Goal: Task Accomplishment & Management: Use online tool/utility

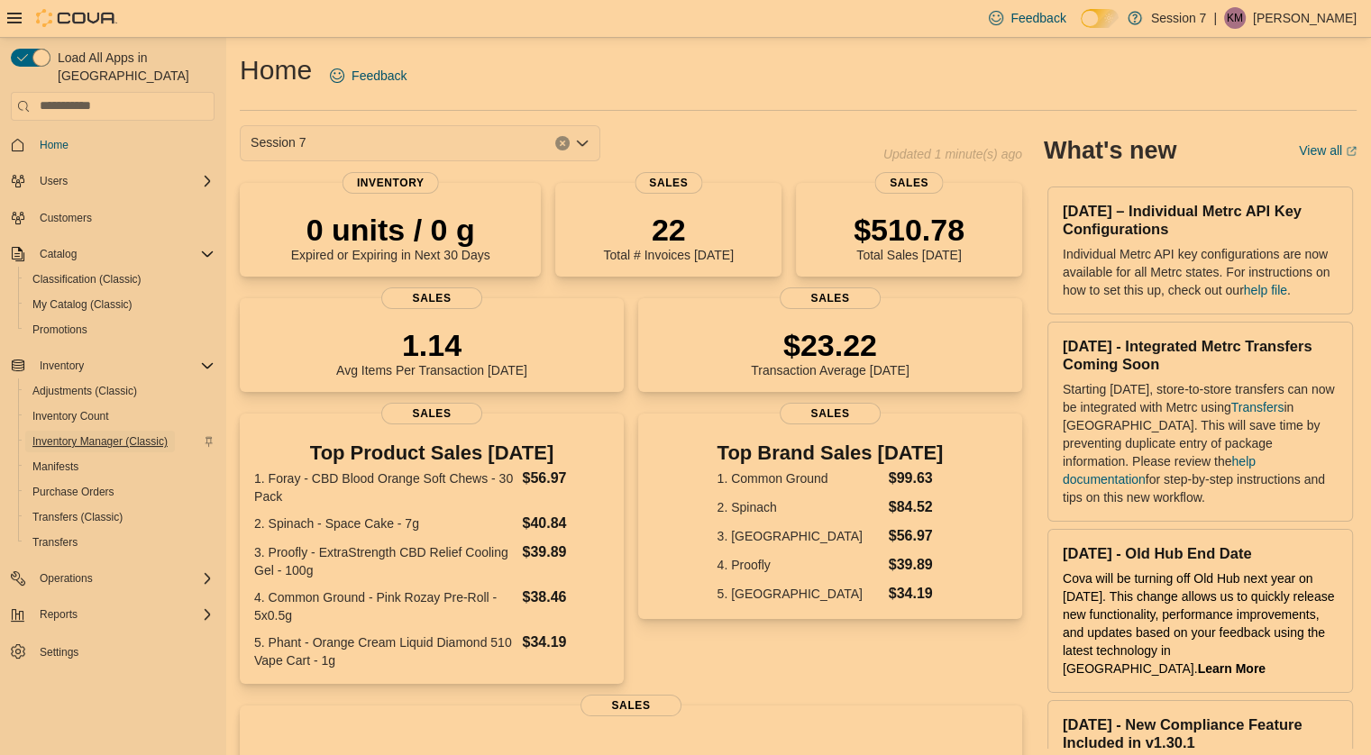
click at [105, 434] on span "Inventory Manager (Classic)" at bounding box center [99, 441] width 135 height 14
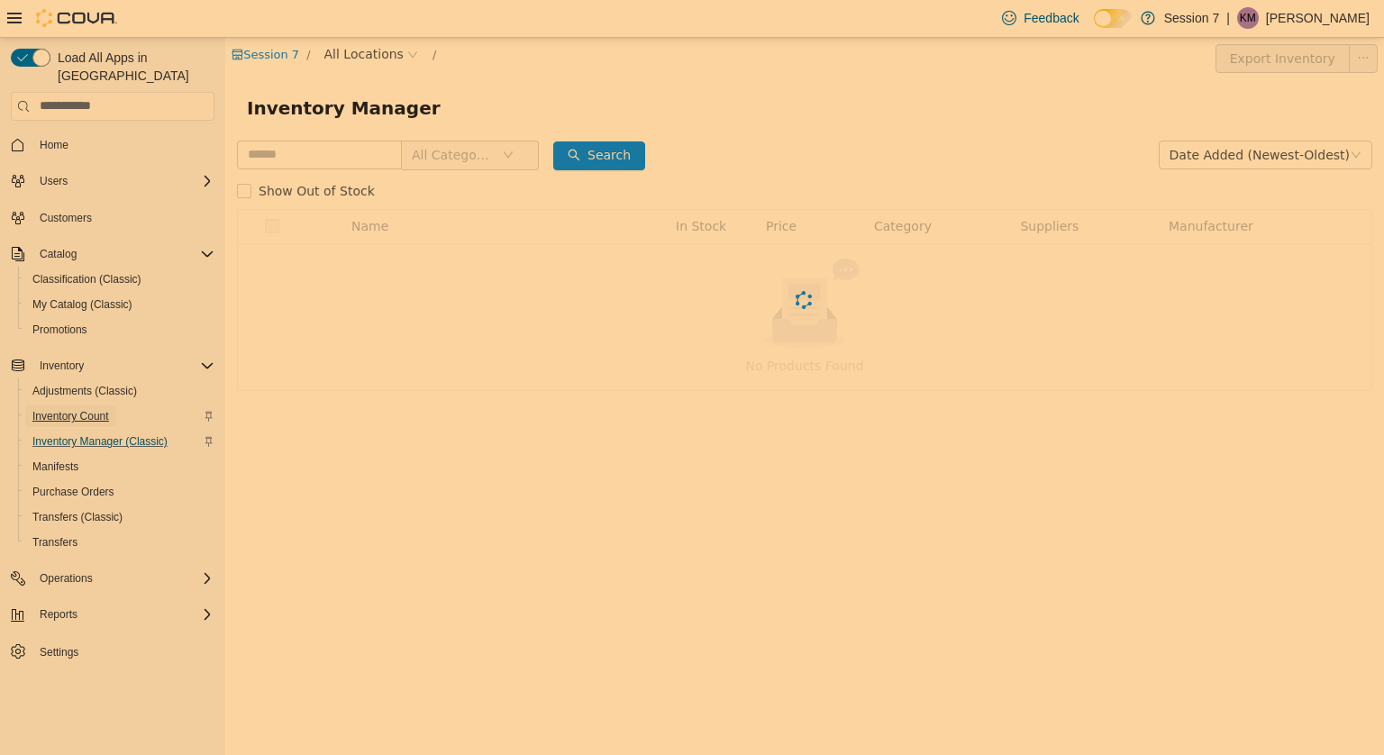
click at [89, 409] on span "Inventory Count" at bounding box center [70, 416] width 77 height 14
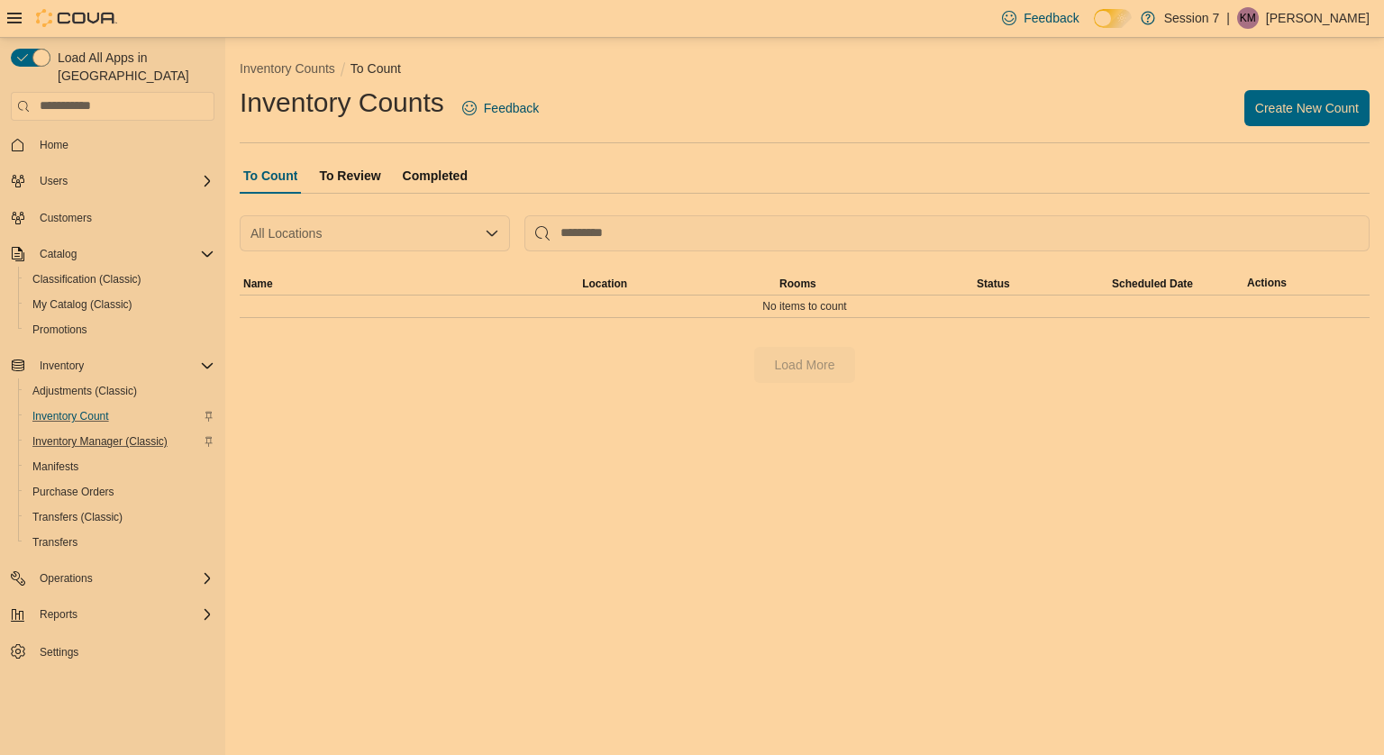
click at [354, 172] on span "To Review" at bounding box center [349, 176] width 61 height 36
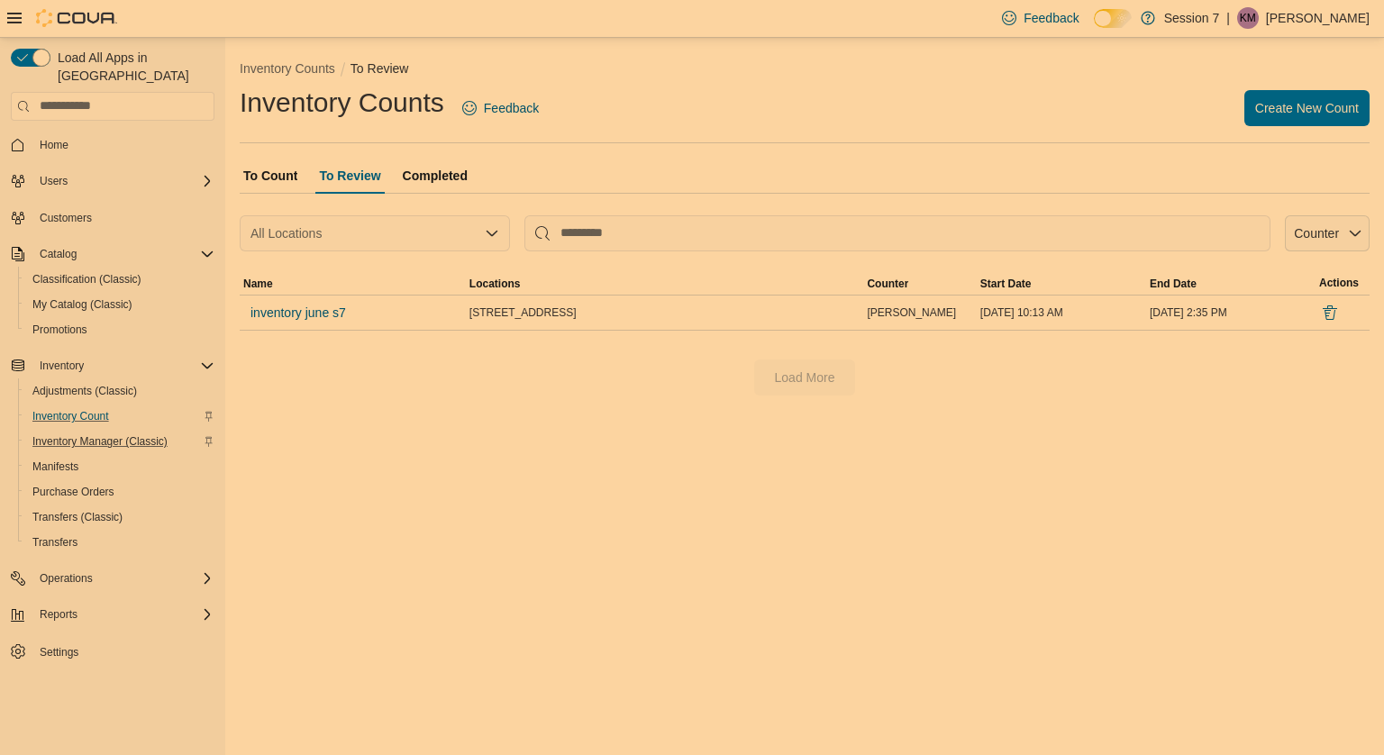
click at [416, 172] on span "Completed" at bounding box center [435, 176] width 65 height 36
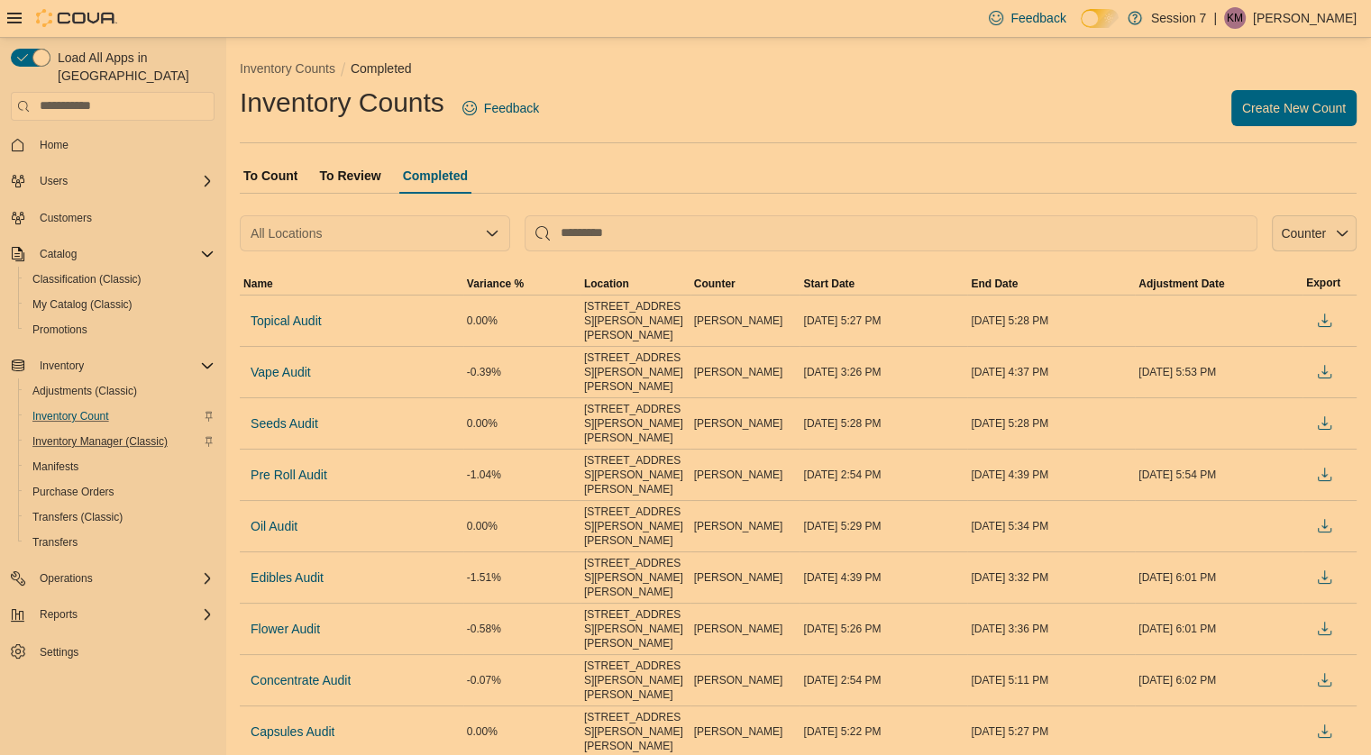
click at [260, 180] on span "To Count" at bounding box center [270, 176] width 54 height 36
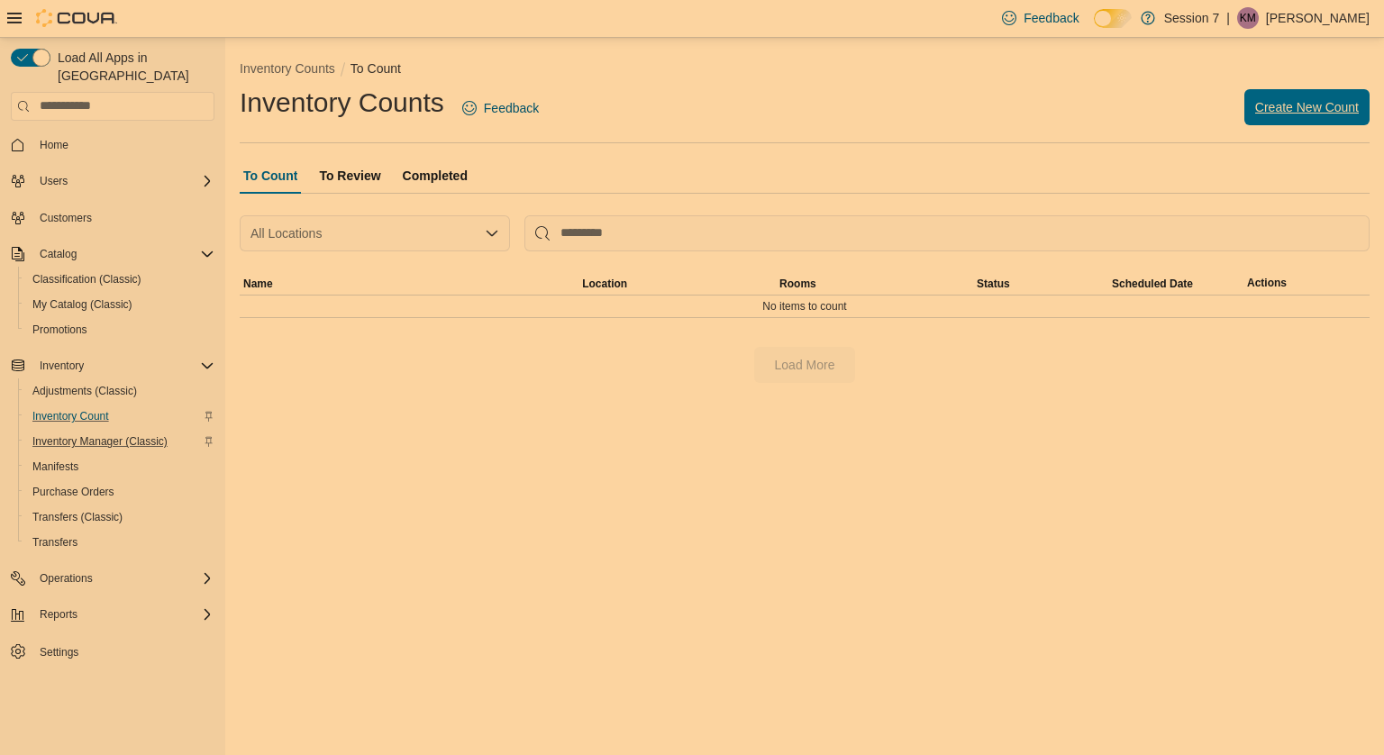
click at [1281, 118] on span "Create New Count" at bounding box center [1307, 107] width 104 height 36
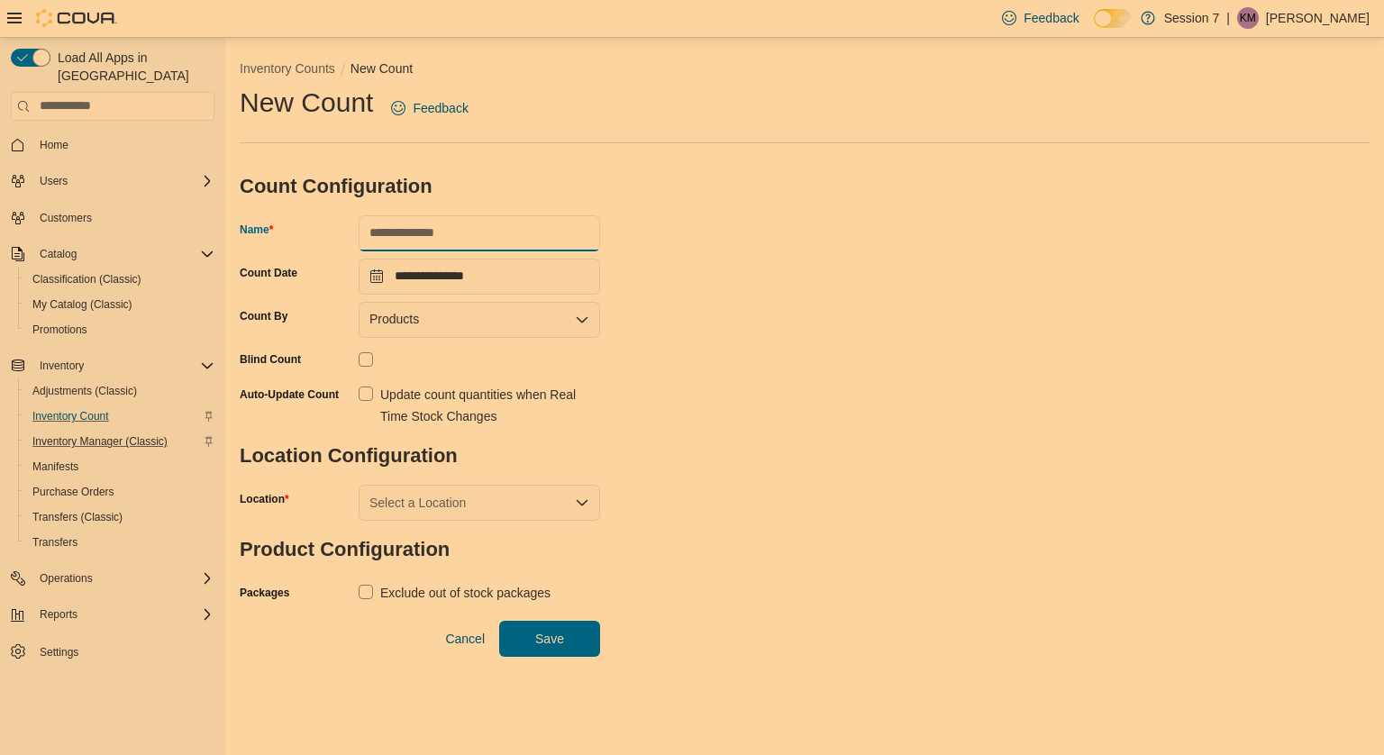
click at [482, 239] on input "Name" at bounding box center [480, 233] width 242 height 36
type input "*****"
click at [361, 392] on label "Update count quantities when Real Time Stock Changes" at bounding box center [480, 405] width 242 height 43
click at [453, 498] on div "Select a Location" at bounding box center [480, 503] width 242 height 36
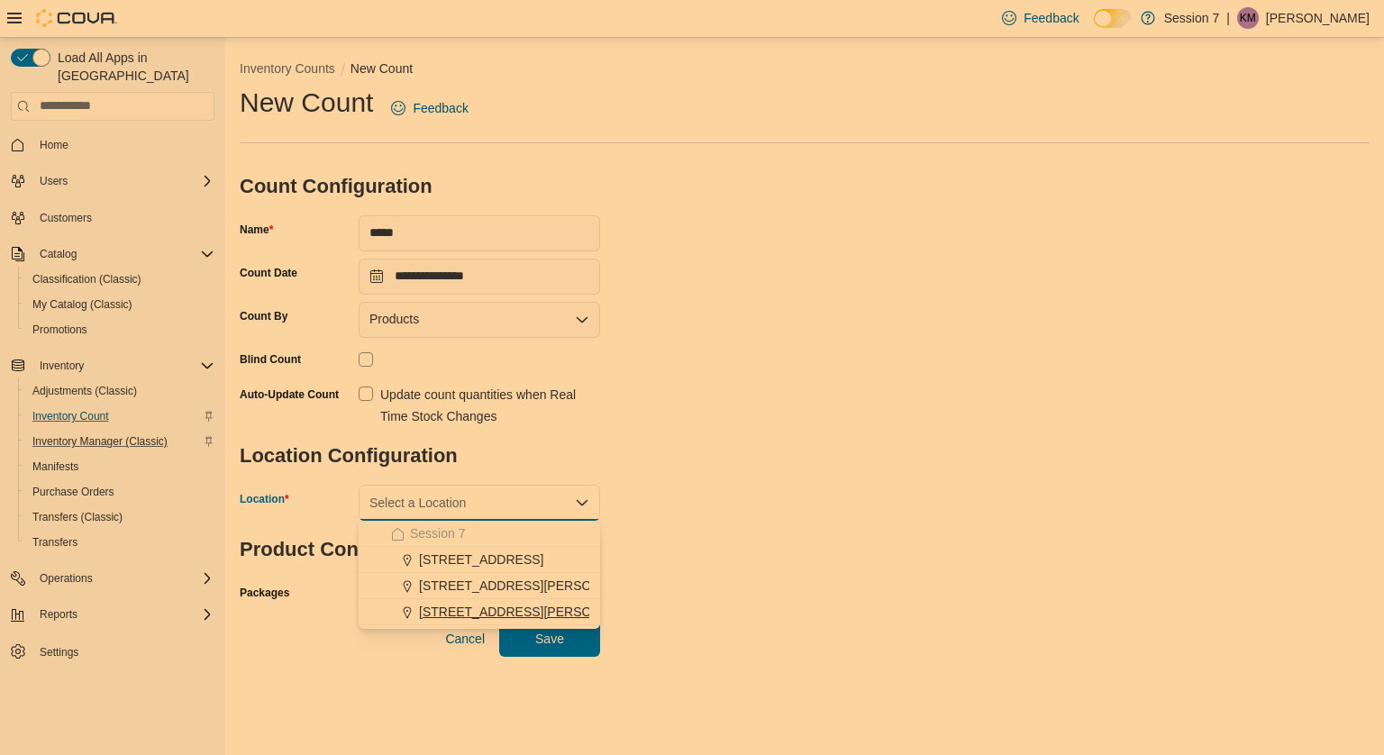
click at [435, 608] on span "[STREET_ADDRESS][PERSON_NAME][PERSON_NAME]" at bounding box center [585, 612] width 333 height 18
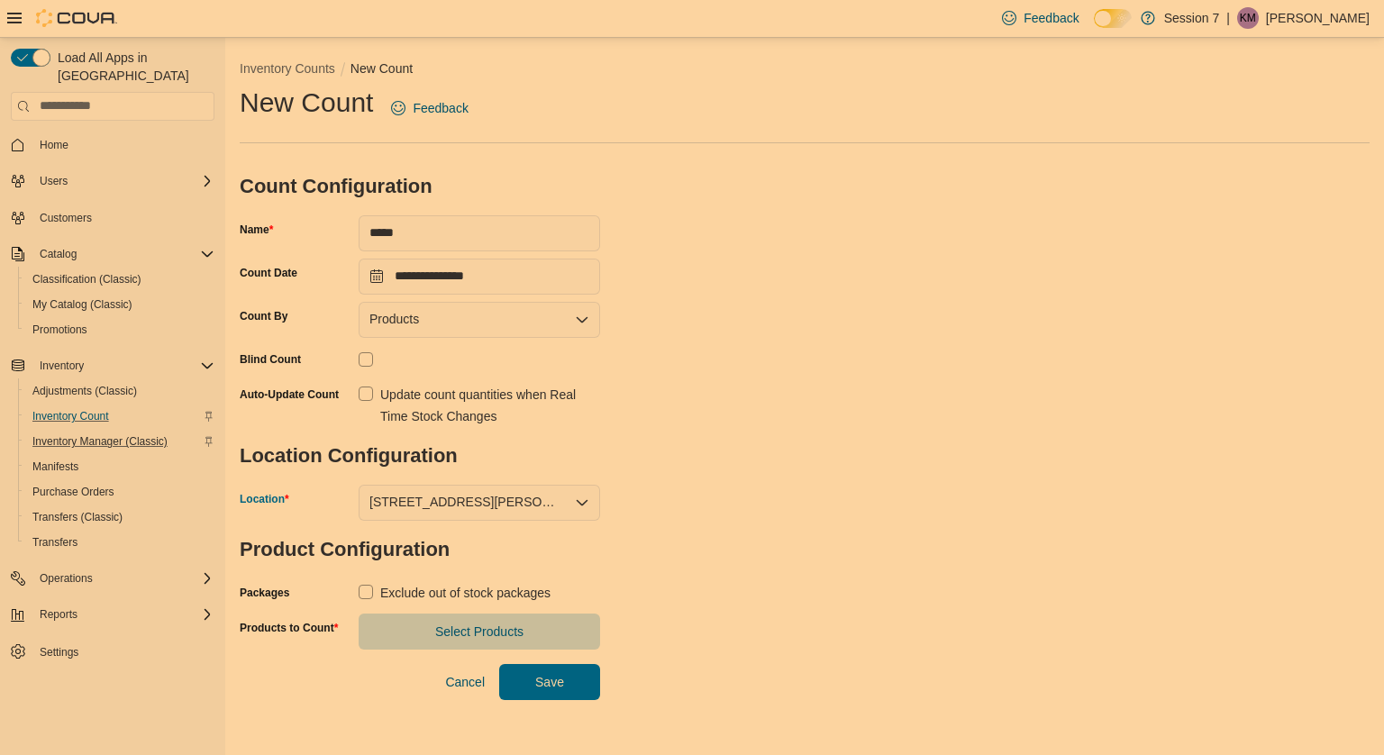
click at [360, 588] on label "Exclude out of stock packages" at bounding box center [455, 593] width 192 height 22
click at [397, 616] on span "Select Products" at bounding box center [479, 631] width 220 height 36
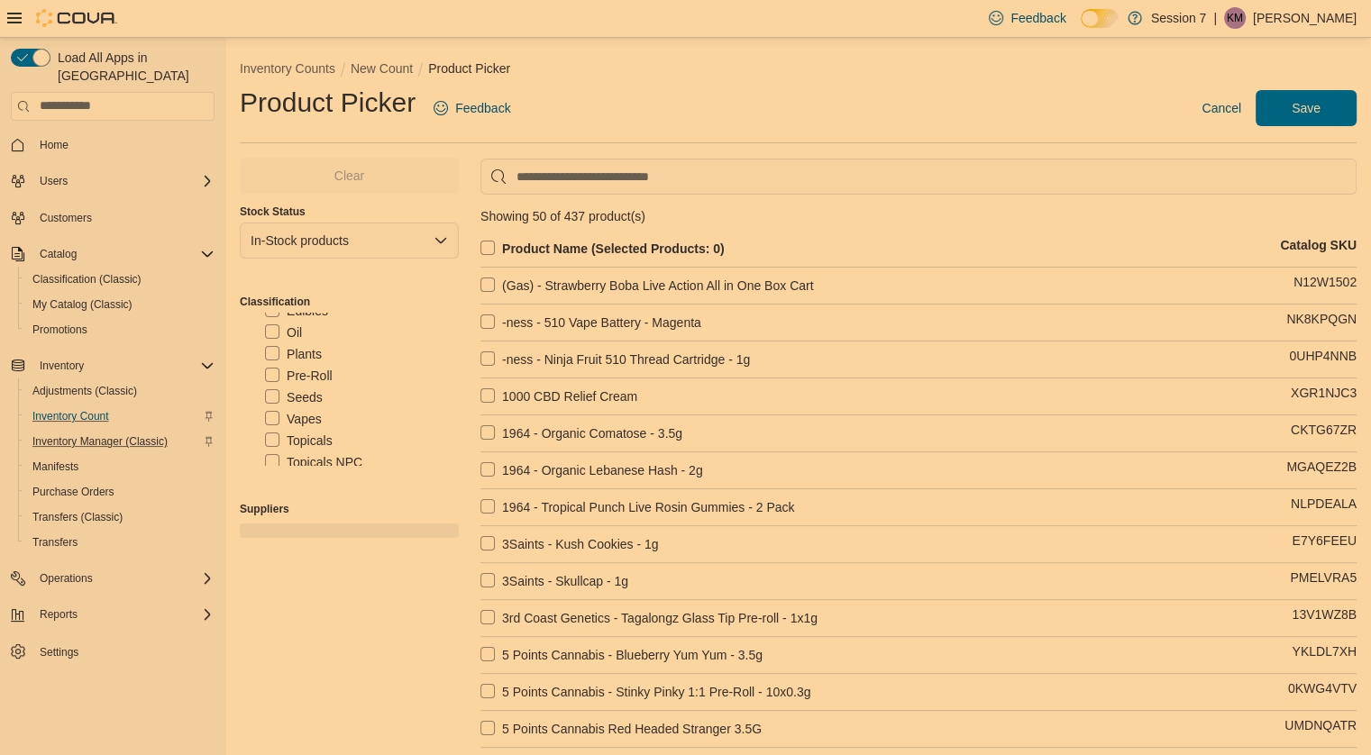
scroll to position [141, 0]
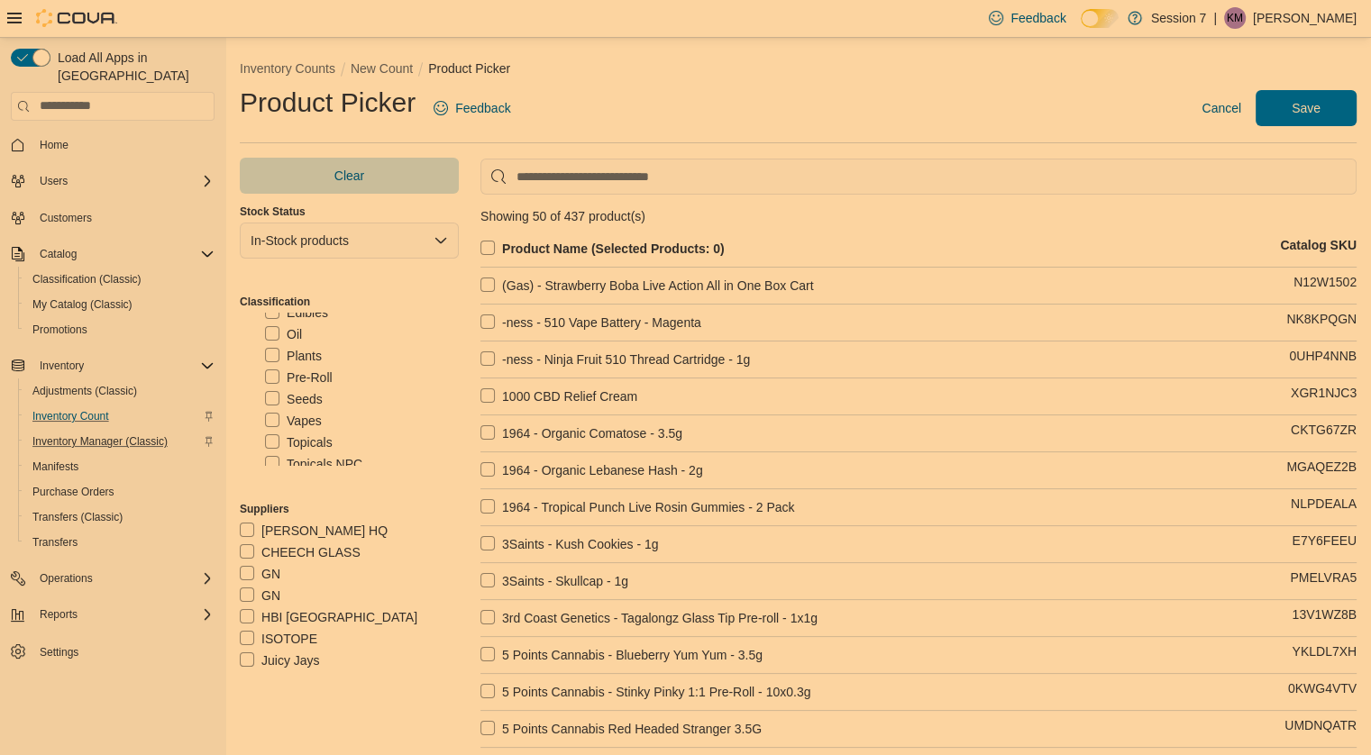
click at [268, 415] on label "Vapes" at bounding box center [293, 421] width 57 height 22
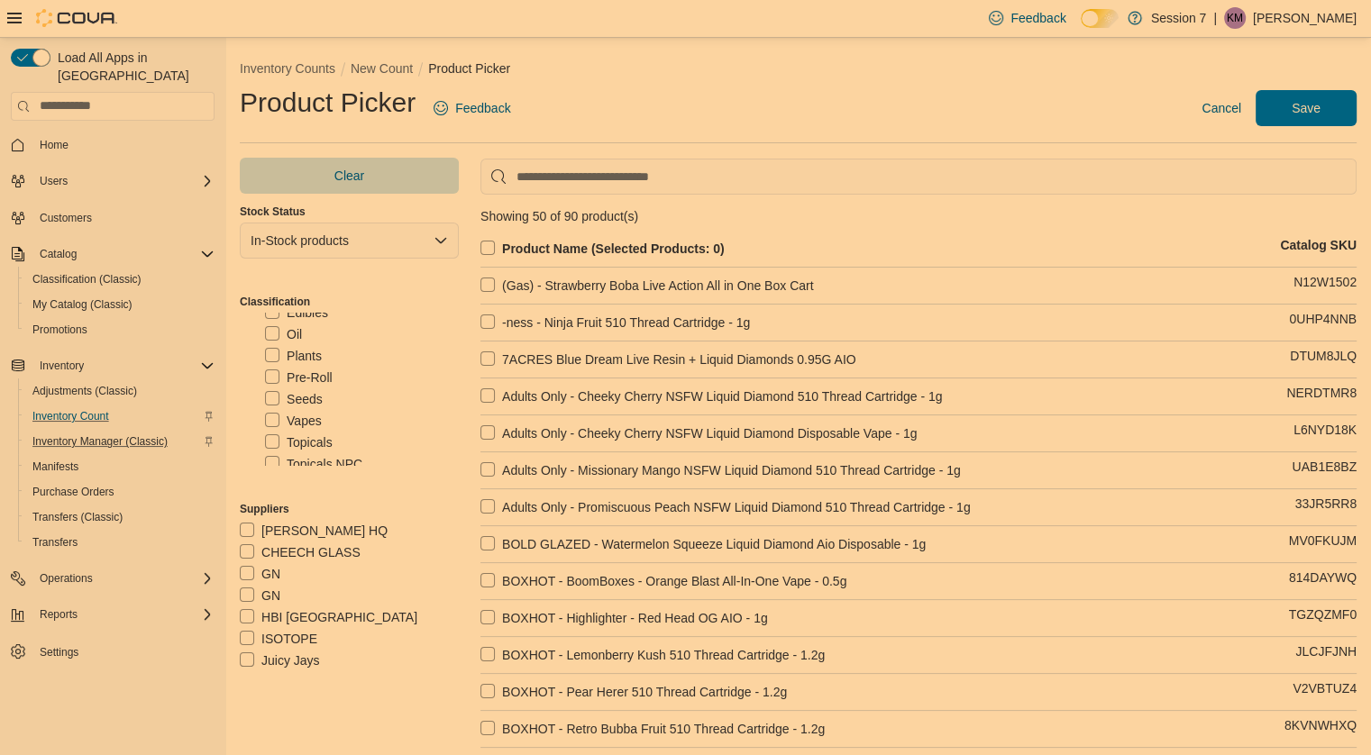
click at [483, 238] on label "Product Name (Selected Products: 0)" at bounding box center [602, 249] width 244 height 22
click at [1327, 96] on span "Save" at bounding box center [1305, 107] width 79 height 36
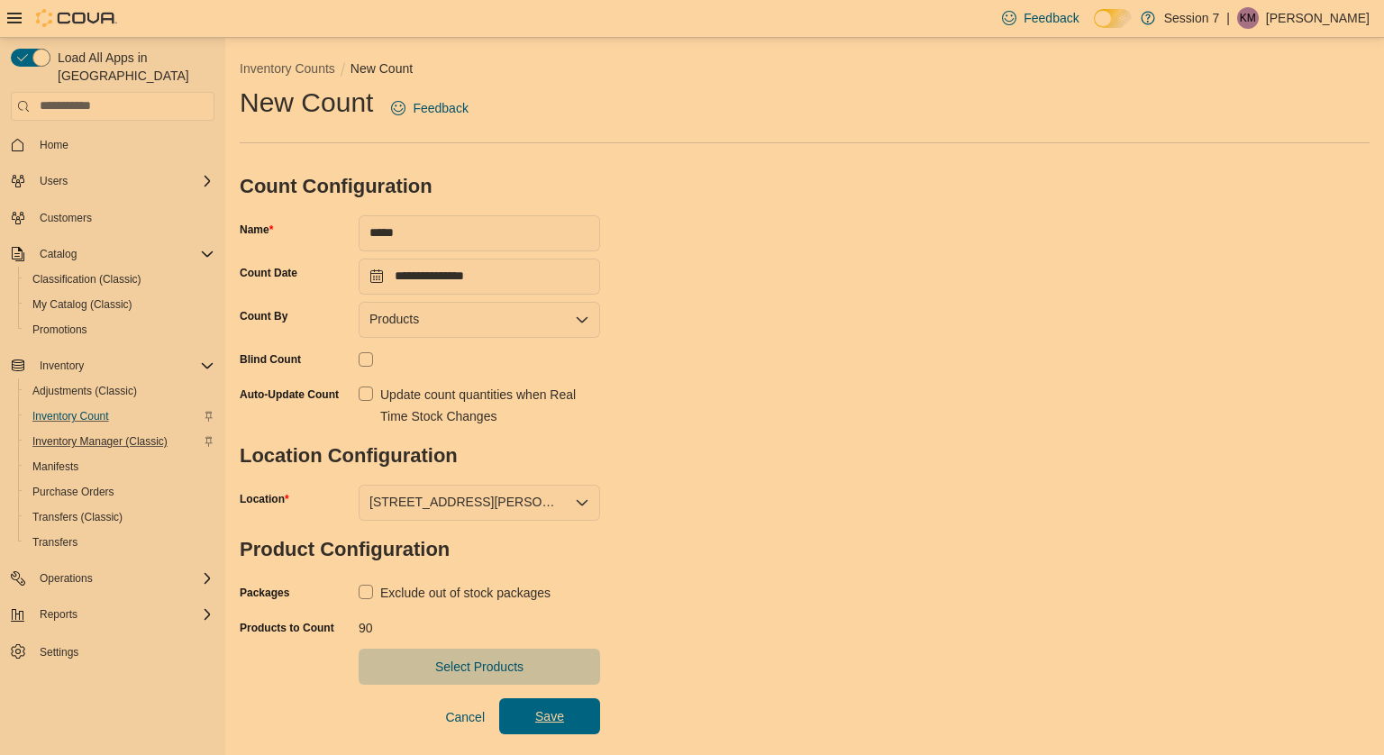
click at [548, 712] on span "Save" at bounding box center [549, 716] width 29 height 18
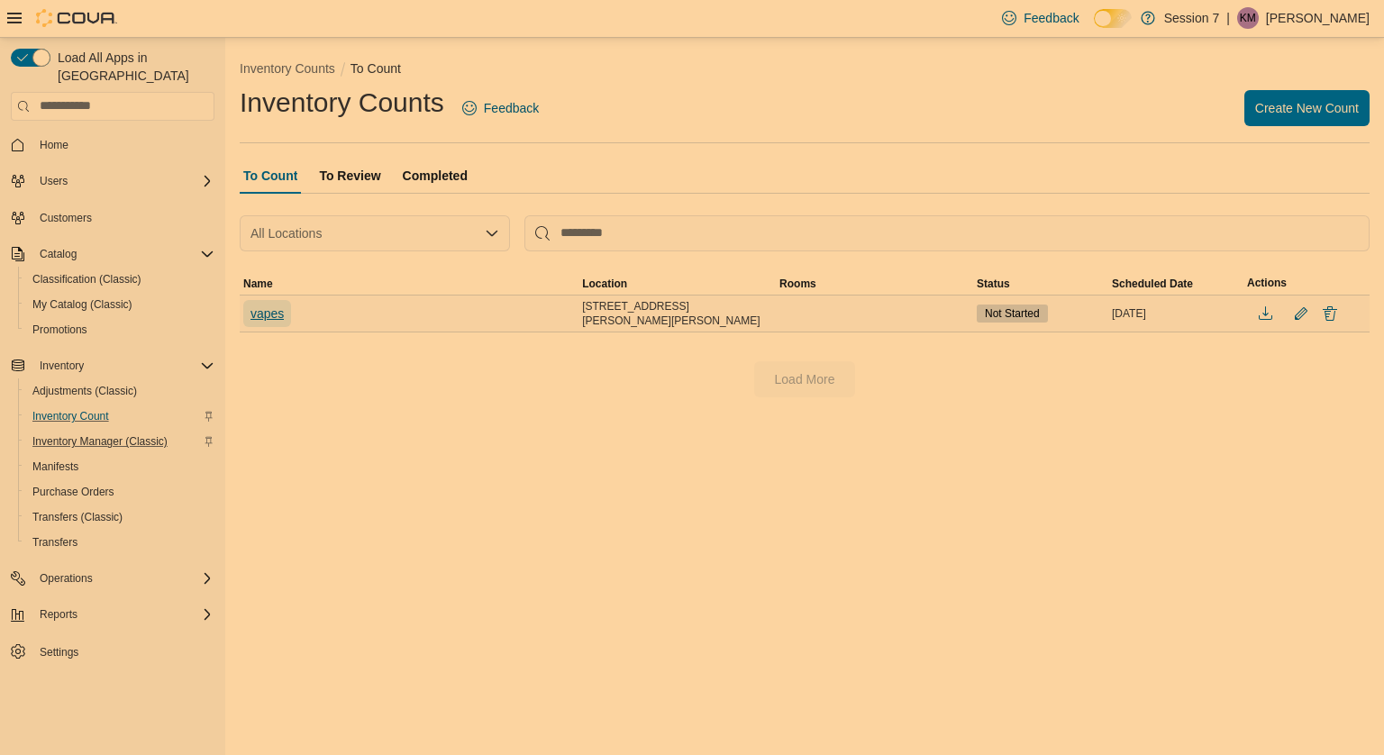
click at [263, 311] on span "vapes" at bounding box center [267, 314] width 33 height 18
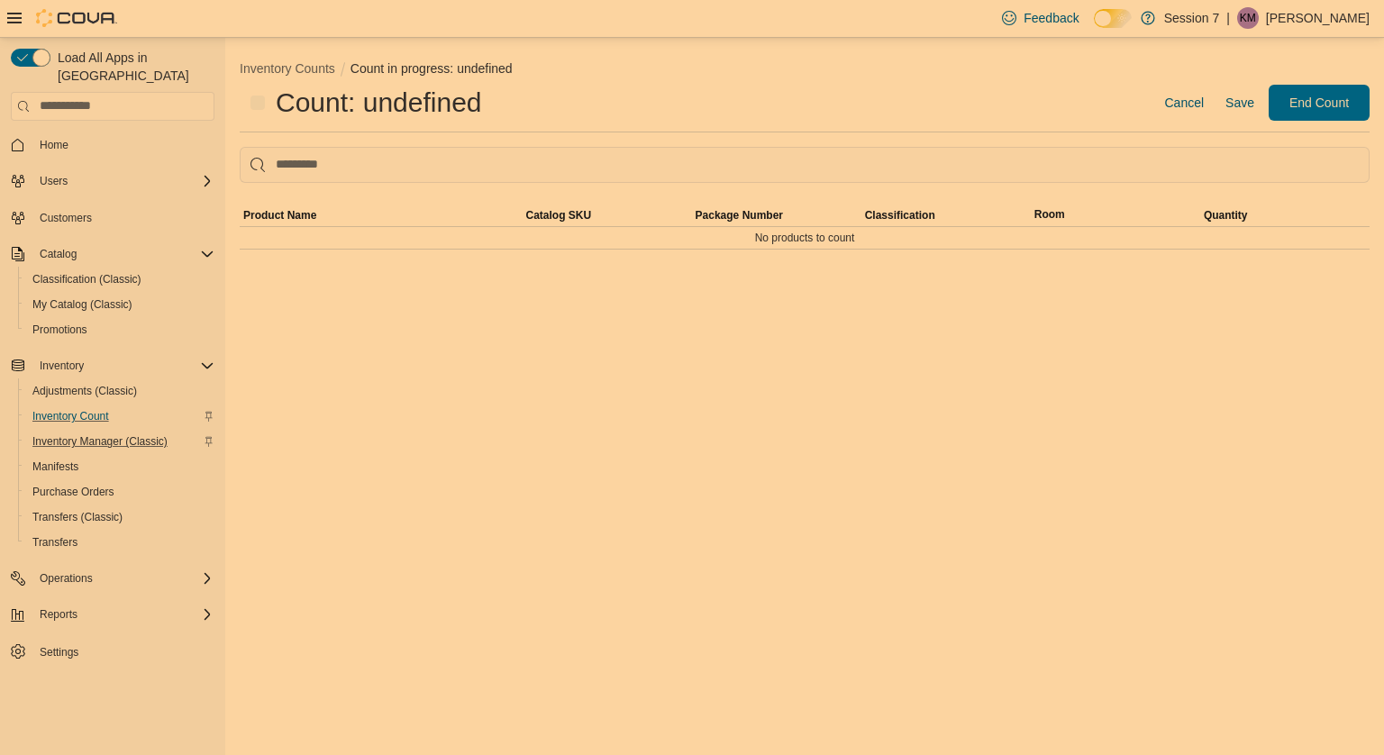
click at [263, 311] on div "Inventory Counts Count in progress: undefined Count: undefined Cancel Save End …" at bounding box center [804, 396] width 1159 height 717
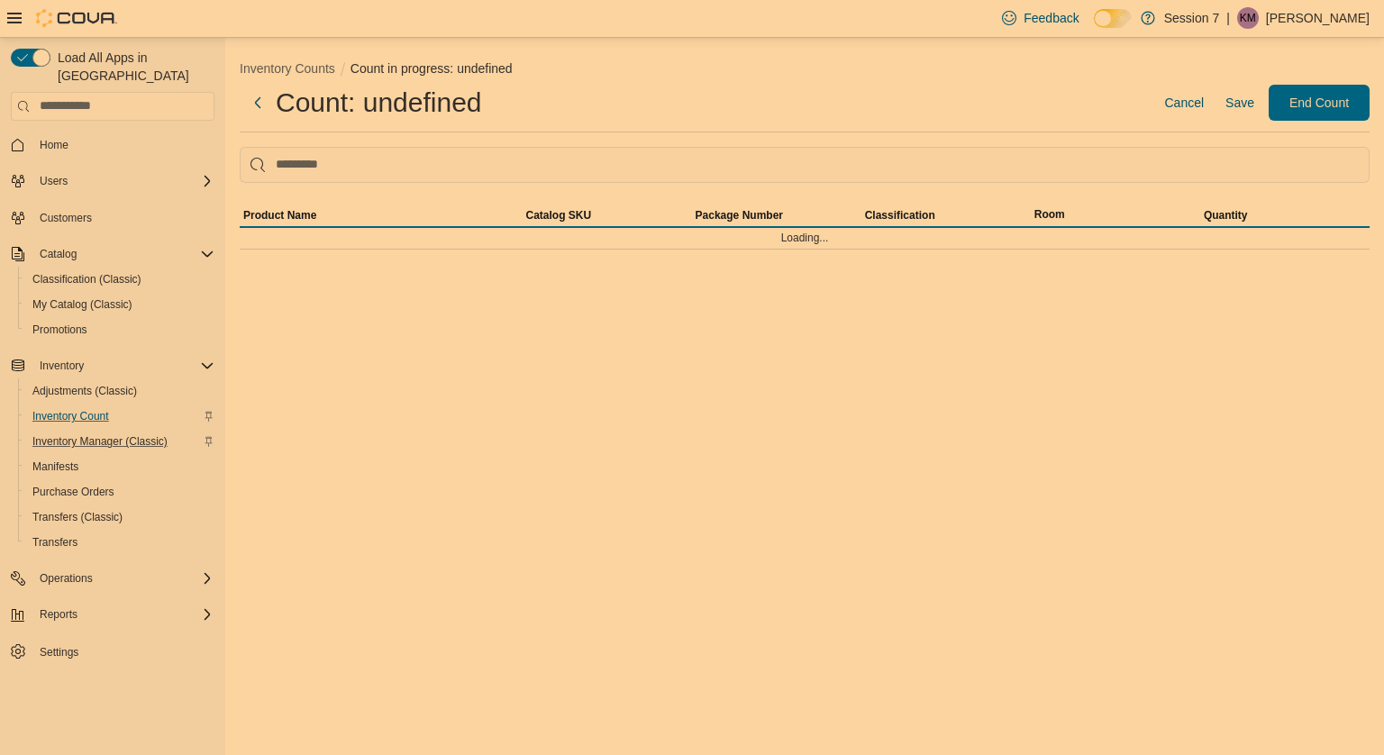
click at [263, 311] on div "Inventory Counts Count in progress: undefined Count: undefined Cancel Save End …" at bounding box center [804, 396] width 1159 height 717
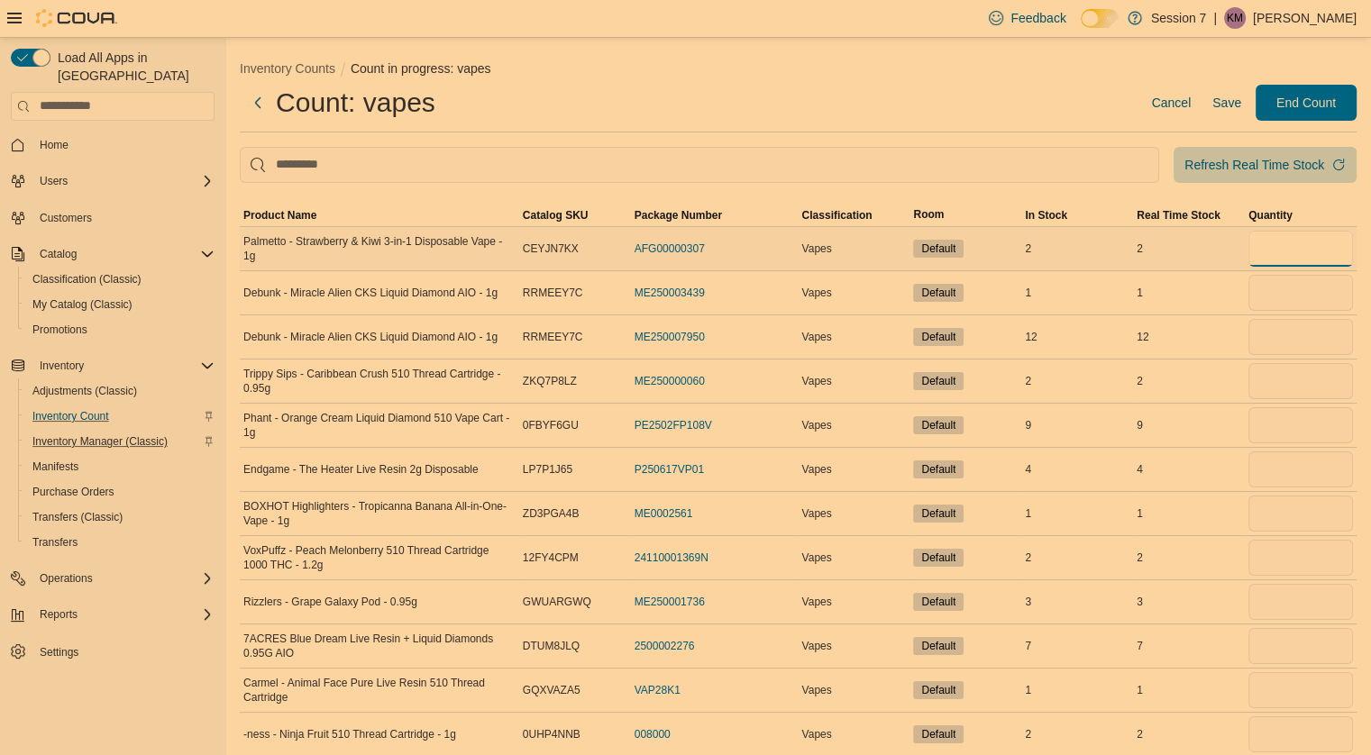
click at [1280, 236] on input "number" at bounding box center [1300, 249] width 105 height 36
type input "*"
click at [1267, 295] on input "number" at bounding box center [1300, 293] width 105 height 36
type input "*"
click at [1301, 334] on input "number" at bounding box center [1300, 337] width 105 height 36
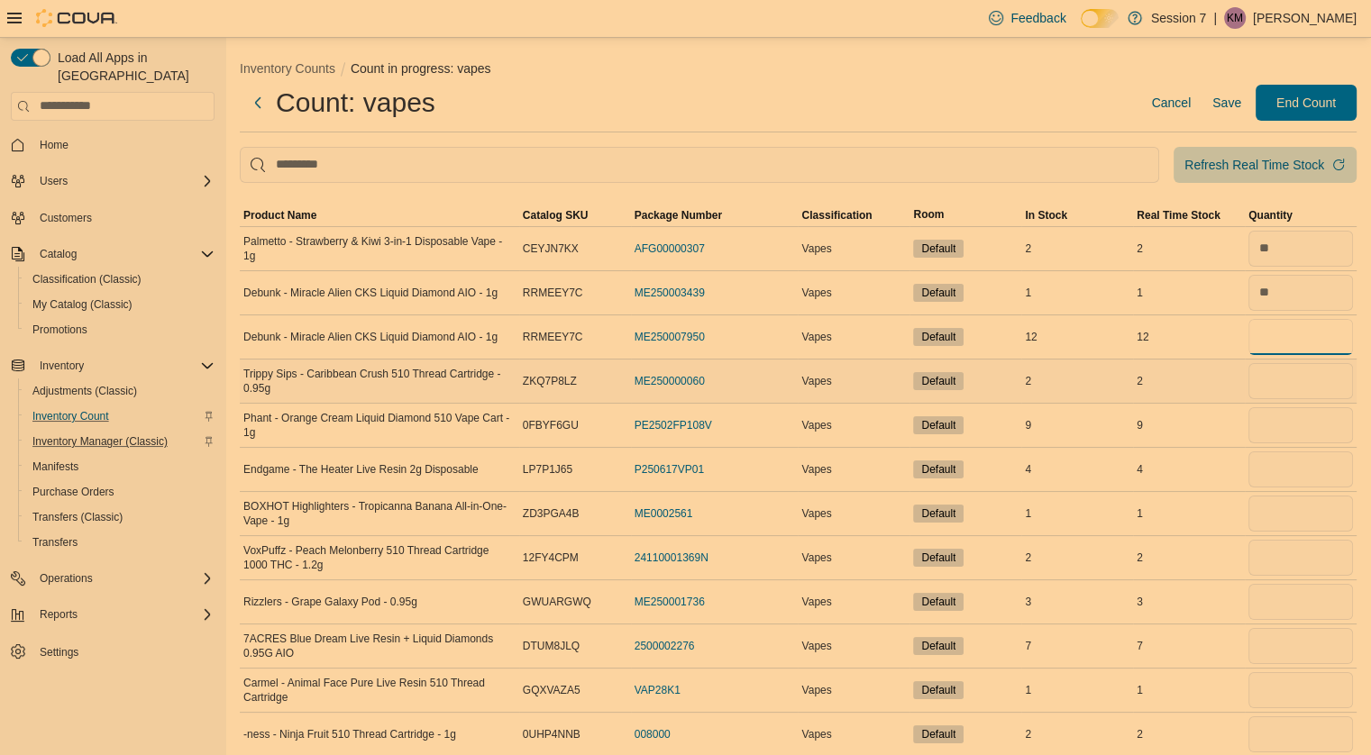
type input "**"
click at [1291, 384] on input "number" at bounding box center [1300, 381] width 105 height 36
click at [1296, 419] on input "number" at bounding box center [1300, 425] width 105 height 36
type input "*"
click at [1252, 173] on span "Refresh Real Time Stock" at bounding box center [1264, 164] width 161 height 36
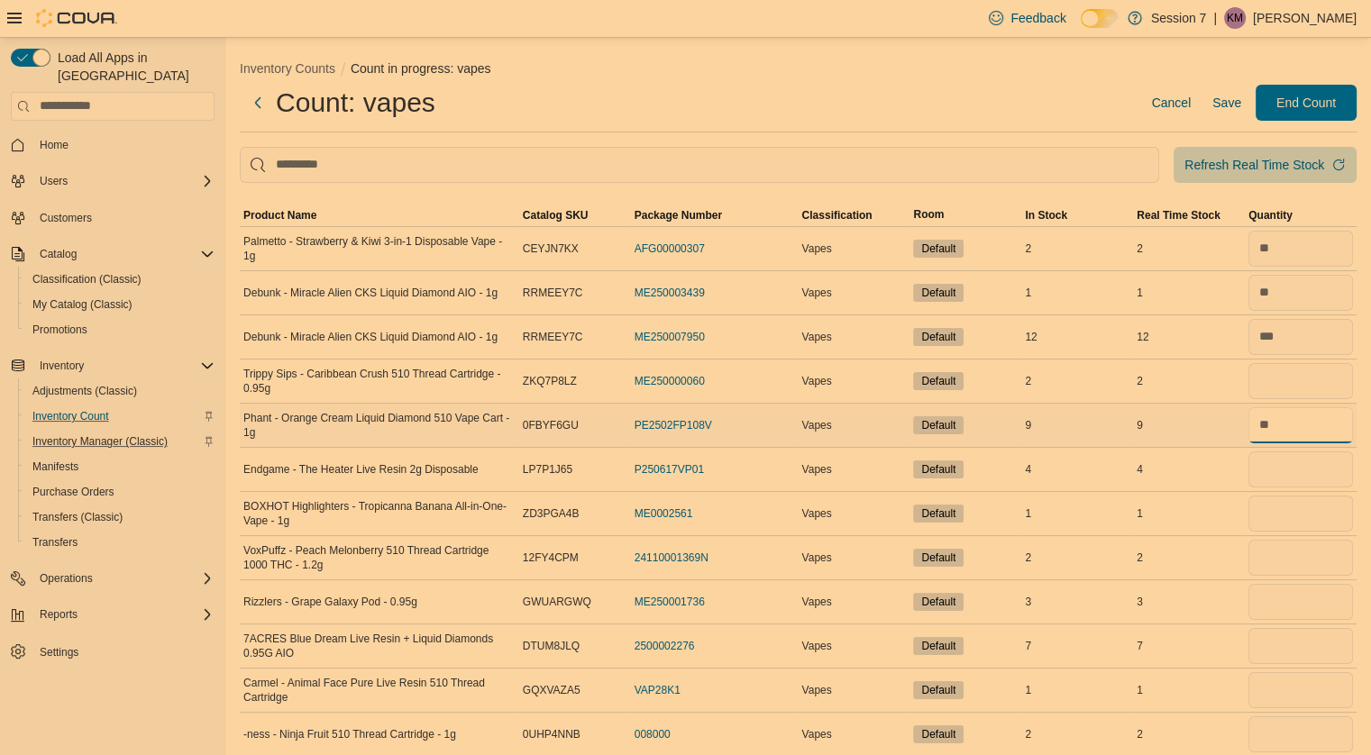
click at [1300, 424] on input "number" at bounding box center [1300, 425] width 105 height 36
click at [1295, 381] on input "number" at bounding box center [1300, 381] width 105 height 36
click at [1301, 468] on input "number" at bounding box center [1300, 470] width 105 height 36
type input "*"
click at [1301, 514] on input "number" at bounding box center [1300, 514] width 105 height 36
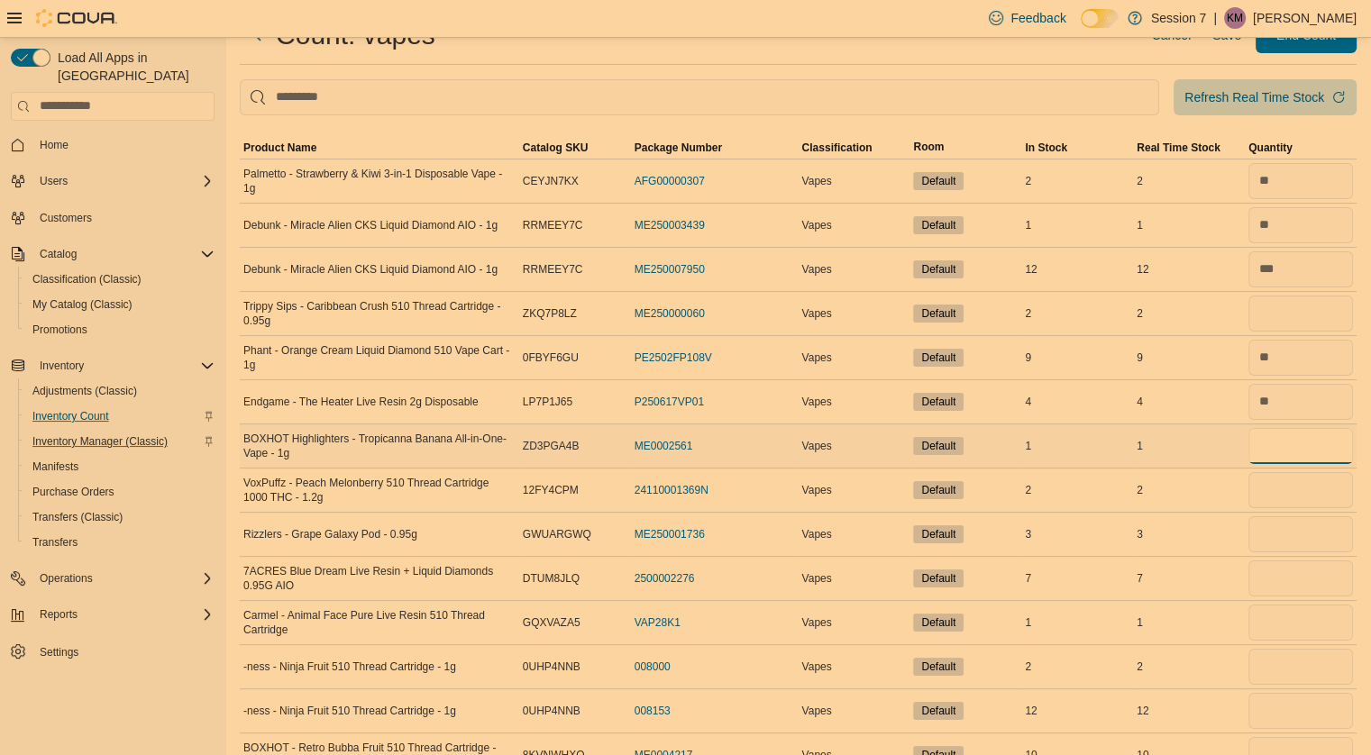
scroll to position [75, 0]
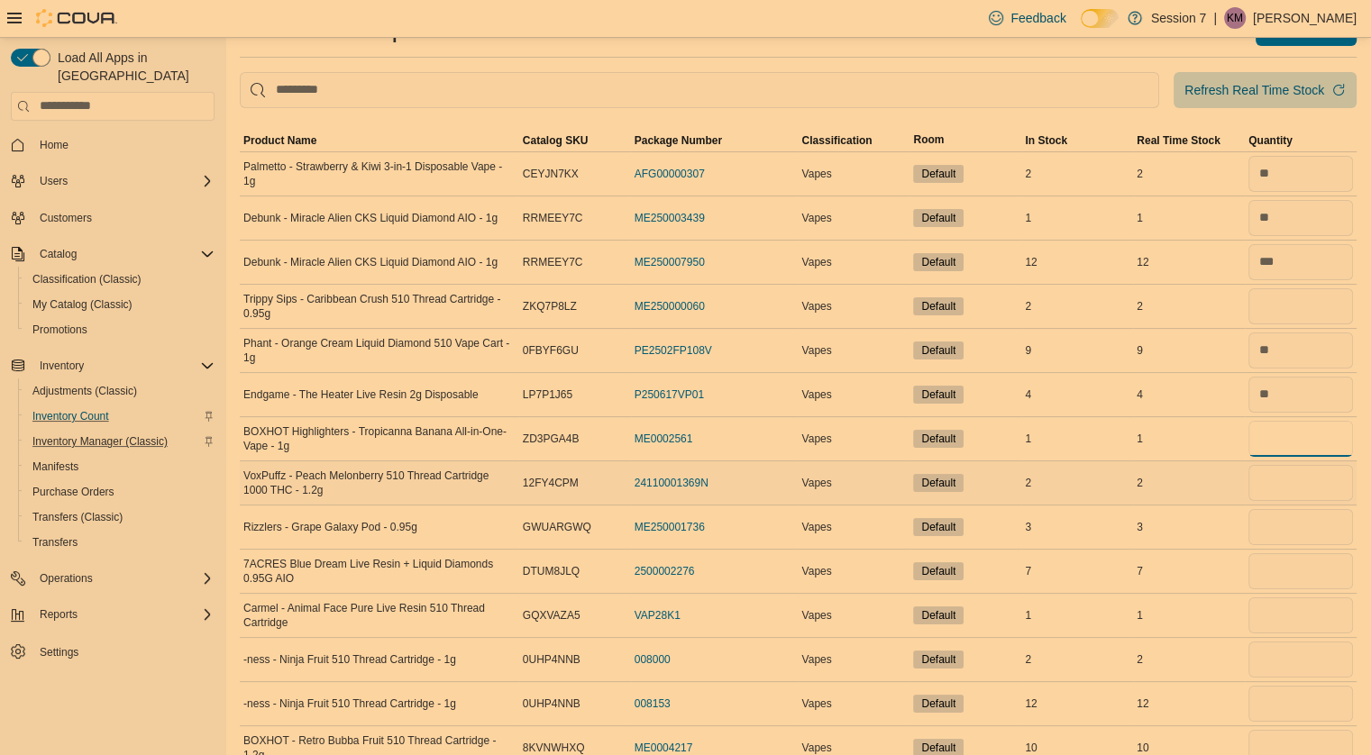
type input "*"
click at [1288, 488] on input "number" at bounding box center [1300, 483] width 105 height 36
type input "*"
click at [1287, 80] on span "Refresh Real Time Stock" at bounding box center [1264, 89] width 161 height 36
click at [1286, 533] on input "number" at bounding box center [1300, 527] width 105 height 36
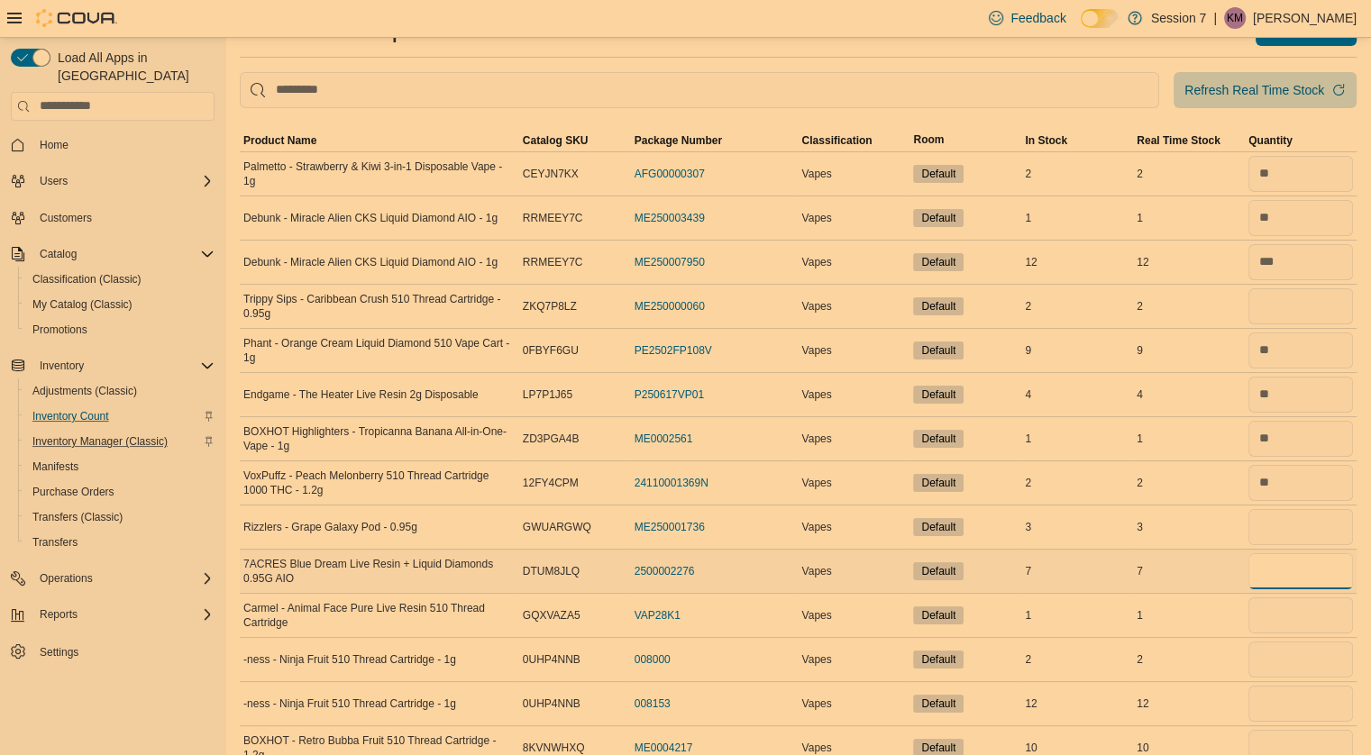
click at [1300, 568] on input "number" at bounding box center [1300, 571] width 105 height 36
type input "*"
click at [1282, 516] on input "number" at bounding box center [1300, 527] width 105 height 36
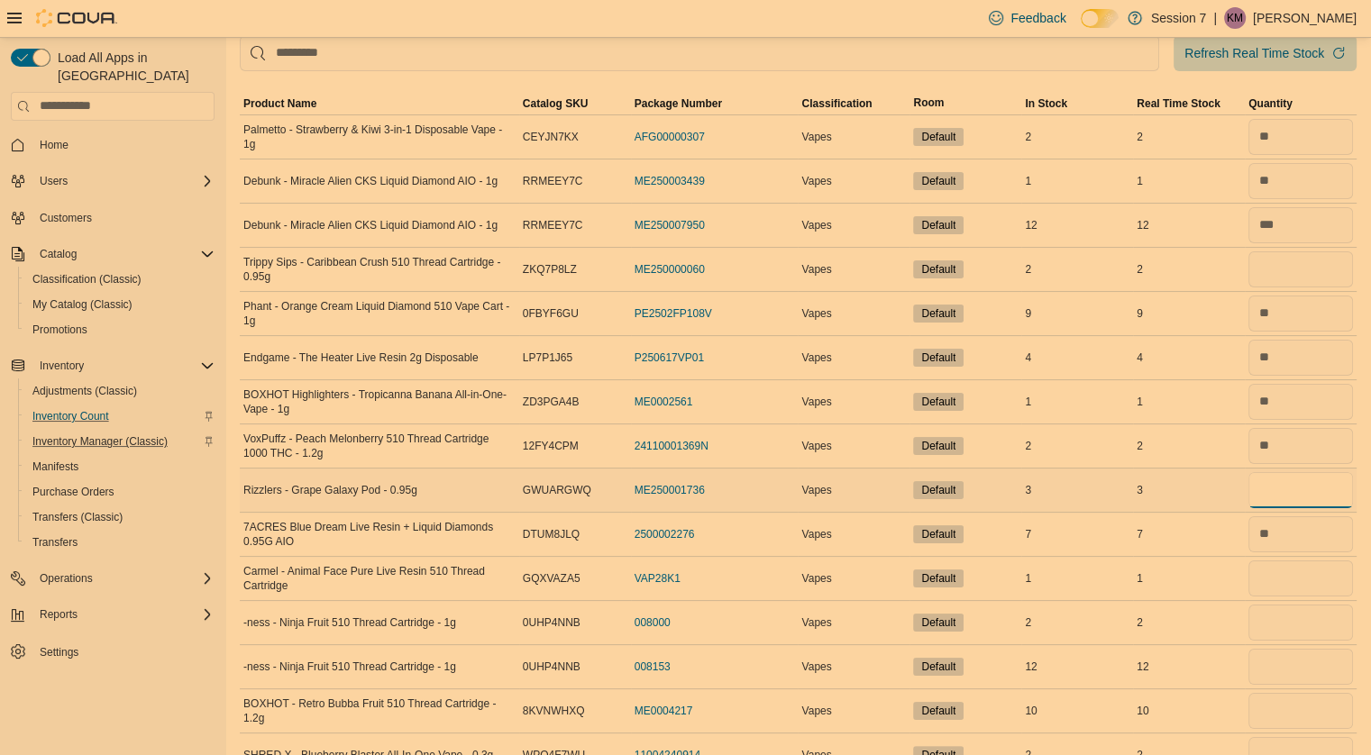
scroll to position [114, 0]
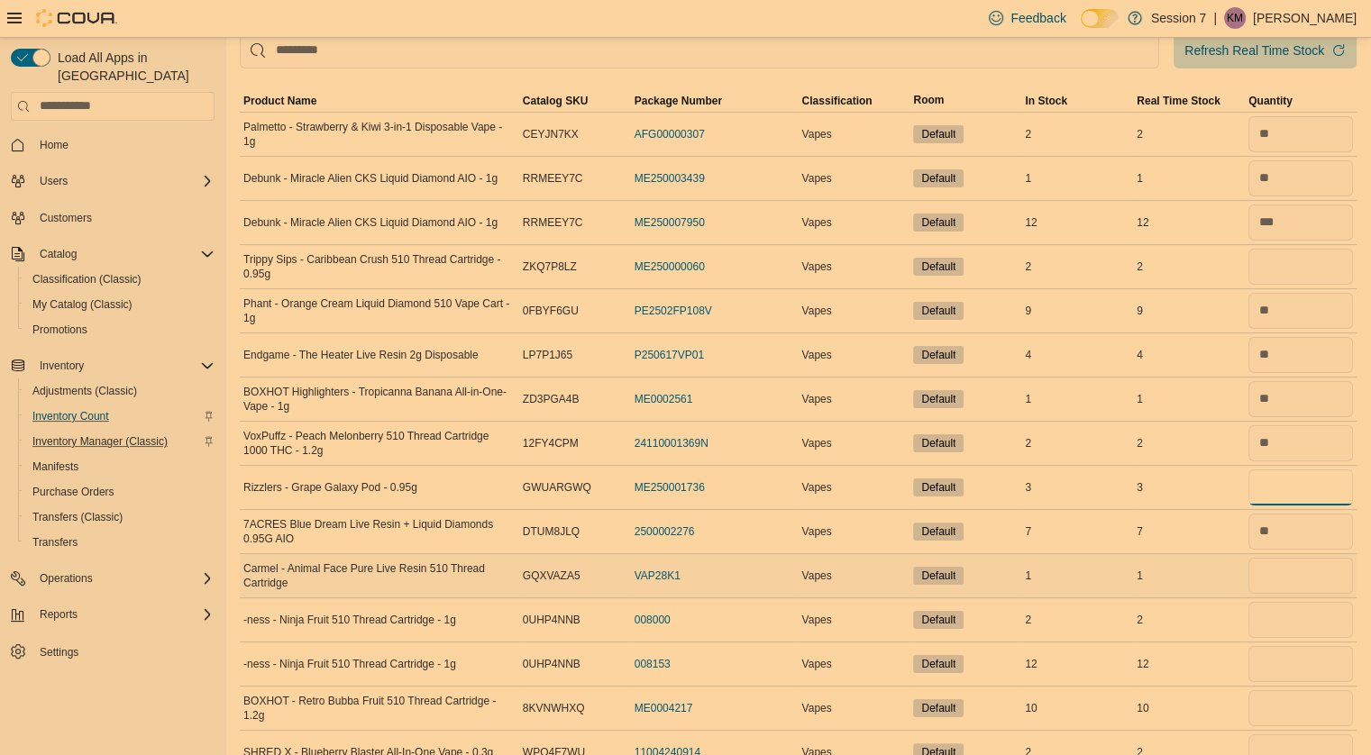
type input "*"
click at [1277, 572] on input "number" at bounding box center [1300, 576] width 105 height 36
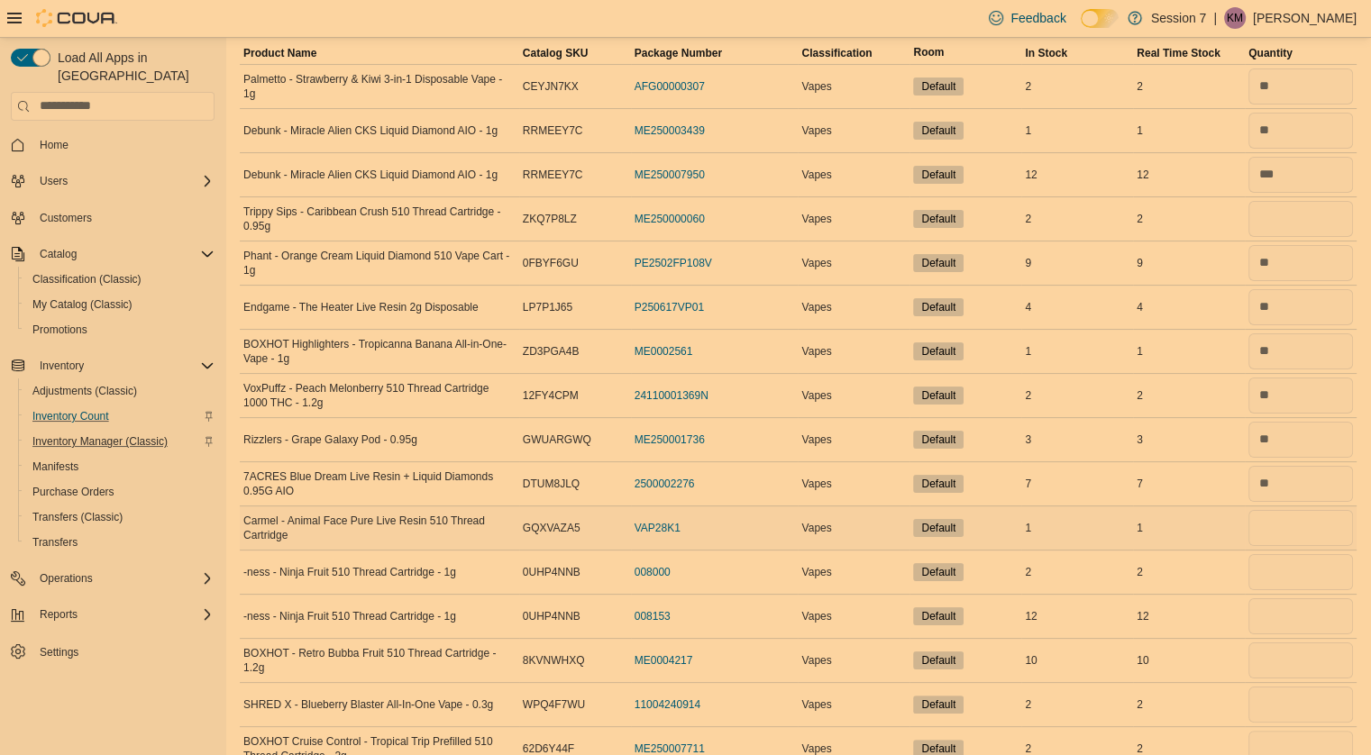
scroll to position [161, 0]
click at [1284, 536] on input "number" at bounding box center [1300, 529] width 105 height 36
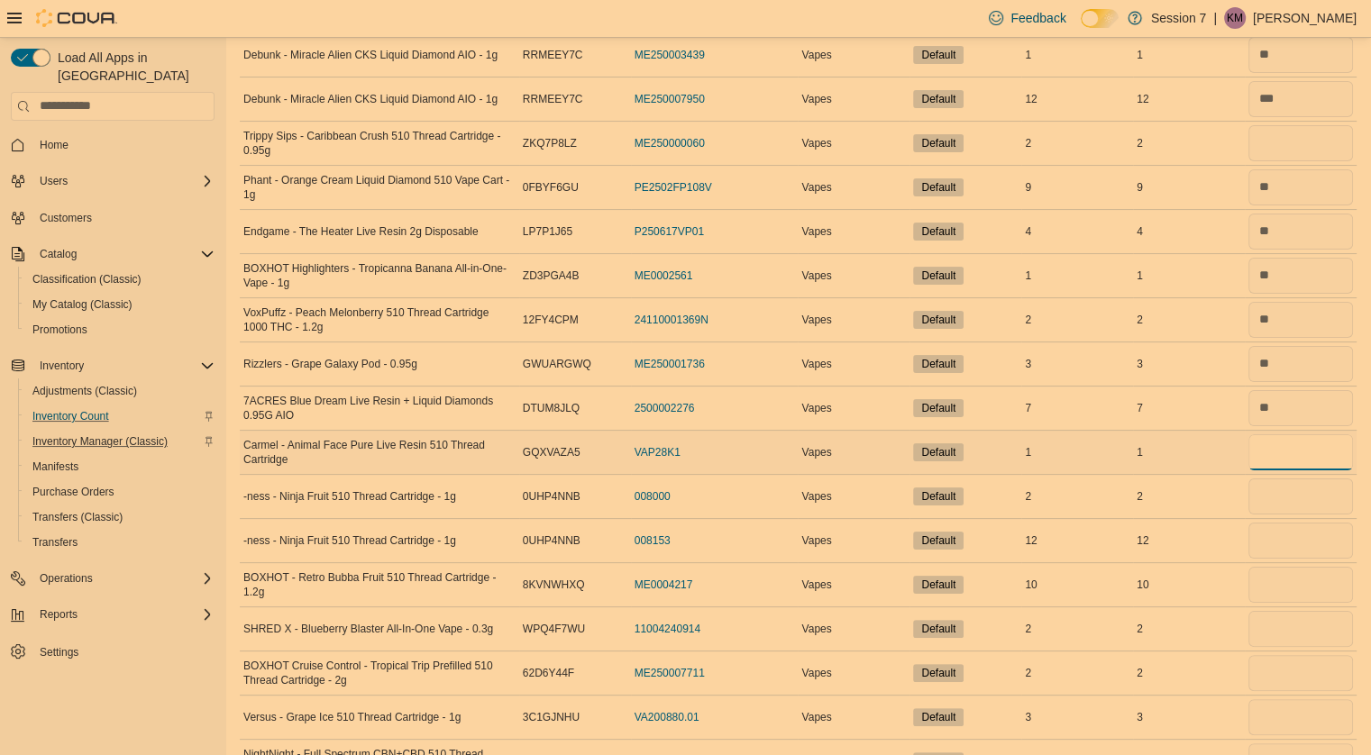
scroll to position [241, 0]
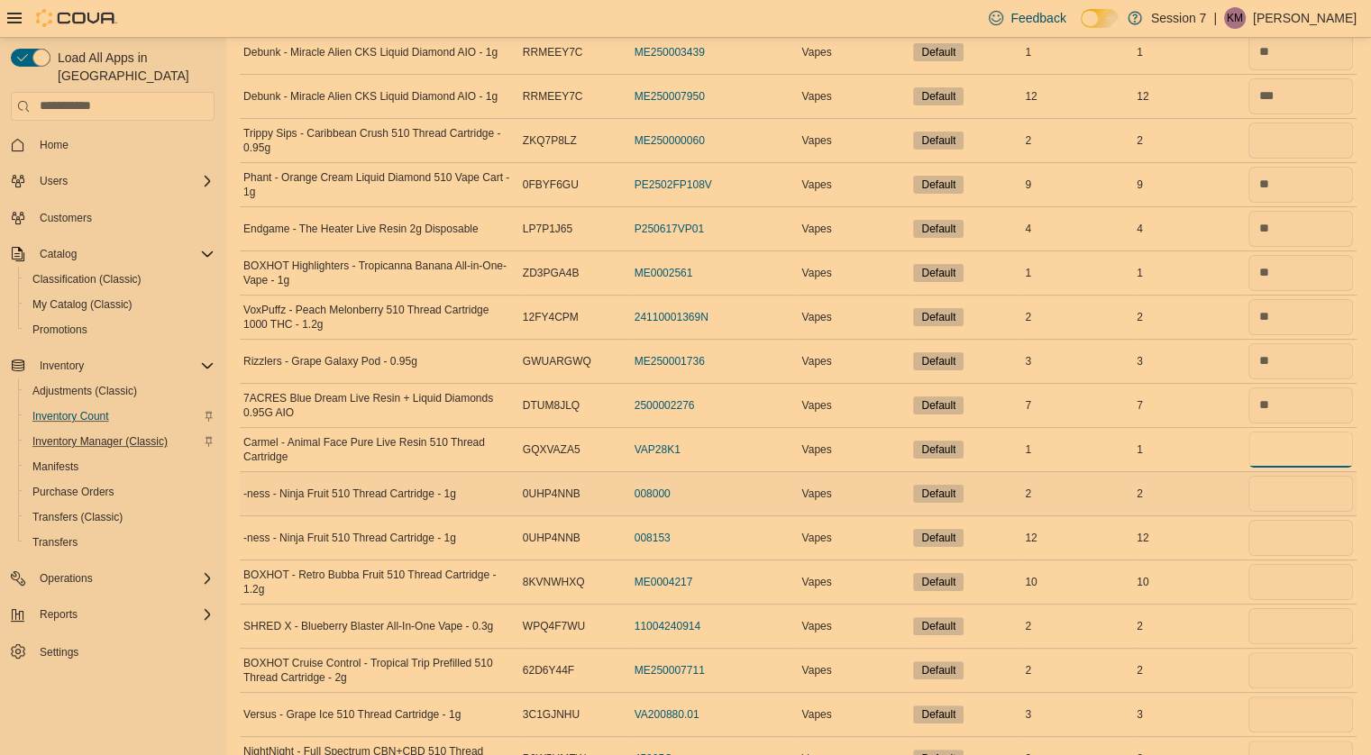
type input "*"
click at [1312, 492] on input "number" at bounding box center [1300, 494] width 105 height 36
type input "*"
click at [1287, 548] on input "number" at bounding box center [1300, 538] width 105 height 36
type input "**"
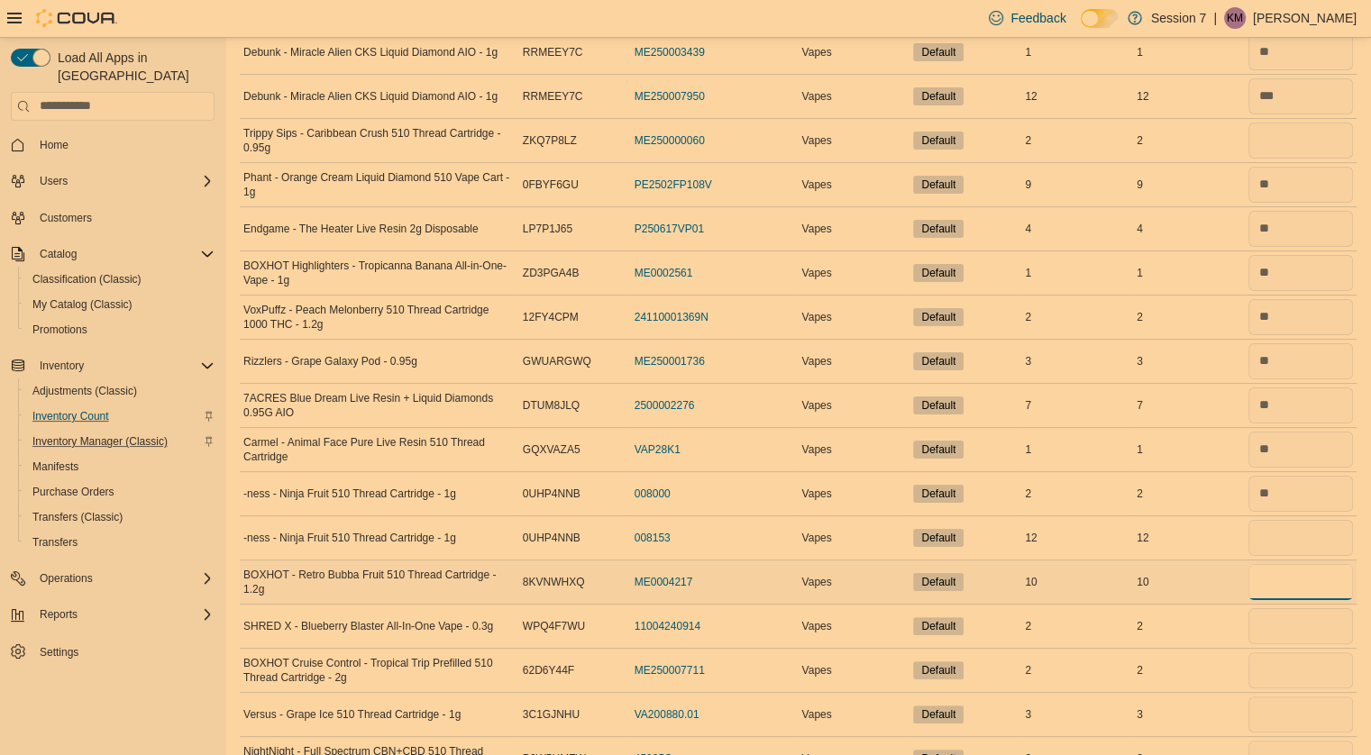
click at [1291, 587] on input "number" at bounding box center [1300, 582] width 105 height 36
type input "**"
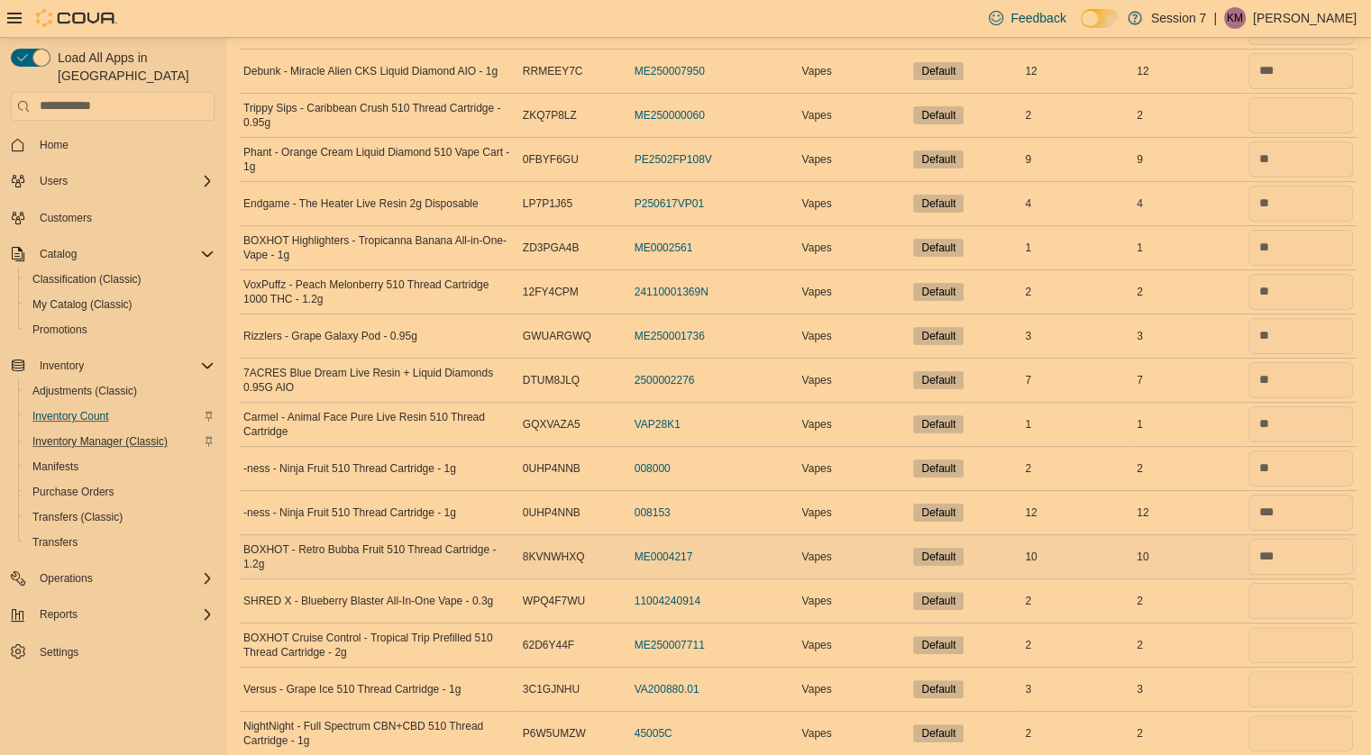
scroll to position [265, 0]
click at [1276, 614] on input "number" at bounding box center [1300, 602] width 105 height 36
click at [1292, 638] on input "number" at bounding box center [1300, 646] width 105 height 36
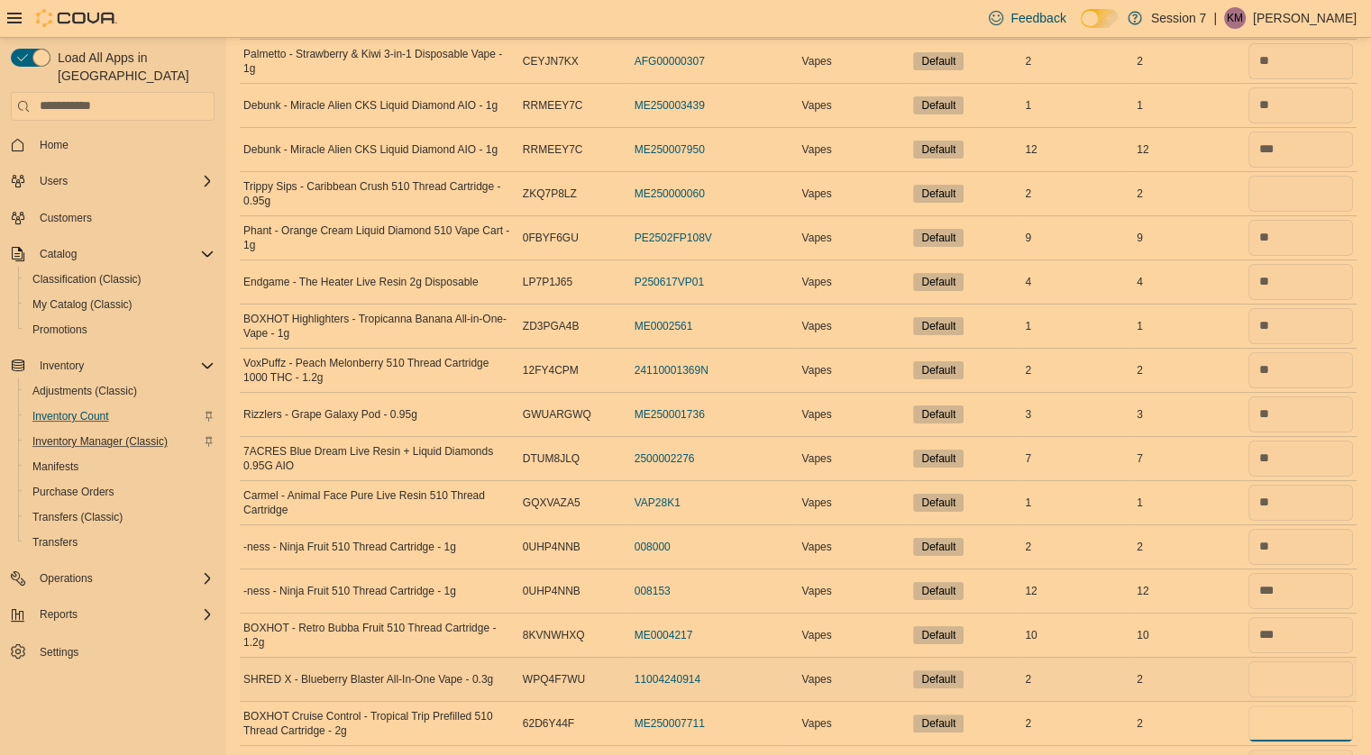
scroll to position [0, 0]
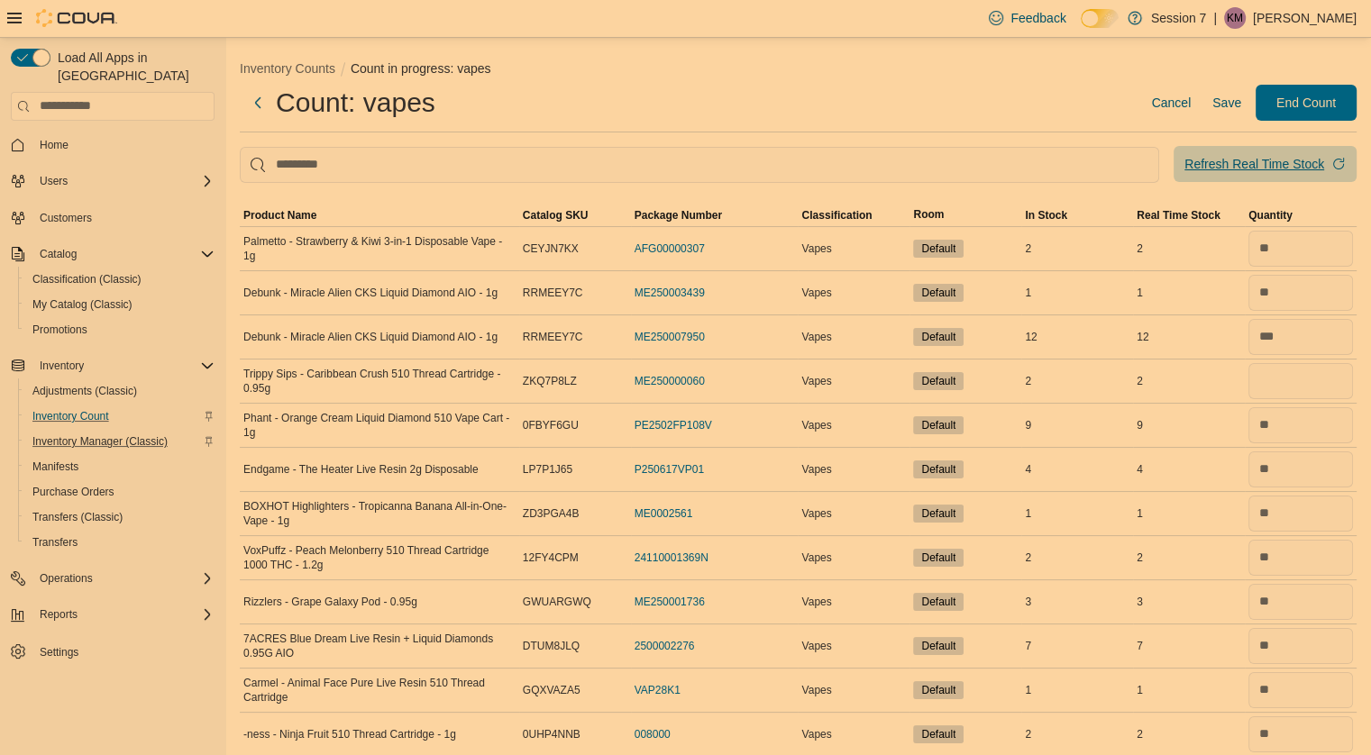
type input "*"
click at [1302, 161] on div "Refresh Real Time Stock" at bounding box center [1254, 164] width 140 height 18
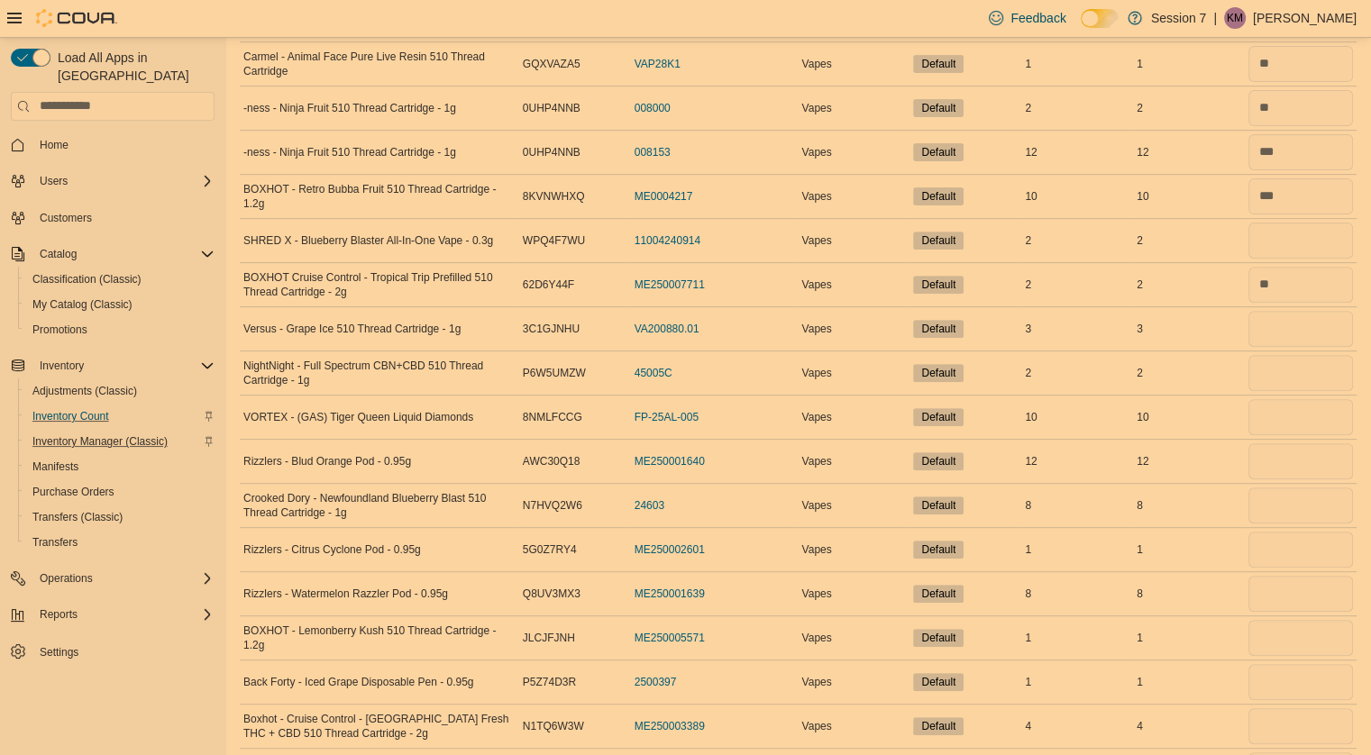
scroll to position [627, 0]
click at [1306, 317] on input "number" at bounding box center [1300, 328] width 105 height 36
click at [1301, 372] on input "number" at bounding box center [1300, 372] width 105 height 36
type input "*"
click at [1285, 327] on input "number" at bounding box center [1300, 328] width 105 height 36
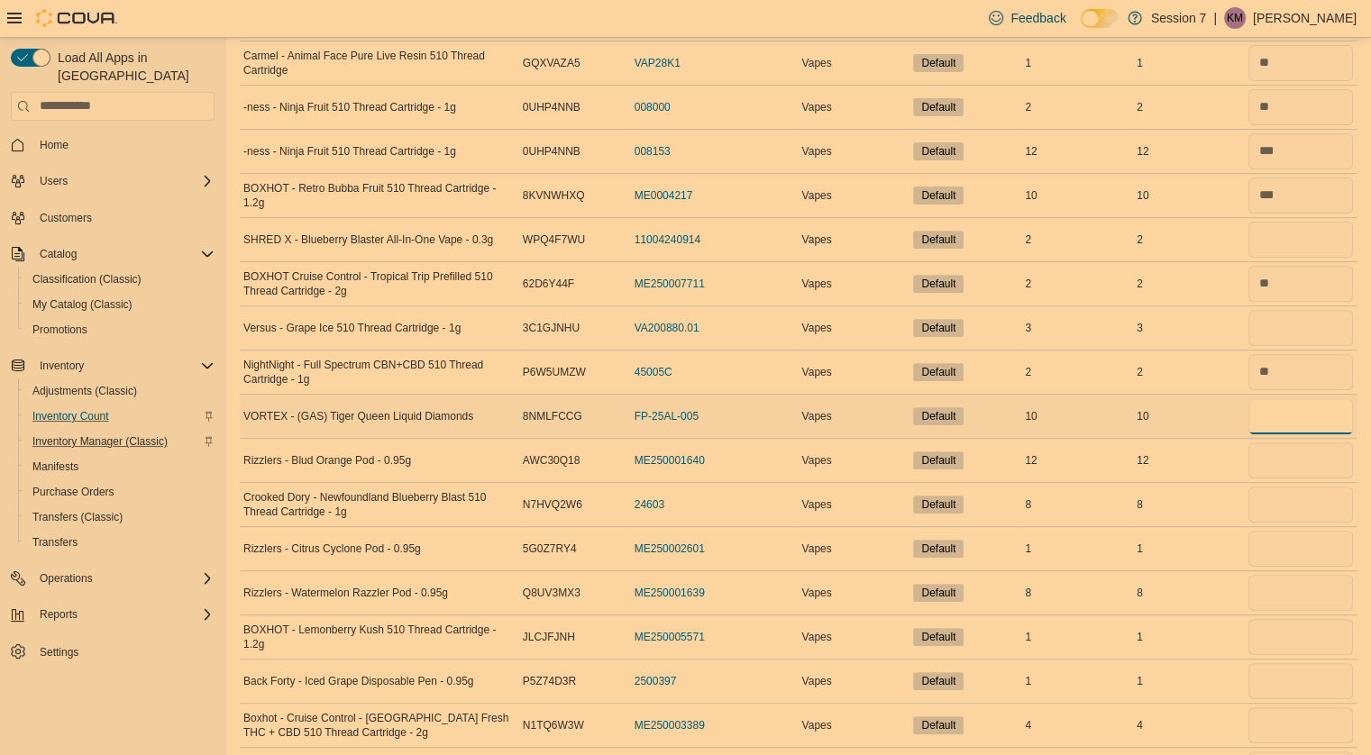
click at [1271, 415] on input "number" at bounding box center [1300, 416] width 105 height 36
type input "**"
click at [1291, 451] on input "number" at bounding box center [1300, 460] width 105 height 36
click at [1286, 324] on input "number" at bounding box center [1300, 328] width 105 height 36
type input "*"
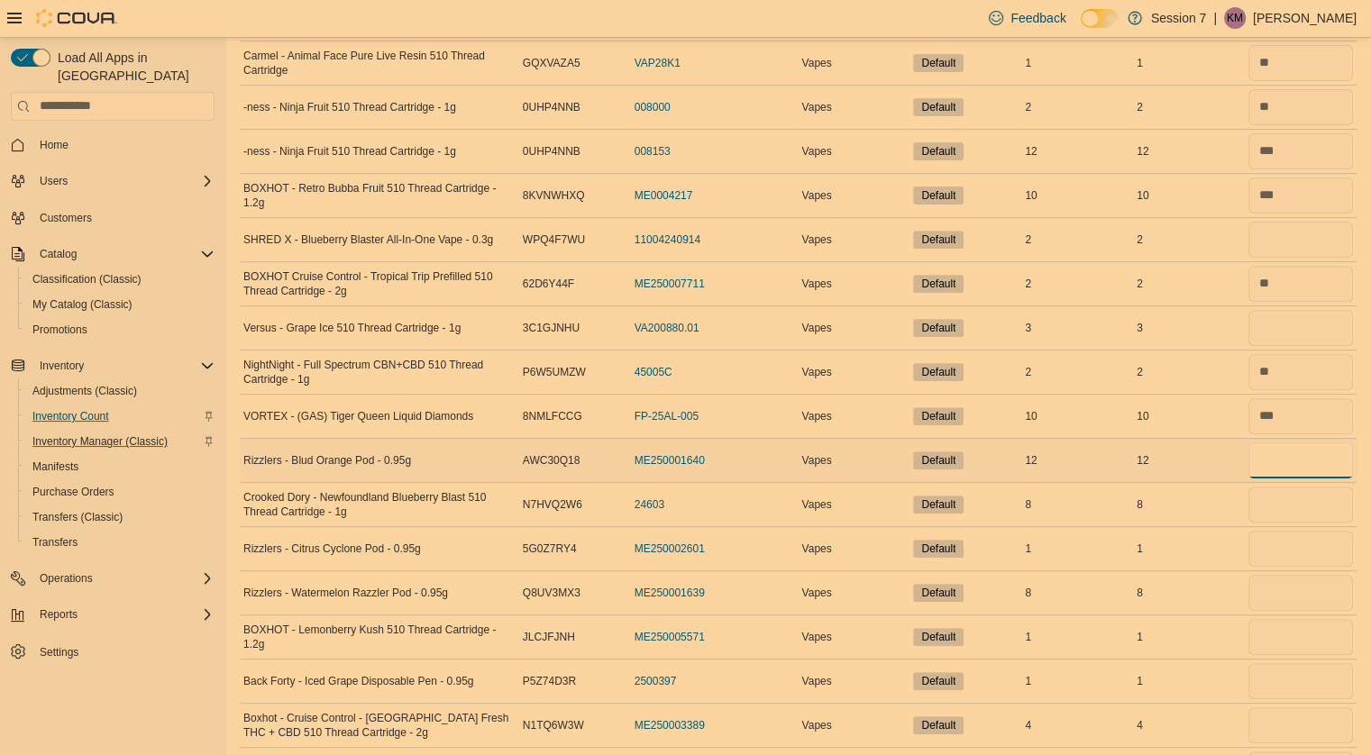
click at [1288, 461] on input "number" at bounding box center [1300, 460] width 105 height 36
click at [1310, 507] on input "number" at bounding box center [1300, 505] width 105 height 36
type input "*"
click at [1283, 453] on input "number" at bounding box center [1300, 460] width 105 height 36
type input "**"
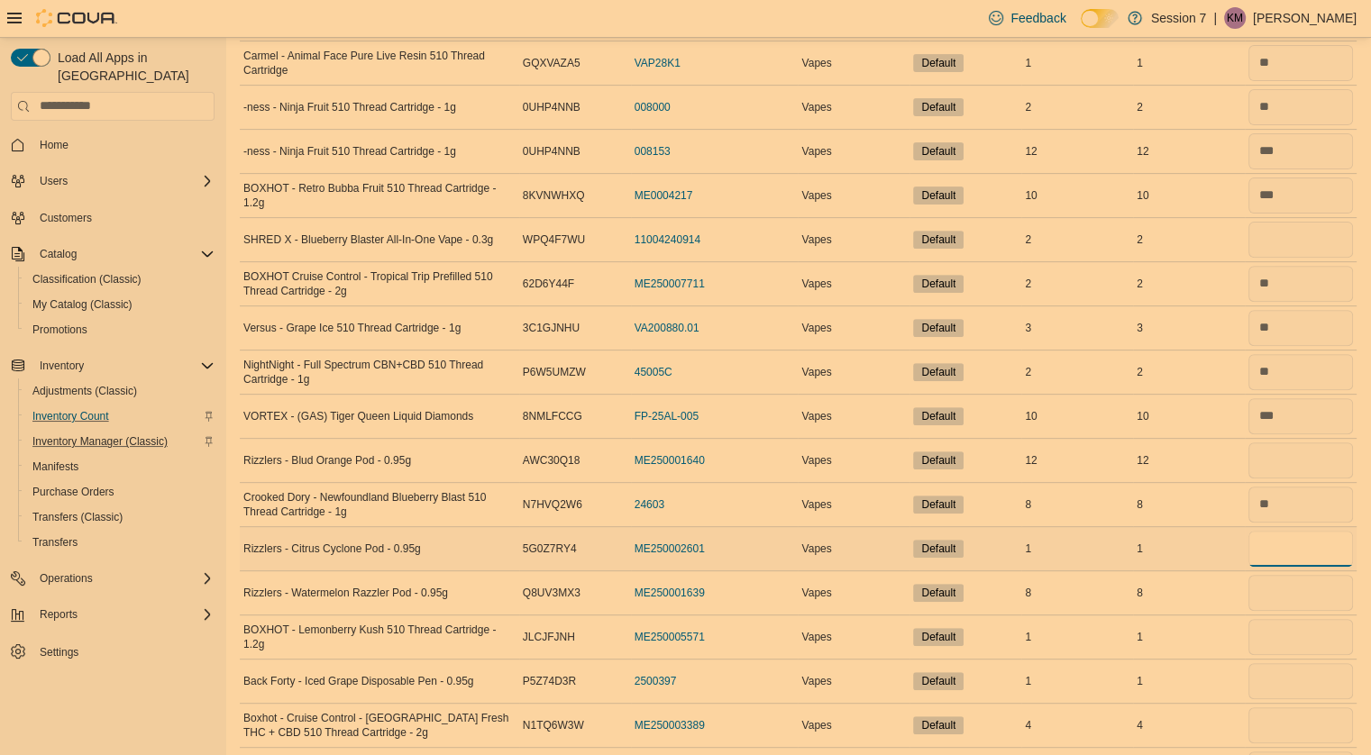
click at [1282, 543] on input "number" at bounding box center [1300, 549] width 105 height 36
type input "*"
click at [1287, 584] on input "number" at bounding box center [1300, 593] width 105 height 36
type input "*"
click at [1291, 629] on input "number" at bounding box center [1300, 637] width 105 height 36
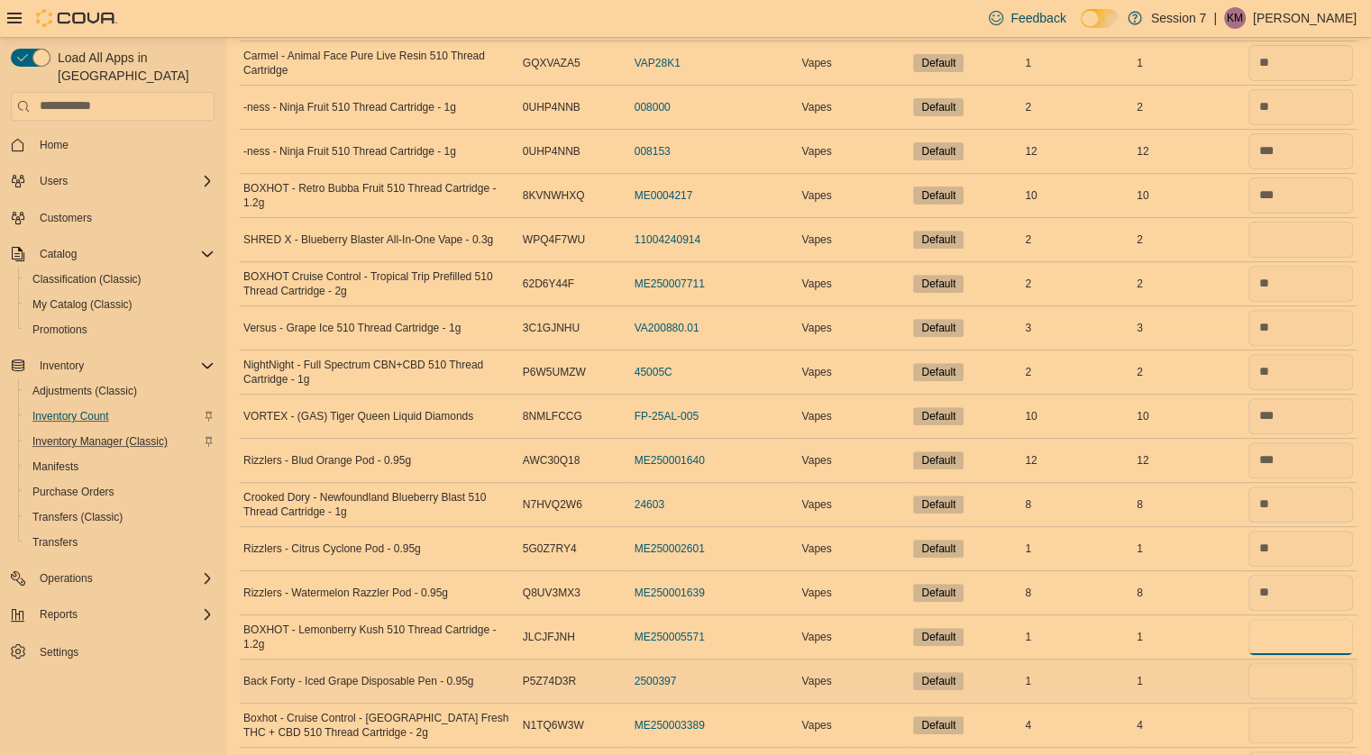
type input "*"
click at [1293, 672] on input "number" at bounding box center [1300, 681] width 105 height 36
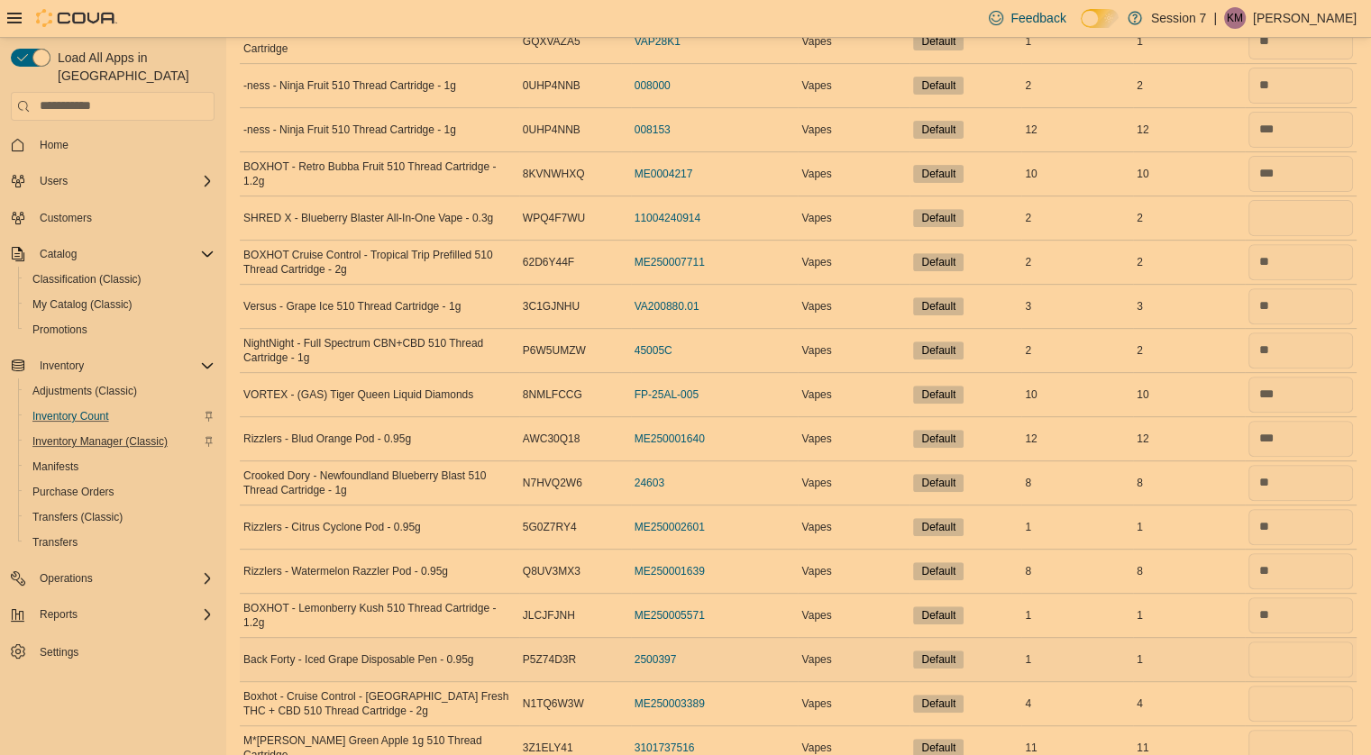
scroll to position [649, 0]
click at [1291, 645] on input "number" at bounding box center [1300, 660] width 105 height 36
type input "*"
click at [1298, 686] on input "number" at bounding box center [1300, 704] width 105 height 36
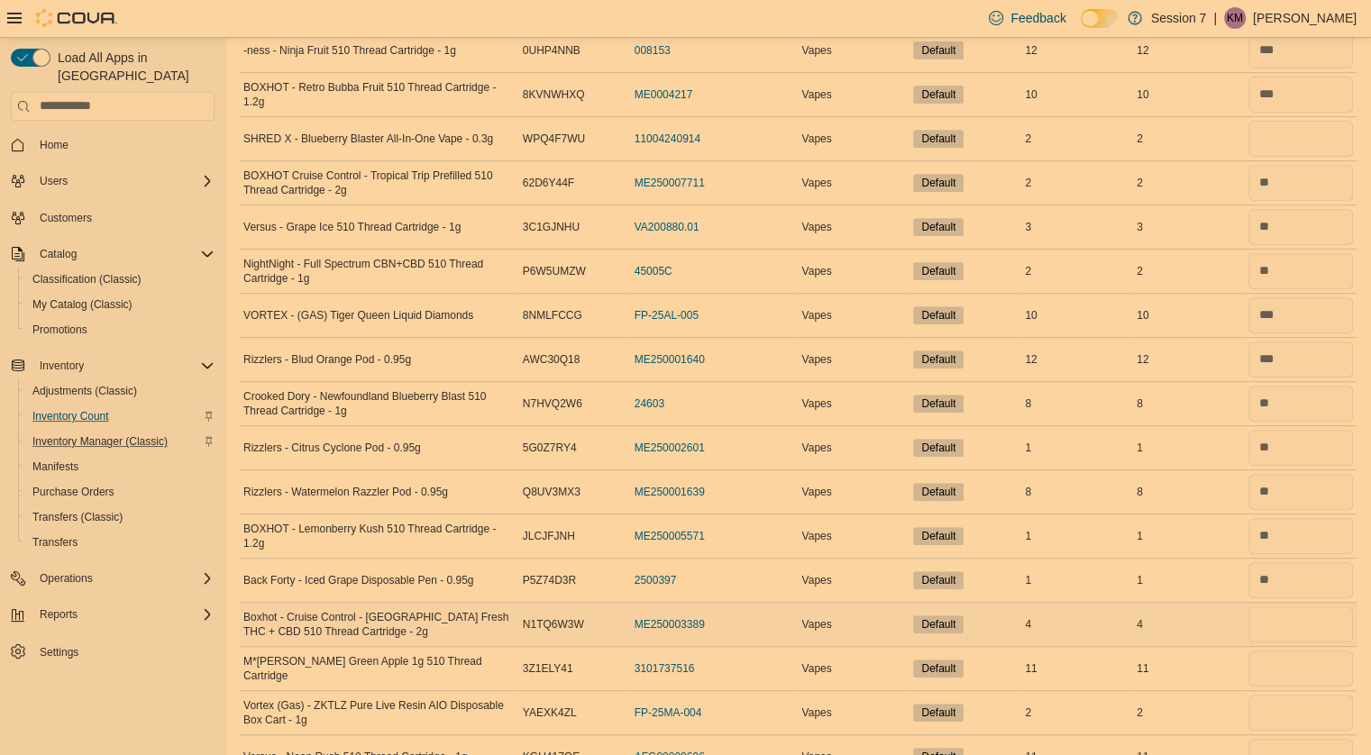
scroll to position [728, 0]
click at [1300, 673] on input "number" at bounding box center [1300, 669] width 105 height 36
type input "**"
click at [1277, 622] on input "number" at bounding box center [1300, 625] width 105 height 36
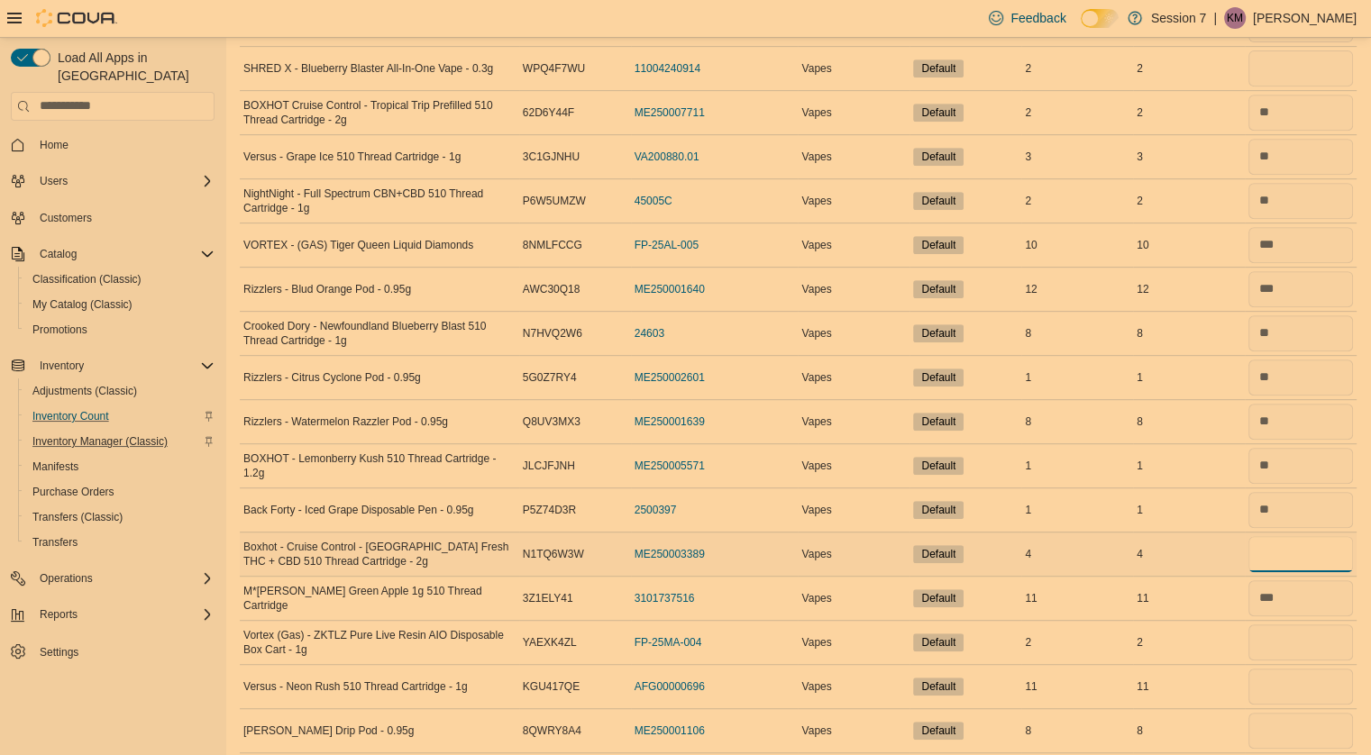
scroll to position [815, 0]
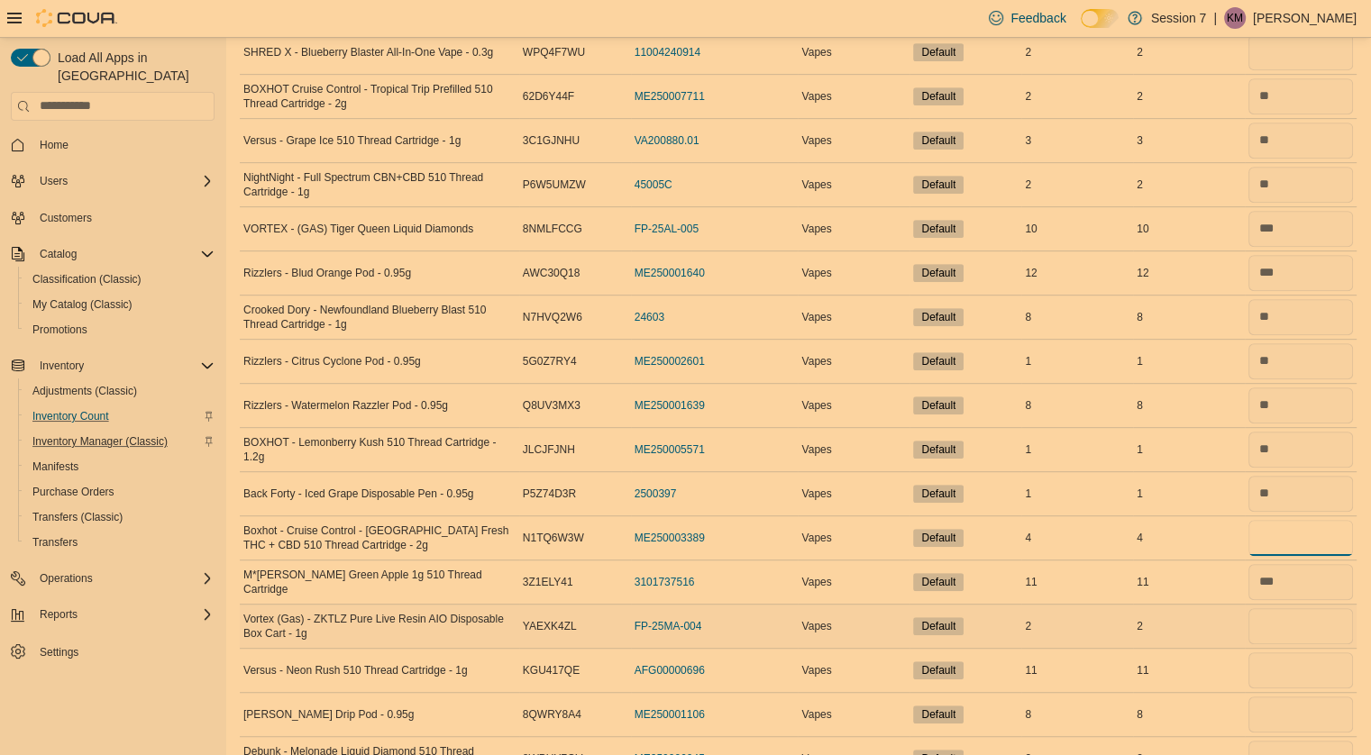
type input "*"
click at [1301, 622] on input "number" at bounding box center [1300, 626] width 105 height 36
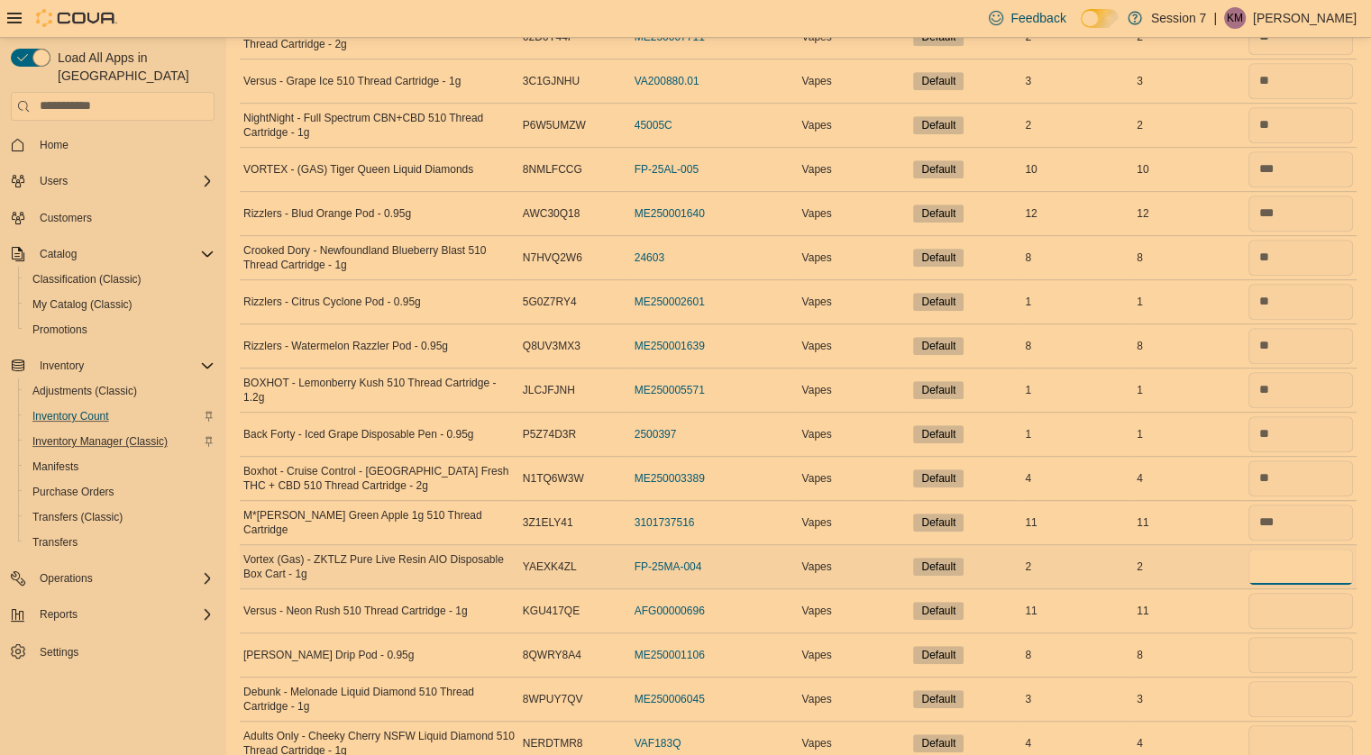
scroll to position [887, 0]
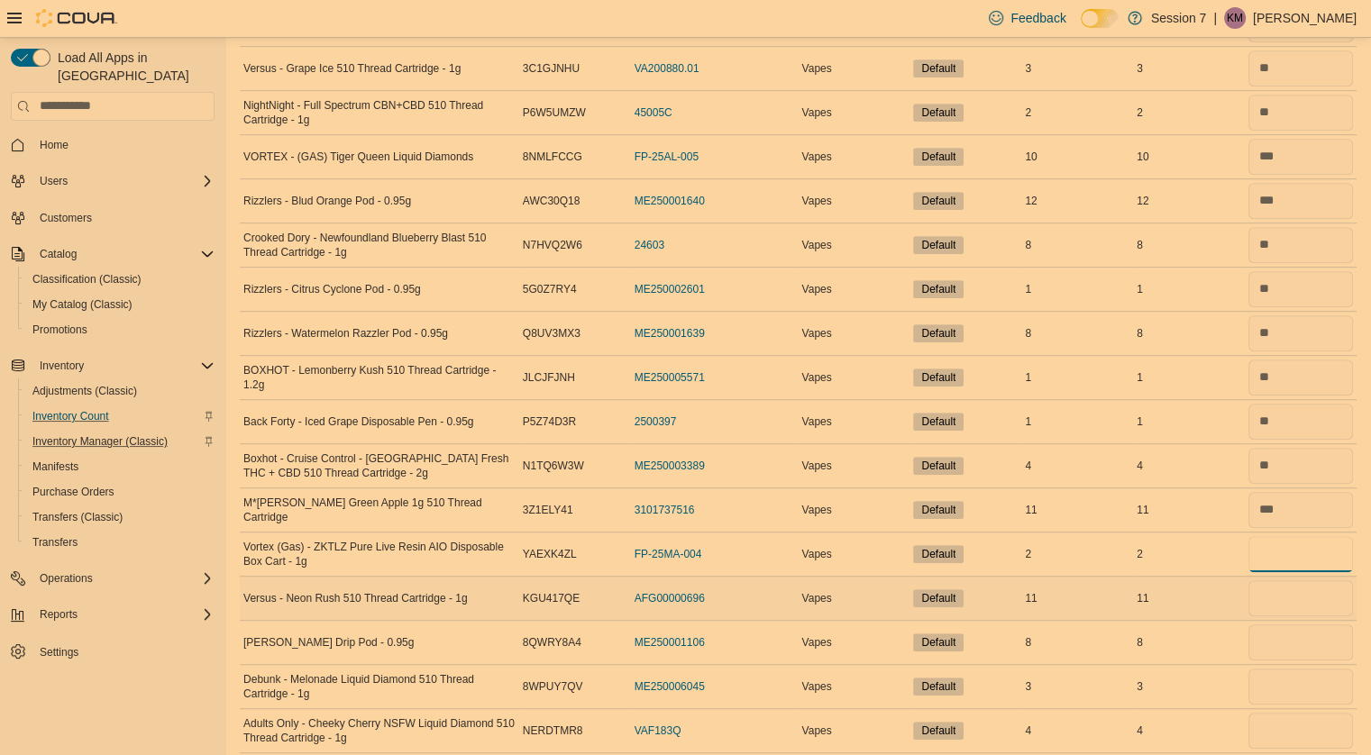
type input "*"
click at [1292, 605] on input "number" at bounding box center [1300, 598] width 105 height 36
click at [1296, 669] on input "number" at bounding box center [1300, 687] width 105 height 36
click at [1283, 644] on input "number" at bounding box center [1300, 643] width 105 height 36
click at [1281, 595] on input "number" at bounding box center [1300, 598] width 105 height 36
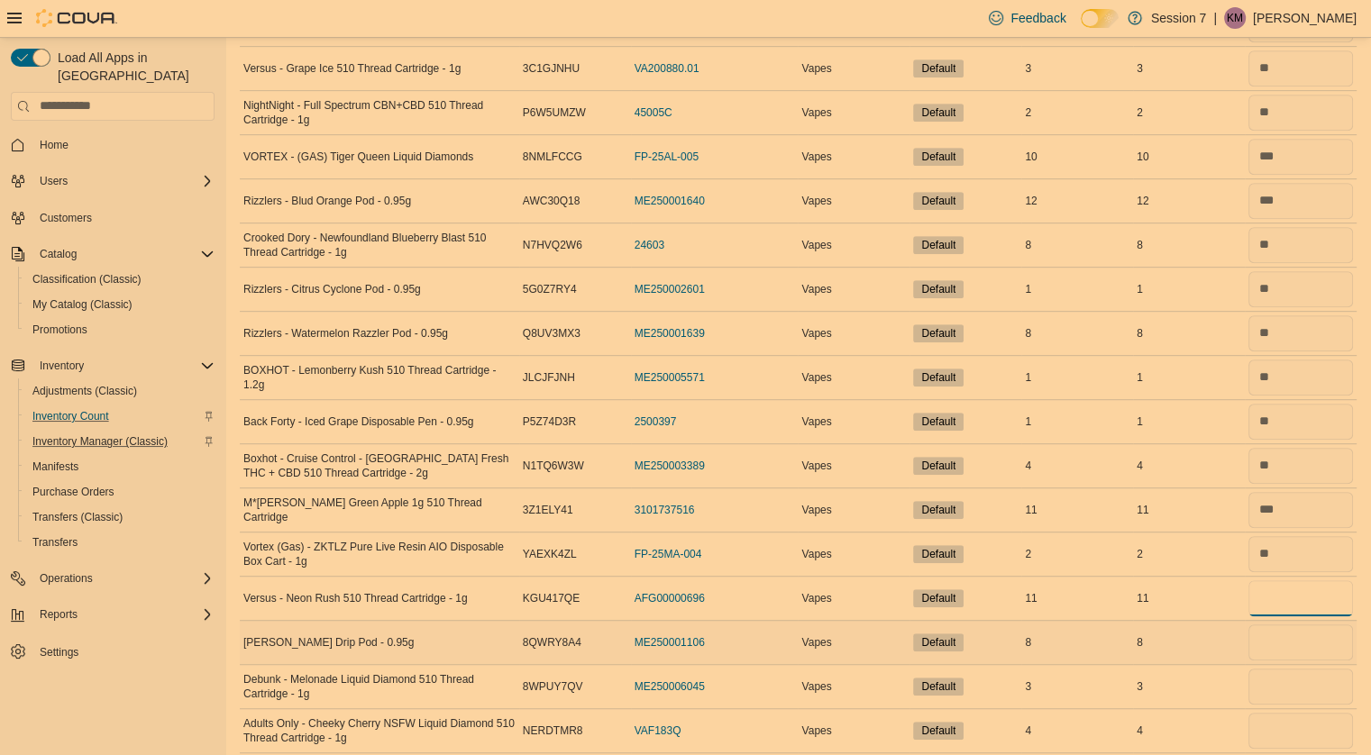
type input "**"
click at [1276, 634] on input "number" at bounding box center [1300, 643] width 105 height 36
type input "*"
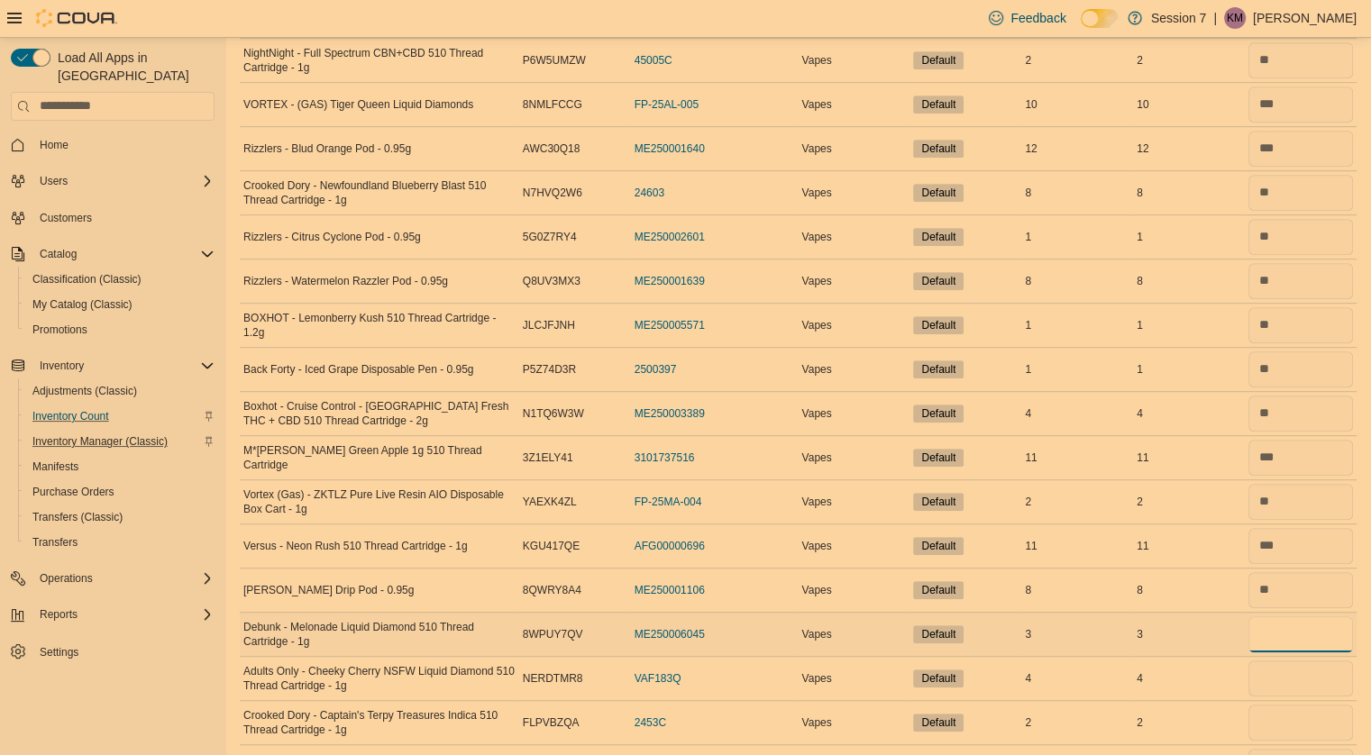
click at [1314, 627] on input "number" at bounding box center [1300, 634] width 105 height 36
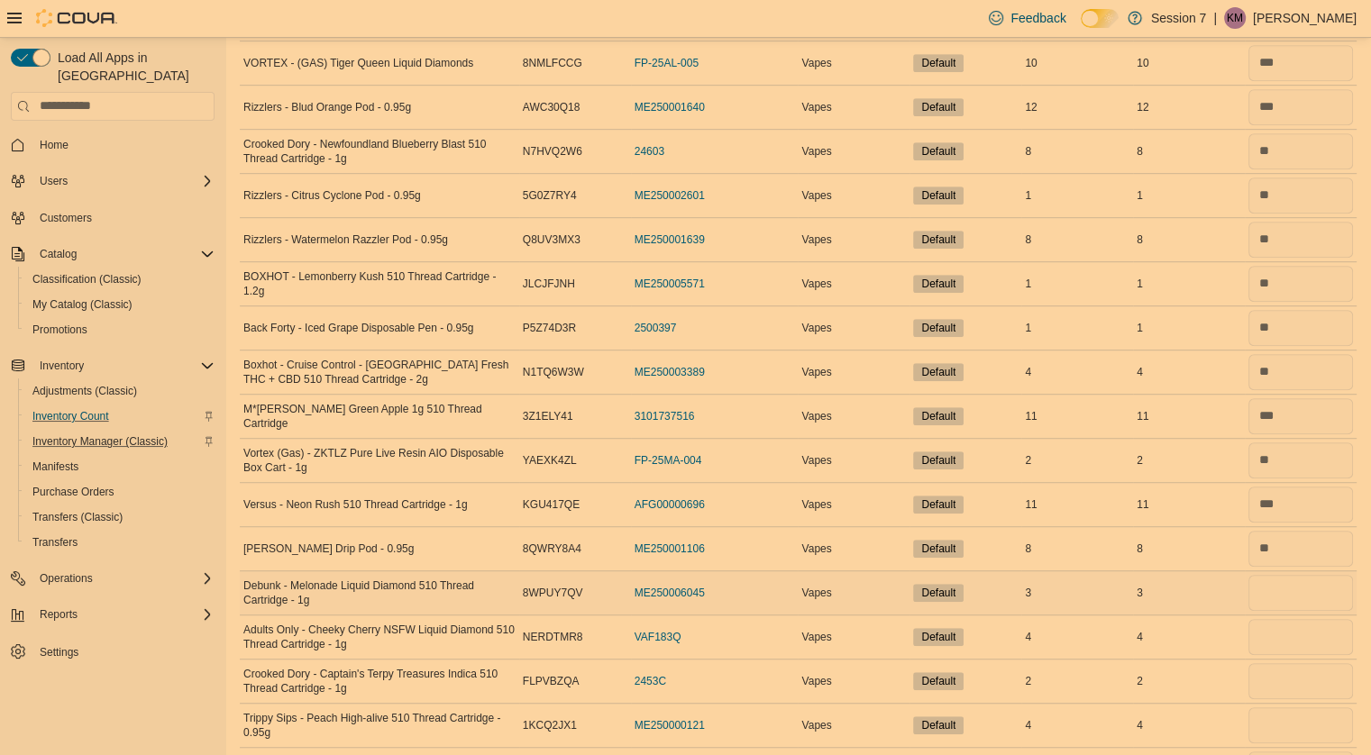
scroll to position [981, 0]
click at [1301, 633] on input "number" at bounding box center [1300, 637] width 105 height 36
type input "*"
click at [1276, 583] on input "number" at bounding box center [1300, 593] width 105 height 36
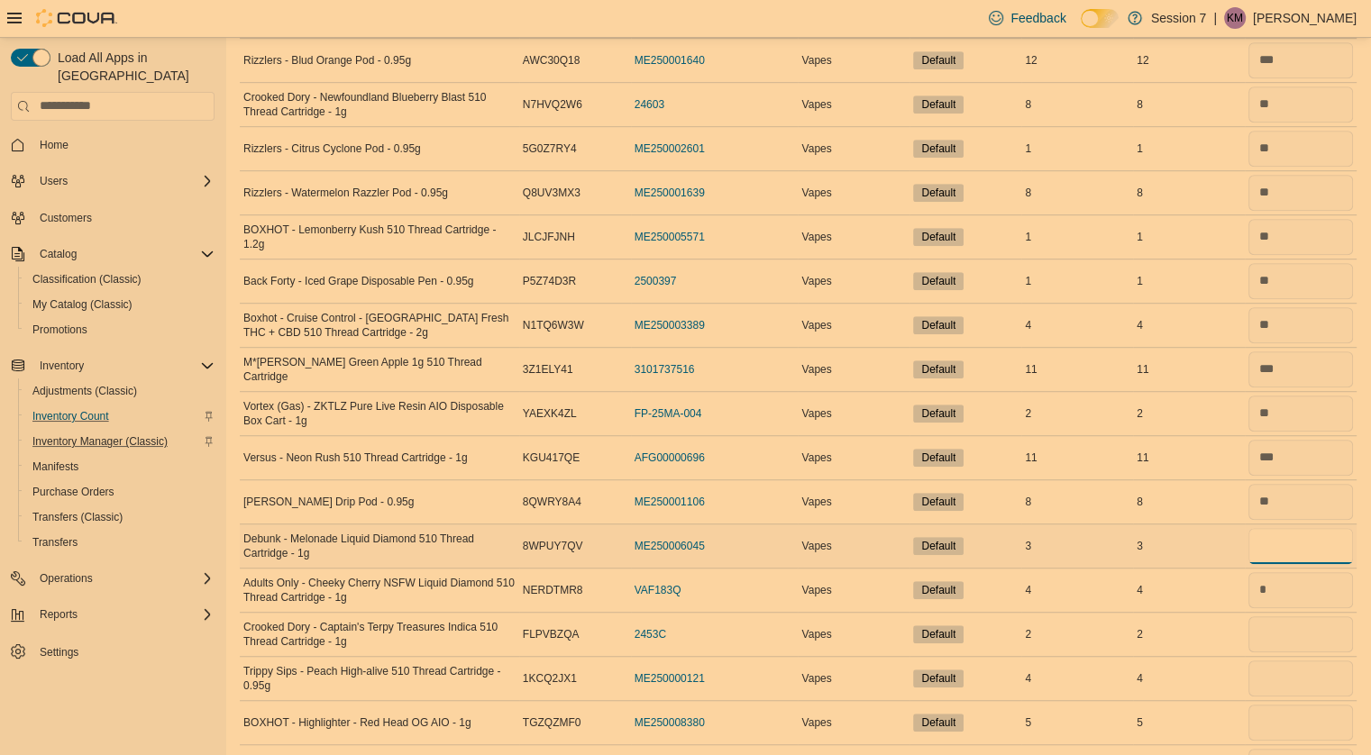
scroll to position [1031, 0]
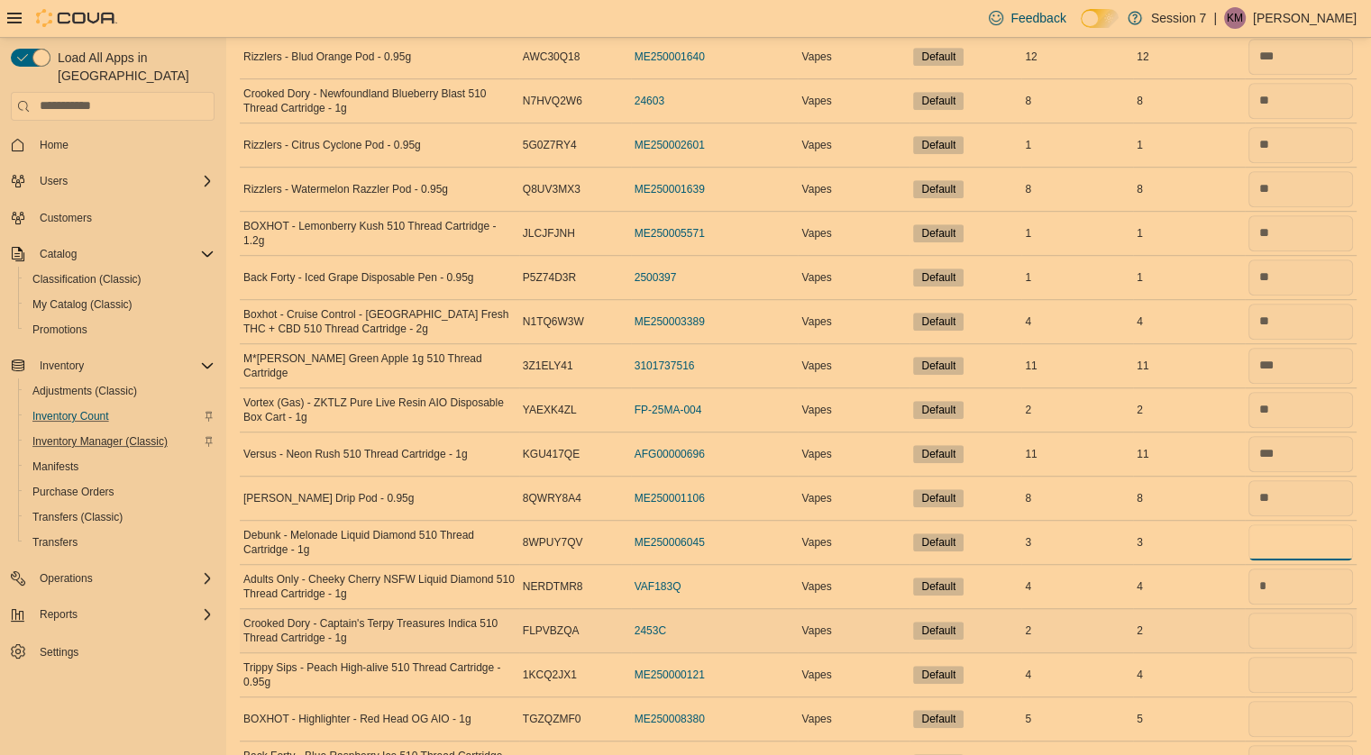
type input "*"
click at [1290, 613] on input "number" at bounding box center [1300, 631] width 105 height 36
type input "*"
click at [1290, 667] on input "number" at bounding box center [1300, 675] width 105 height 36
type input "*"
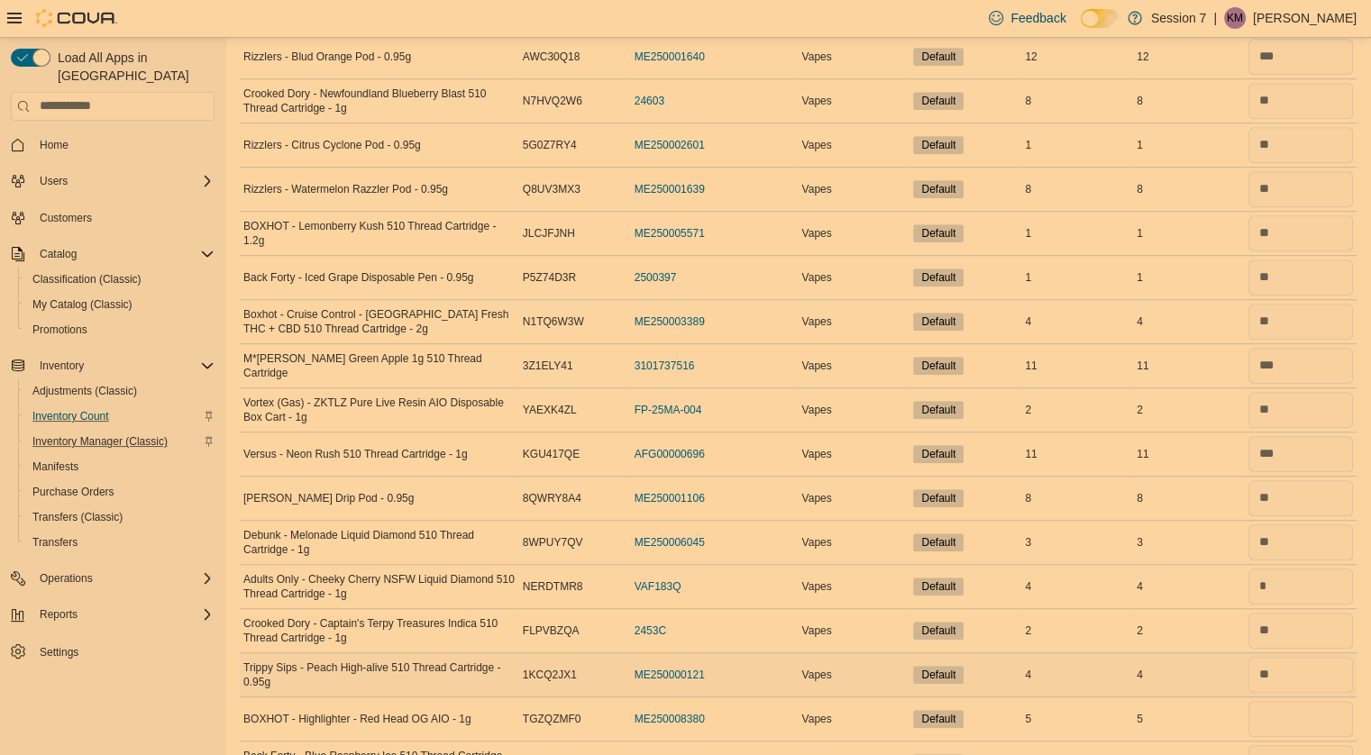
scroll to position [1107, 0]
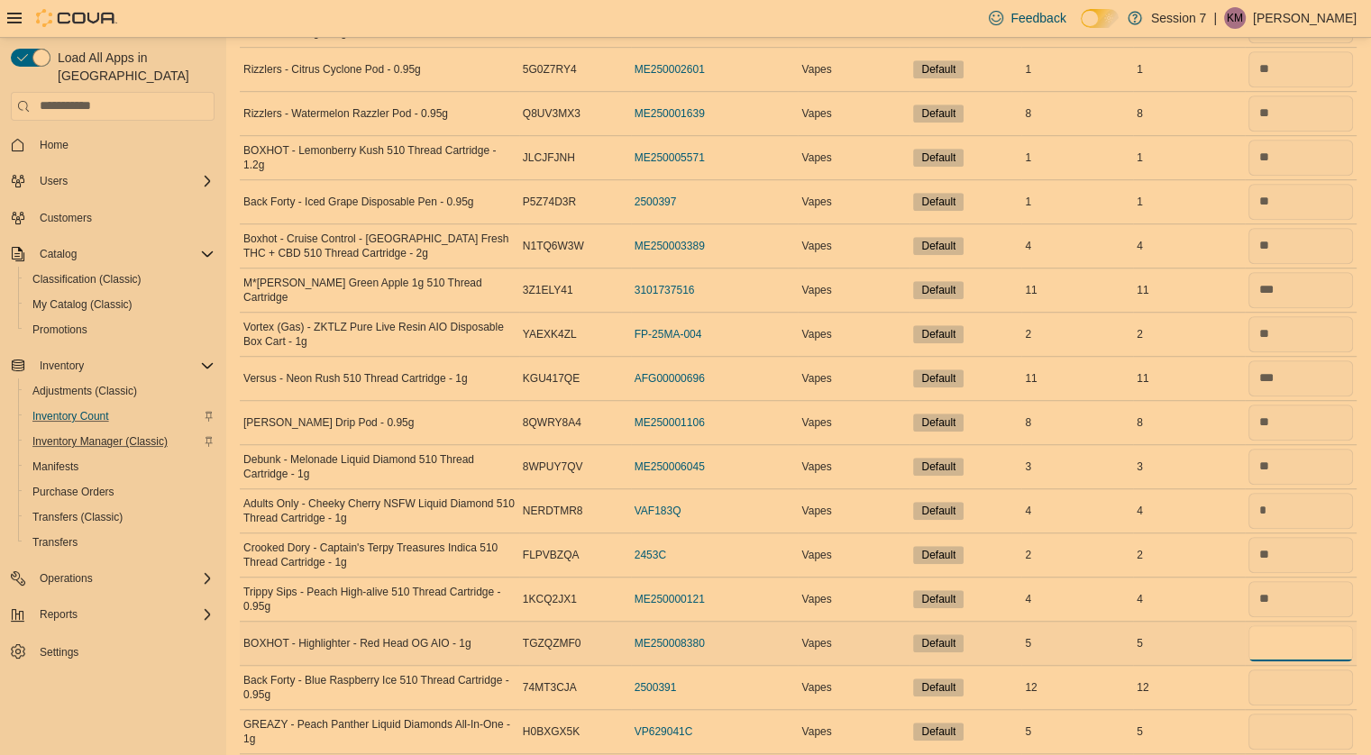
click at [1286, 645] on input "number" at bounding box center [1300, 643] width 105 height 36
type input "*"
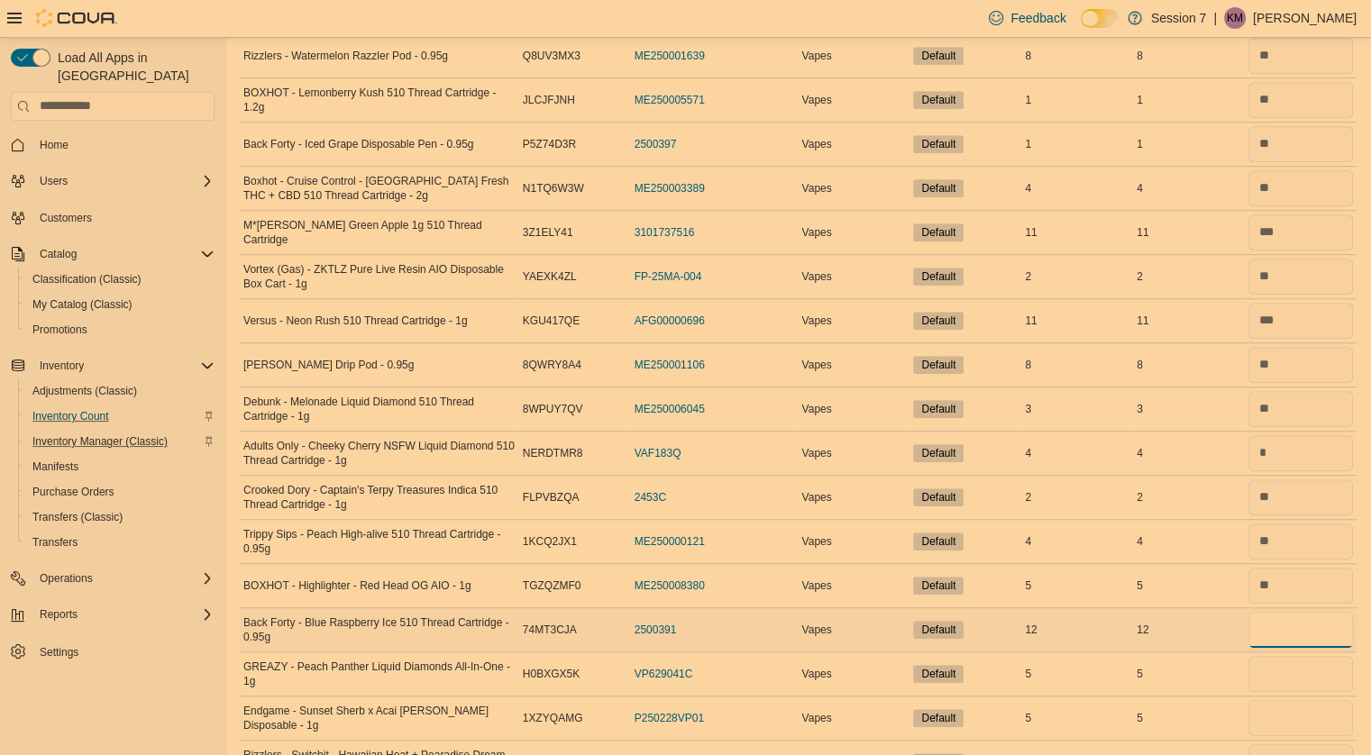
click at [1280, 626] on input "number" at bounding box center [1300, 630] width 105 height 36
type input "**"
click at [1284, 677] on input "number" at bounding box center [1300, 674] width 105 height 36
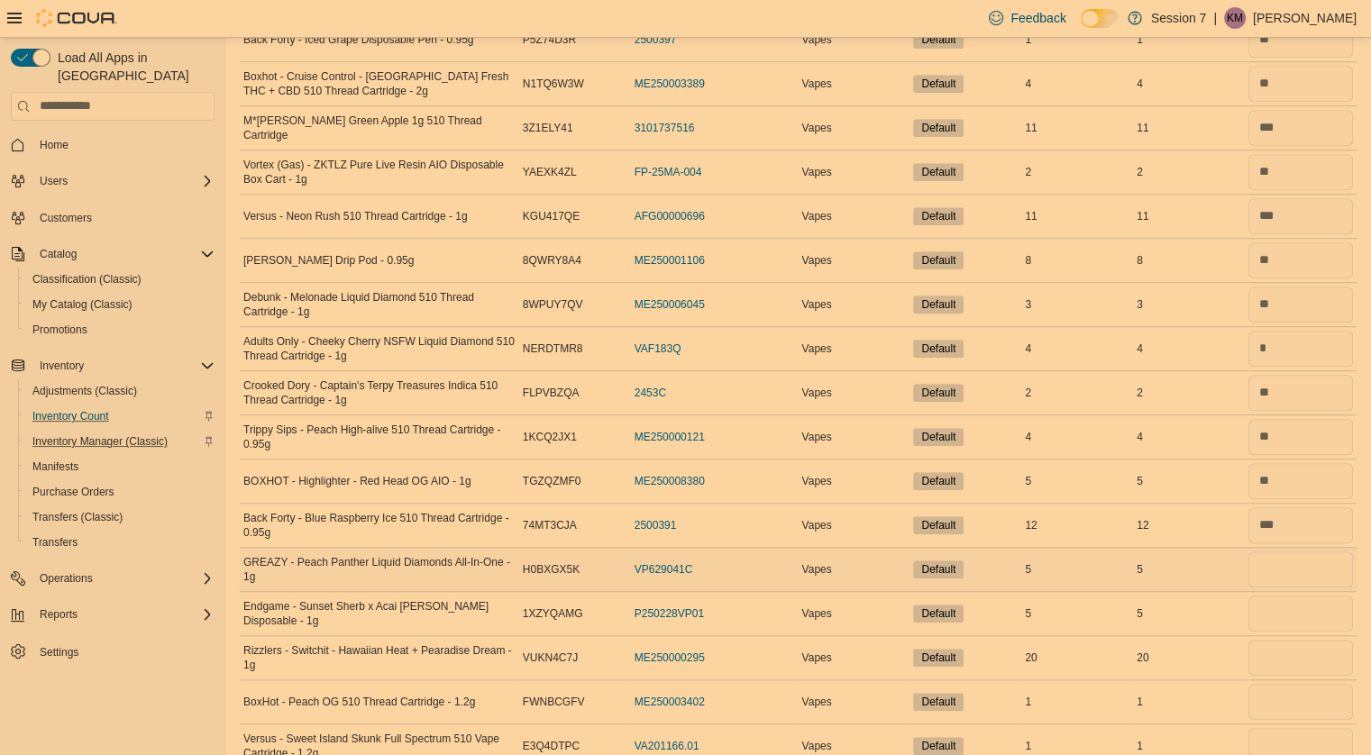
scroll to position [1276, 0]
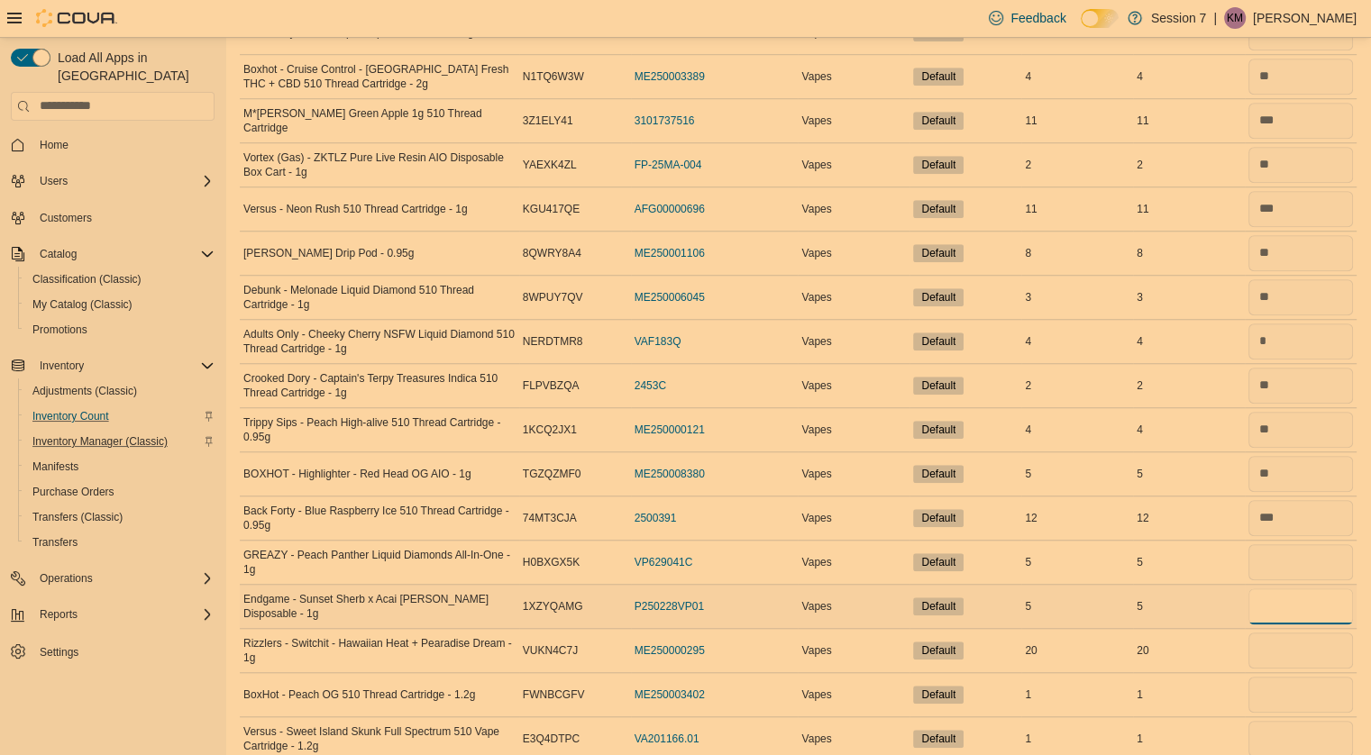
click at [1298, 602] on input "number" at bounding box center [1300, 606] width 105 height 36
click at [1287, 560] on input "number" at bounding box center [1300, 562] width 105 height 36
type input "*"
click at [1291, 598] on input "number" at bounding box center [1300, 606] width 105 height 36
type input "*"
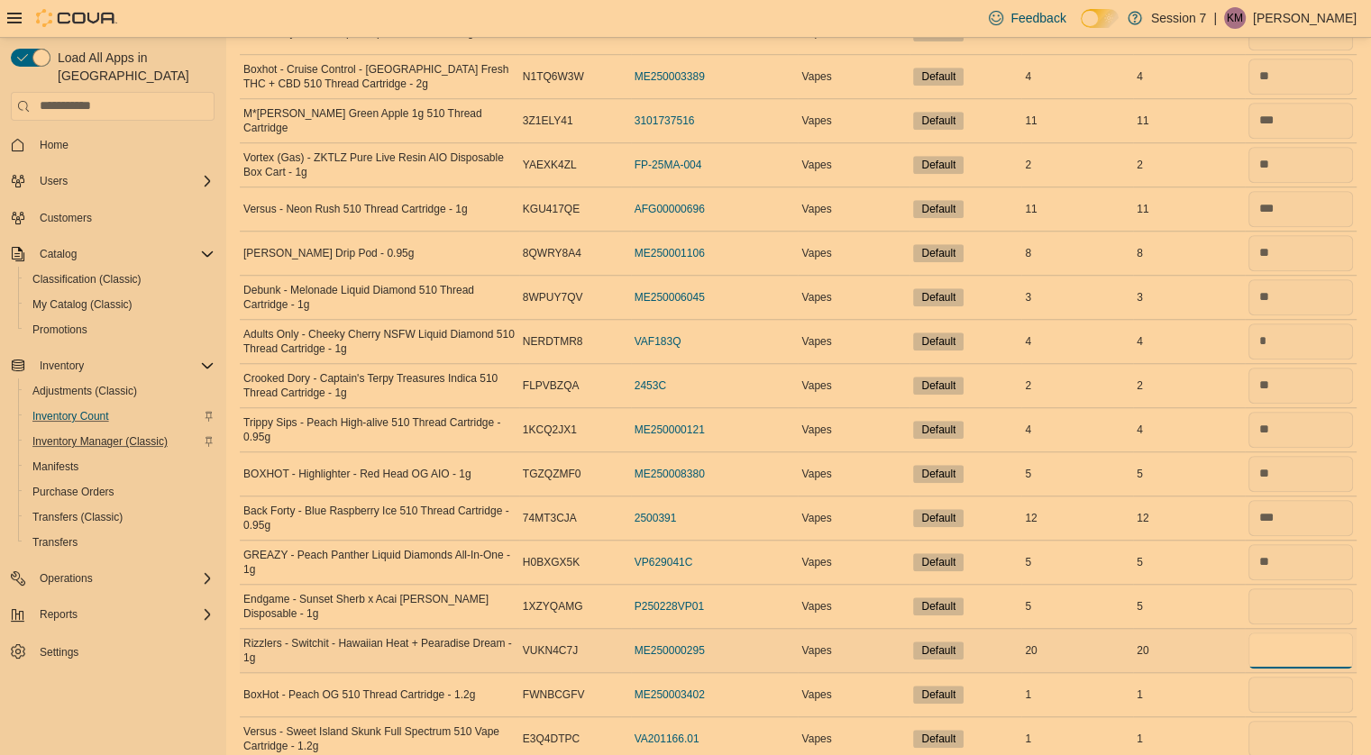
click at [1297, 644] on input "number" at bounding box center [1300, 651] width 105 height 36
type input "**"
click at [1298, 680] on input "number" at bounding box center [1300, 695] width 105 height 36
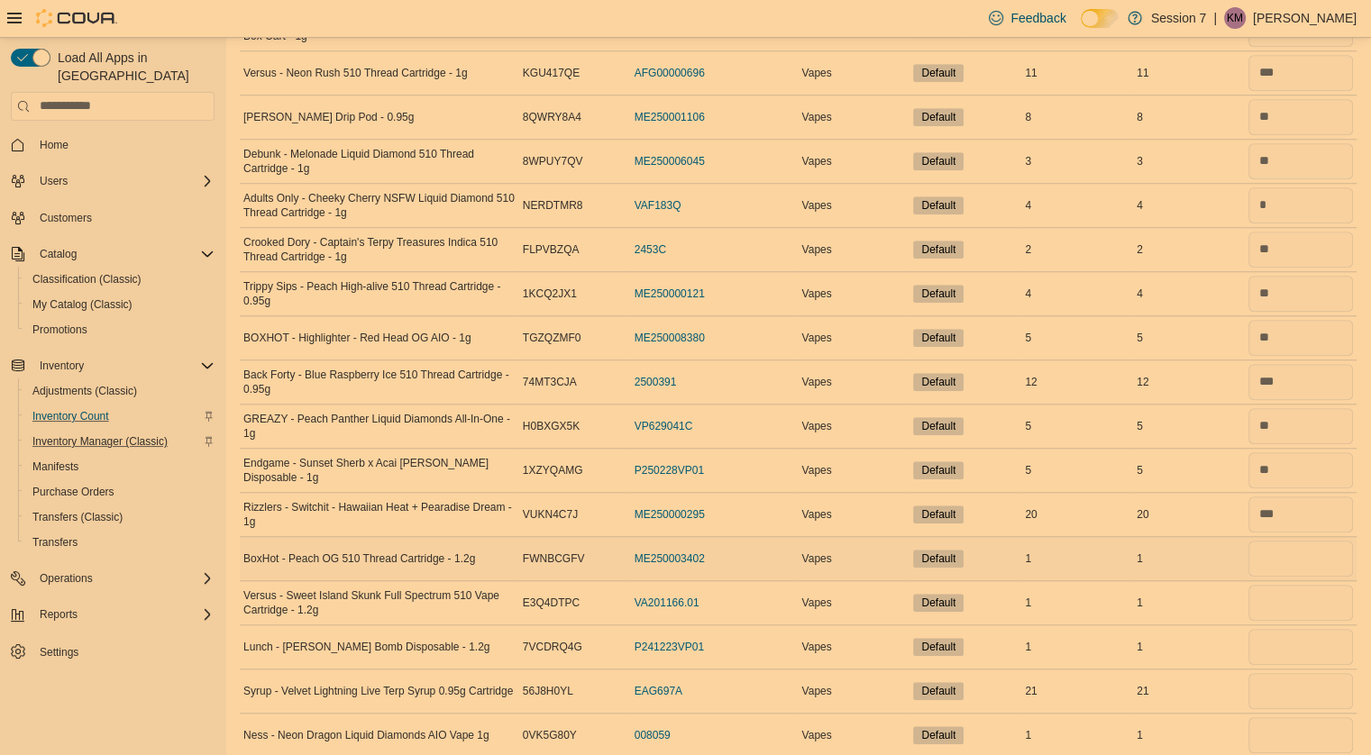
scroll to position [1413, 0]
click at [1293, 589] on input "number" at bounding box center [1300, 602] width 105 height 36
click at [1278, 547] on input "number" at bounding box center [1300, 558] width 105 height 36
type input "*"
click at [1280, 602] on input "number" at bounding box center [1300, 602] width 105 height 36
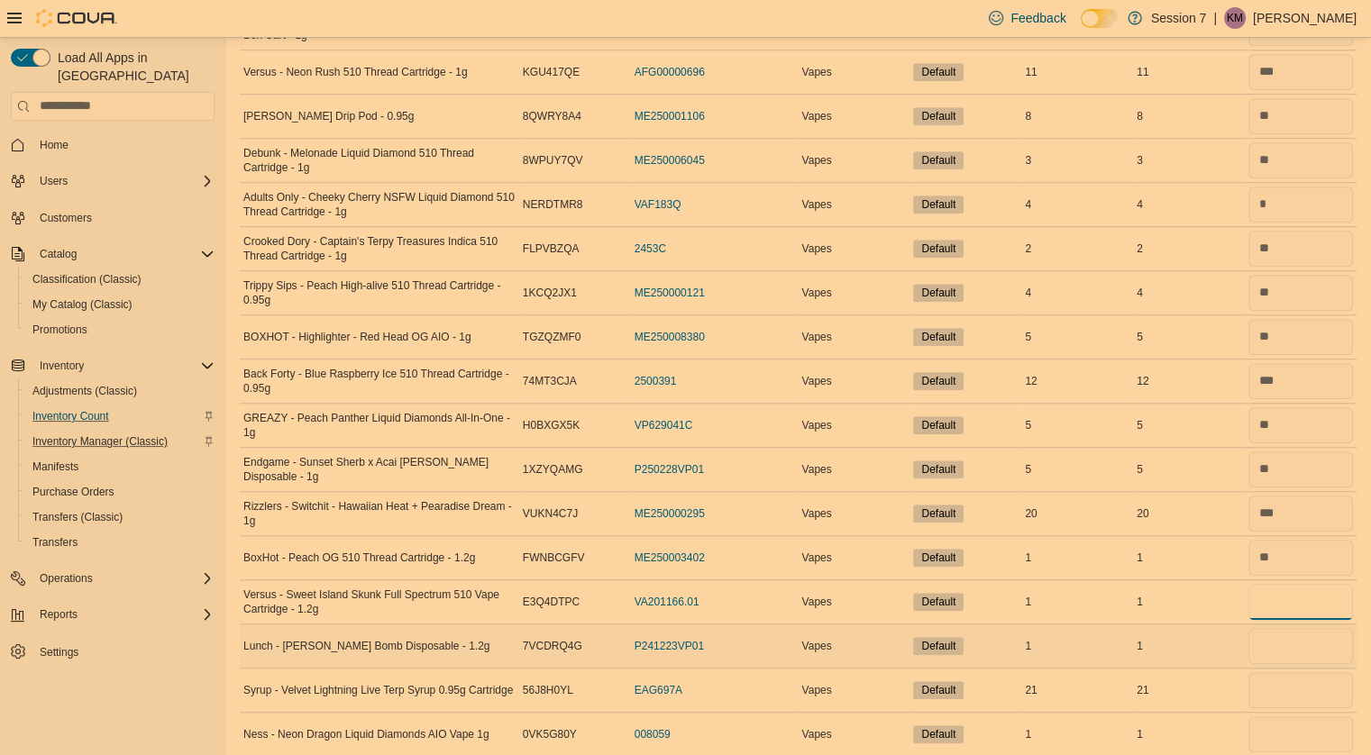
type input "*"
click at [1283, 640] on input "number" at bounding box center [1300, 646] width 105 height 36
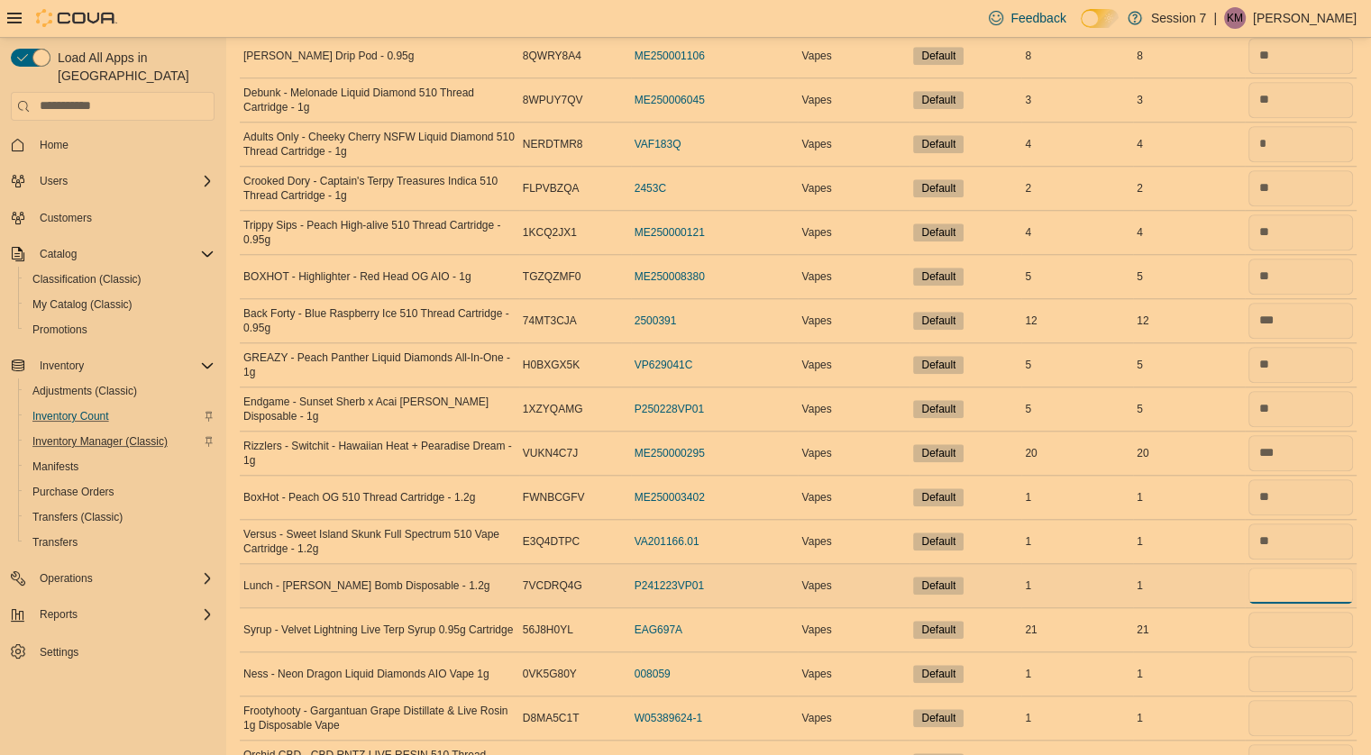
scroll to position [1485, 0]
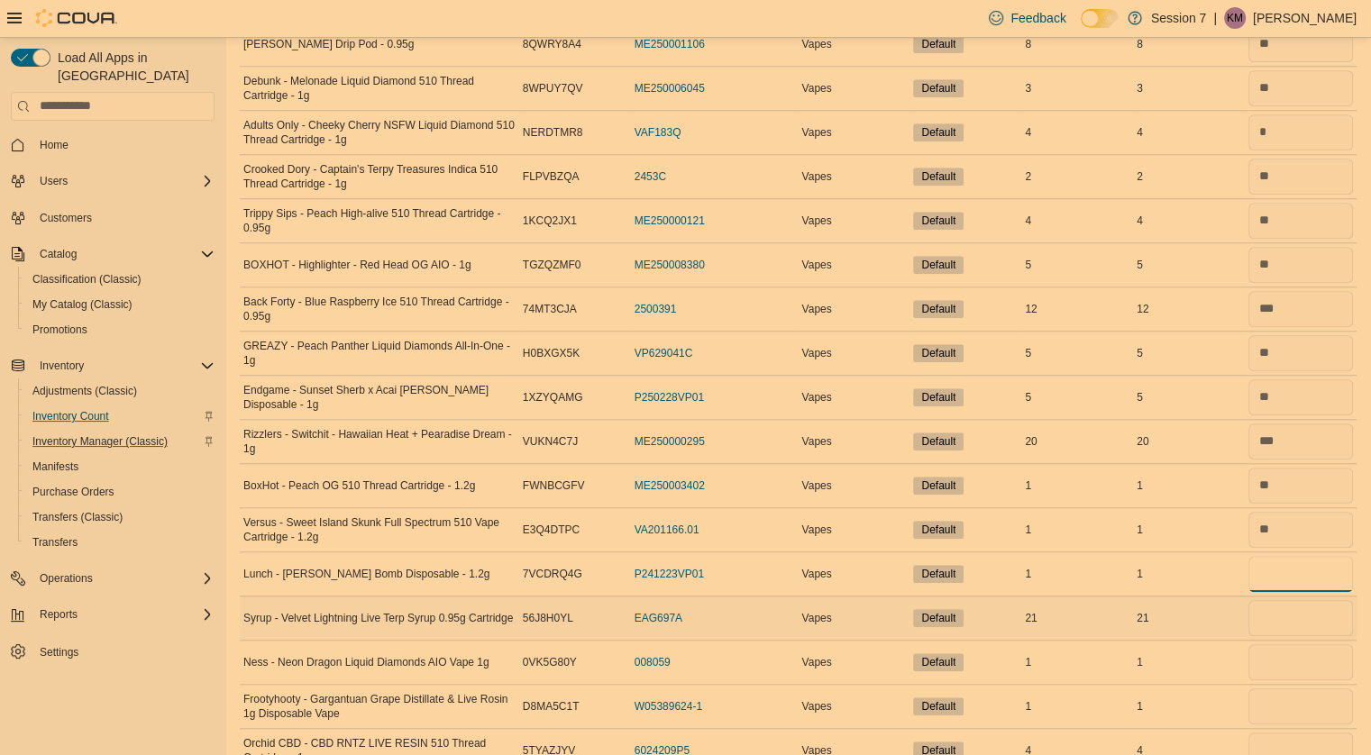
type input "*"
click at [1300, 610] on input "number" at bounding box center [1300, 618] width 105 height 36
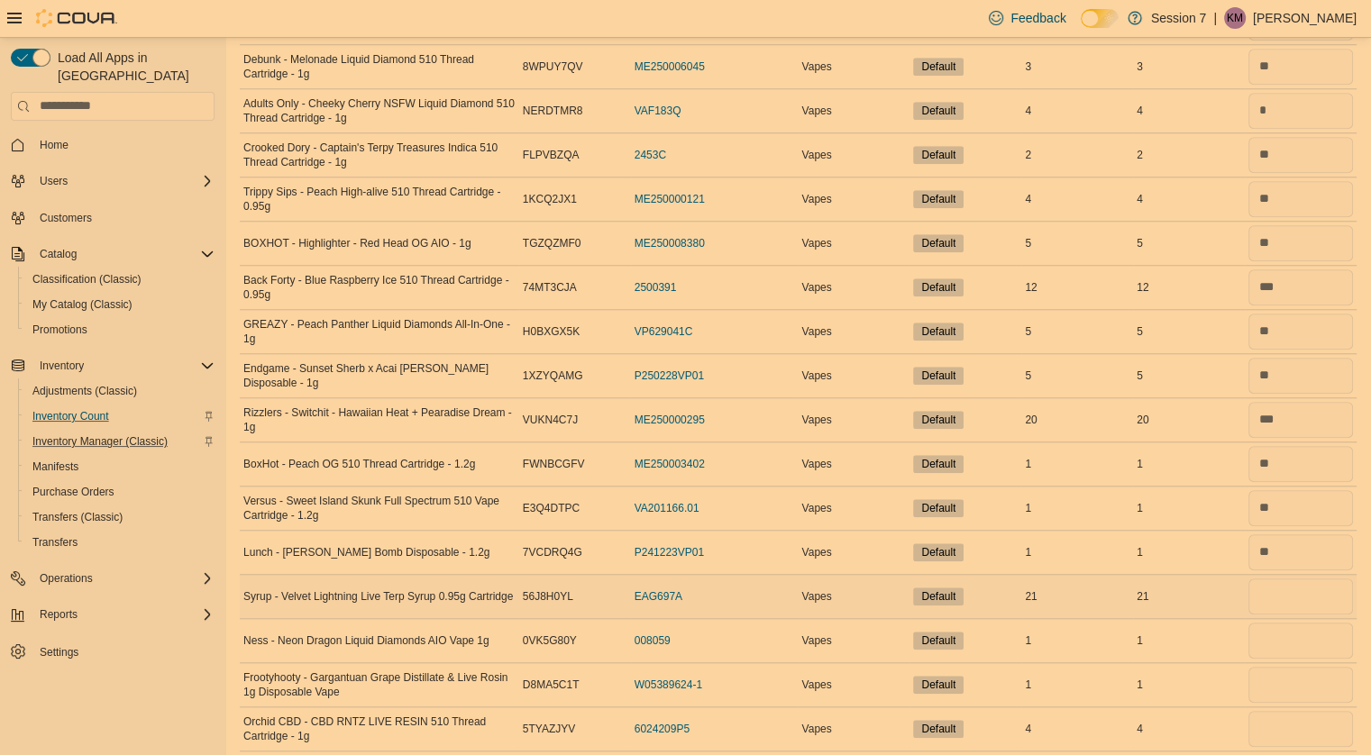
scroll to position [1507, 0]
click at [1294, 637] on input "number" at bounding box center [1300, 641] width 105 height 36
type input "*"
click at [1279, 582] on input "number" at bounding box center [1300, 597] width 105 height 36
type input "**"
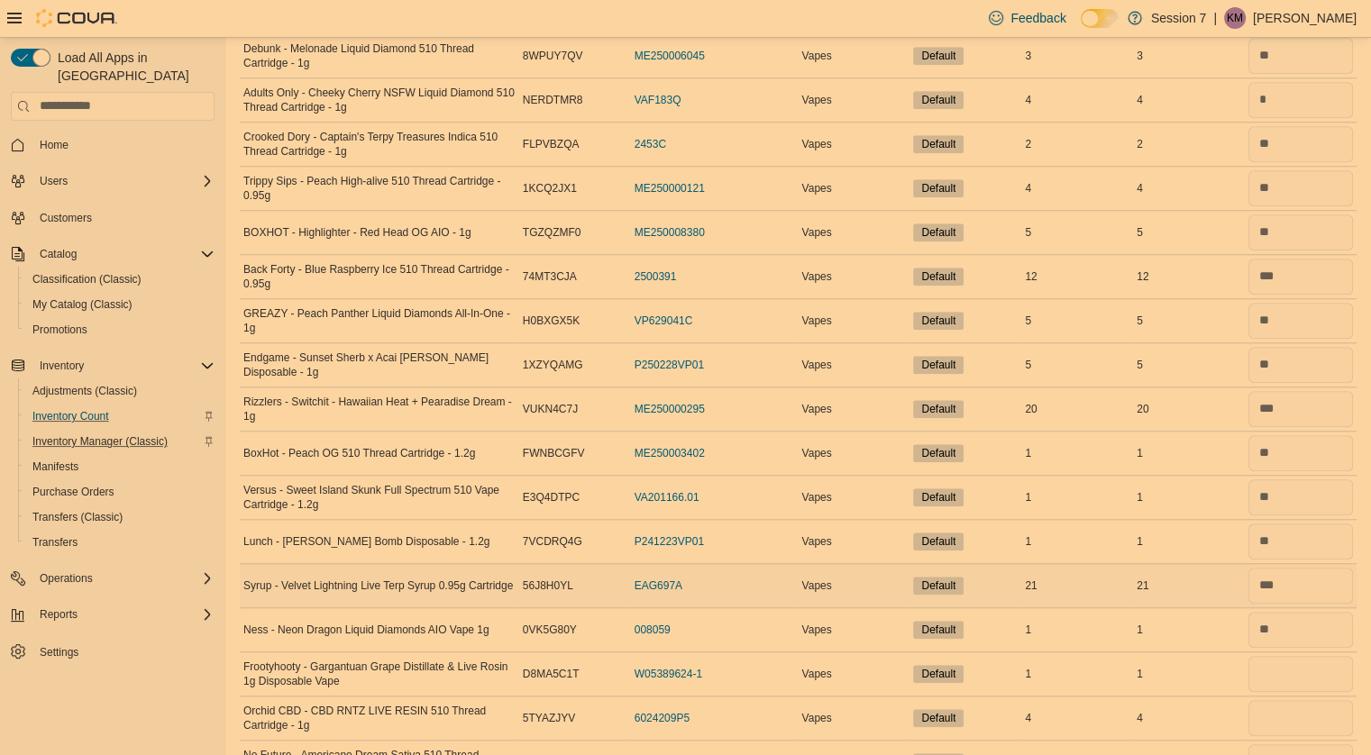
scroll to position [1574, 0]
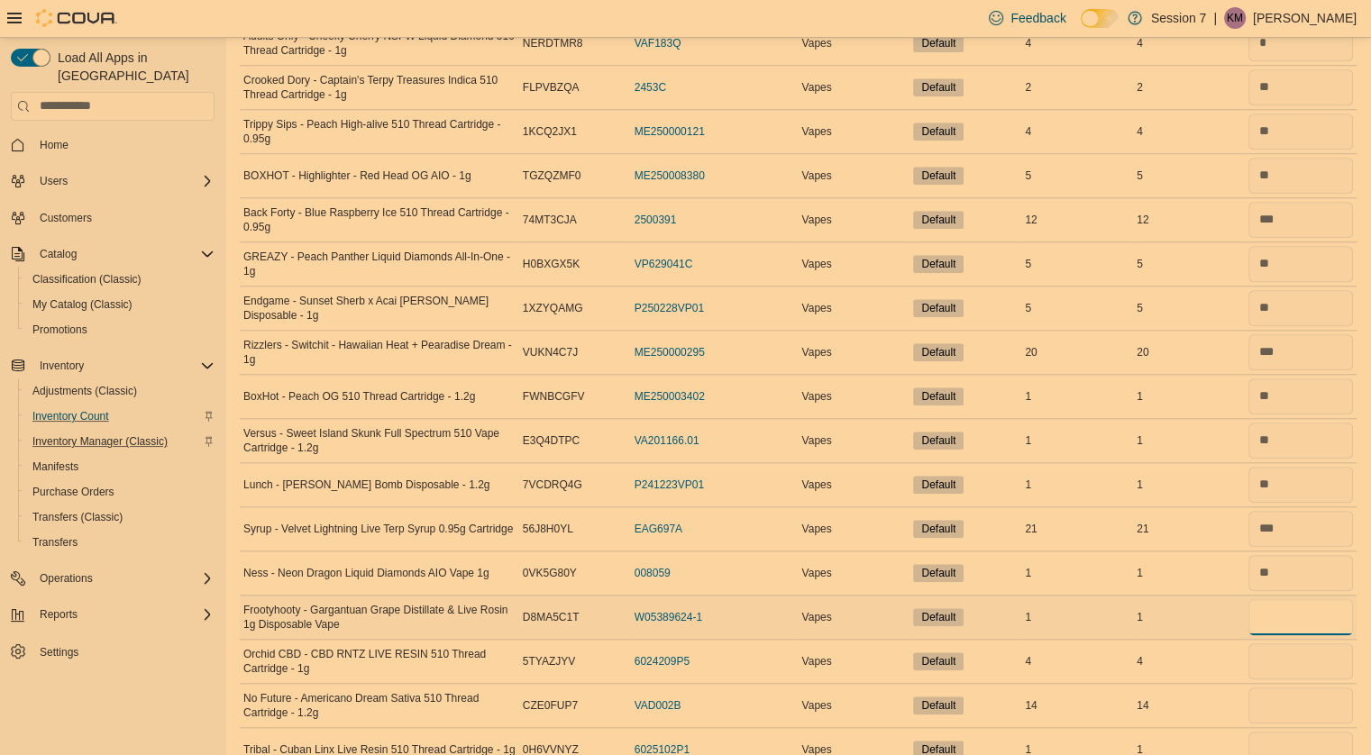
click at [1291, 606] on input "number" at bounding box center [1300, 617] width 105 height 36
type input "*"
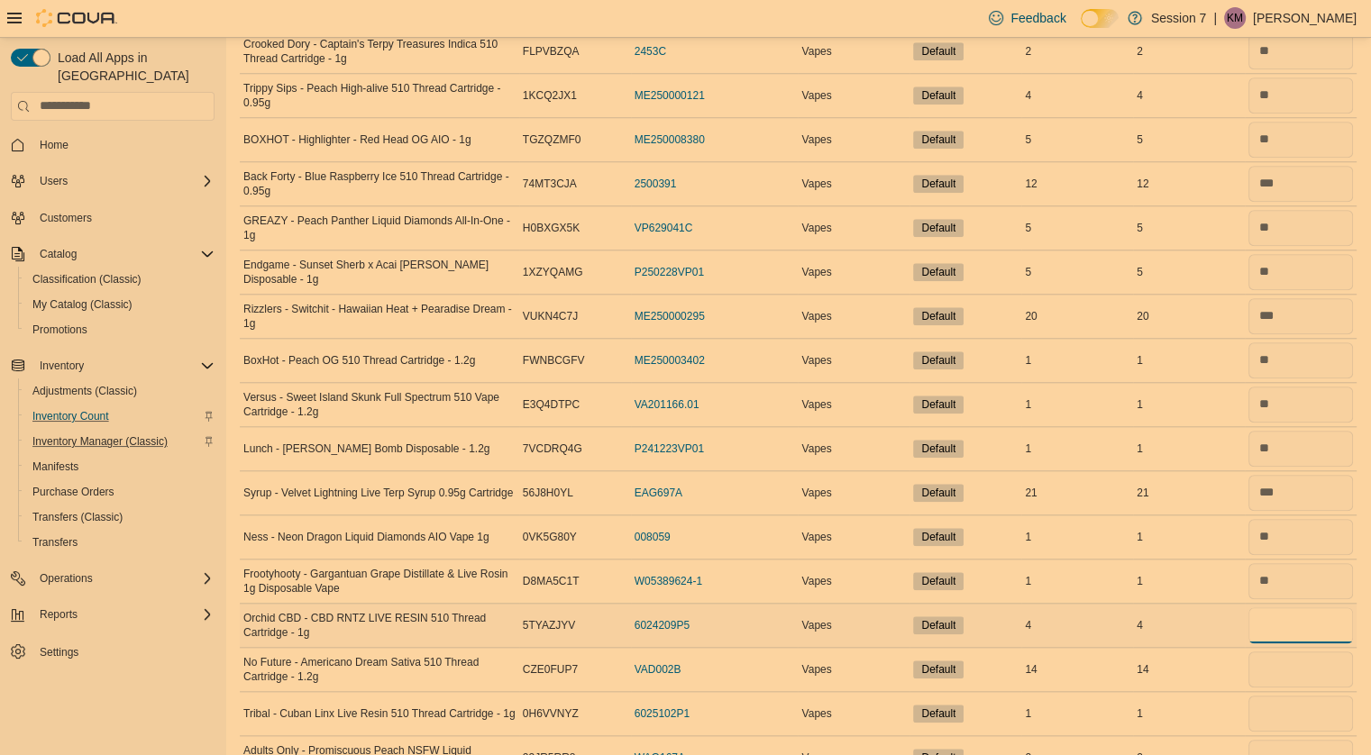
click at [1291, 616] on input "number" at bounding box center [1300, 625] width 105 height 36
type input "*"
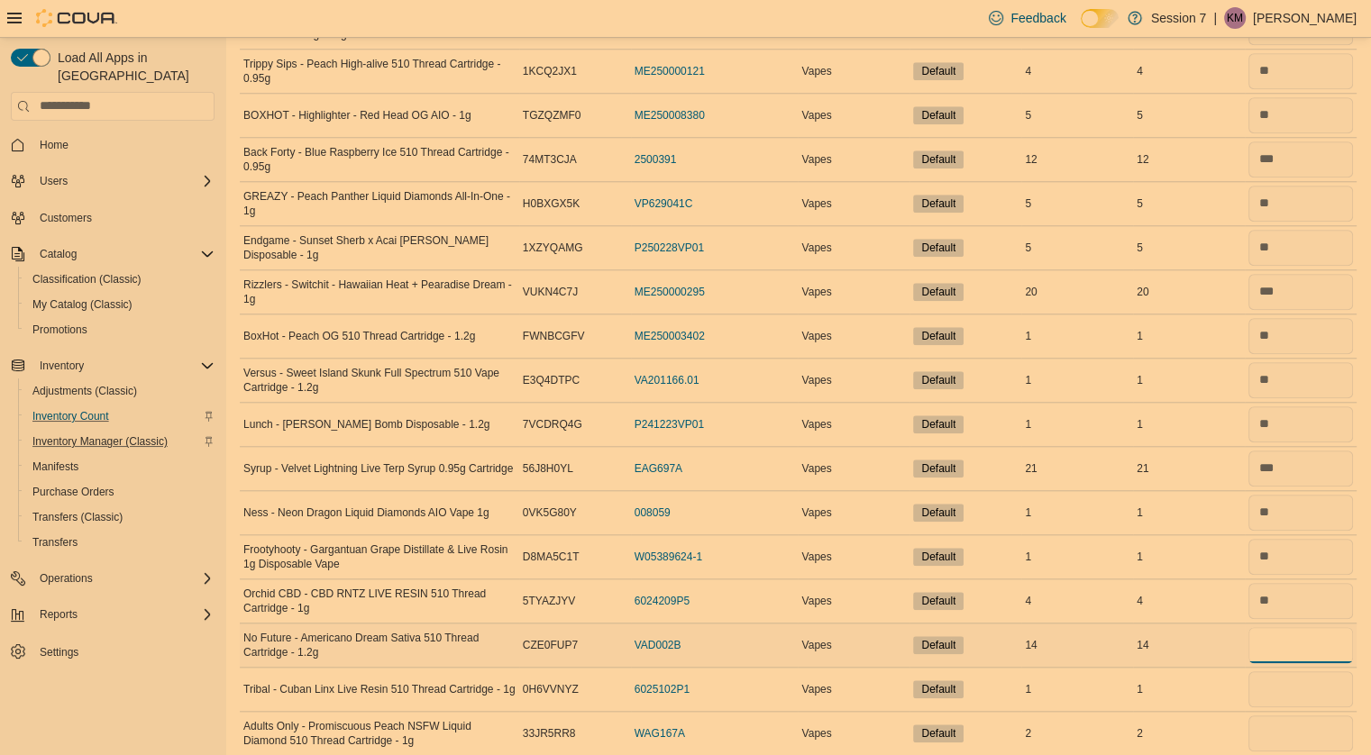
click at [1279, 641] on input "number" at bounding box center [1300, 645] width 105 height 36
type input "**"
click at [1294, 688] on input "number" at bounding box center [1300, 689] width 105 height 36
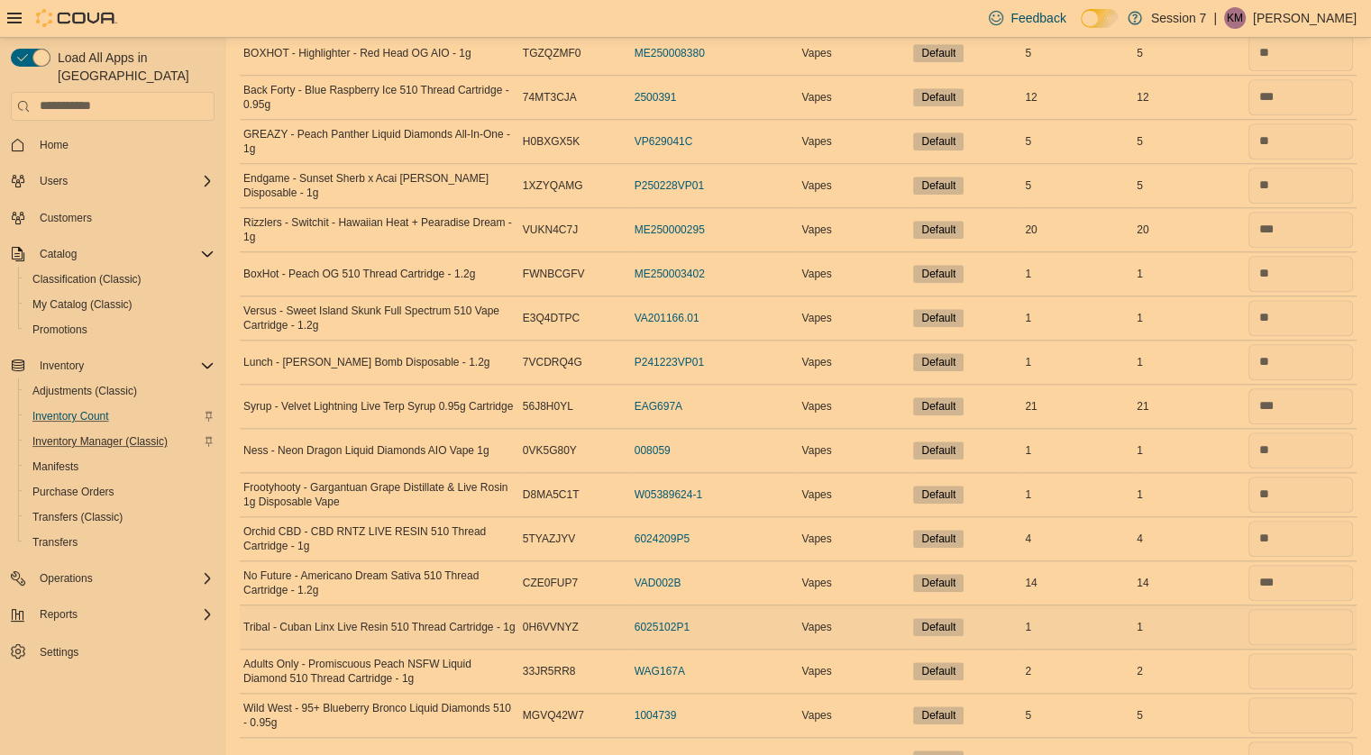
scroll to position [1698, 0]
click at [1294, 622] on input "number" at bounding box center [1300, 626] width 105 height 36
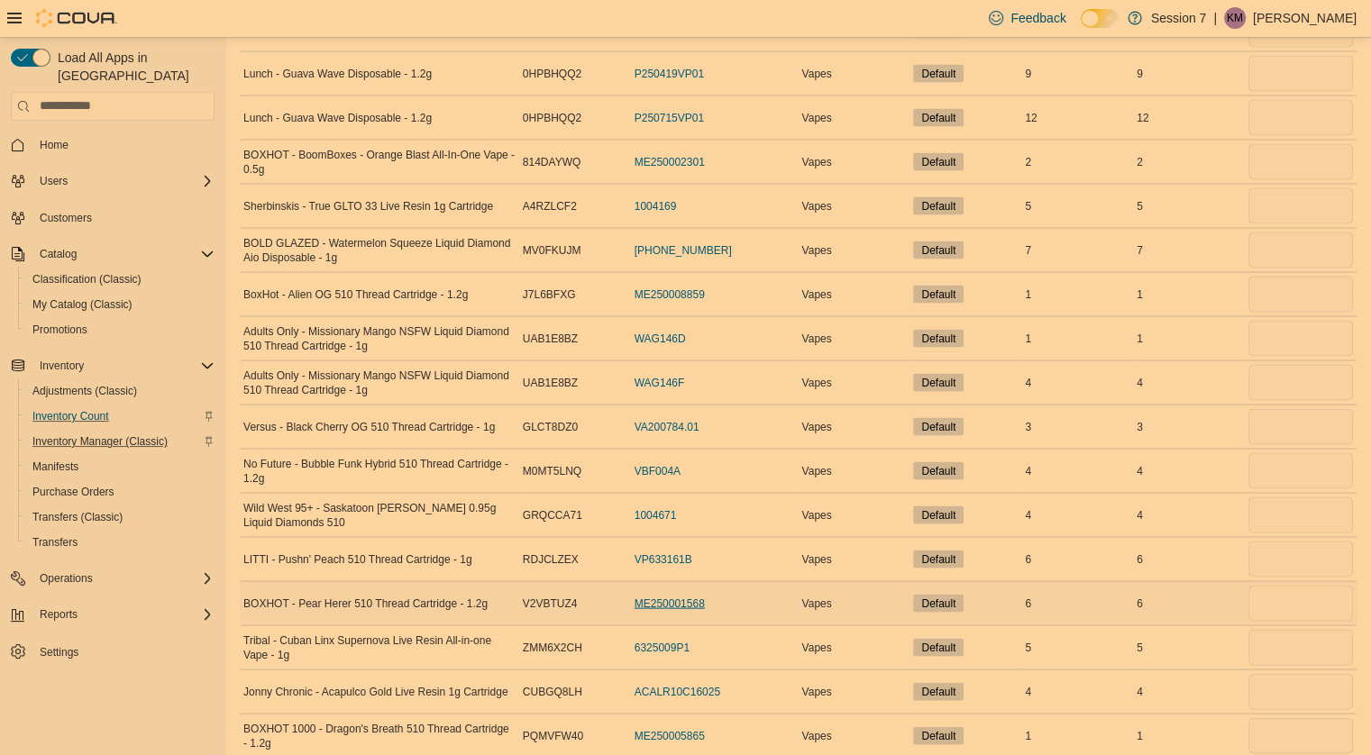
scroll to position [3562, 0]
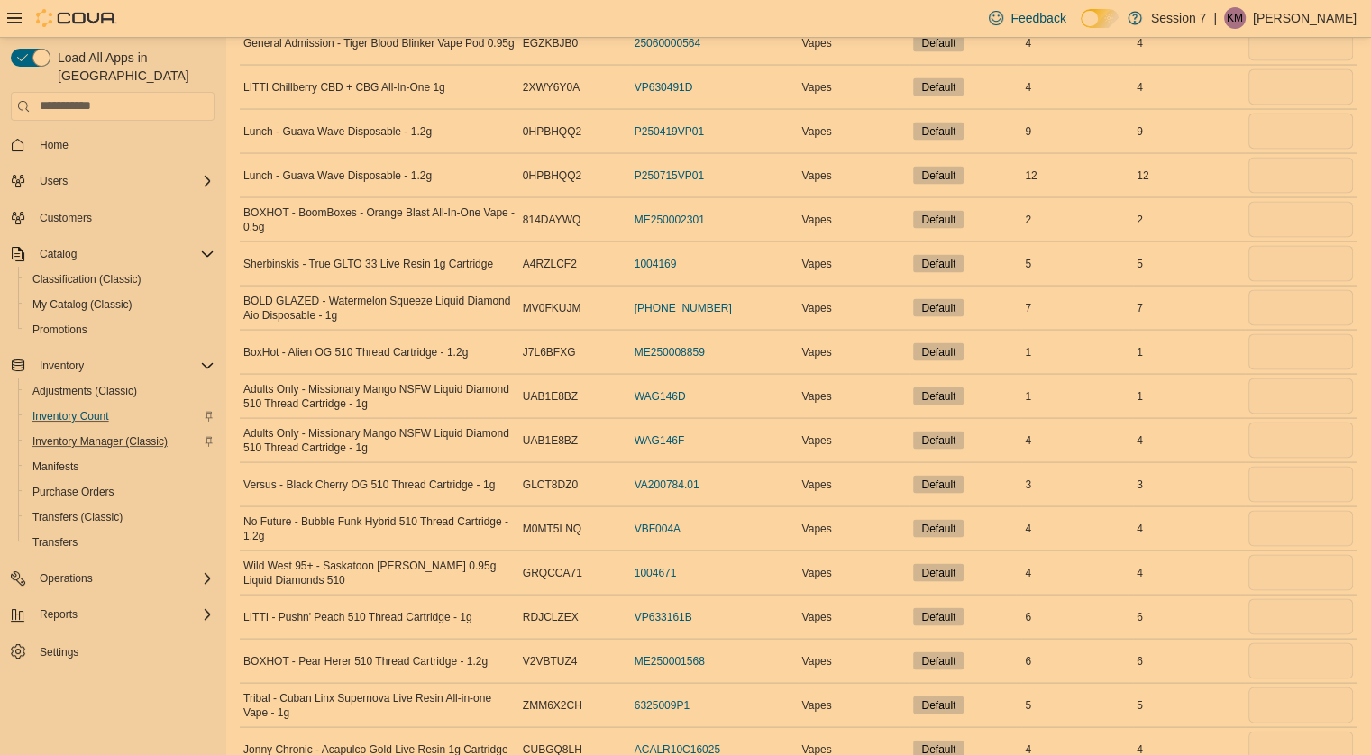
type textarea "*****"
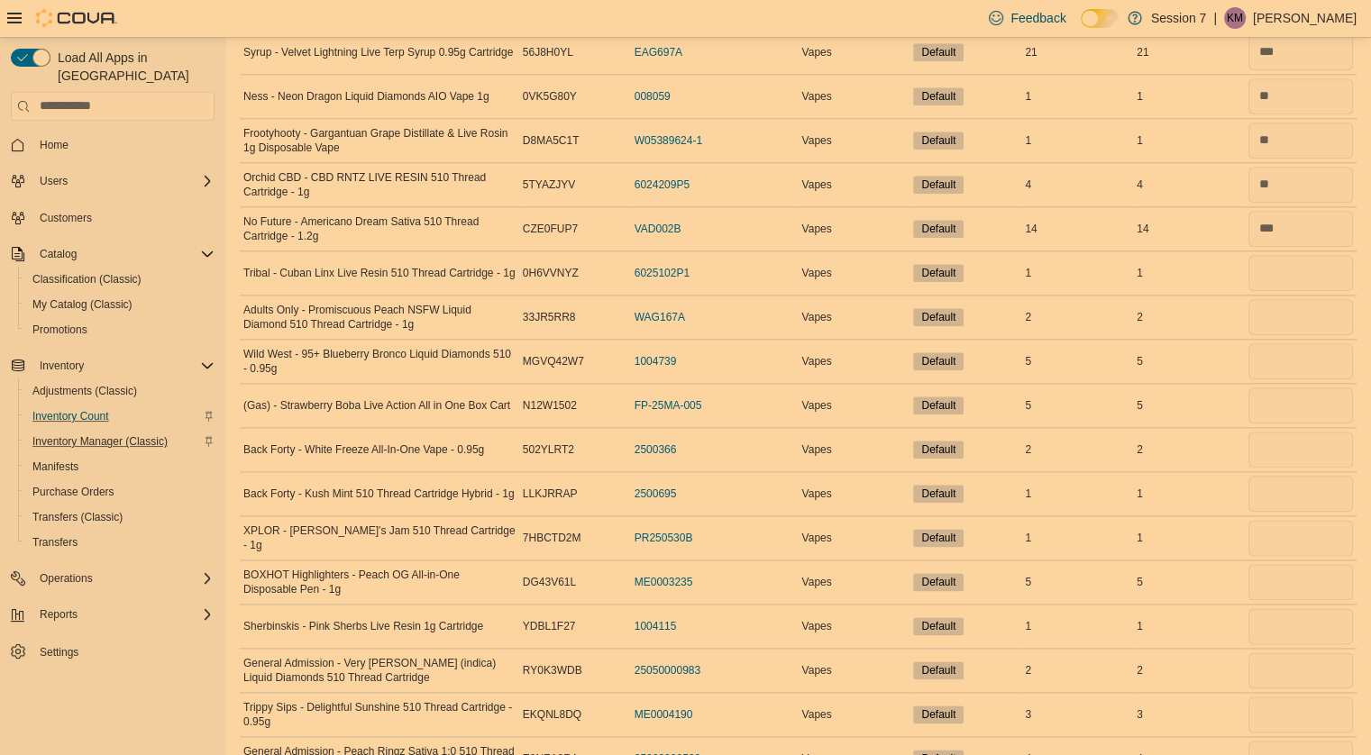
scroll to position [2048, 0]
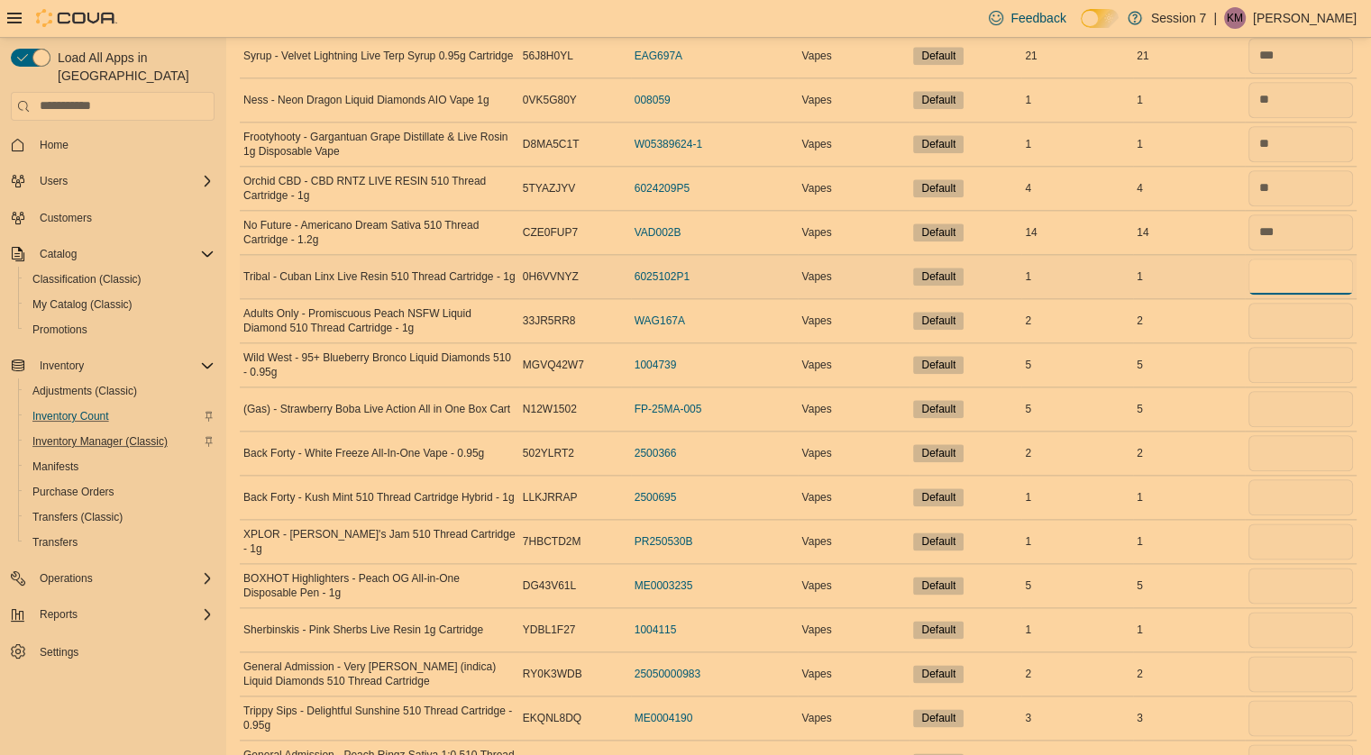
click at [1330, 269] on input "number" at bounding box center [1300, 277] width 105 height 36
type input "*"
click at [1293, 311] on input "number" at bounding box center [1300, 321] width 105 height 36
type input "*"
click at [1302, 360] on input "number" at bounding box center [1300, 365] width 105 height 36
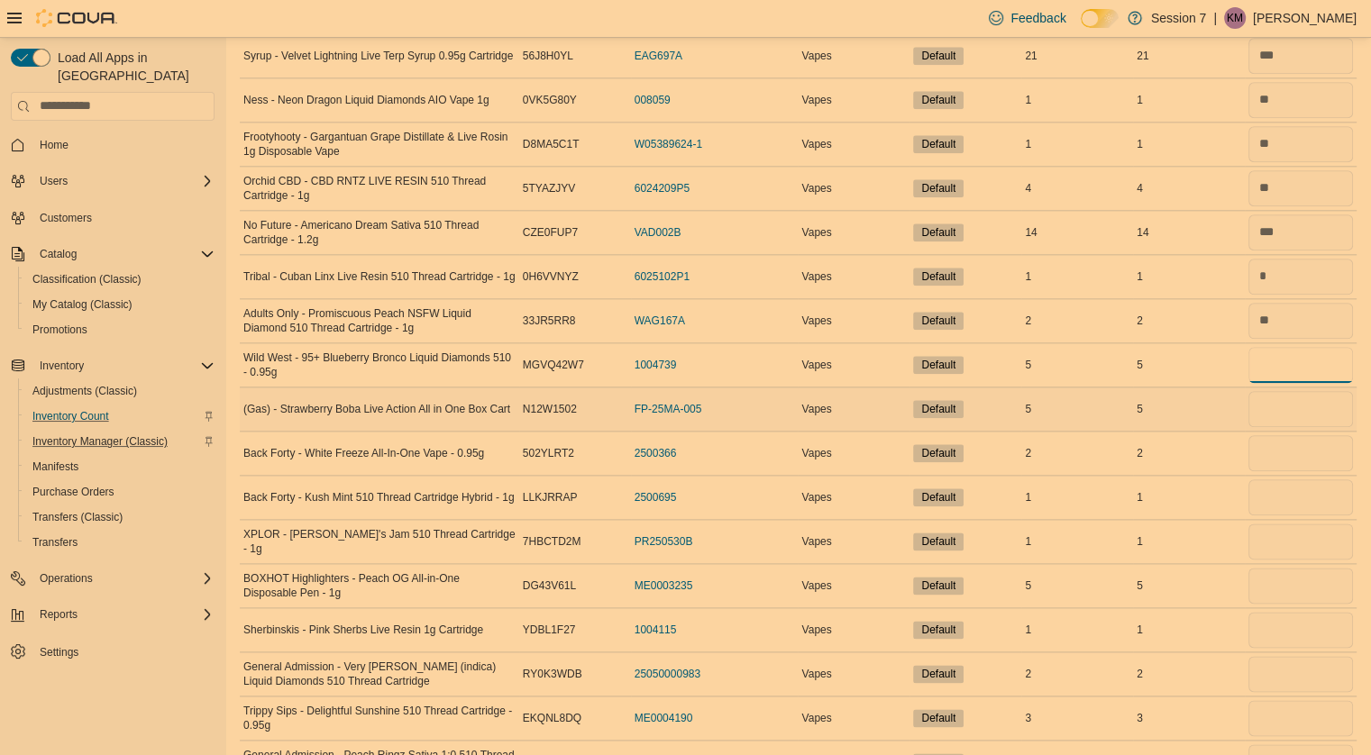
type input "*"
click at [1305, 404] on input "number" at bounding box center [1300, 409] width 105 height 36
type input "*"
click at [1298, 445] on input "number" at bounding box center [1300, 453] width 105 height 36
type input "*"
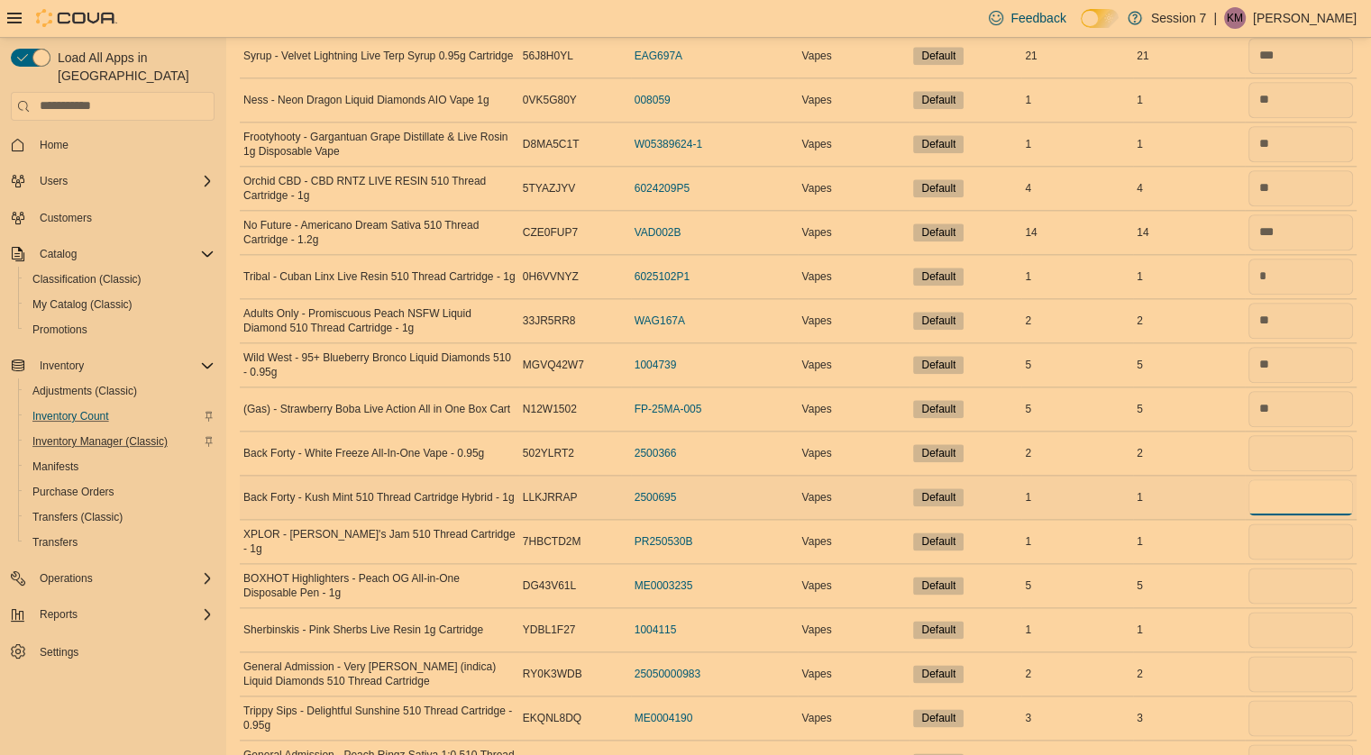
click at [1293, 486] on input "number" at bounding box center [1300, 497] width 105 height 36
type input "*"
click at [1282, 532] on input "number" at bounding box center [1300, 542] width 105 height 36
type input "*"
click at [1277, 573] on input "number" at bounding box center [1300, 586] width 105 height 36
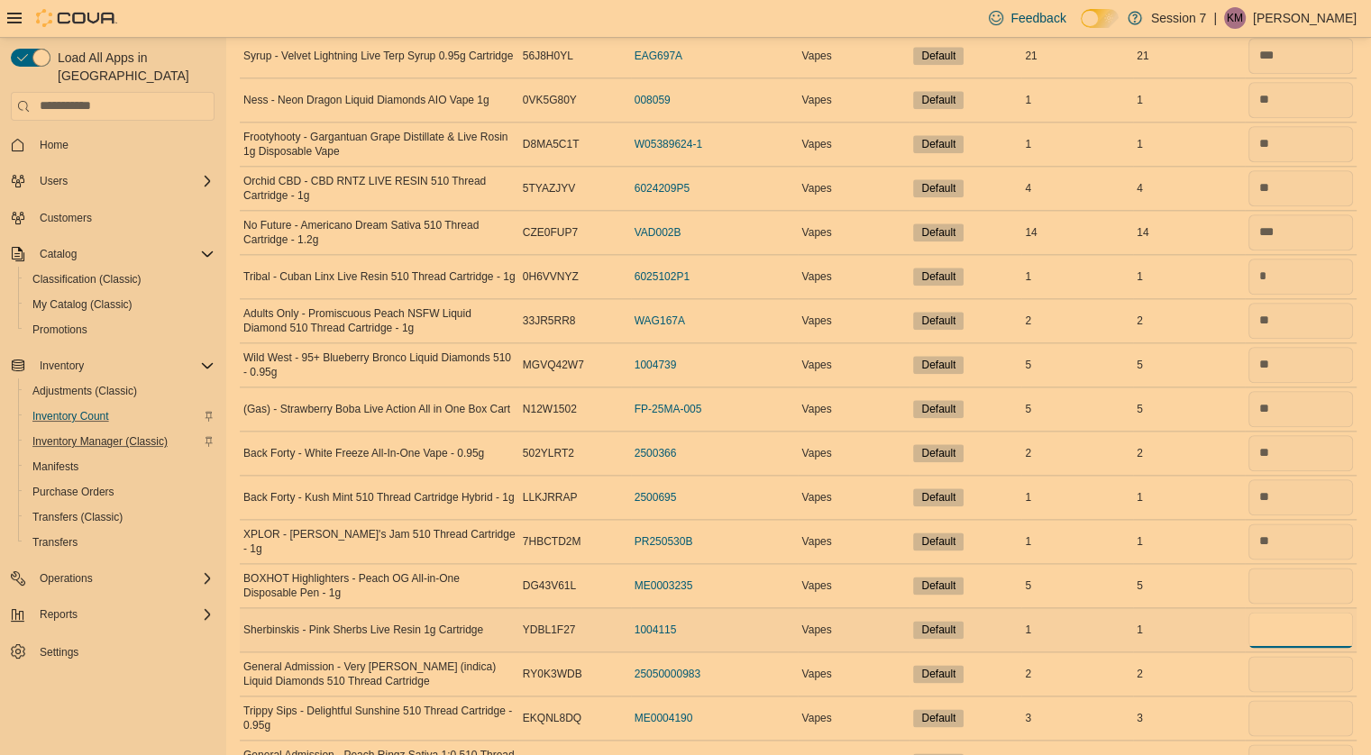
click at [1292, 626] on input "number" at bounding box center [1300, 630] width 105 height 36
type input "*"
click at [1295, 569] on input "number" at bounding box center [1300, 586] width 105 height 36
type input "*"
click at [1282, 656] on input "number" at bounding box center [1300, 674] width 105 height 36
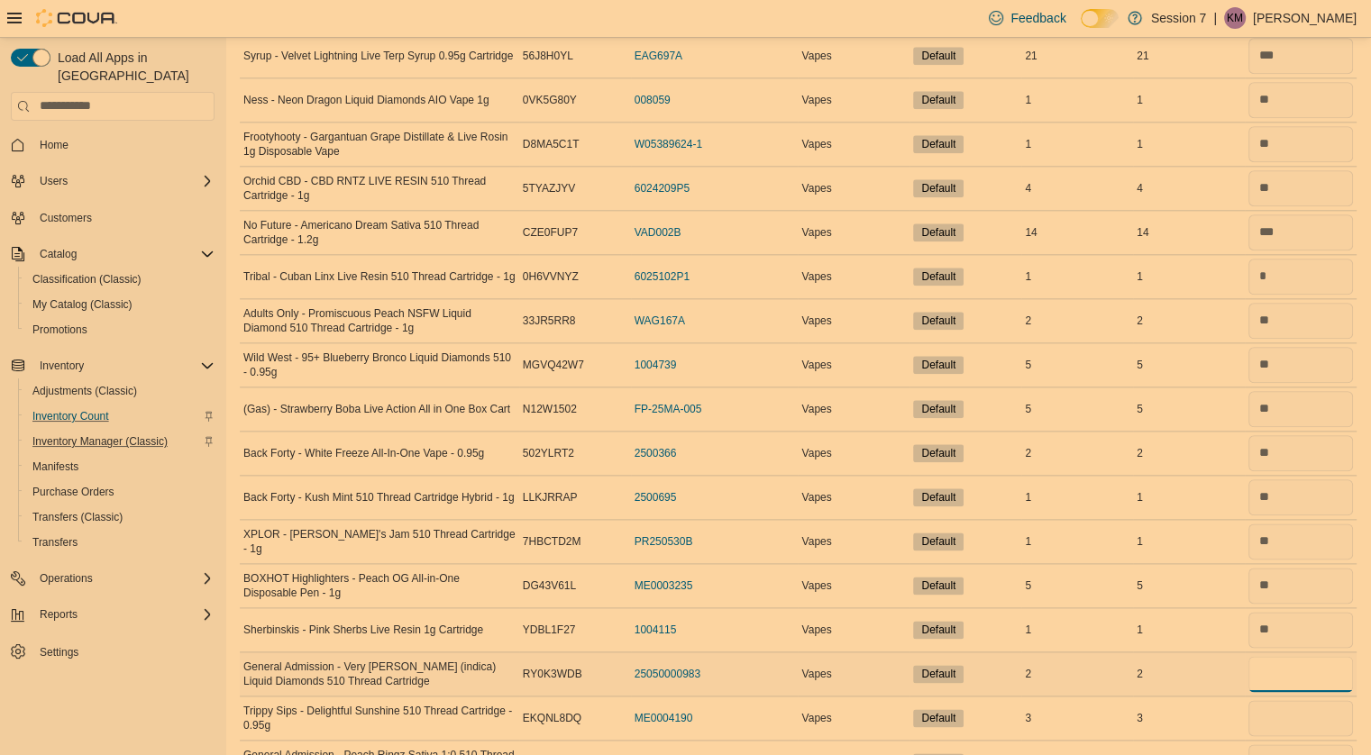
type input "*"
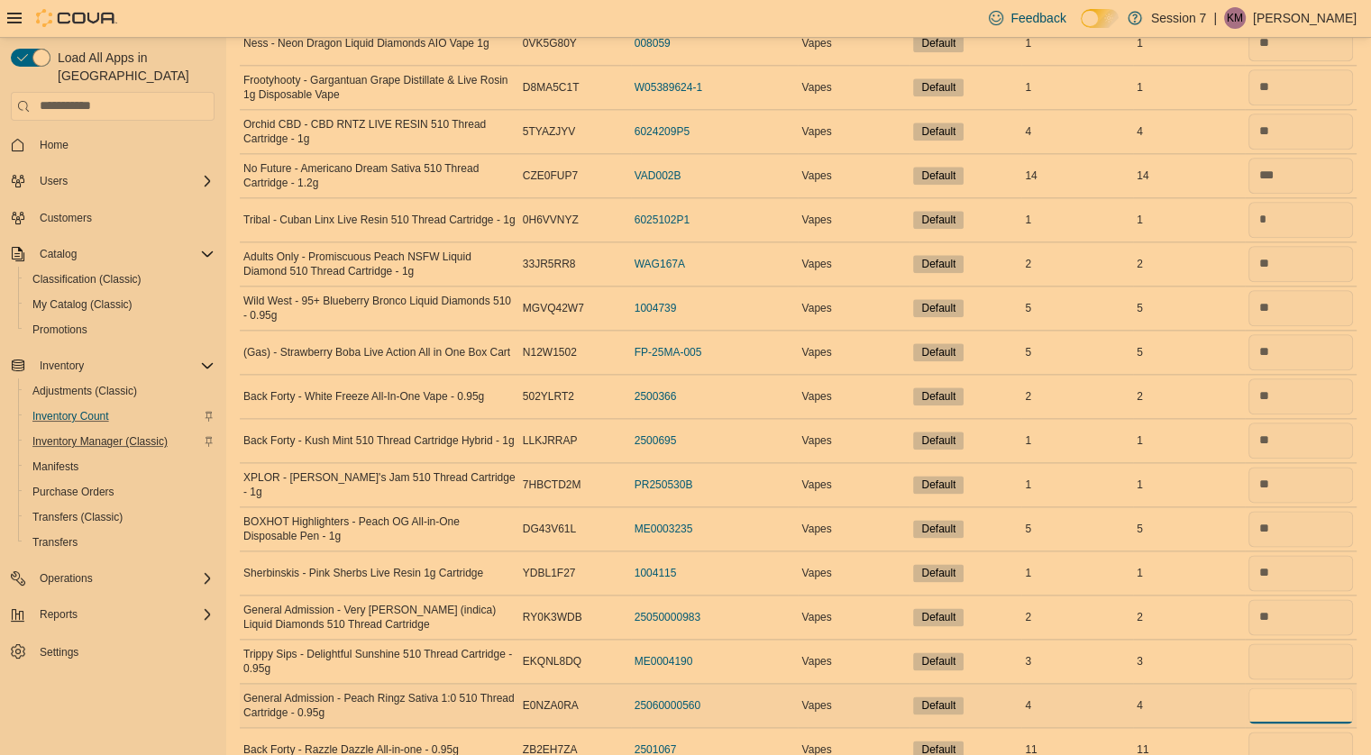
click at [1291, 689] on input "number" at bounding box center [1300, 706] width 105 height 36
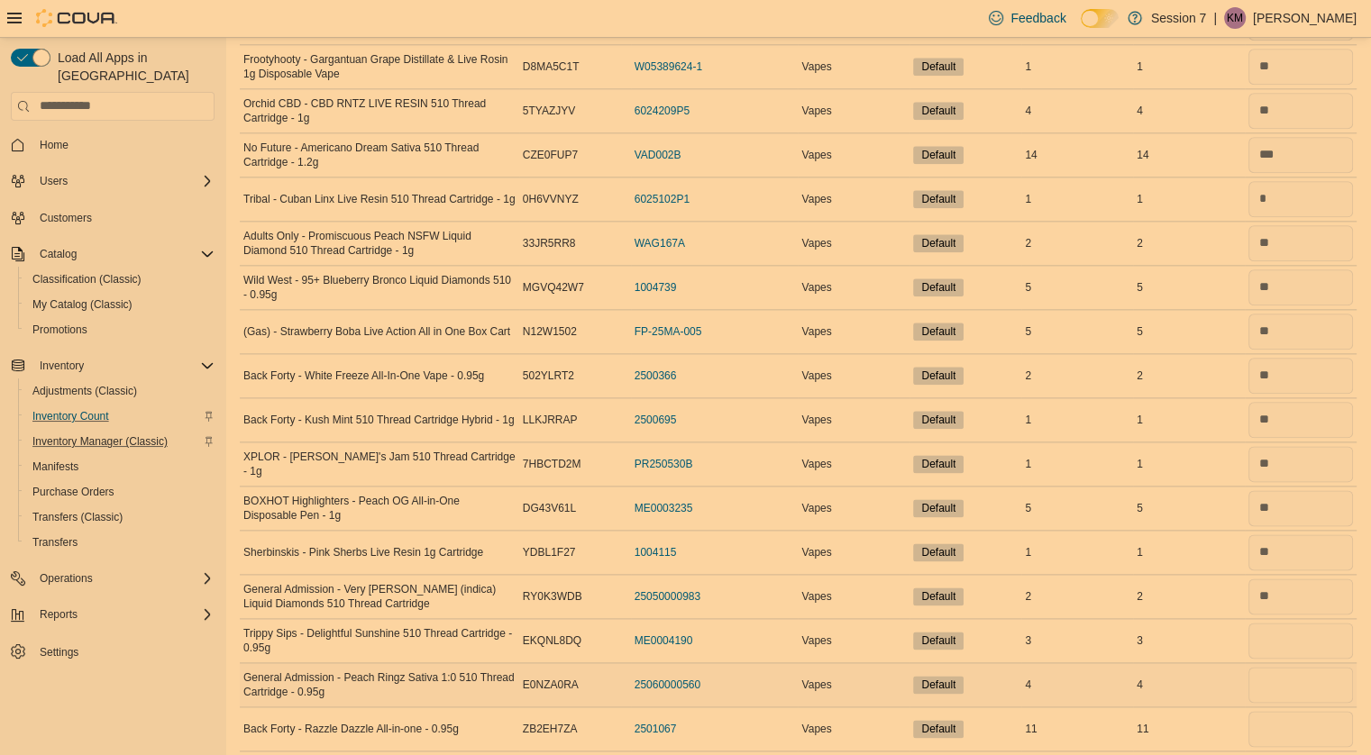
scroll to position [2127, 0]
click at [1293, 670] on input "number" at bounding box center [1300, 683] width 105 height 36
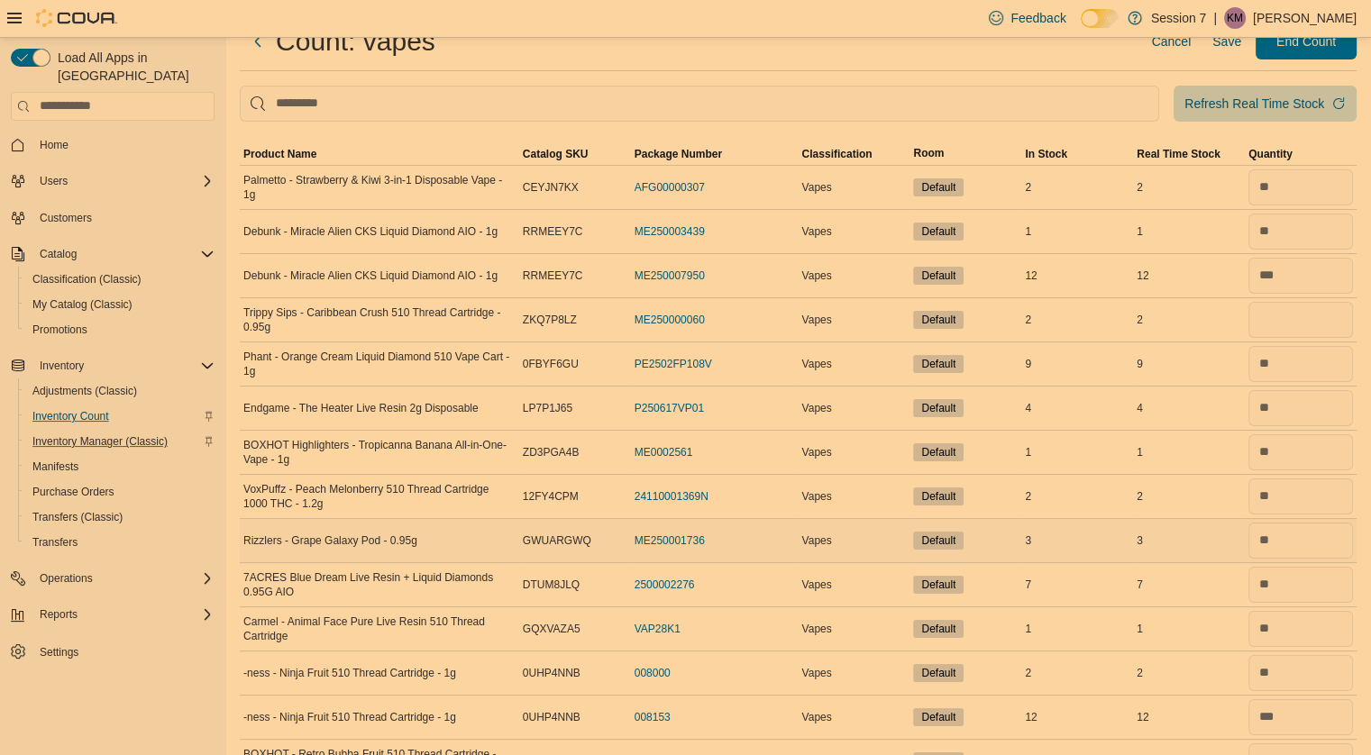
scroll to position [61, 0]
type input "*"
click at [1291, 496] on input "number" at bounding box center [1300, 497] width 105 height 36
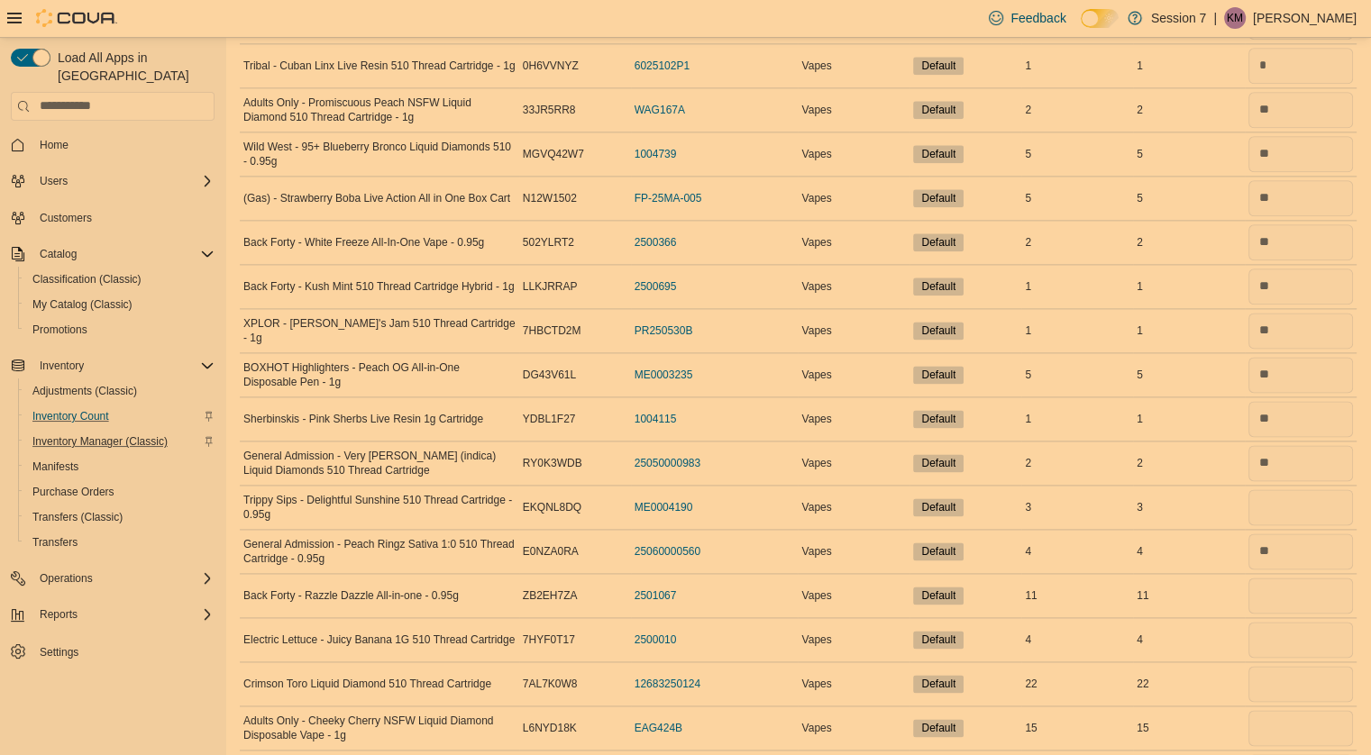
scroll to position [2382, 0]
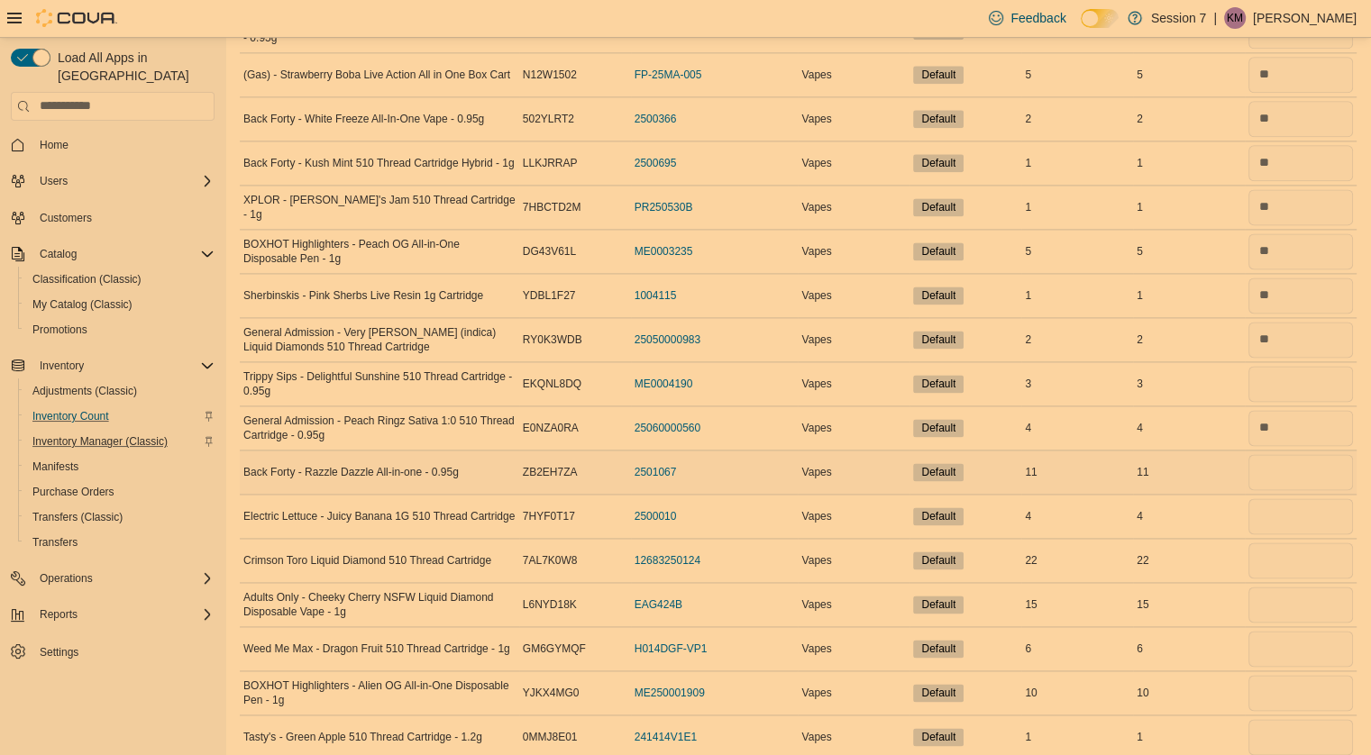
type input "*"
click at [1282, 457] on input "number" at bounding box center [1300, 472] width 105 height 36
type input "**"
click at [1289, 515] on input "number" at bounding box center [1300, 516] width 105 height 36
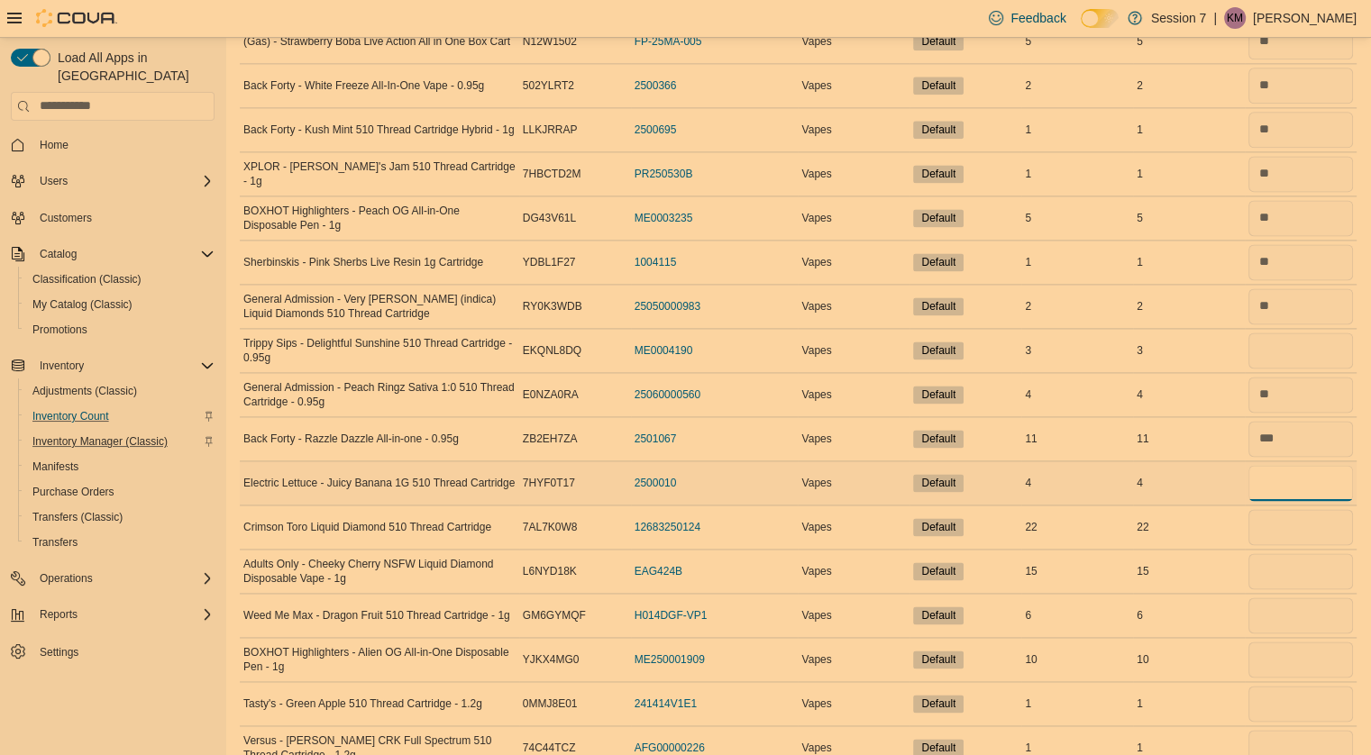
scroll to position [2414, 0]
type input "*"
click at [1288, 518] on input "number" at bounding box center [1300, 528] width 105 height 36
type input "**"
click at [1294, 560] on input "number" at bounding box center [1300, 572] width 105 height 36
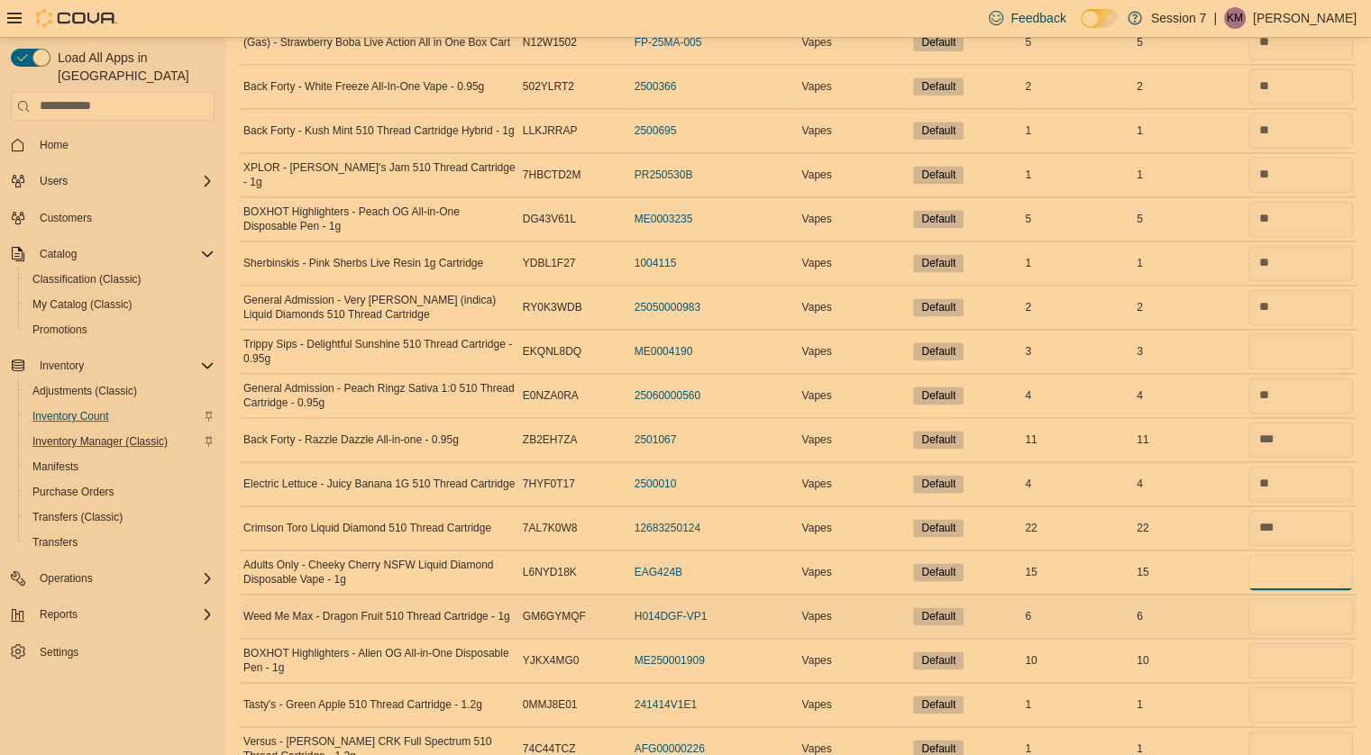
type input "**"
click at [1276, 601] on input "number" at bounding box center [1300, 616] width 105 height 36
type input "*"
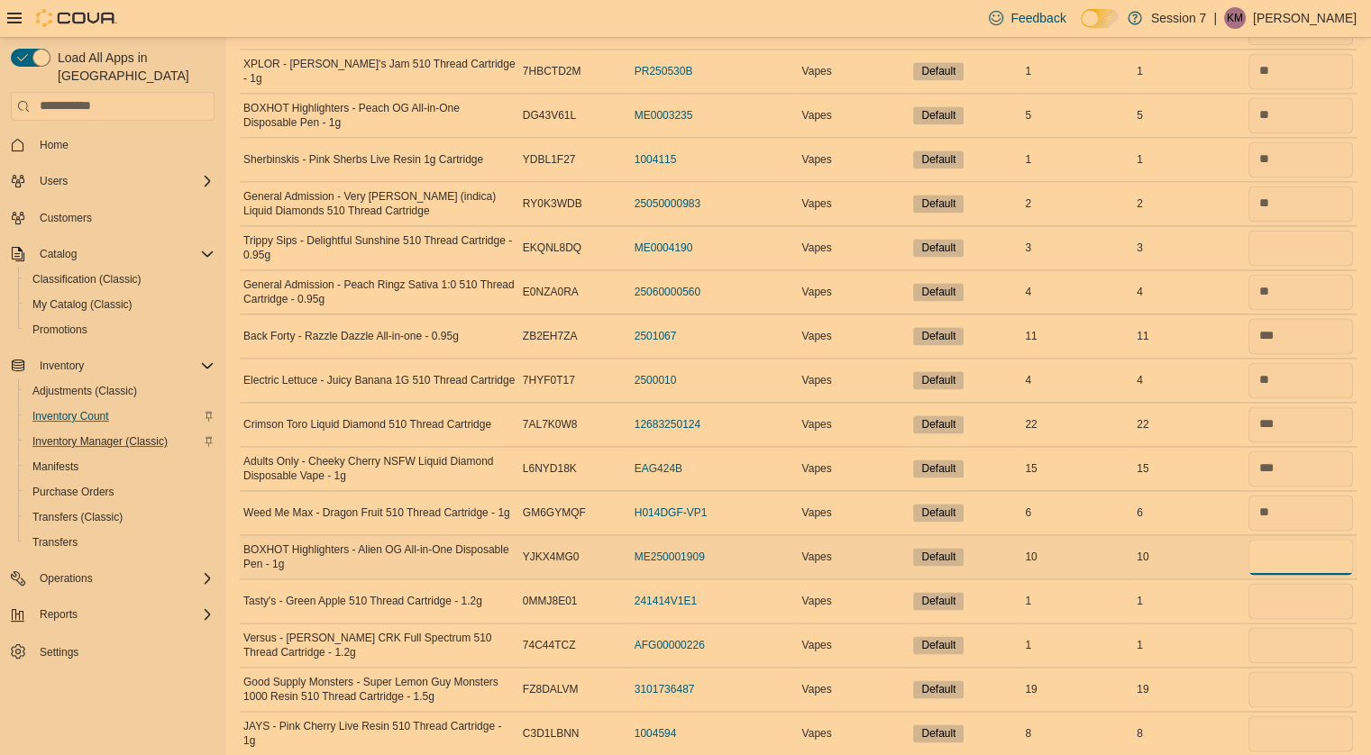
click at [1295, 543] on input "number" at bounding box center [1300, 557] width 105 height 36
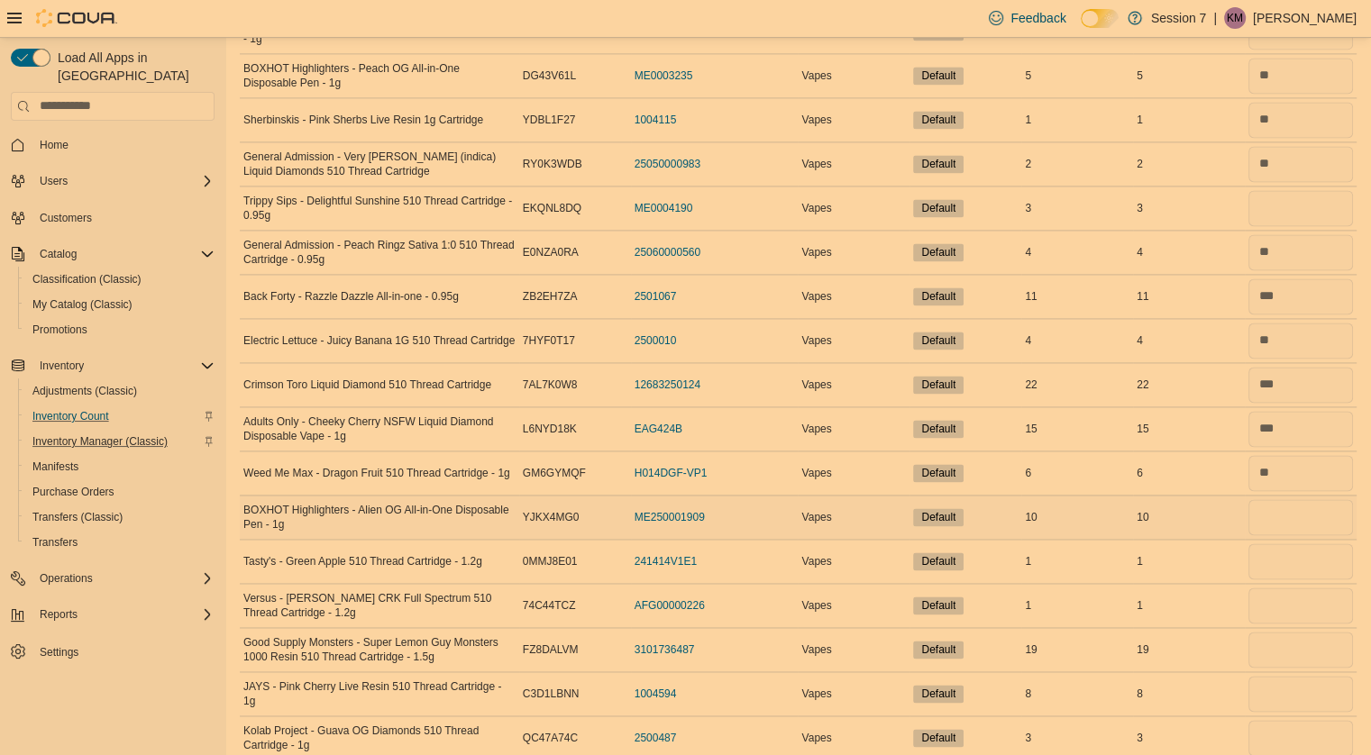
scroll to position [2559, 0]
click at [1291, 554] on input "number" at bounding box center [1300, 560] width 105 height 36
type input "*"
click at [1290, 589] on input "number" at bounding box center [1300, 604] width 105 height 36
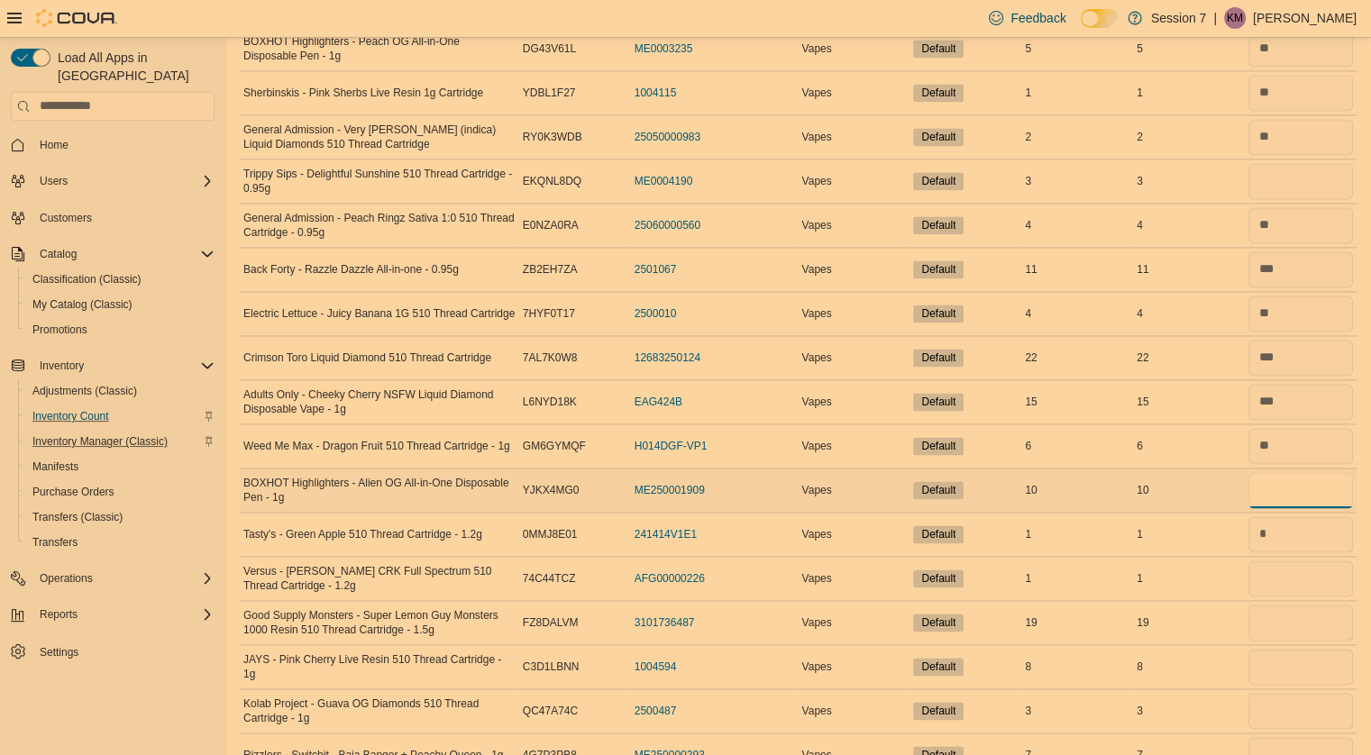
click at [1309, 482] on input "number" at bounding box center [1300, 490] width 105 height 36
type input "**"
click at [1298, 565] on input "number" at bounding box center [1300, 579] width 105 height 36
type input "*"
click at [1291, 616] on input "number" at bounding box center [1300, 623] width 105 height 36
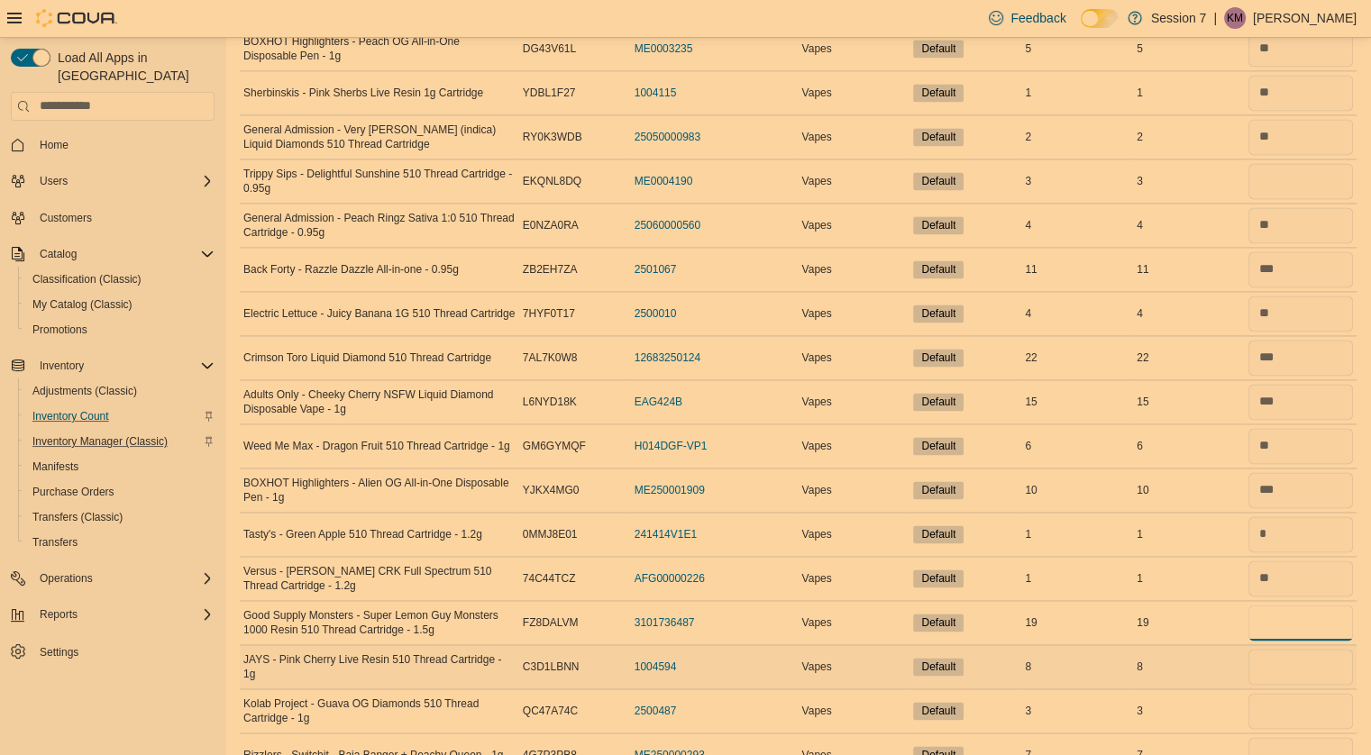
type input "**"
click at [1288, 652] on input "number" at bounding box center [1300, 667] width 105 height 36
type input "*"
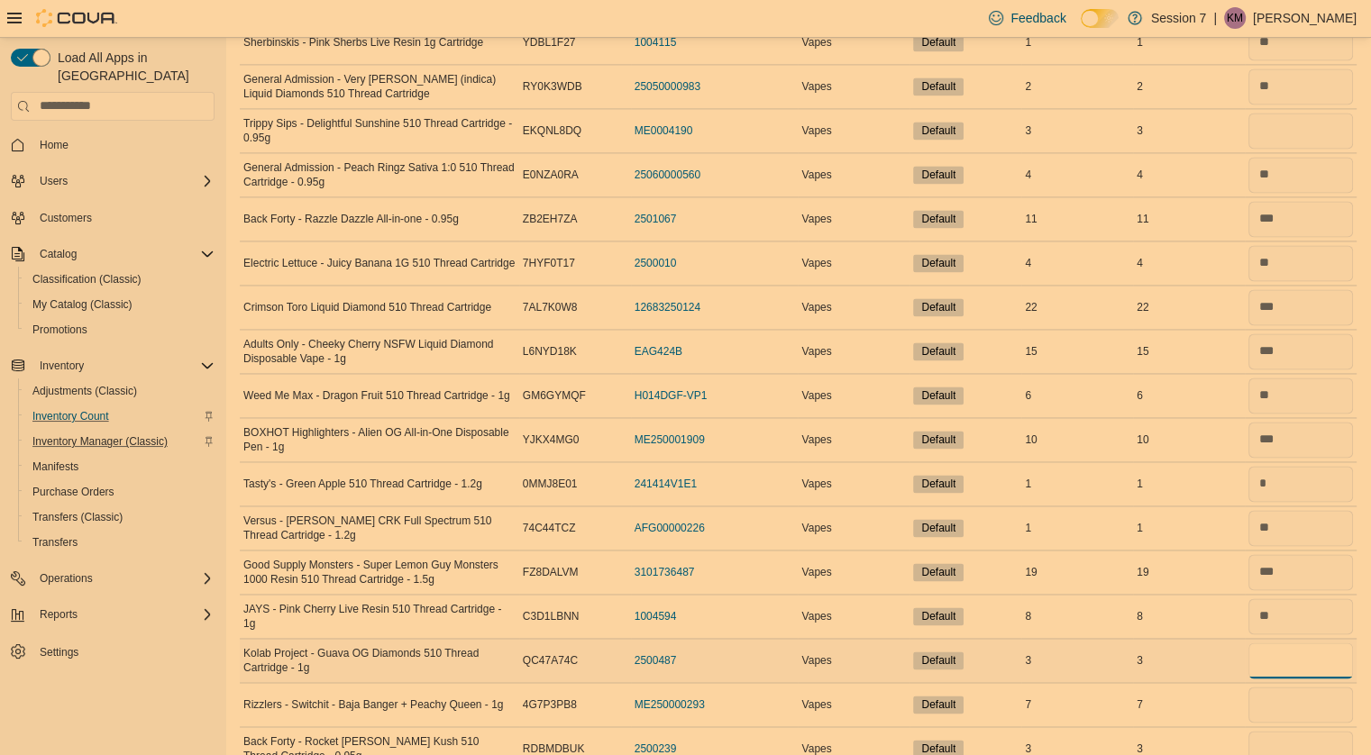
click at [1286, 647] on input "number" at bounding box center [1300, 661] width 105 height 36
type input "*"
click at [1280, 687] on input "number" at bounding box center [1300, 705] width 105 height 36
type input "*"
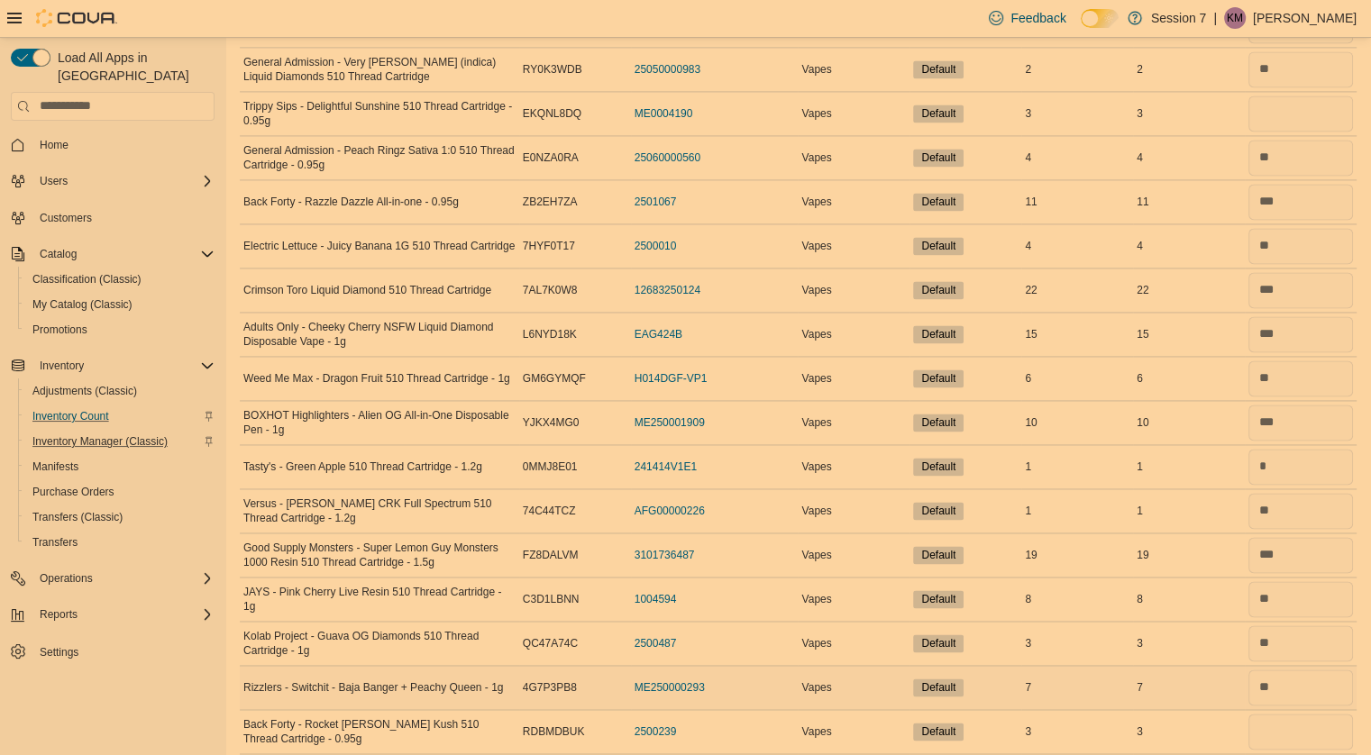
scroll to position [2696, 0]
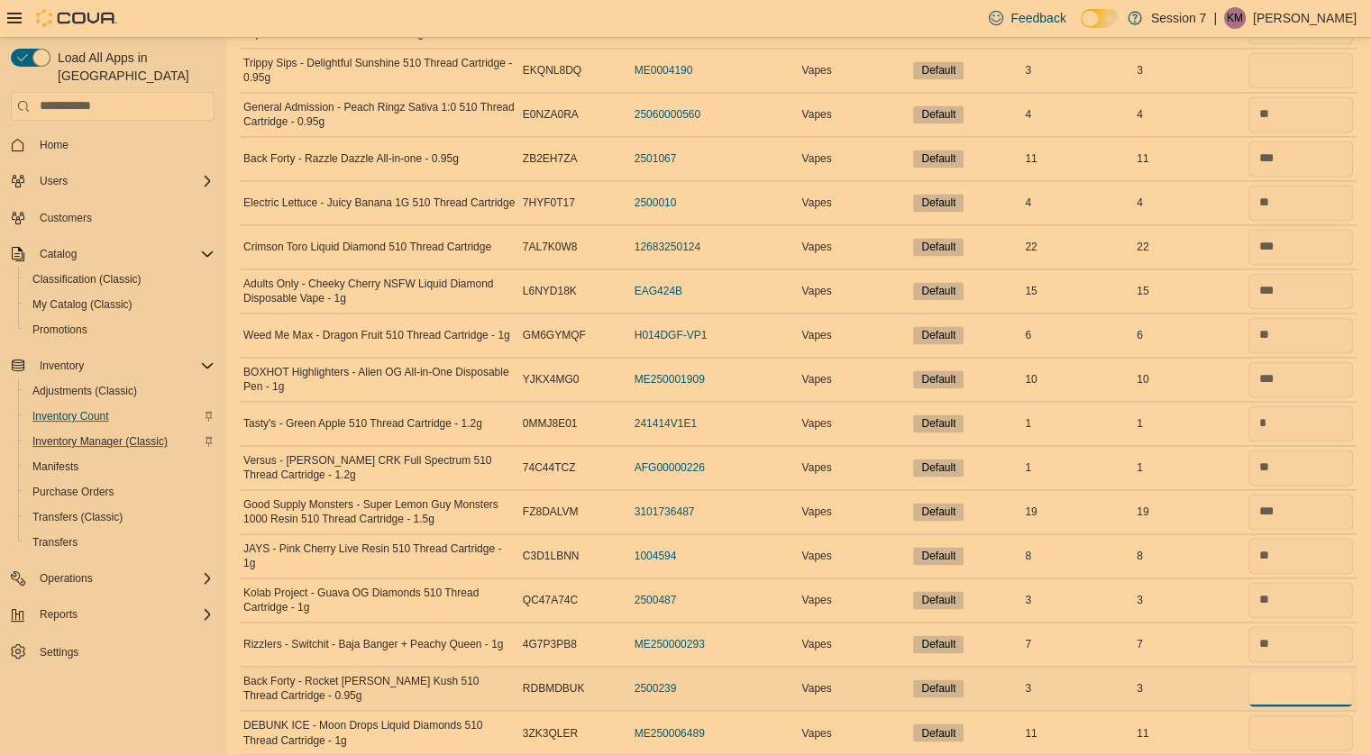
click at [1312, 678] on input "number" at bounding box center [1300, 689] width 105 height 36
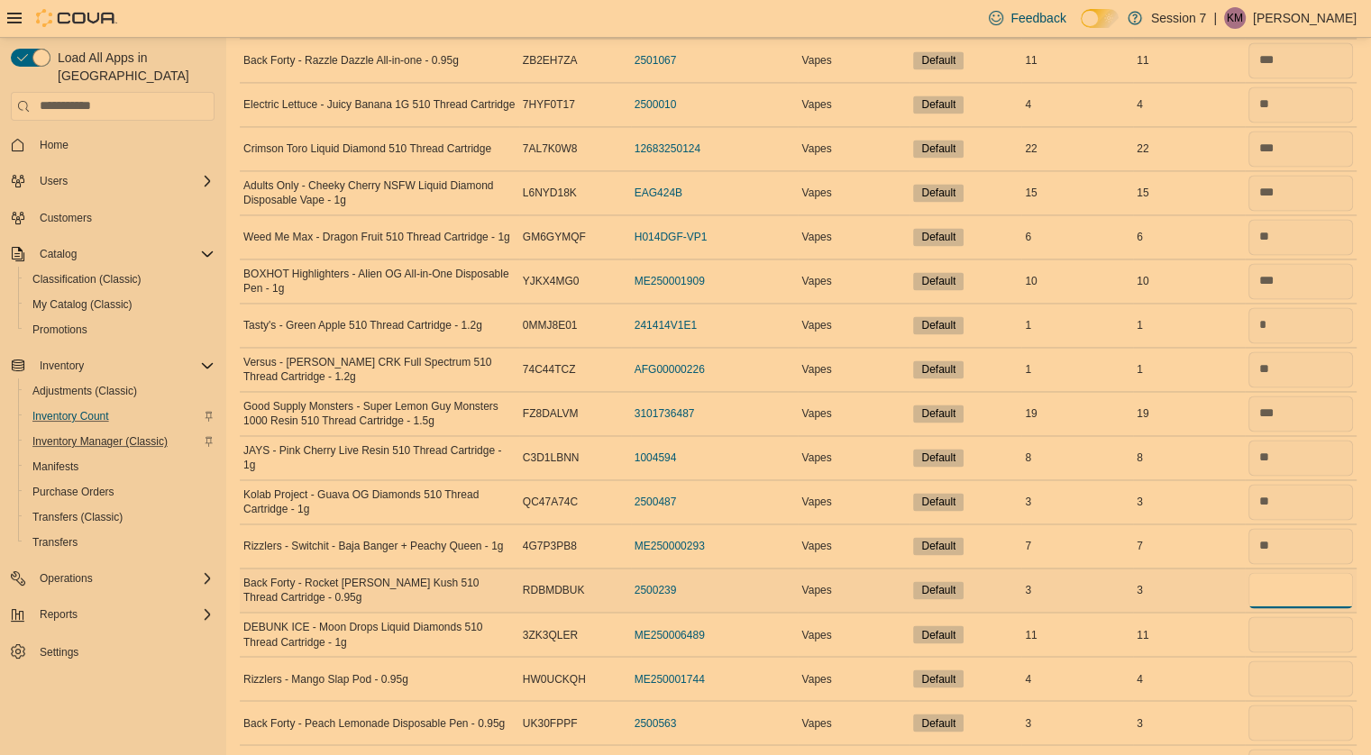
scroll to position [2796, 0]
type input "*"
click at [1298, 616] on input "number" at bounding box center [1300, 633] width 105 height 36
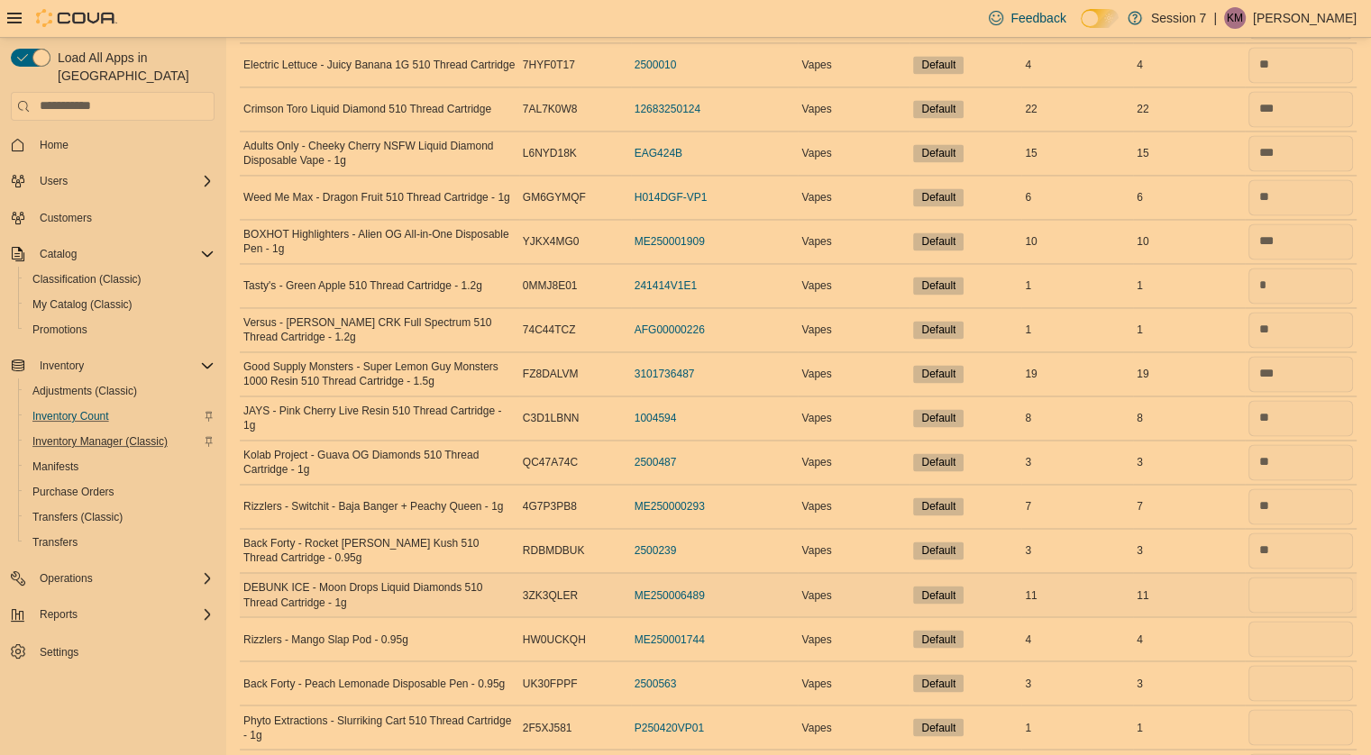
scroll to position [2835, 0]
click at [1295, 575] on input "number" at bounding box center [1300, 593] width 105 height 36
type input "**"
click at [1290, 634] on input "number" at bounding box center [1300, 637] width 105 height 36
type input "*"
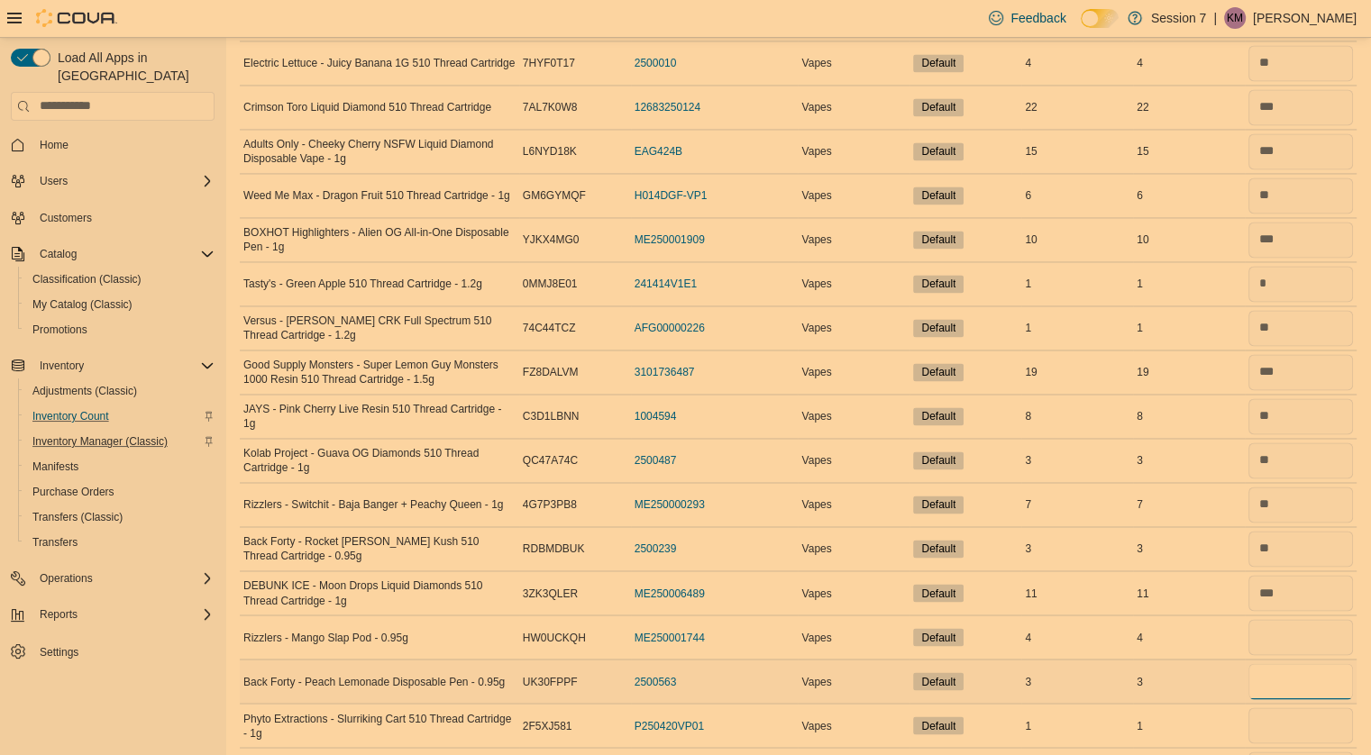
click at [1288, 670] on input "number" at bounding box center [1300, 681] width 105 height 36
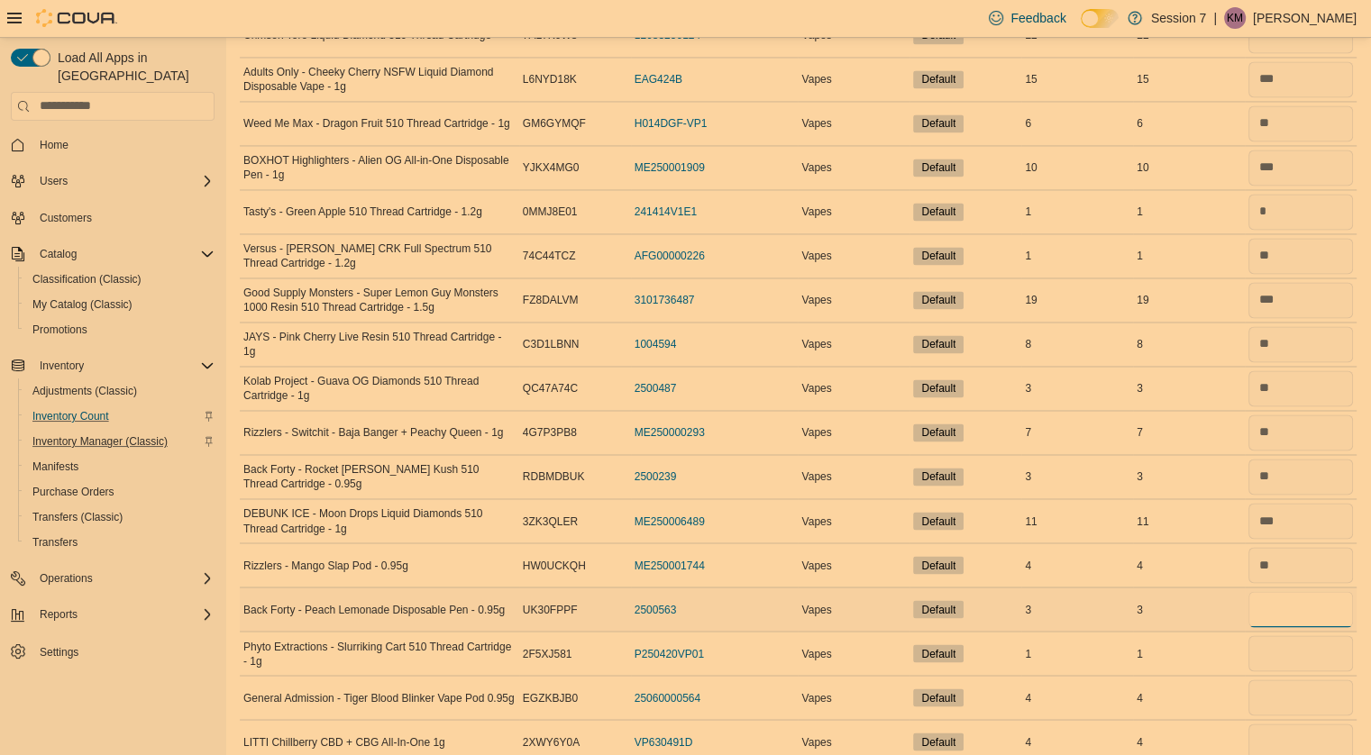
scroll to position [2908, 0]
type input "*"
click at [1283, 649] on input "number" at bounding box center [1300, 652] width 105 height 36
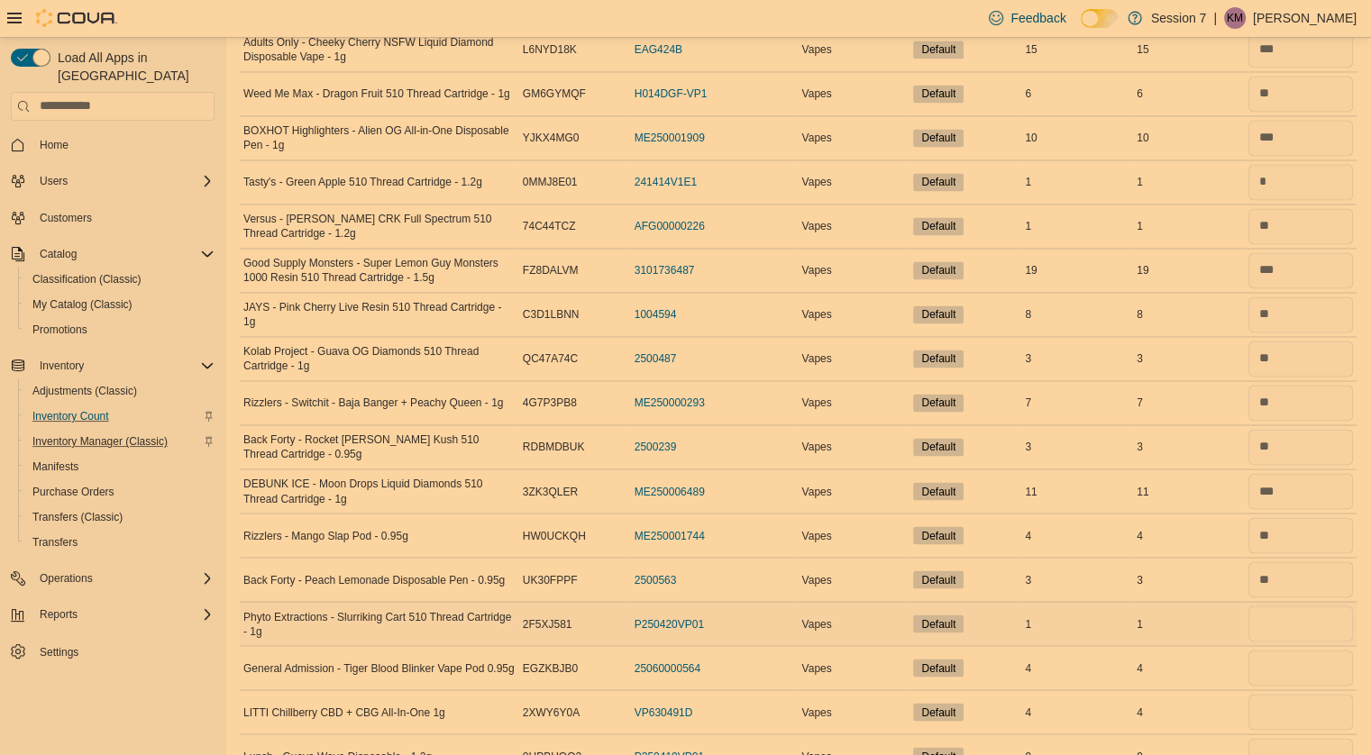
scroll to position [2942, 0]
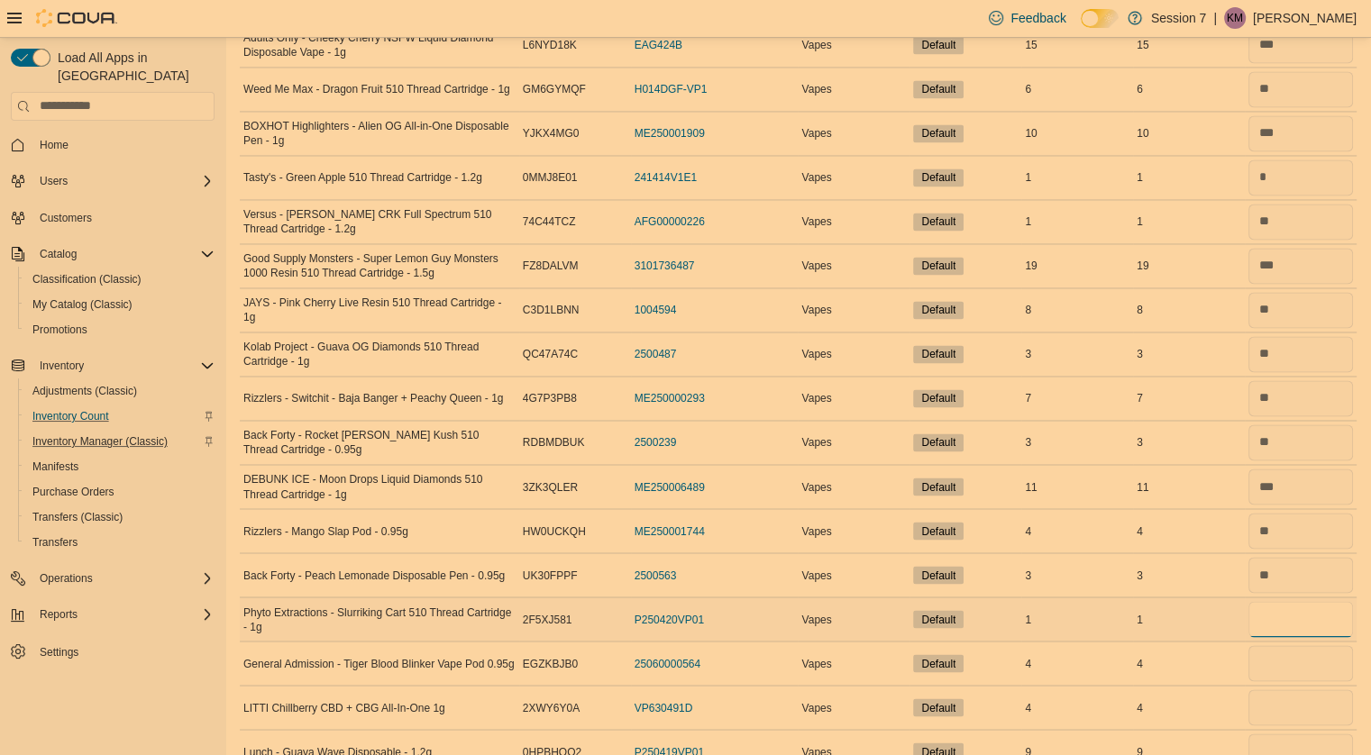
click at [1288, 608] on input "number" at bounding box center [1300, 619] width 105 height 36
type input "*"
click at [1310, 652] on input "number" at bounding box center [1300, 663] width 105 height 36
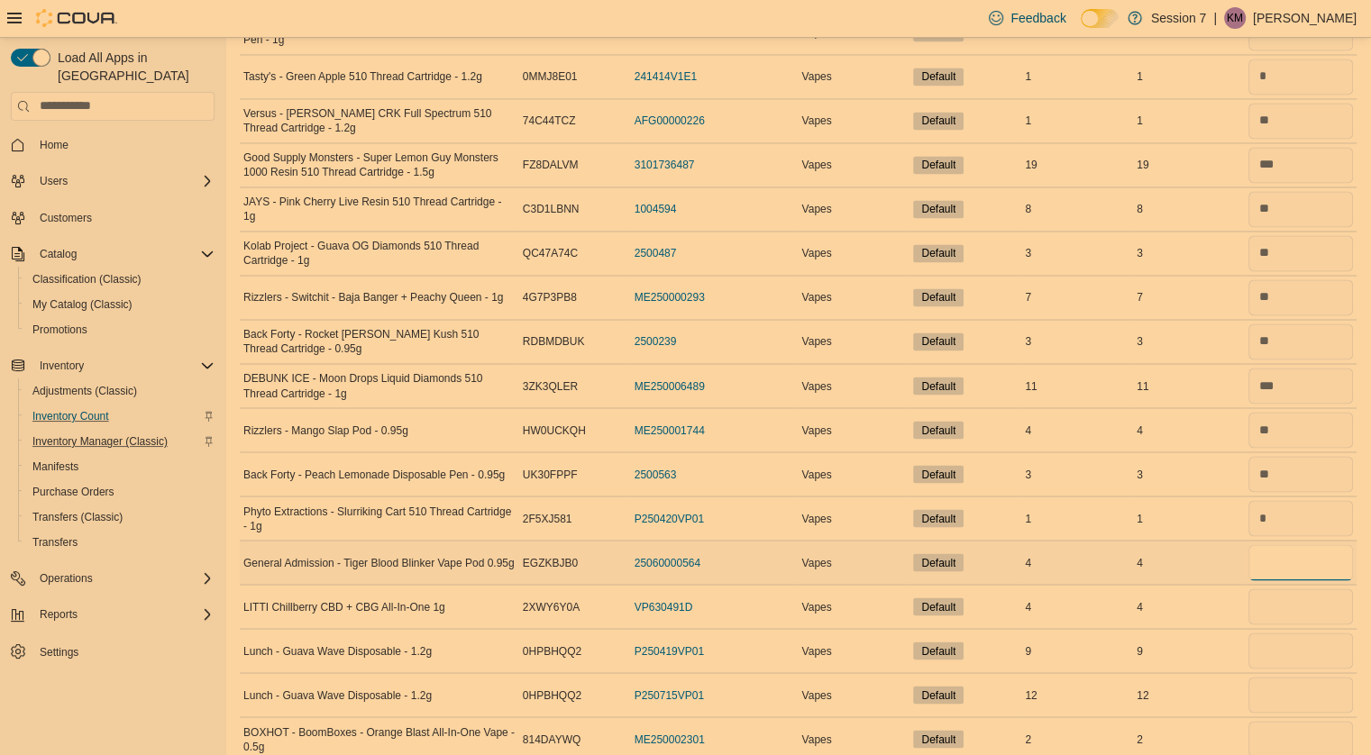
scroll to position [3045, 0]
type input "*"
click at [1291, 588] on input "number" at bounding box center [1300, 604] width 105 height 36
type input "*"
click at [1292, 642] on input "number" at bounding box center [1300, 648] width 105 height 36
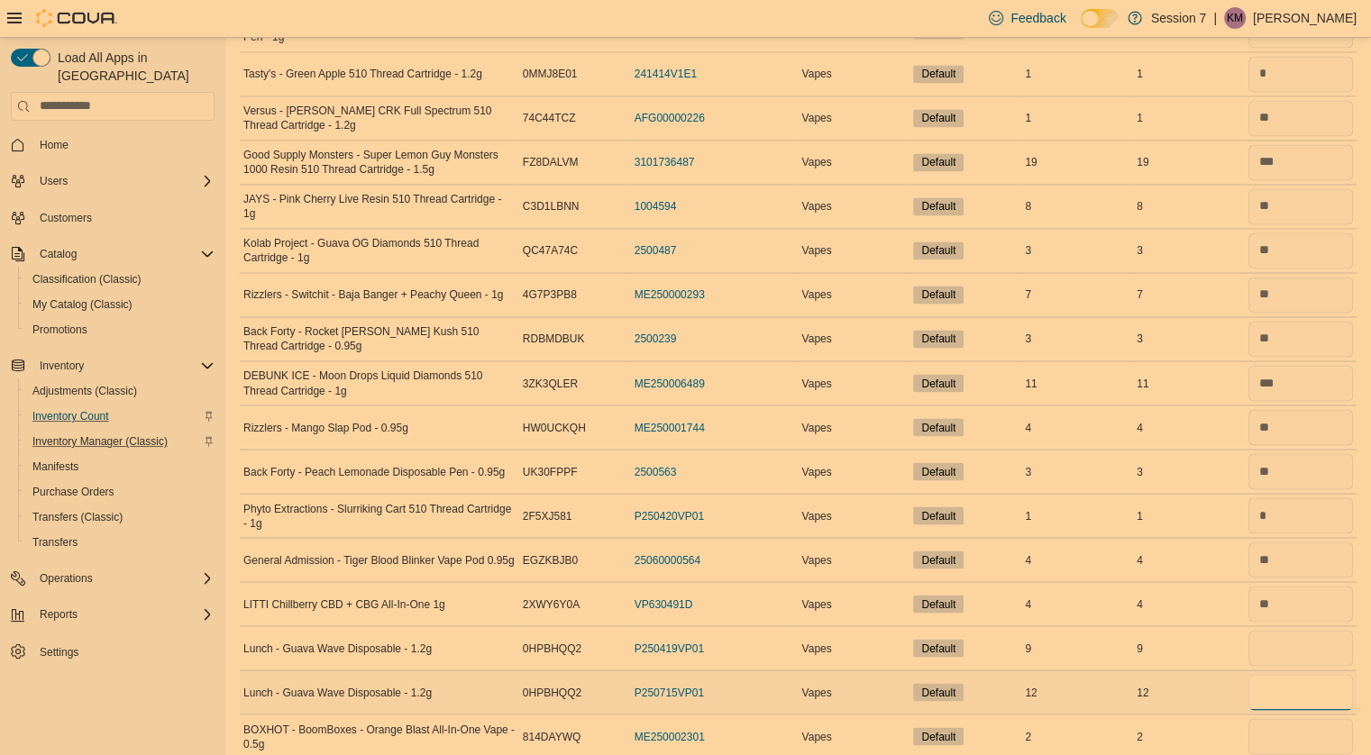
click at [1287, 688] on input "number" at bounding box center [1300, 692] width 105 height 36
type input "**"
click at [1275, 639] on input "number" at bounding box center [1300, 648] width 105 height 36
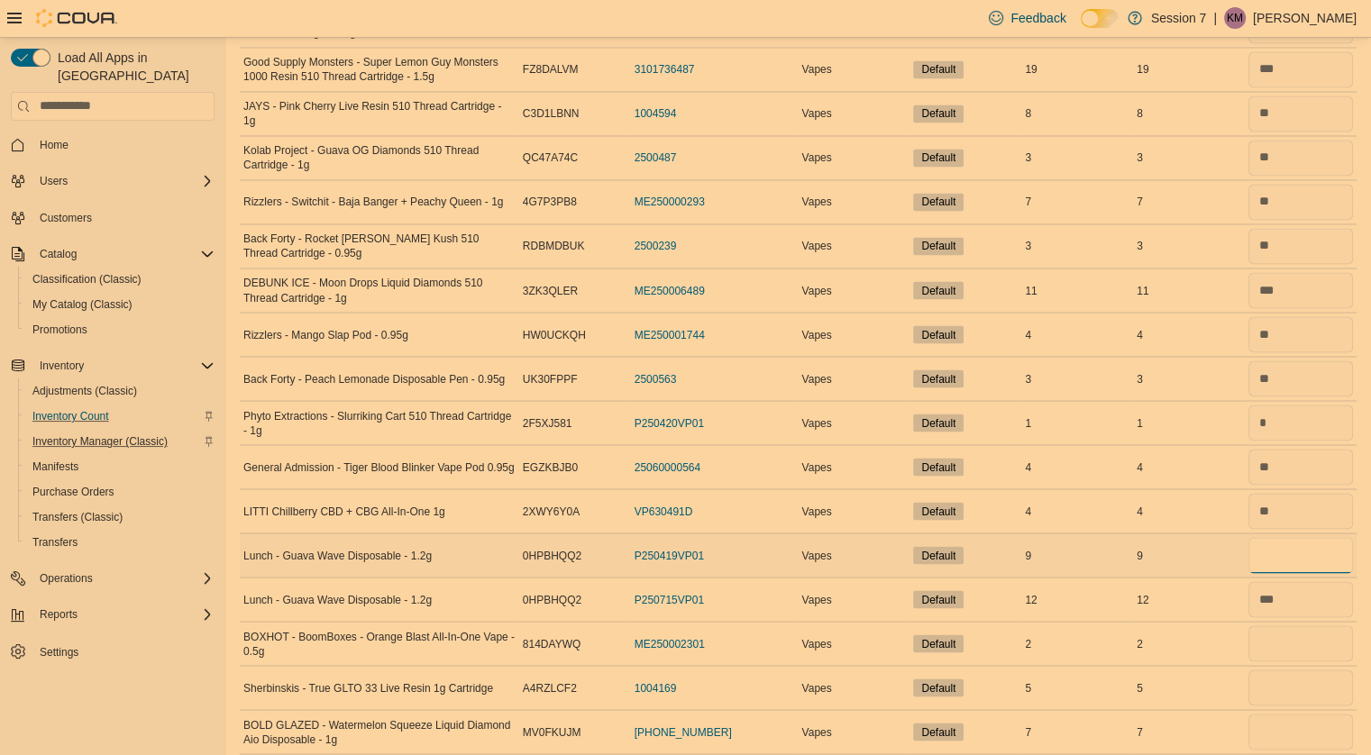
scroll to position [3196, 0]
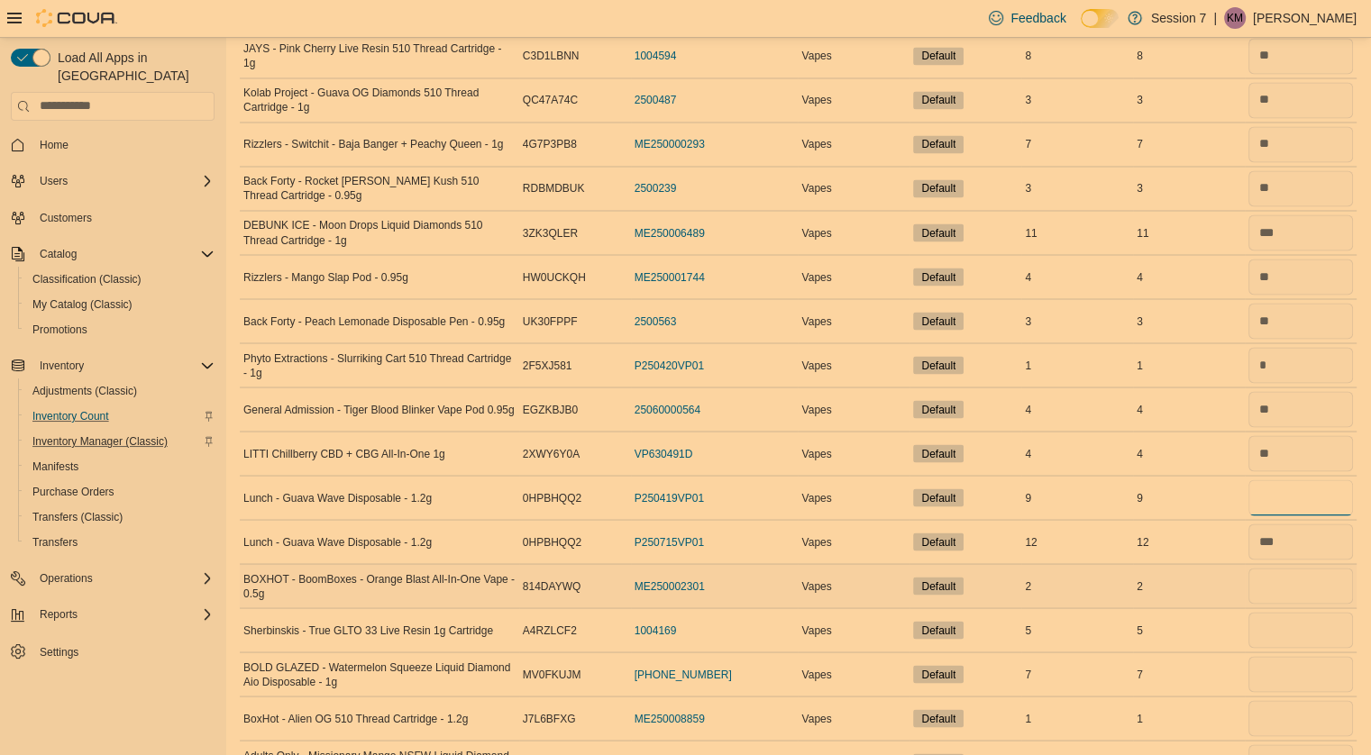
type input "*"
click at [1291, 568] on input "number" at bounding box center [1300, 586] width 105 height 36
type input "*"
click at [1282, 612] on input "number" at bounding box center [1300, 630] width 105 height 36
type input "*"
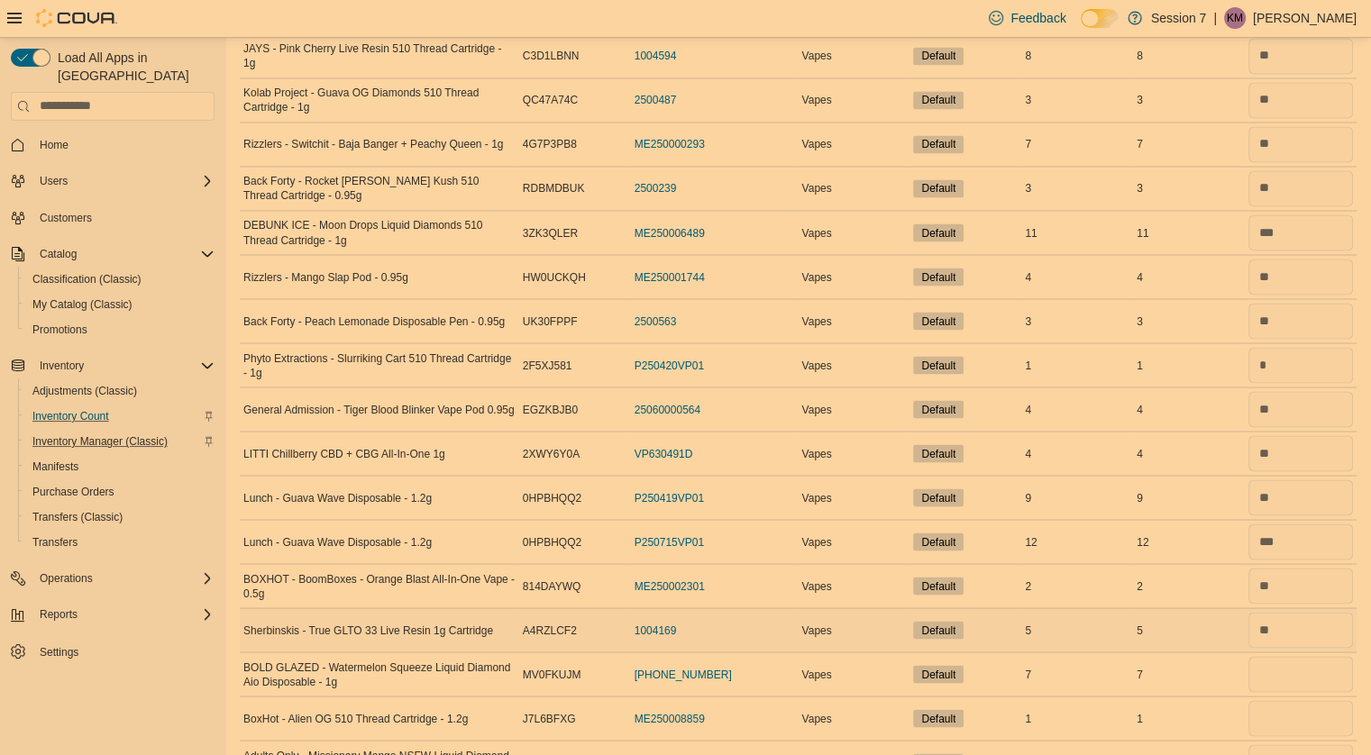
scroll to position [3259, 0]
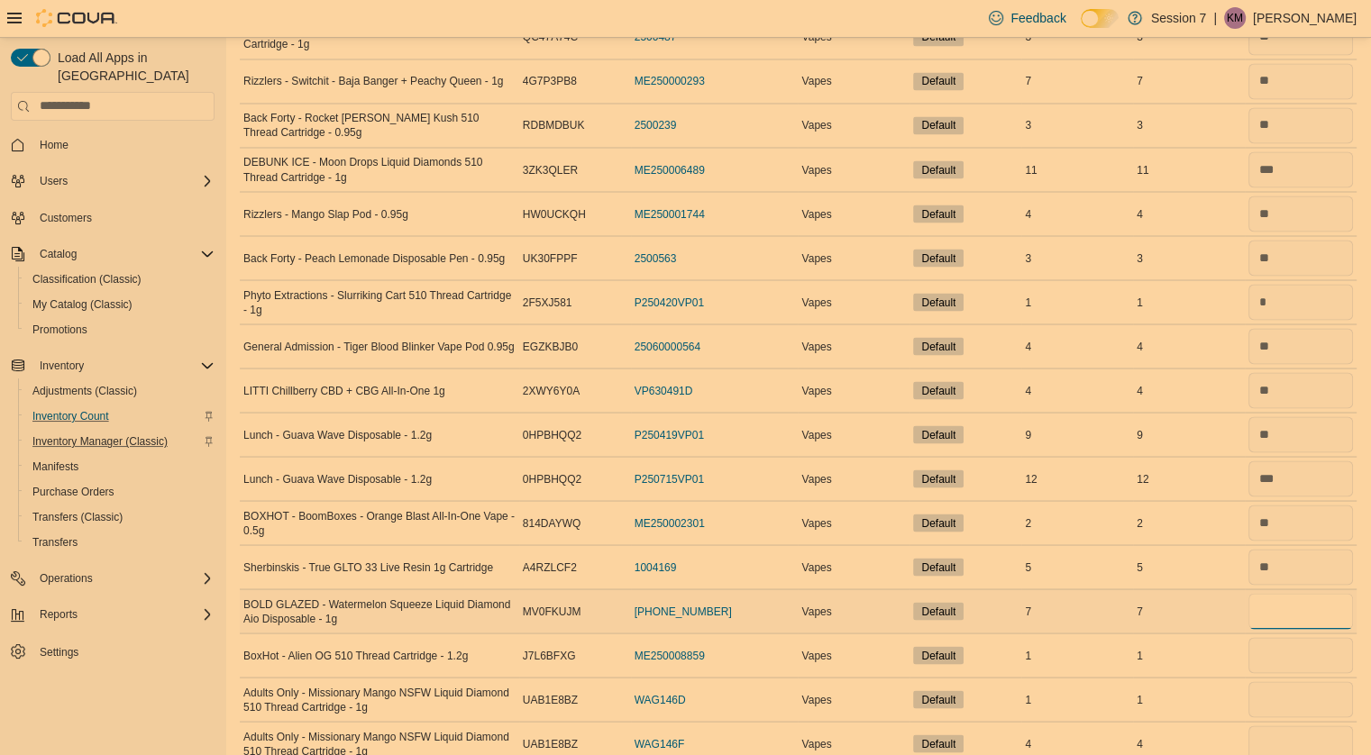
click at [1294, 600] on input "number" at bounding box center [1300, 611] width 105 height 36
type input "*"
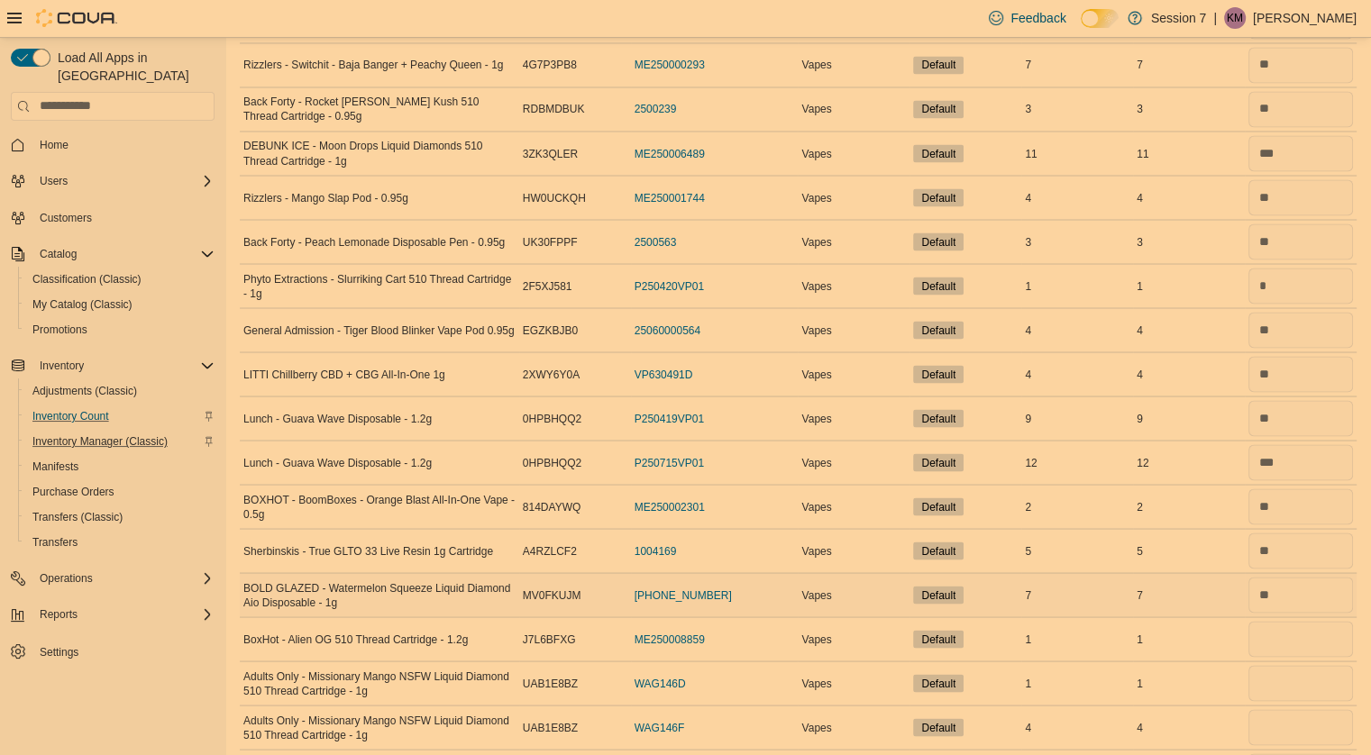
scroll to position [3286, 0]
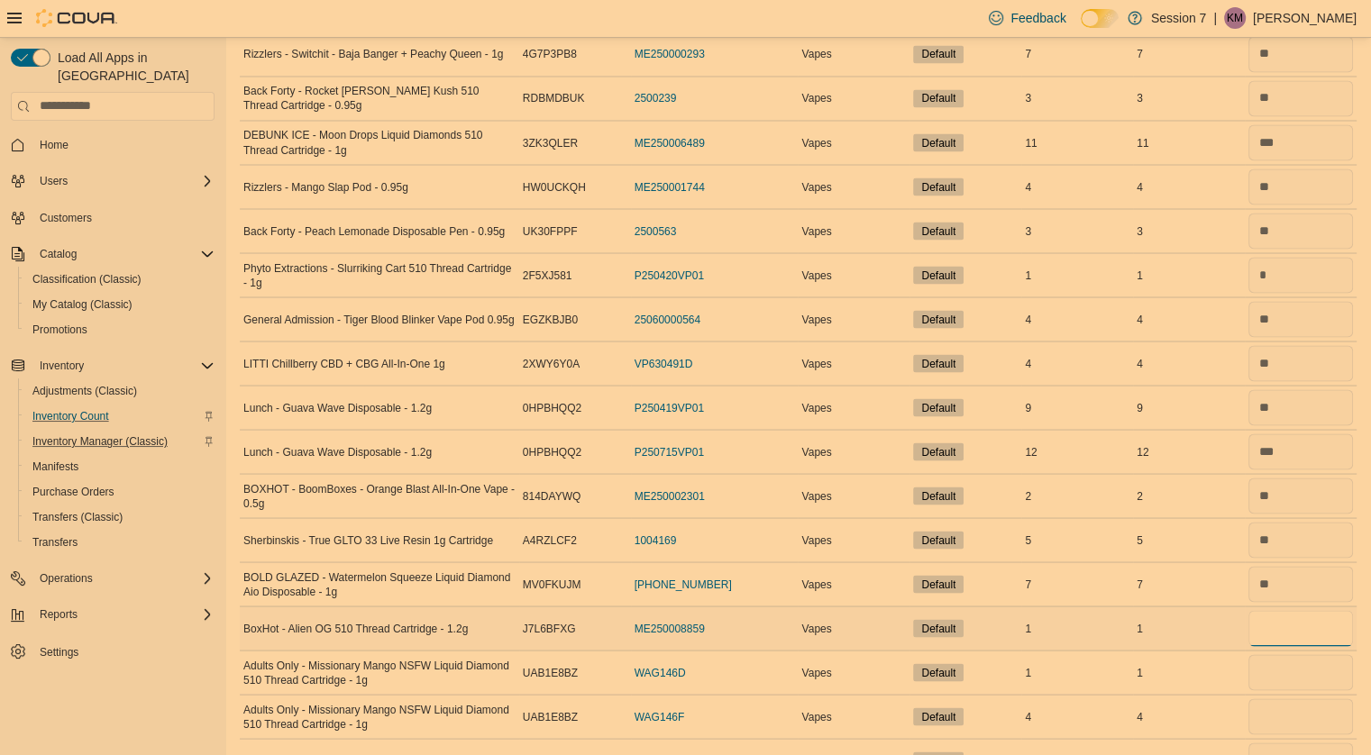
click at [1292, 610] on input "number" at bounding box center [1300, 628] width 105 height 36
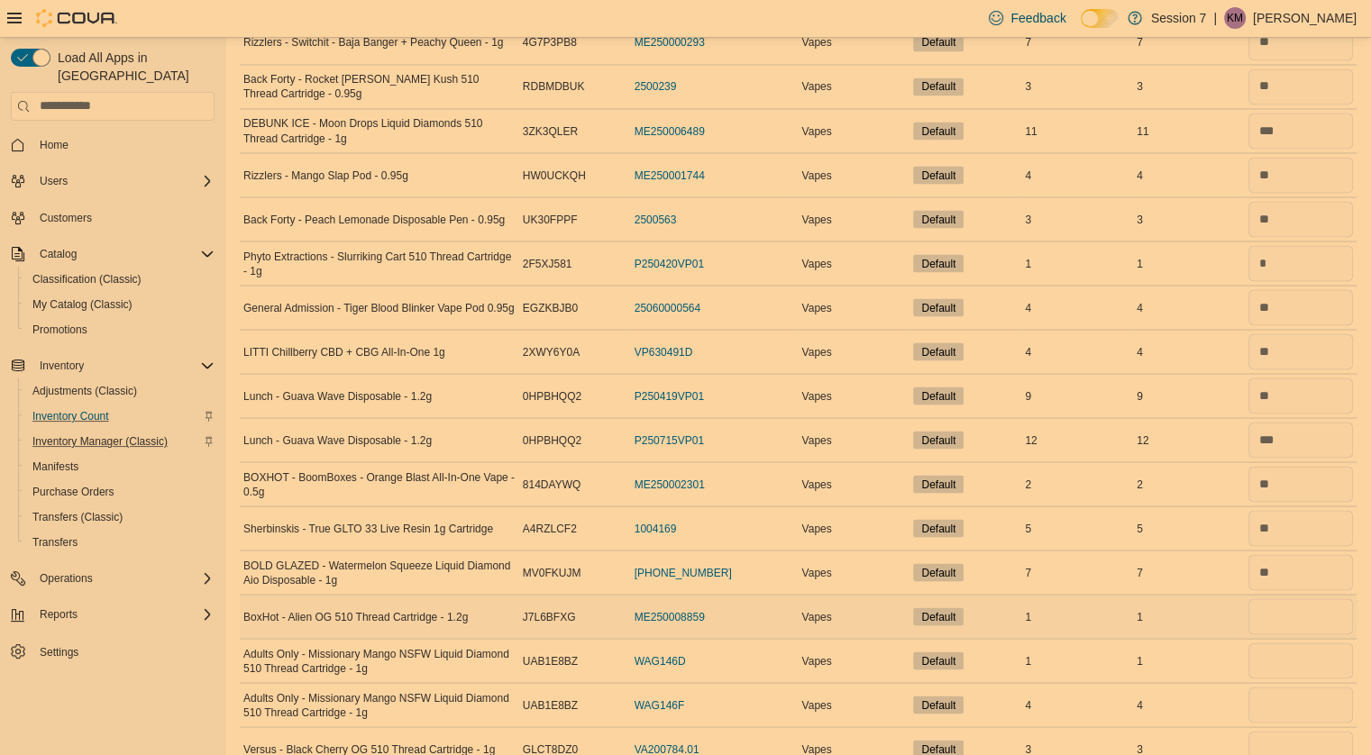
scroll to position [3305, 0]
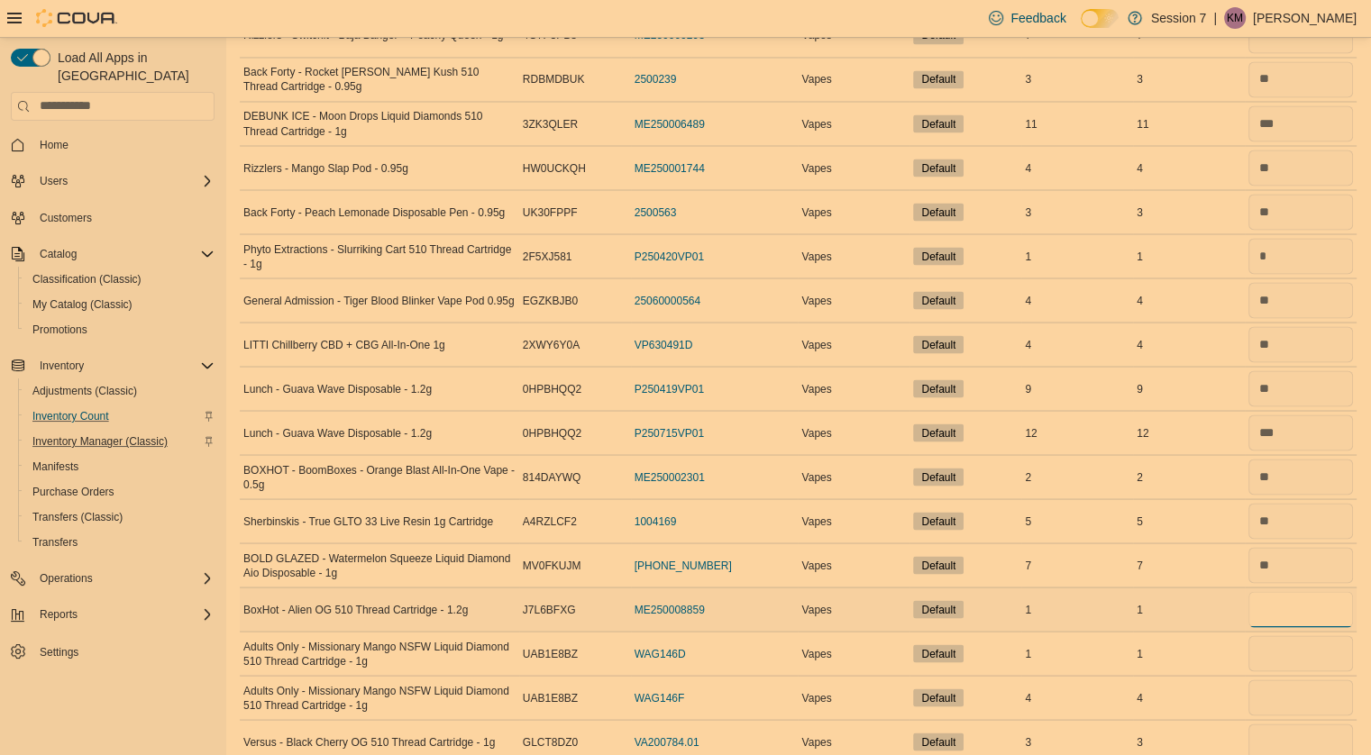
click at [1294, 600] on input "number" at bounding box center [1300, 609] width 105 height 36
click at [1298, 635] on input "number" at bounding box center [1300, 653] width 105 height 36
type input "*"
click at [1298, 686] on input "number" at bounding box center [1300, 698] width 105 height 36
type input "*"
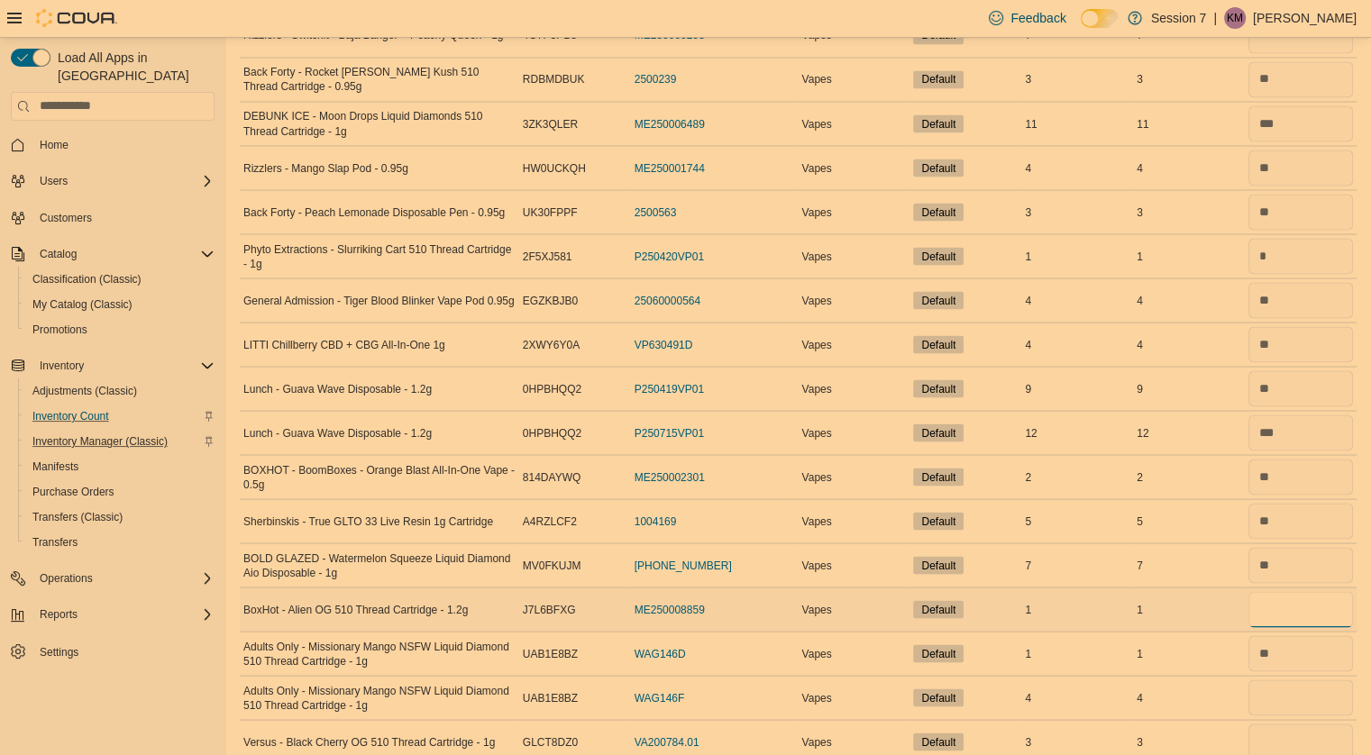
click at [1282, 598] on input "number" at bounding box center [1300, 609] width 105 height 36
type input "*"
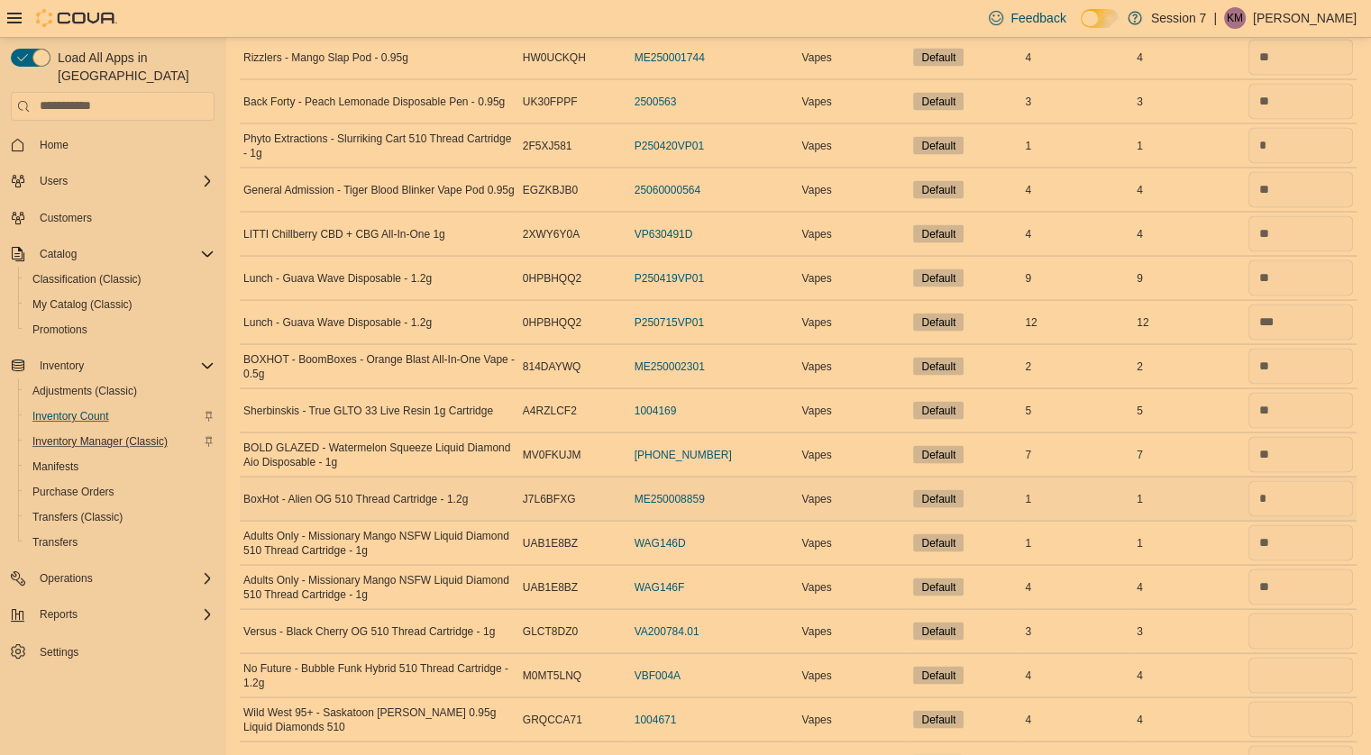
scroll to position [3417, 0]
click at [1284, 616] on input "number" at bounding box center [1300, 630] width 105 height 36
type input "*"
click at [1289, 662] on input "number" at bounding box center [1300, 674] width 105 height 36
type input "*"
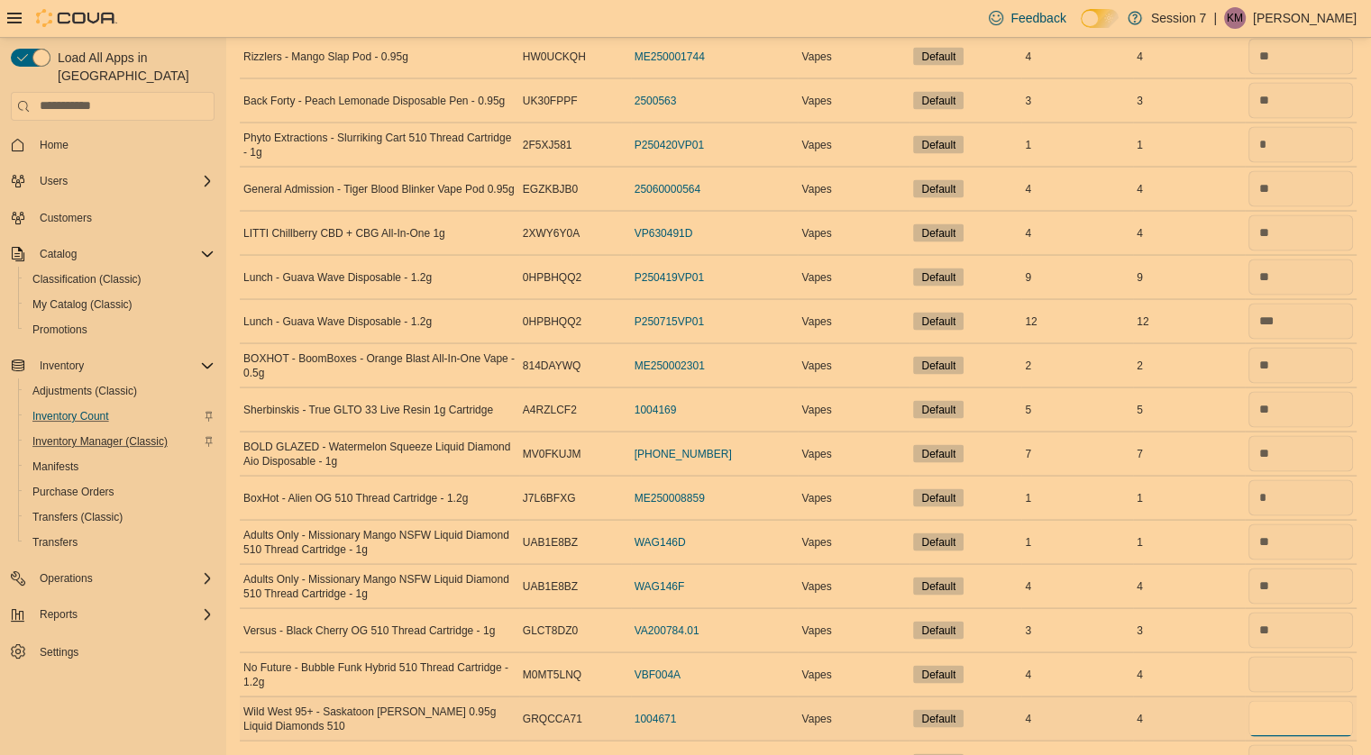
click at [1291, 700] on input "number" at bounding box center [1300, 718] width 105 height 36
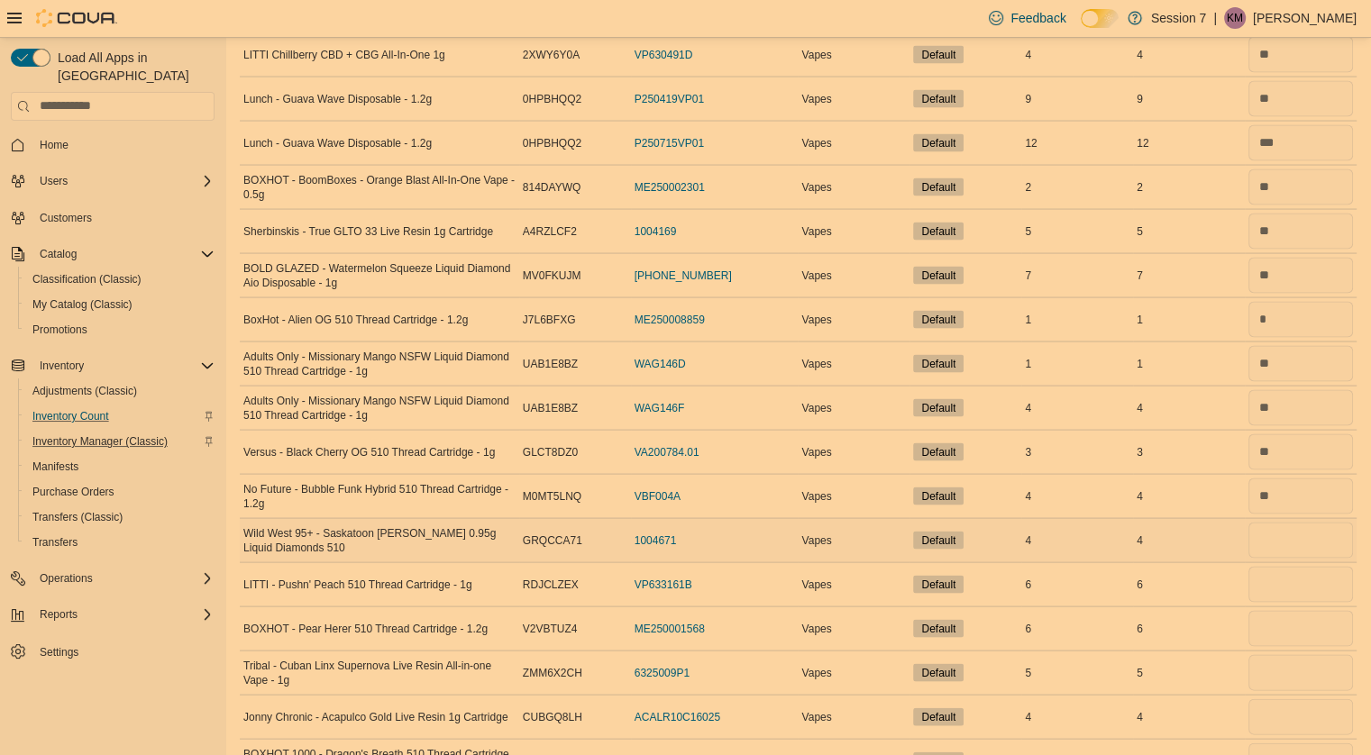
scroll to position [3619, 0]
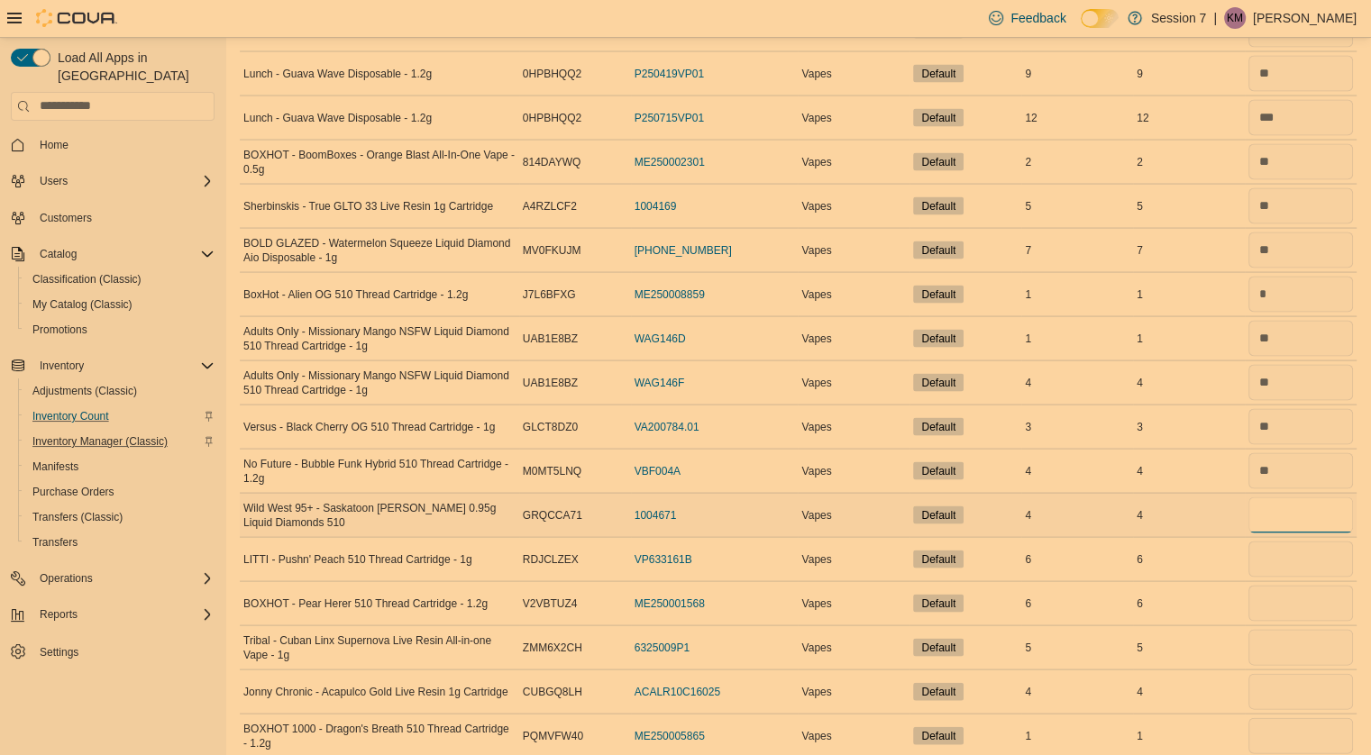
click at [1295, 497] on input "number" at bounding box center [1300, 515] width 105 height 36
type input "*"
click at [1295, 545] on input "number" at bounding box center [1300, 560] width 105 height 36
type input "*"
click at [1293, 586] on input "number" at bounding box center [1300, 604] width 105 height 36
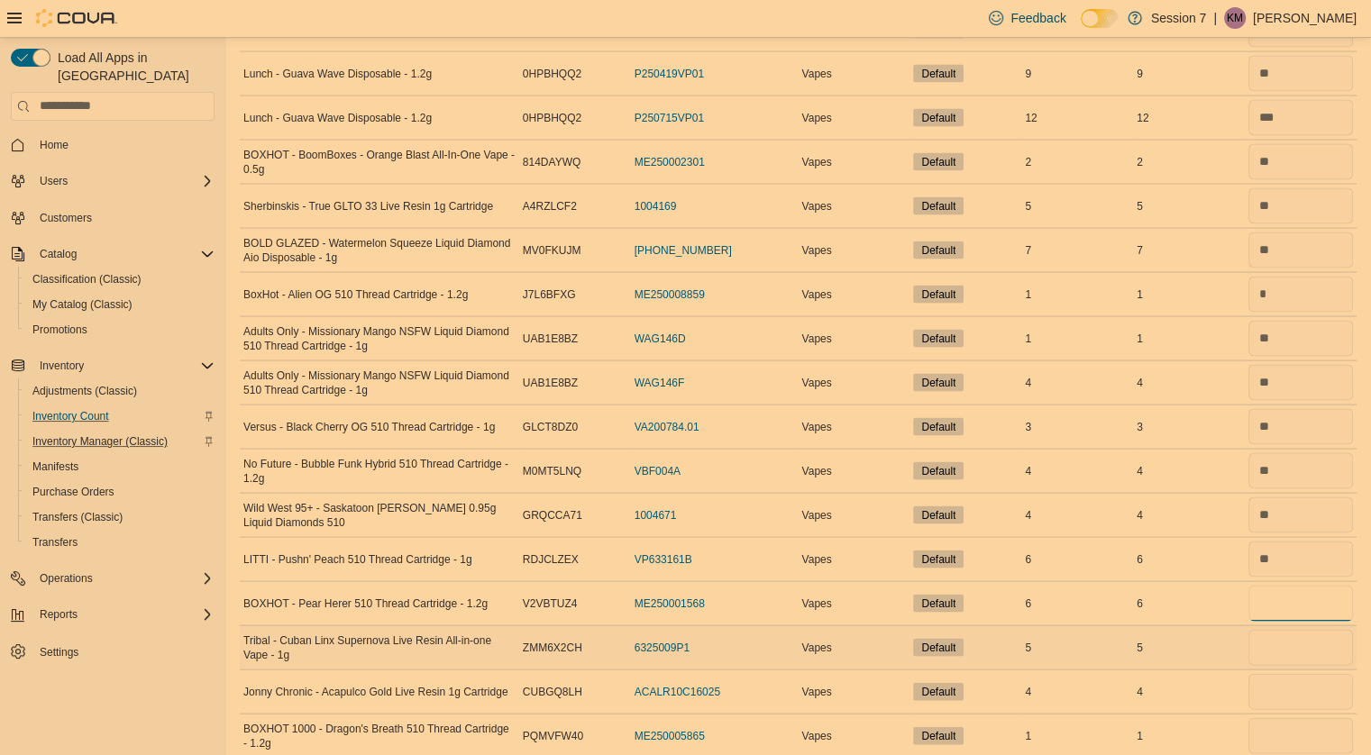
type input "*"
click at [1284, 634] on input "number" at bounding box center [1300, 648] width 105 height 36
click at [1283, 680] on input "number" at bounding box center [1300, 692] width 105 height 36
type input "*"
click at [1286, 637] on input "number" at bounding box center [1300, 648] width 105 height 36
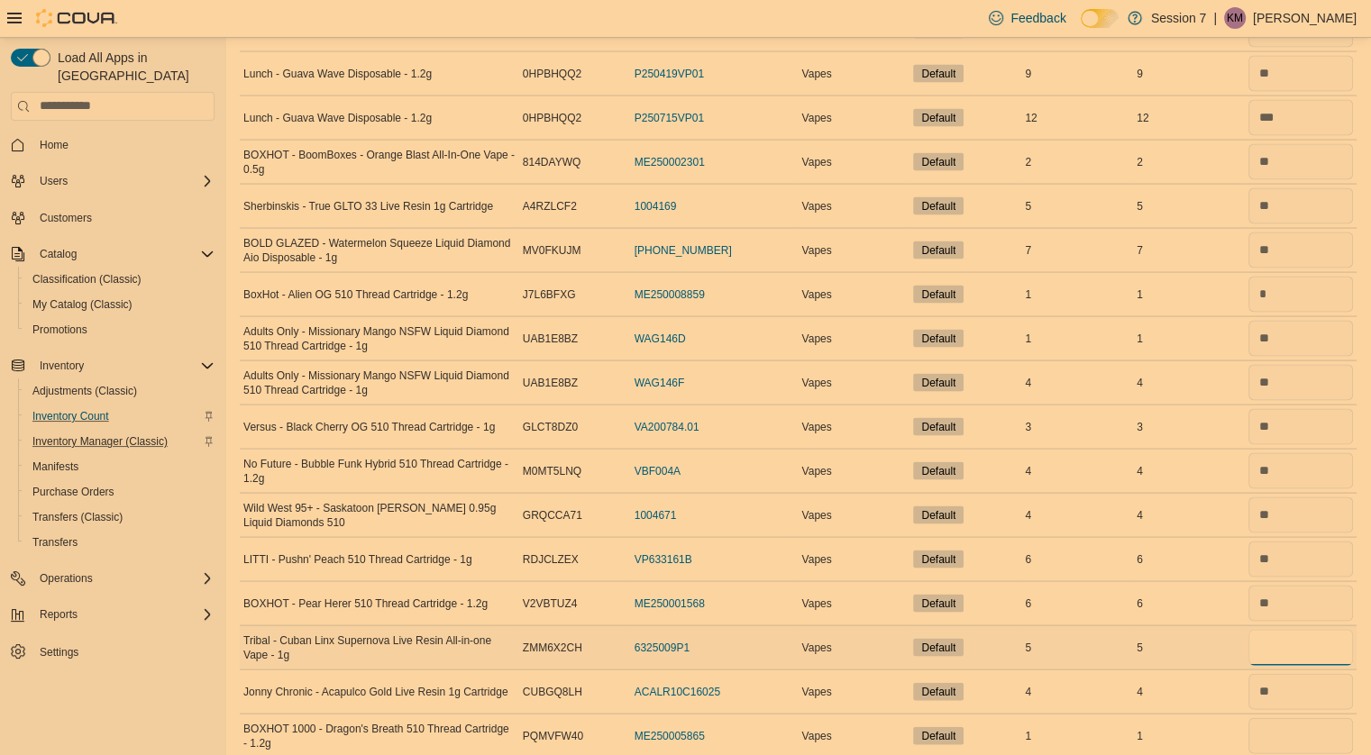
type input "*"
click at [1296, 718] on input "number" at bounding box center [1300, 736] width 105 height 36
type input "*"
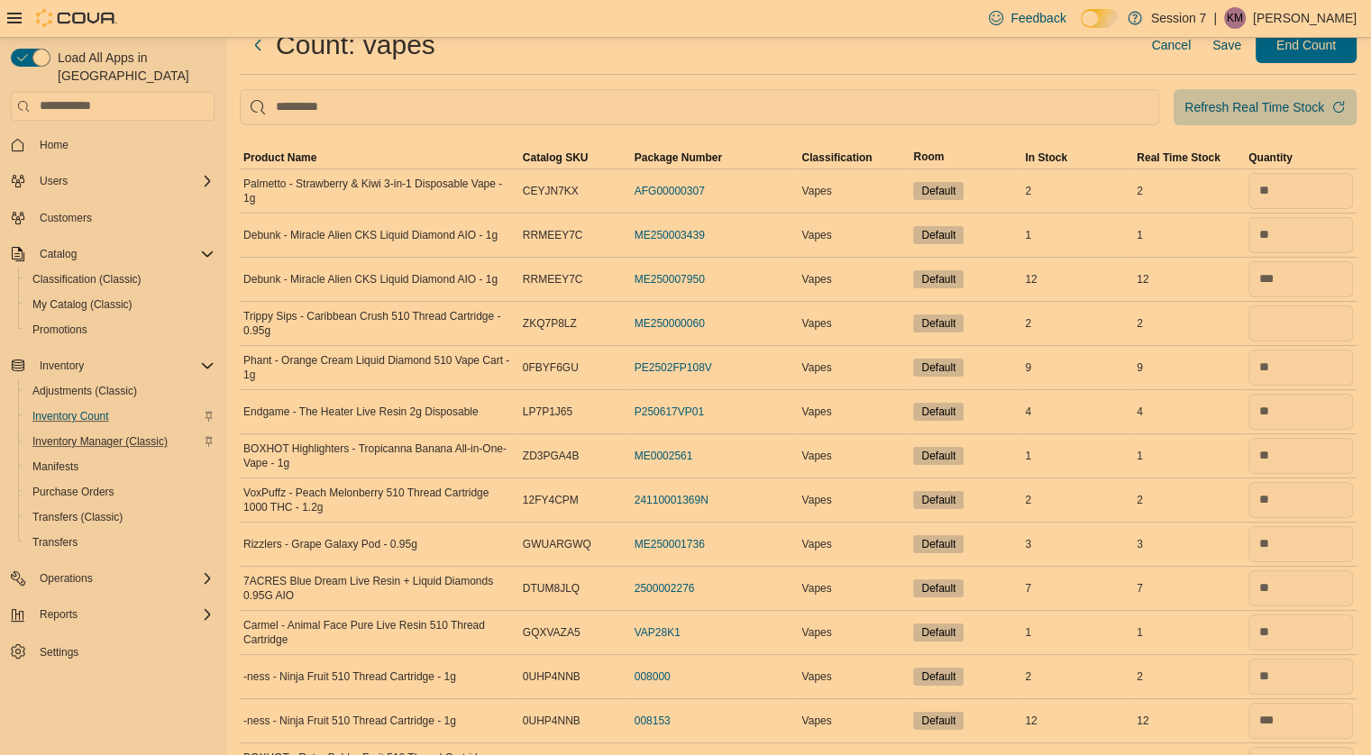
scroll to position [0, 0]
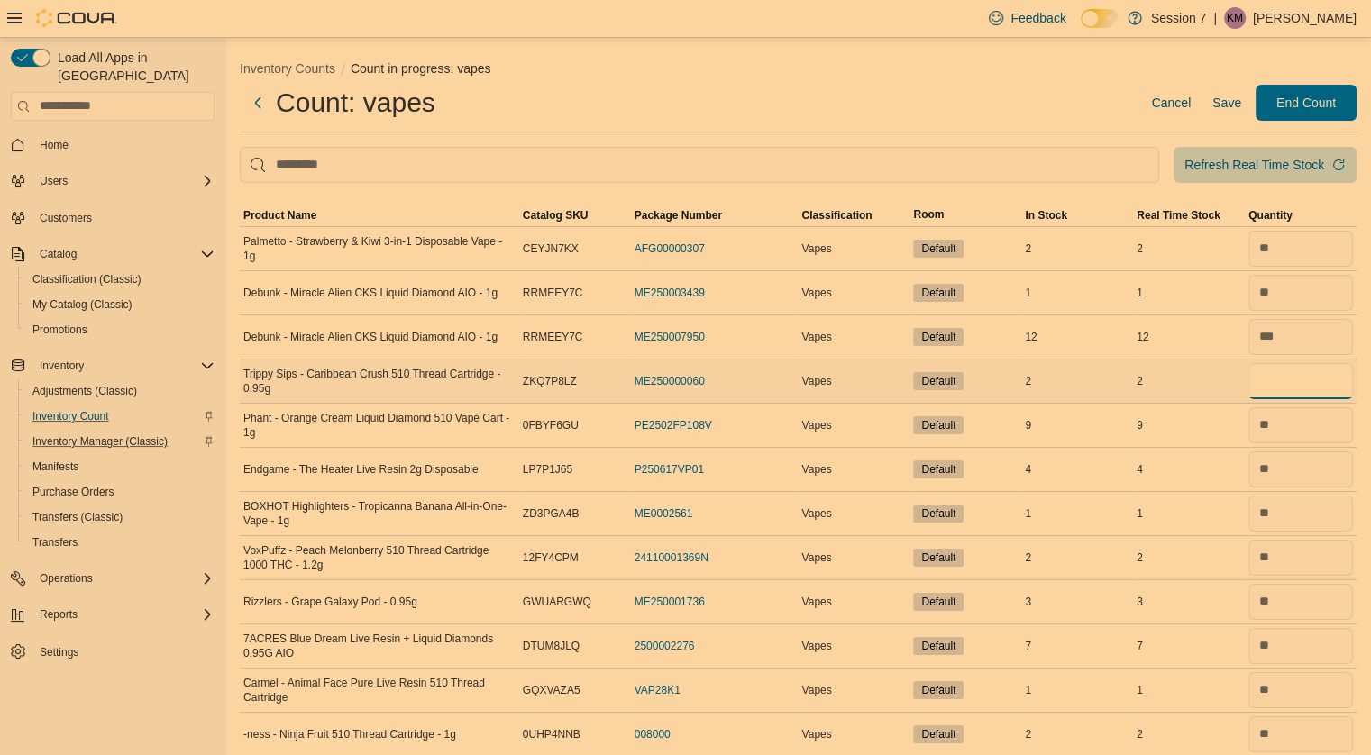
click at [1294, 390] on input "number" at bounding box center [1300, 381] width 105 height 36
type input "*"
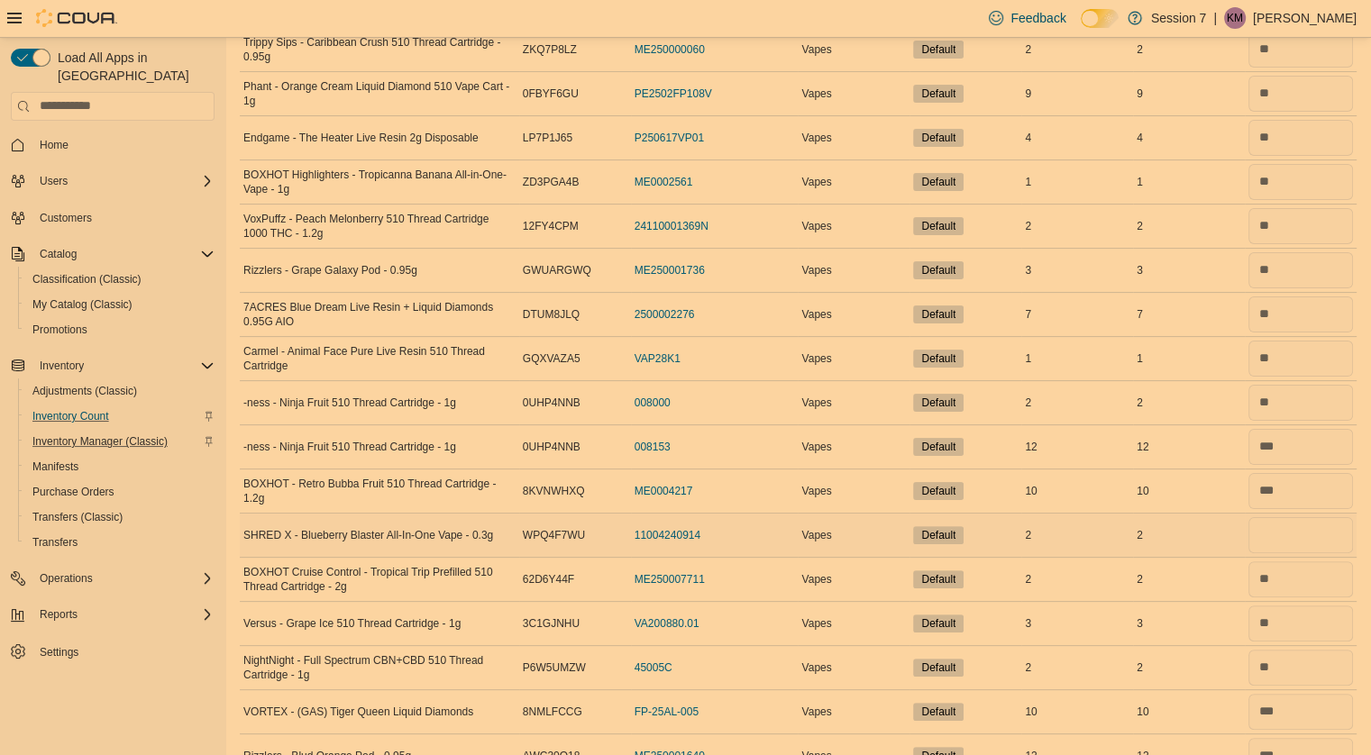
scroll to position [335, 0]
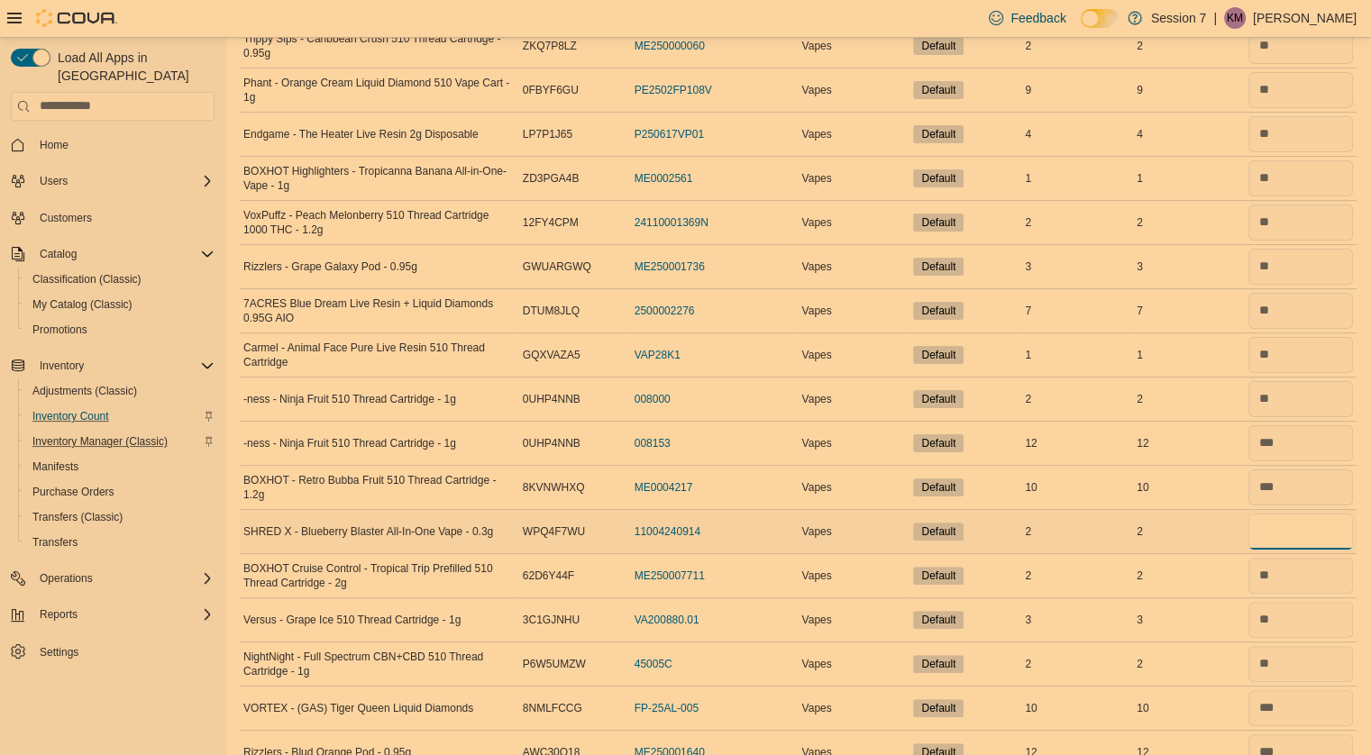
click at [1290, 525] on input "number" at bounding box center [1300, 532] width 105 height 36
type input "*"
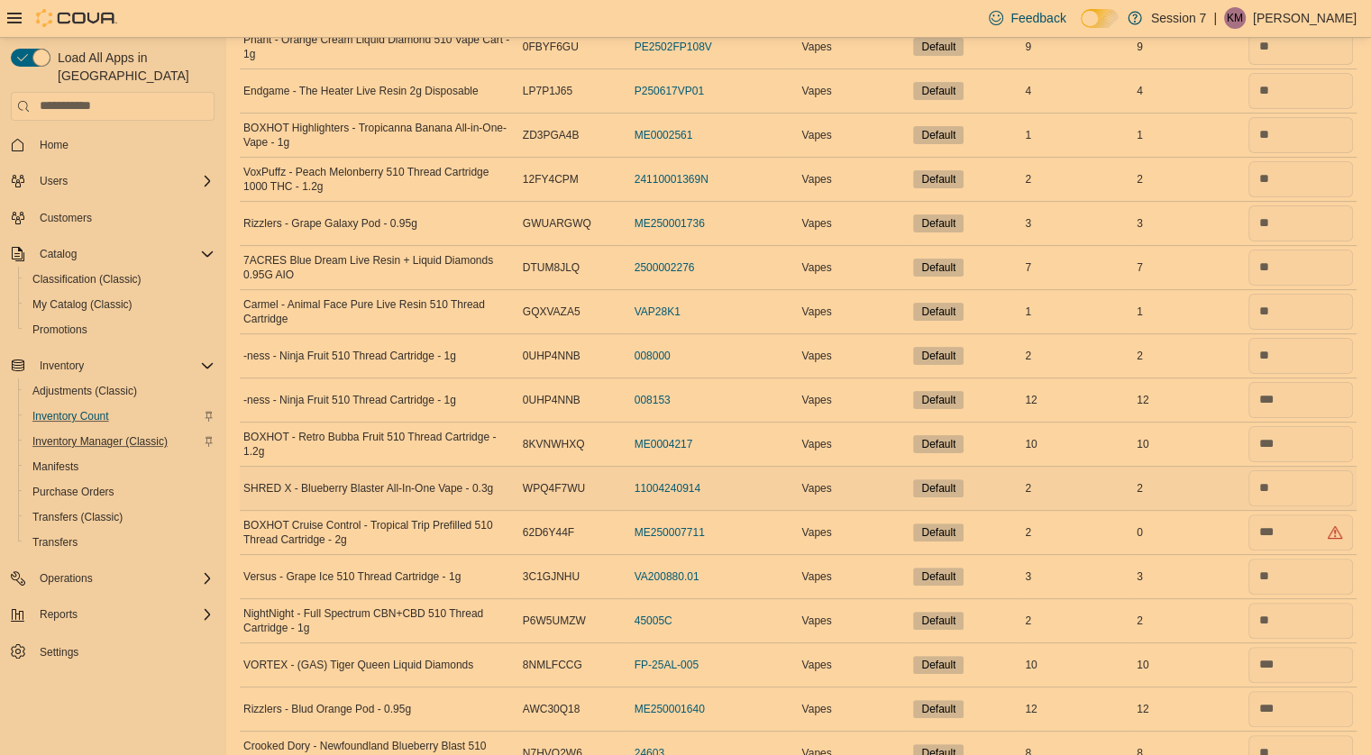
scroll to position [384, 0]
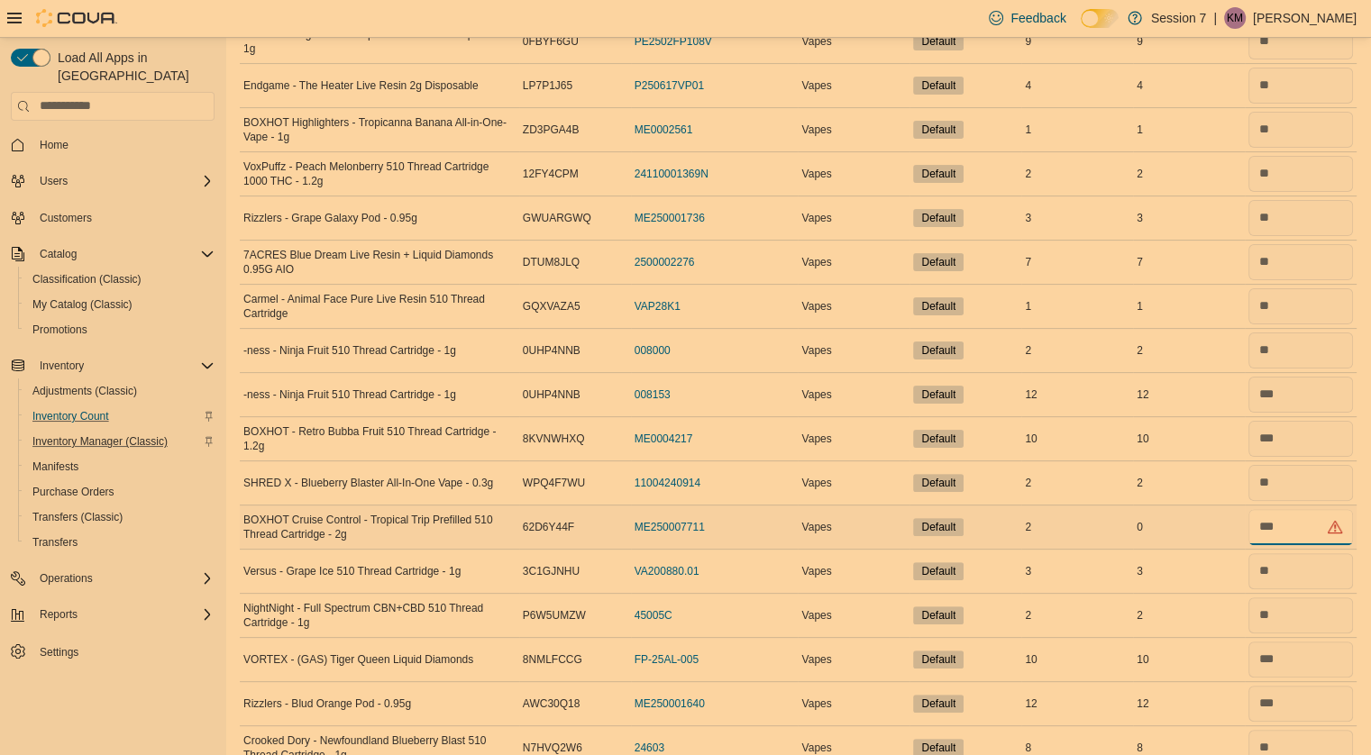
click at [1301, 525] on input "number" at bounding box center [1300, 527] width 105 height 36
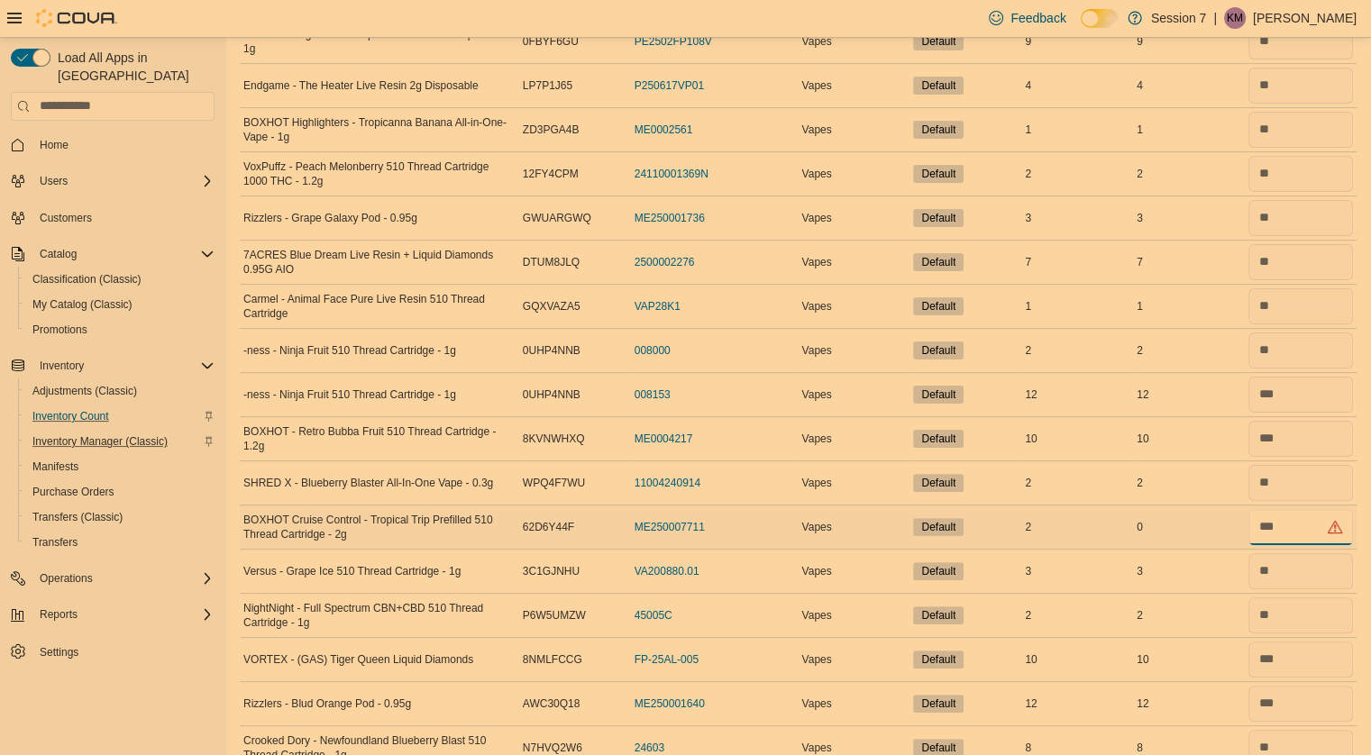
click at [1299, 528] on input "number" at bounding box center [1300, 527] width 105 height 36
drag, startPoint x: 1265, startPoint y: 524, endPoint x: 1316, endPoint y: 524, distance: 50.5
click at [1316, 524] on input "number" at bounding box center [1300, 527] width 105 height 36
type input "*"
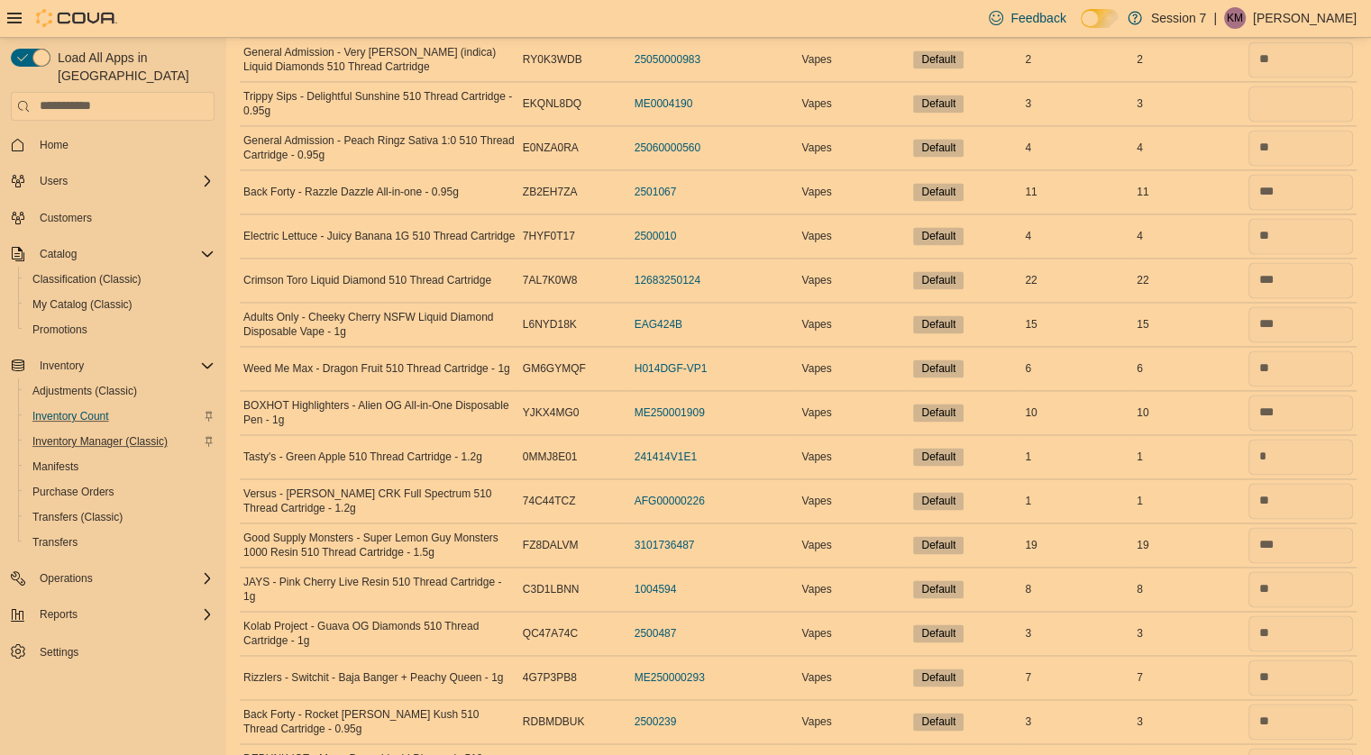
scroll to position [2615, 0]
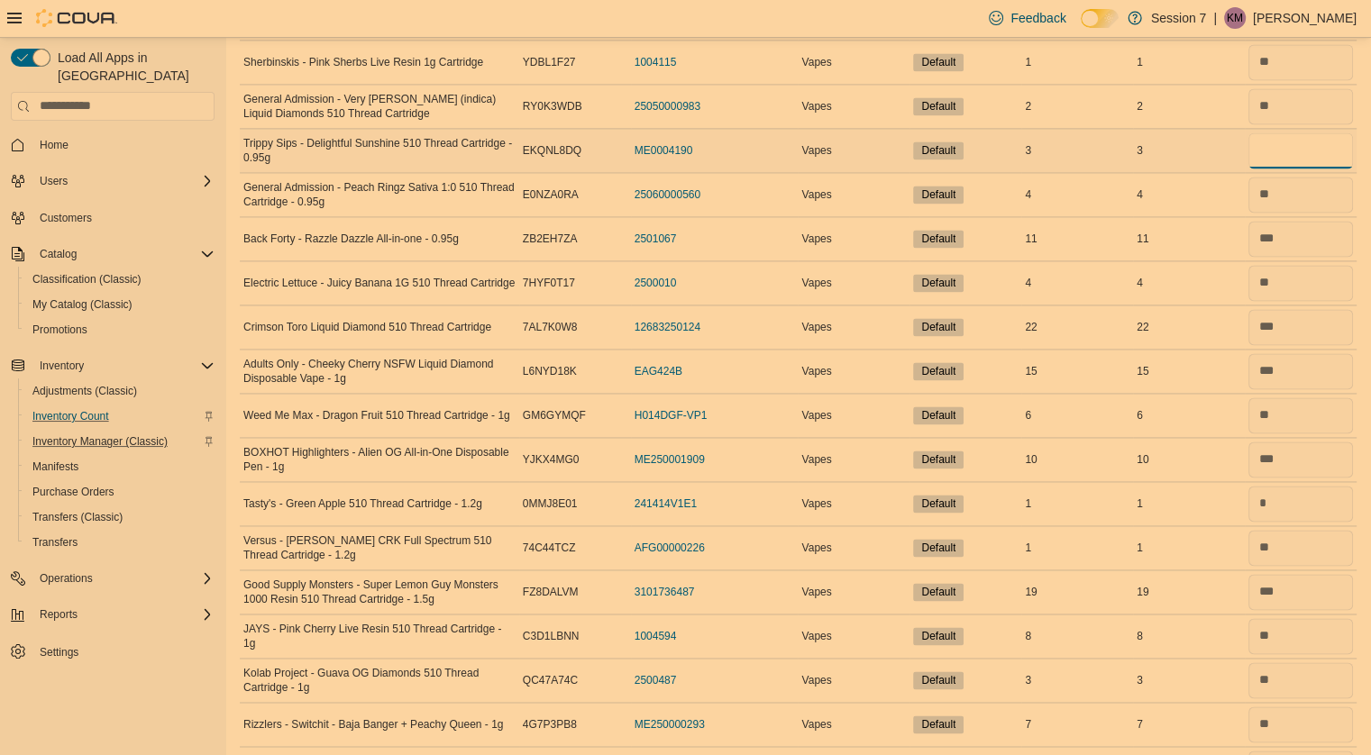
click at [1291, 144] on input "number" at bounding box center [1300, 150] width 105 height 36
type input "*"
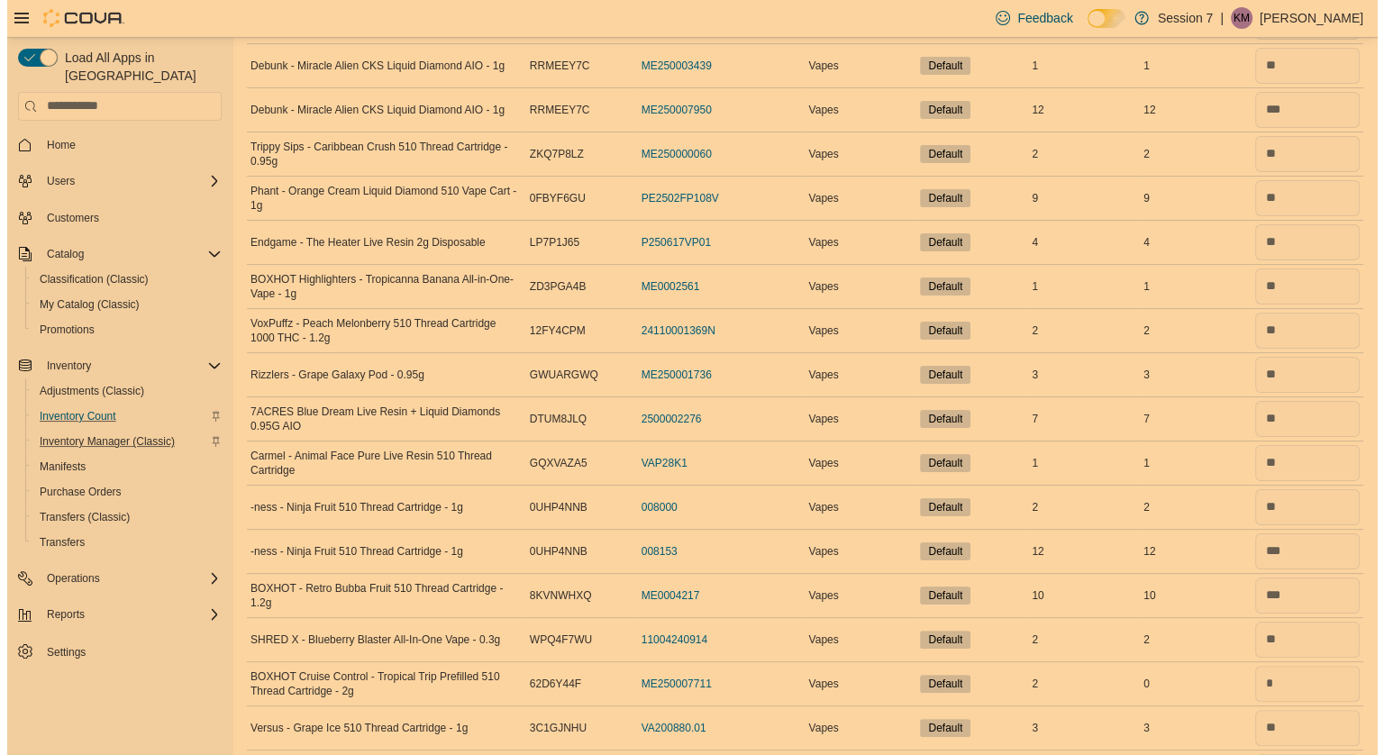
scroll to position [0, 0]
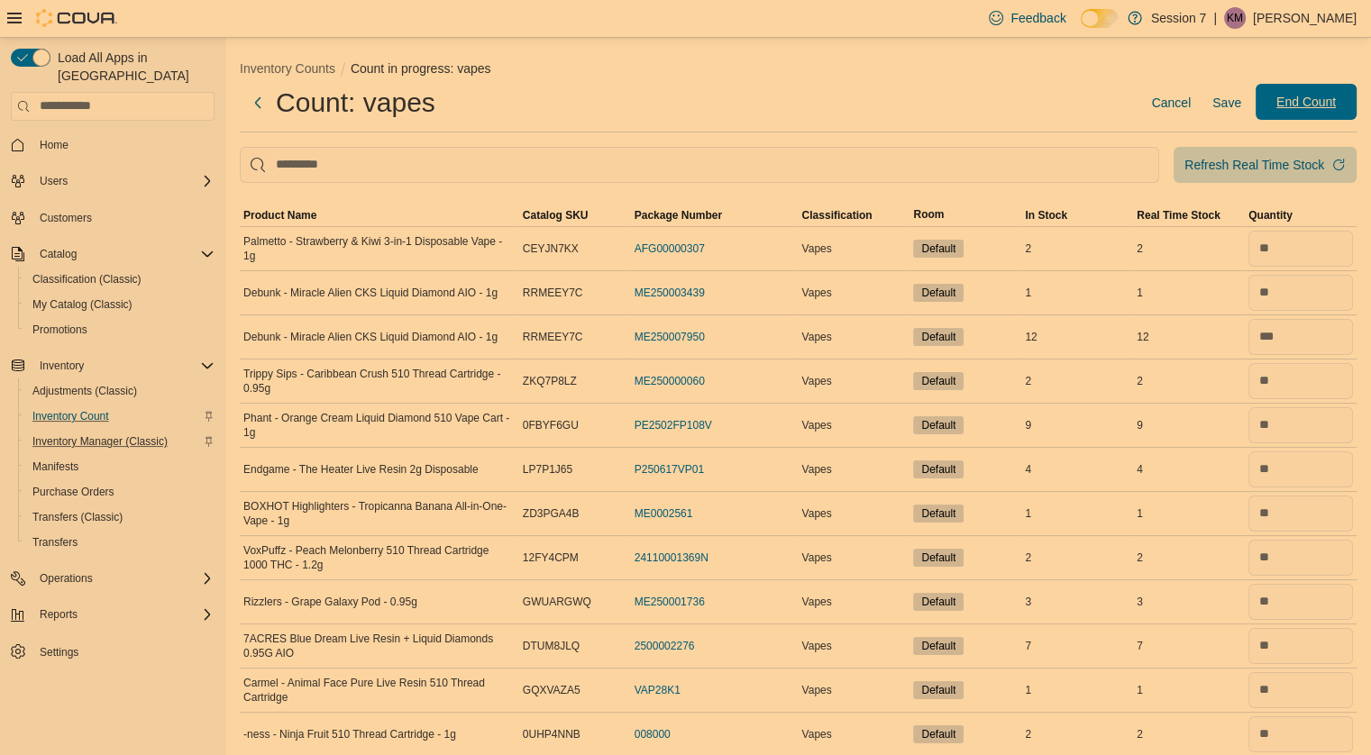
click at [1329, 89] on span "End Count" at bounding box center [1305, 102] width 79 height 36
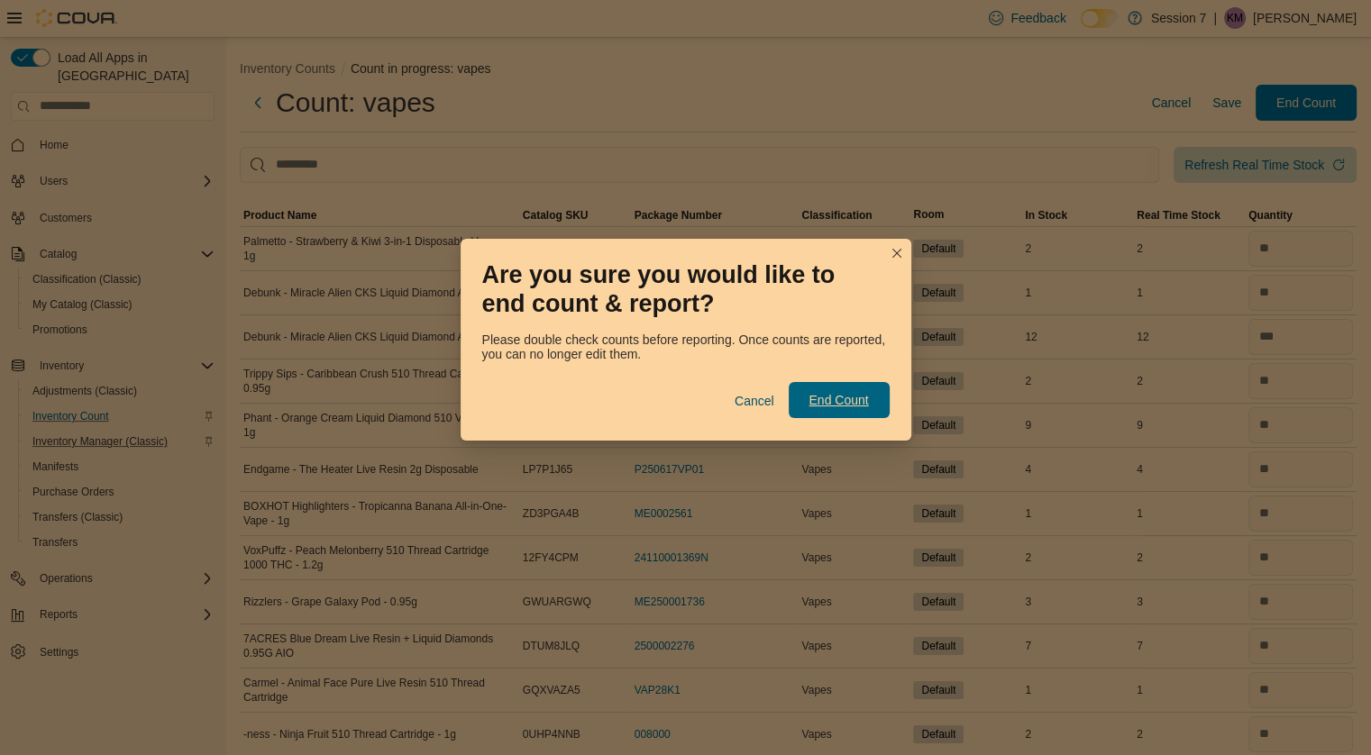
click at [840, 404] on span "End Count" at bounding box center [837, 400] width 59 height 18
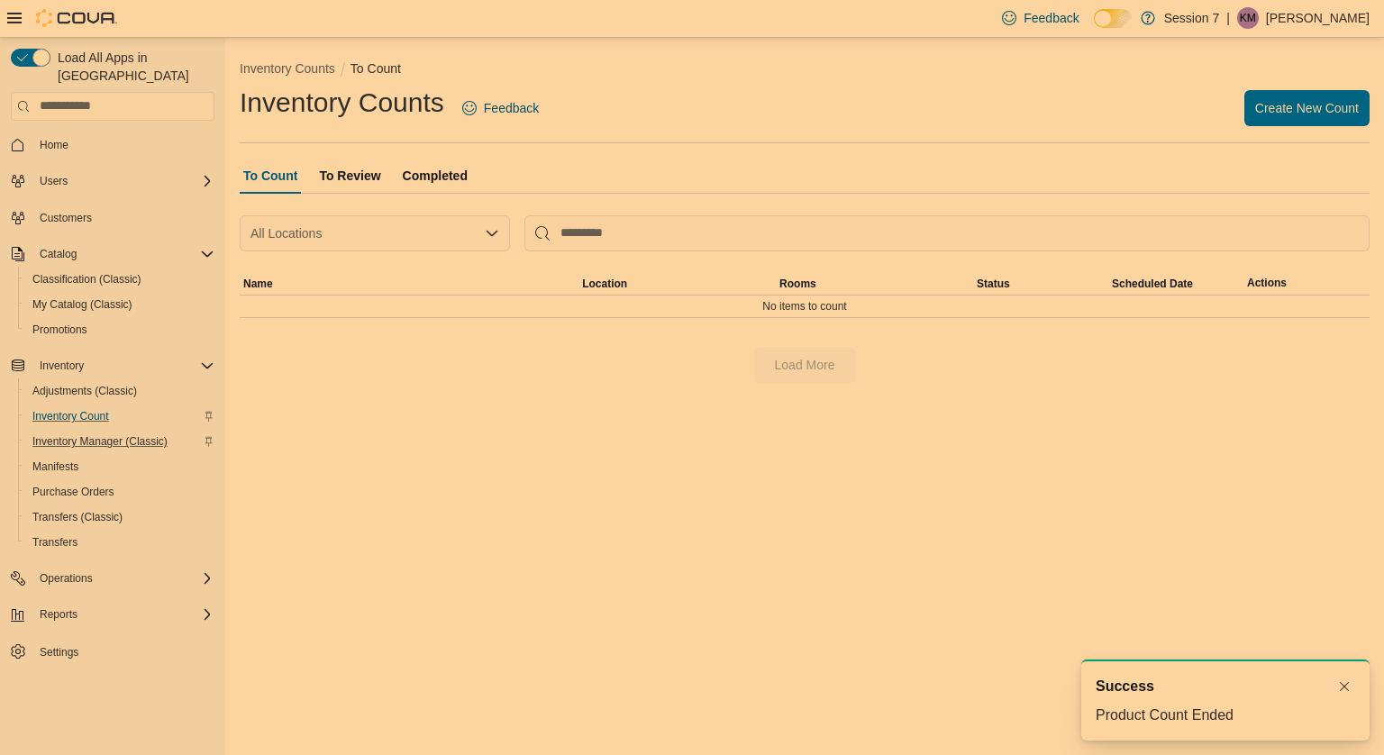
click at [324, 169] on span "To Review" at bounding box center [349, 176] width 61 height 36
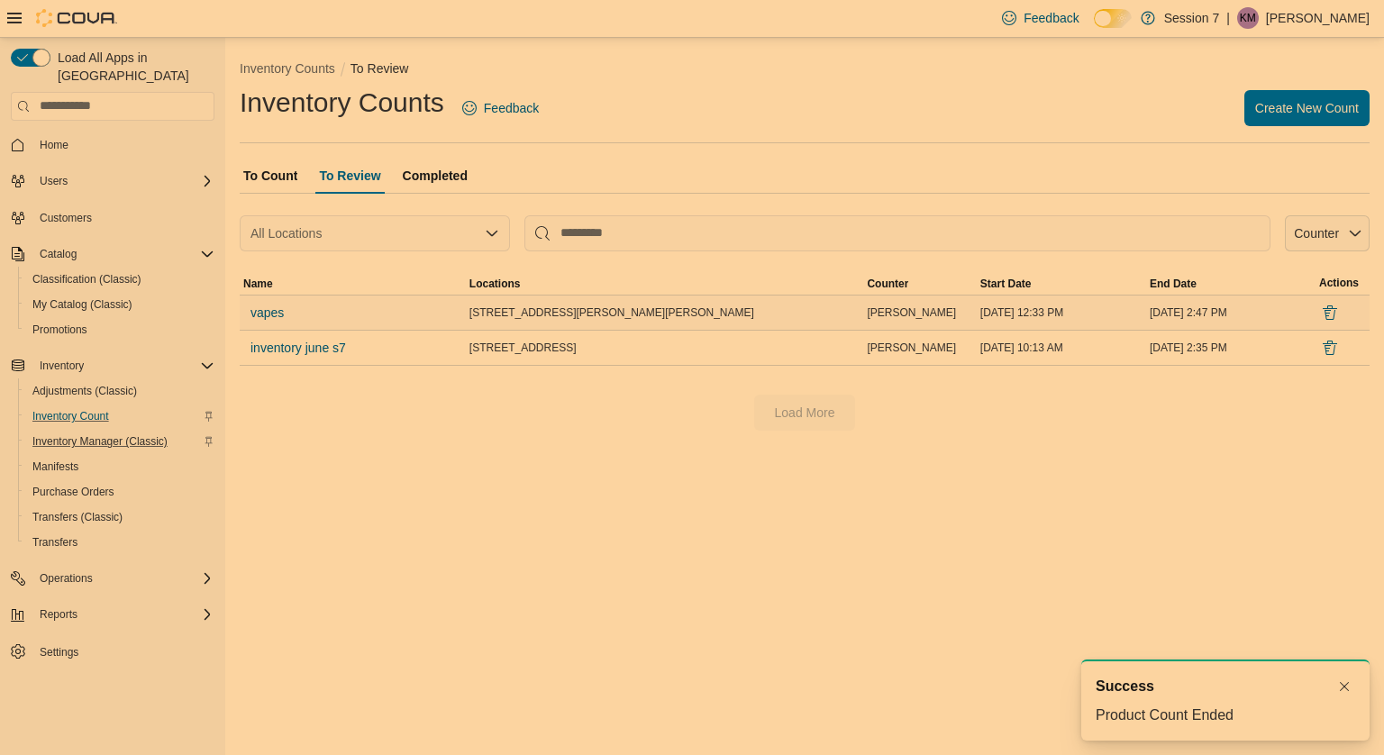
click at [470, 314] on div "[STREET_ADDRESS][PERSON_NAME][PERSON_NAME]" at bounding box center [665, 313] width 398 height 22
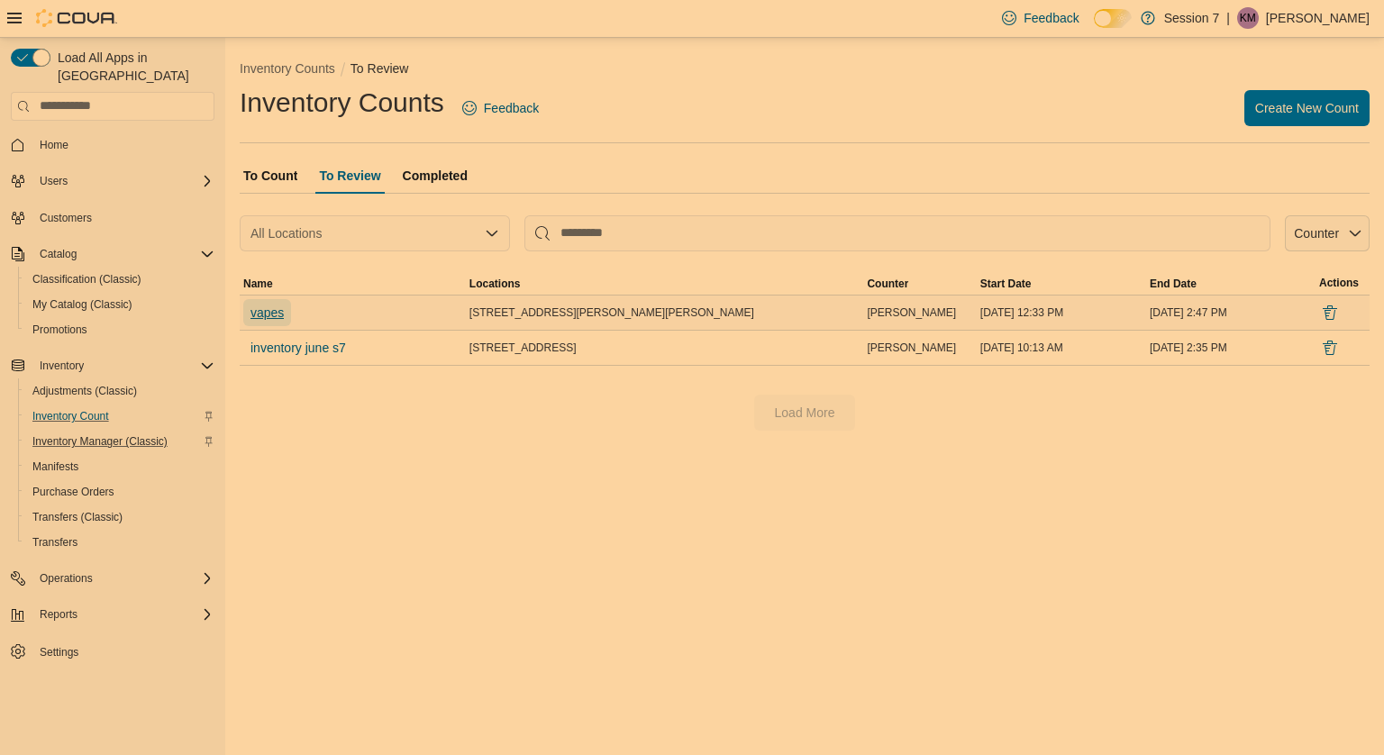
click at [283, 309] on span "vapes" at bounding box center [267, 313] width 33 height 18
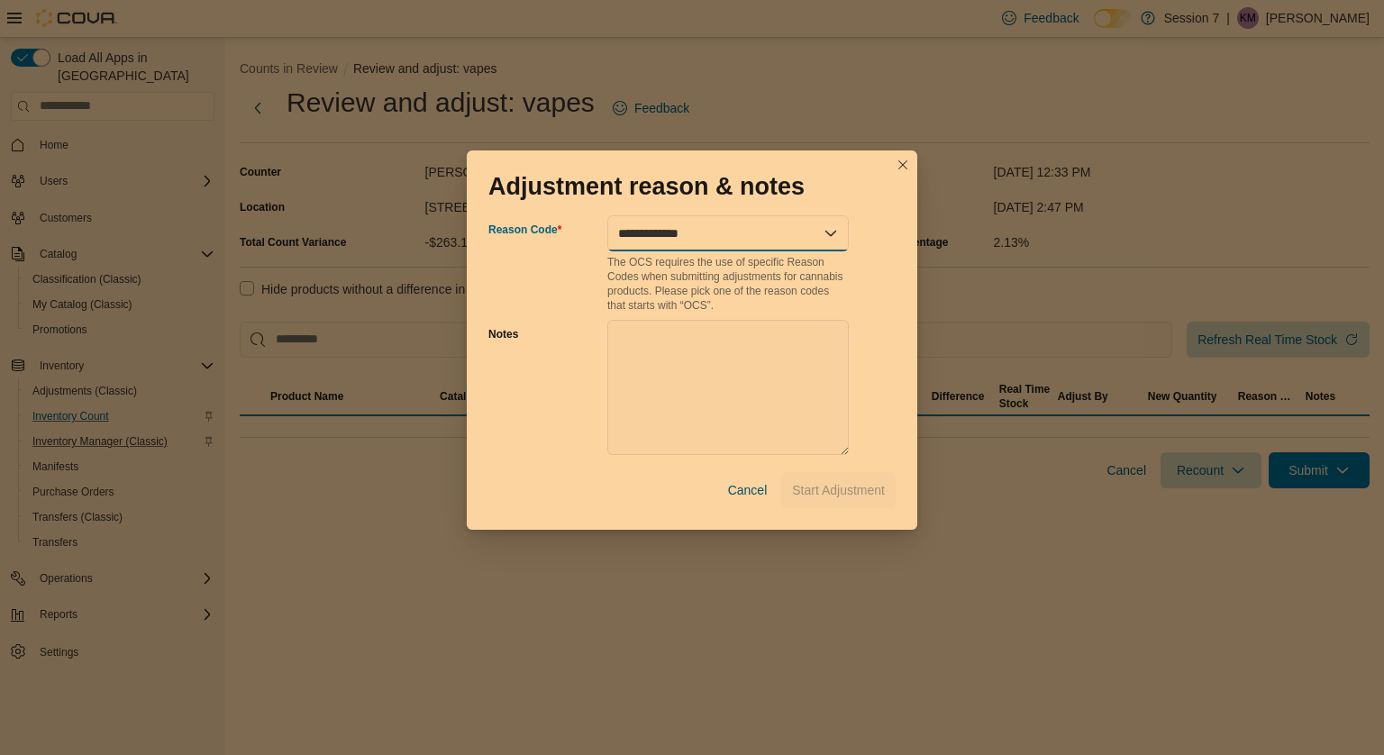
click at [698, 232] on select "**********" at bounding box center [728, 233] width 242 height 36
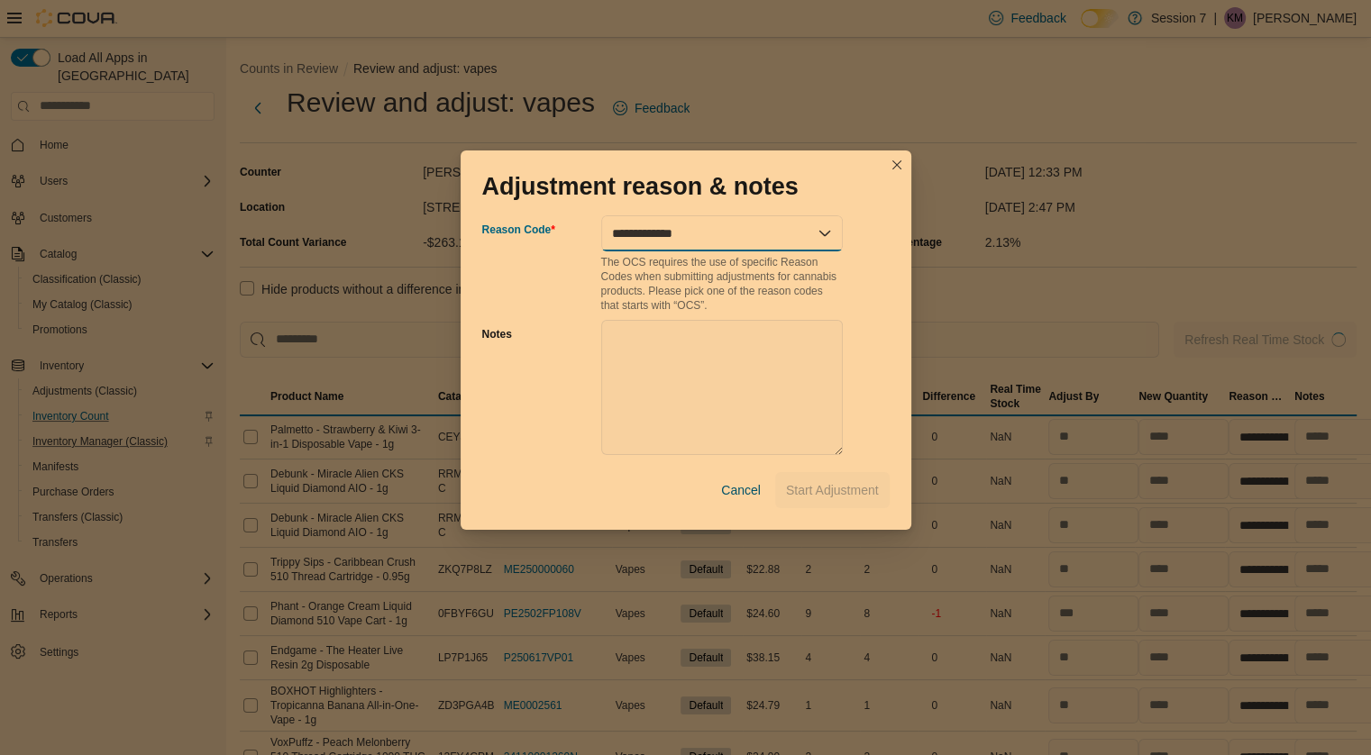
select select "**********"
click at [601, 215] on select "**********" at bounding box center [722, 233] width 242 height 36
click at [818, 485] on span "Start Adjustment" at bounding box center [832, 489] width 93 height 18
select select "**********"
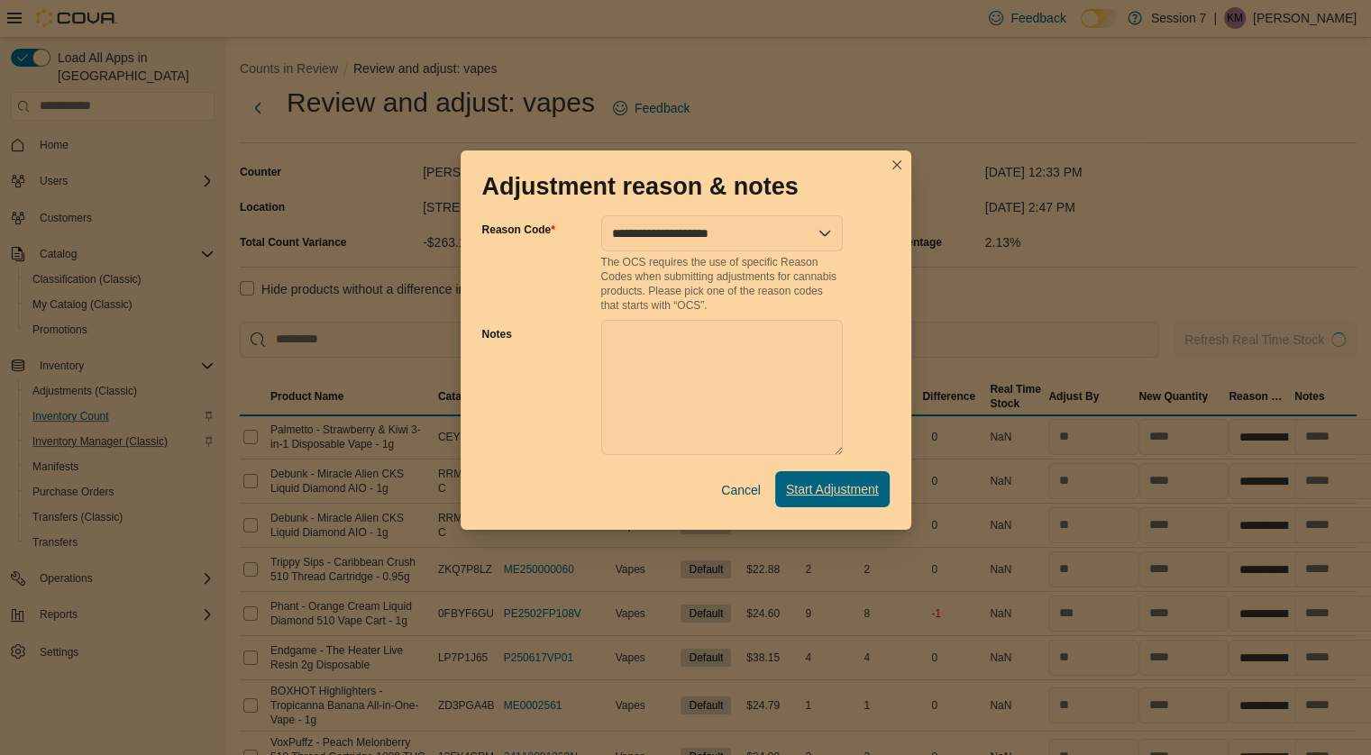
select select "**********"
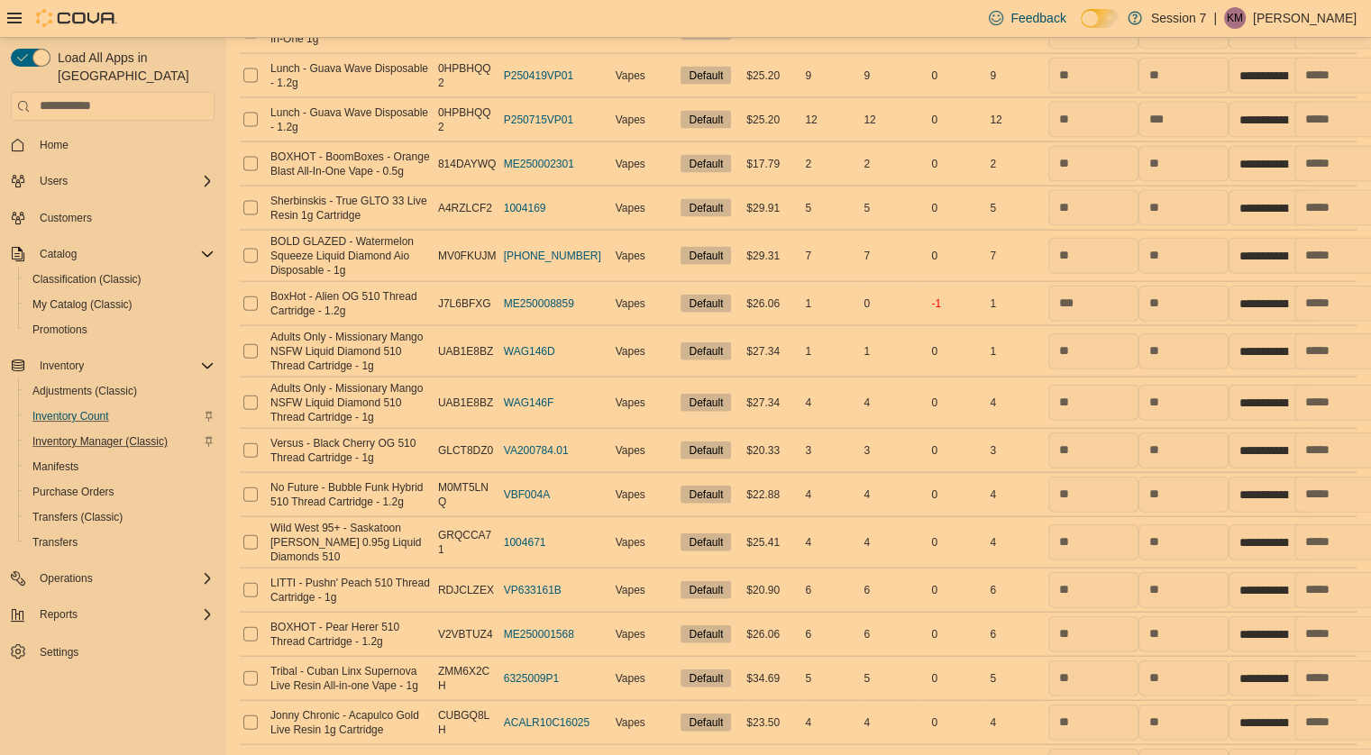
scroll to position [4103, 0]
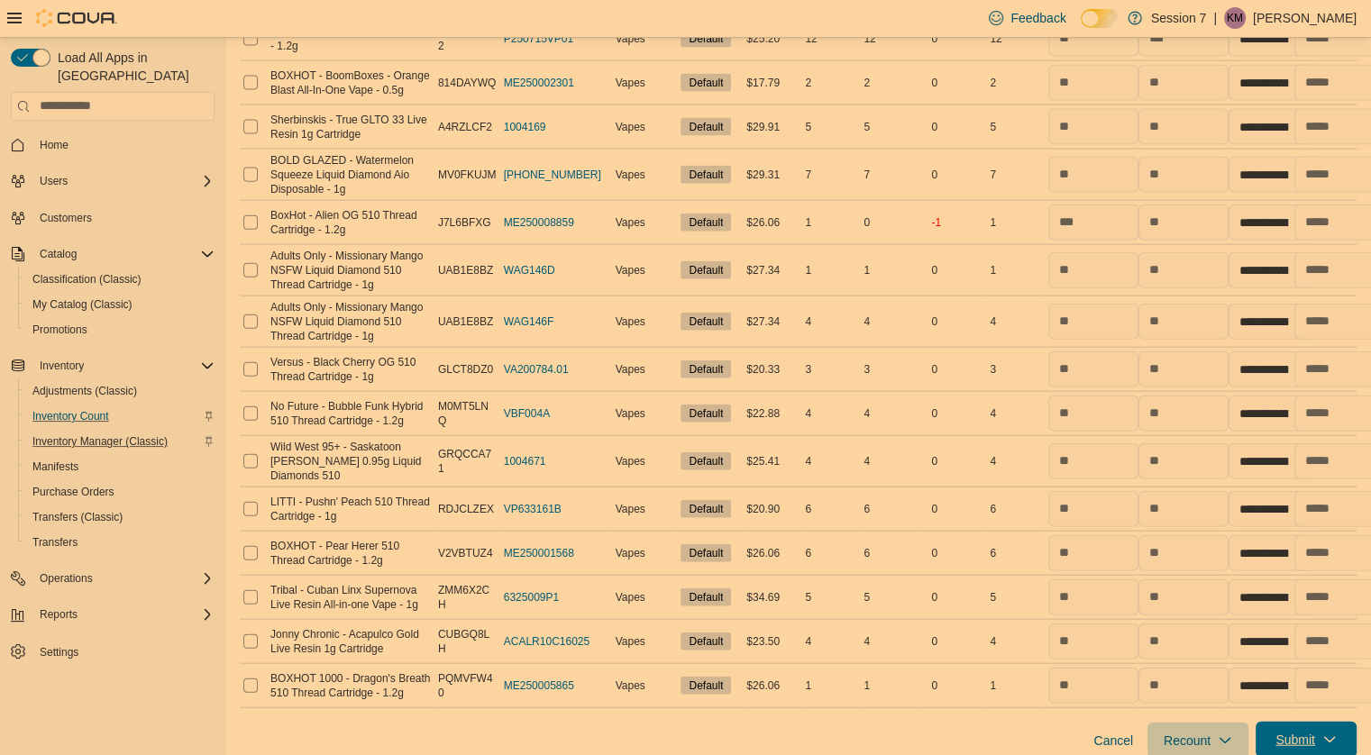
click at [1291, 722] on span "Submit" at bounding box center [1305, 740] width 79 height 36
click at [1255, 637] on span "Submit Adjustments" at bounding box center [1234, 643] width 112 height 18
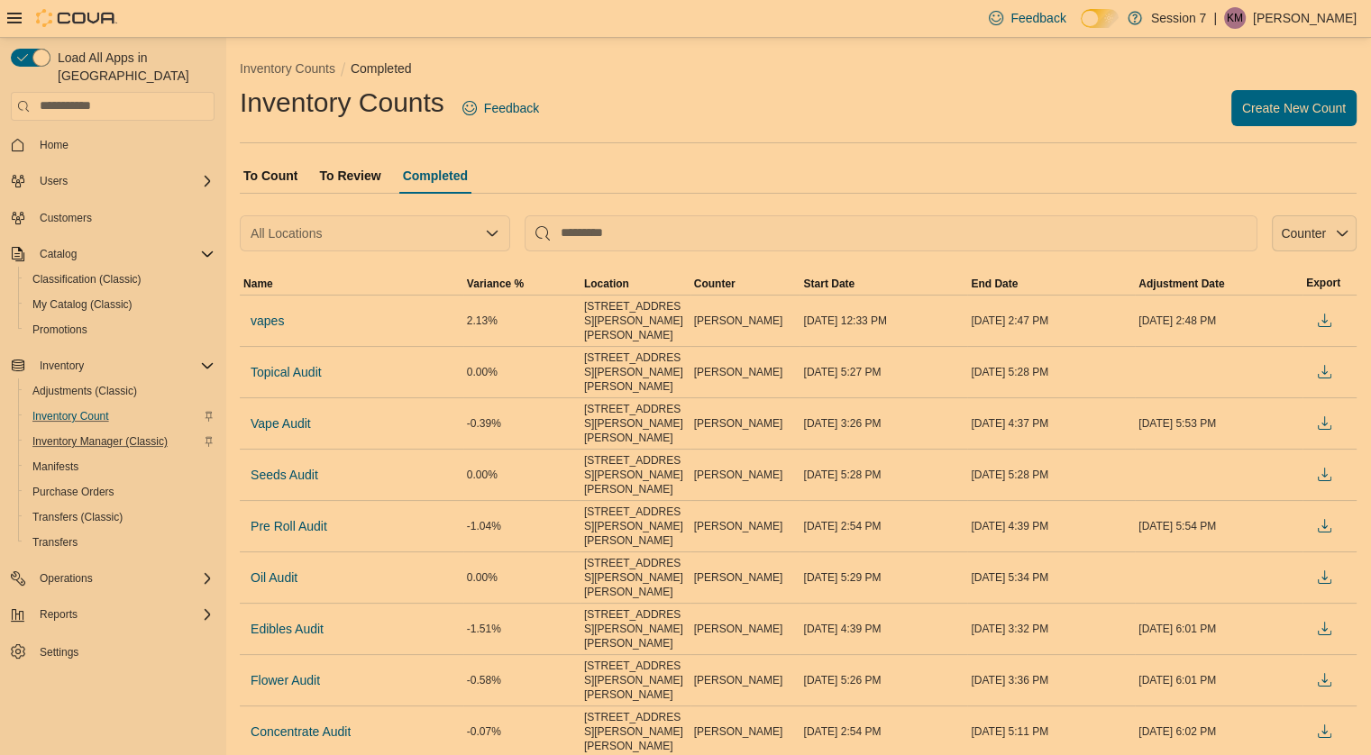
click at [268, 172] on span "To Count" at bounding box center [270, 176] width 54 height 36
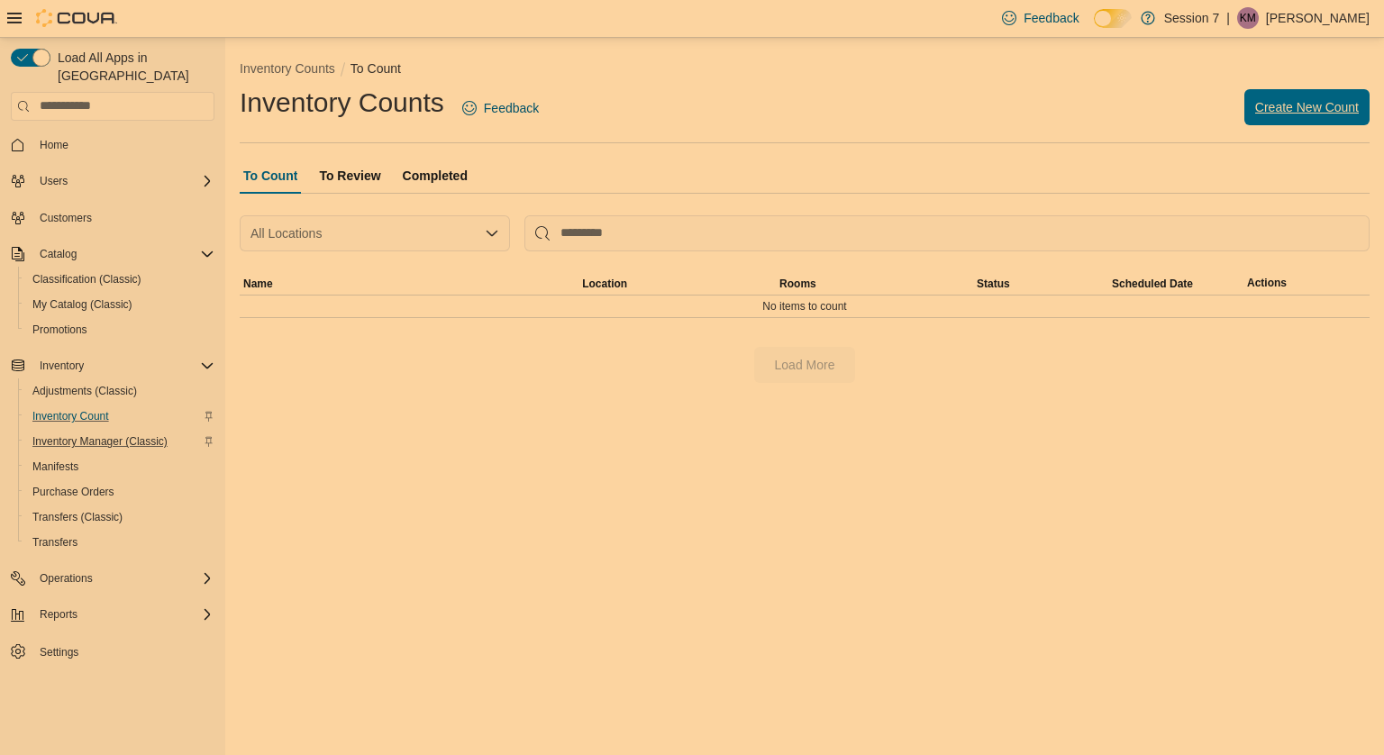
click at [1309, 104] on span "Create New Count" at bounding box center [1307, 107] width 104 height 18
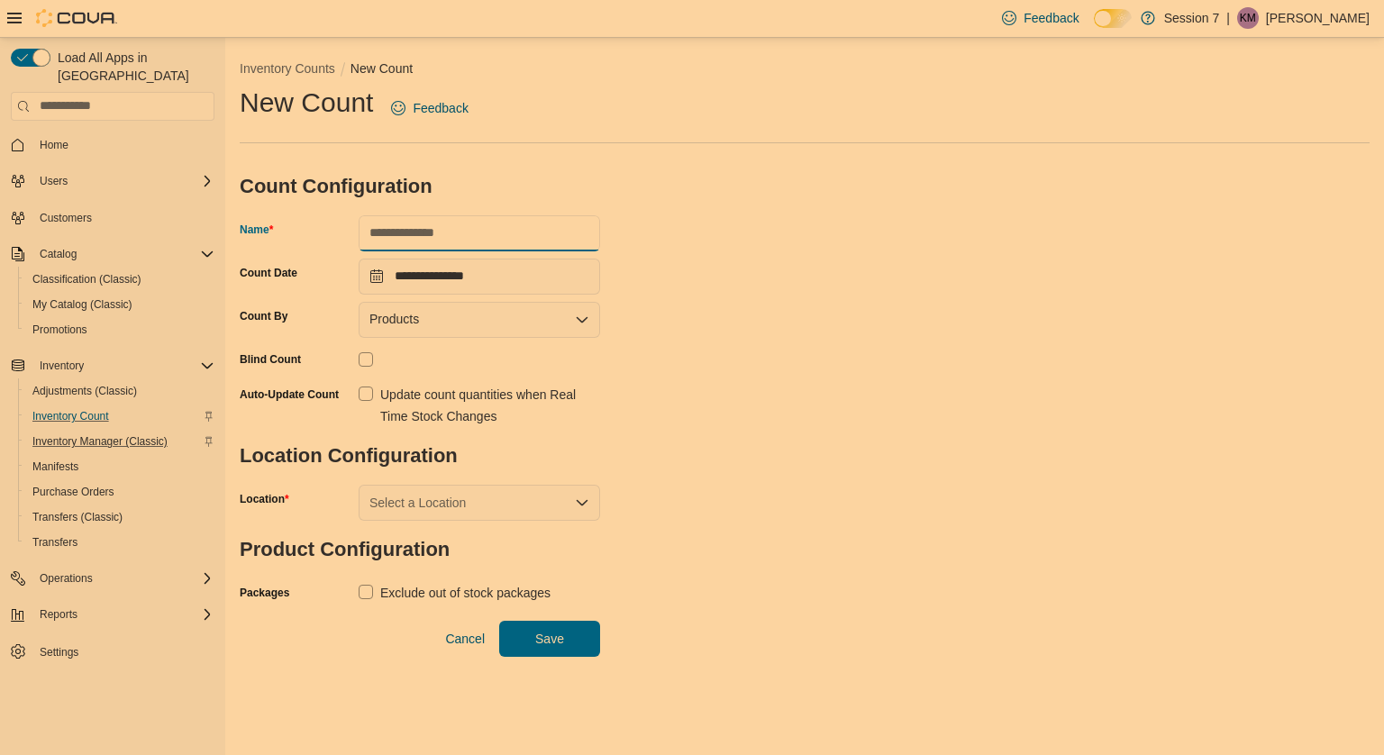
click at [513, 248] on input "Name" at bounding box center [480, 233] width 242 height 36
click at [361, 389] on label "Update count quantities when Real Time Stock Changes" at bounding box center [480, 405] width 242 height 43
click at [404, 497] on div "Select a Location" at bounding box center [480, 503] width 242 height 36
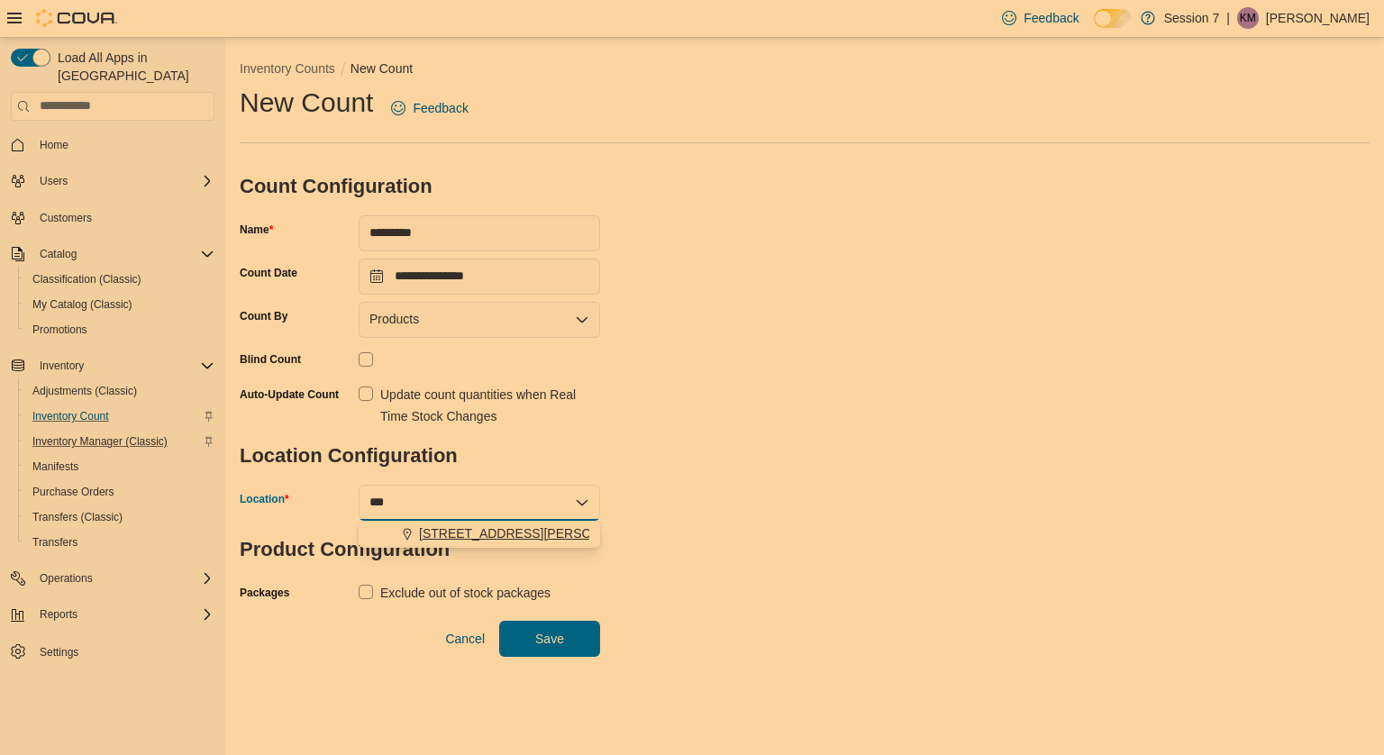
click at [430, 529] on span "[STREET_ADDRESS][PERSON_NAME][PERSON_NAME]" at bounding box center [585, 534] width 333 height 18
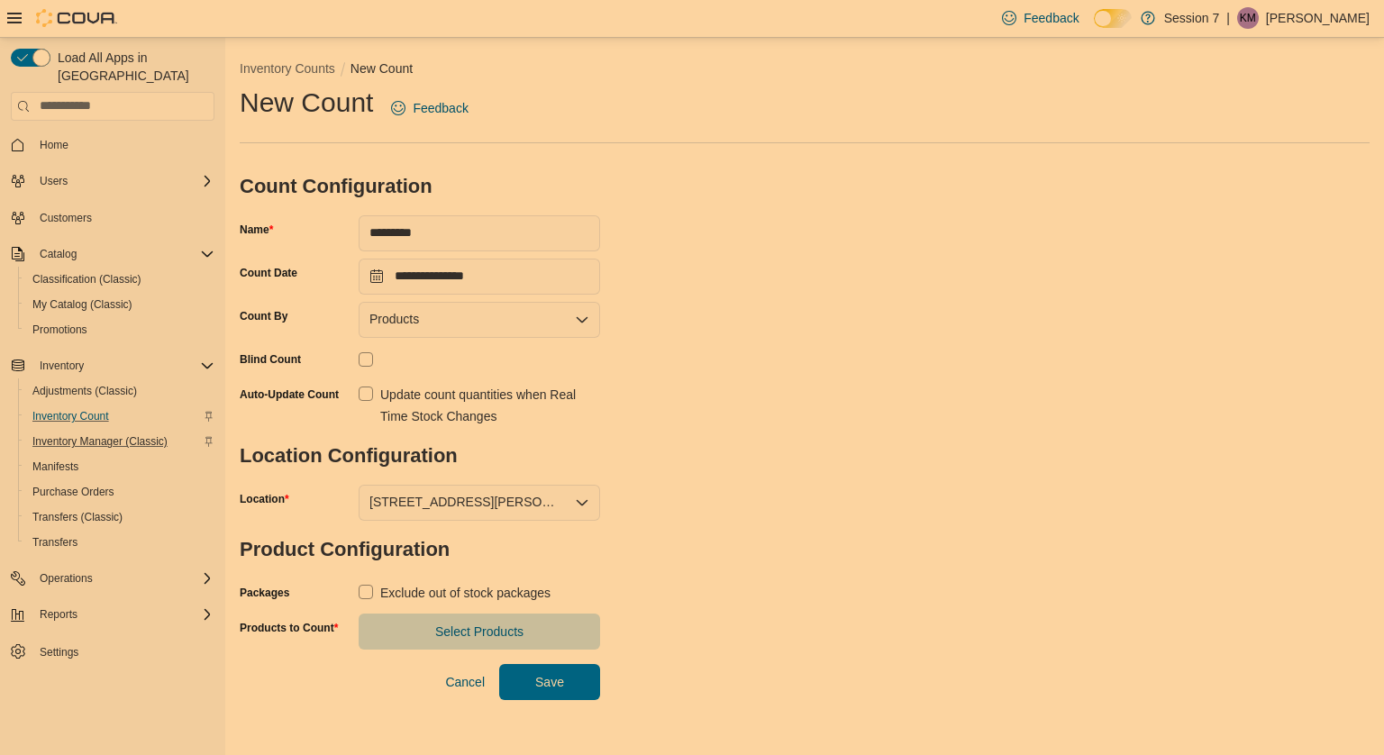
click at [360, 584] on label "Exclude out of stock packages" at bounding box center [455, 593] width 192 height 22
click at [410, 624] on span "Select Products" at bounding box center [479, 631] width 220 height 36
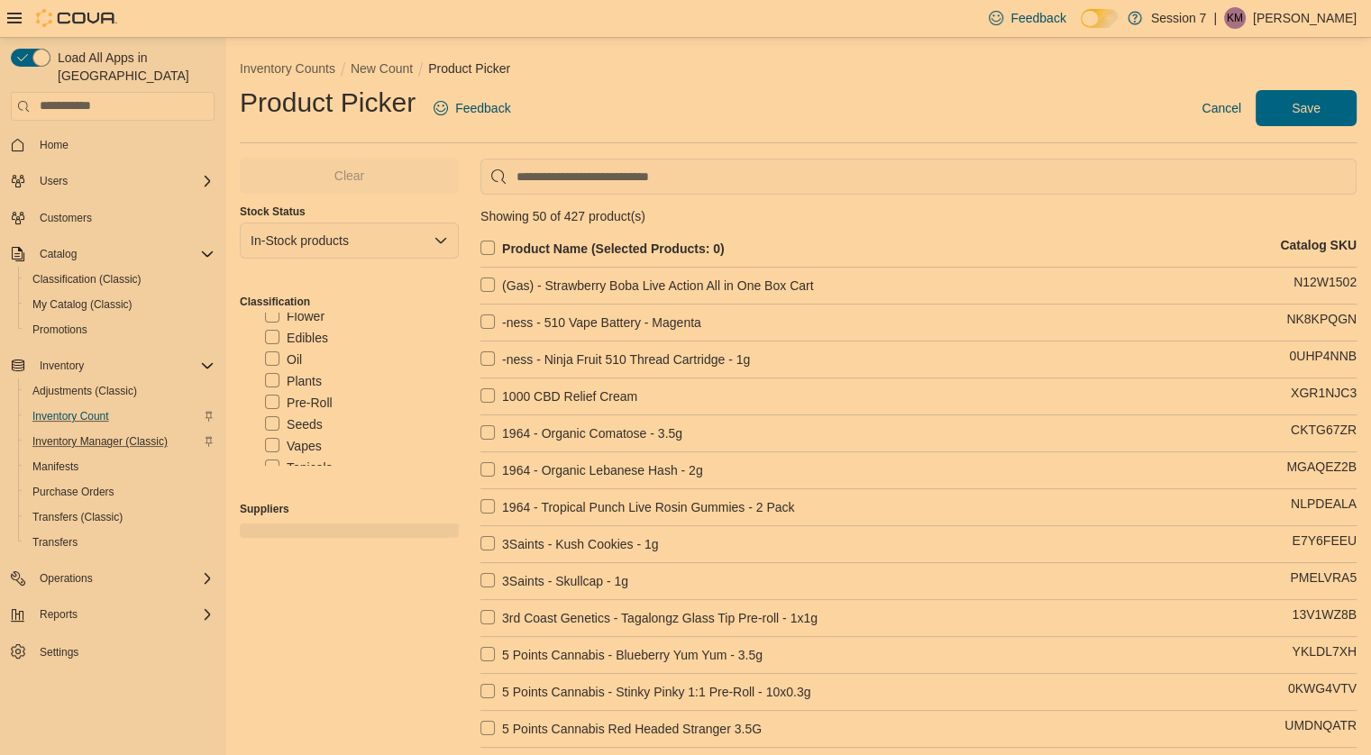
scroll to position [119, 0]
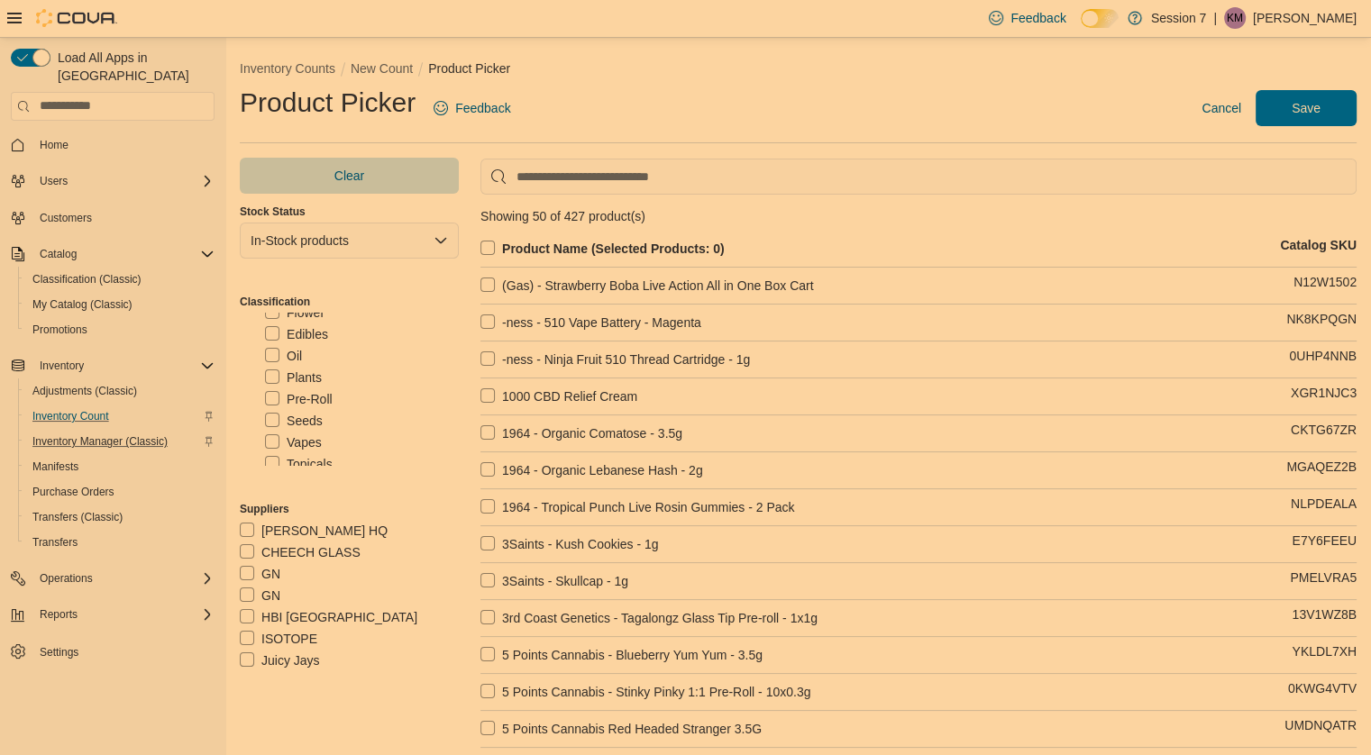
click at [269, 390] on label "Pre-Roll" at bounding box center [299, 399] width 68 height 22
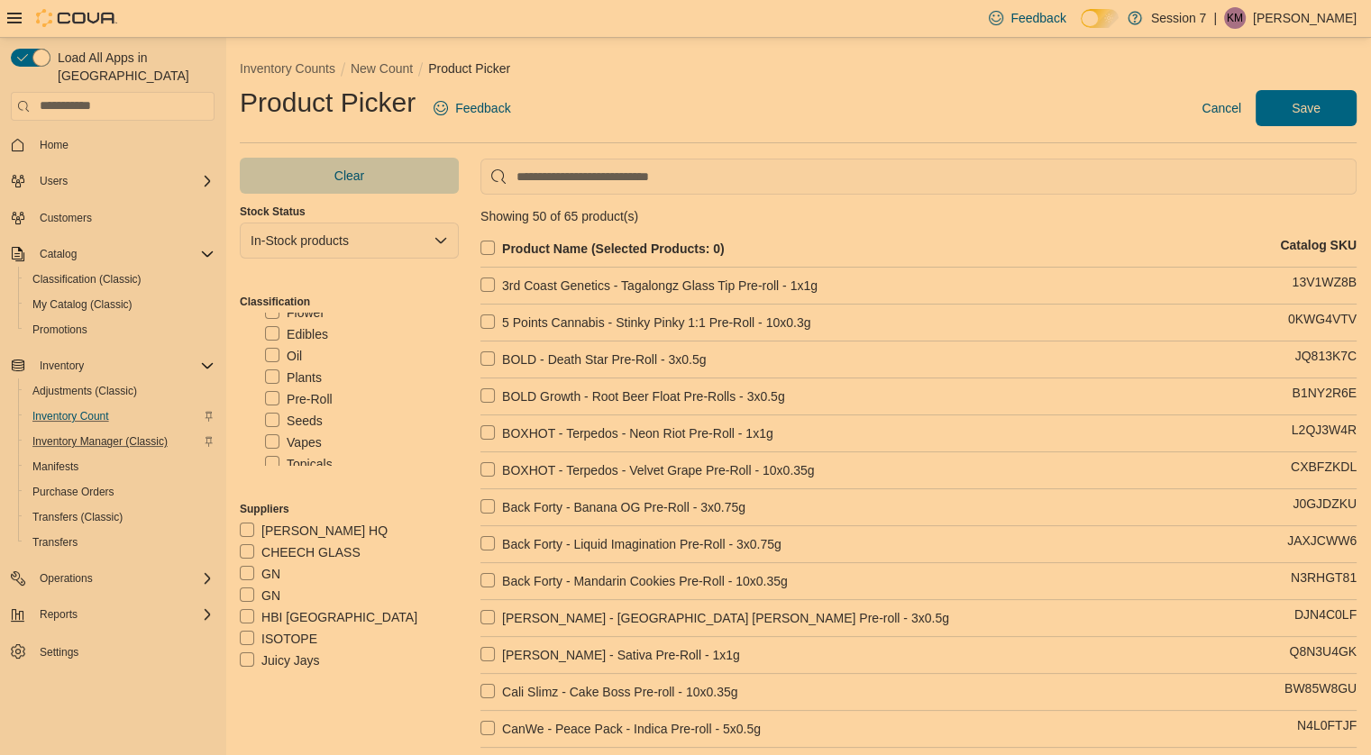
click at [490, 241] on label "Product Name (Selected Products: 0)" at bounding box center [602, 249] width 244 height 22
click at [1294, 118] on span "Save" at bounding box center [1305, 107] width 79 height 36
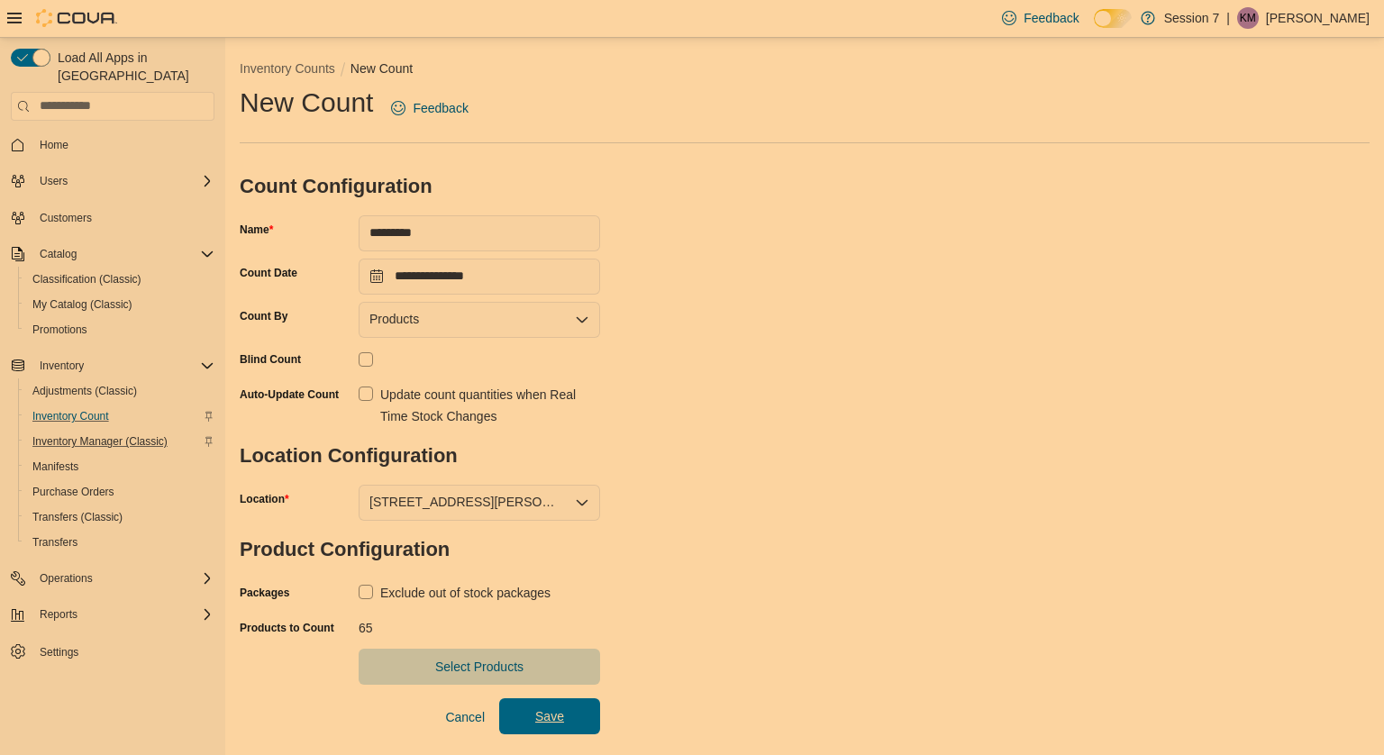
click at [541, 709] on span "Save" at bounding box center [549, 716] width 29 height 18
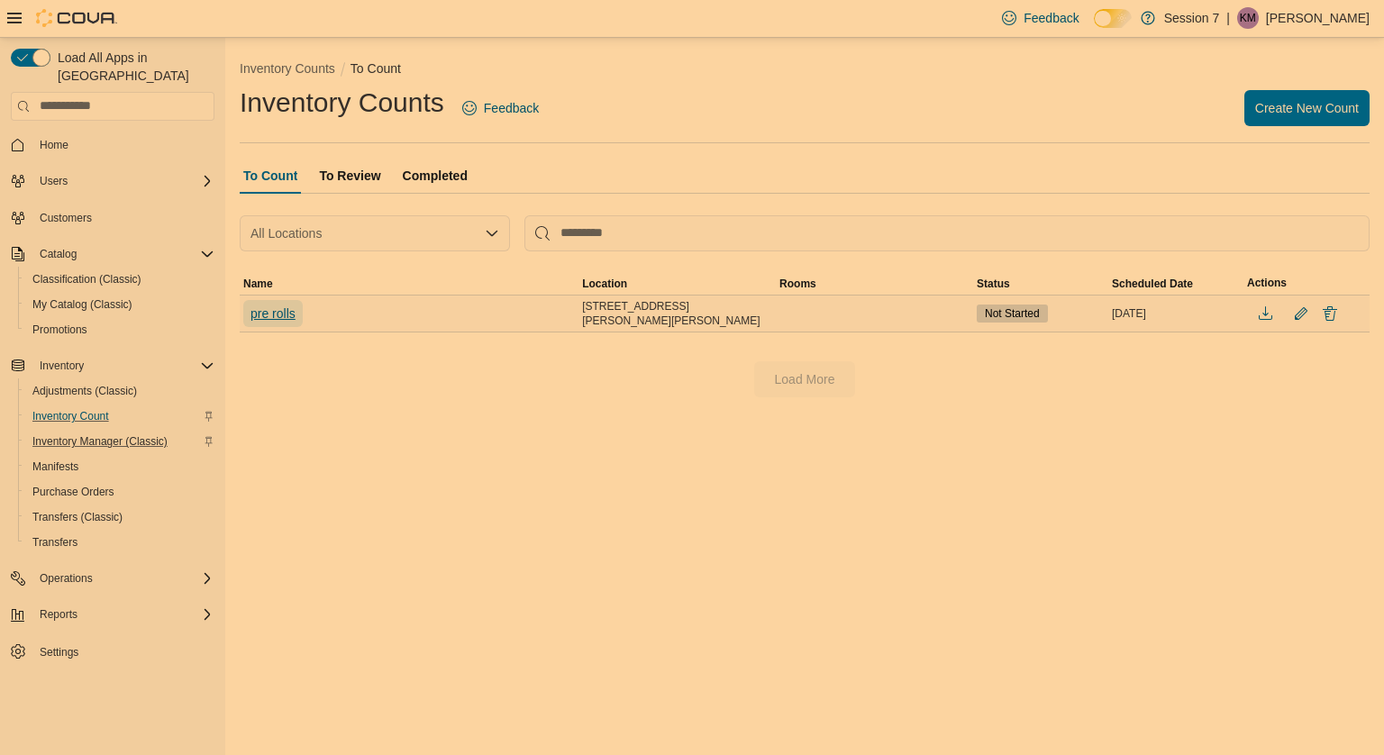
click at [277, 308] on span "pre rolls" at bounding box center [273, 314] width 45 height 18
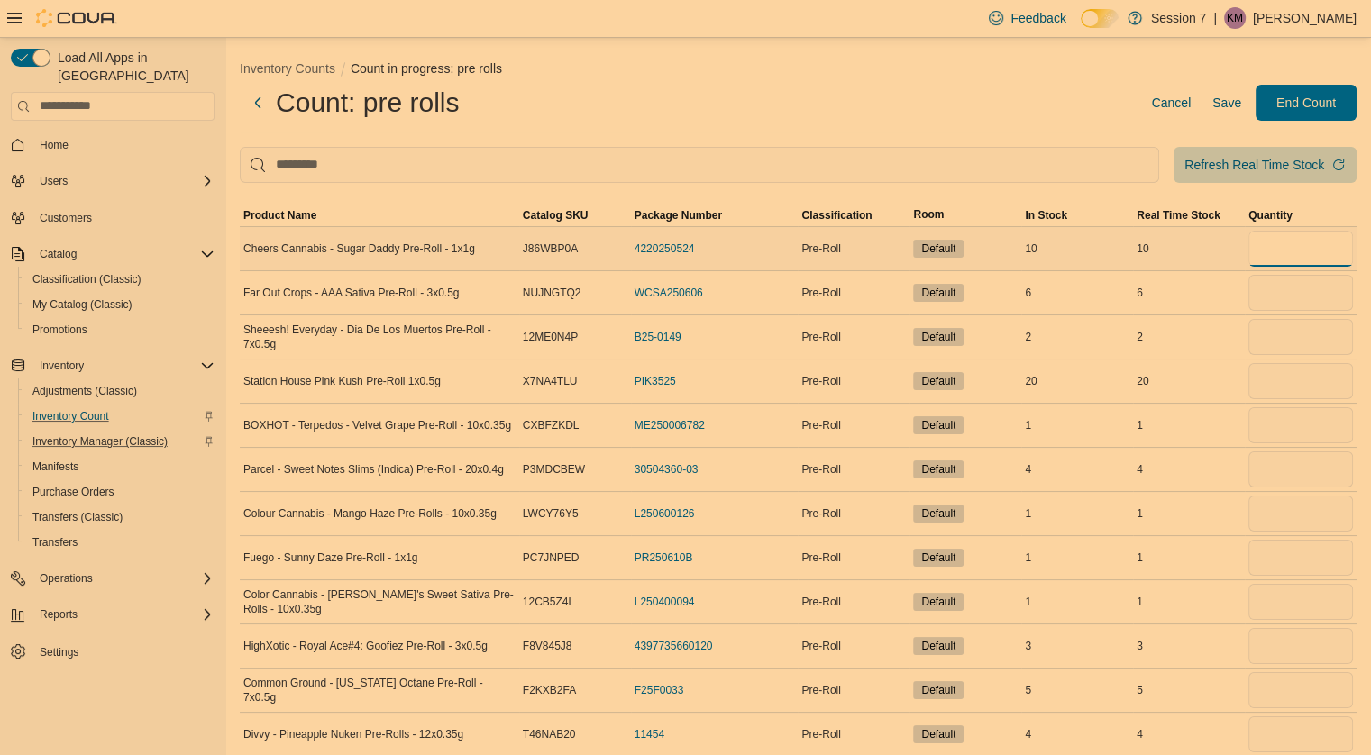
click at [1323, 237] on input "number" at bounding box center [1300, 249] width 105 height 36
click at [1287, 291] on input "number" at bounding box center [1300, 293] width 105 height 36
click at [1286, 335] on input "number" at bounding box center [1300, 337] width 105 height 36
click at [1284, 379] on input "number" at bounding box center [1300, 381] width 105 height 36
click at [1291, 421] on input "number" at bounding box center [1300, 425] width 105 height 36
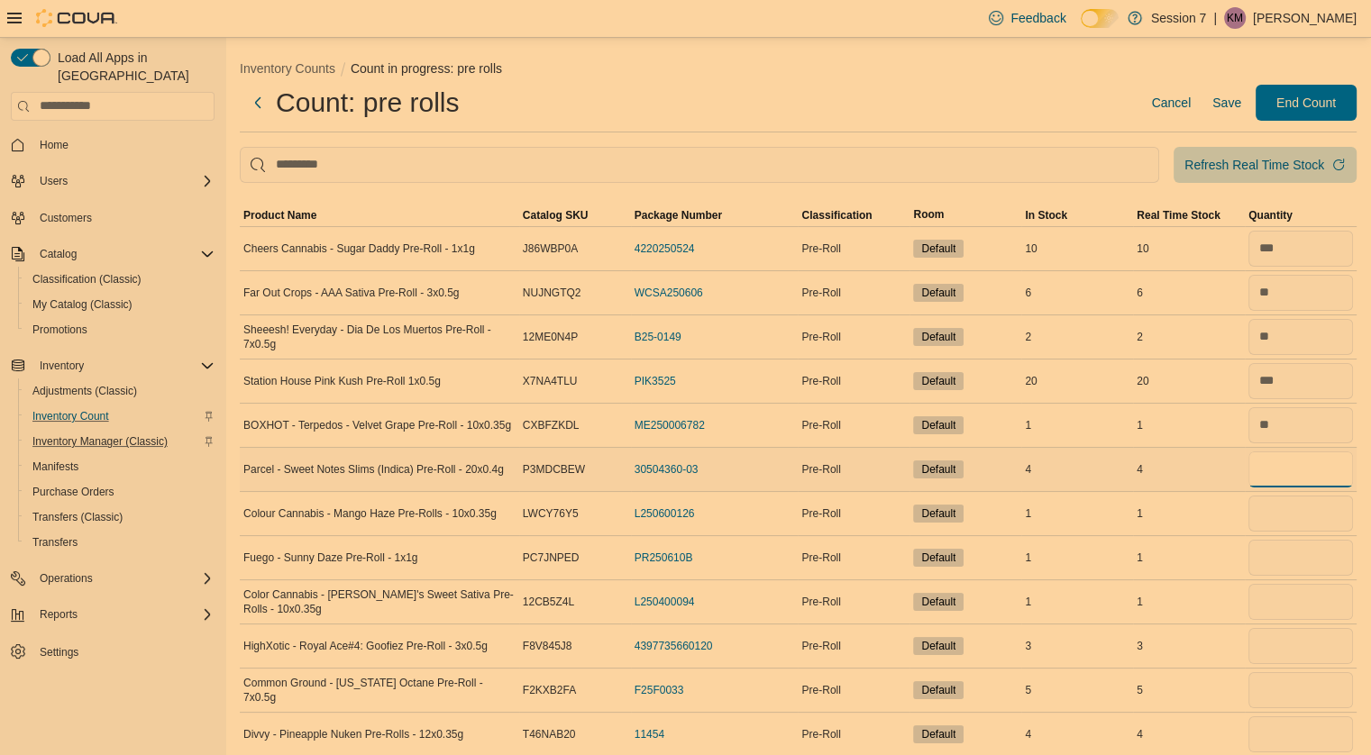
click at [1295, 464] on input "number" at bounding box center [1300, 470] width 105 height 36
click at [1289, 525] on input "number" at bounding box center [1300, 514] width 105 height 36
click at [1301, 551] on input "number" at bounding box center [1300, 558] width 105 height 36
click at [1296, 601] on input "number" at bounding box center [1300, 602] width 105 height 36
click at [1291, 660] on input "number" at bounding box center [1300, 646] width 105 height 36
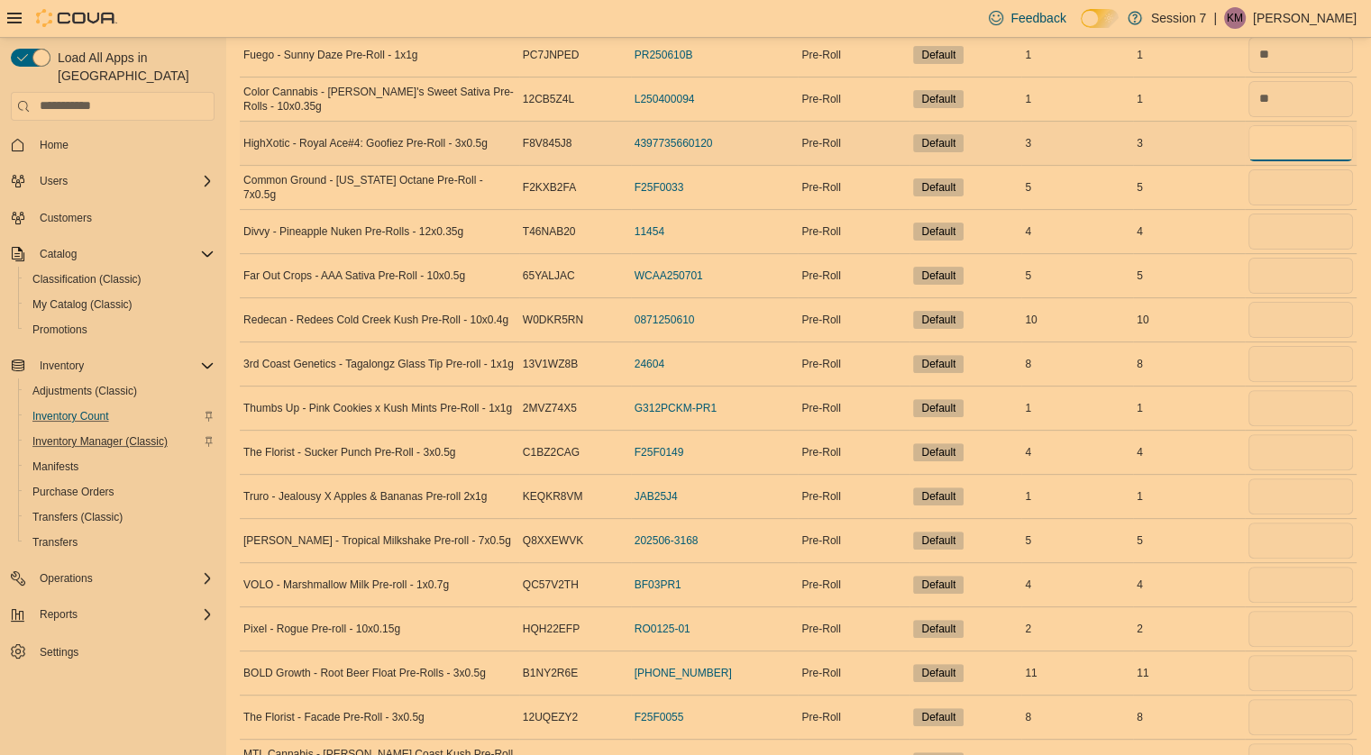
scroll to position [501, 0]
click at [1305, 181] on input "number" at bounding box center [1300, 189] width 105 height 36
click at [1305, 226] on input "number" at bounding box center [1300, 233] width 105 height 36
click at [1305, 267] on input "number" at bounding box center [1300, 278] width 105 height 36
click at [1287, 318] on input "number" at bounding box center [1300, 322] width 105 height 36
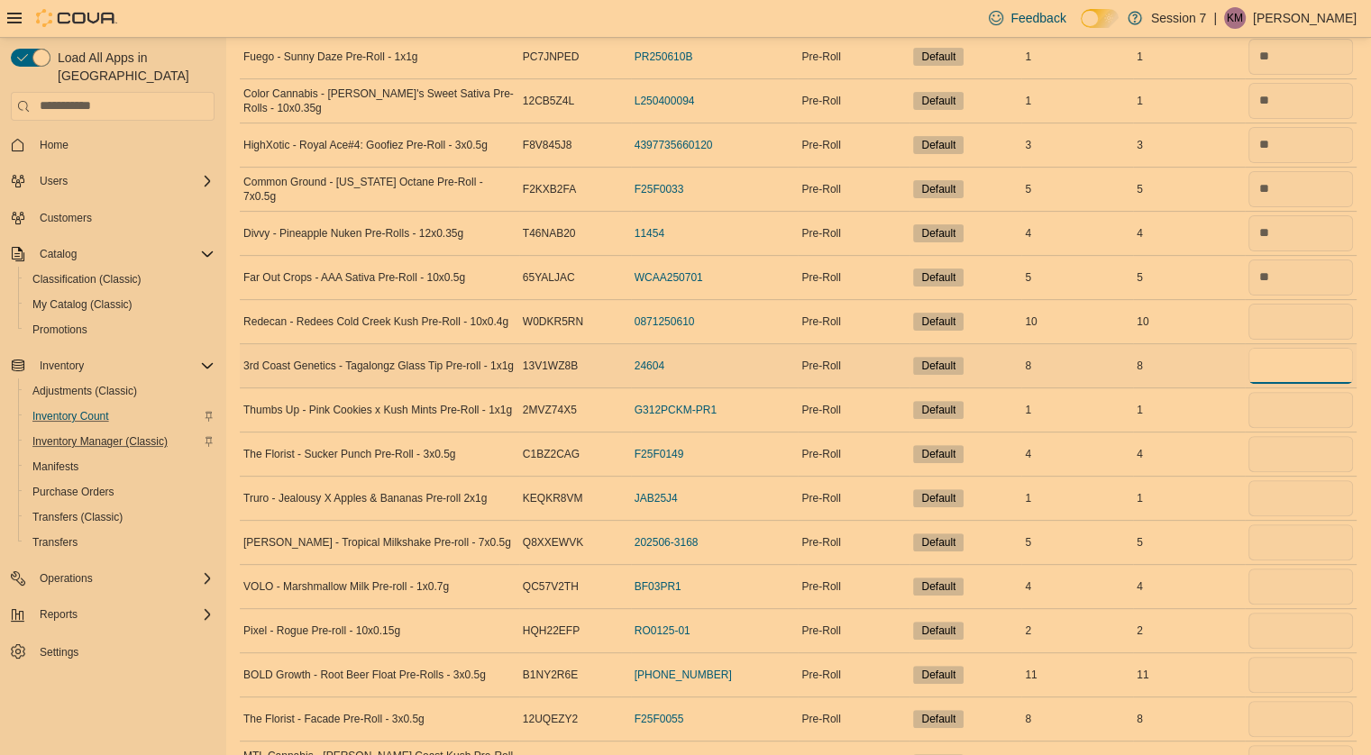
click at [1291, 363] on input "number" at bounding box center [1300, 366] width 105 height 36
click at [1291, 406] on input "number" at bounding box center [1300, 410] width 105 height 36
click at [1287, 456] on input "number" at bounding box center [1300, 454] width 105 height 36
click at [1291, 492] on input "number" at bounding box center [1300, 498] width 105 height 36
click at [1284, 450] on input "number" at bounding box center [1300, 454] width 105 height 36
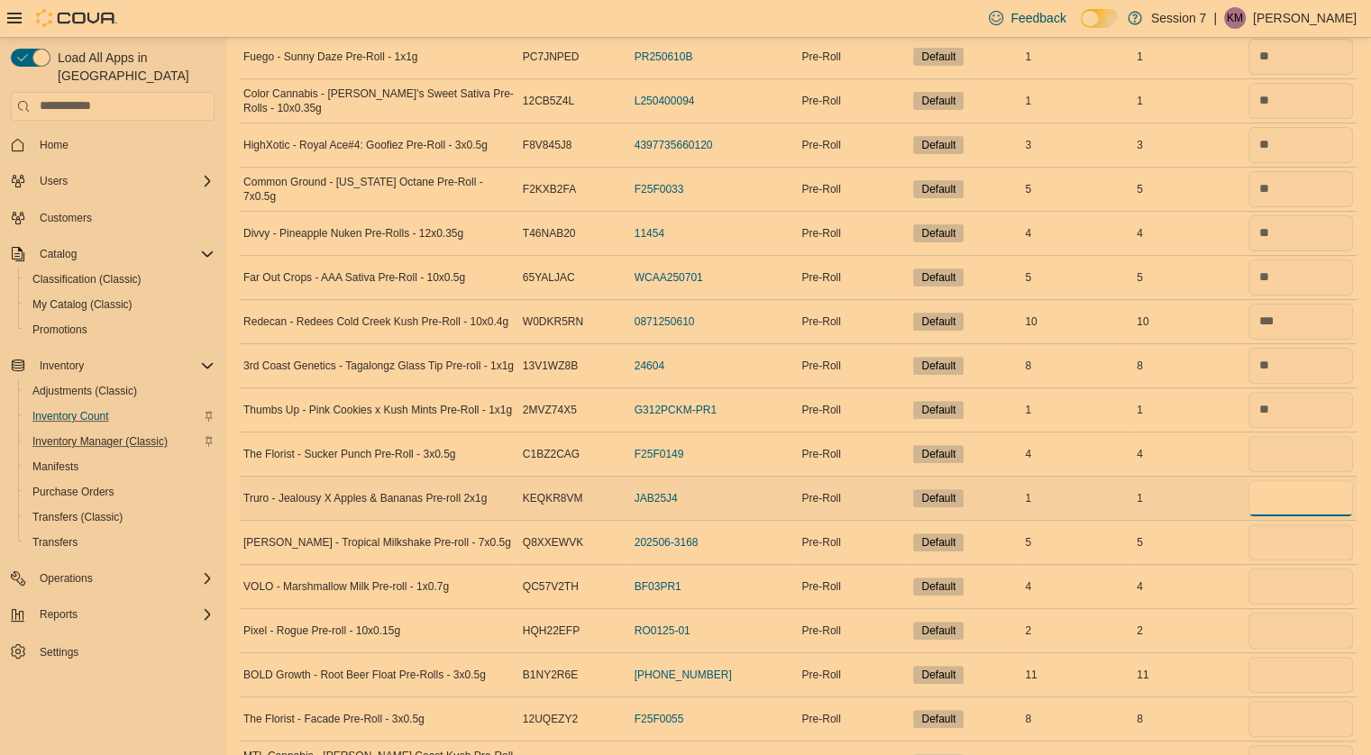
click at [1288, 489] on input "number" at bounding box center [1300, 498] width 105 height 36
click at [1280, 532] on input "number" at bounding box center [1300, 543] width 105 height 36
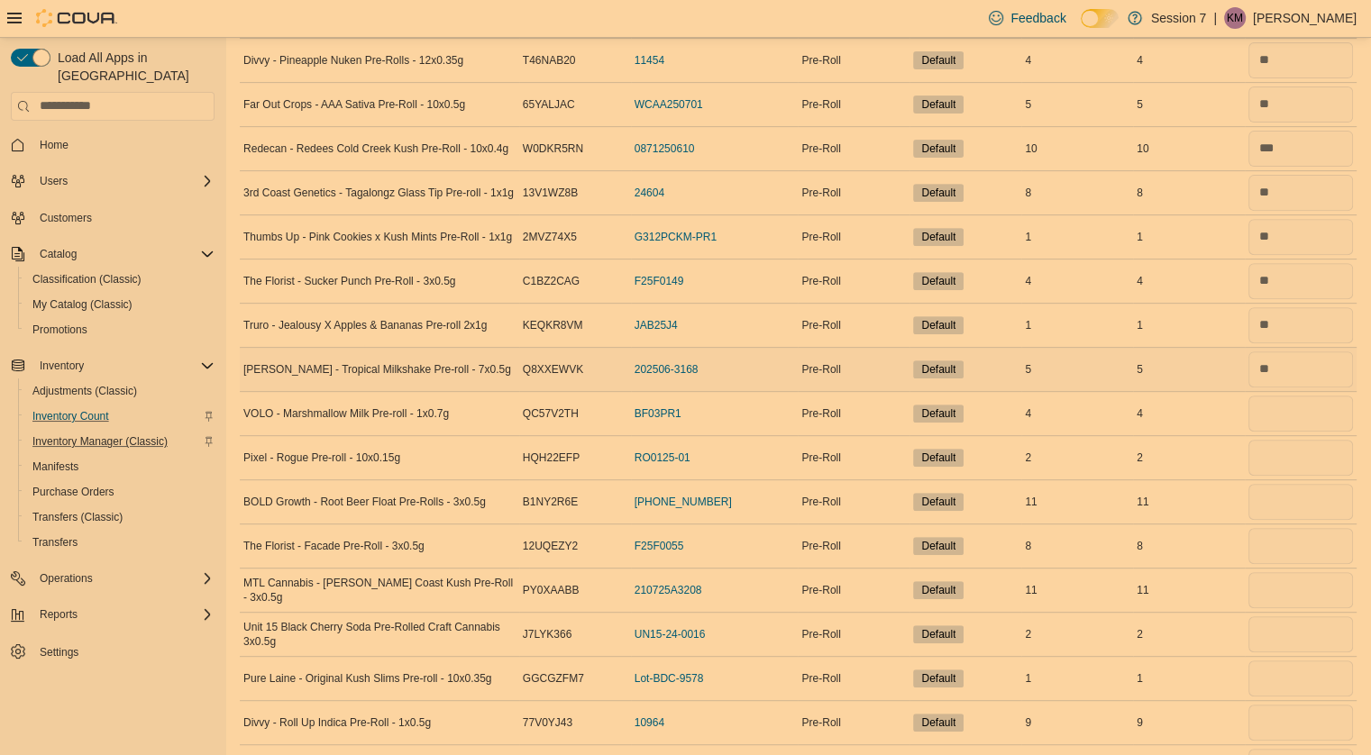
scroll to position [680, 0]
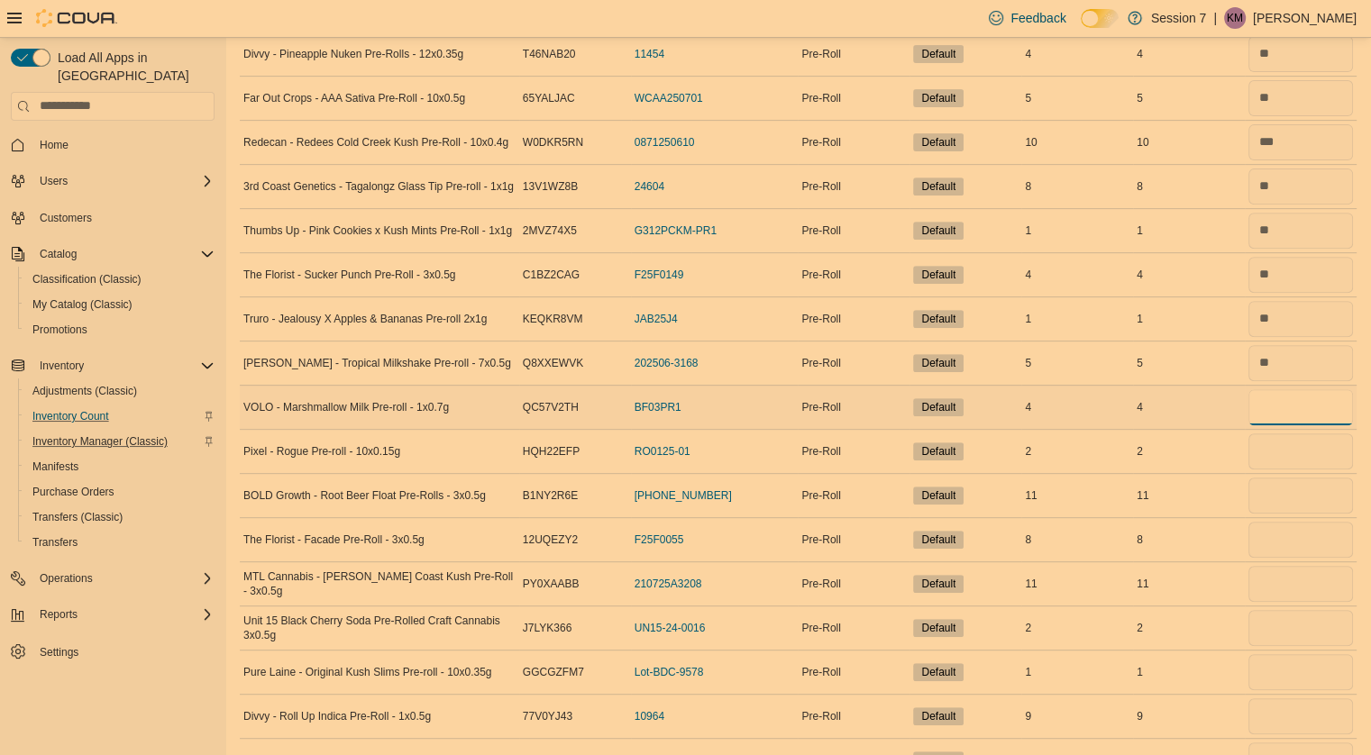
click at [1284, 410] on input "number" at bounding box center [1300, 407] width 105 height 36
click at [1287, 450] on input "number" at bounding box center [1300, 451] width 105 height 36
click at [1298, 486] on input "number" at bounding box center [1300, 496] width 105 height 36
click at [1294, 541] on input "number" at bounding box center [1300, 540] width 105 height 36
click at [1294, 582] on input "number" at bounding box center [1300, 584] width 105 height 36
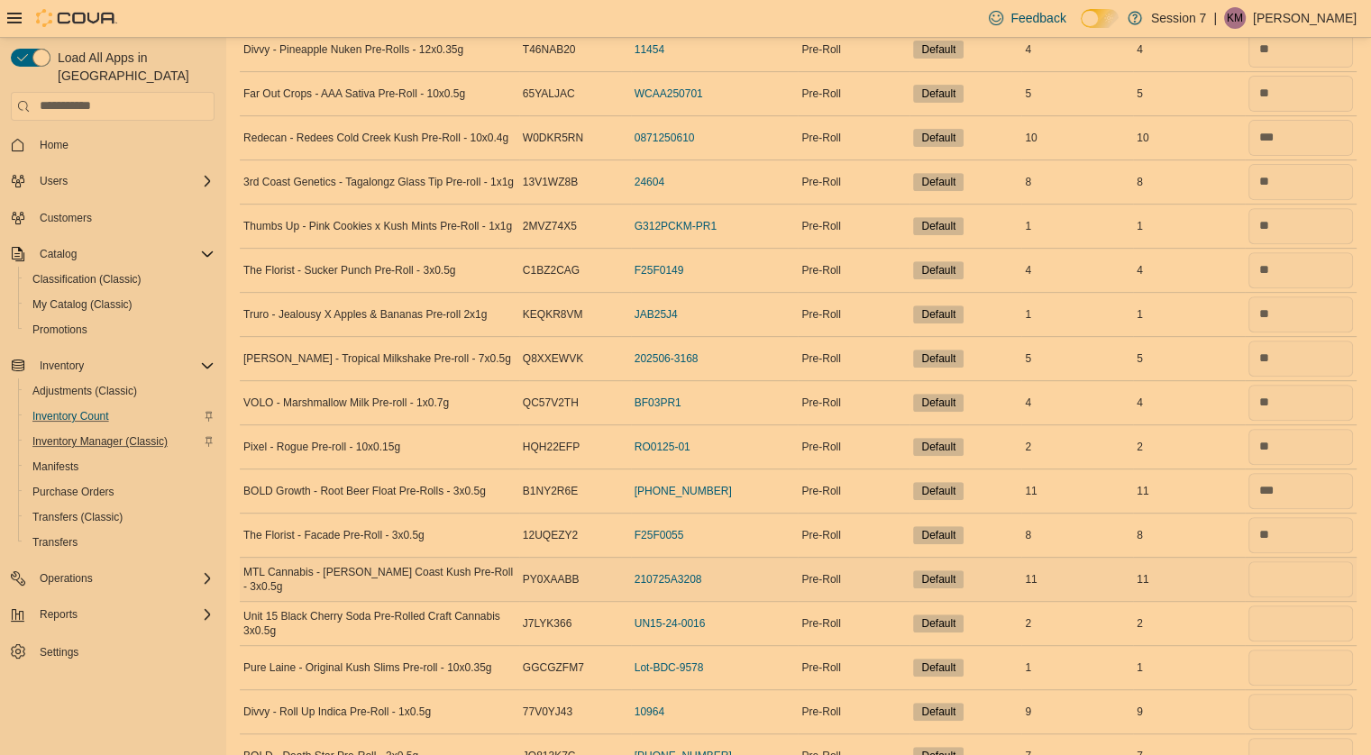
scroll to position [685, 0]
click at [1294, 582] on input "number" at bounding box center [1300, 579] width 105 height 36
click at [1286, 618] on input "number" at bounding box center [1300, 624] width 105 height 36
click at [1294, 660] on input "number" at bounding box center [1300, 668] width 105 height 36
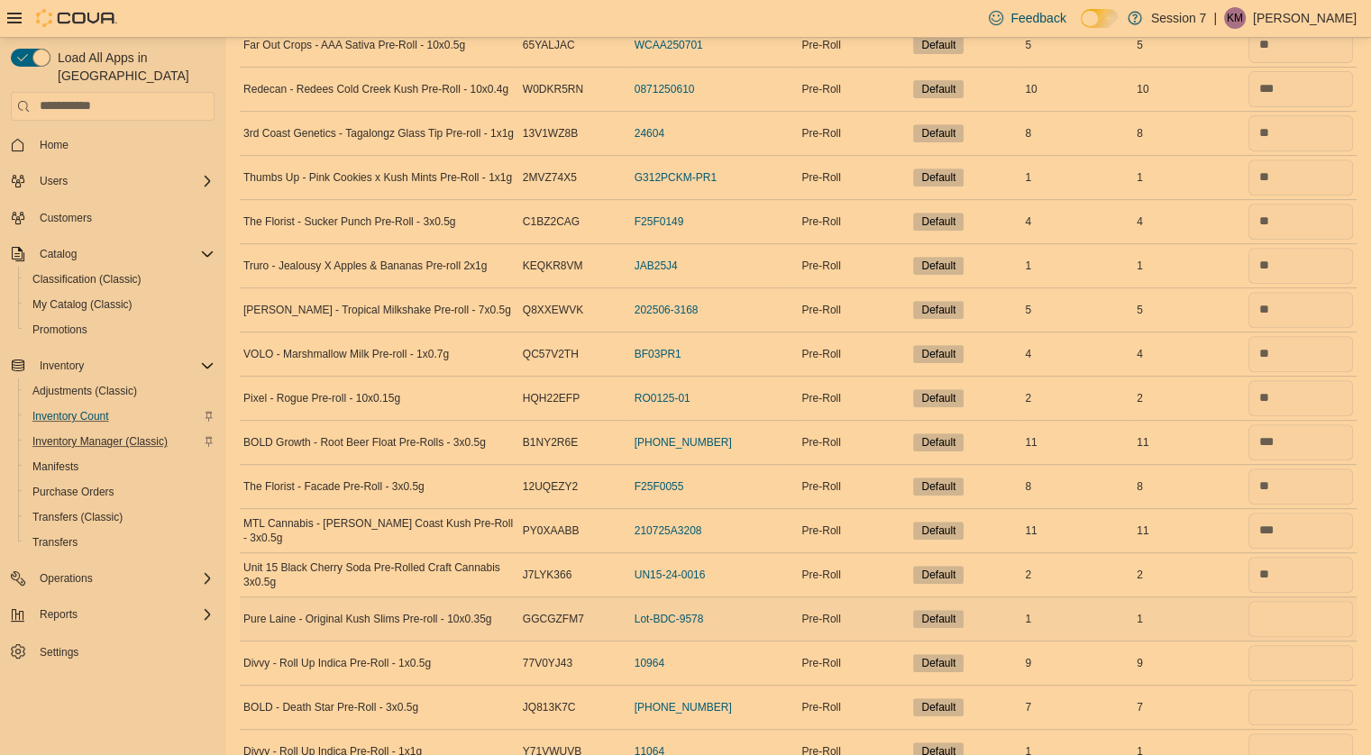
scroll to position [734, 0]
click at [1294, 623] on input "number" at bounding box center [1300, 618] width 105 height 36
click at [1300, 653] on input "number" at bounding box center [1300, 662] width 105 height 36
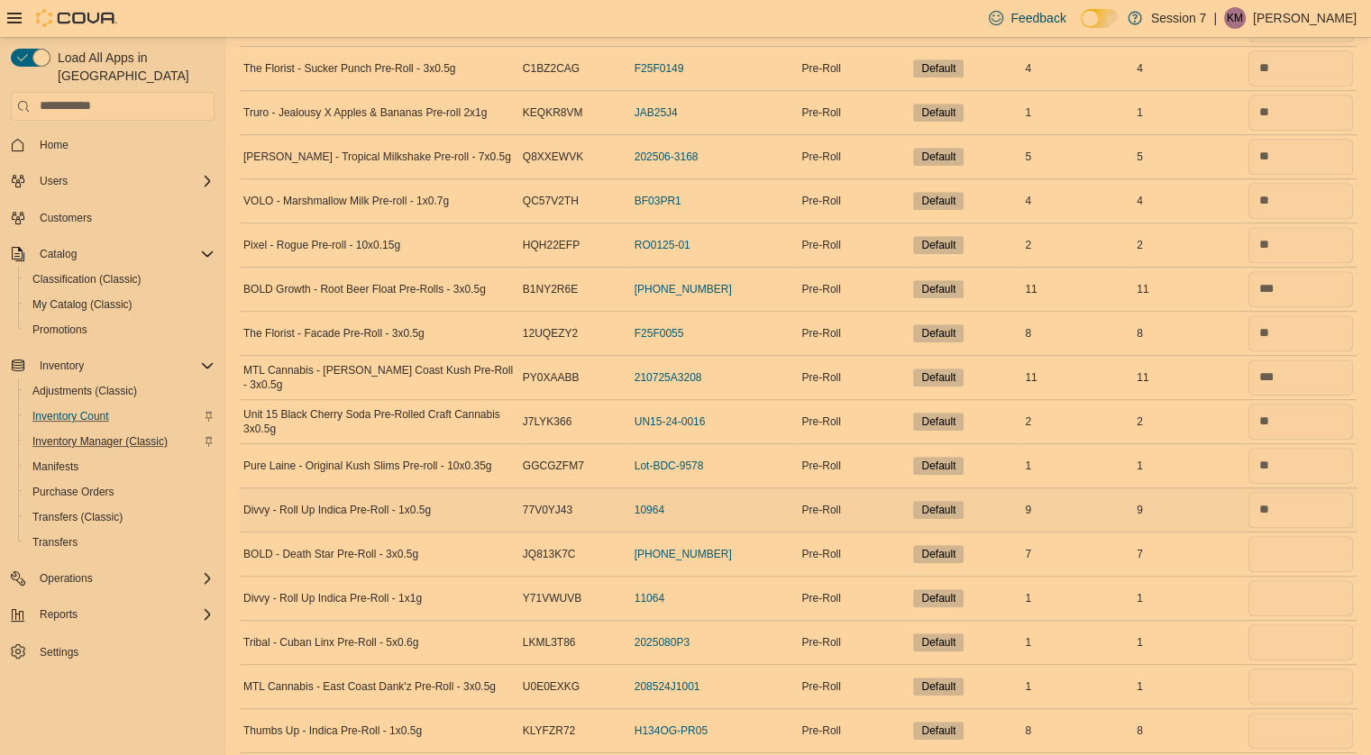
scroll to position [918, 0]
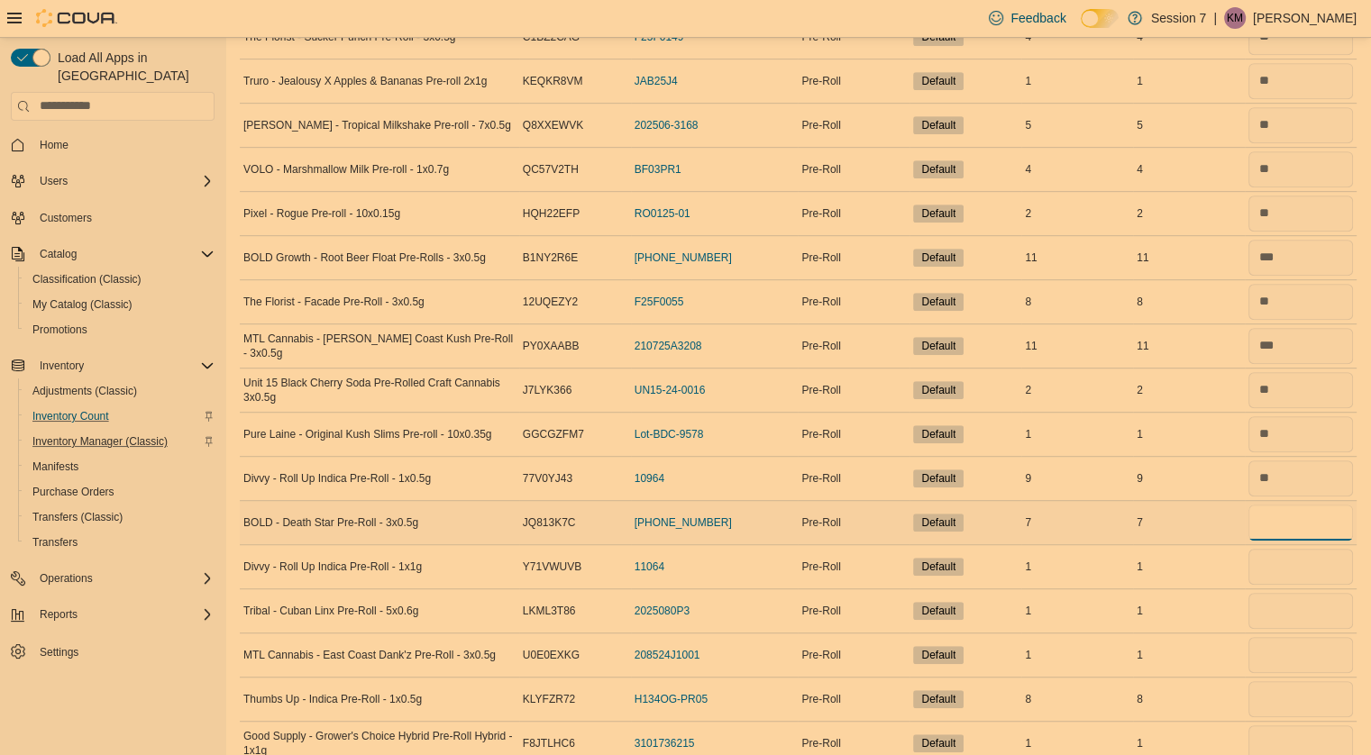
click at [1276, 525] on input "number" at bounding box center [1300, 523] width 105 height 36
click at [1278, 562] on input "number" at bounding box center [1300, 567] width 105 height 36
click at [1291, 605] on input "number" at bounding box center [1300, 611] width 105 height 36
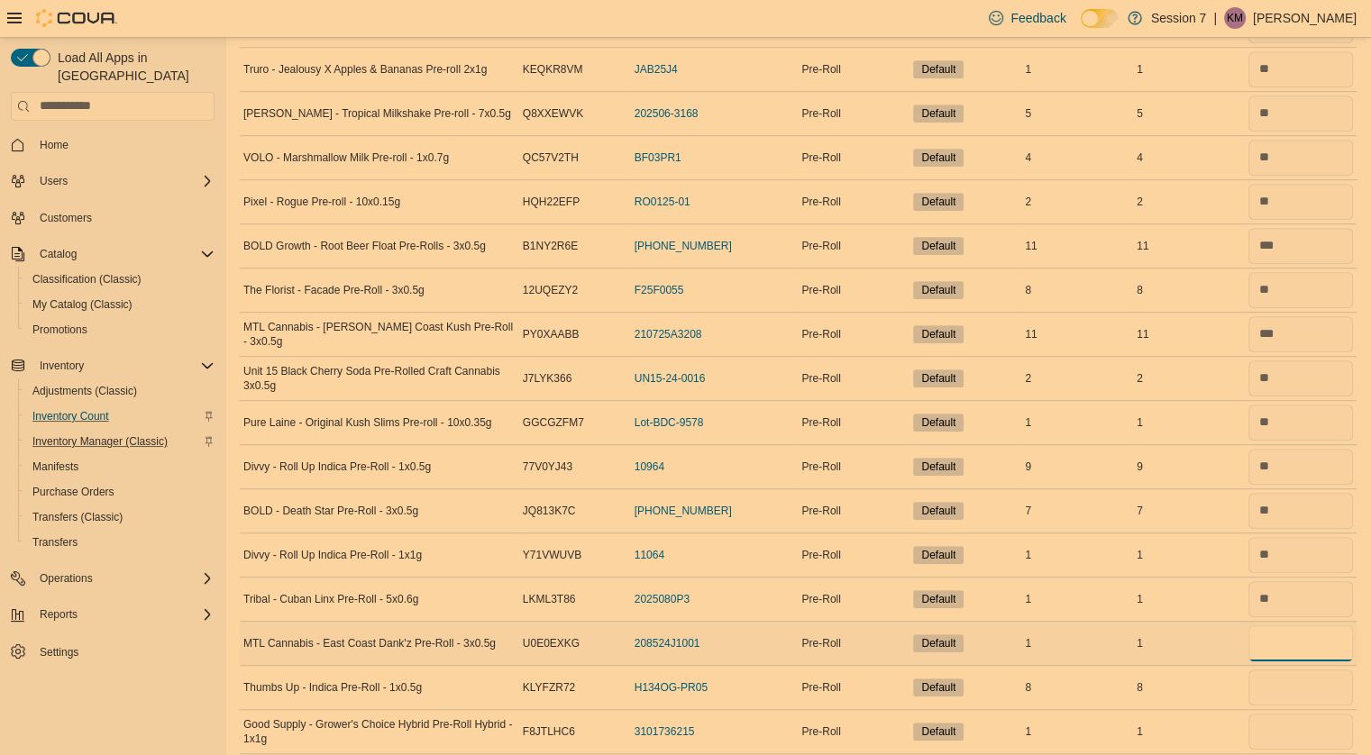
click at [1294, 627] on input "number" at bounding box center [1300, 643] width 105 height 36
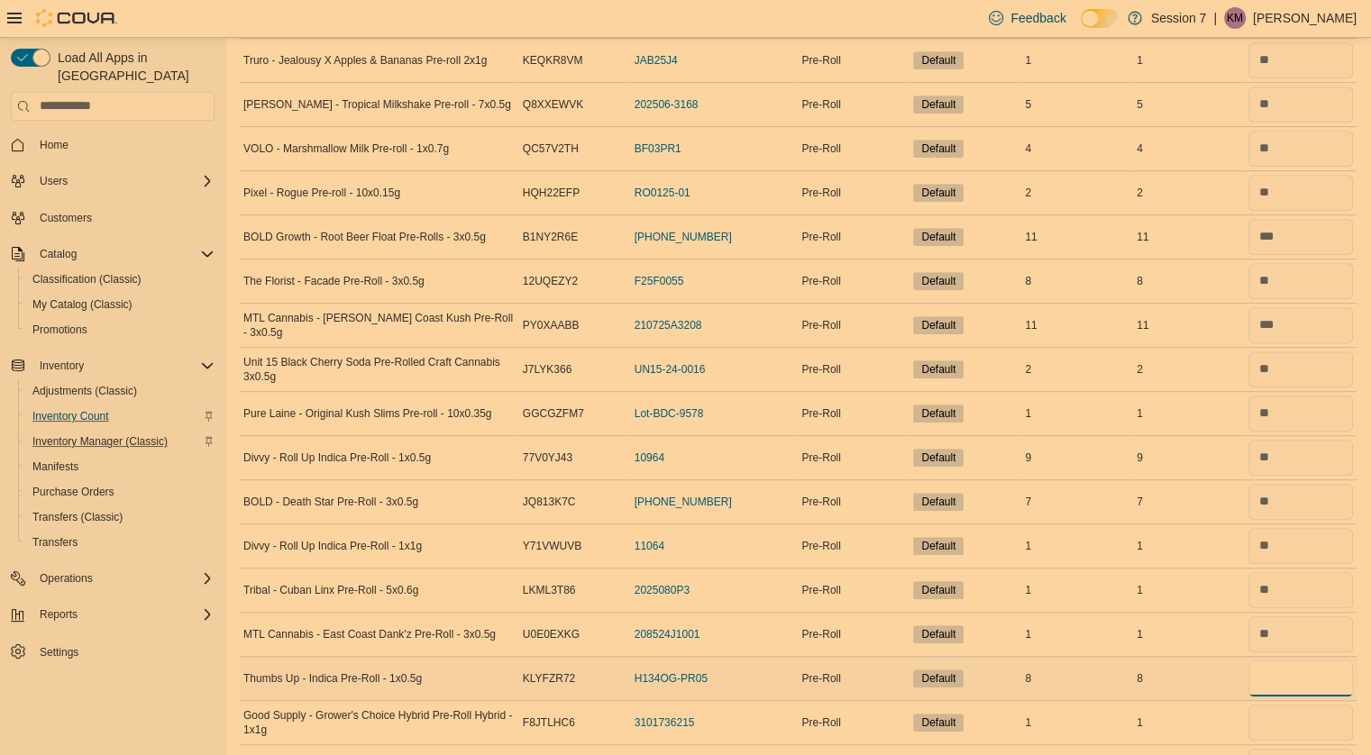
click at [1294, 674] on input "number" at bounding box center [1300, 679] width 105 height 36
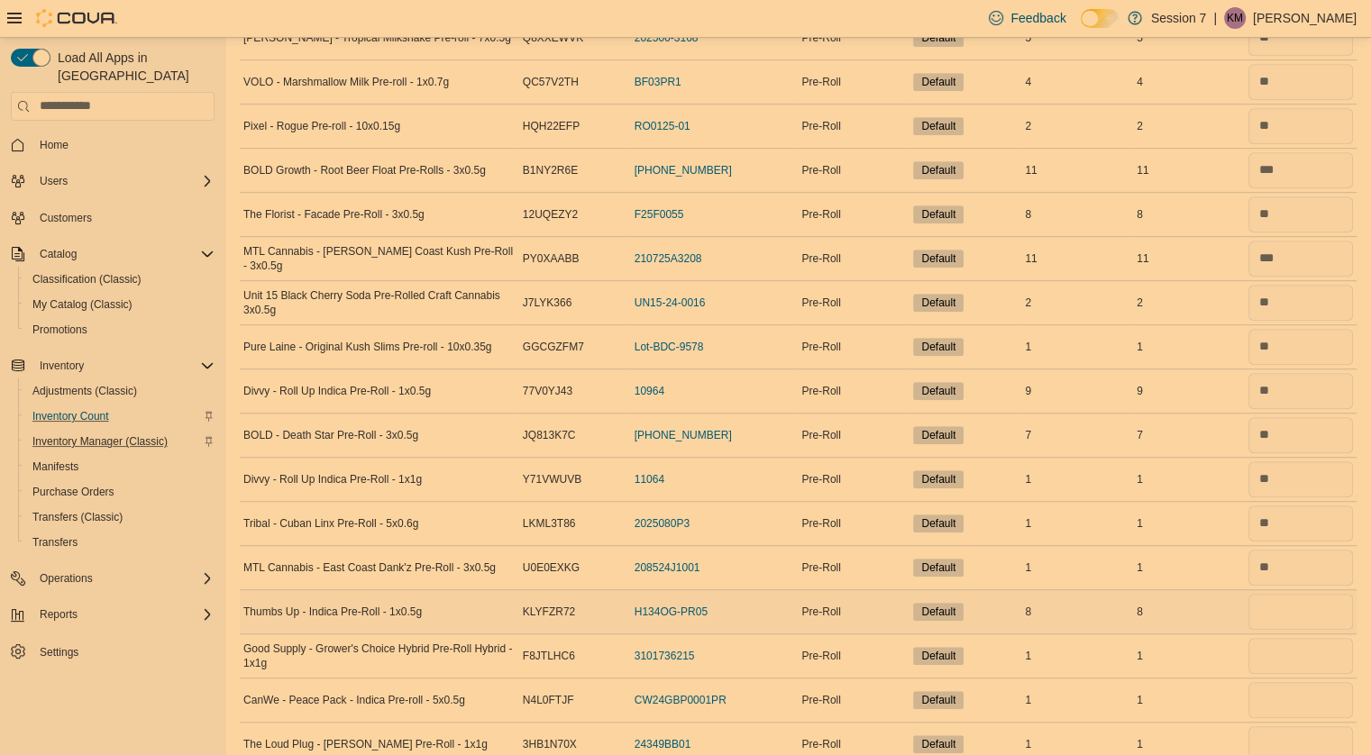
scroll to position [1008, 0]
click at [1284, 615] on input "number" at bounding box center [1300, 610] width 105 height 36
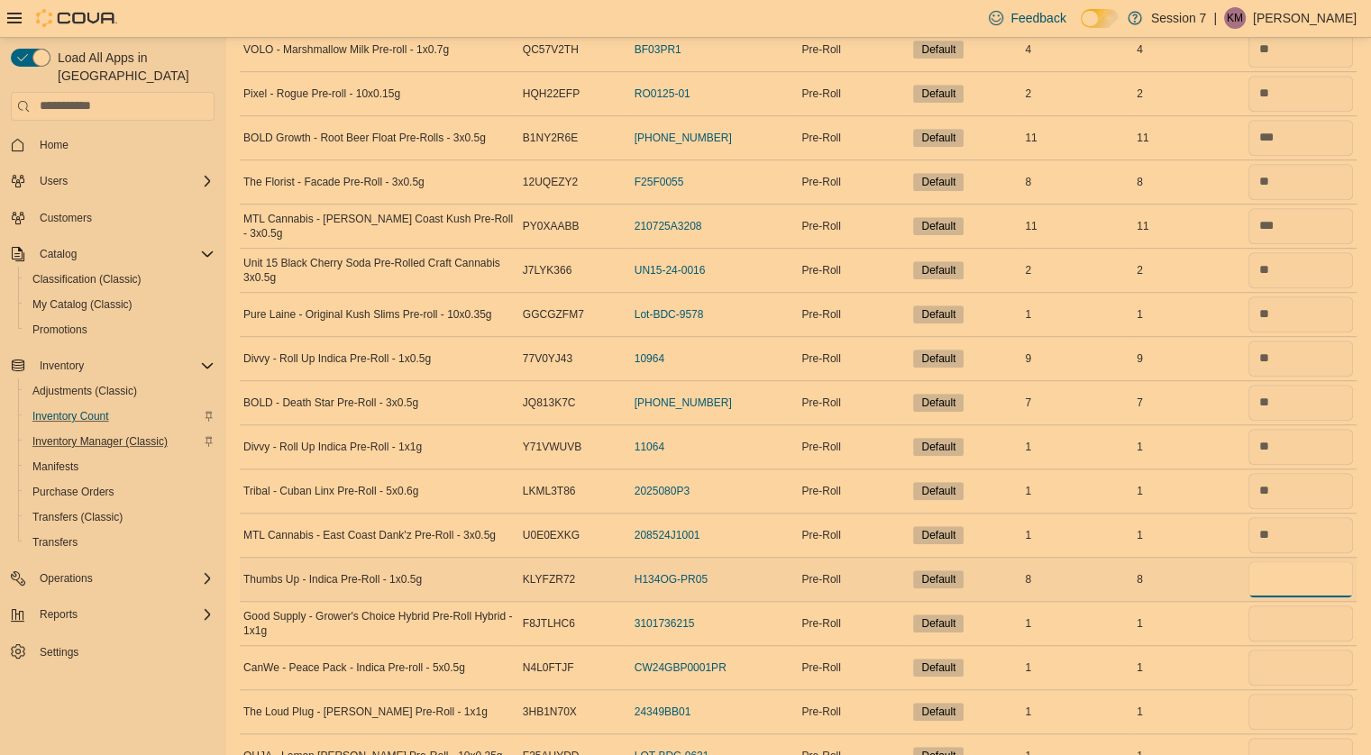
scroll to position [1038, 0]
click at [1282, 620] on input "number" at bounding box center [1300, 624] width 105 height 36
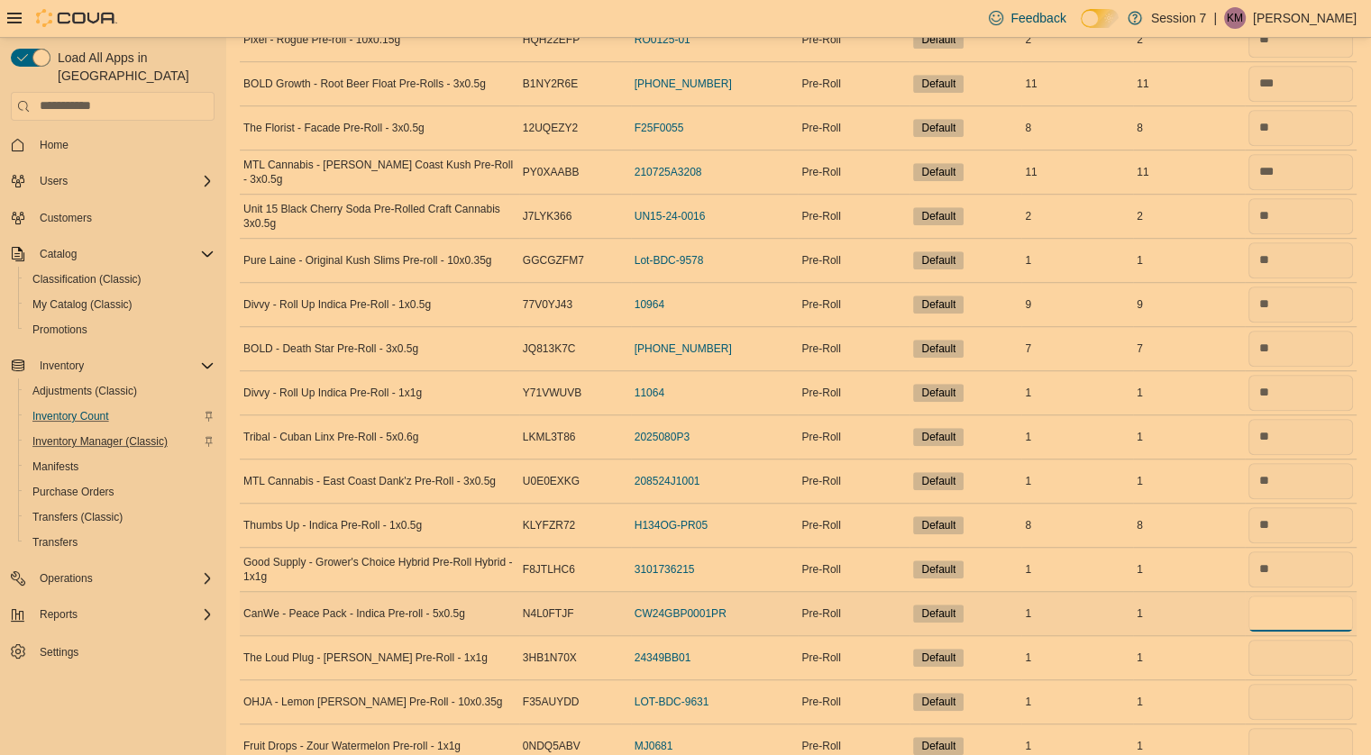
click at [1275, 608] on input "number" at bounding box center [1300, 614] width 105 height 36
click at [1286, 652] on input "number" at bounding box center [1300, 658] width 105 height 36
click at [1286, 702] on input "number" at bounding box center [1300, 702] width 105 height 36
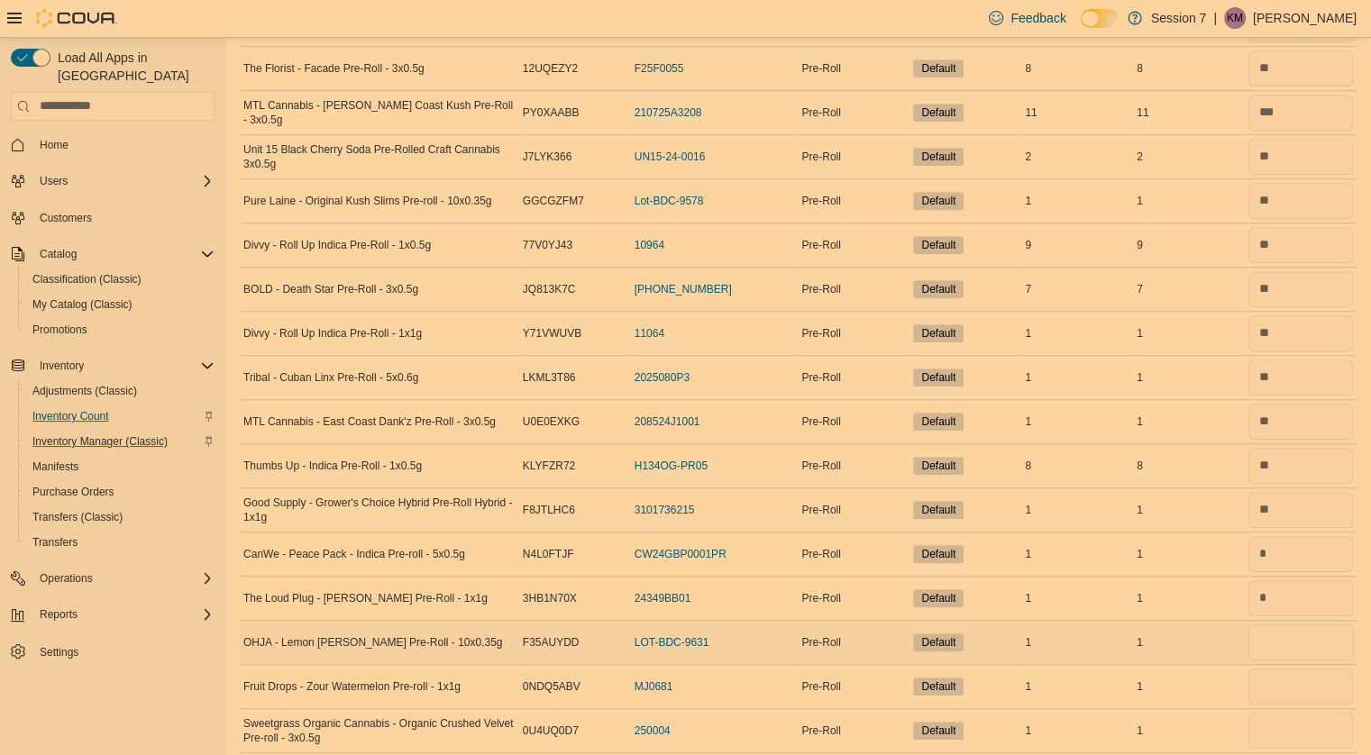
scroll to position [1172, 0]
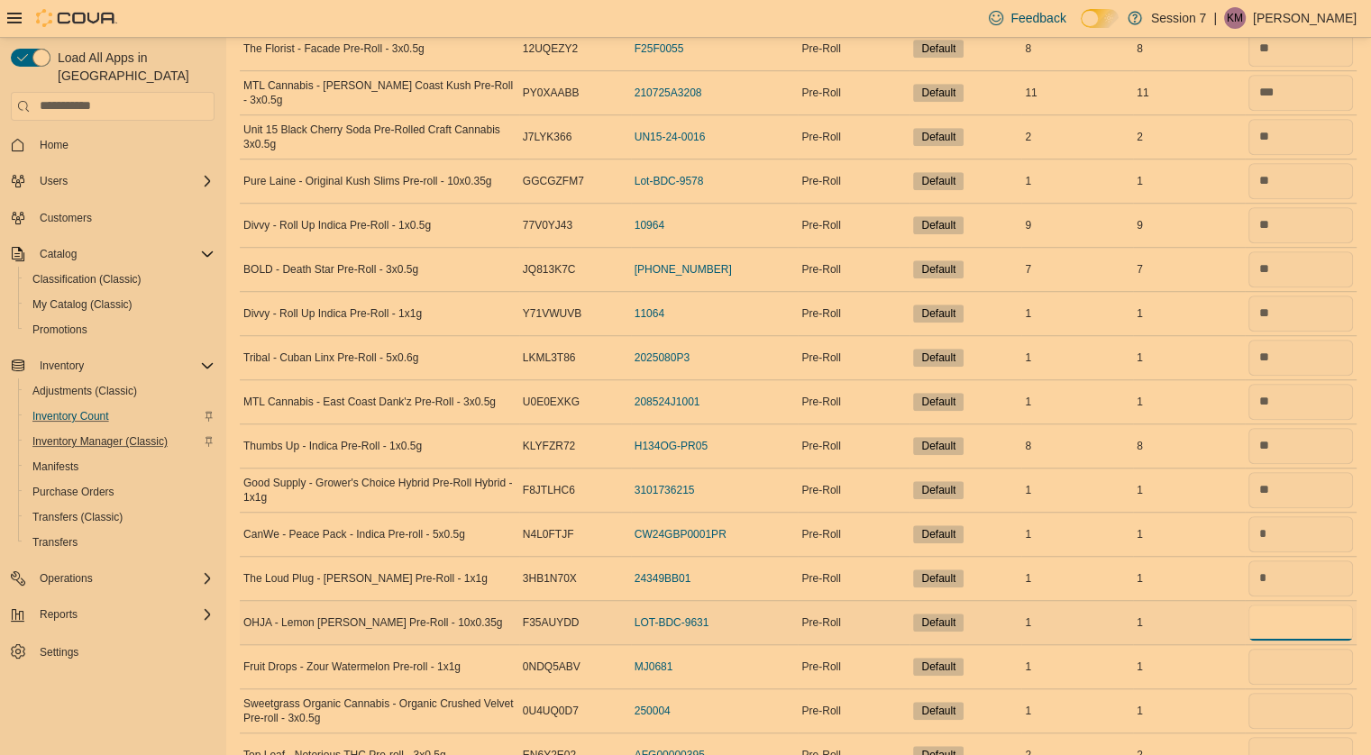
click at [1282, 627] on input "number" at bounding box center [1300, 623] width 105 height 36
click at [1282, 656] on input "number" at bounding box center [1300, 667] width 105 height 36
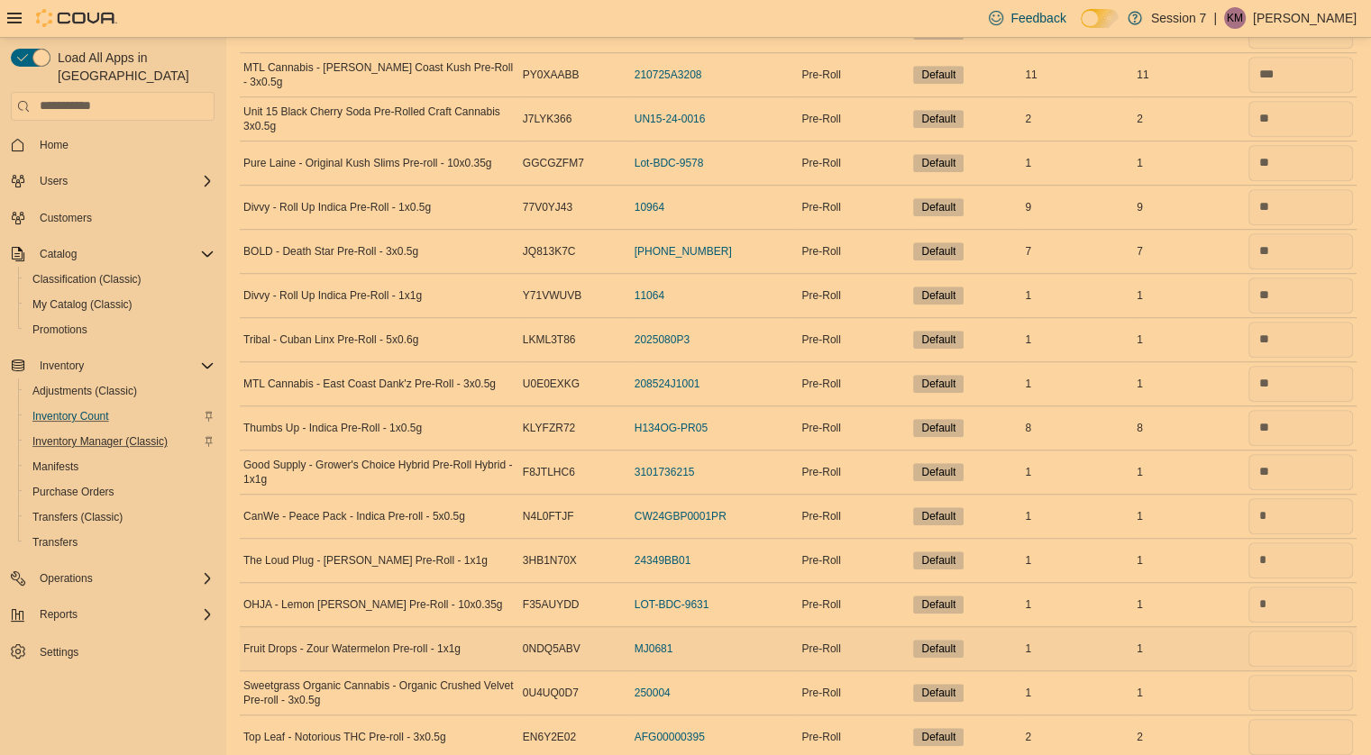
scroll to position [1204, 0]
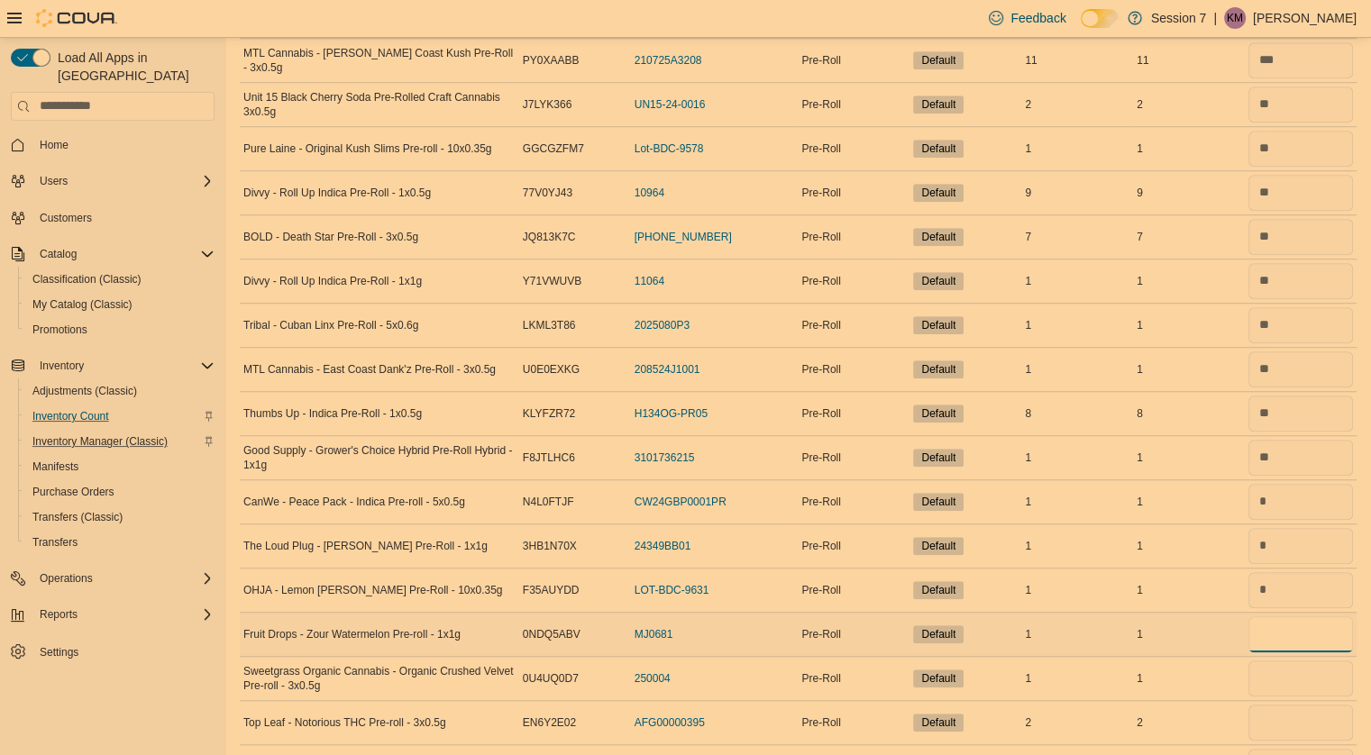
click at [1277, 626] on input "number" at bounding box center [1300, 634] width 105 height 36
click at [1278, 670] on input "number" at bounding box center [1300, 679] width 105 height 36
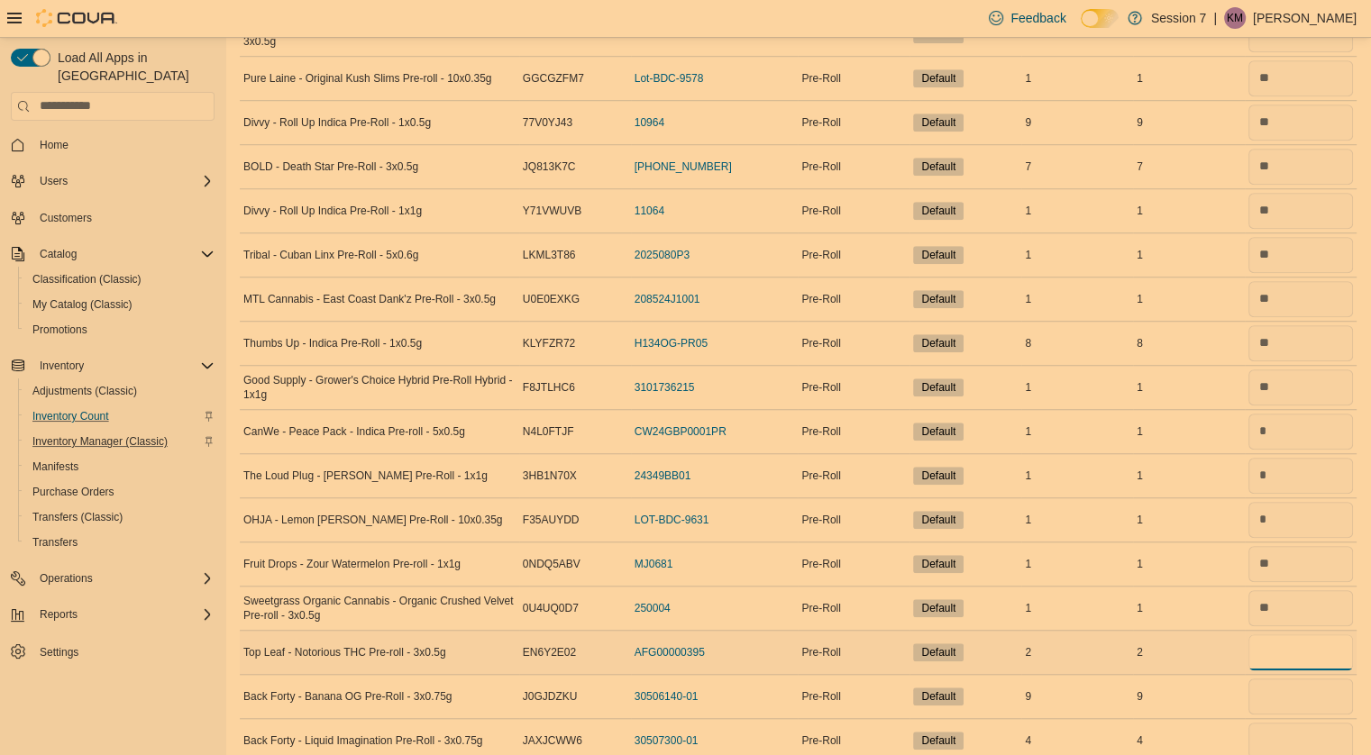
click at [1273, 636] on input "number" at bounding box center [1300, 652] width 105 height 36
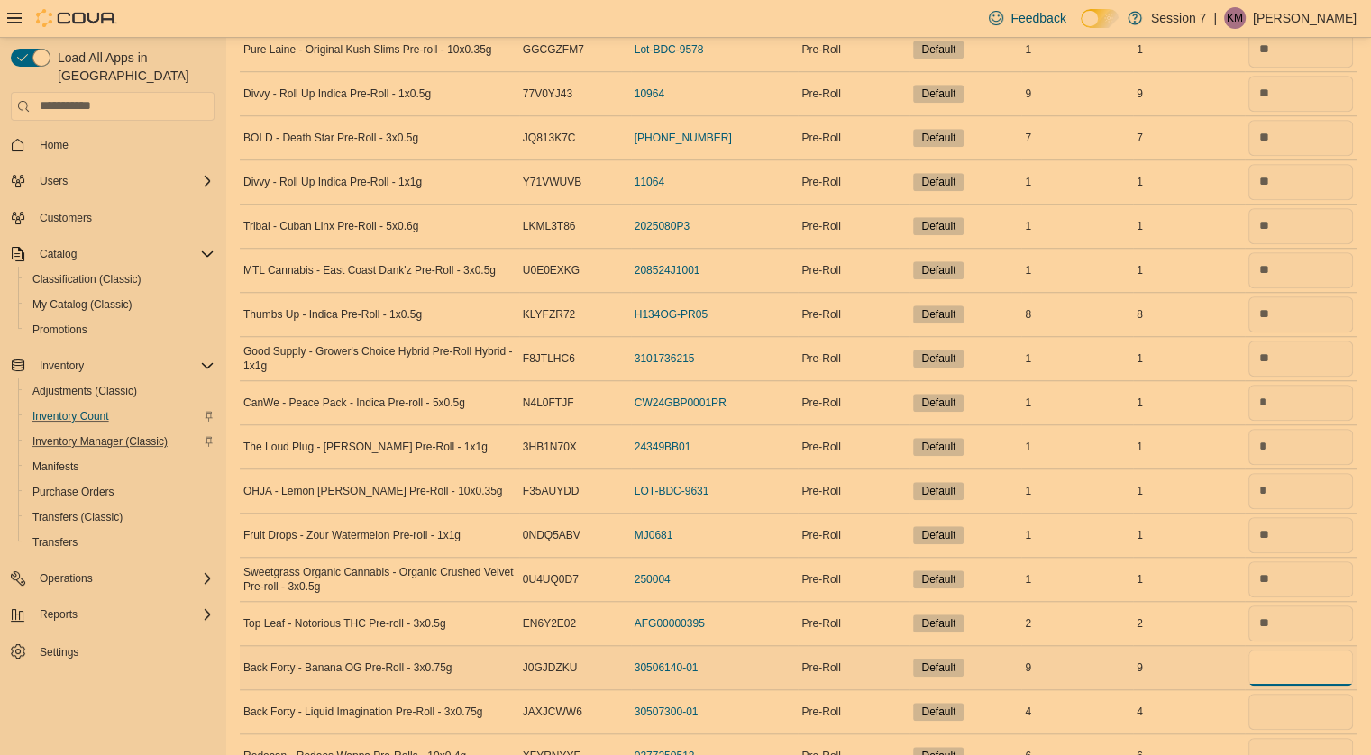
click at [1294, 671] on input "number" at bounding box center [1300, 668] width 105 height 36
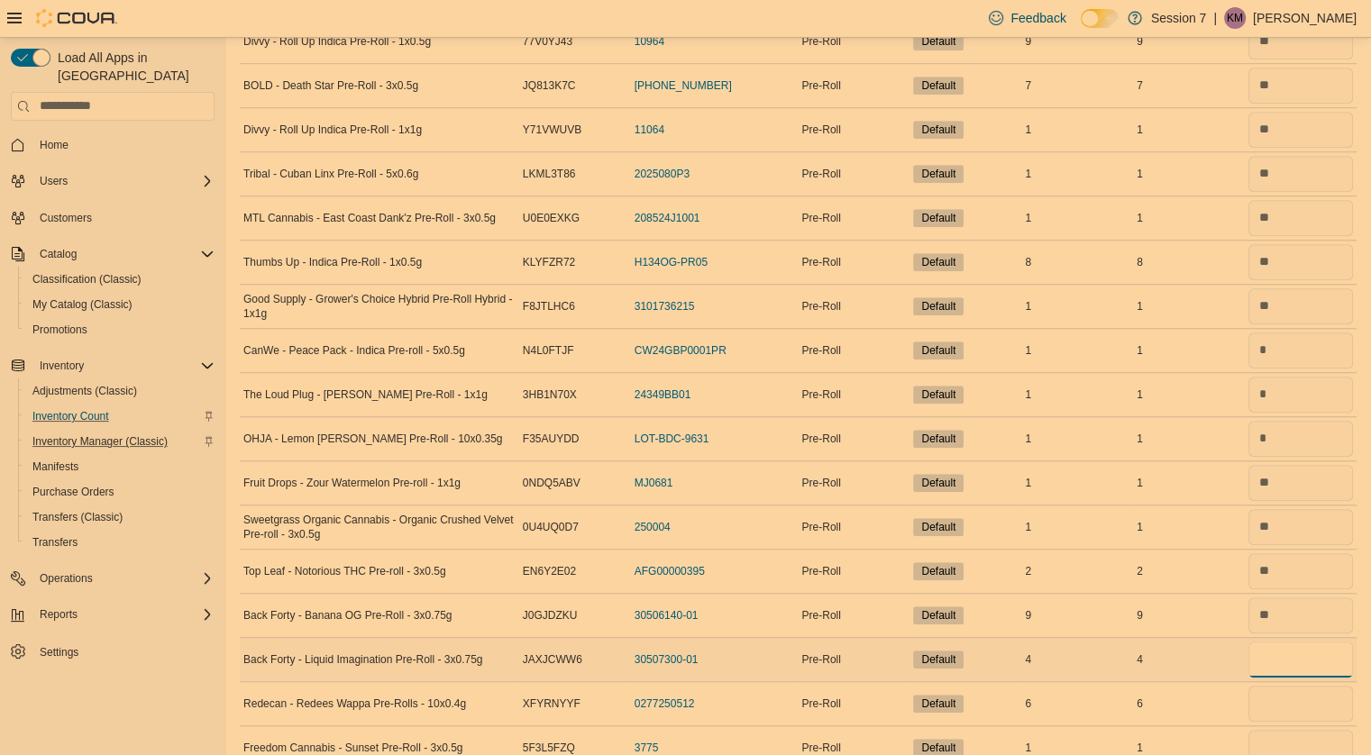
click at [1283, 659] on input "number" at bounding box center [1300, 660] width 105 height 36
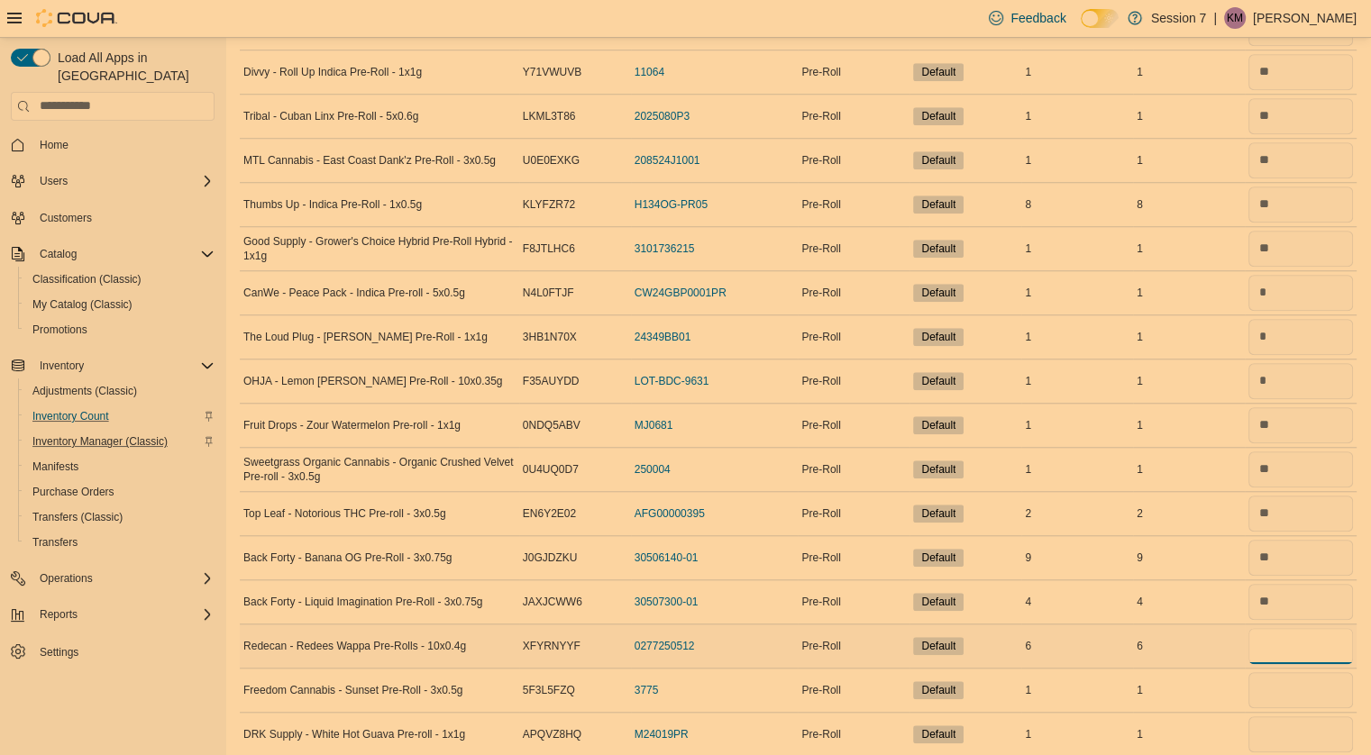
click at [1286, 646] on input "number" at bounding box center [1300, 646] width 105 height 36
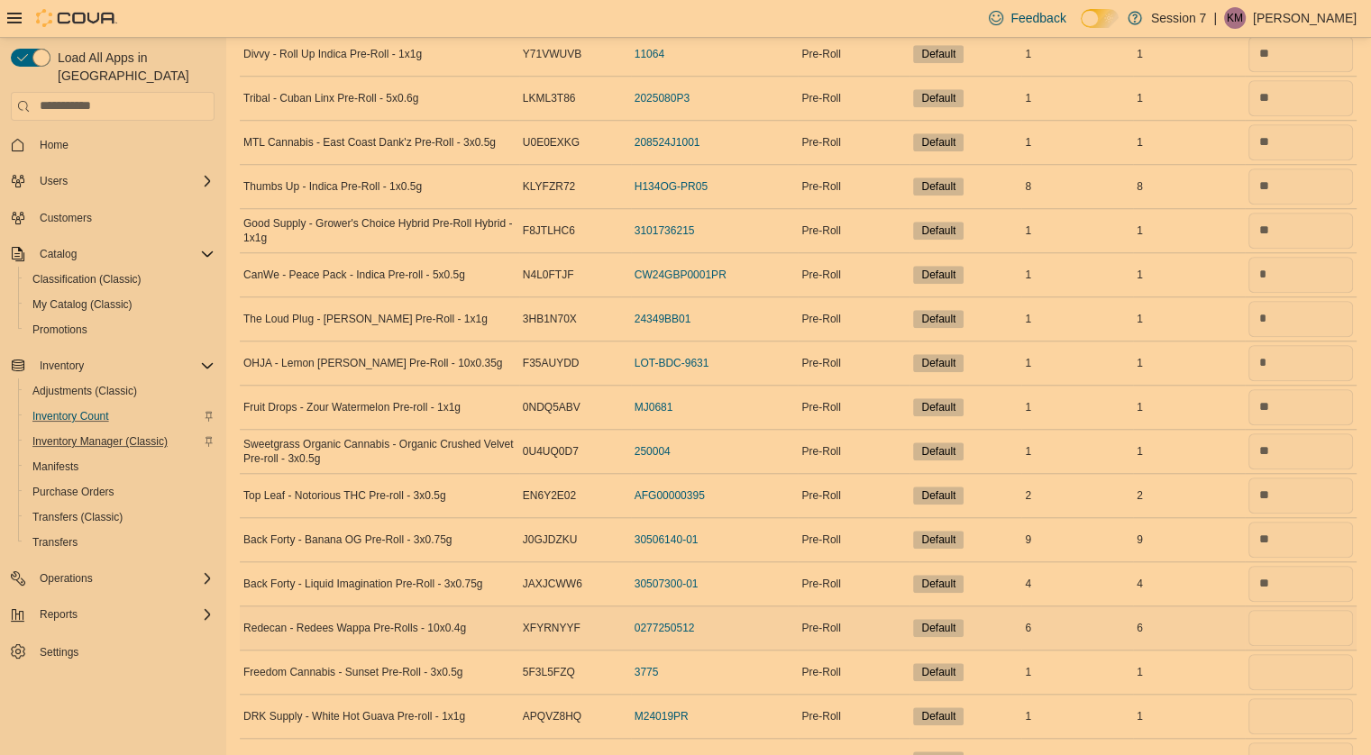
scroll to position [1433, 0]
click at [1323, 627] on input "number" at bounding box center [1300, 626] width 105 height 36
click at [1300, 663] on input "number" at bounding box center [1300, 670] width 105 height 36
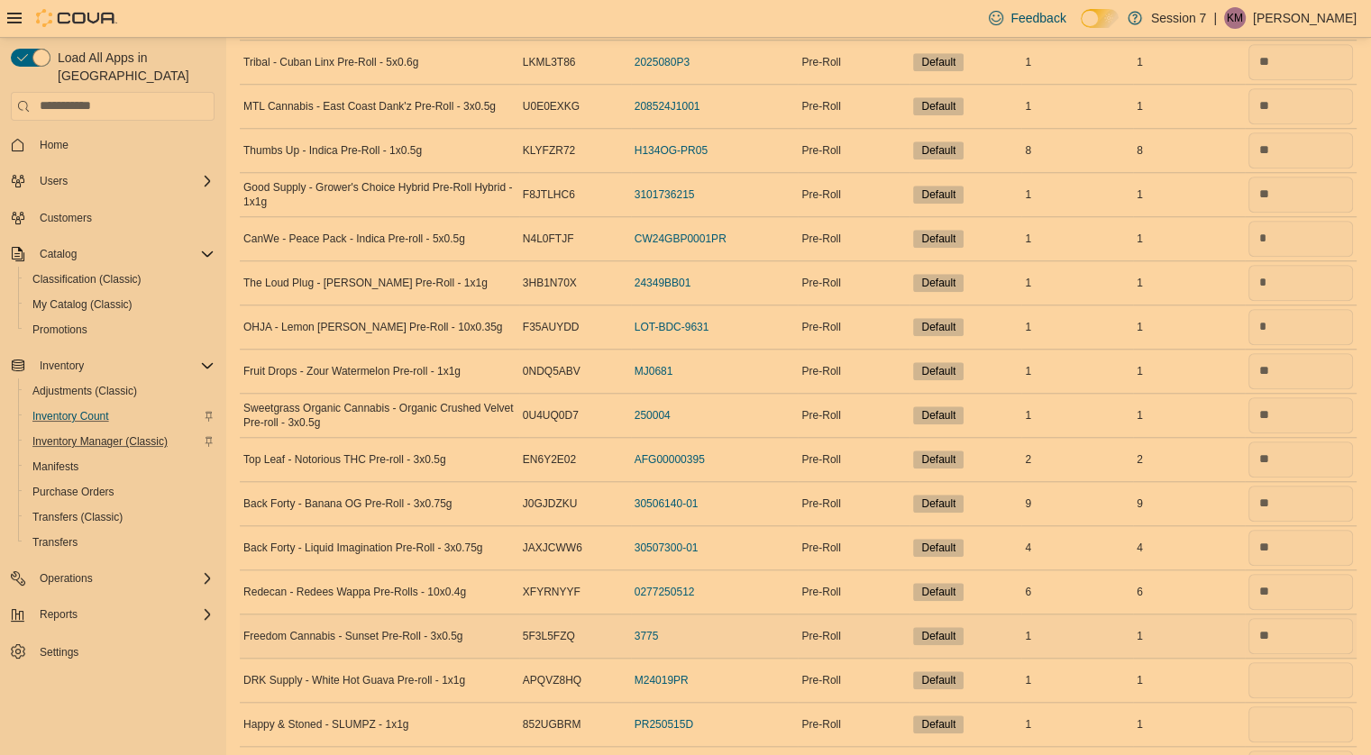
scroll to position [1480, 0]
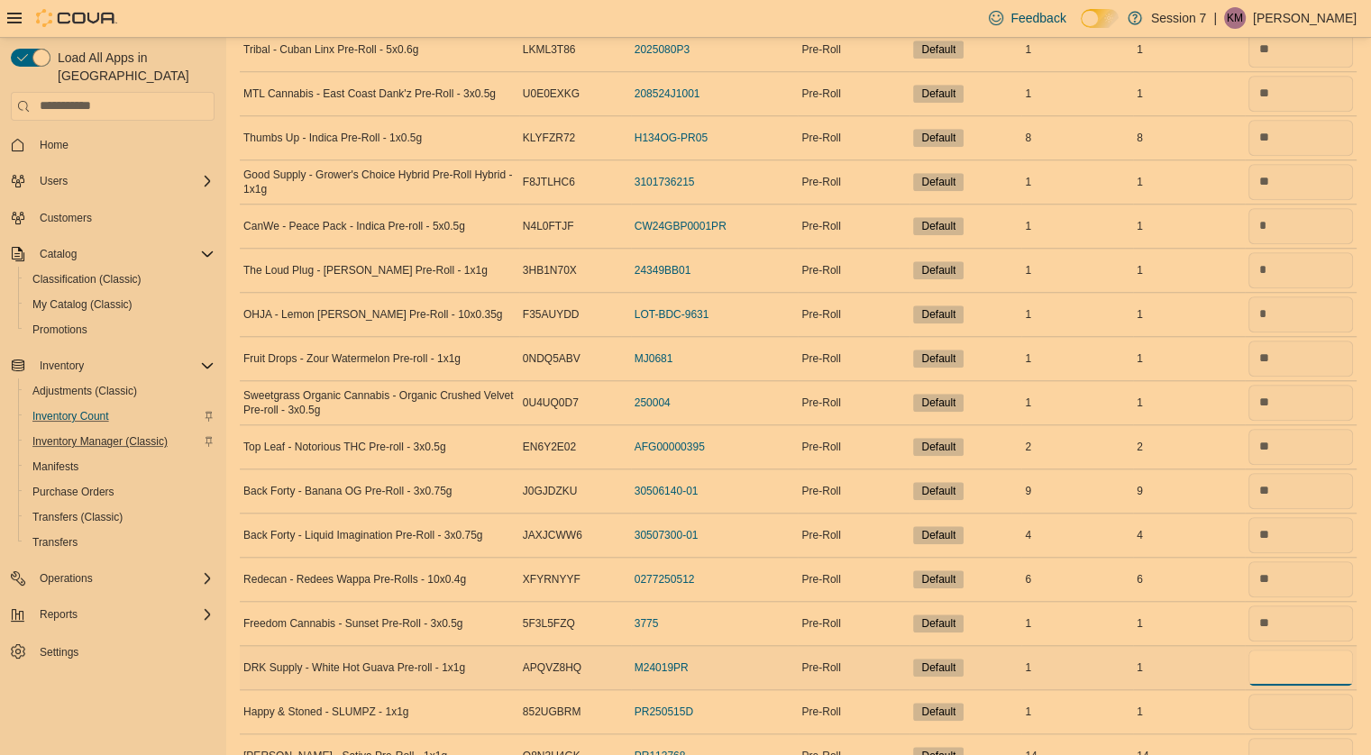
click at [1298, 663] on input "number" at bounding box center [1300, 668] width 105 height 36
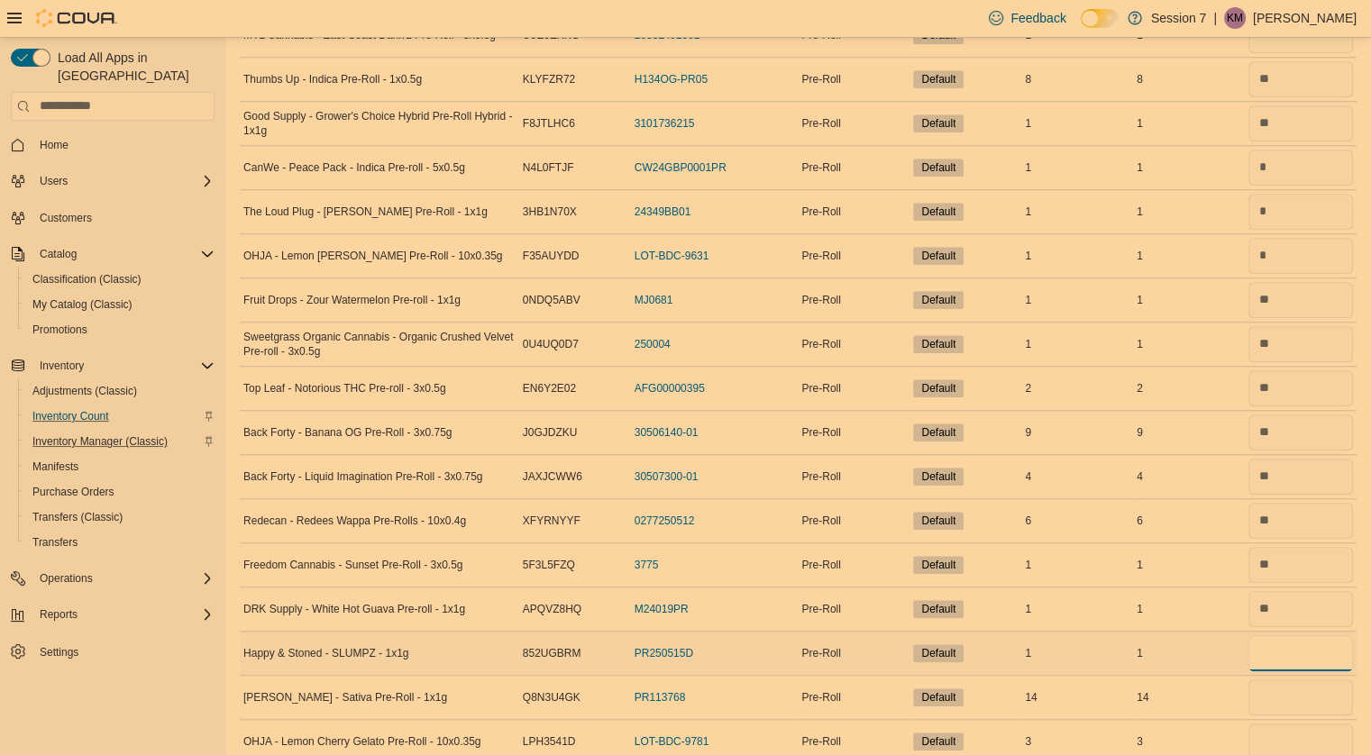
click at [1287, 643] on input "number" at bounding box center [1300, 653] width 105 height 36
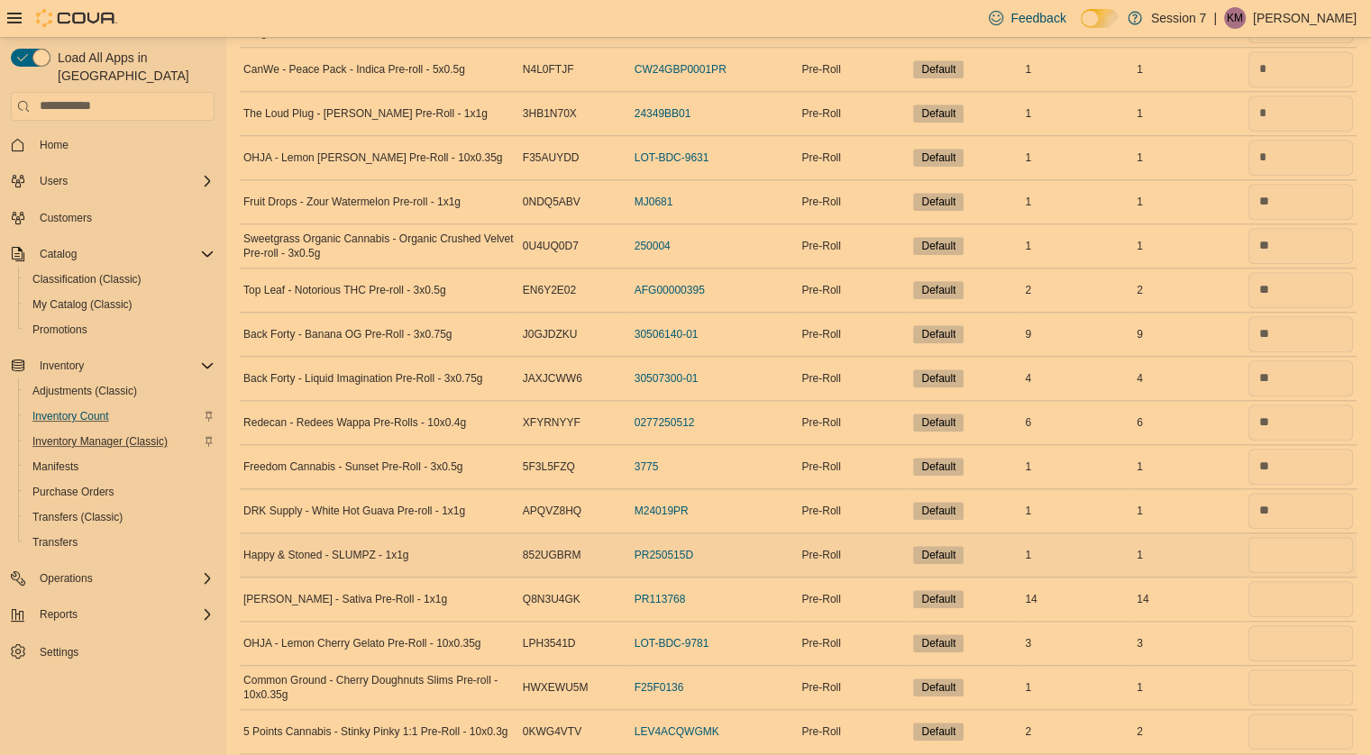
scroll to position [1636, 0]
click at [1290, 554] on input "number" at bounding box center [1300, 556] width 105 height 36
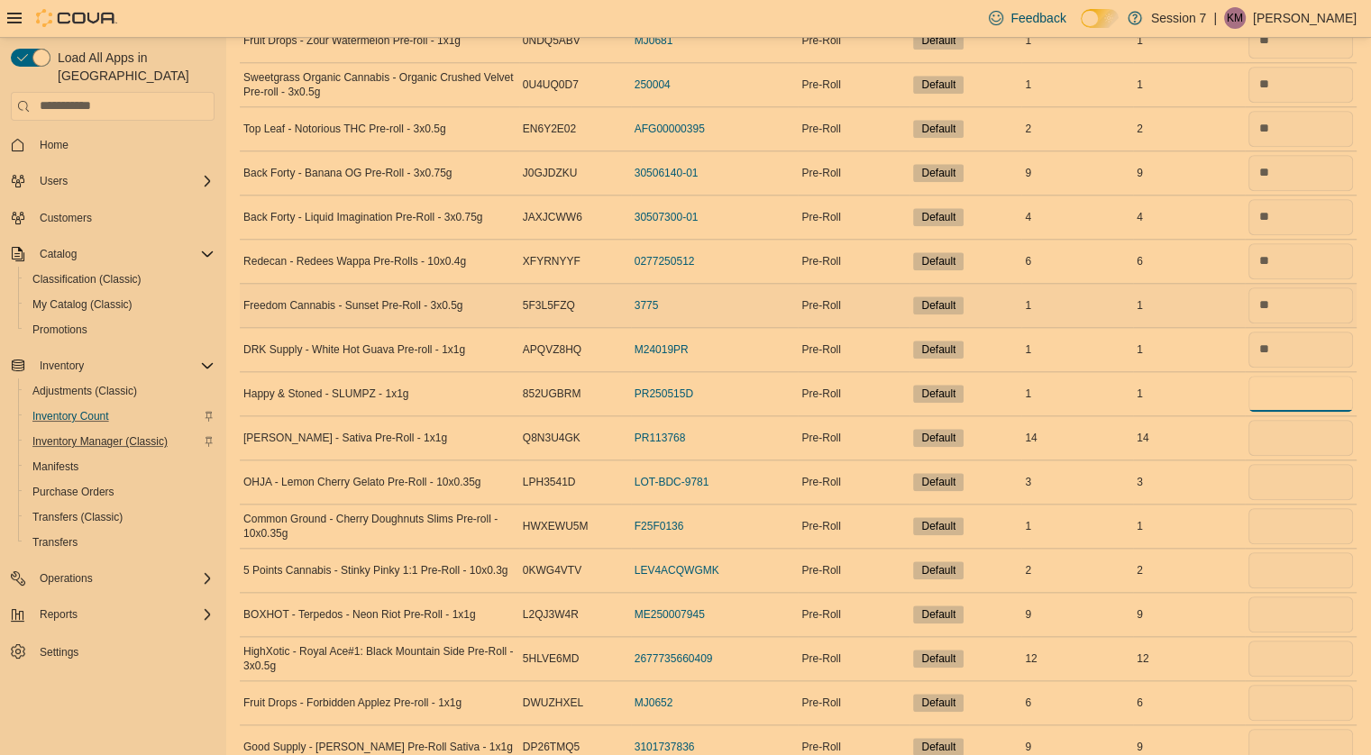
scroll to position [1802, 0]
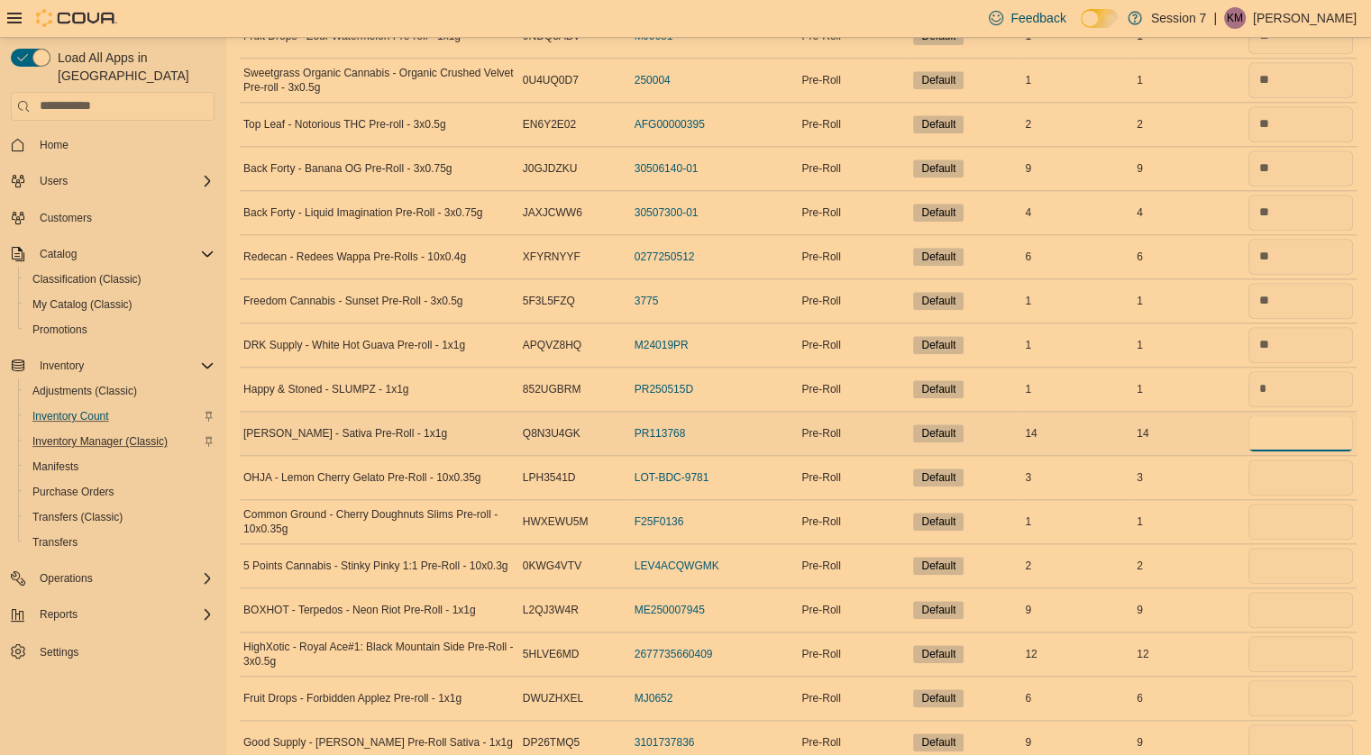
click at [1296, 423] on input "number" at bounding box center [1300, 433] width 105 height 36
click at [1295, 461] on input "number" at bounding box center [1300, 478] width 105 height 36
click at [1294, 511] on input "number" at bounding box center [1300, 522] width 105 height 36
click at [1283, 563] on input "number" at bounding box center [1300, 566] width 105 height 36
click at [1279, 602] on input "number" at bounding box center [1300, 610] width 105 height 36
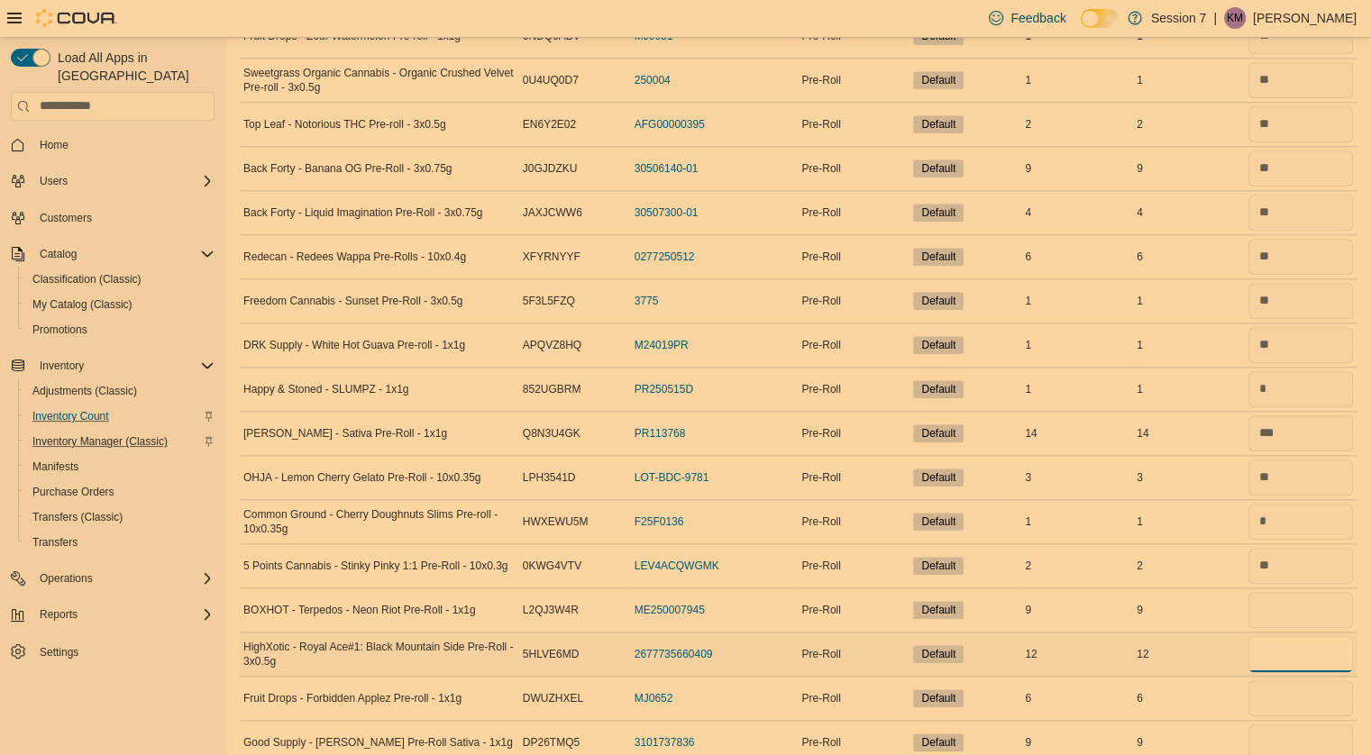
click at [1295, 651] on input "number" at bounding box center [1300, 654] width 105 height 36
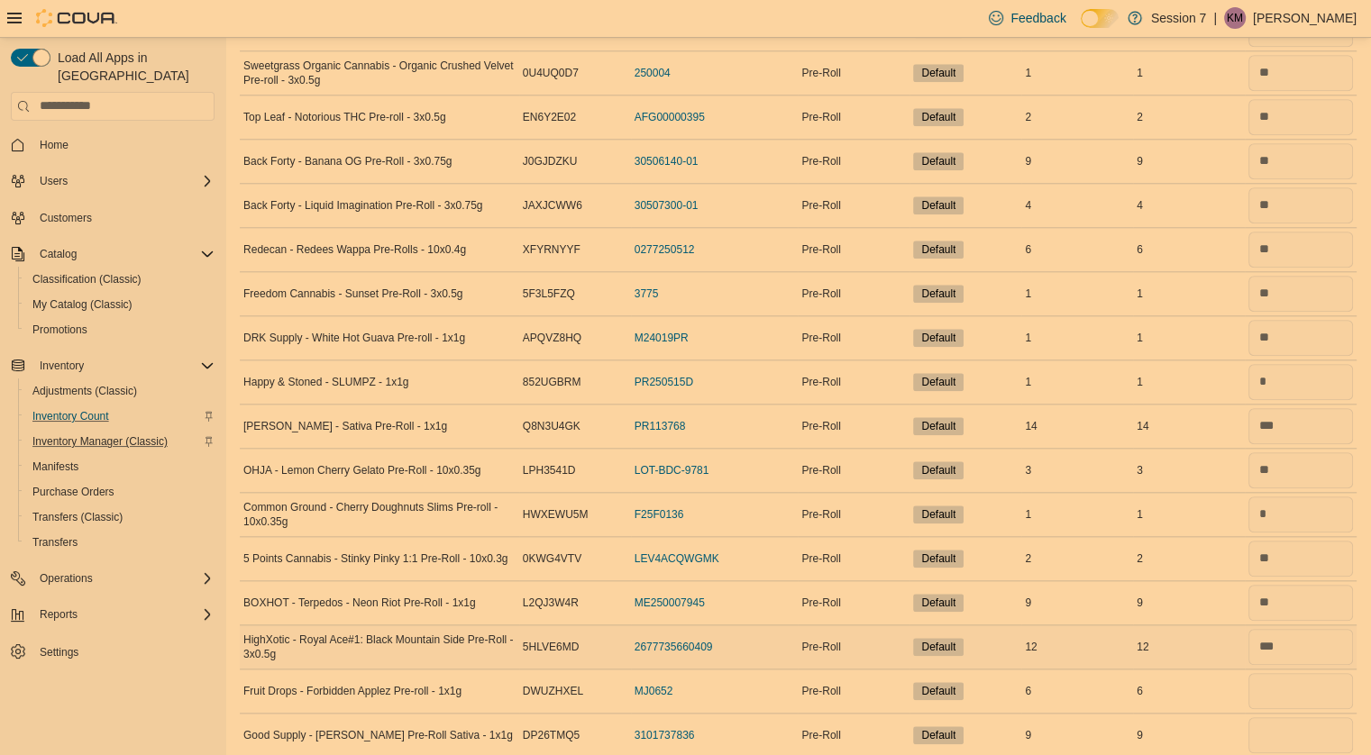
scroll to position [1860, 0]
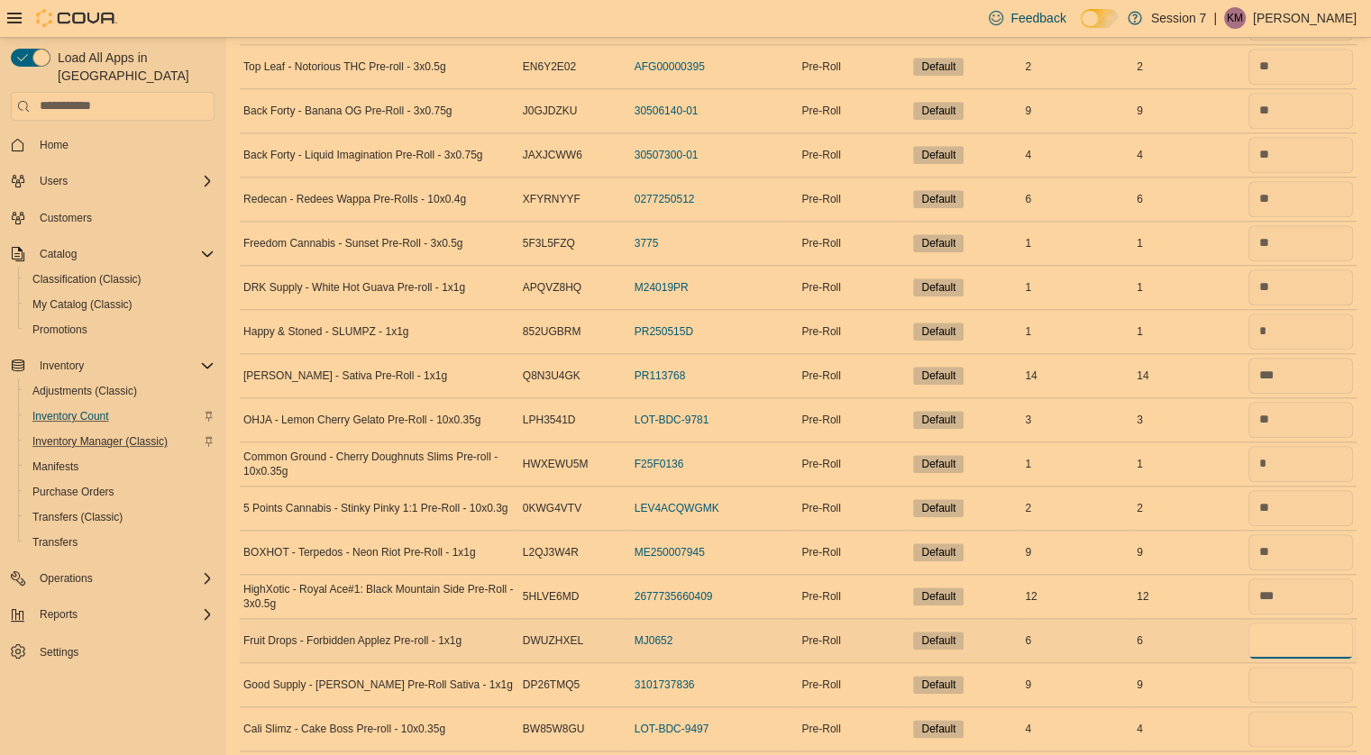
click at [1304, 635] on input "number" at bounding box center [1300, 641] width 105 height 36
click at [1299, 672] on input "number" at bounding box center [1300, 685] width 105 height 36
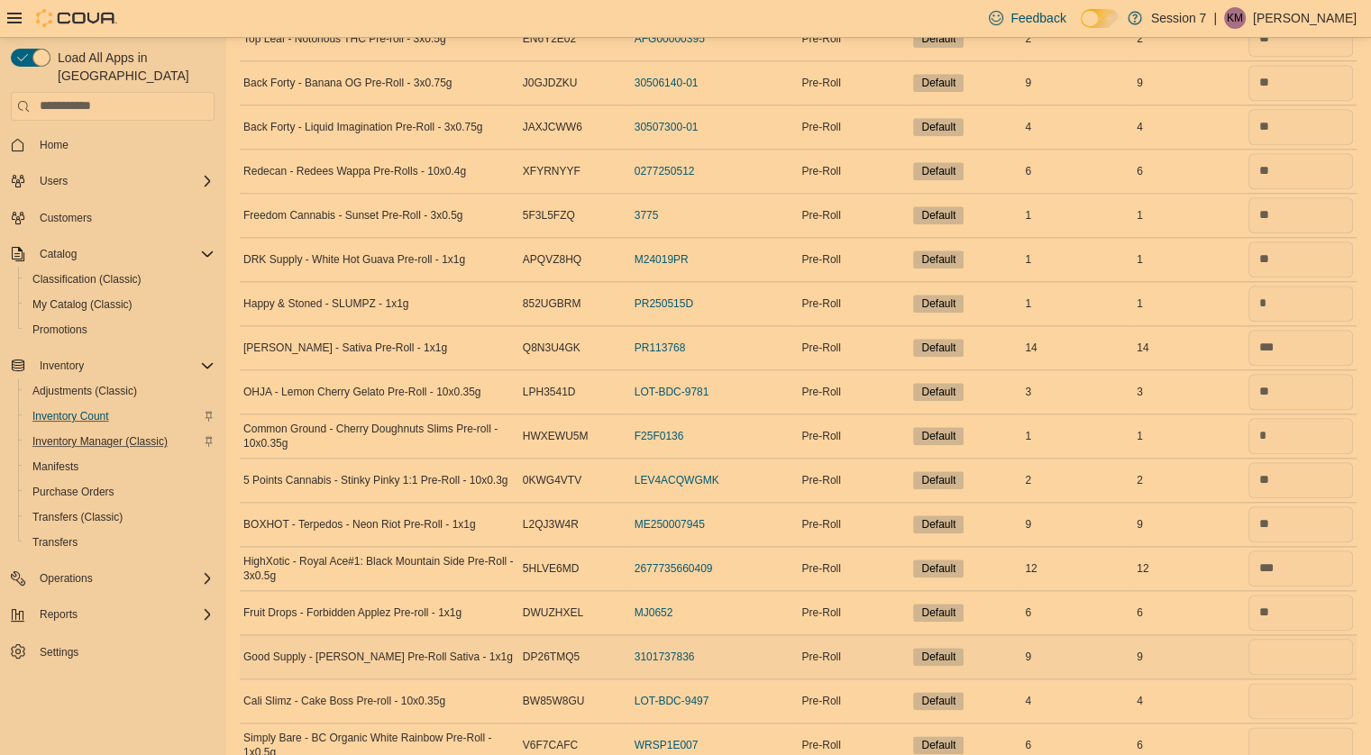
scroll to position [1891, 0]
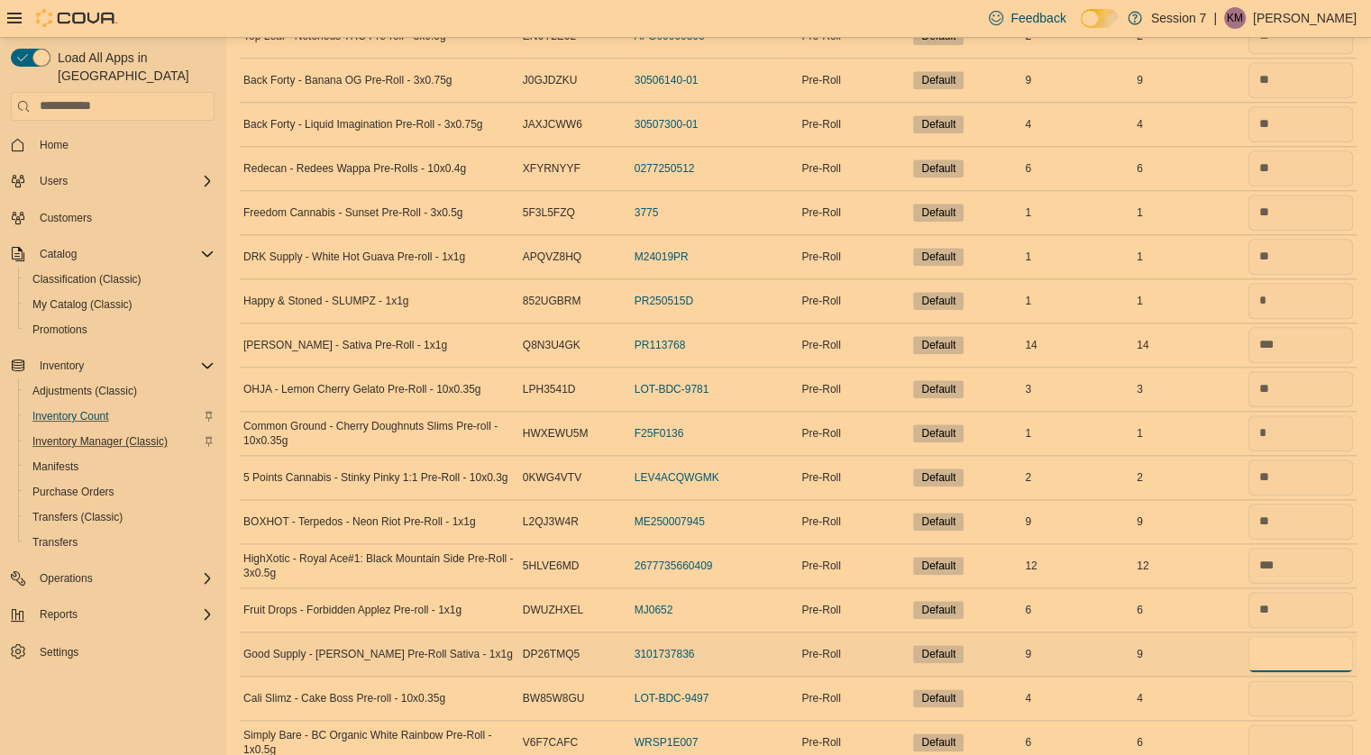
click at [1291, 649] on input "number" at bounding box center [1300, 654] width 105 height 36
click at [1283, 686] on input "number" at bounding box center [1300, 698] width 105 height 36
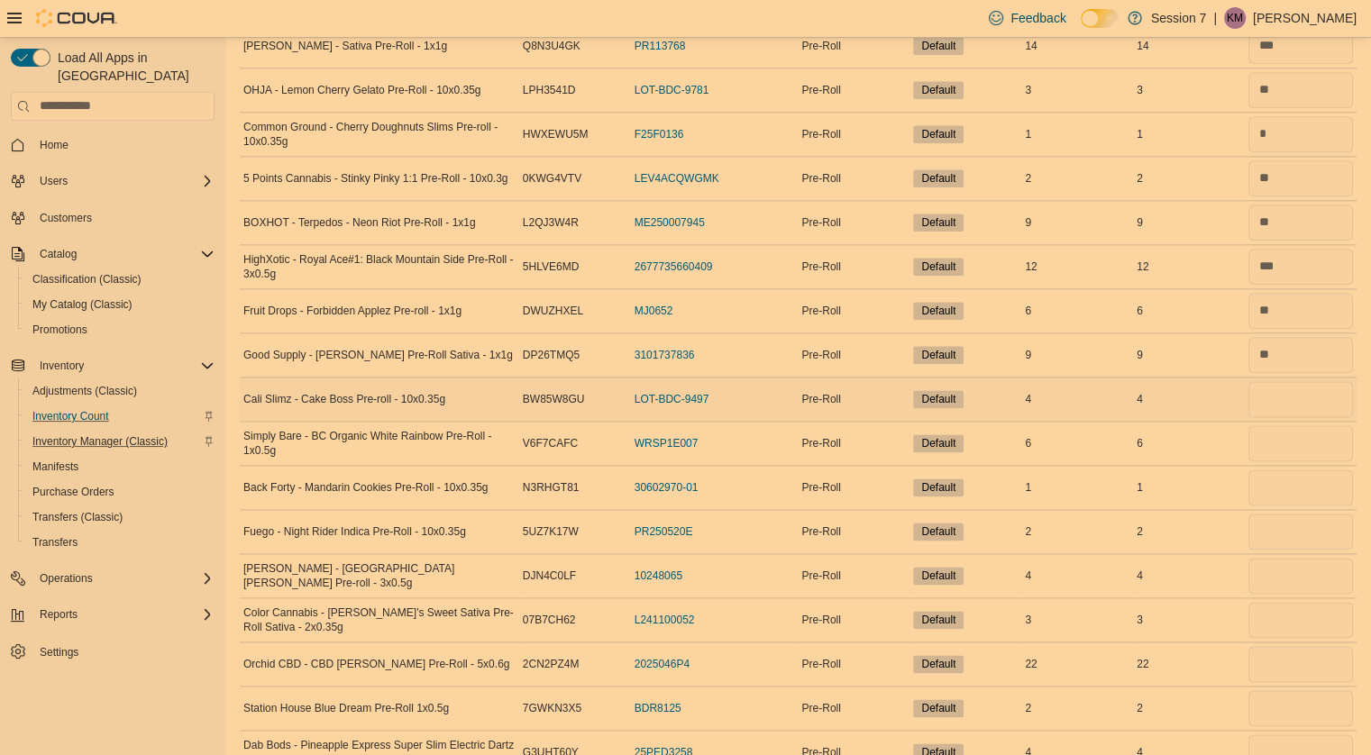
scroll to position [2203, 0]
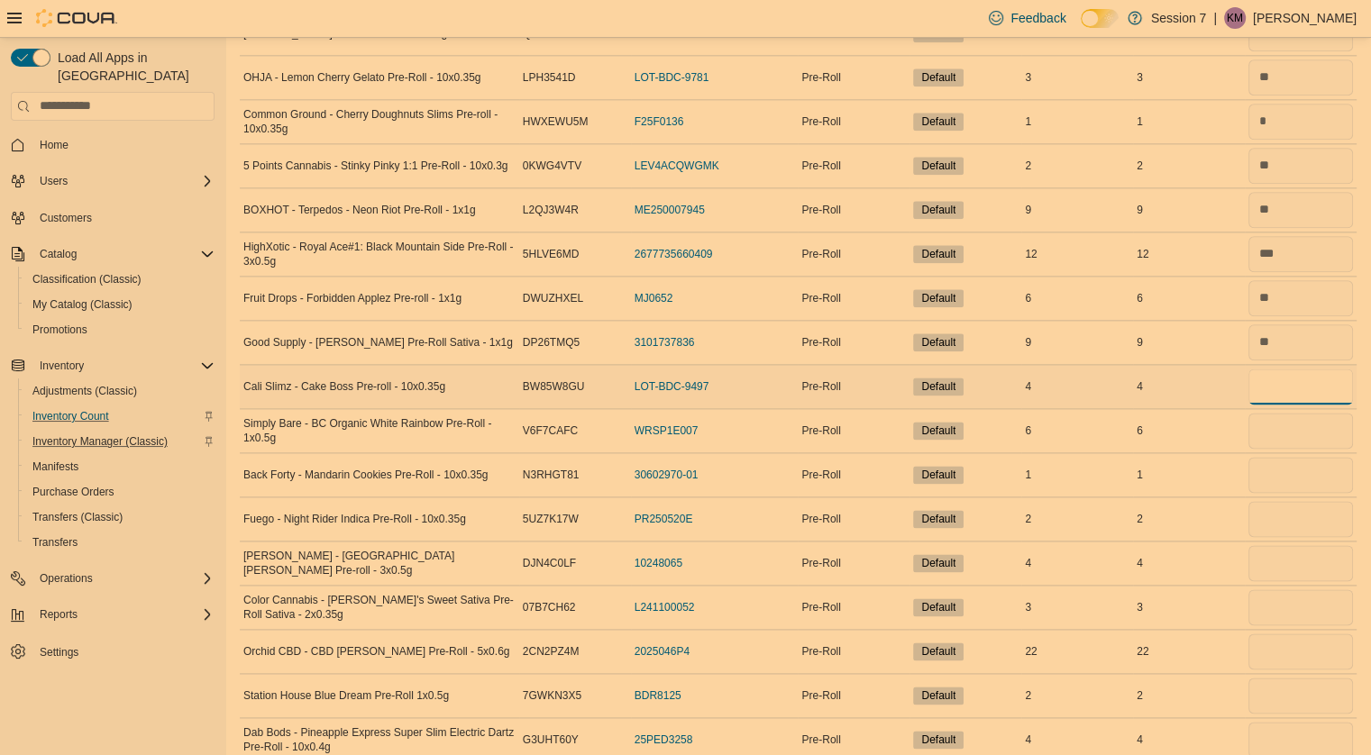
click at [1305, 381] on input "number" at bounding box center [1300, 387] width 105 height 36
click at [1292, 427] on input "number" at bounding box center [1300, 431] width 105 height 36
click at [1291, 478] on input "number" at bounding box center [1300, 475] width 105 height 36
click at [1294, 506] on input "number" at bounding box center [1300, 519] width 105 height 36
click at [1296, 555] on input "number" at bounding box center [1300, 563] width 105 height 36
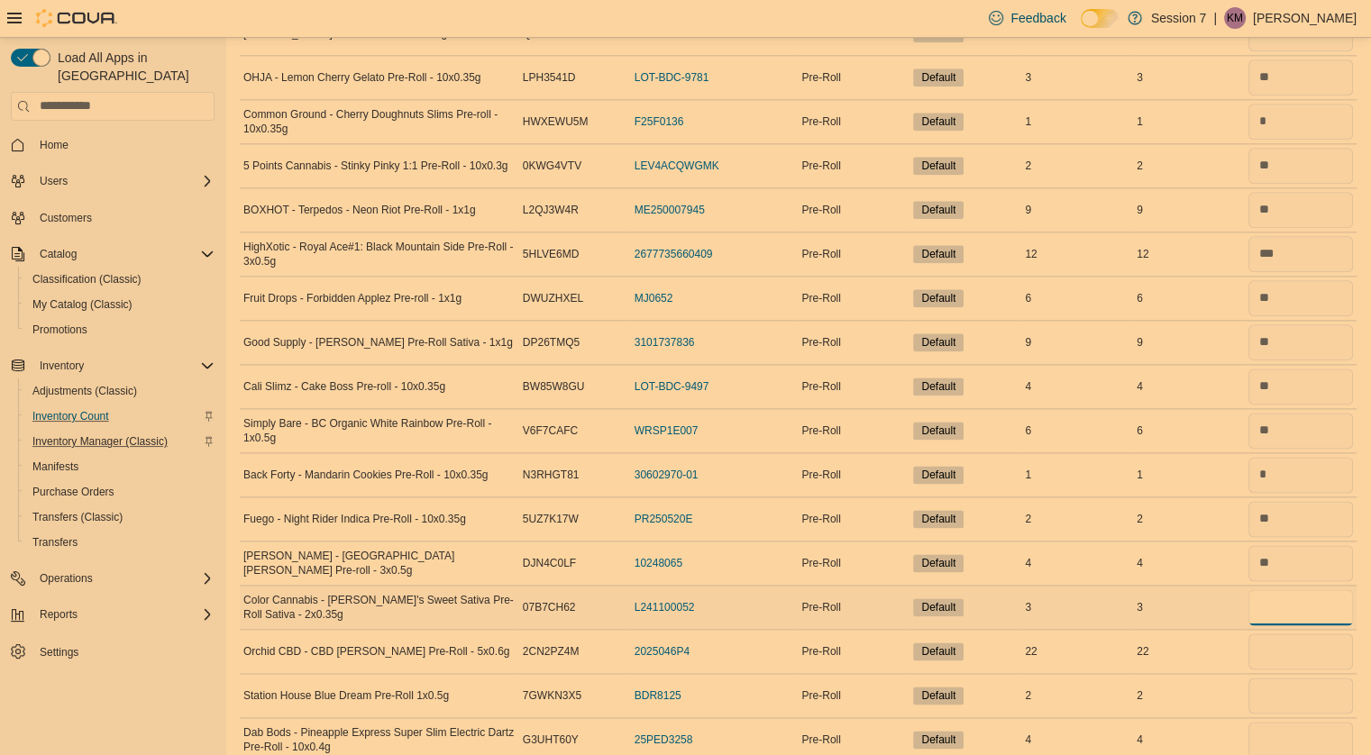
click at [1296, 593] on input "number" at bounding box center [1300, 607] width 105 height 36
click at [1290, 644] on input "number" at bounding box center [1300, 652] width 105 height 36
click at [1287, 684] on input "number" at bounding box center [1300, 696] width 105 height 36
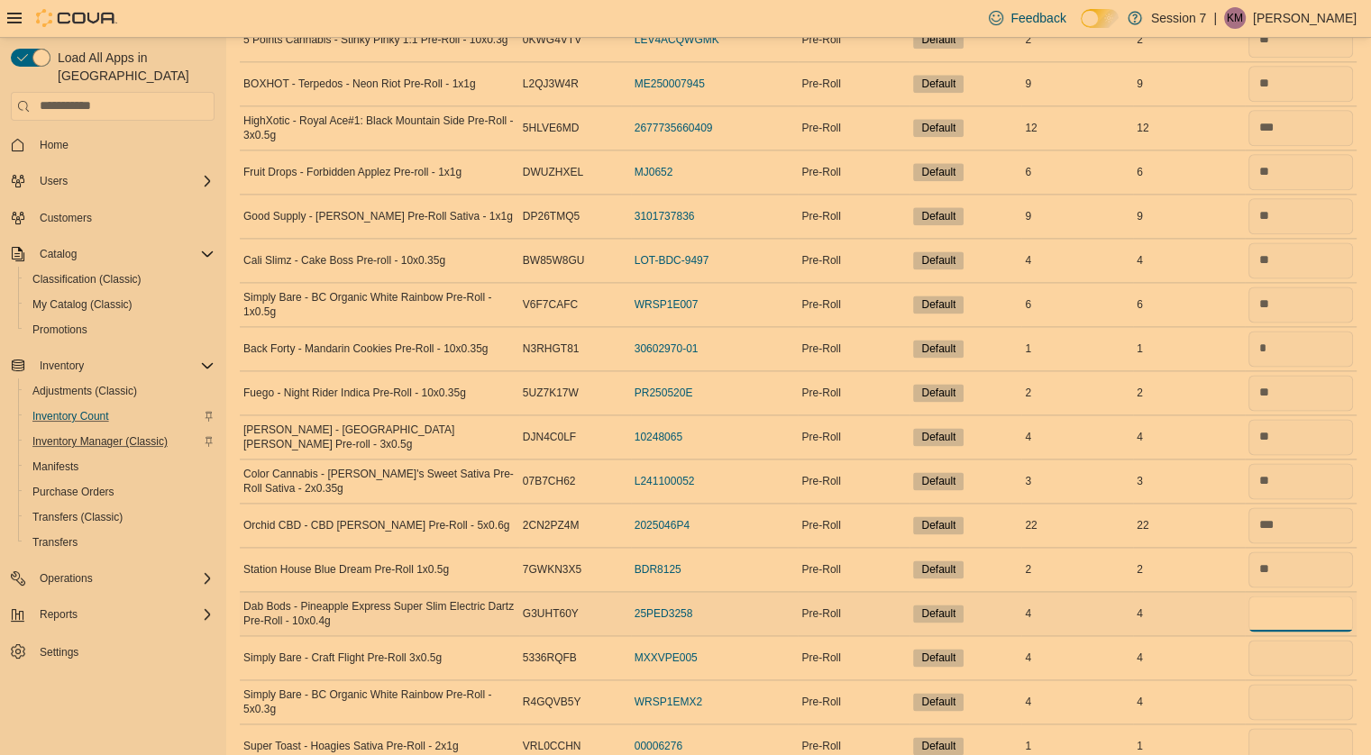
click at [1303, 608] on input "number" at bounding box center [1300, 614] width 105 height 36
click at [1299, 643] on input "number" at bounding box center [1300, 658] width 105 height 36
click at [1291, 684] on input "number" at bounding box center [1300, 702] width 105 height 36
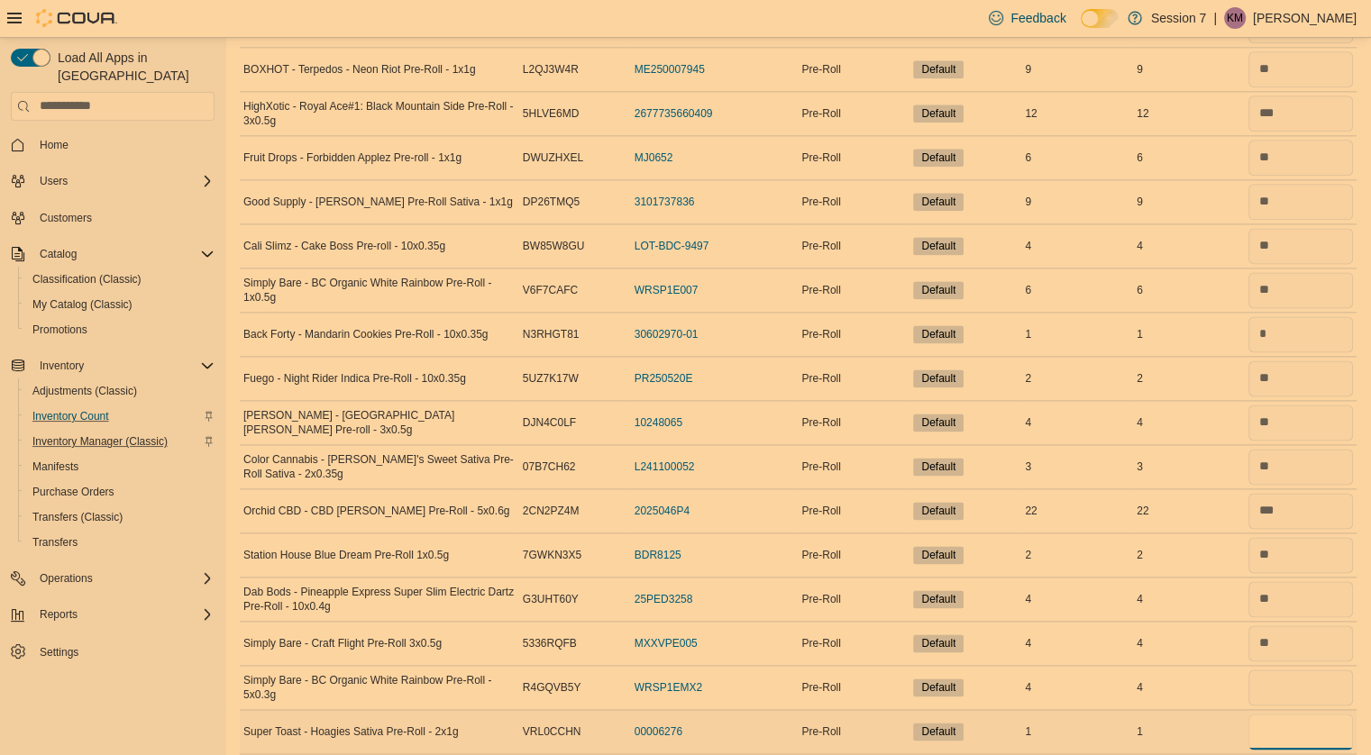
click at [1285, 724] on input "number" at bounding box center [1300, 732] width 105 height 36
click at [1291, 677] on input "number" at bounding box center [1300, 688] width 105 height 36
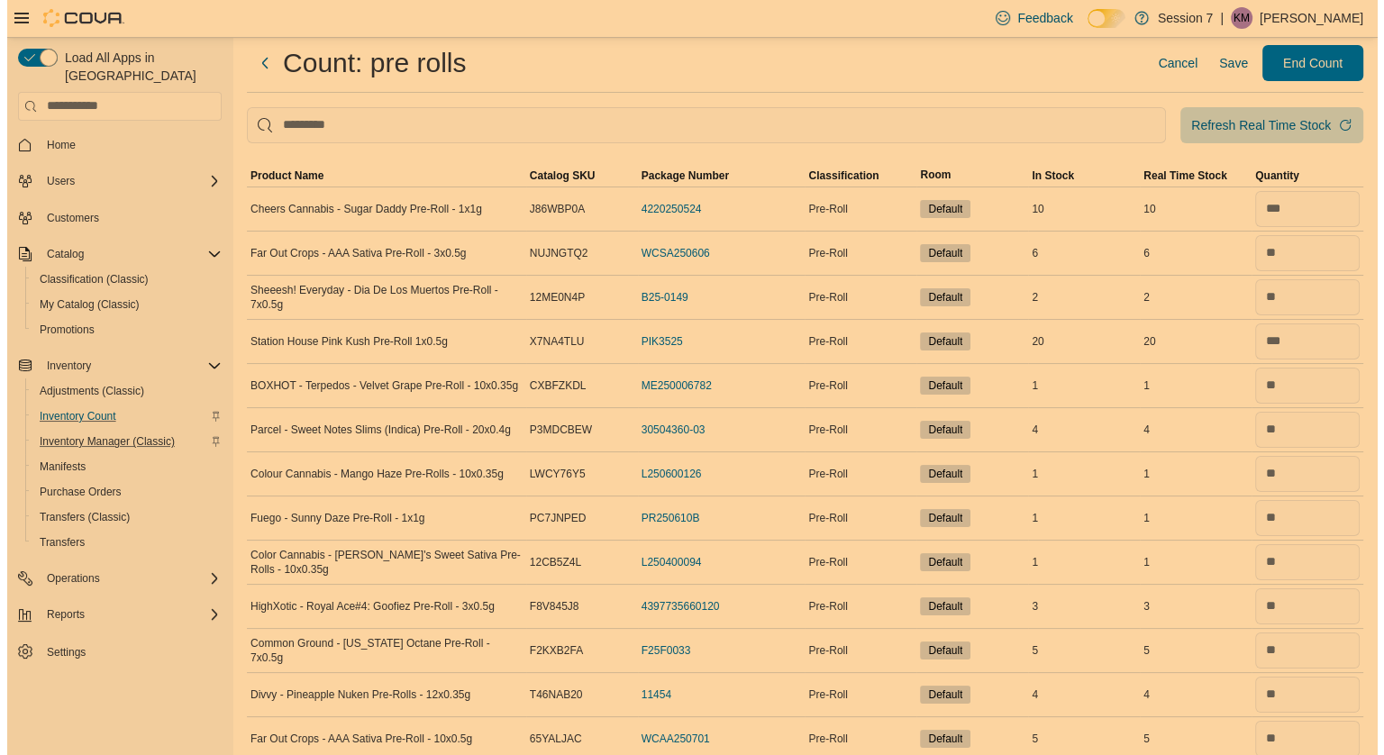
scroll to position [0, 0]
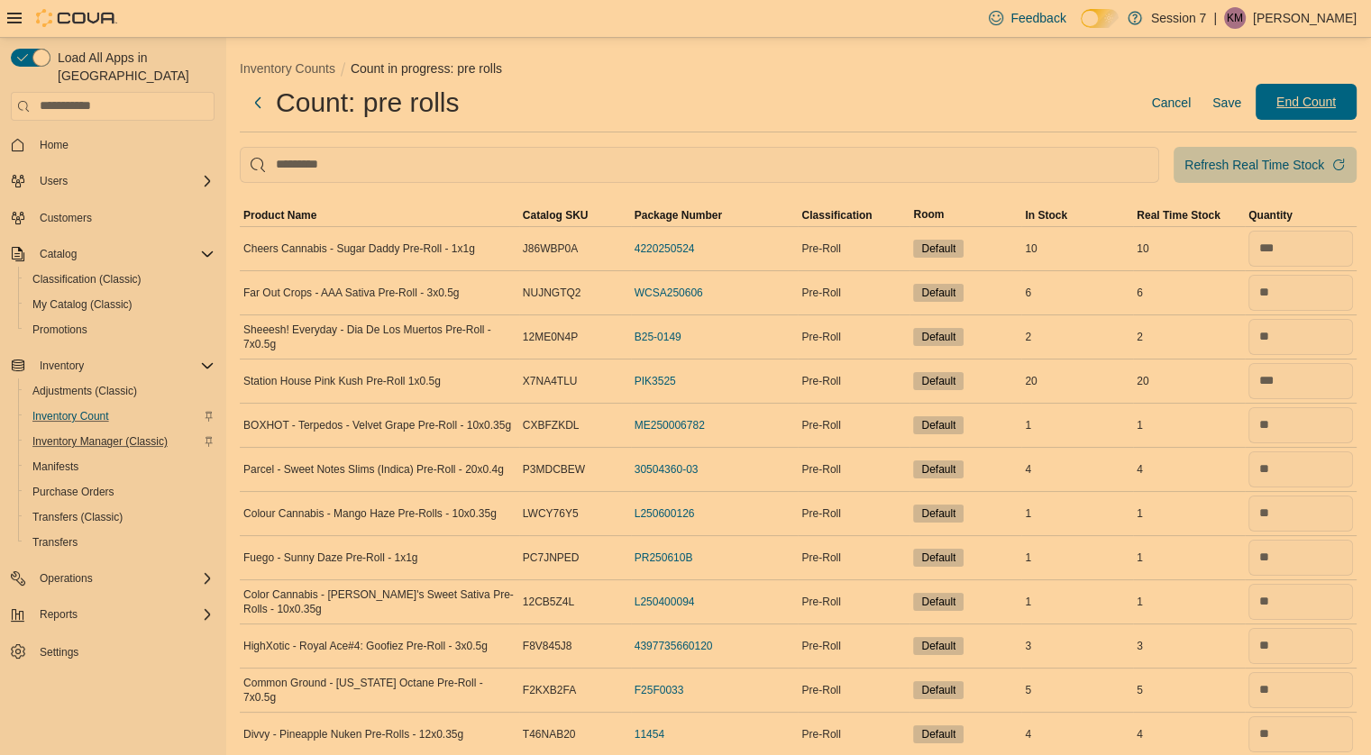
click at [1307, 88] on span "End Count" at bounding box center [1305, 102] width 79 height 36
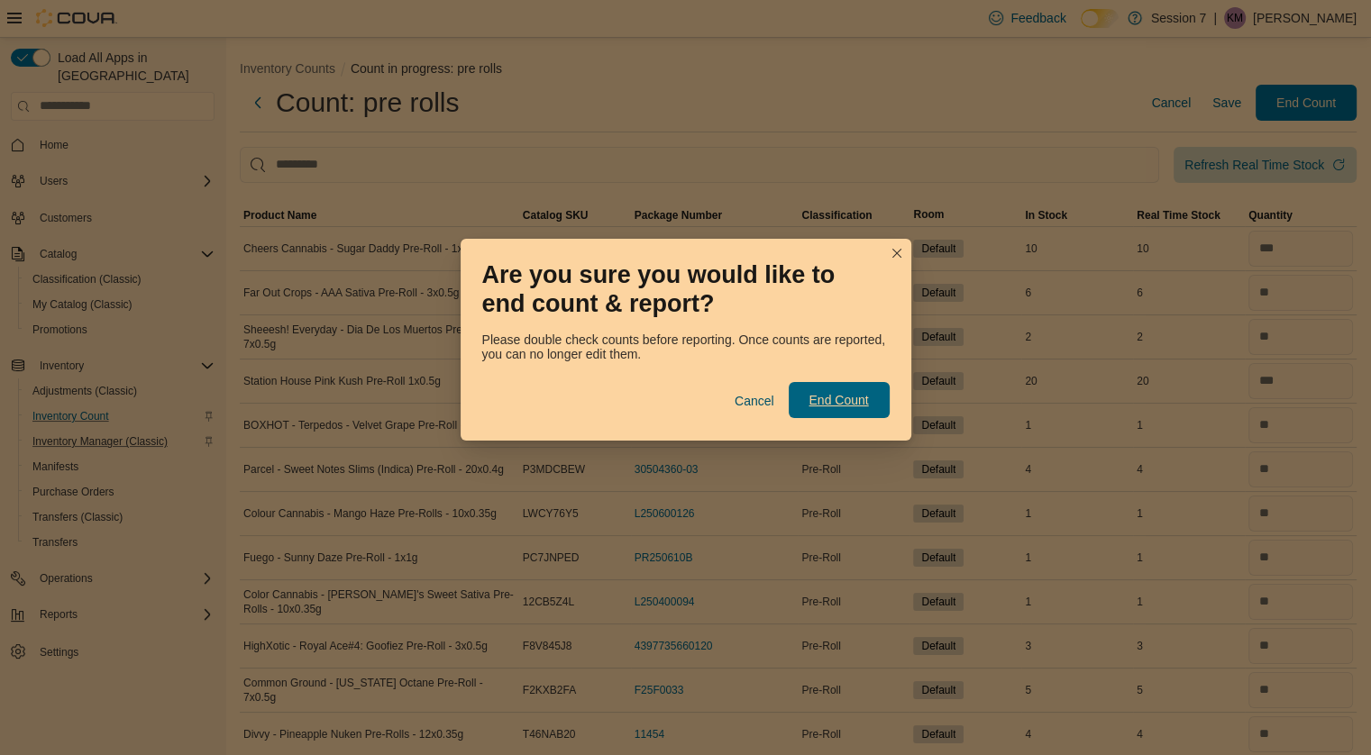
click at [825, 403] on span "End Count" at bounding box center [837, 400] width 59 height 18
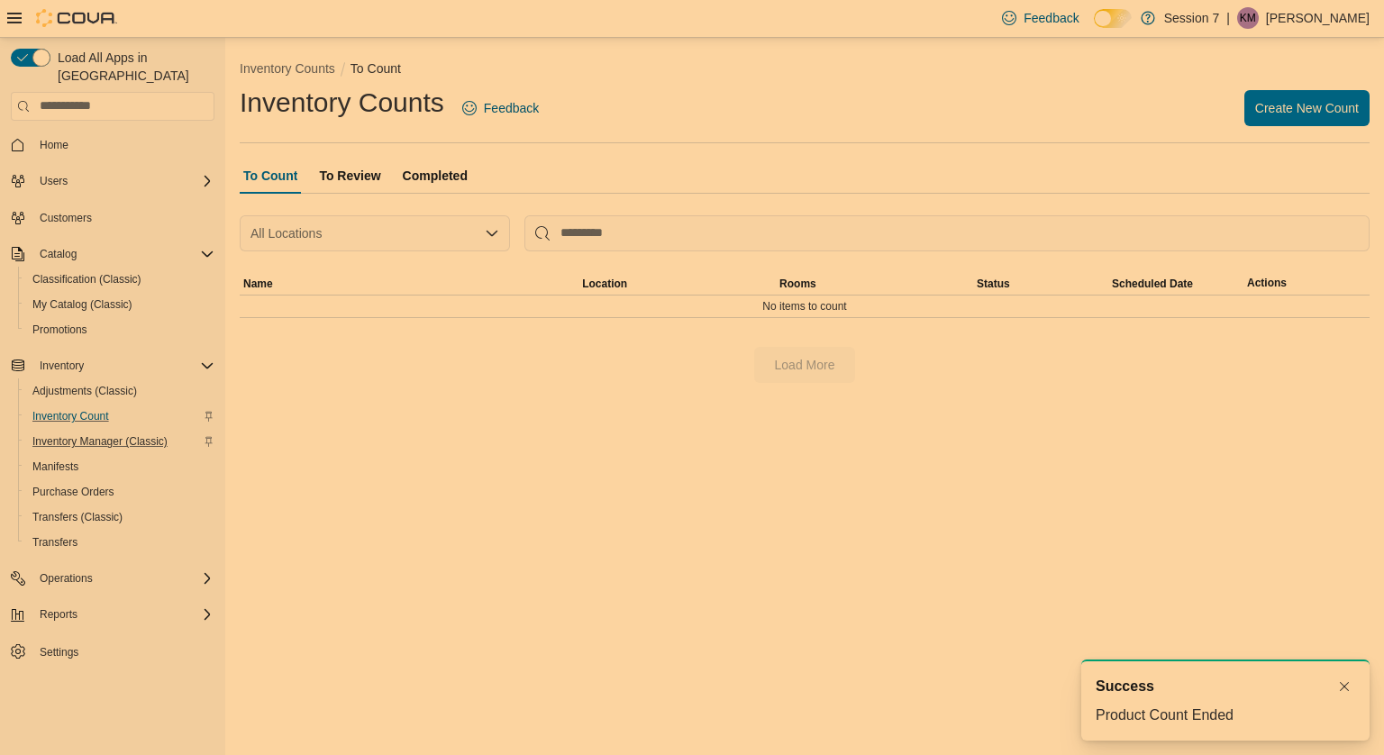
click at [337, 173] on span "To Review" at bounding box center [349, 176] width 61 height 36
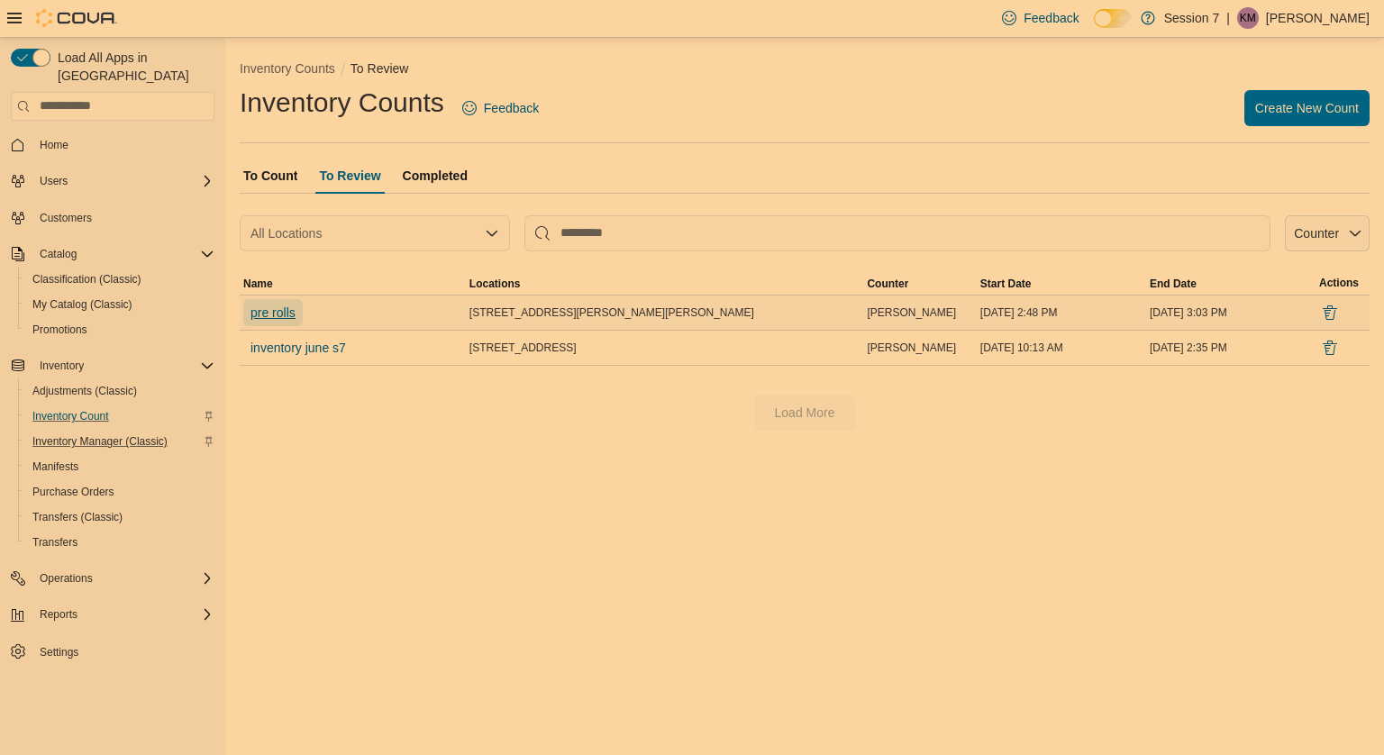
click at [281, 308] on span "pre rolls" at bounding box center [273, 313] width 45 height 18
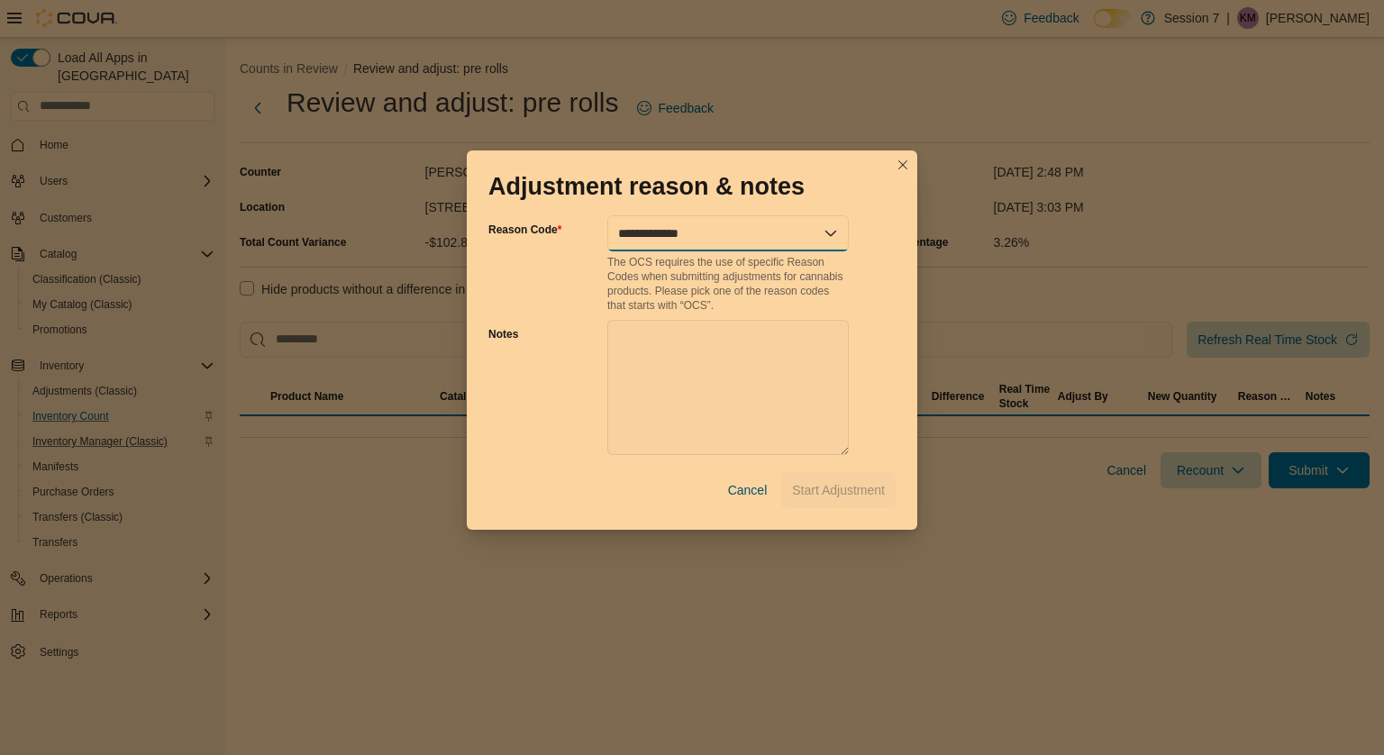
click at [736, 231] on select "**********" at bounding box center [728, 233] width 242 height 36
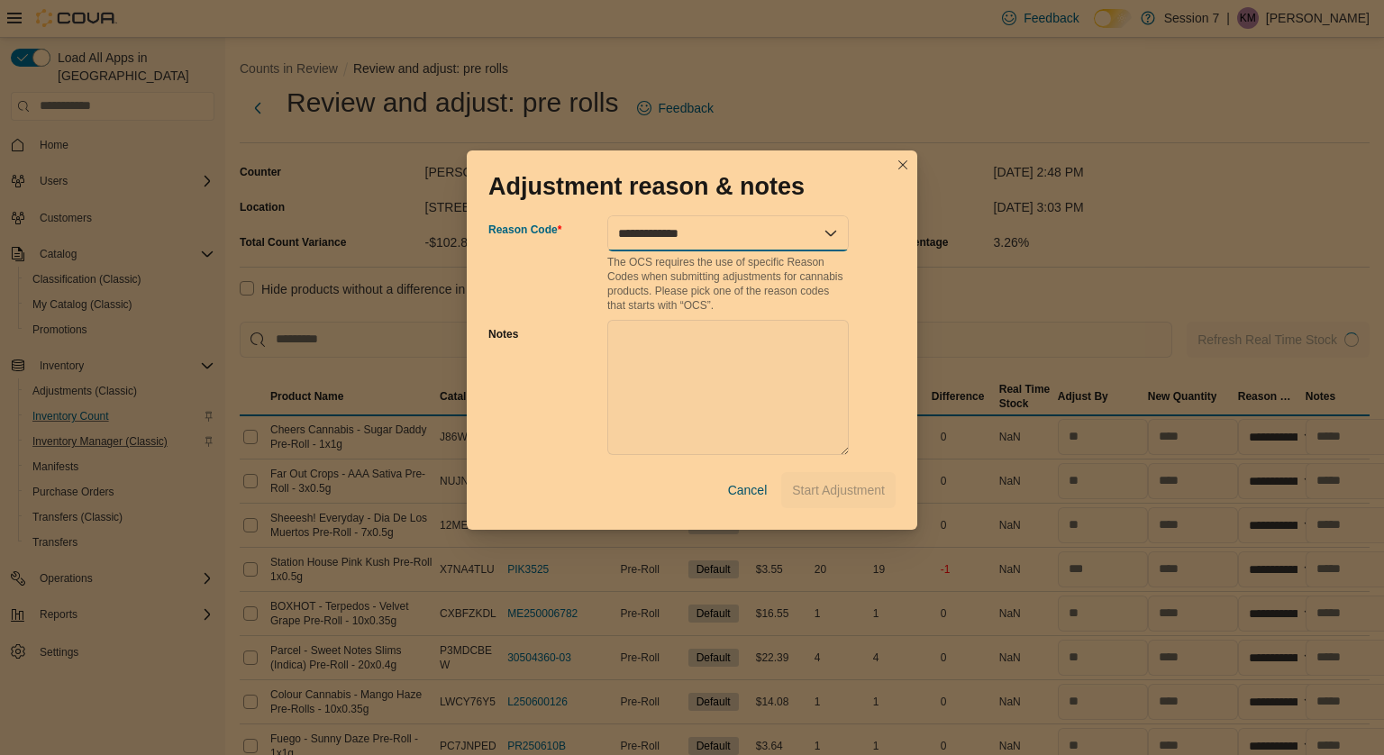
click at [829, 226] on select "**********" at bounding box center [728, 233] width 242 height 36
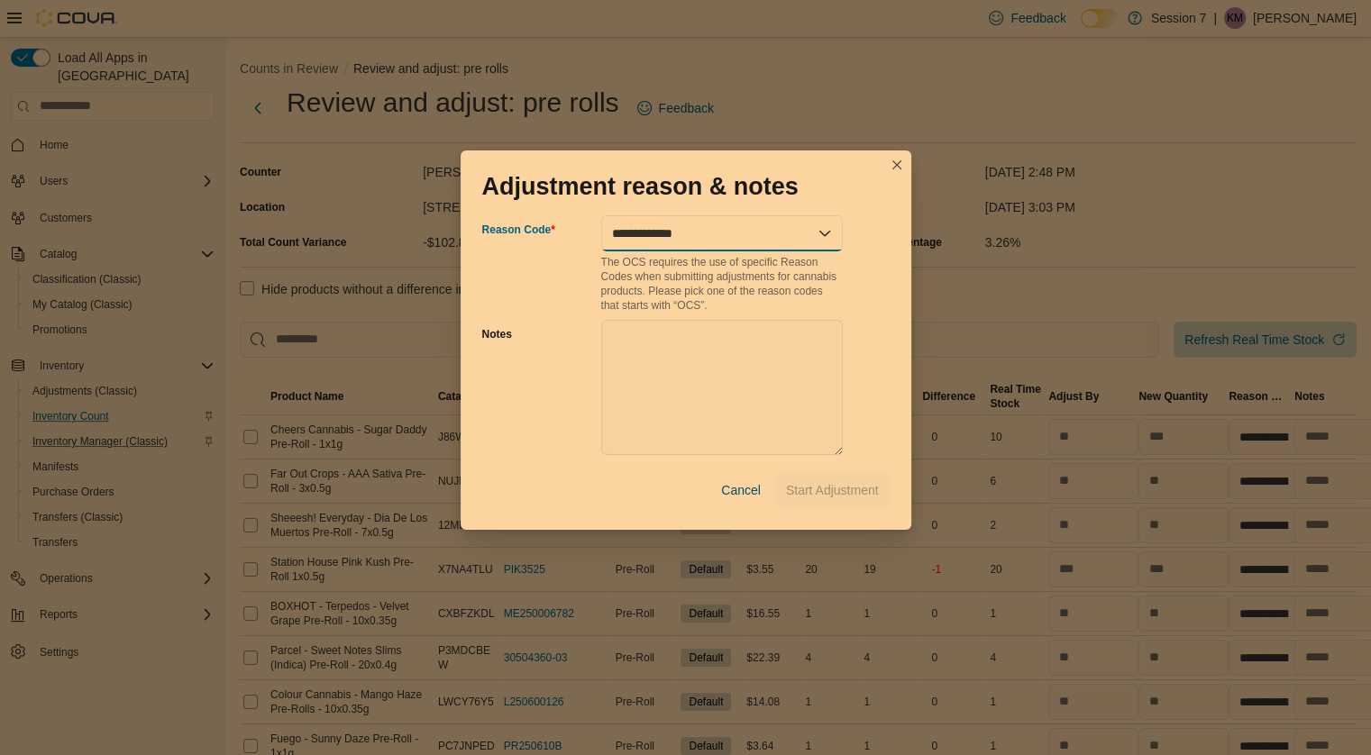
click at [829, 226] on select "**********" at bounding box center [722, 233] width 242 height 36
click at [601, 215] on select "**********" at bounding box center [722, 233] width 242 height 36
click at [832, 492] on span "Start Adjustment" at bounding box center [832, 489] width 93 height 18
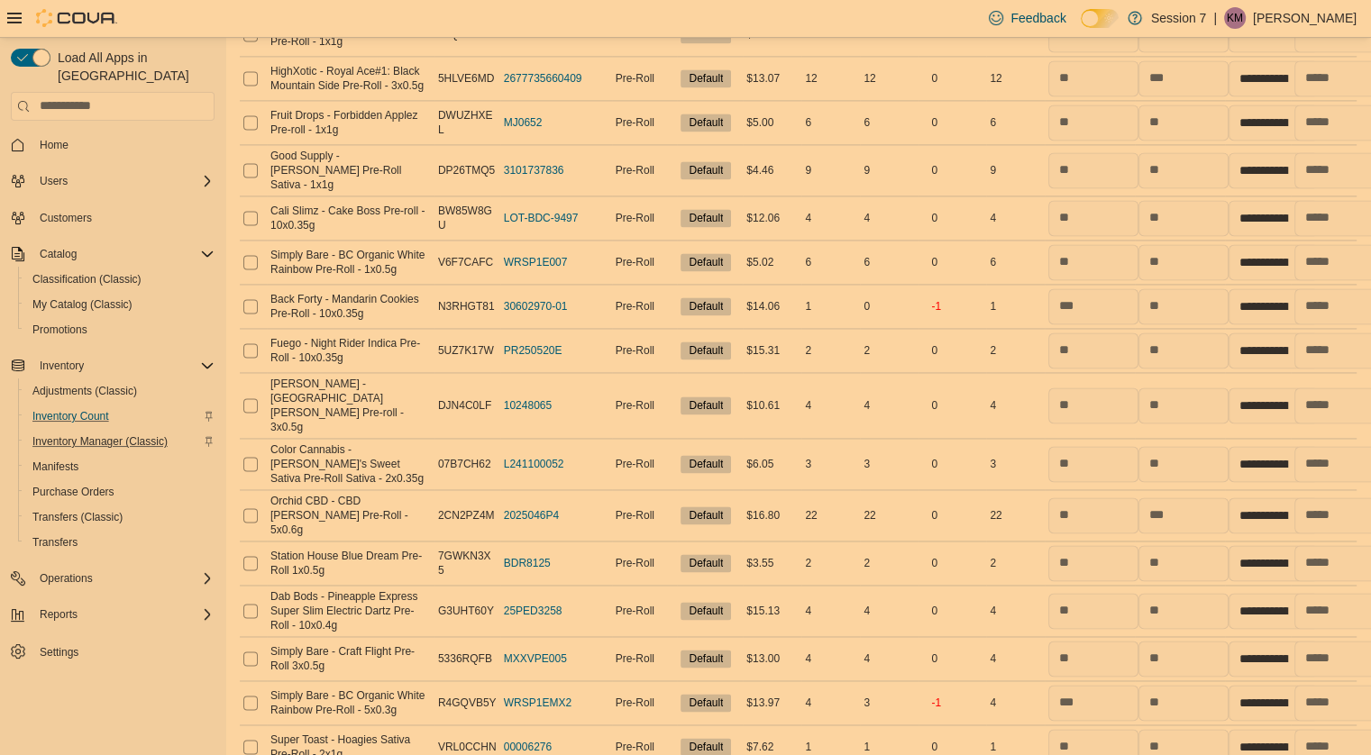
scroll to position [2633, 0]
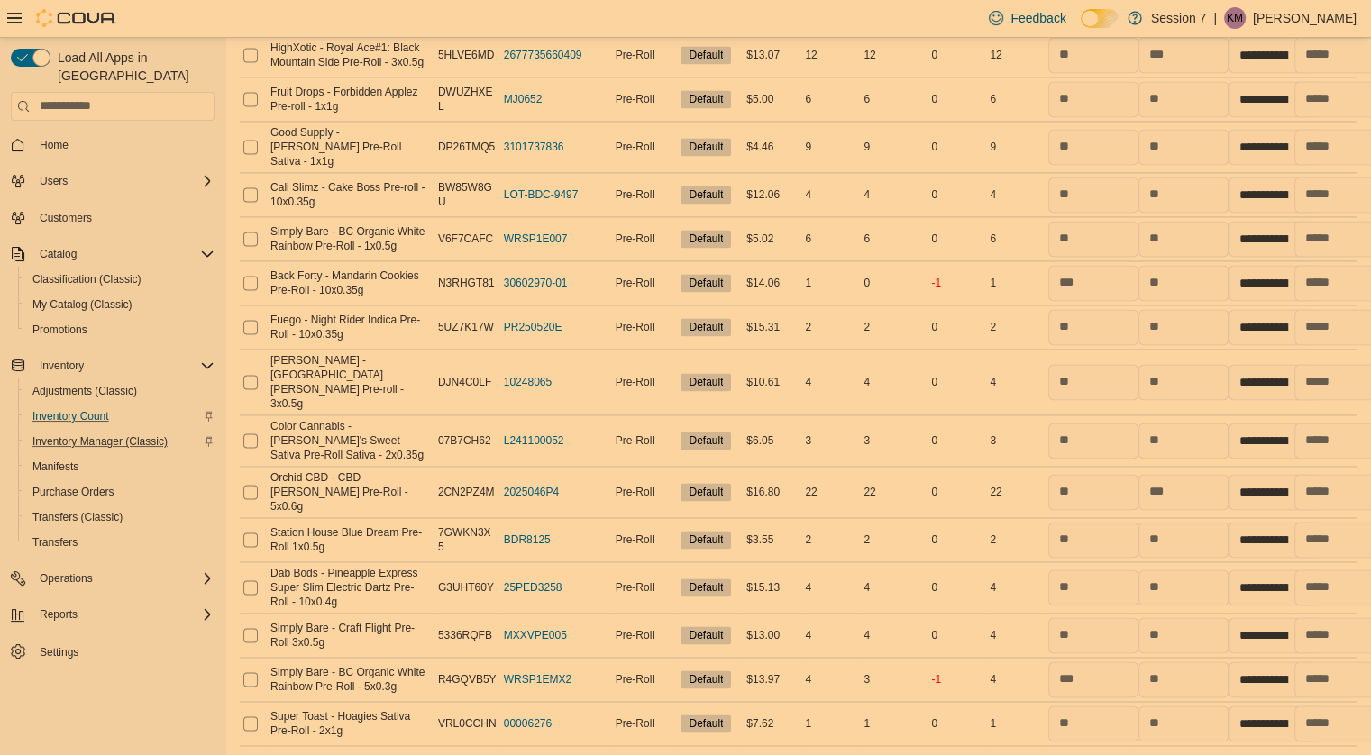
click at [1264, 648] on span "Submit Adjustments" at bounding box center [1234, 643] width 112 height 18
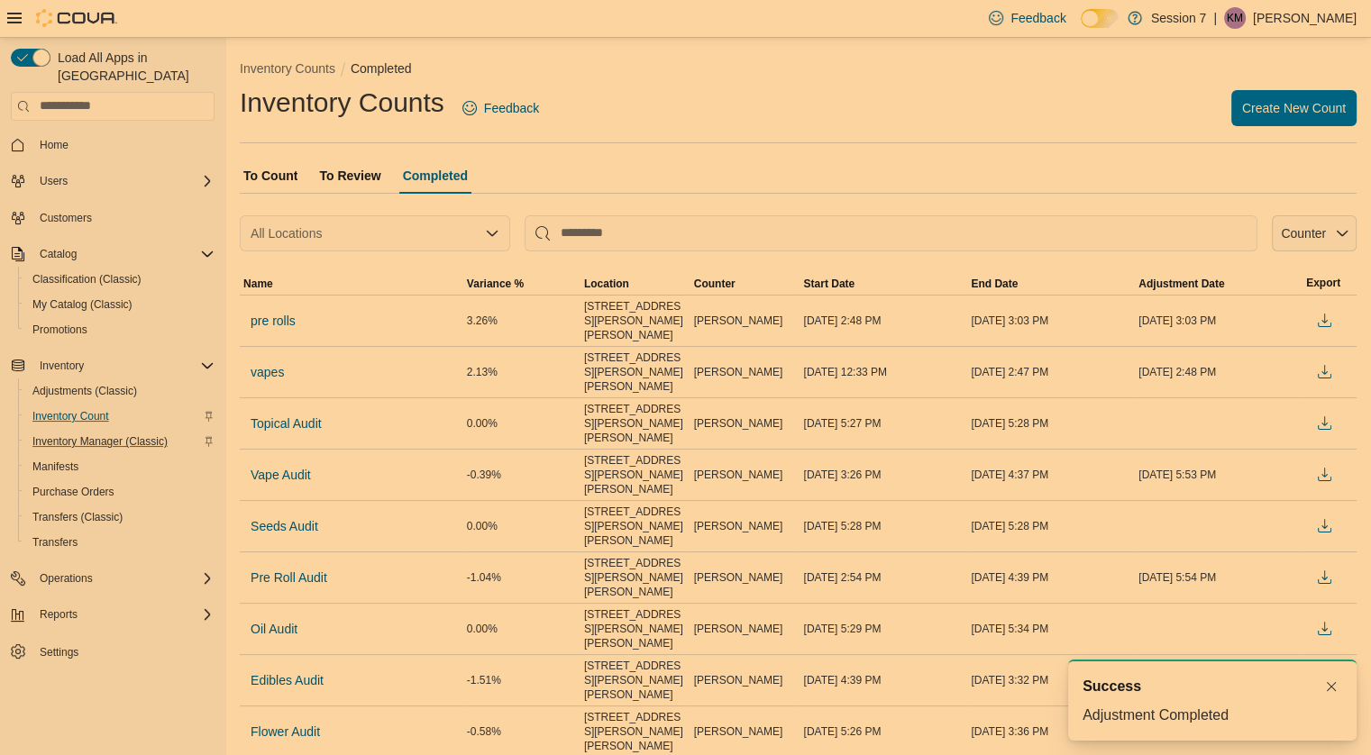
click at [256, 165] on span "To Count" at bounding box center [270, 176] width 54 height 36
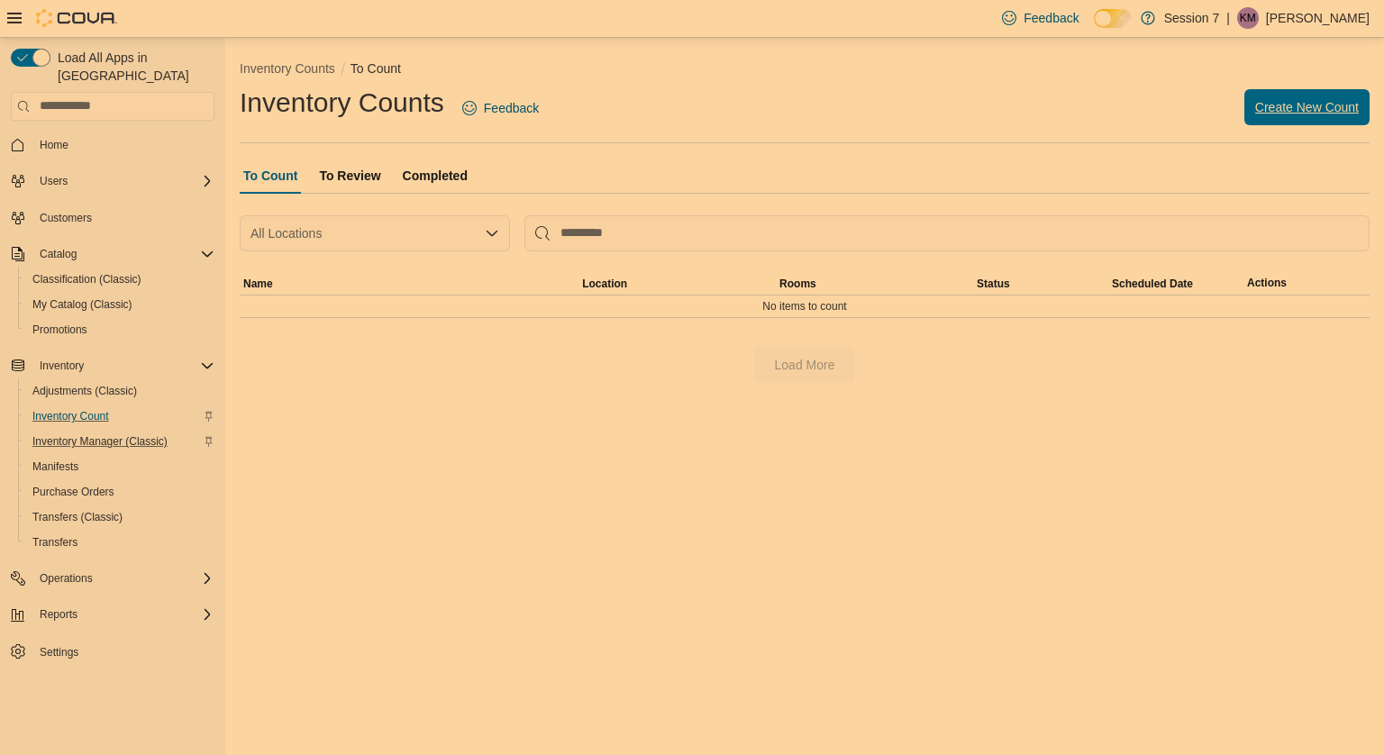
click at [1284, 111] on span "Create New Count" at bounding box center [1307, 107] width 104 height 18
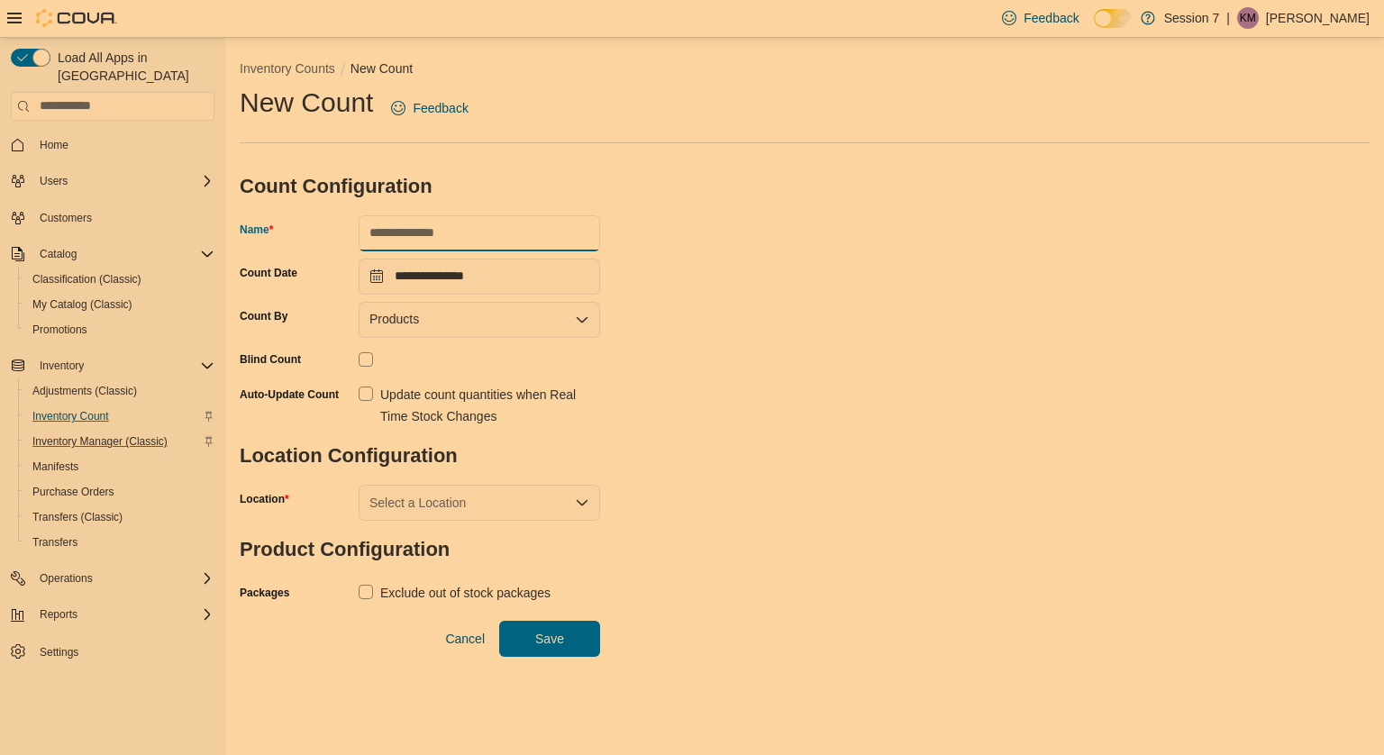
click at [525, 224] on input "Name" at bounding box center [480, 233] width 242 height 36
click at [364, 397] on label "Update count quantities when Real Time Stock Changes" at bounding box center [480, 405] width 242 height 43
click at [408, 490] on div "Select a Location" at bounding box center [480, 503] width 242 height 36
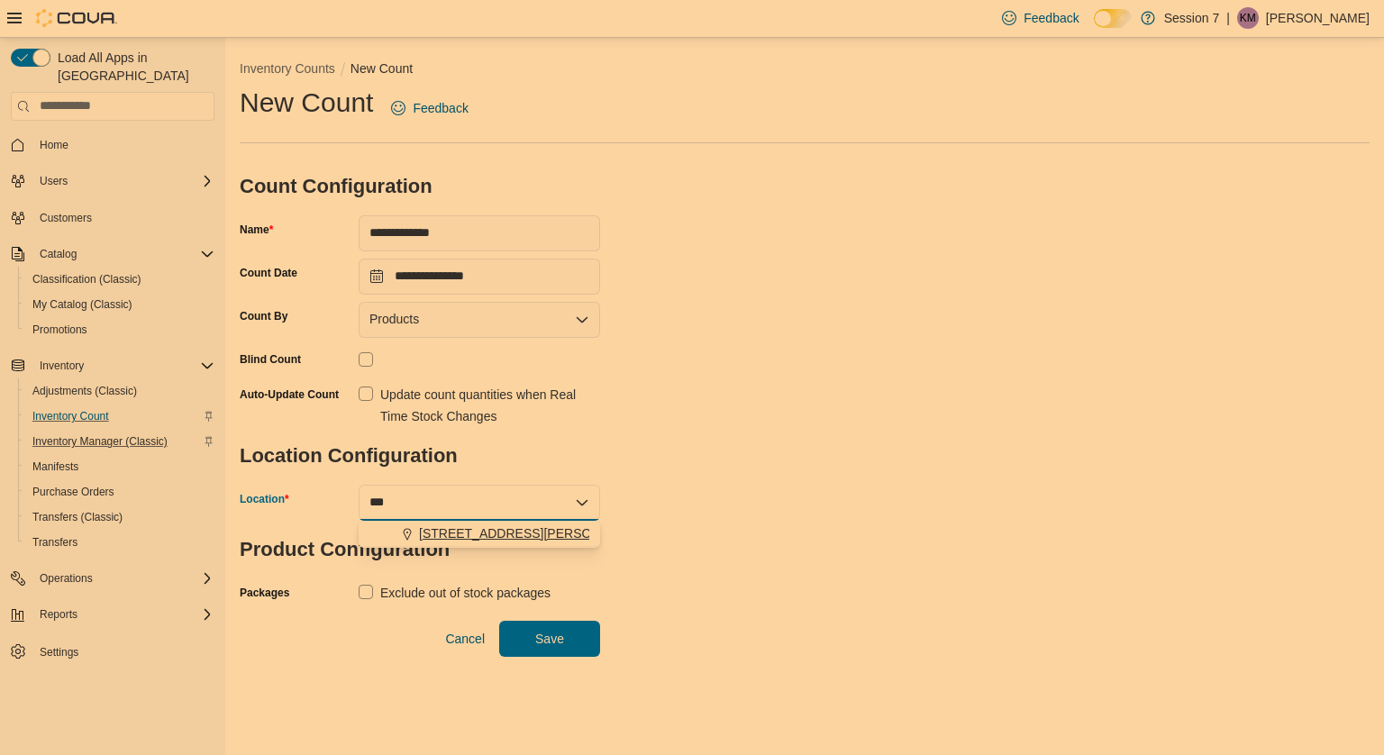
click at [431, 535] on span "[STREET_ADDRESS][PERSON_NAME][PERSON_NAME]" at bounding box center [585, 534] width 333 height 18
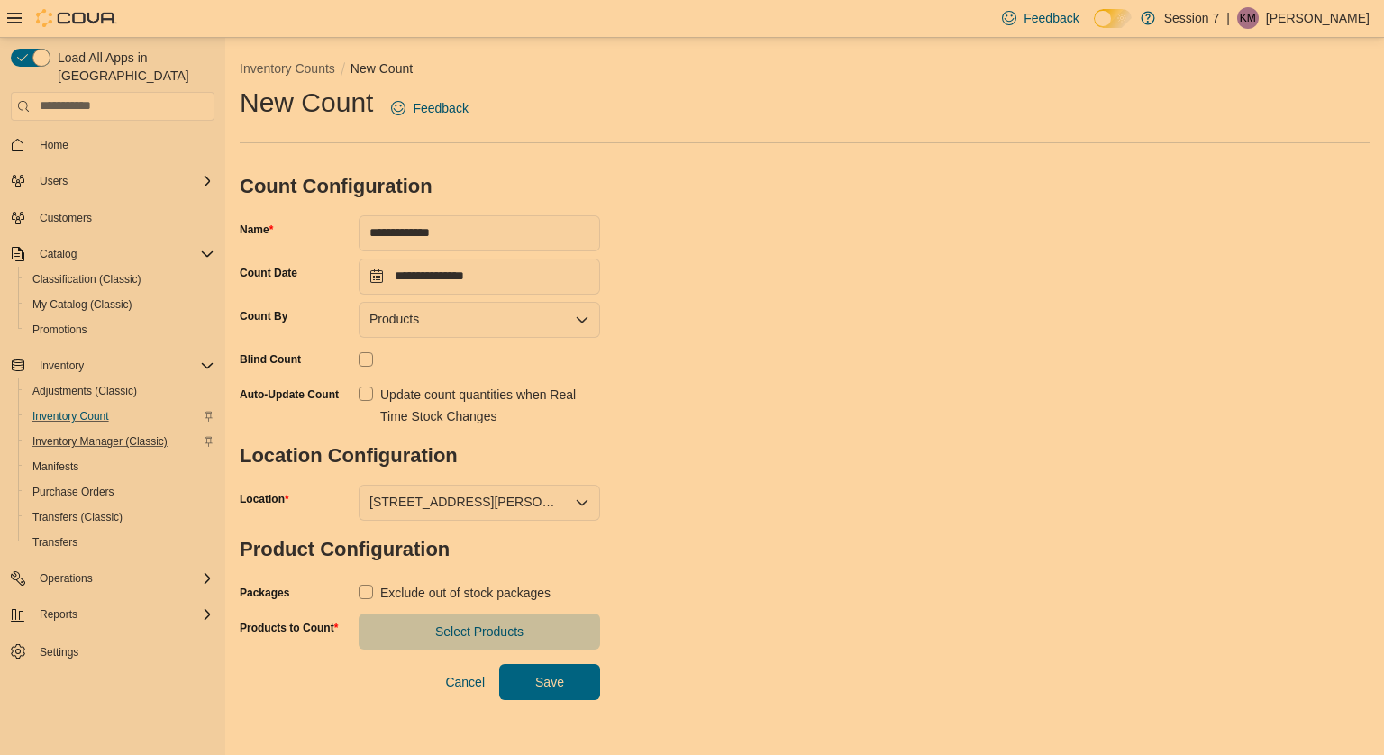
click at [365, 585] on label "Exclude out of stock packages" at bounding box center [455, 593] width 192 height 22
click at [435, 624] on span "Select Products" at bounding box center [479, 631] width 88 height 18
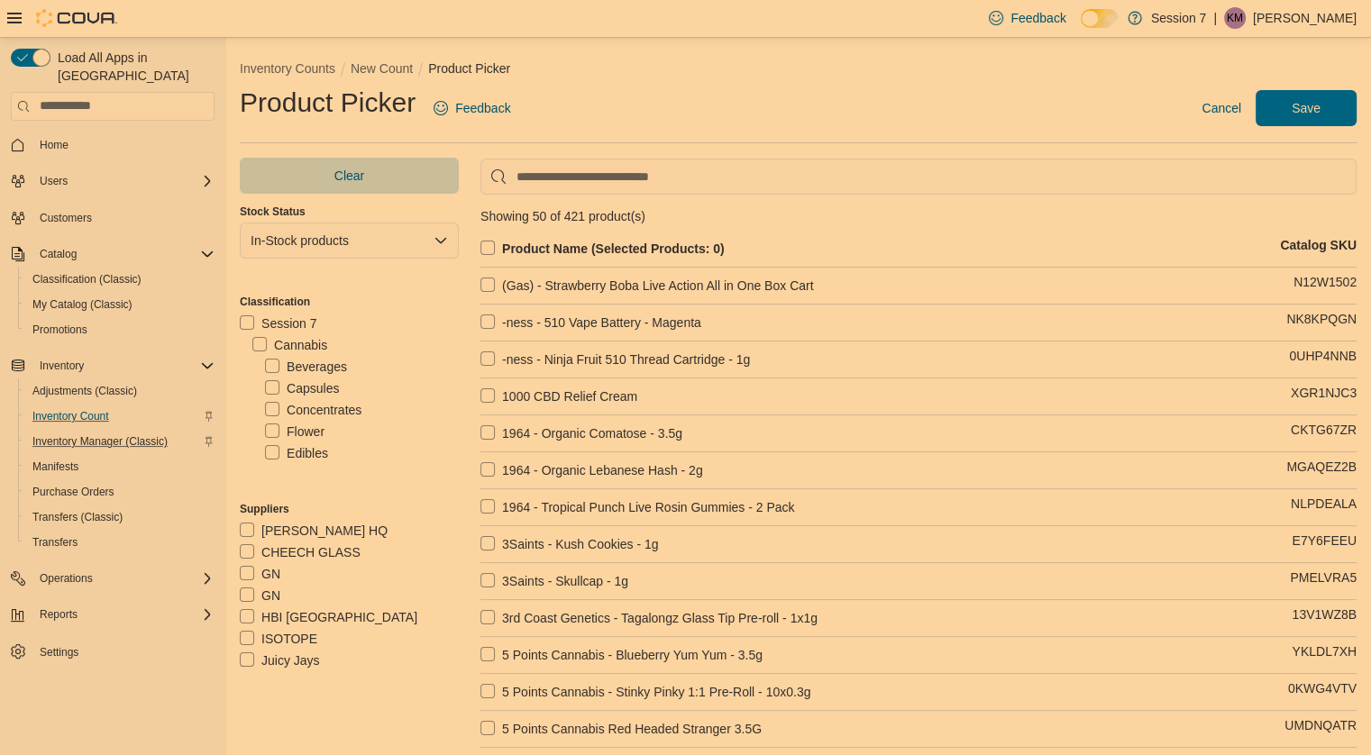
click at [485, 241] on label "Product Name (Selected Products: 0)" at bounding box center [602, 249] width 244 height 22
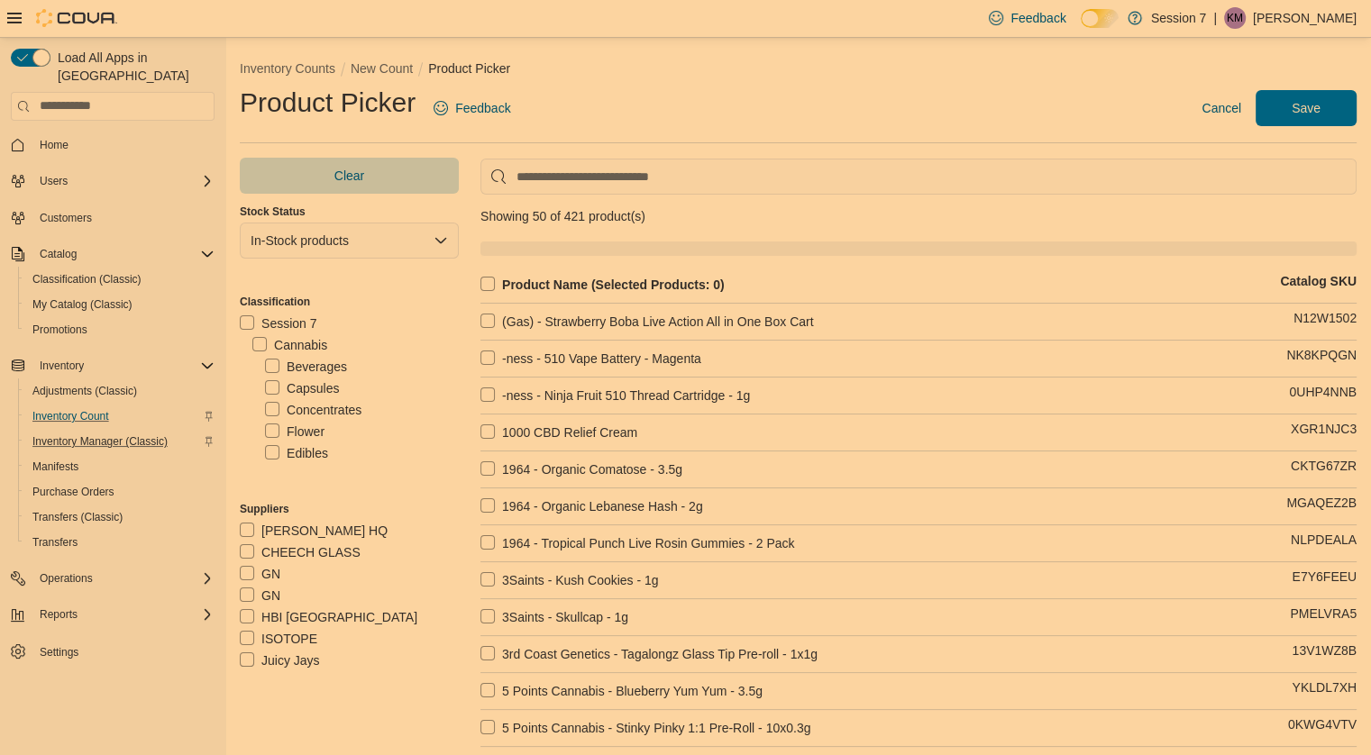
click at [490, 311] on label "(Gas) - Strawberry Boba Live Action All in One Box Cart" at bounding box center [646, 322] width 333 height 22
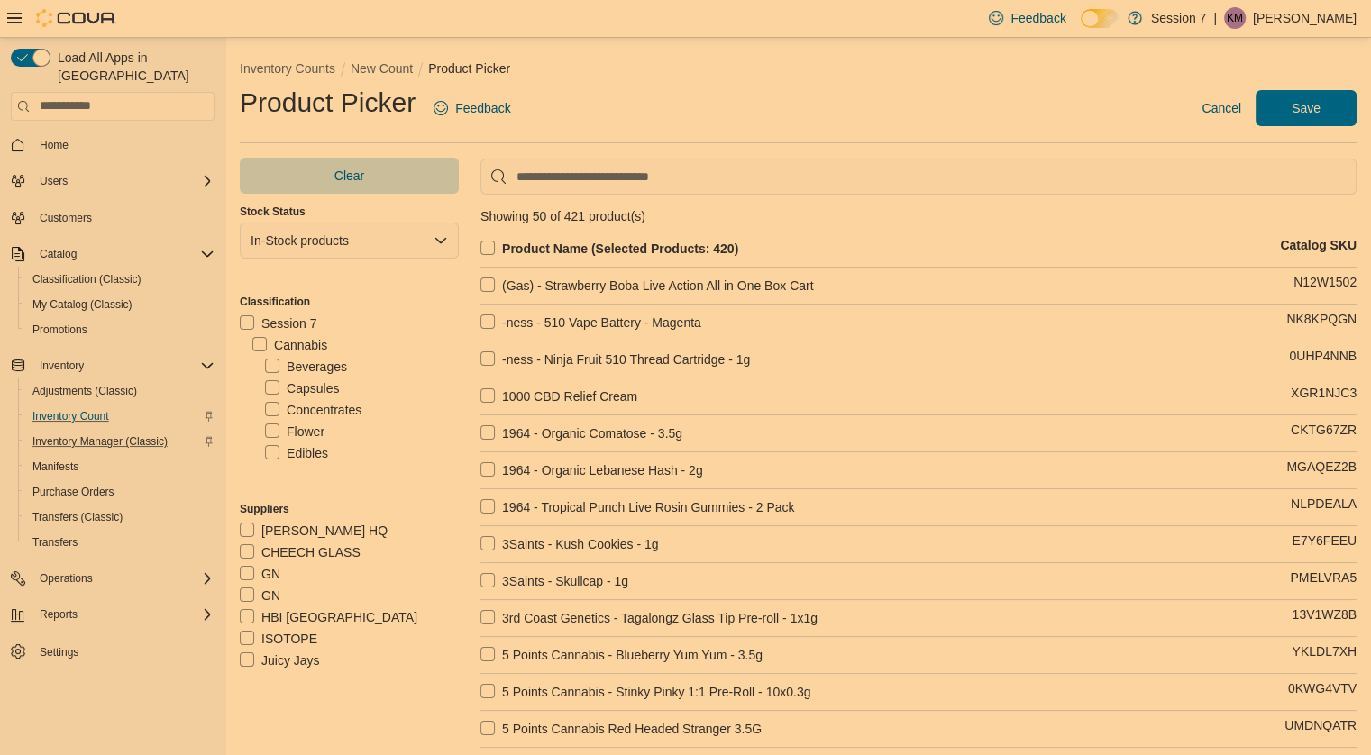
click at [484, 241] on label "Product Name (Selected Products: 420)" at bounding box center [609, 249] width 258 height 22
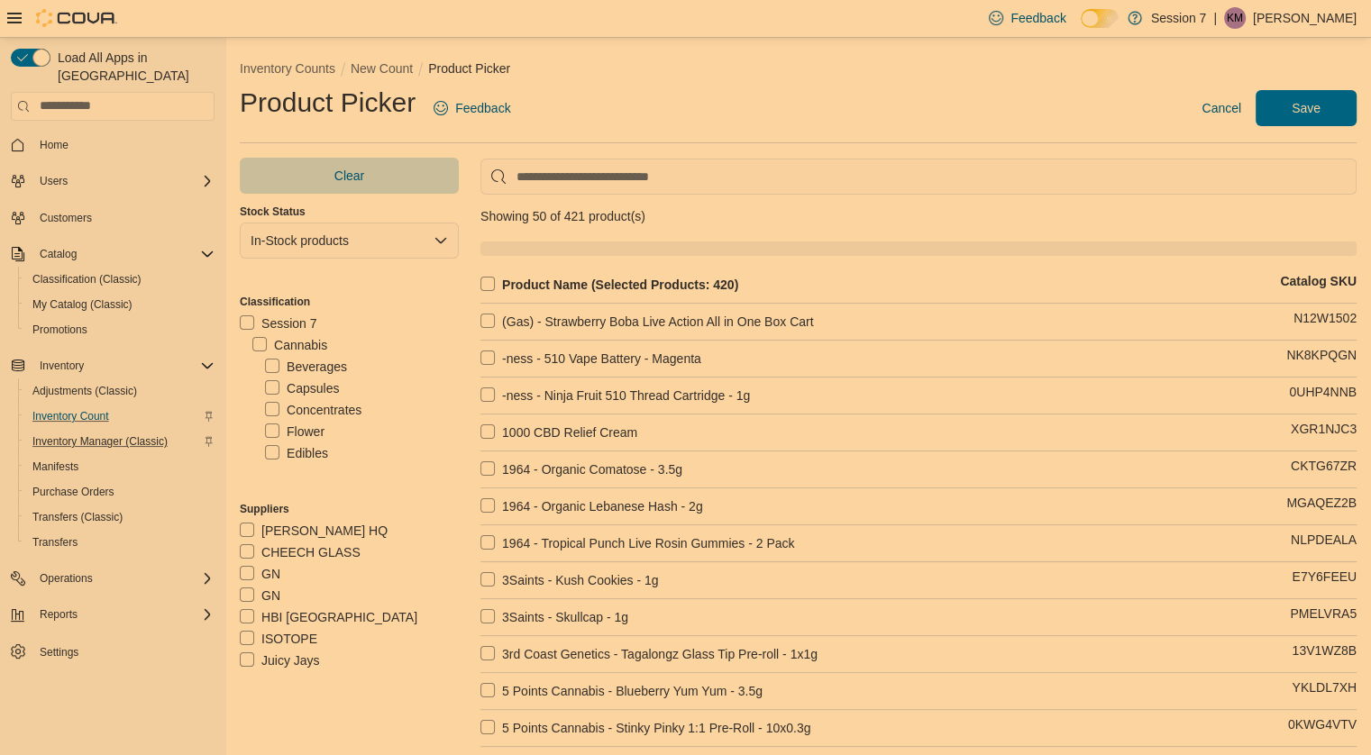
click at [485, 319] on label "(Gas) - Strawberry Boba Live Action All in One Box Cart" at bounding box center [646, 322] width 333 height 22
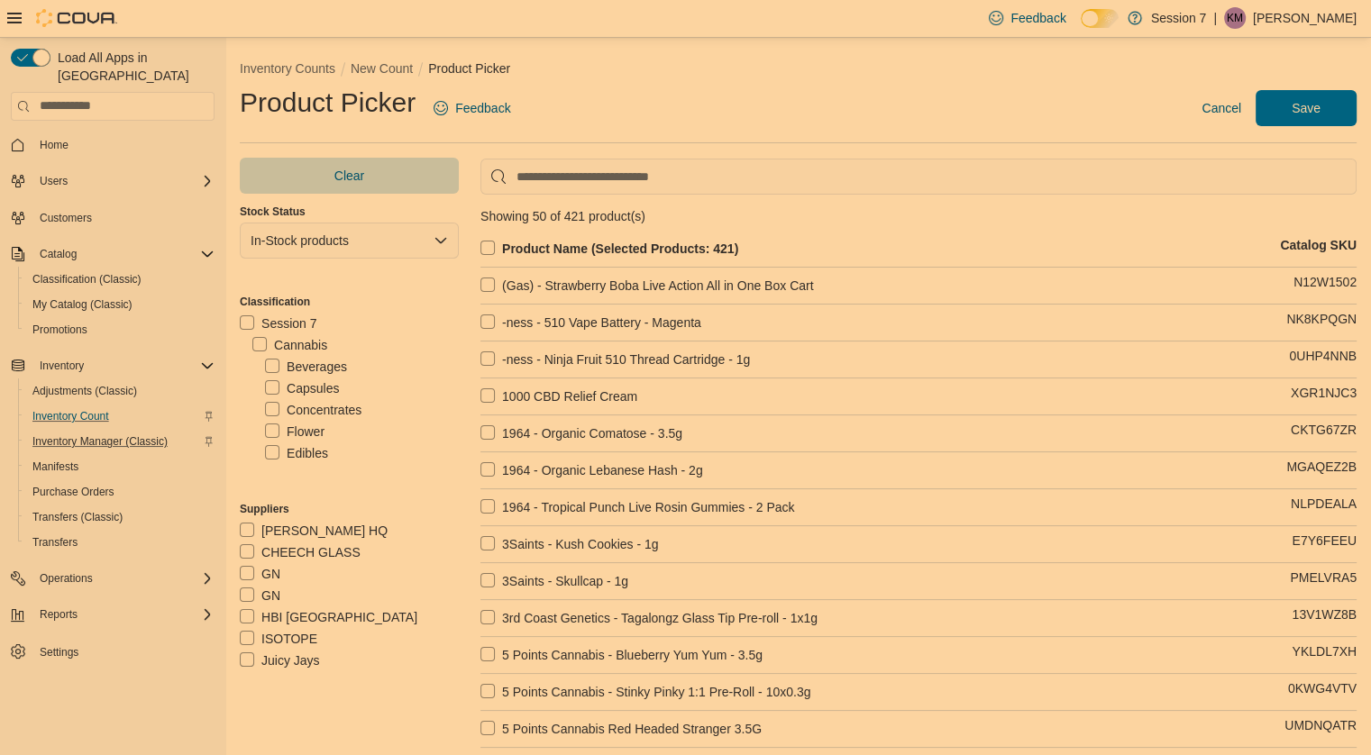
click at [484, 244] on label "Product Name (Selected Products: 421)" at bounding box center [609, 249] width 258 height 22
click at [263, 452] on div "Beverages Capsules Concentrates Flower Edibles Oil Plants Pre-Roll Seeds Vapes …" at bounding box center [355, 486] width 206 height 260
click at [272, 450] on label "Edibles" at bounding box center [296, 453] width 63 height 22
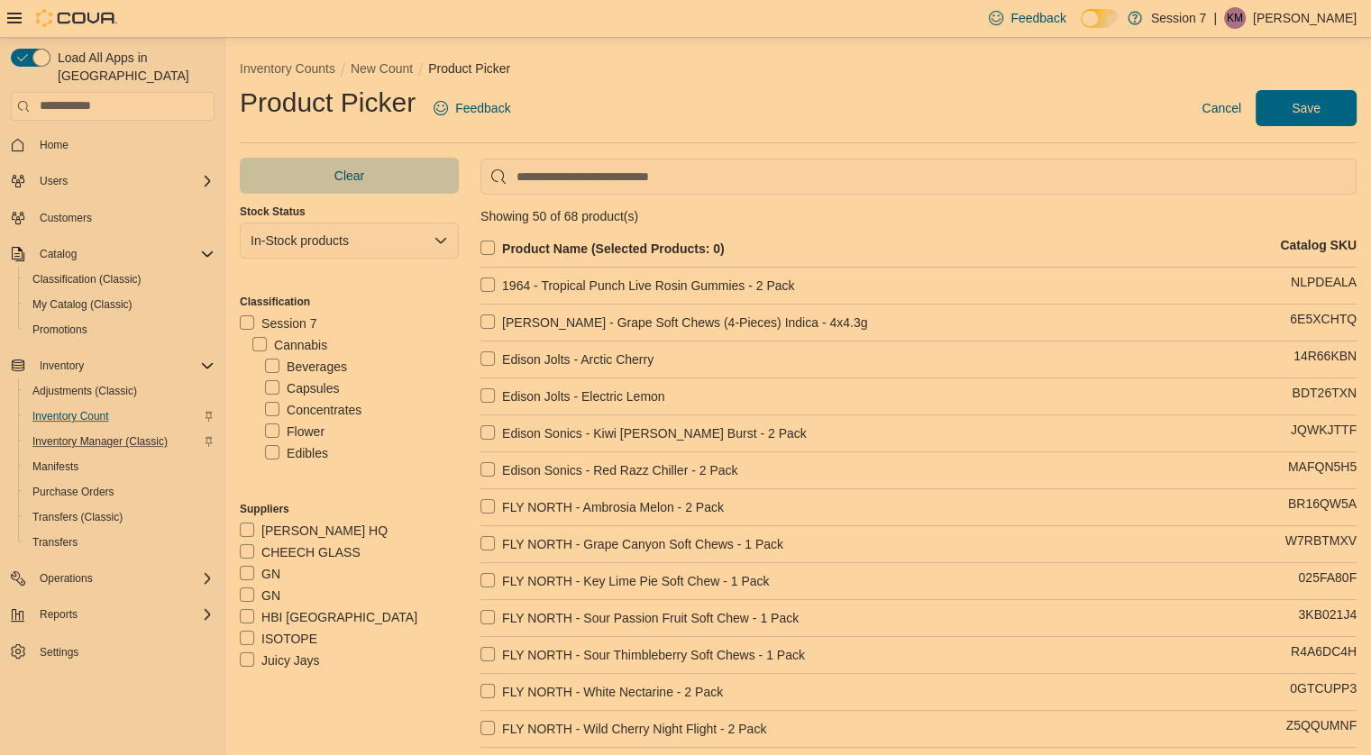
click at [490, 247] on label "Product Name (Selected Products: 0)" at bounding box center [602, 249] width 244 height 22
click at [1319, 101] on span "Save" at bounding box center [1305, 107] width 29 height 18
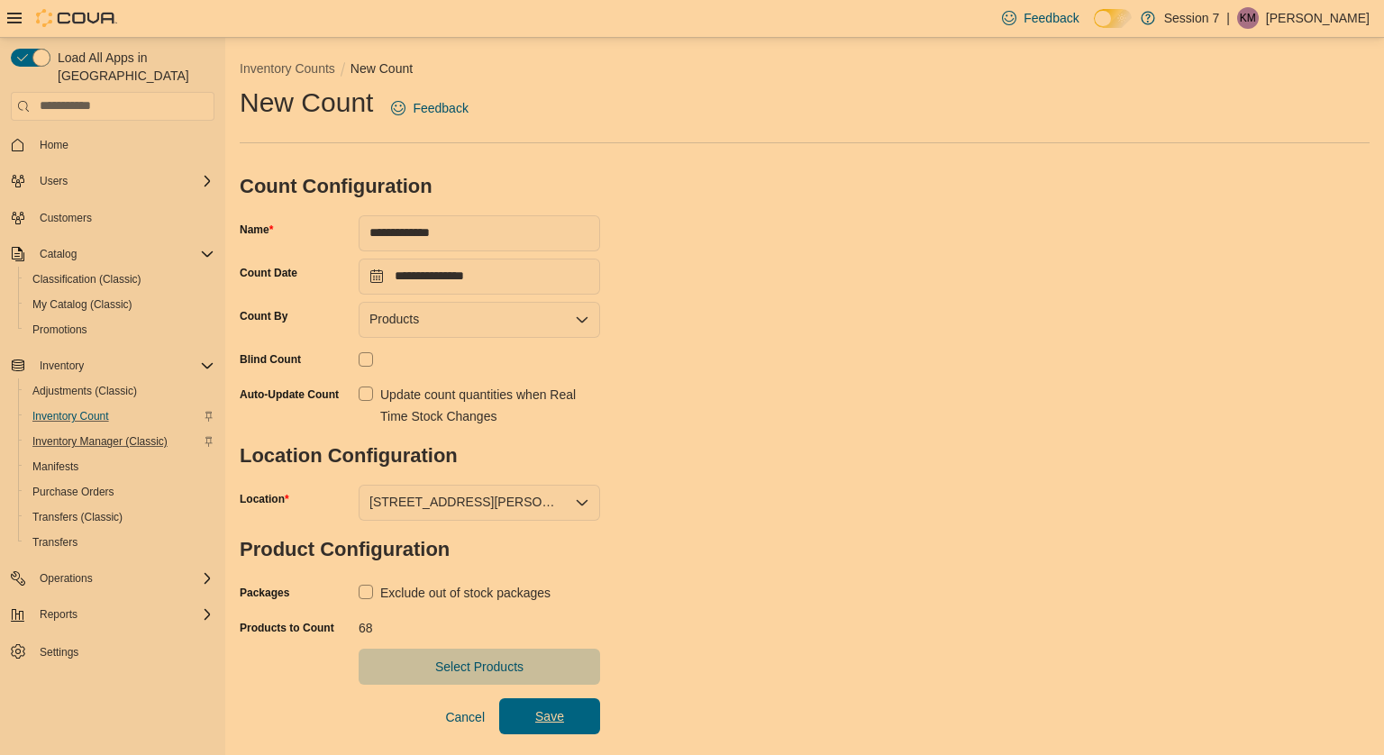
click at [564, 720] on span "Save" at bounding box center [549, 716] width 79 height 36
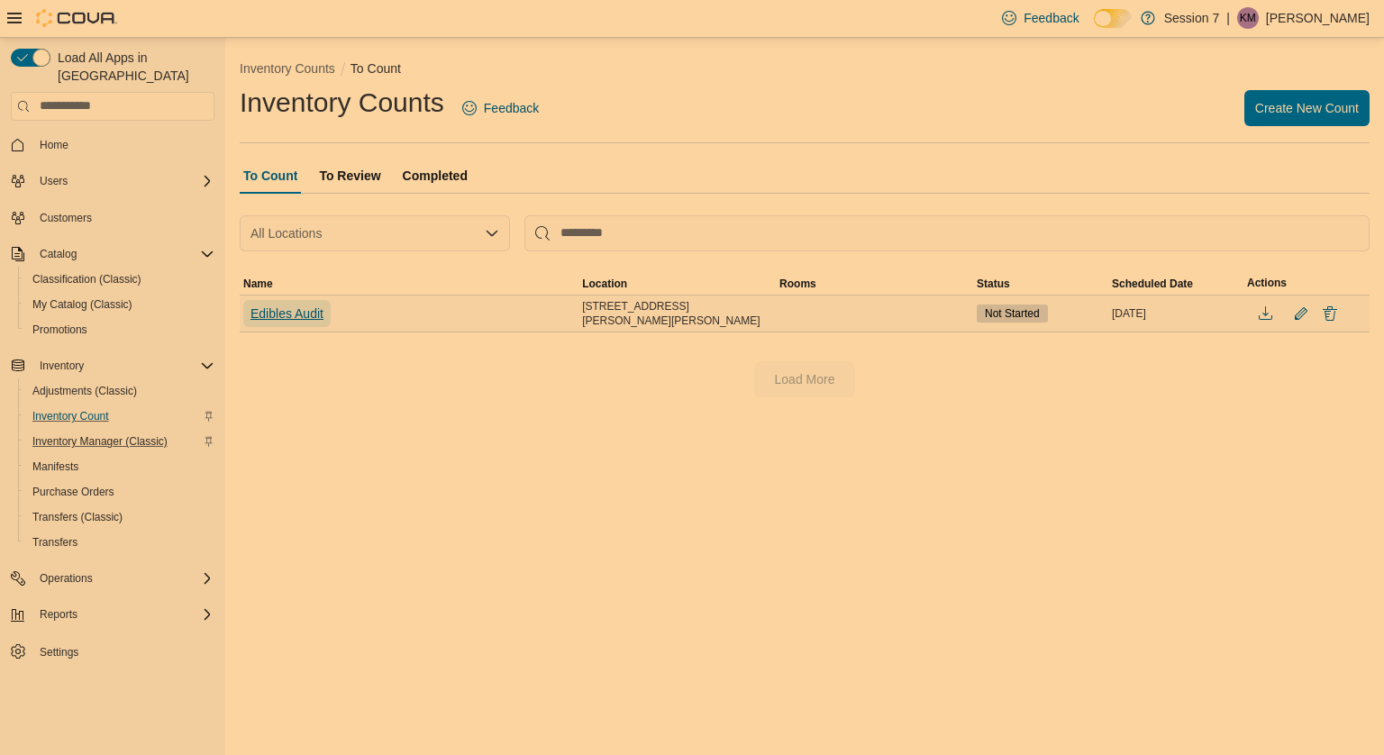
click at [307, 306] on span "Edibles Audit" at bounding box center [287, 314] width 73 height 18
click at [307, 306] on div "Inventory Counts To Count Inventory Counts Feedback Create New Count To Count T…" at bounding box center [804, 396] width 1159 height 717
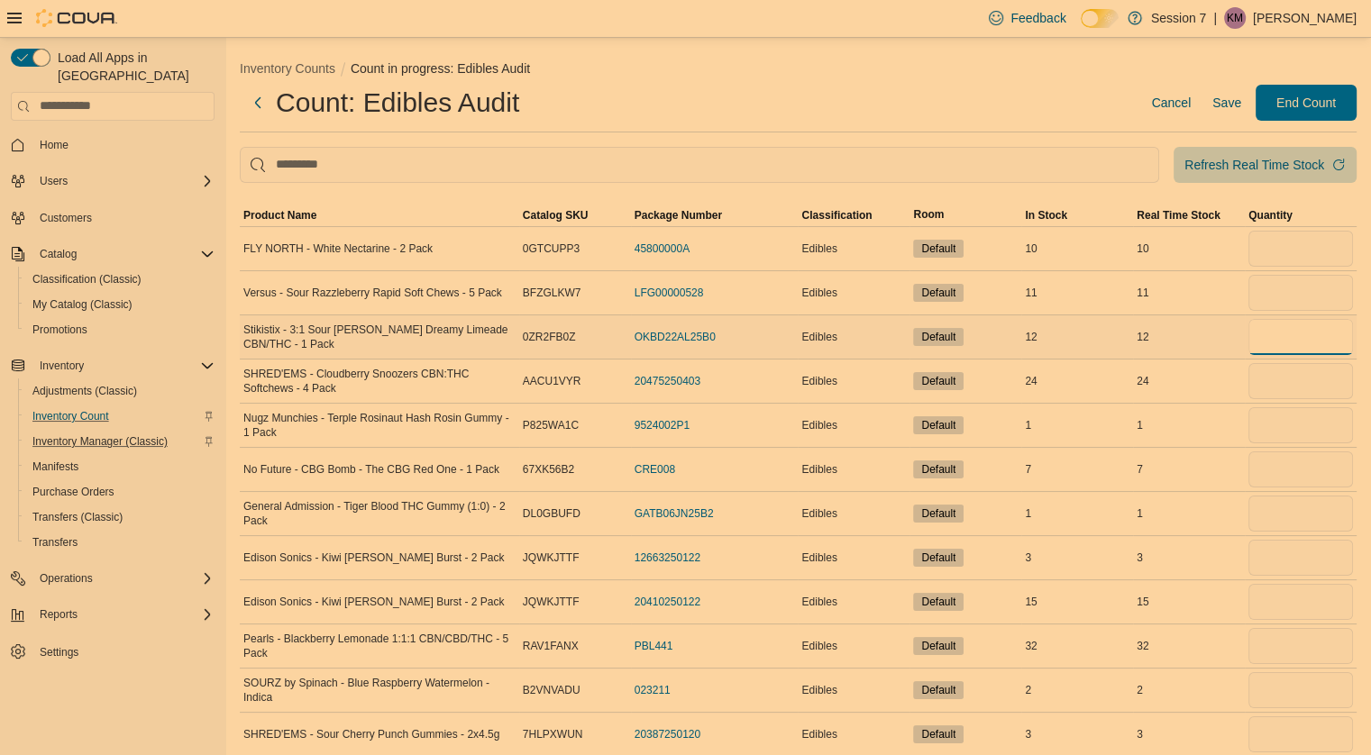
click at [1306, 334] on input "number" at bounding box center [1300, 337] width 105 height 36
click at [1289, 256] on input "number" at bounding box center [1300, 249] width 105 height 36
click at [1301, 385] on input "number" at bounding box center [1300, 381] width 105 height 36
click at [1292, 428] on input "number" at bounding box center [1300, 425] width 105 height 36
click at [1303, 470] on input "number" at bounding box center [1300, 470] width 105 height 36
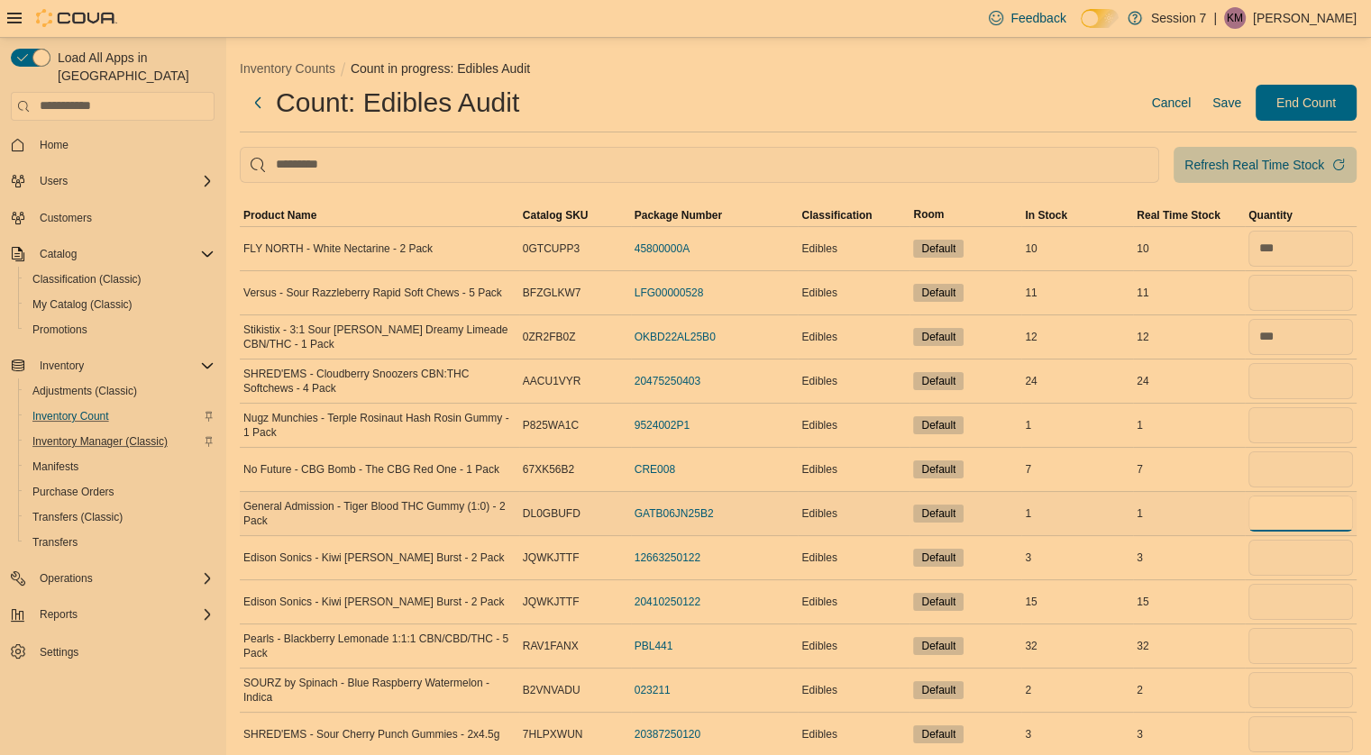
click at [1291, 510] on input "number" at bounding box center [1300, 514] width 105 height 36
click at [1287, 558] on input "number" at bounding box center [1300, 558] width 105 height 36
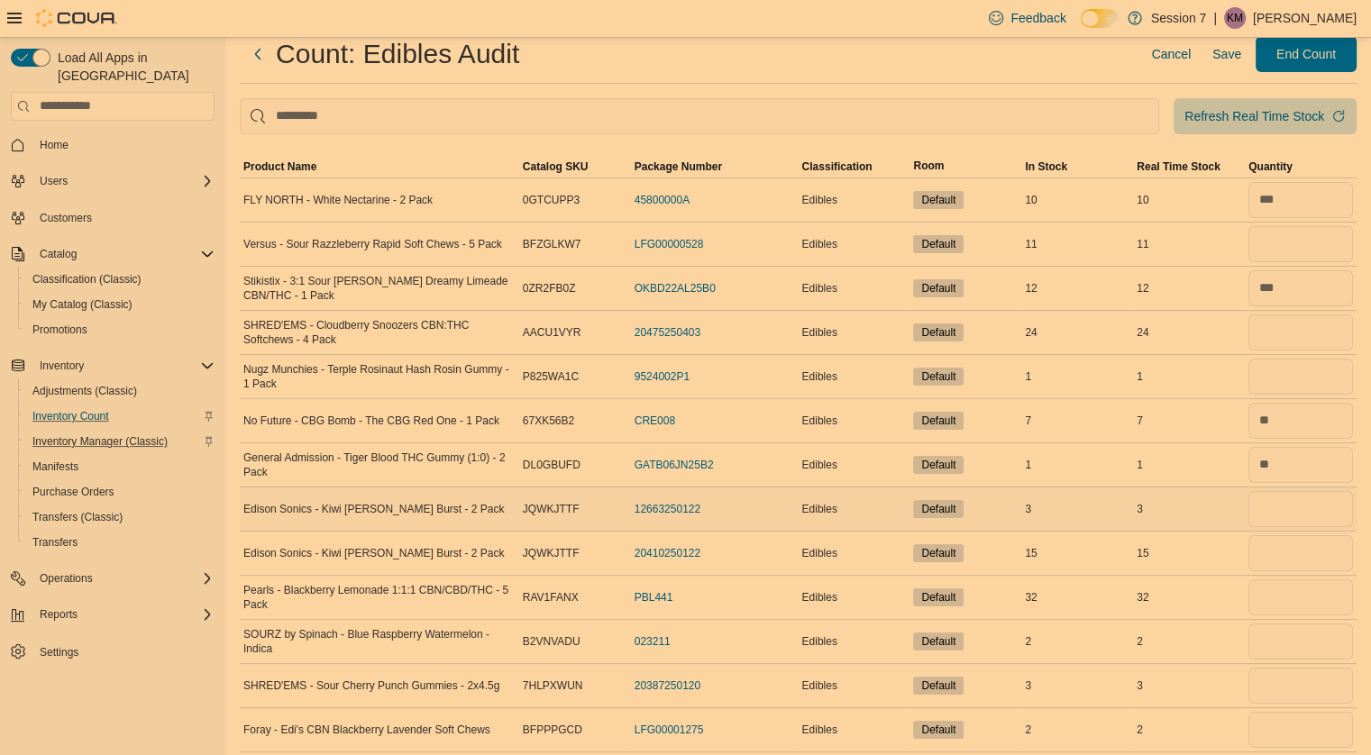
scroll to position [50, 0]
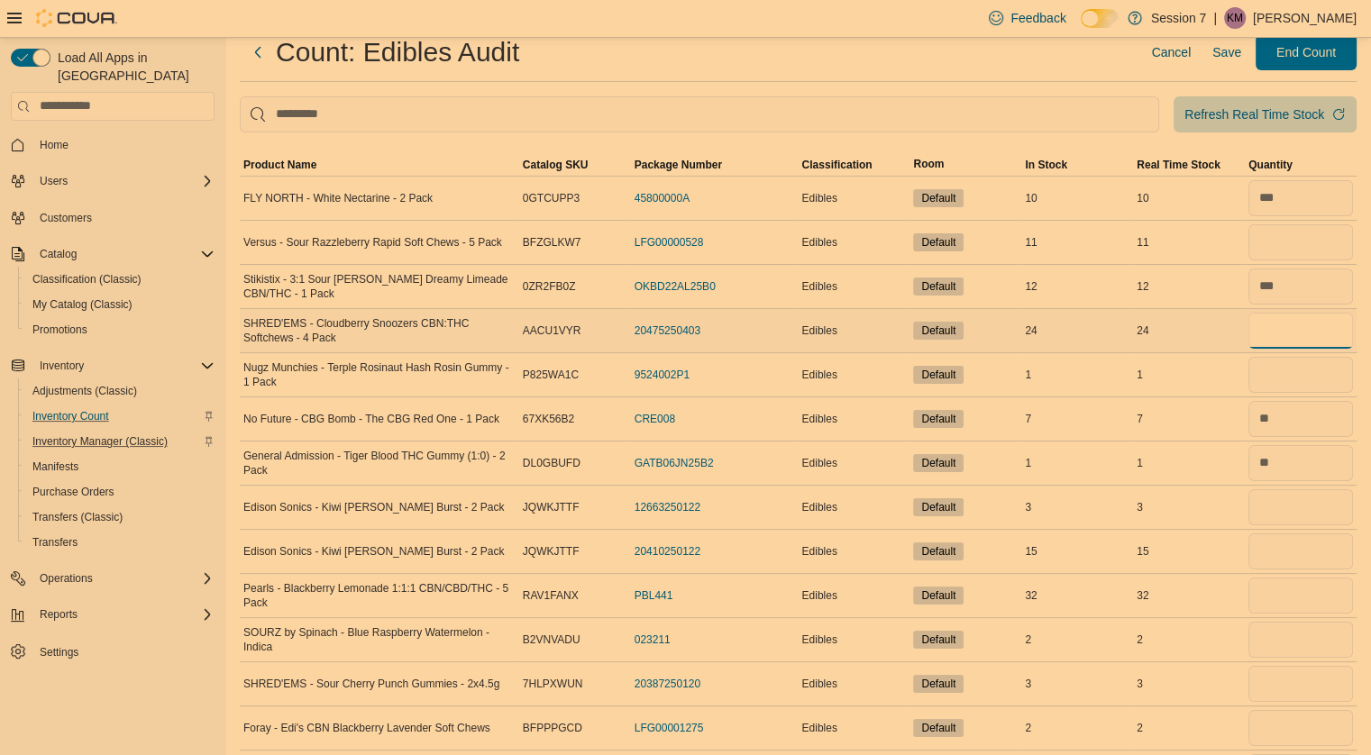
click at [1320, 323] on input "number" at bounding box center [1300, 331] width 105 height 36
click at [1310, 370] on input "number" at bounding box center [1300, 375] width 105 height 36
click at [1301, 505] on input "number" at bounding box center [1300, 507] width 105 height 36
click at [1298, 557] on input "number" at bounding box center [1300, 552] width 105 height 36
click at [1291, 598] on input "number" at bounding box center [1300, 596] width 105 height 36
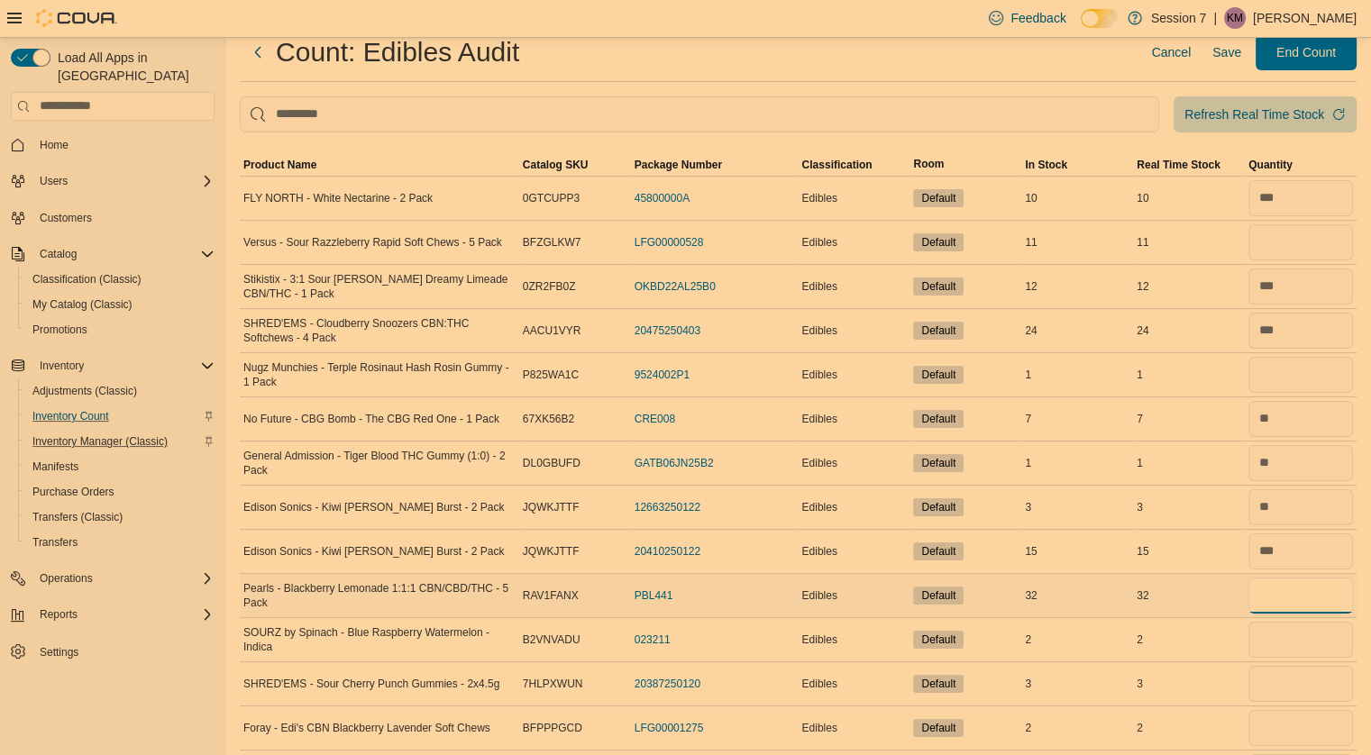
click at [1291, 598] on input "number" at bounding box center [1300, 596] width 105 height 36
click at [1294, 644] on input "number" at bounding box center [1300, 640] width 105 height 36
click at [1288, 684] on input "number" at bounding box center [1300, 684] width 105 height 36
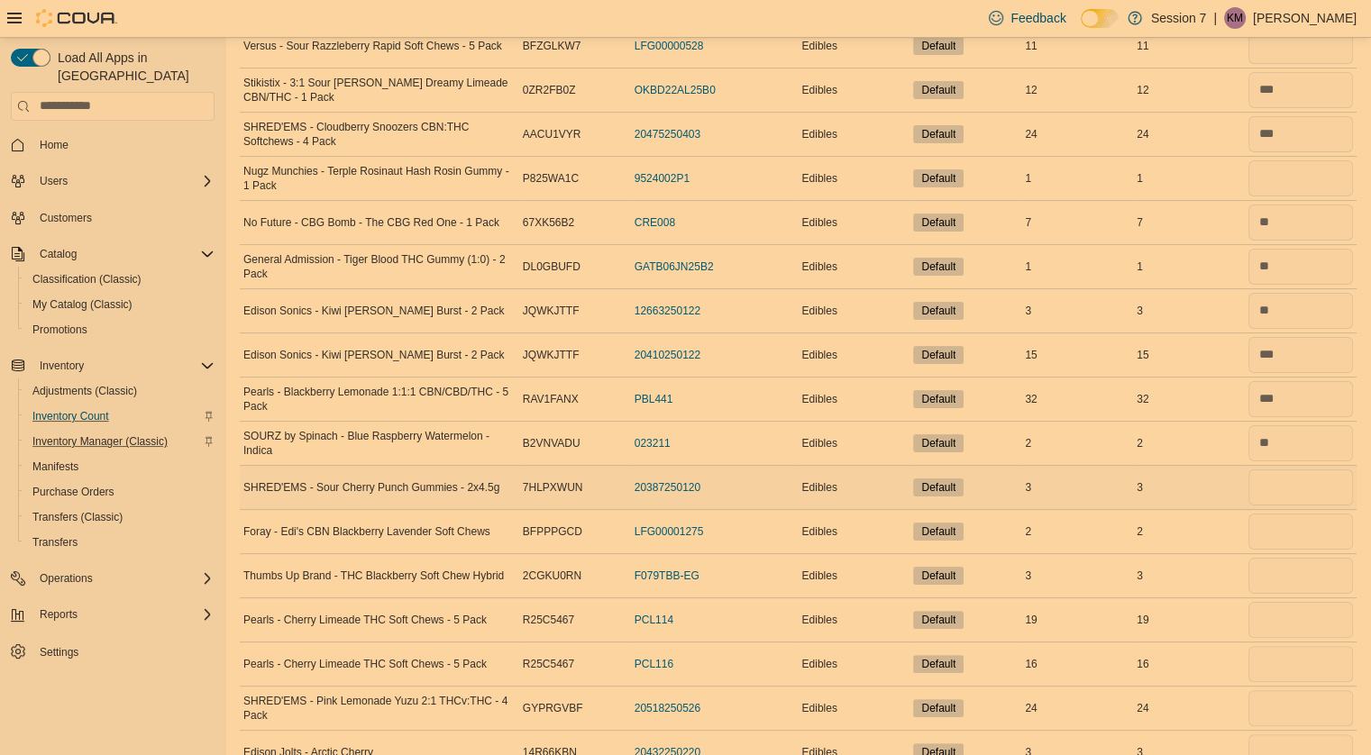
scroll to position [248, 0]
click at [1290, 497] on input "number" at bounding box center [1300, 487] width 105 height 36
click at [1287, 572] on input "number" at bounding box center [1300, 575] width 105 height 36
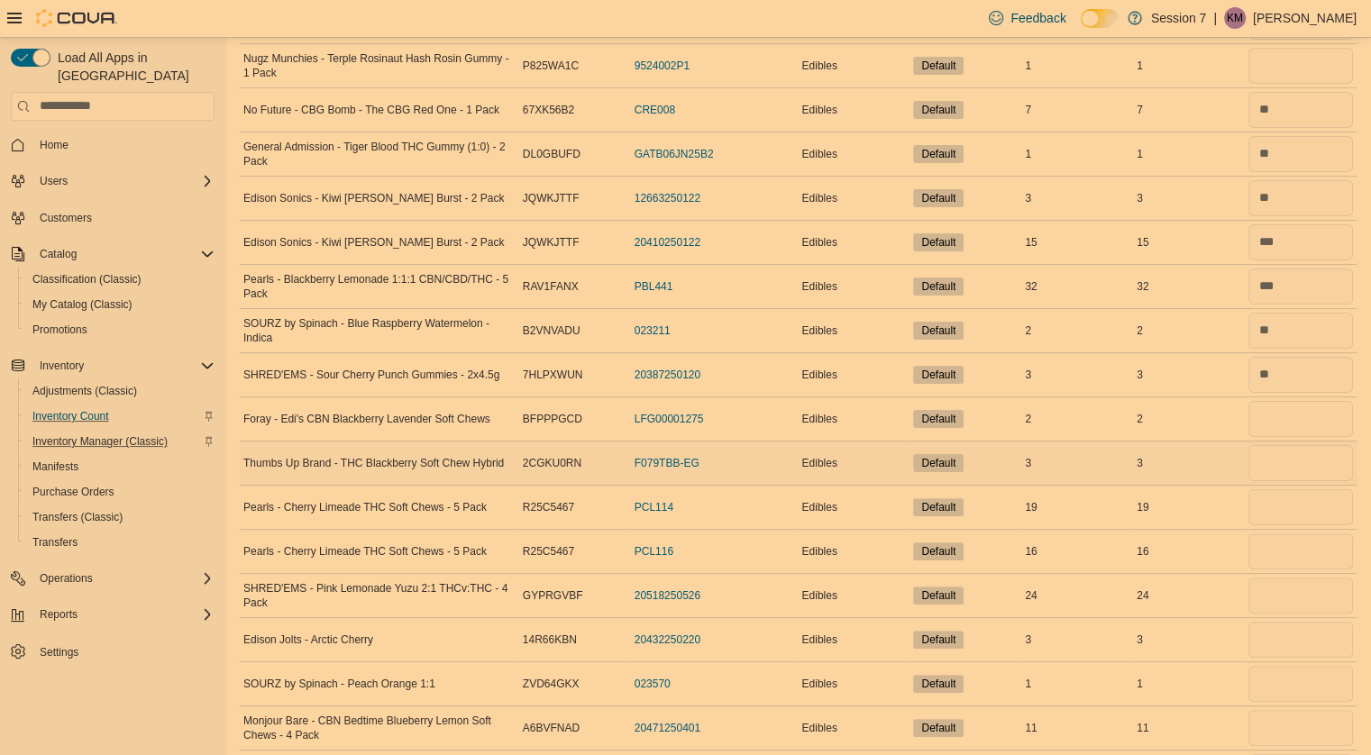
scroll to position [360, 0]
click at [1285, 464] on input "number" at bounding box center [1300, 462] width 105 height 36
click at [1284, 504] on input "number" at bounding box center [1300, 506] width 105 height 36
click at [342, 20] on div "Feedback Dark Mode Session 7 | KM [PERSON_NAME]" at bounding box center [685, 19] width 1371 height 38
click at [1298, 511] on input "number" at bounding box center [1300, 506] width 105 height 36
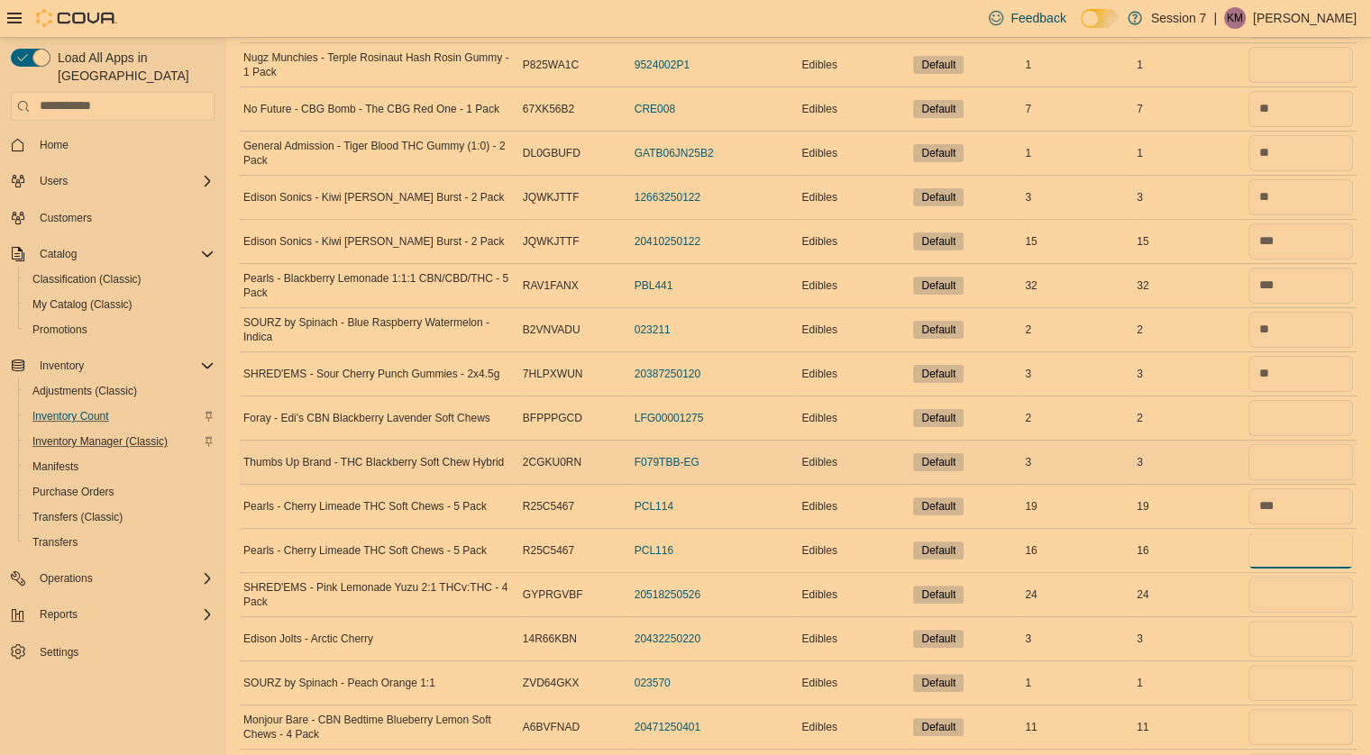
drag, startPoint x: 1294, startPoint y: 553, endPoint x: 1298, endPoint y: 450, distance: 103.7
click at [1298, 450] on input "number" at bounding box center [1300, 462] width 105 height 36
click at [1304, 558] on input "number" at bounding box center [1300, 551] width 105 height 36
click at [1306, 597] on input "number" at bounding box center [1300, 595] width 105 height 36
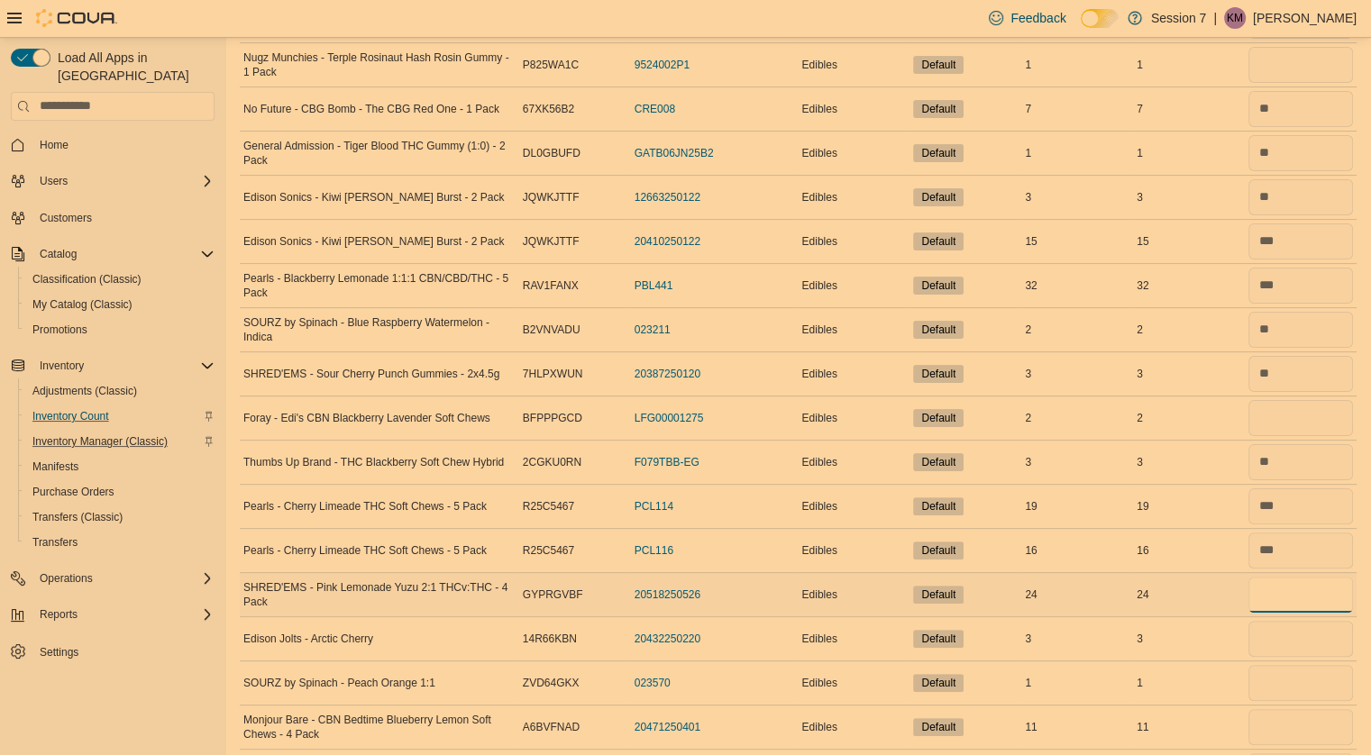
click at [1287, 591] on input "number" at bounding box center [1300, 595] width 105 height 36
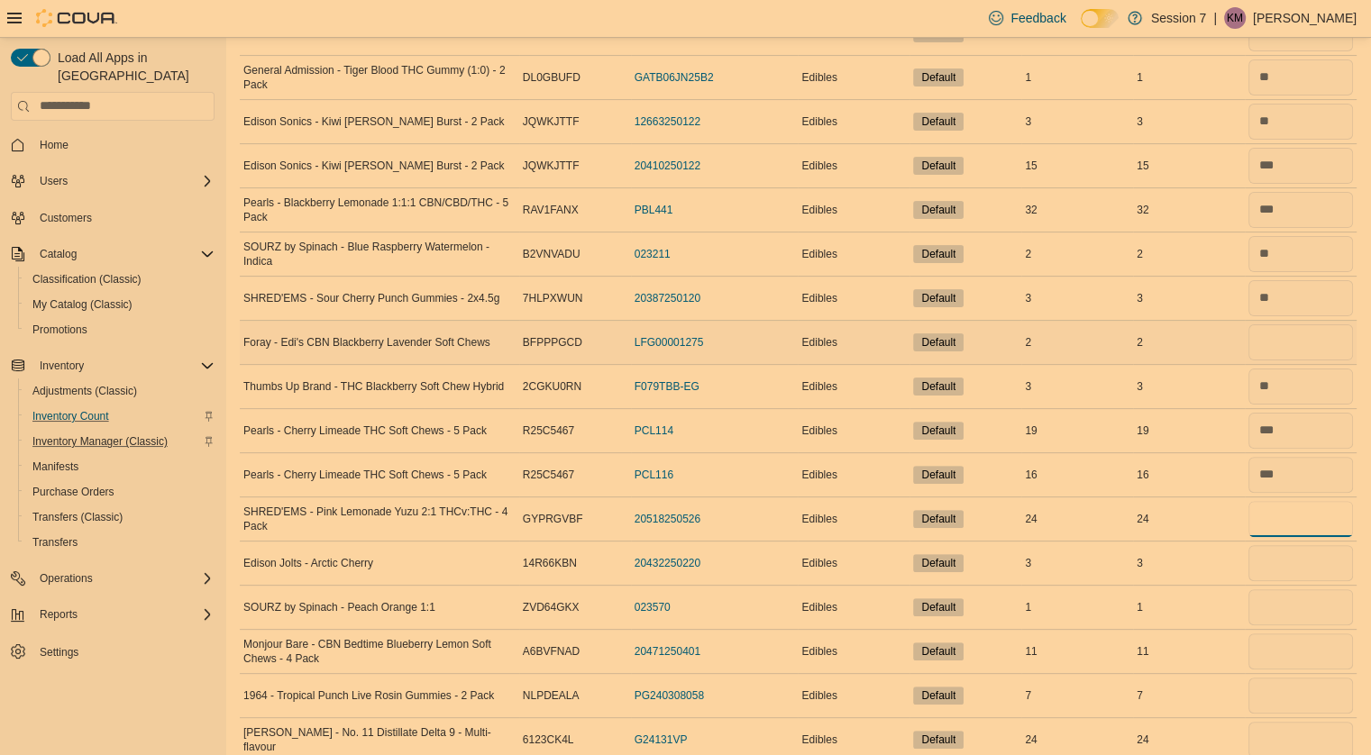
scroll to position [443, 0]
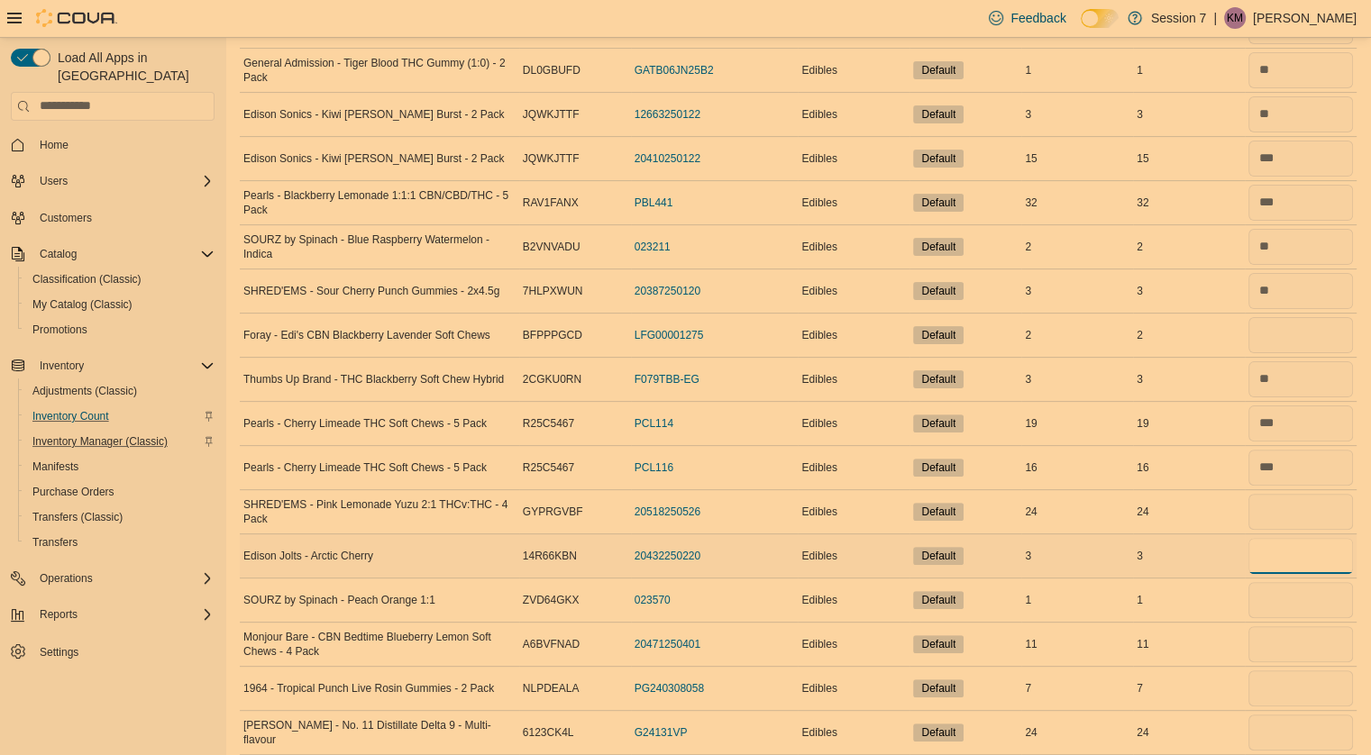
click at [1292, 554] on input "number" at bounding box center [1300, 556] width 105 height 36
click at [1293, 594] on input "number" at bounding box center [1300, 600] width 105 height 36
click at [1292, 643] on input "number" at bounding box center [1300, 644] width 105 height 36
click at [1289, 679] on input "number" at bounding box center [1300, 689] width 105 height 36
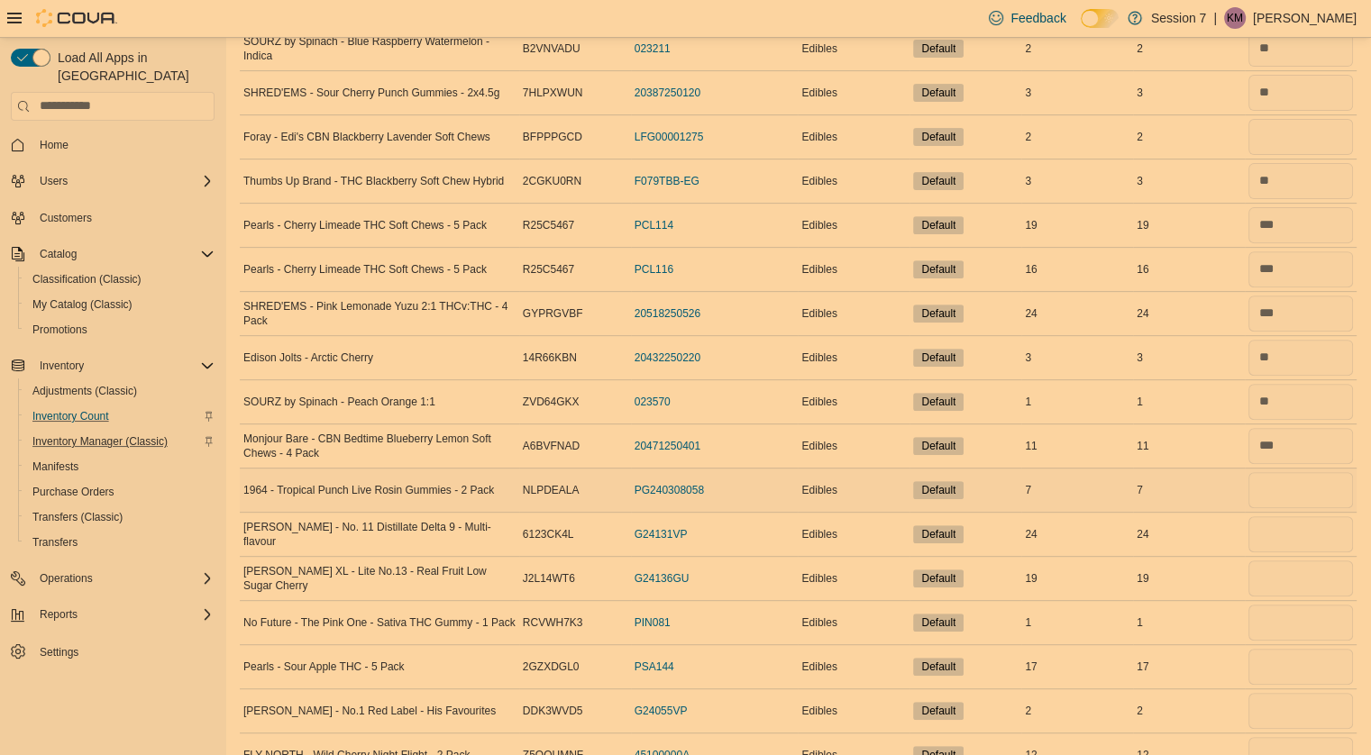
scroll to position [652, 0]
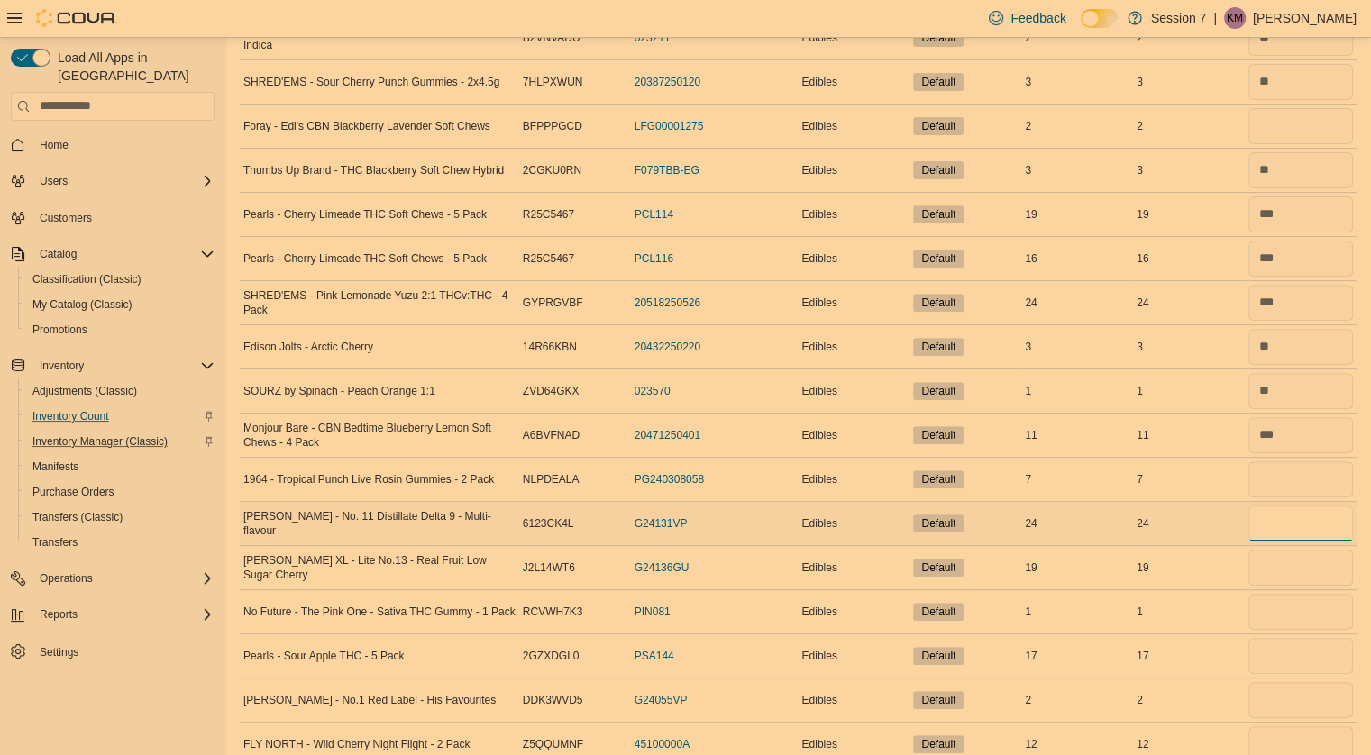
click at [1297, 531] on input "number" at bounding box center [1300, 524] width 105 height 36
click at [1295, 558] on input "number" at bounding box center [1300, 568] width 105 height 36
click at [1297, 612] on input "number" at bounding box center [1300, 612] width 105 height 36
click at [1295, 642] on input "number" at bounding box center [1300, 656] width 105 height 36
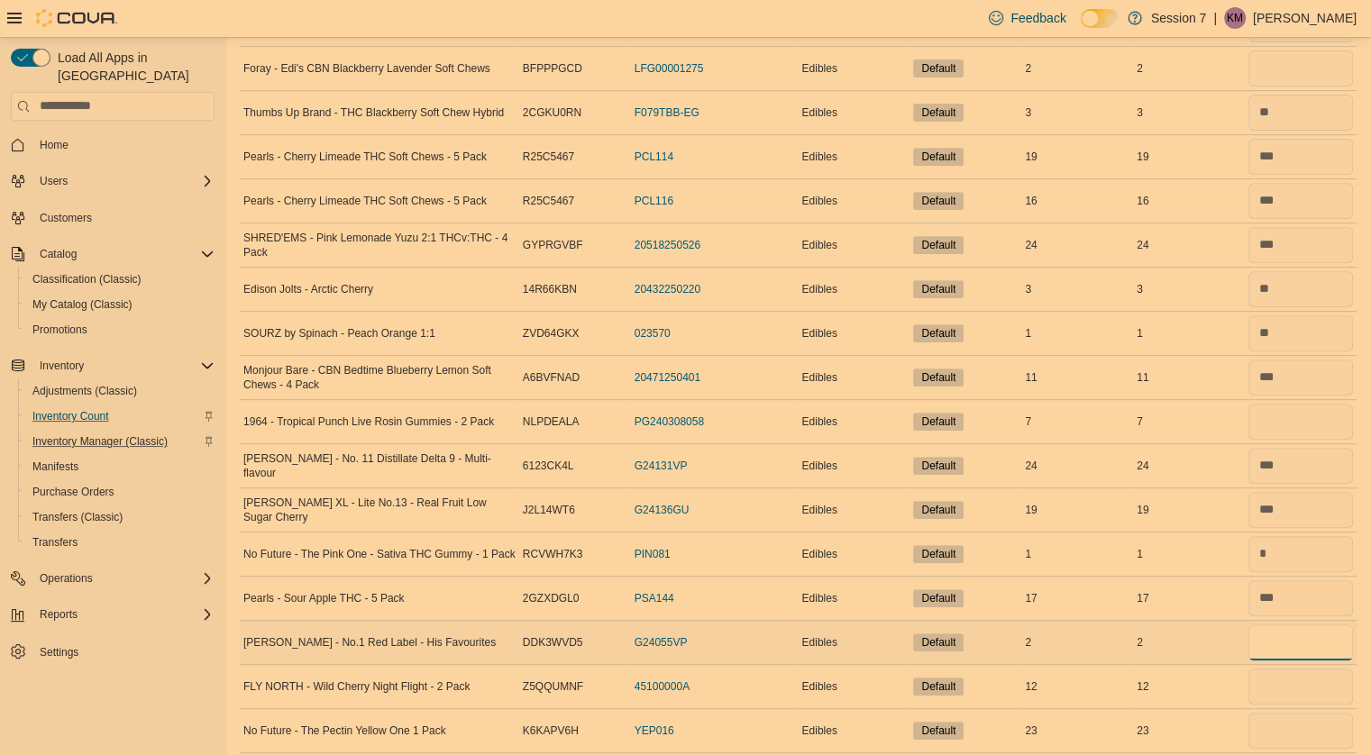
click at [1294, 642] on input "number" at bounding box center [1300, 643] width 105 height 36
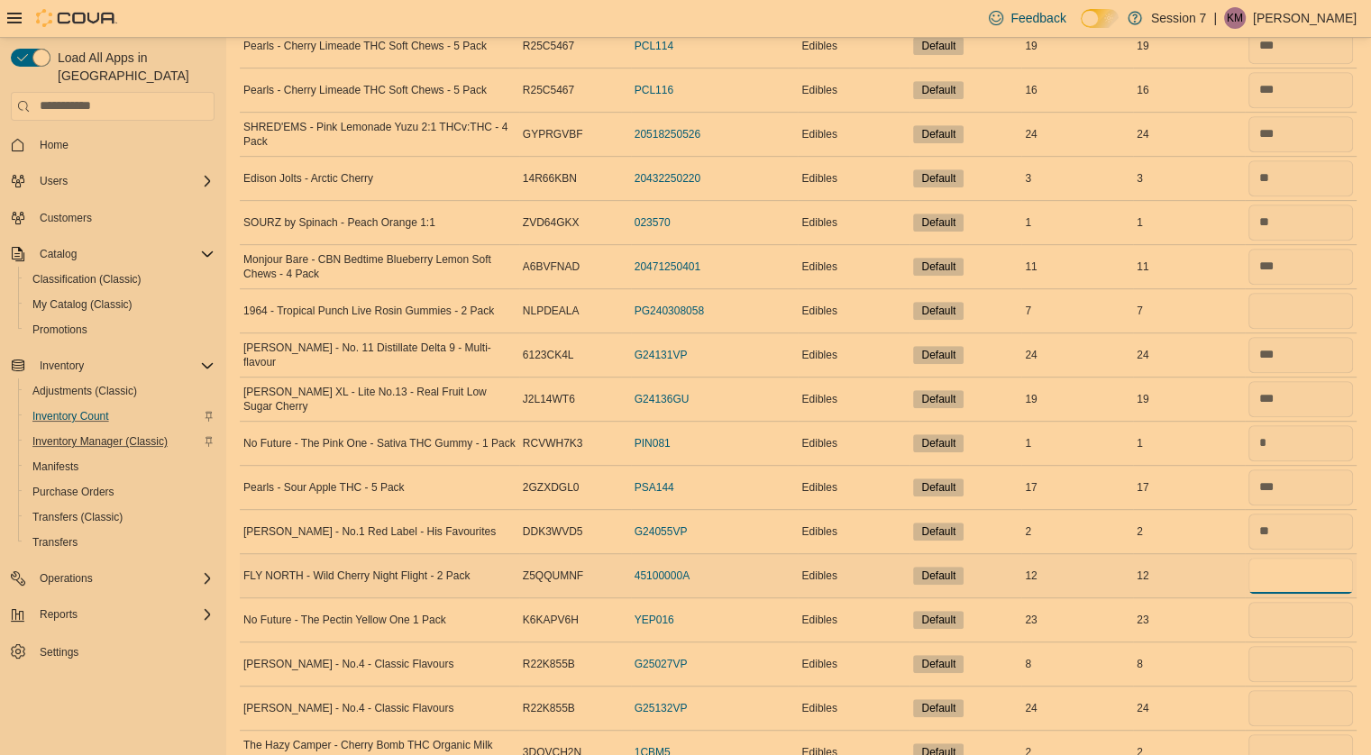
click at [1287, 578] on input "number" at bounding box center [1300, 576] width 105 height 36
click at [1305, 619] on input "number" at bounding box center [1300, 620] width 105 height 36
click at [1293, 652] on input "number" at bounding box center [1300, 664] width 105 height 36
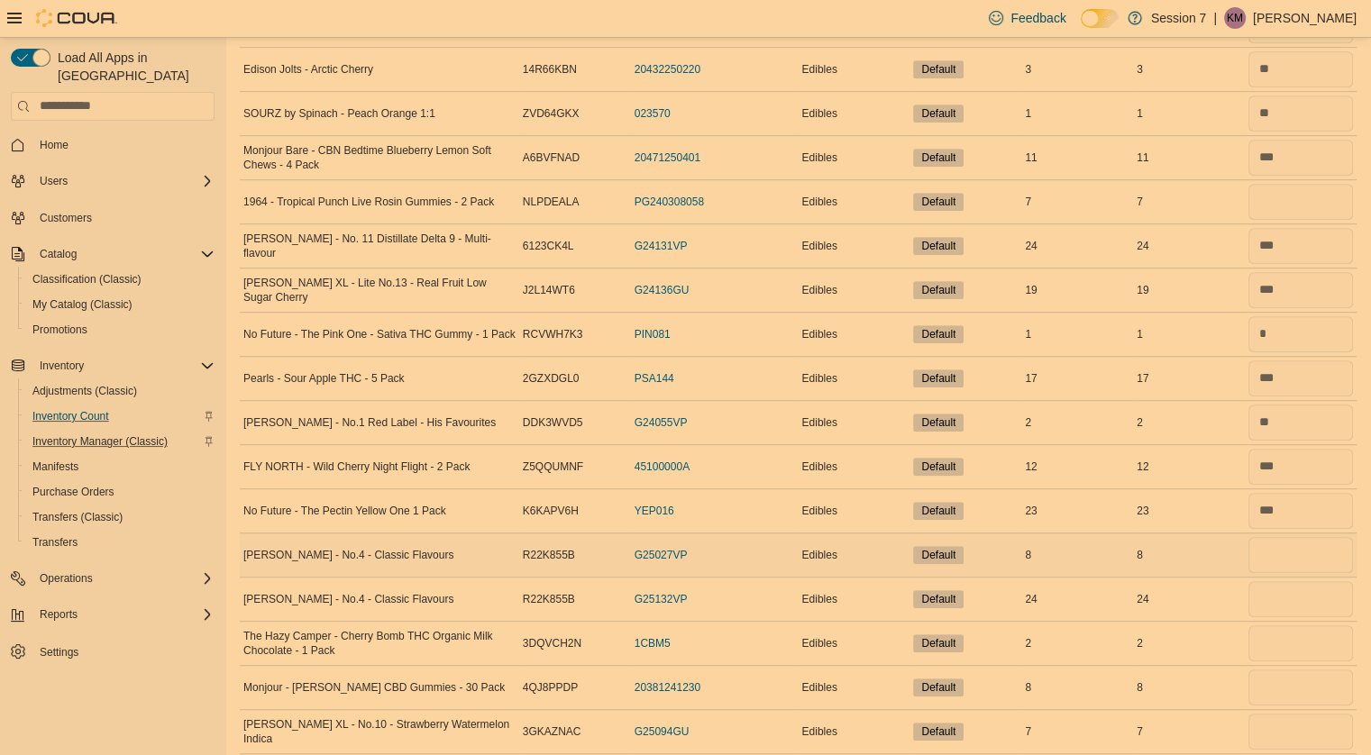
scroll to position [930, 0]
click at [1291, 543] on input "number" at bounding box center [1300, 555] width 105 height 36
click at [1283, 597] on input "number" at bounding box center [1300, 599] width 105 height 36
click at [1274, 548] on input "number" at bounding box center [1300, 555] width 105 height 36
click at [1298, 691] on input "number" at bounding box center [1300, 688] width 105 height 36
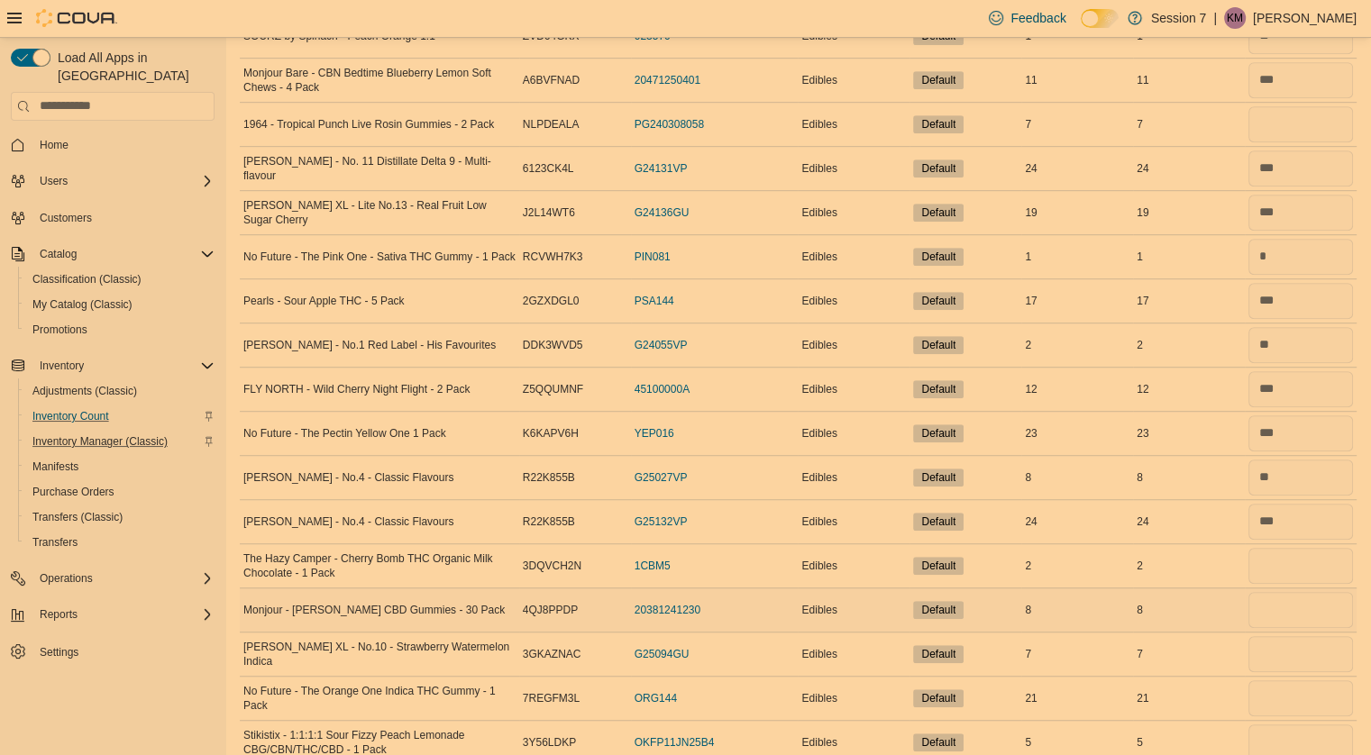
scroll to position [1009, 0]
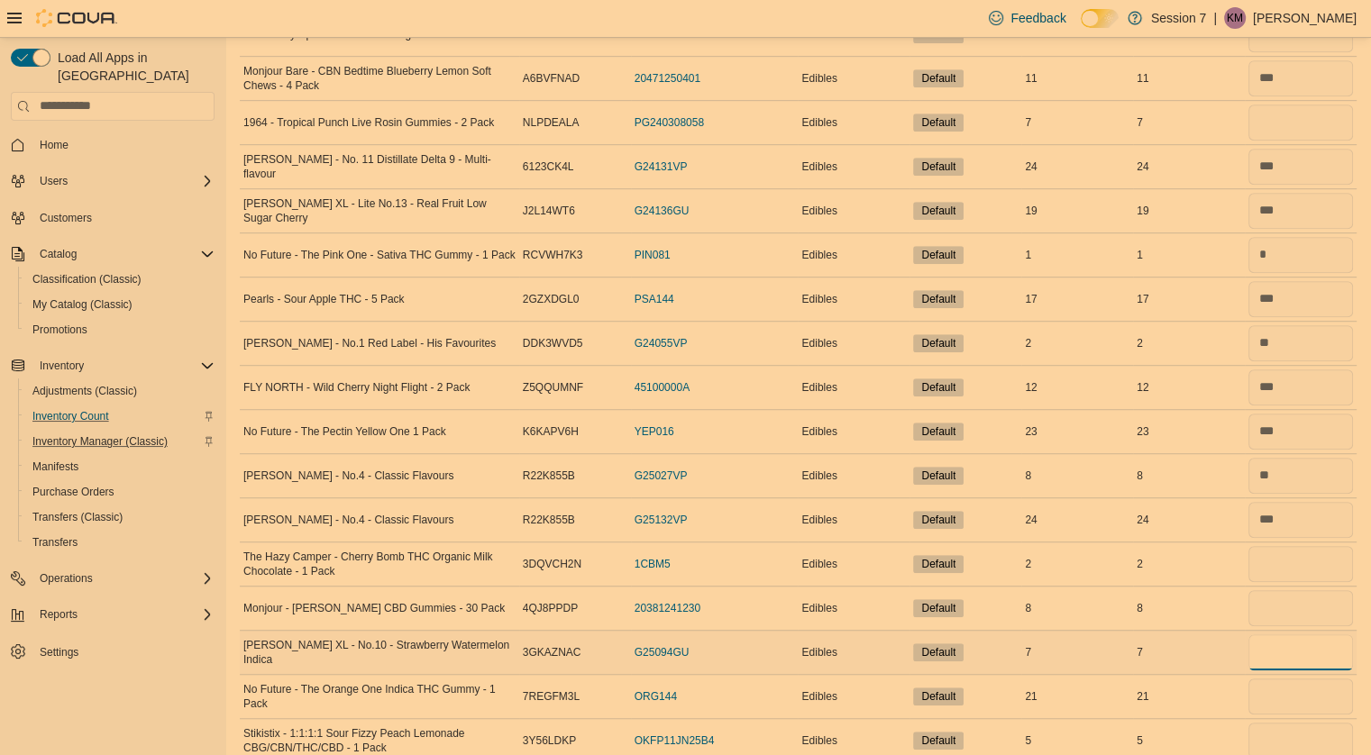
click at [1290, 642] on input "number" at bounding box center [1300, 652] width 105 height 36
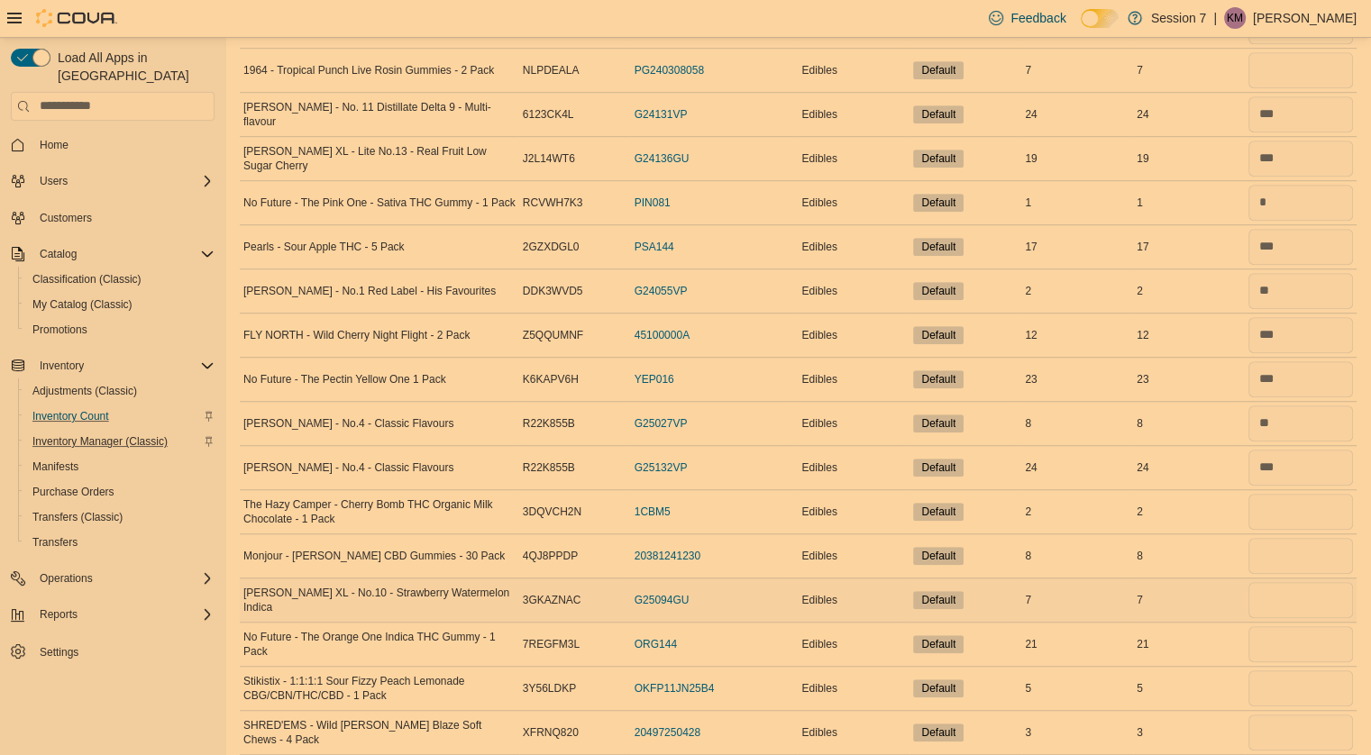
scroll to position [1072, 0]
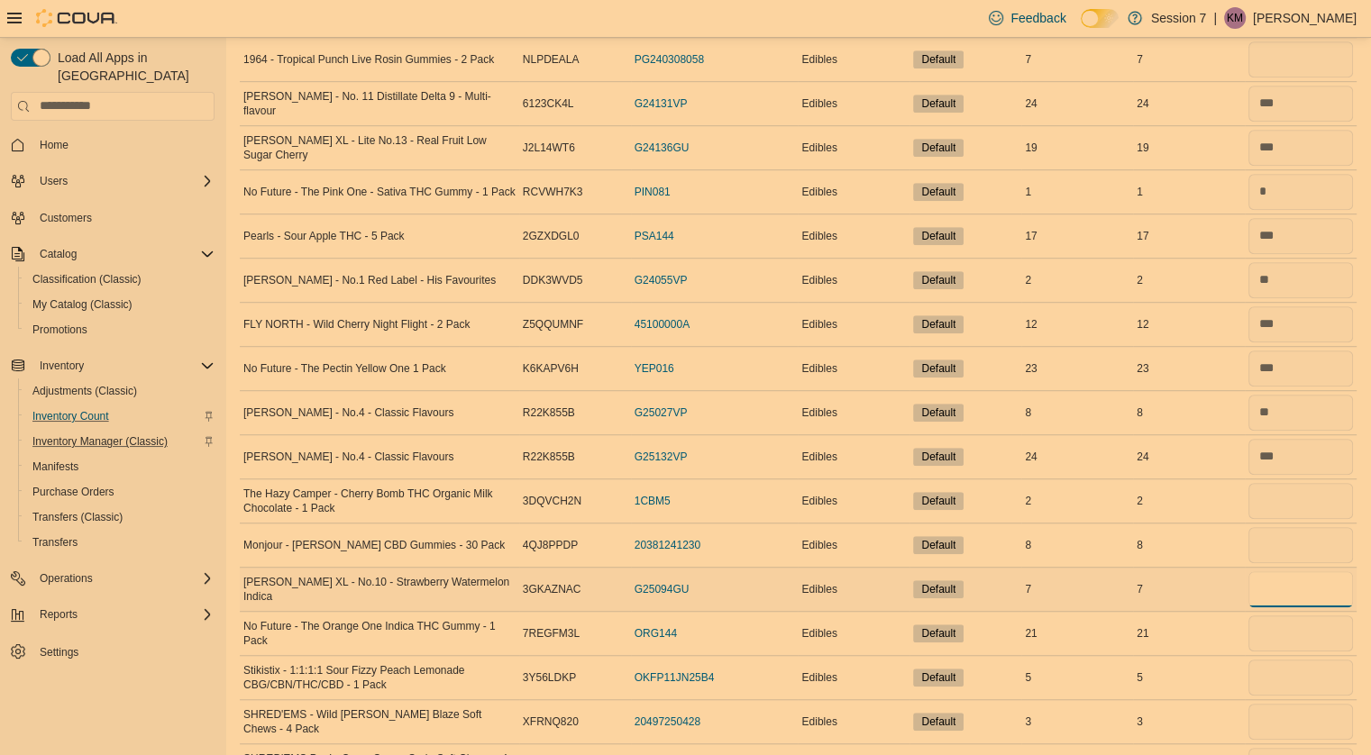
click at [1278, 579] on input "number" at bounding box center [1300, 589] width 105 height 36
click at [1291, 628] on input "number" at bounding box center [1300, 634] width 105 height 36
click at [1298, 679] on input "number" at bounding box center [1300, 678] width 105 height 36
click at [1292, 626] on input "number" at bounding box center [1300, 634] width 105 height 36
click at [1280, 675] on input "number" at bounding box center [1300, 678] width 105 height 36
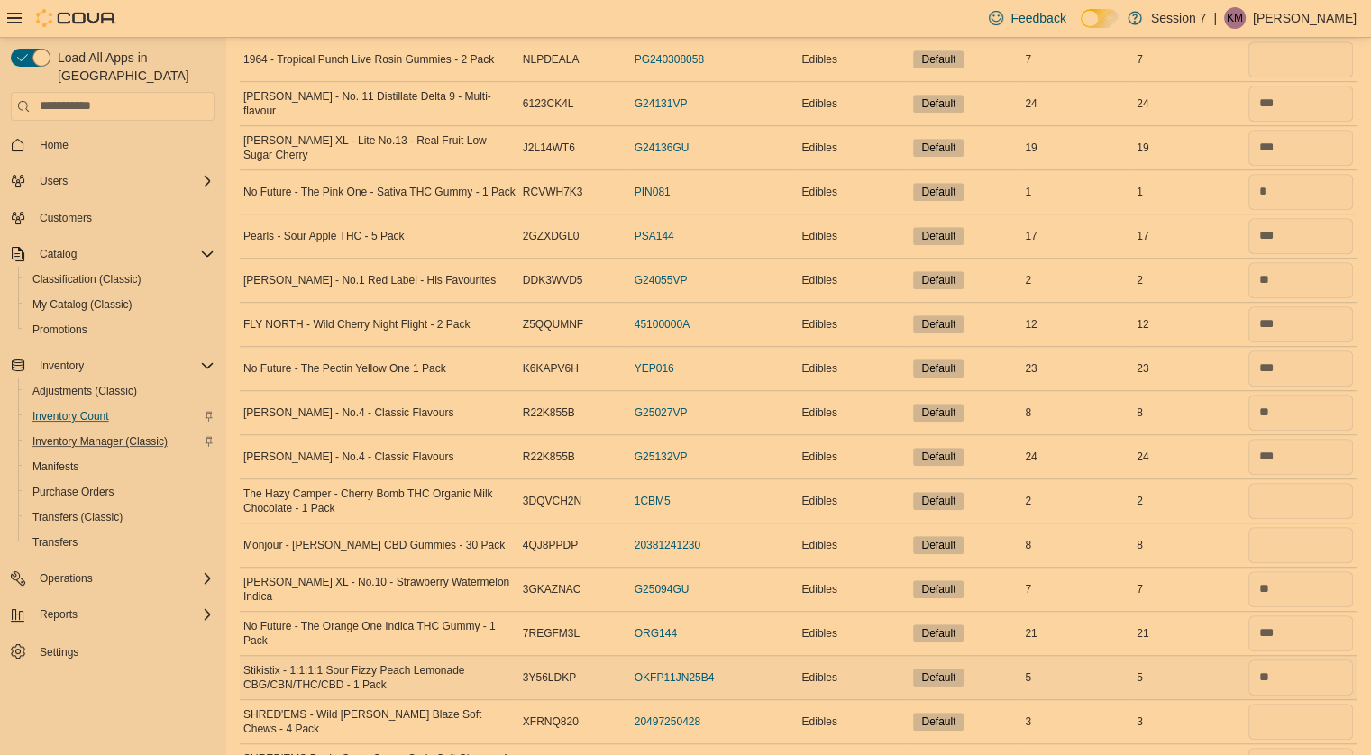
scroll to position [1171, 0]
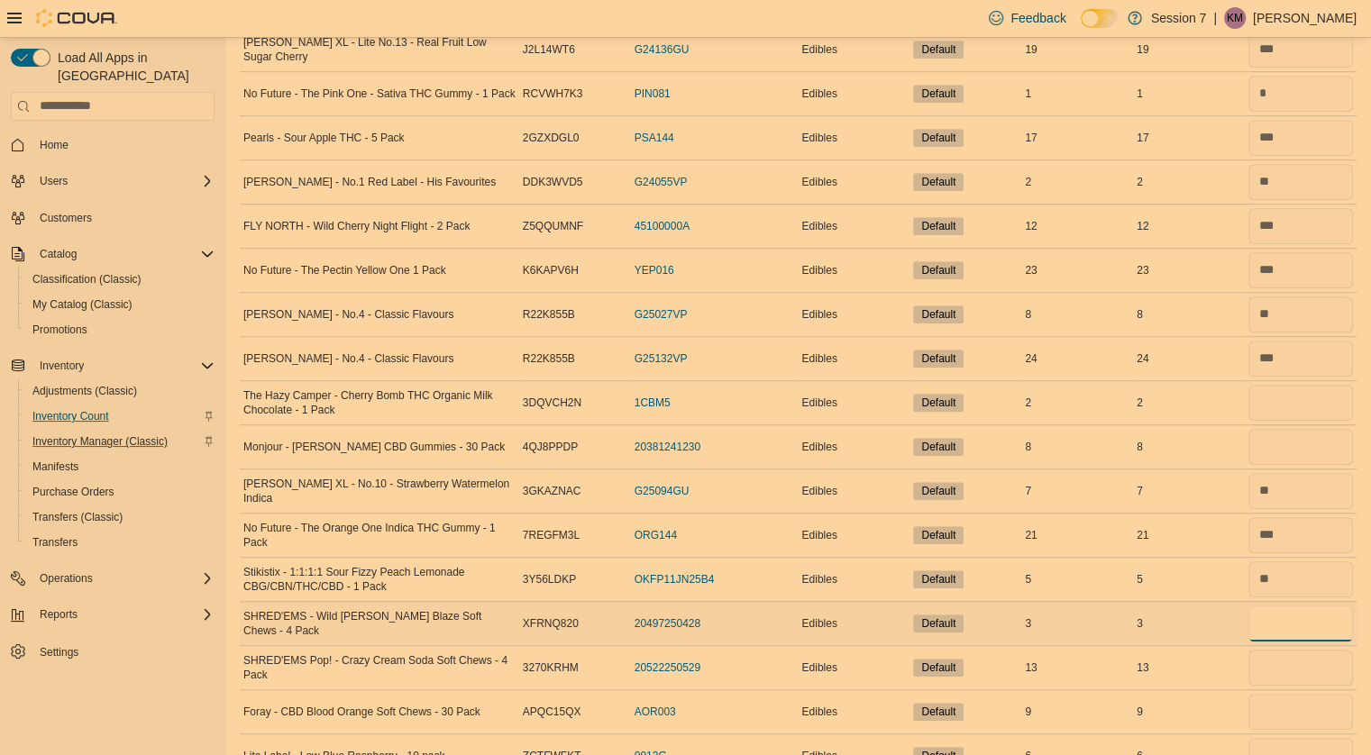
click at [1282, 619] on input "number" at bounding box center [1300, 624] width 105 height 36
click at [1298, 662] on input "number" at bounding box center [1300, 668] width 105 height 36
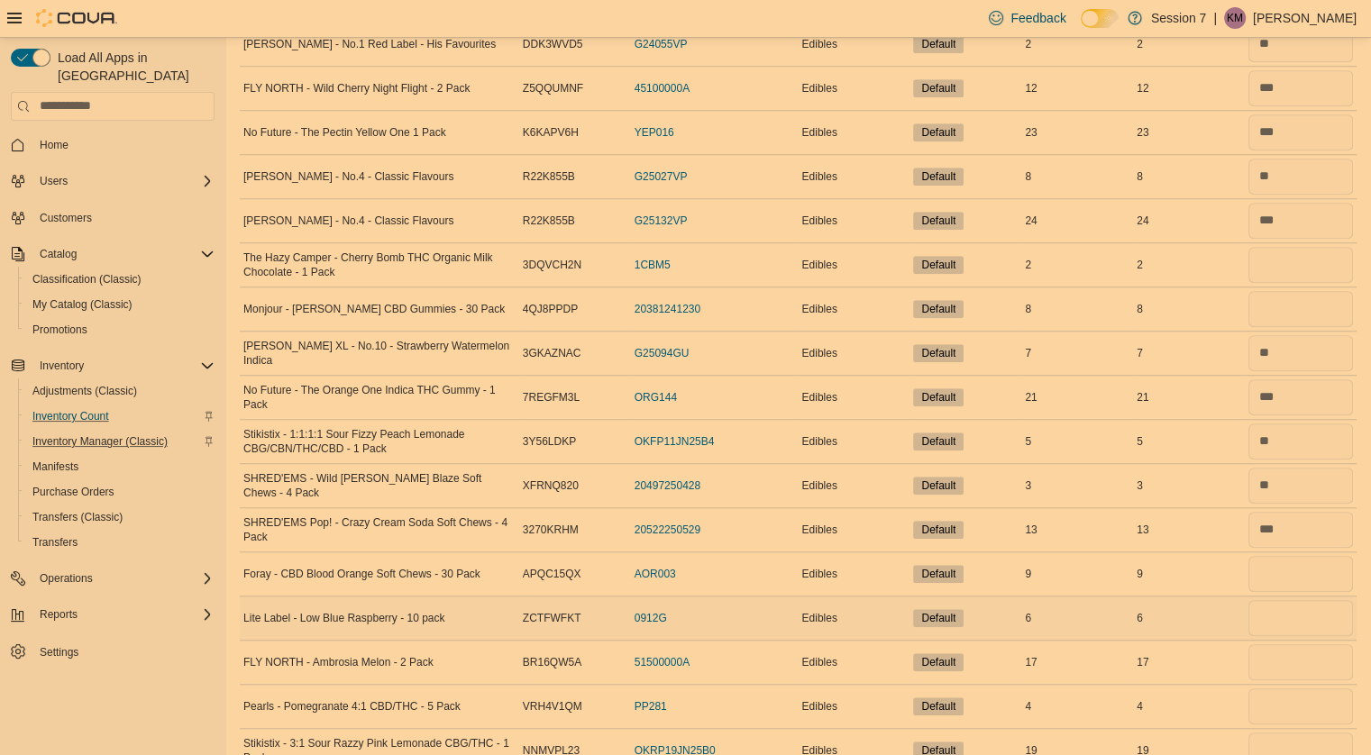
scroll to position [1314, 0]
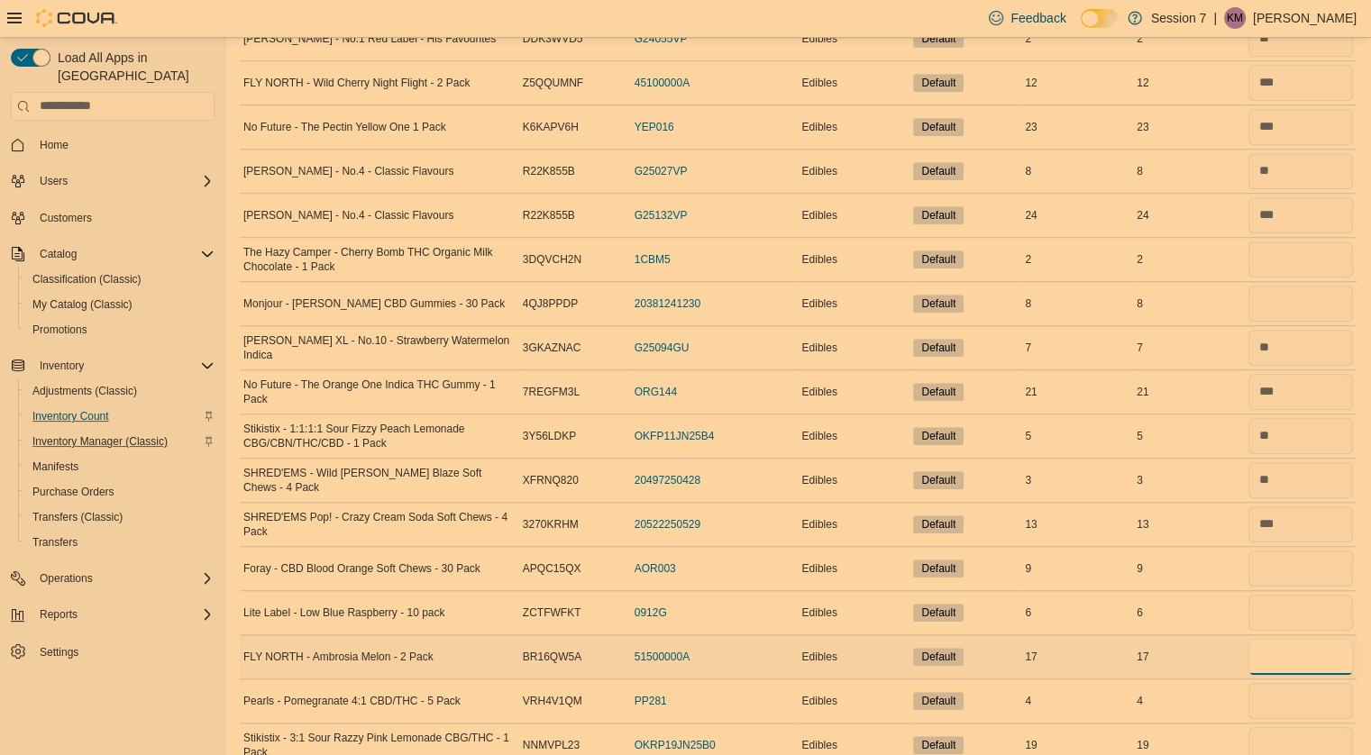
click at [1296, 653] on input "number" at bounding box center [1300, 657] width 105 height 36
click at [1295, 697] on input "number" at bounding box center [1300, 701] width 105 height 36
click at [1295, 651] on input "number" at bounding box center [1300, 657] width 105 height 36
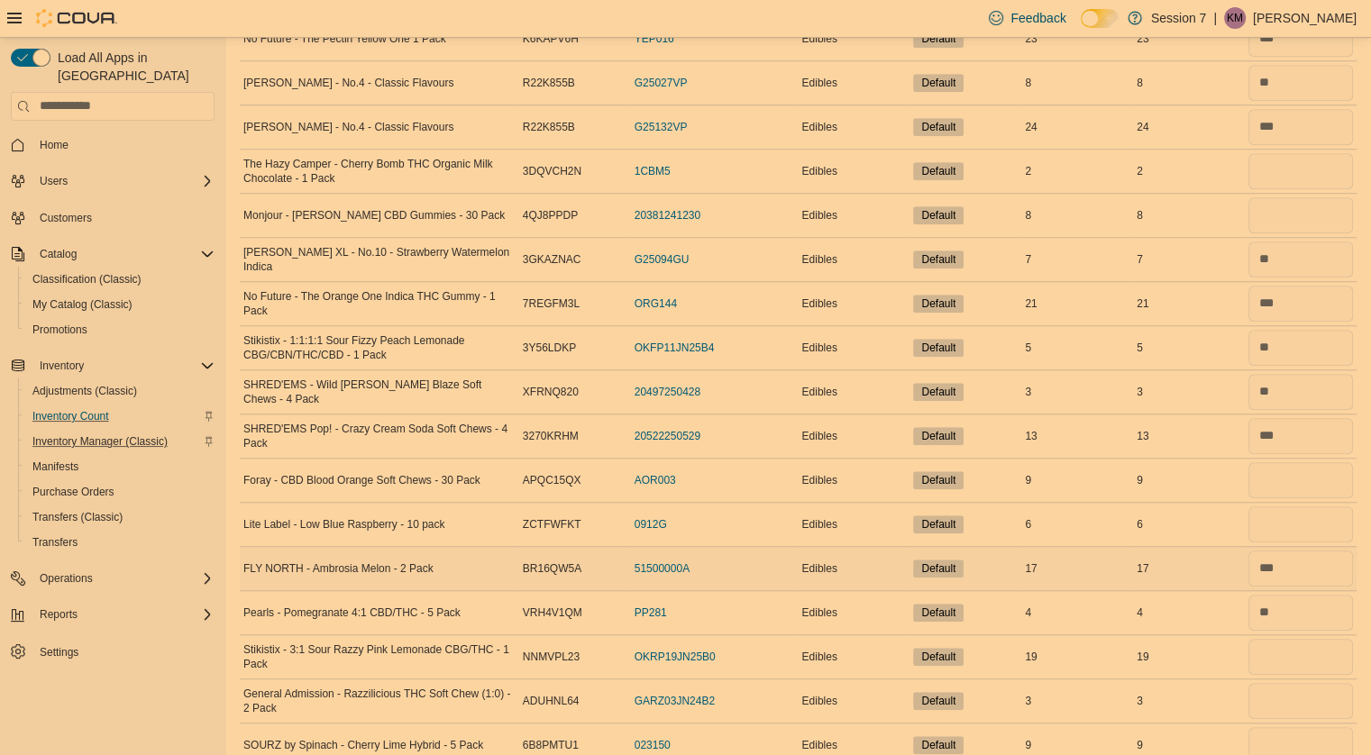
scroll to position [1402, 0]
click at [1289, 652] on input "number" at bounding box center [1300, 657] width 105 height 36
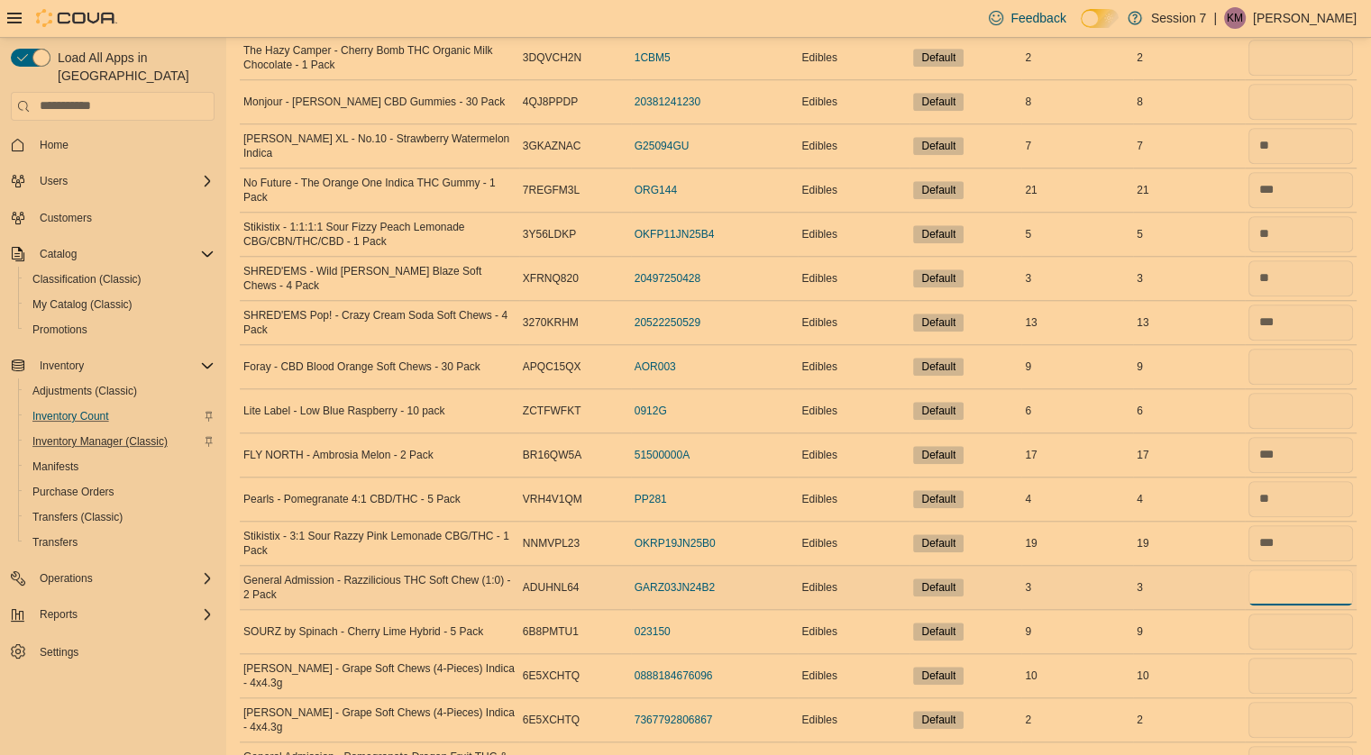
click at [1283, 578] on input "number" at bounding box center [1300, 588] width 105 height 36
click at [1296, 619] on input "number" at bounding box center [1300, 632] width 105 height 36
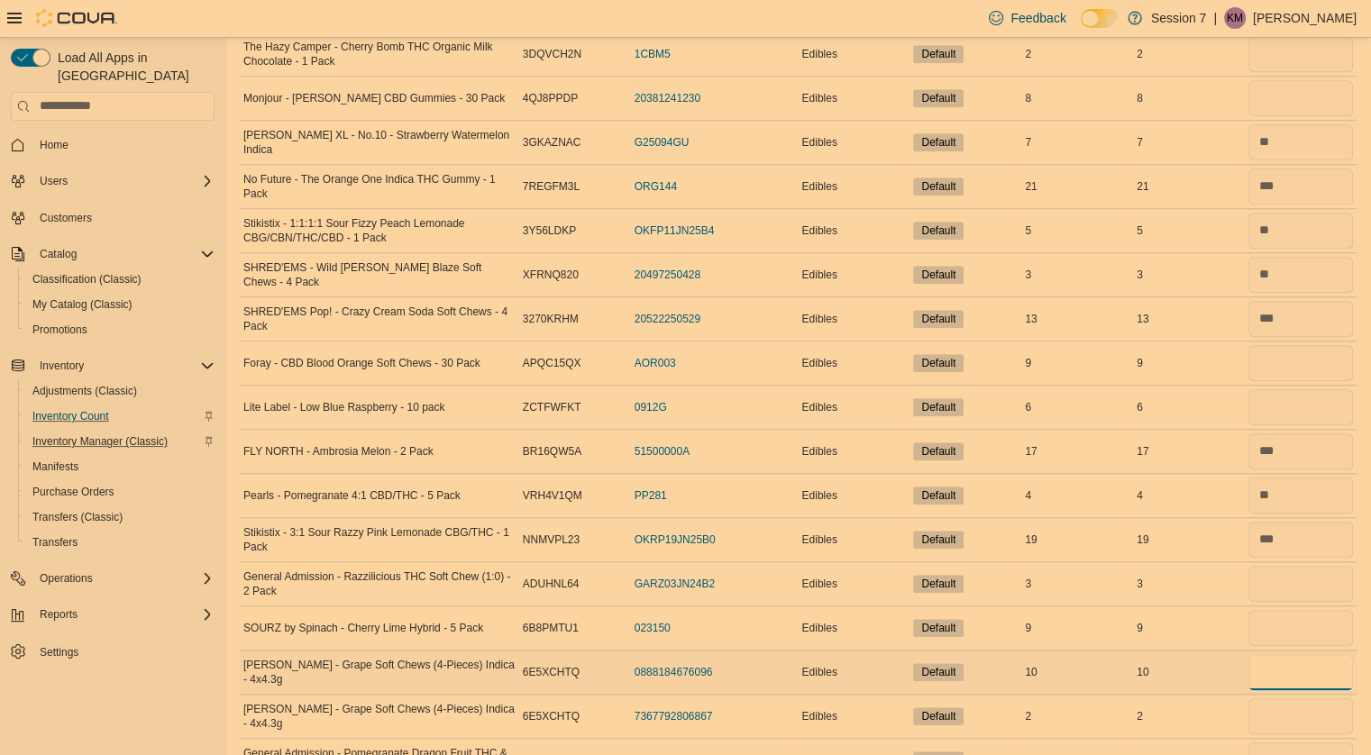
click at [1297, 673] on input "number" at bounding box center [1300, 672] width 105 height 36
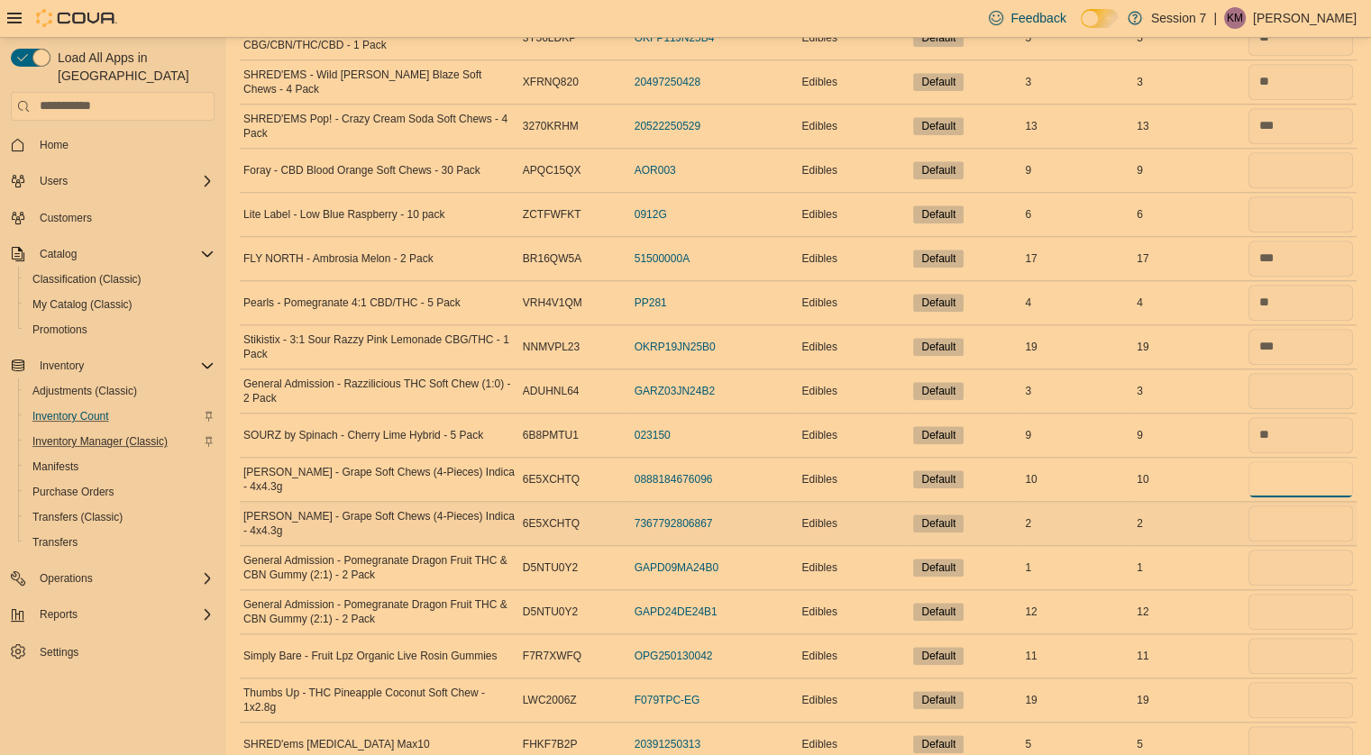
scroll to position [1715, 0]
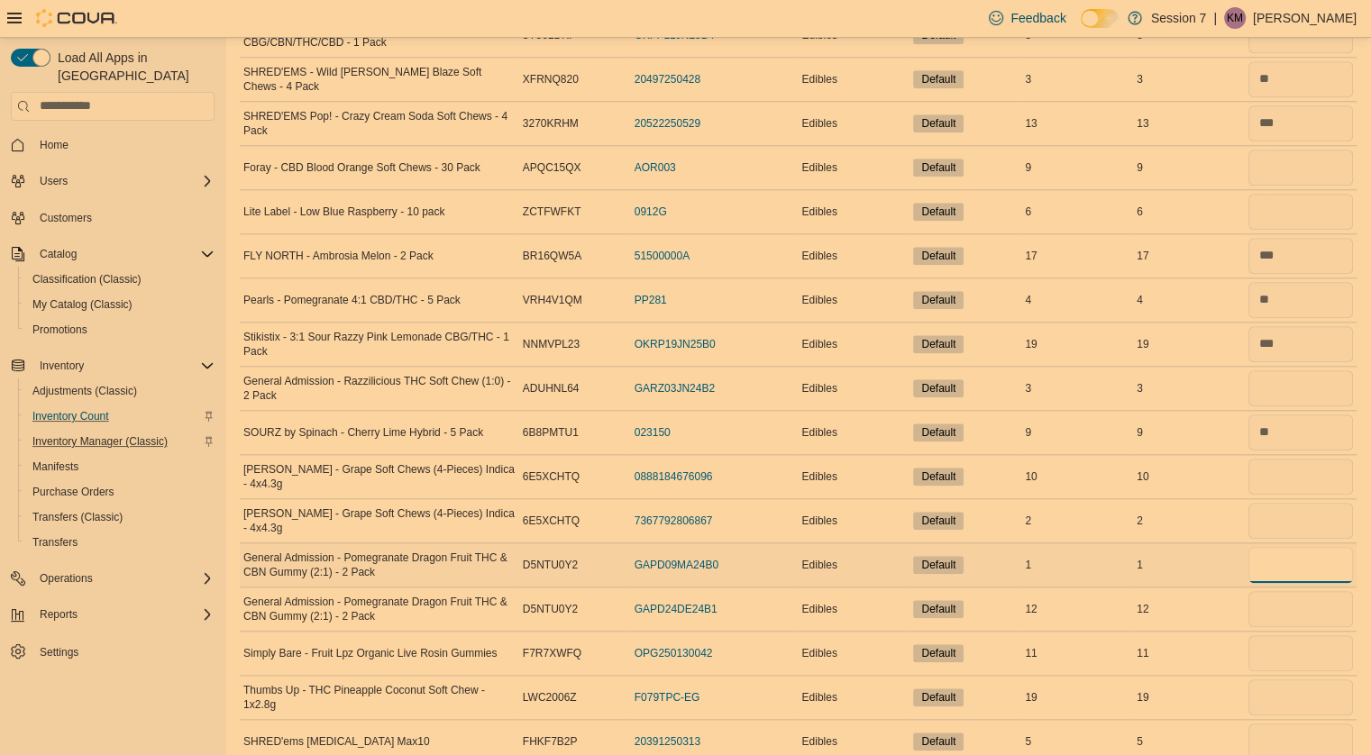
click at [1273, 563] on input "number" at bounding box center [1300, 565] width 105 height 36
click at [1289, 607] on input "number" at bounding box center [1300, 609] width 105 height 36
click at [1288, 655] on input "number" at bounding box center [1300, 653] width 105 height 36
click at [1288, 680] on input "number" at bounding box center [1300, 698] width 105 height 36
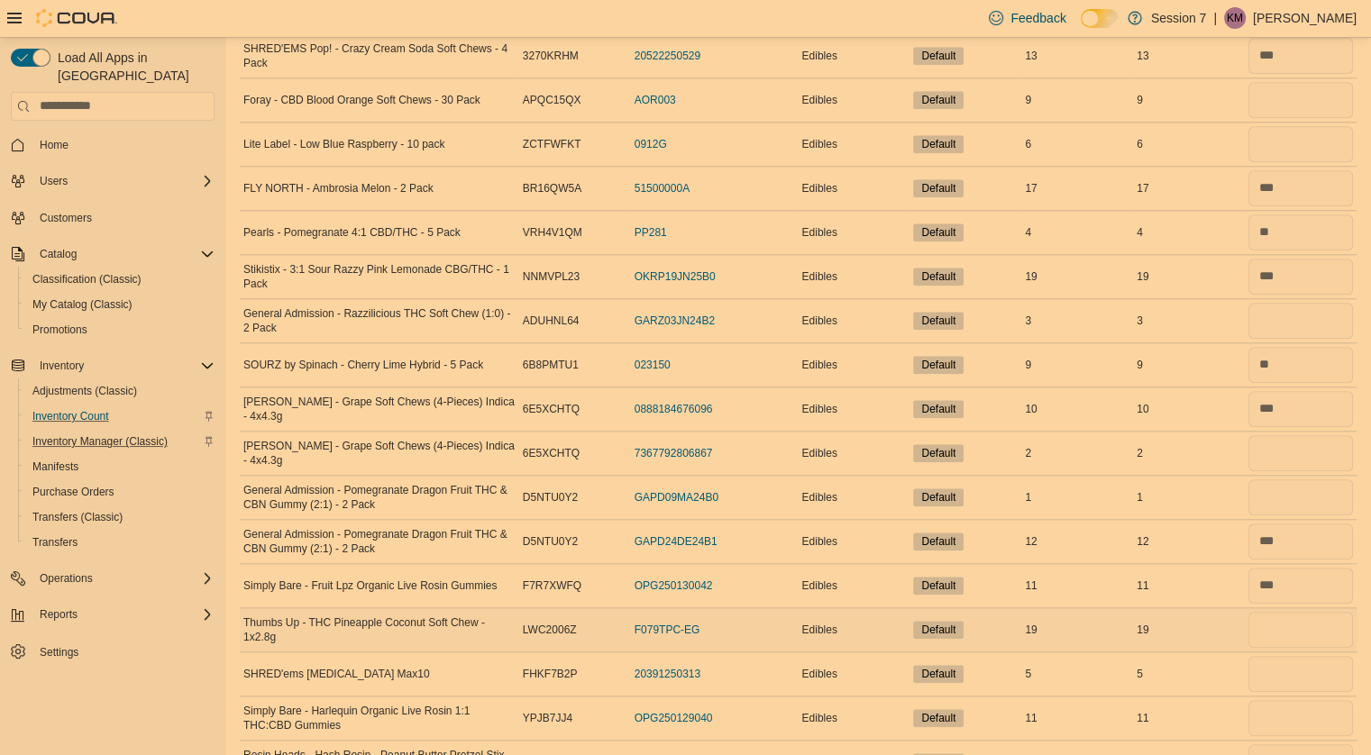
scroll to position [1784, 0]
click at [1284, 628] on input "number" at bounding box center [1300, 629] width 105 height 36
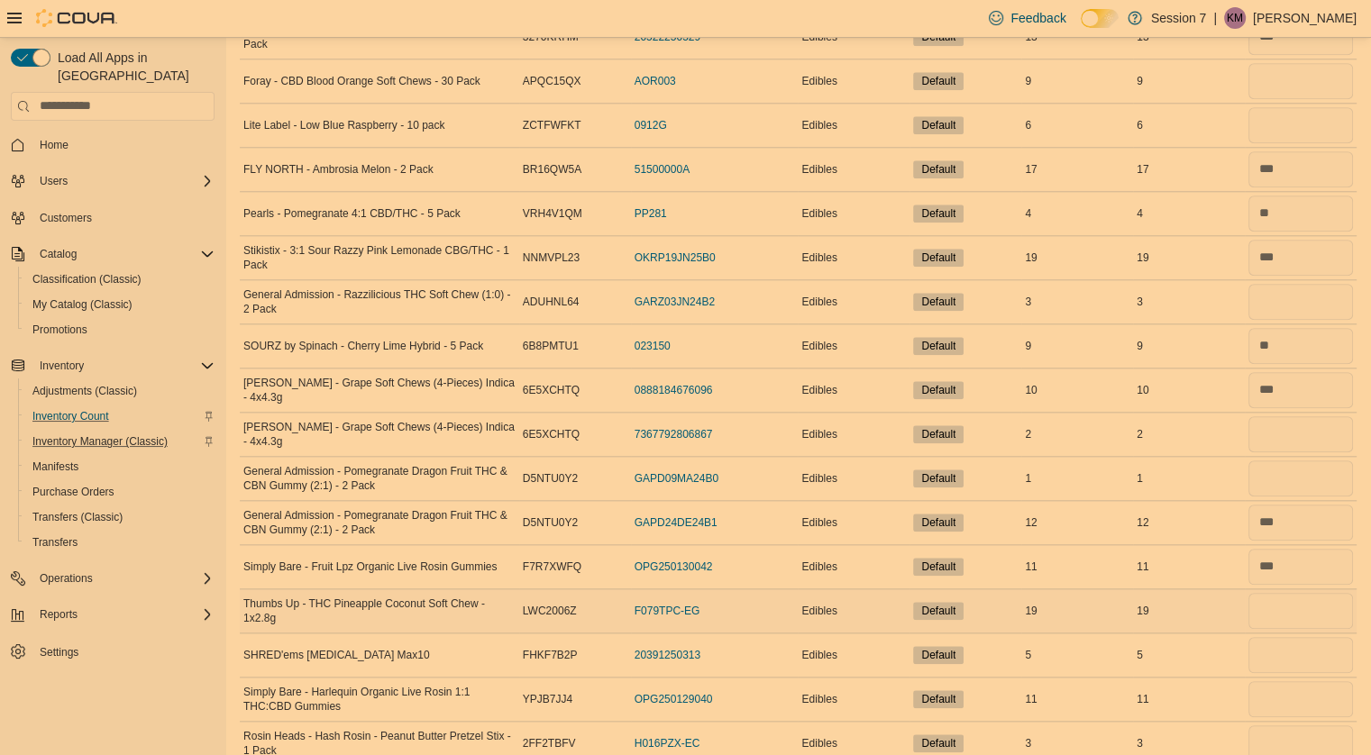
scroll to position [1799, 0]
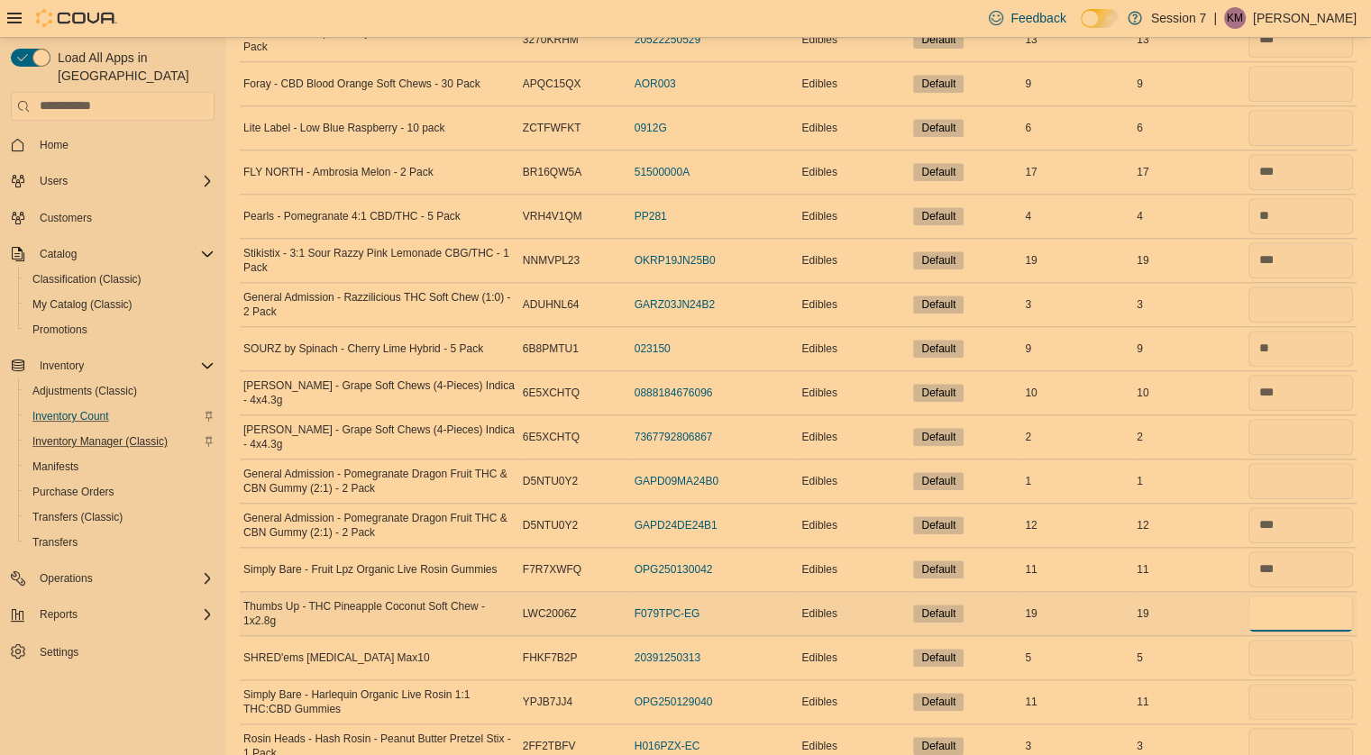
click at [1312, 600] on input "number" at bounding box center [1300, 614] width 105 height 36
click at [1304, 652] on input "number" at bounding box center [1300, 658] width 105 height 36
click at [1302, 692] on input "number" at bounding box center [1300, 702] width 105 height 36
click at [1284, 740] on input "number" at bounding box center [1300, 746] width 105 height 36
click at [1285, 694] on input "number" at bounding box center [1300, 702] width 105 height 36
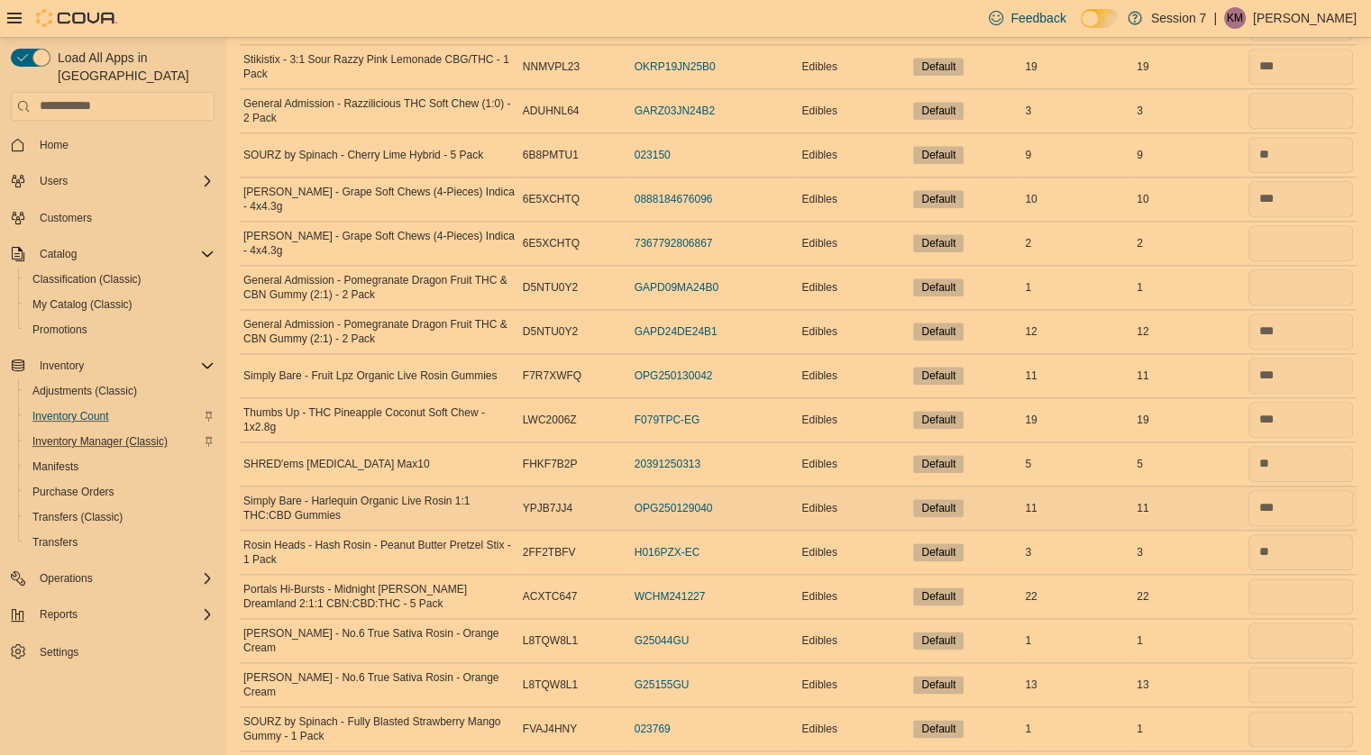
scroll to position [1993, 0]
click at [1277, 591] on input "number" at bounding box center [1300, 596] width 105 height 36
click at [1291, 637] on input "number" at bounding box center [1300, 640] width 105 height 36
click at [1300, 670] on input "number" at bounding box center [1300, 684] width 105 height 36
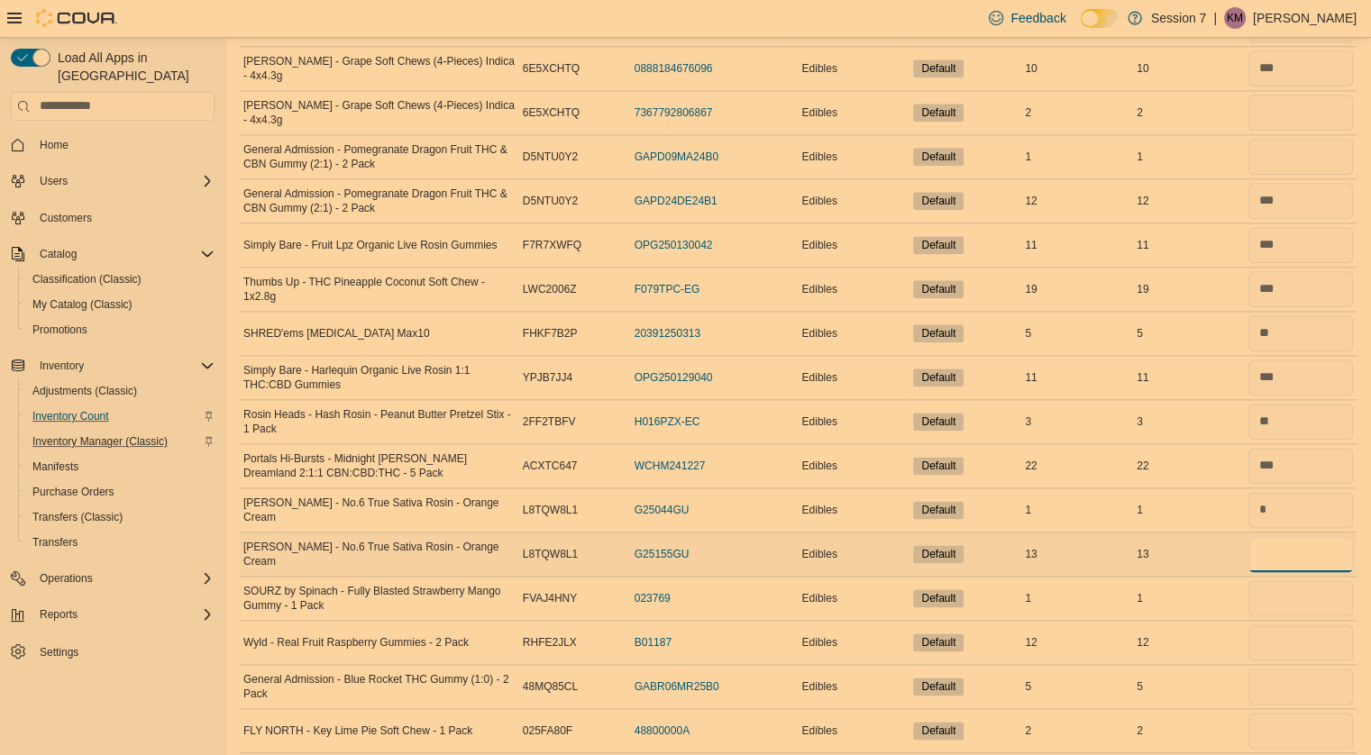
scroll to position [2125, 0]
click at [1289, 590] on input "number" at bounding box center [1300, 597] width 105 height 36
click at [1277, 633] on input "number" at bounding box center [1300, 641] width 105 height 36
click at [1291, 673] on input "number" at bounding box center [1300, 685] width 105 height 36
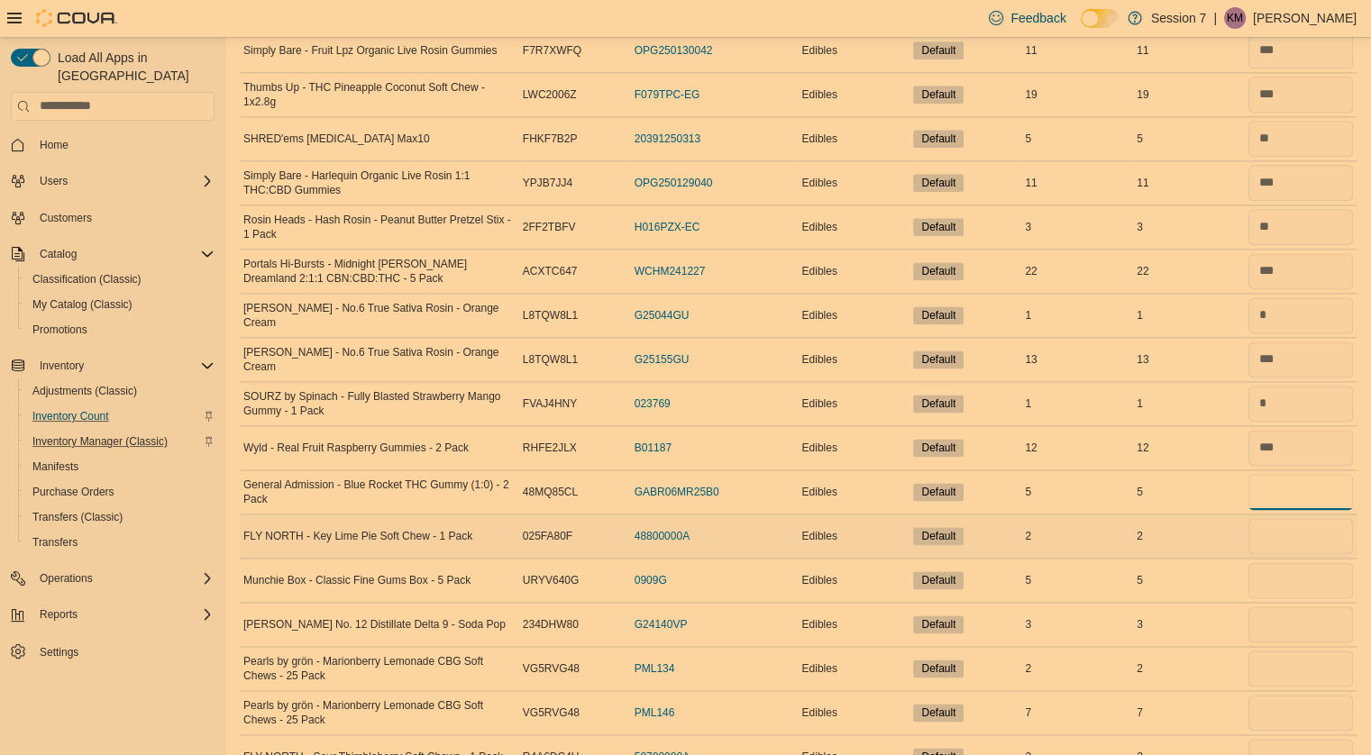
scroll to position [2331, 0]
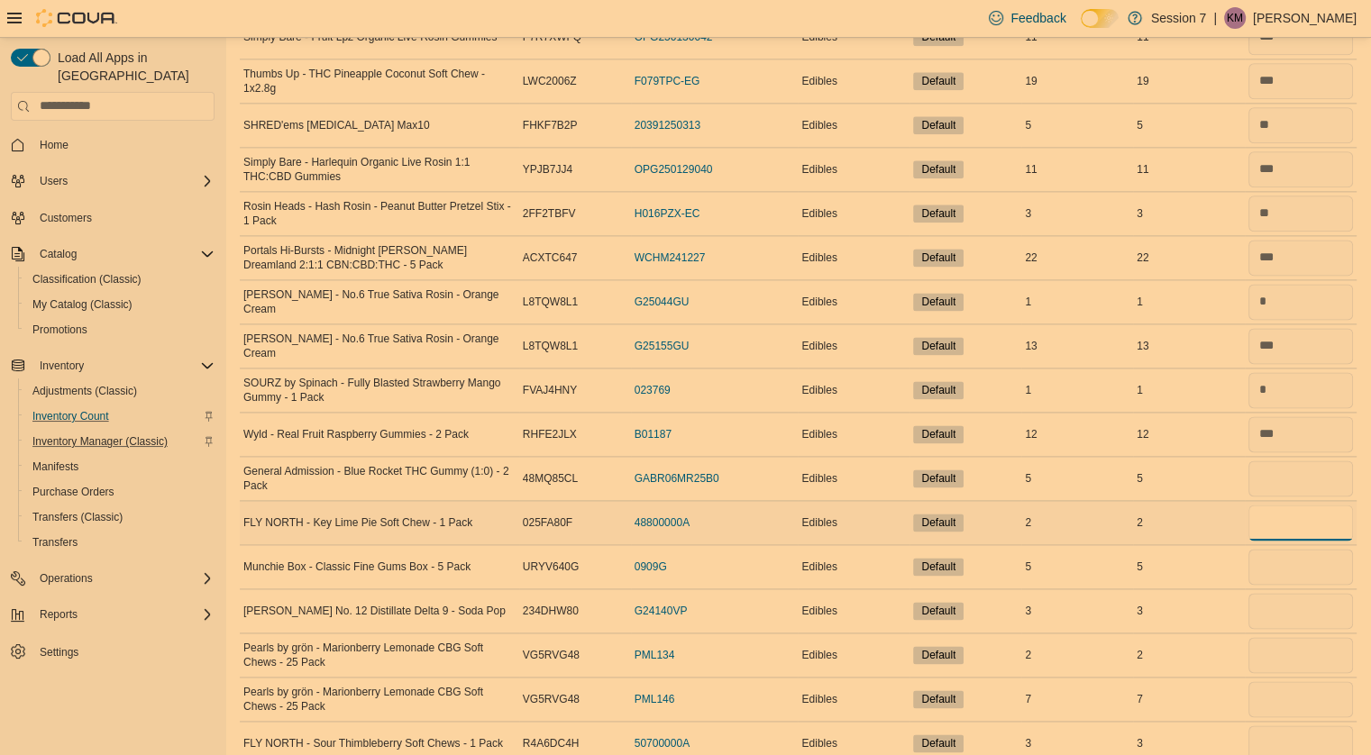
click at [1282, 508] on input "number" at bounding box center [1300, 523] width 105 height 36
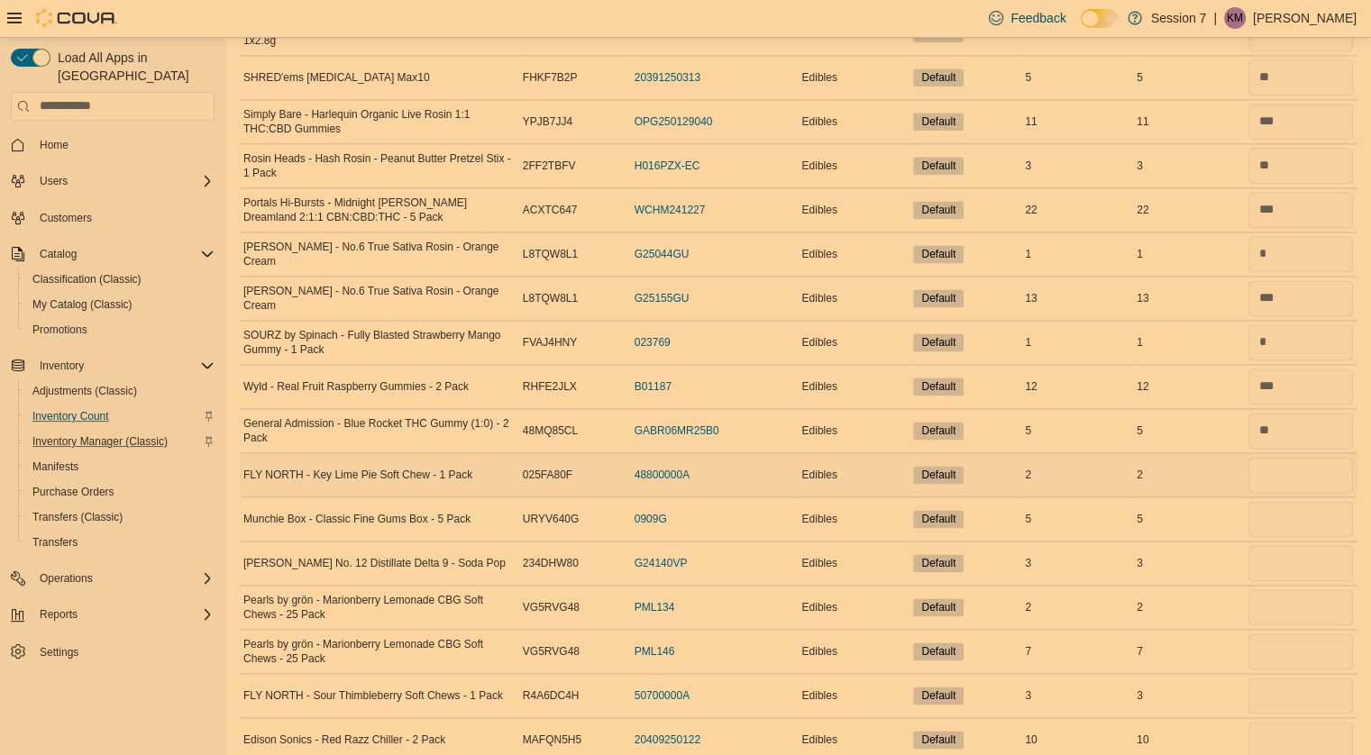
scroll to position [2382, 0]
click at [1291, 458] on input "number" at bounding box center [1300, 472] width 105 height 36
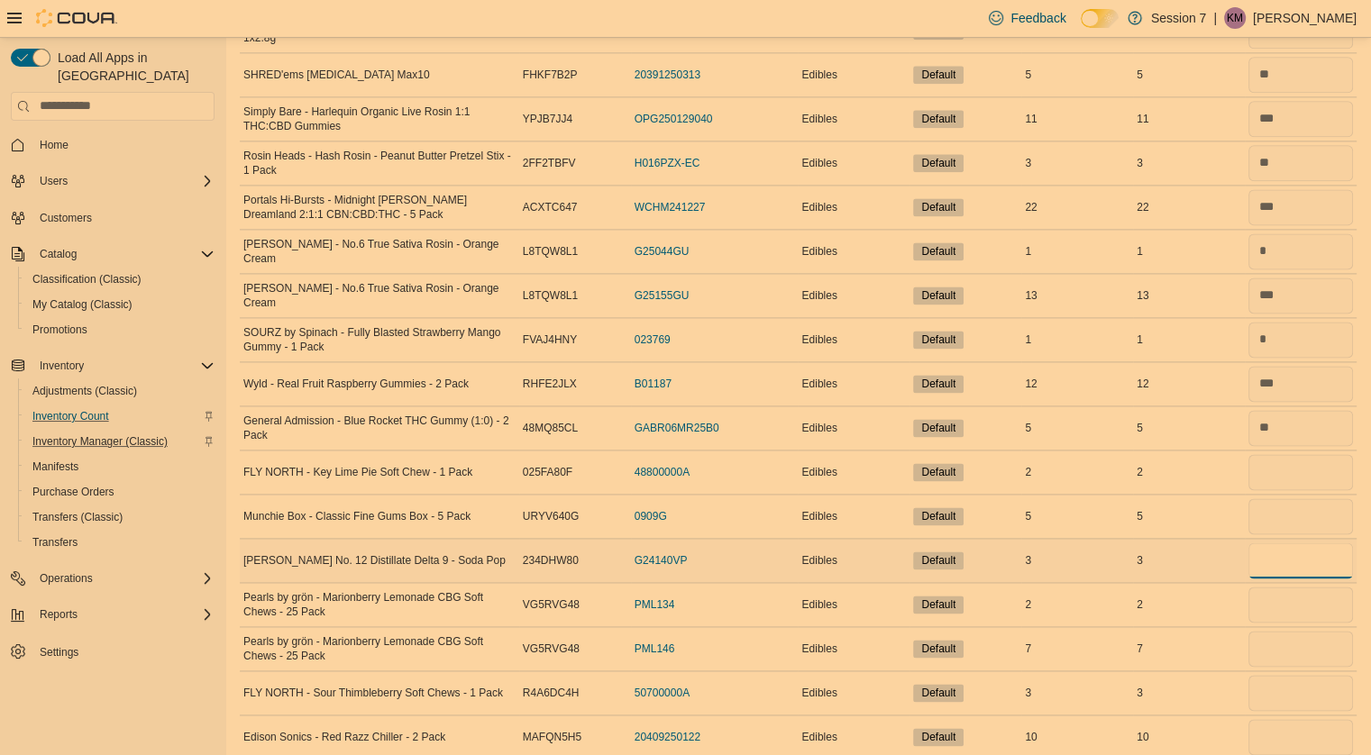
click at [1302, 551] on input "number" at bounding box center [1300, 561] width 105 height 36
click at [1294, 590] on input "number" at bounding box center [1300, 605] width 105 height 36
click at [1282, 694] on input "number" at bounding box center [1300, 693] width 105 height 36
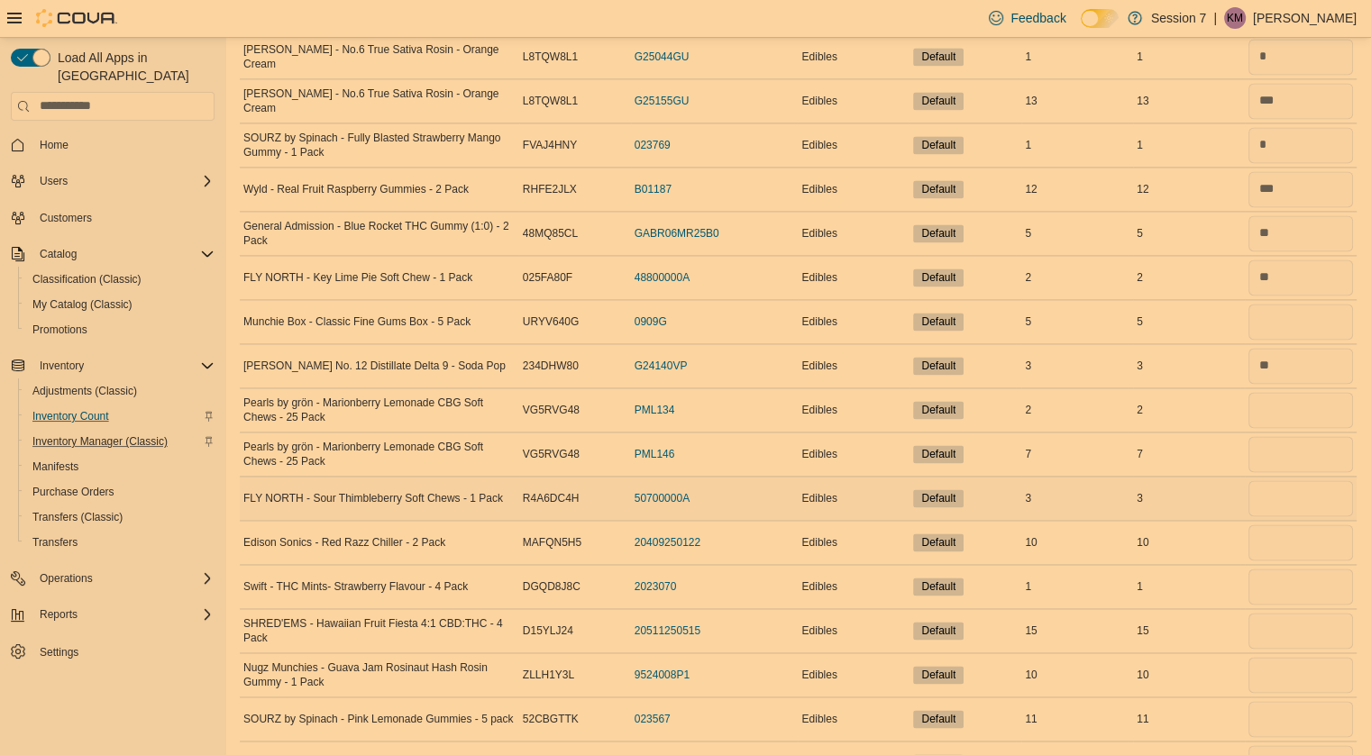
scroll to position [2584, 0]
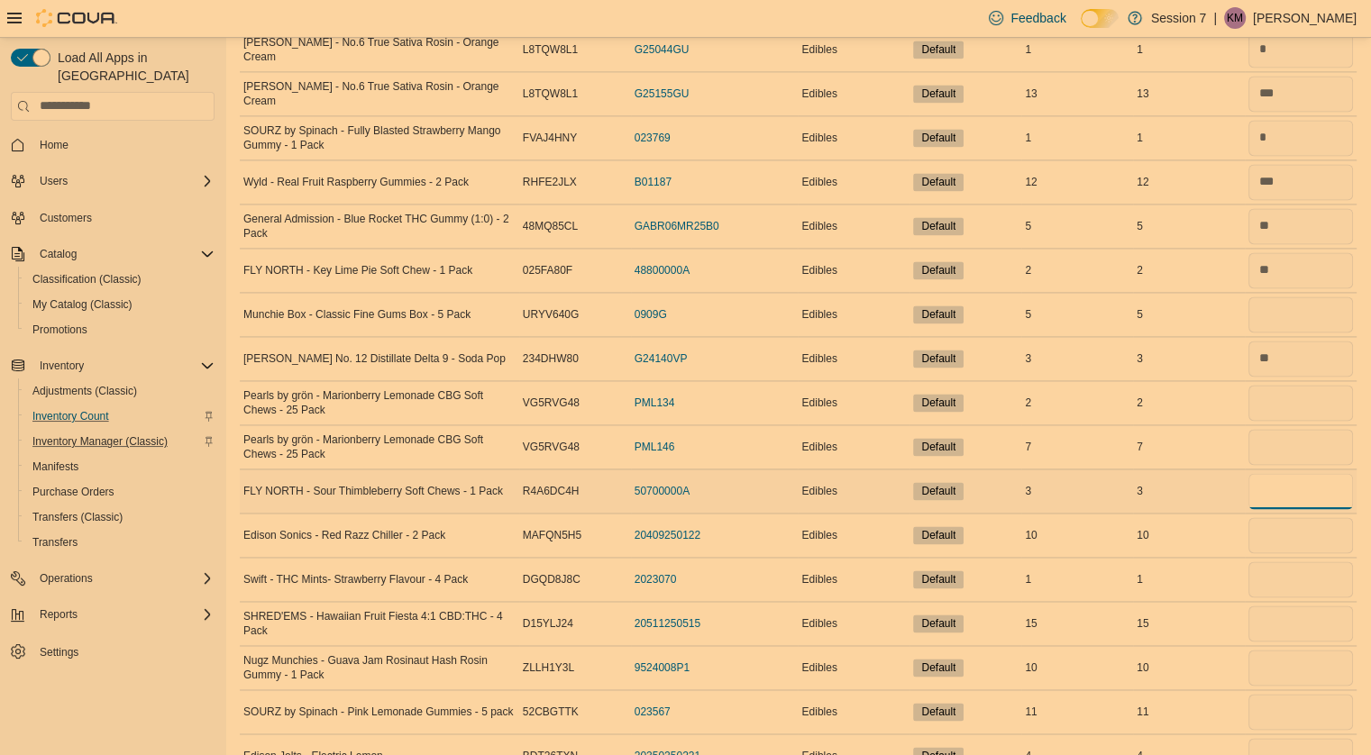
click at [1281, 479] on input "number" at bounding box center [1300, 491] width 105 height 36
click at [1287, 518] on input "number" at bounding box center [1300, 535] width 105 height 36
click at [1301, 561] on input "number" at bounding box center [1300, 579] width 105 height 36
click at [1298, 608] on input "number" at bounding box center [1300, 624] width 105 height 36
click at [1297, 525] on input "number" at bounding box center [1300, 535] width 105 height 36
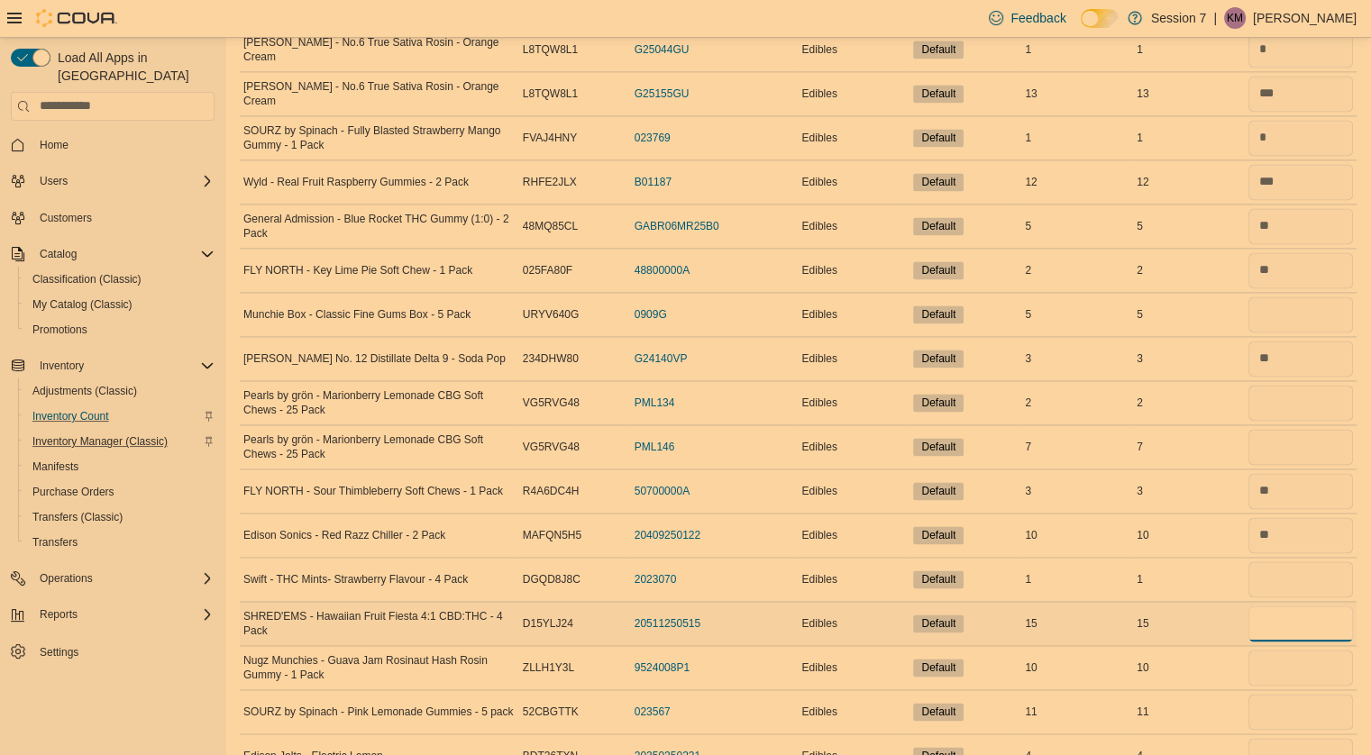
click at [1284, 609] on input "number" at bounding box center [1300, 624] width 105 height 36
click at [1281, 662] on input "number" at bounding box center [1300, 668] width 105 height 36
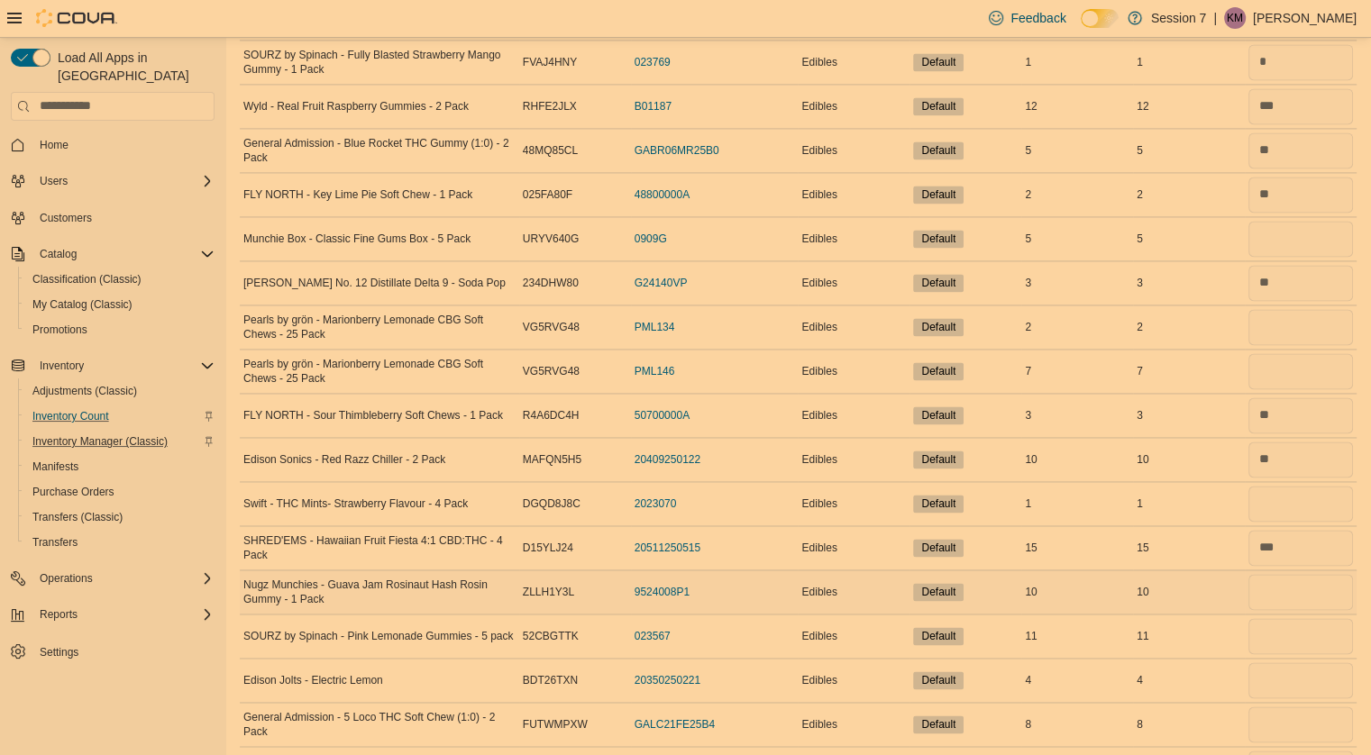
scroll to position [2660, 0]
click at [1280, 623] on input "number" at bounding box center [1300, 635] width 105 height 36
click at [1280, 667] on input "number" at bounding box center [1300, 679] width 105 height 36
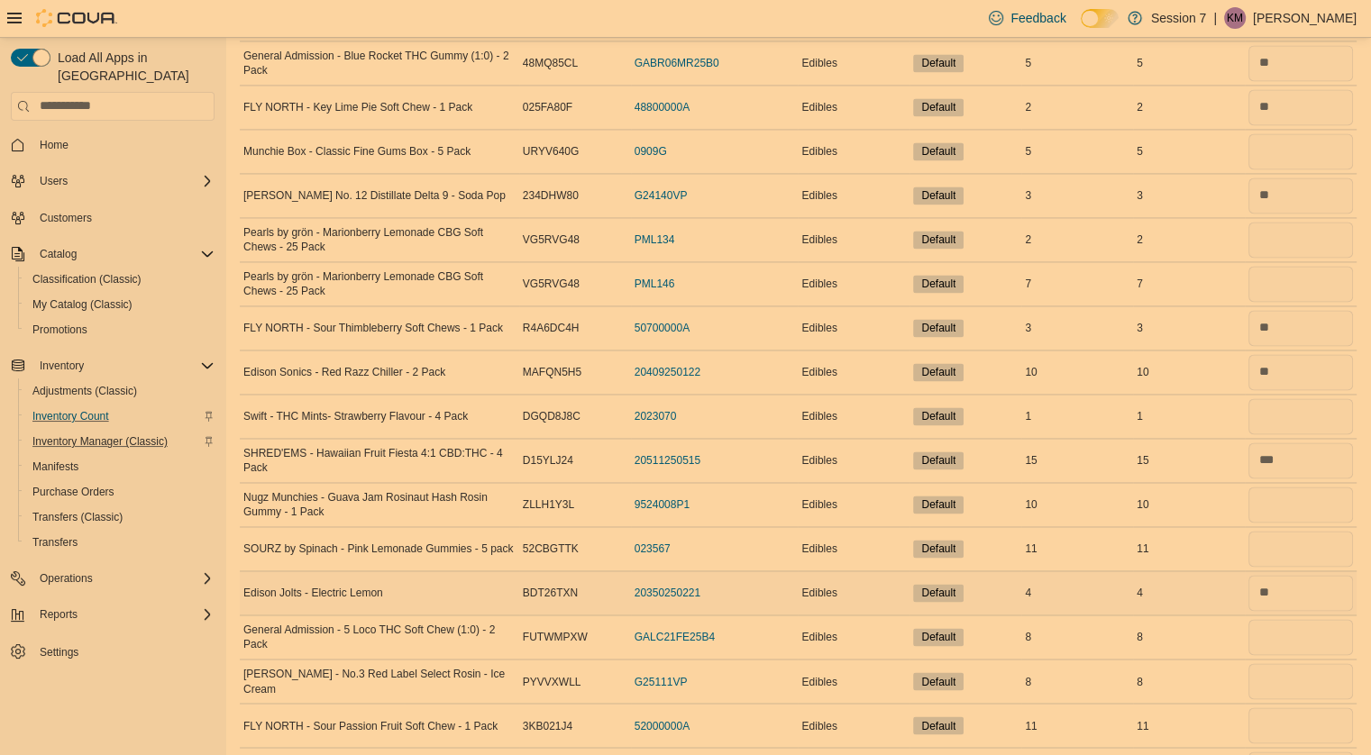
scroll to position [2750, 0]
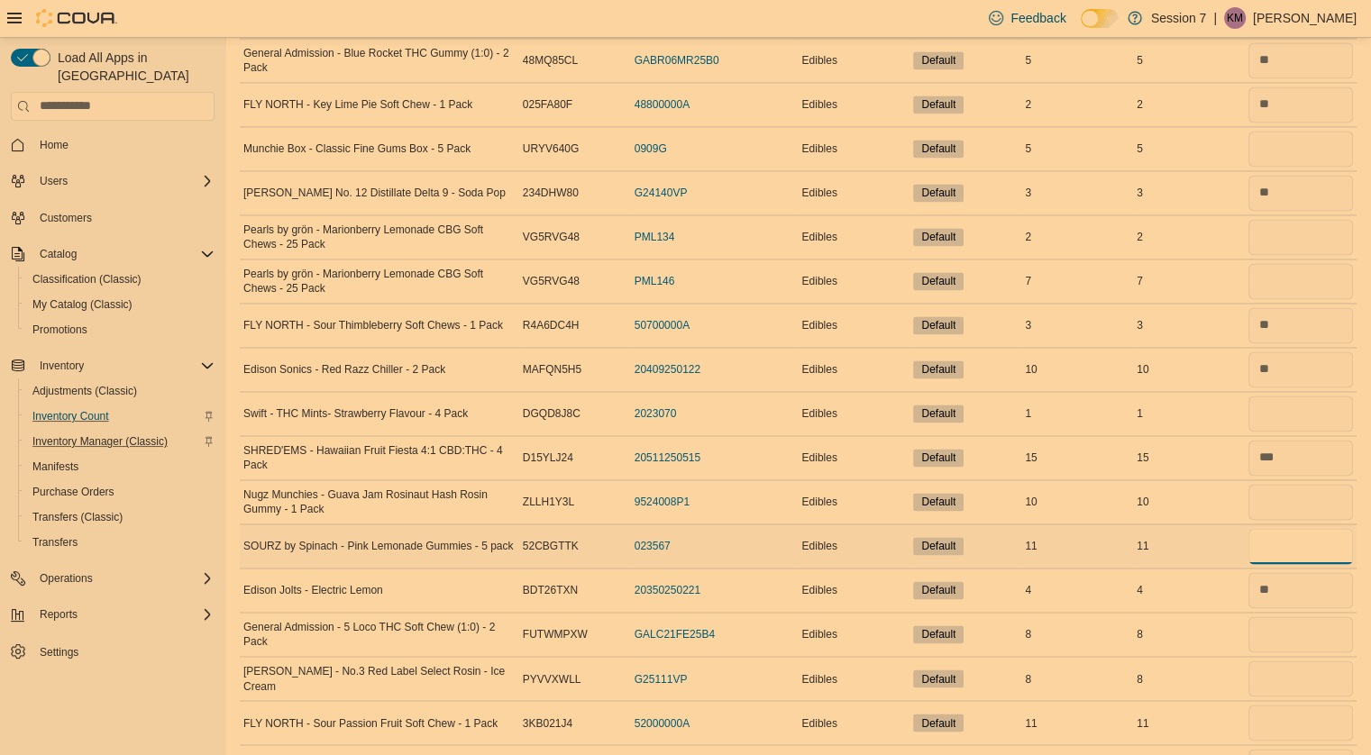
click at [1287, 543] on input "number" at bounding box center [1300, 546] width 105 height 36
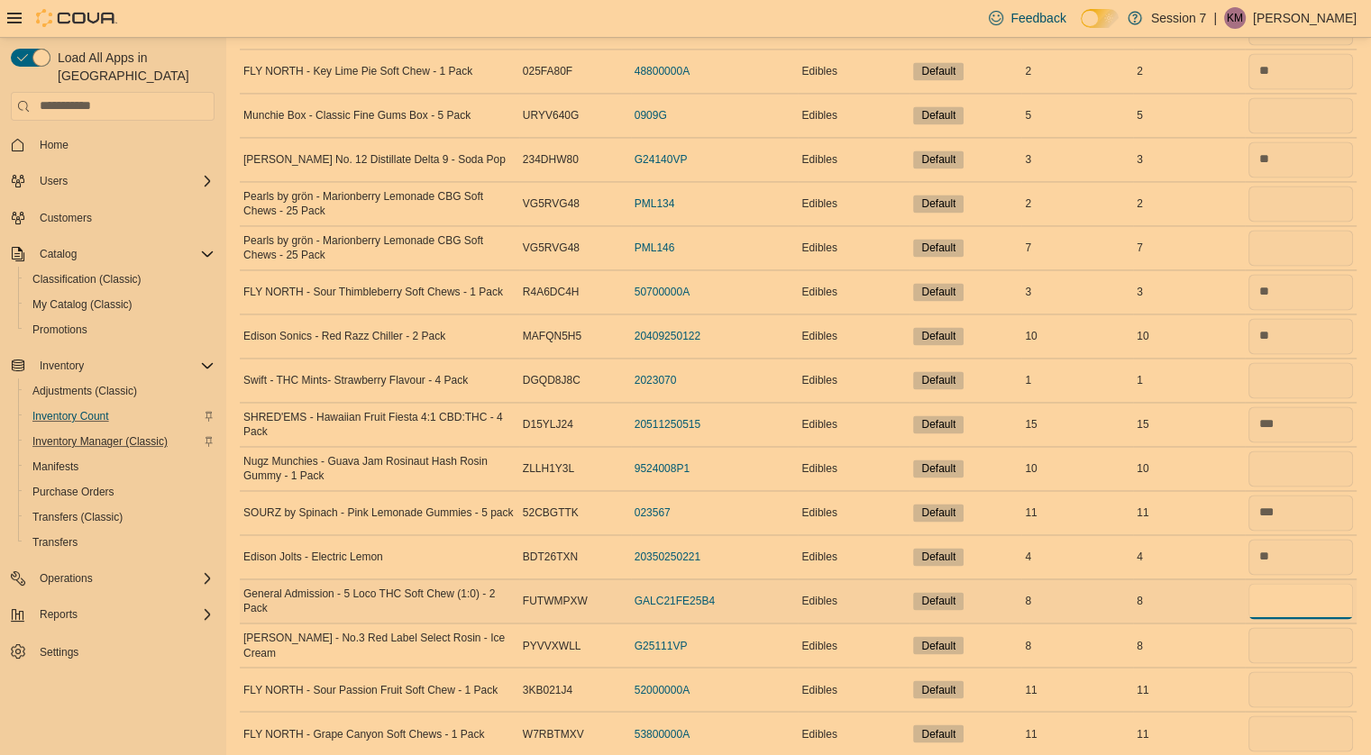
click at [1291, 591] on input "number" at bounding box center [1300, 601] width 105 height 36
click at [1280, 627] on input "number" at bounding box center [1300, 645] width 105 height 36
click at [1300, 673] on input "number" at bounding box center [1300, 689] width 105 height 36
click at [1290, 716] on input "number" at bounding box center [1300, 734] width 105 height 36
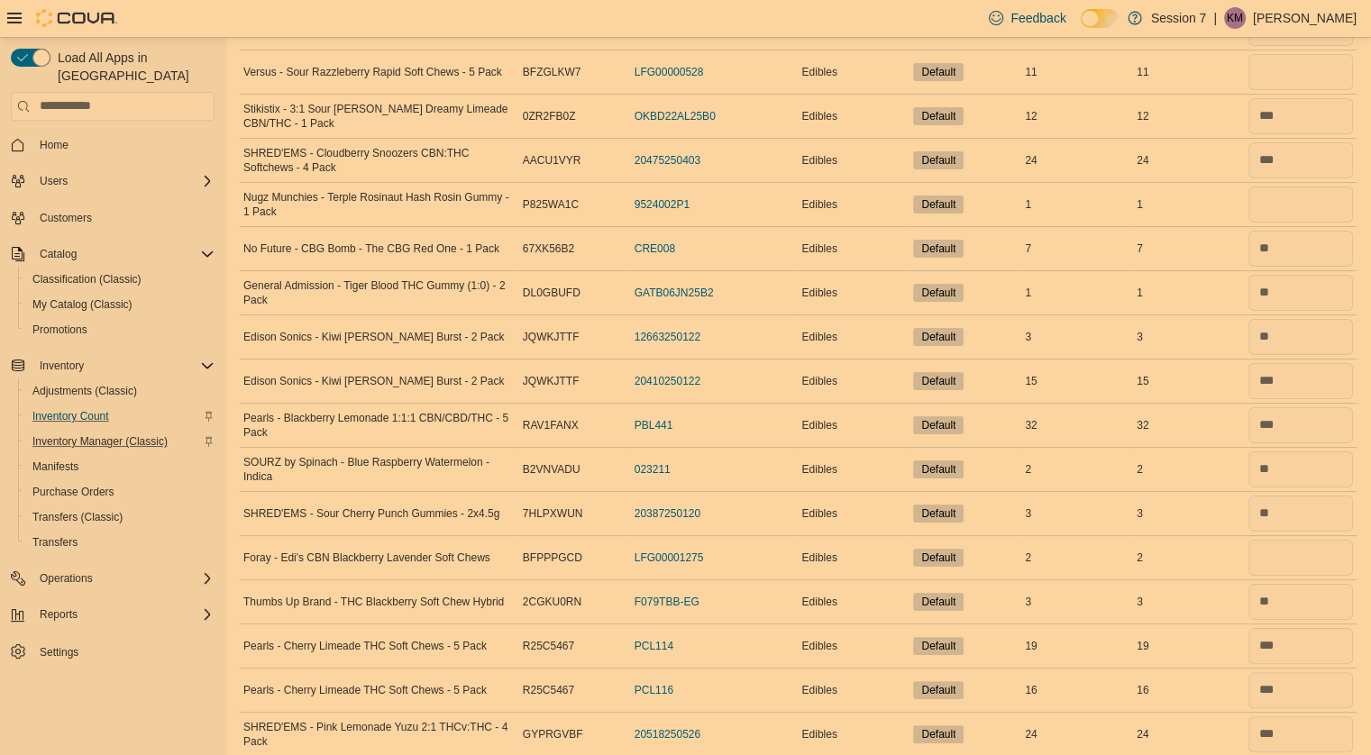
scroll to position [0, 0]
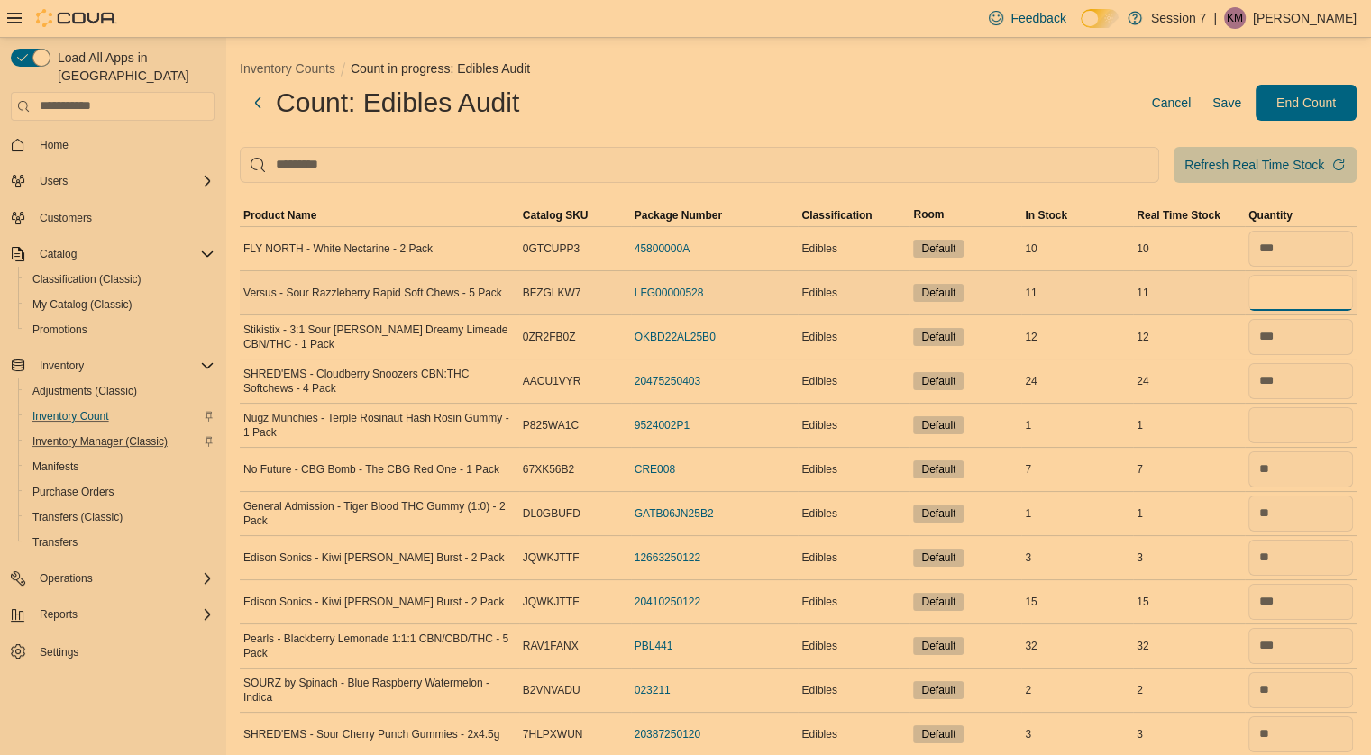
click at [1284, 299] on input "number" at bounding box center [1300, 293] width 105 height 36
click at [1295, 424] on input "number" at bounding box center [1300, 425] width 105 height 36
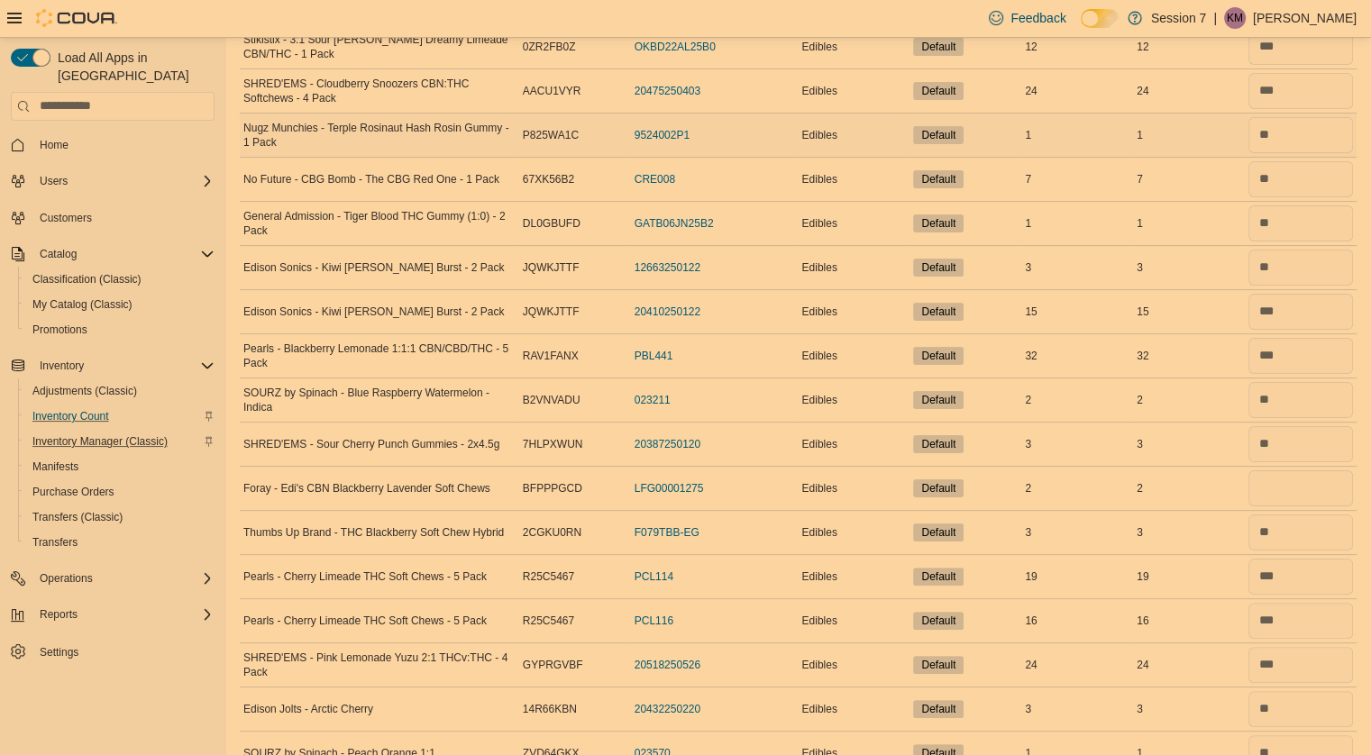
scroll to position [298, 0]
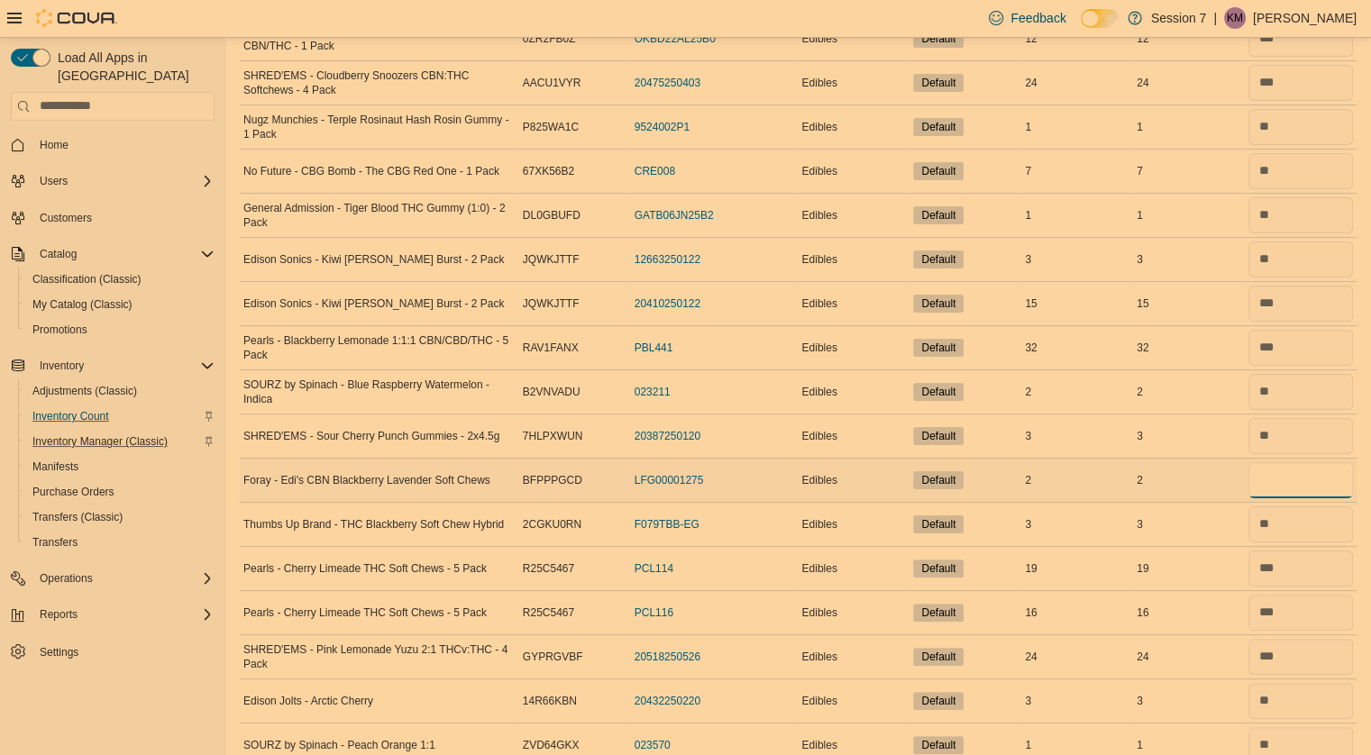
click at [1284, 471] on input "number" at bounding box center [1300, 480] width 105 height 36
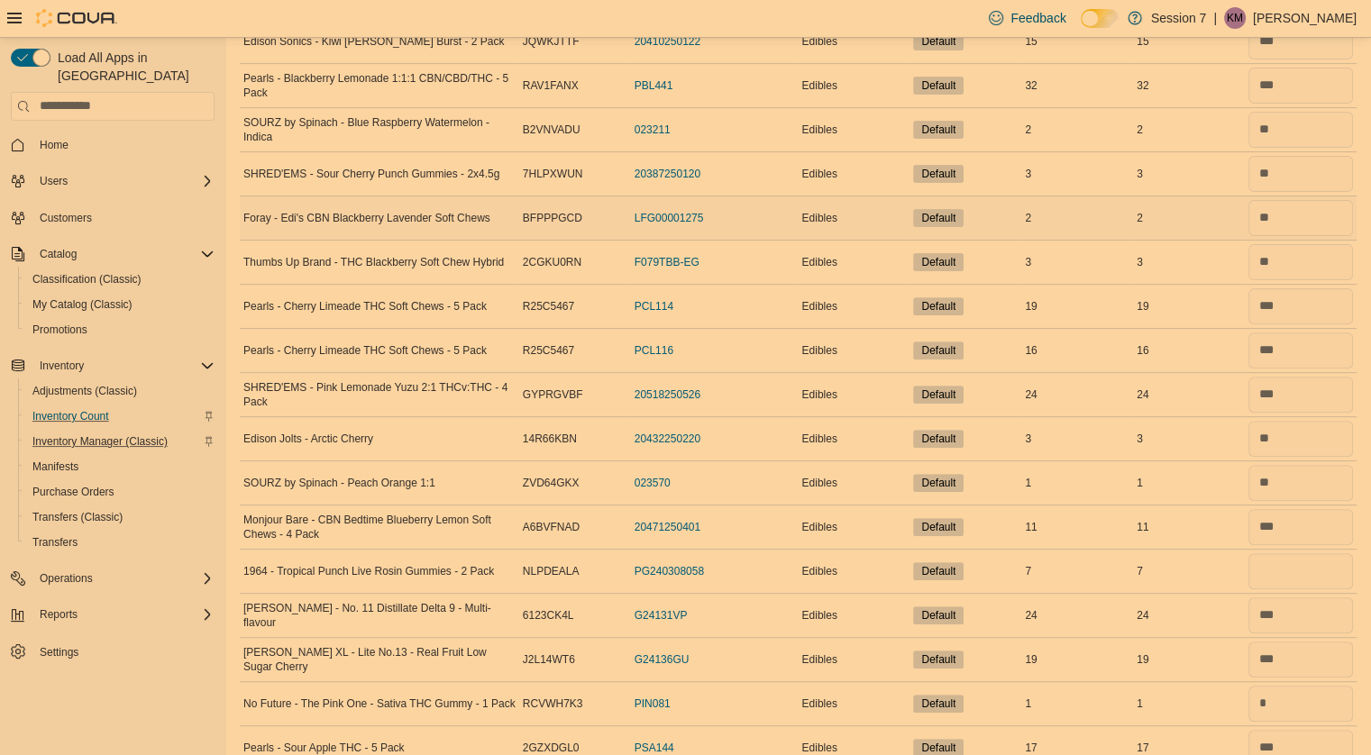
scroll to position [565, 0]
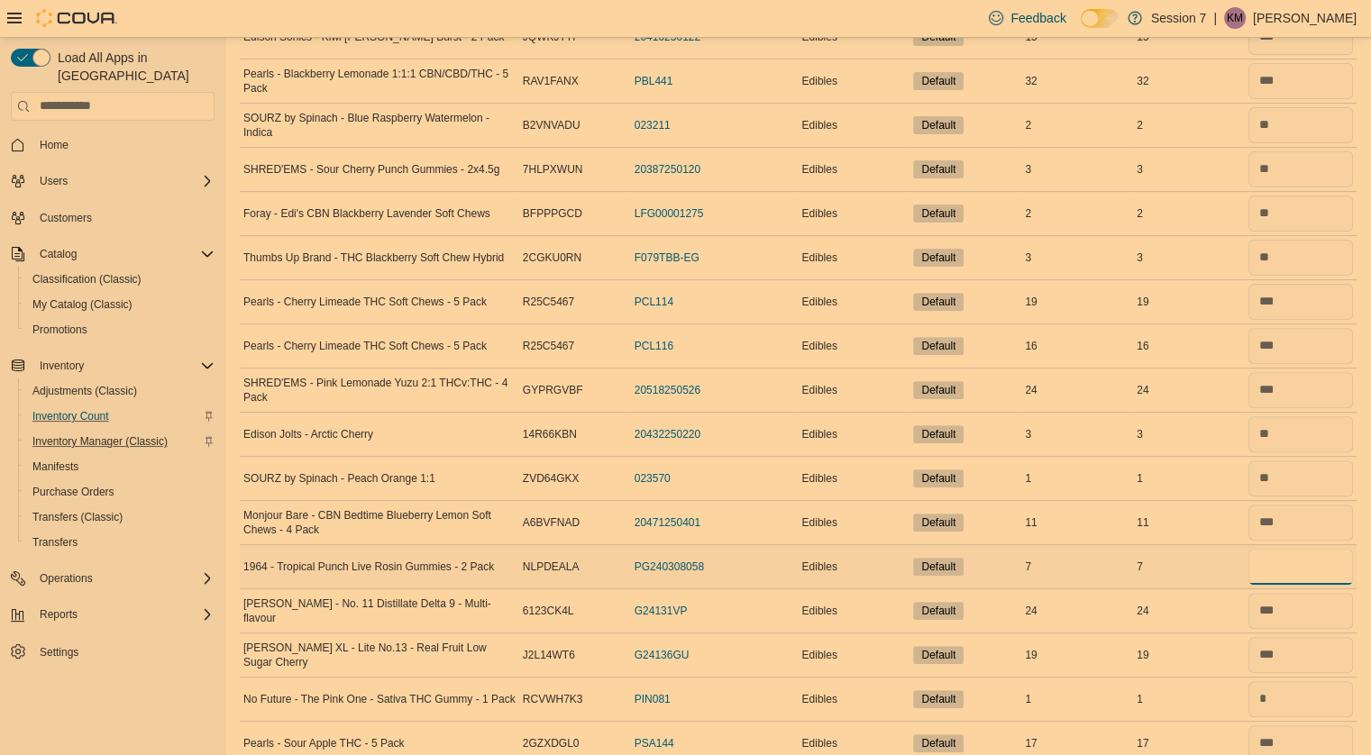
click at [1295, 572] on input "number" at bounding box center [1300, 567] width 105 height 36
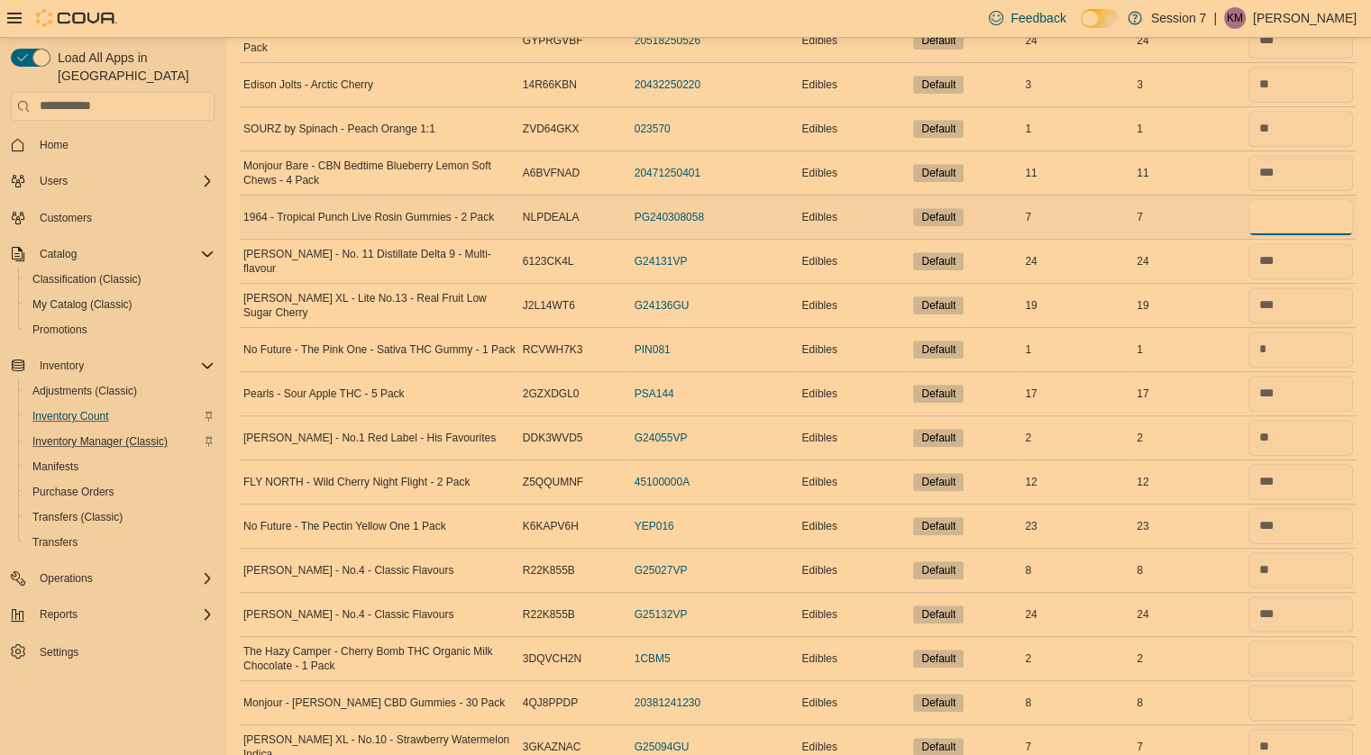
scroll to position [929, 0]
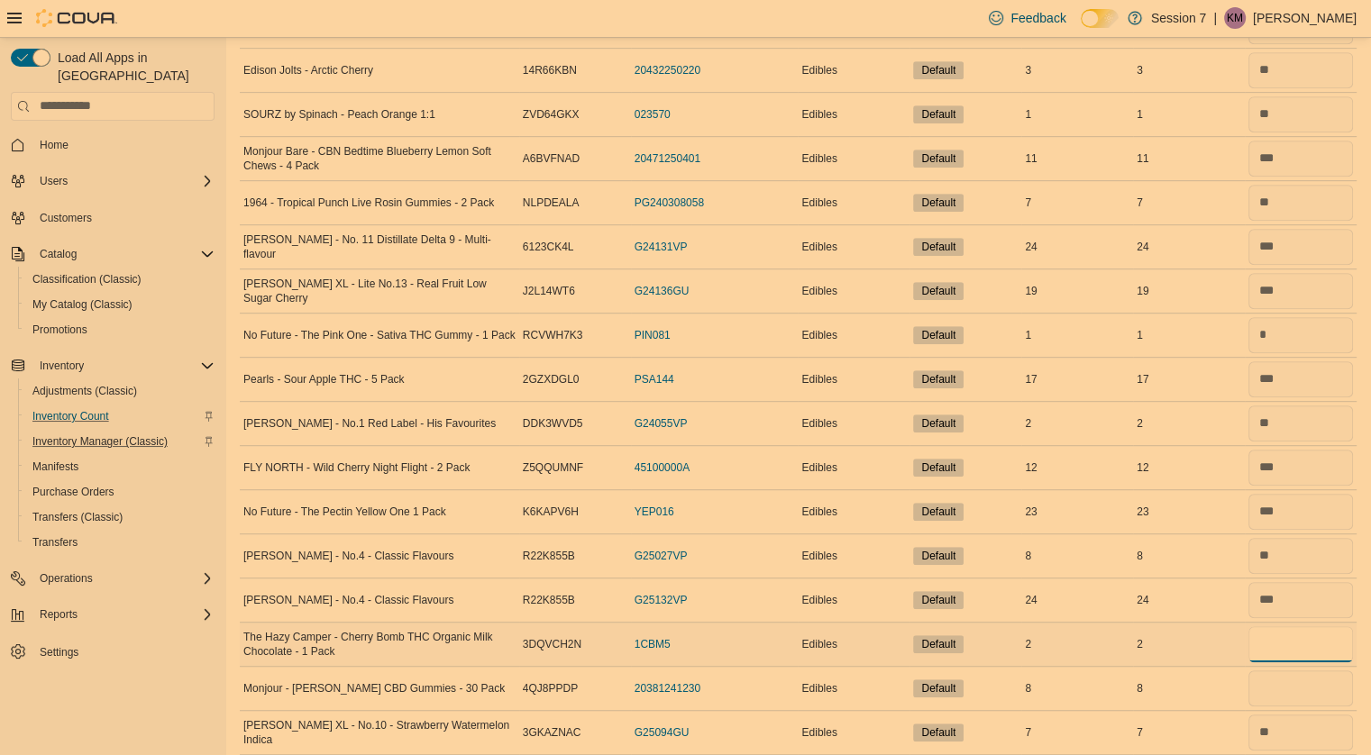
click at [1301, 644] on input "number" at bounding box center [1300, 644] width 105 height 36
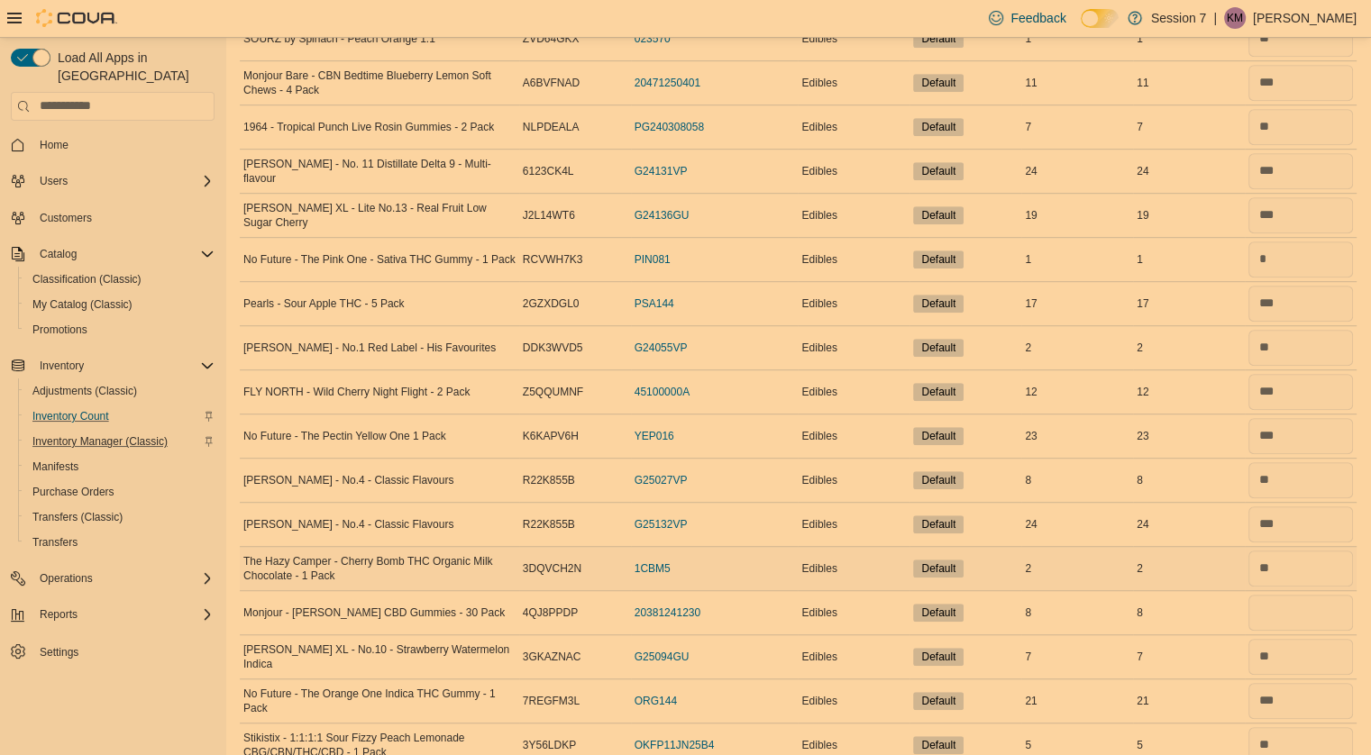
scroll to position [1004, 0]
click at [1296, 609] on input "number" at bounding box center [1300, 614] width 105 height 36
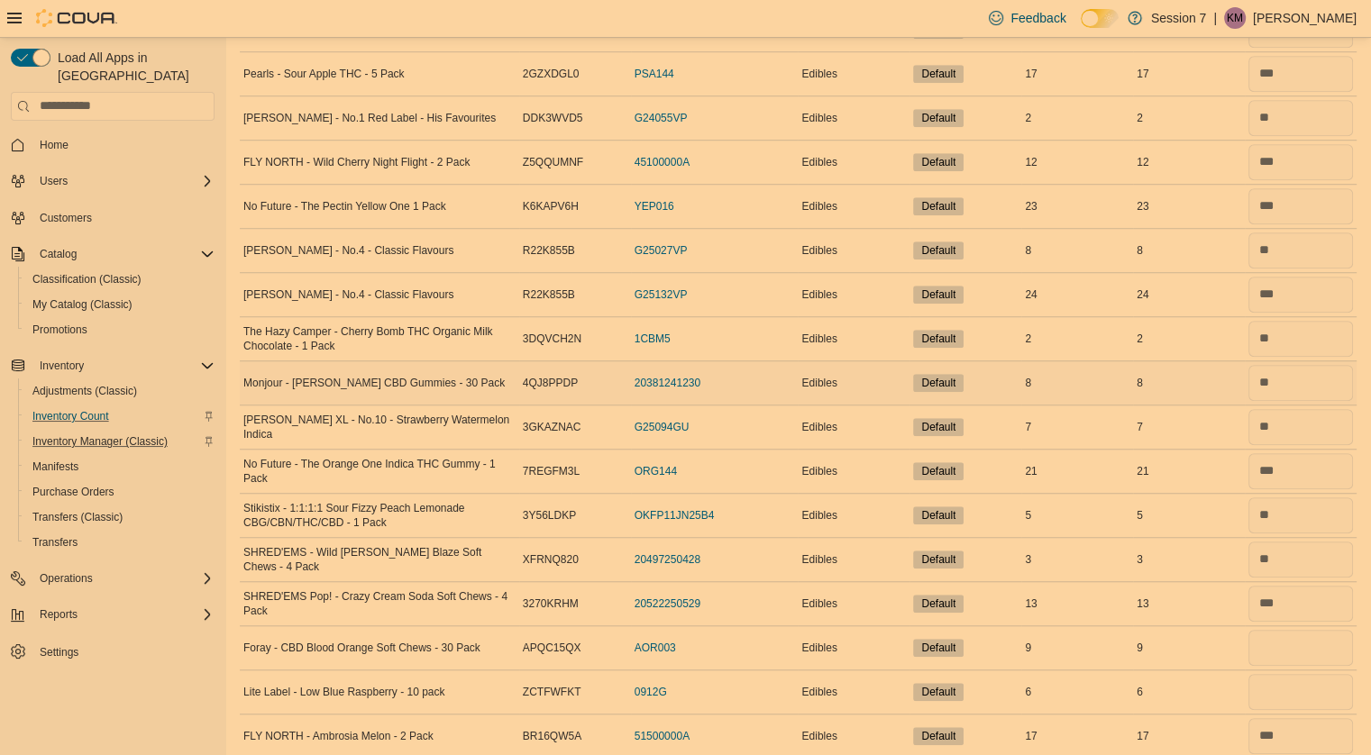
scroll to position [1244, 0]
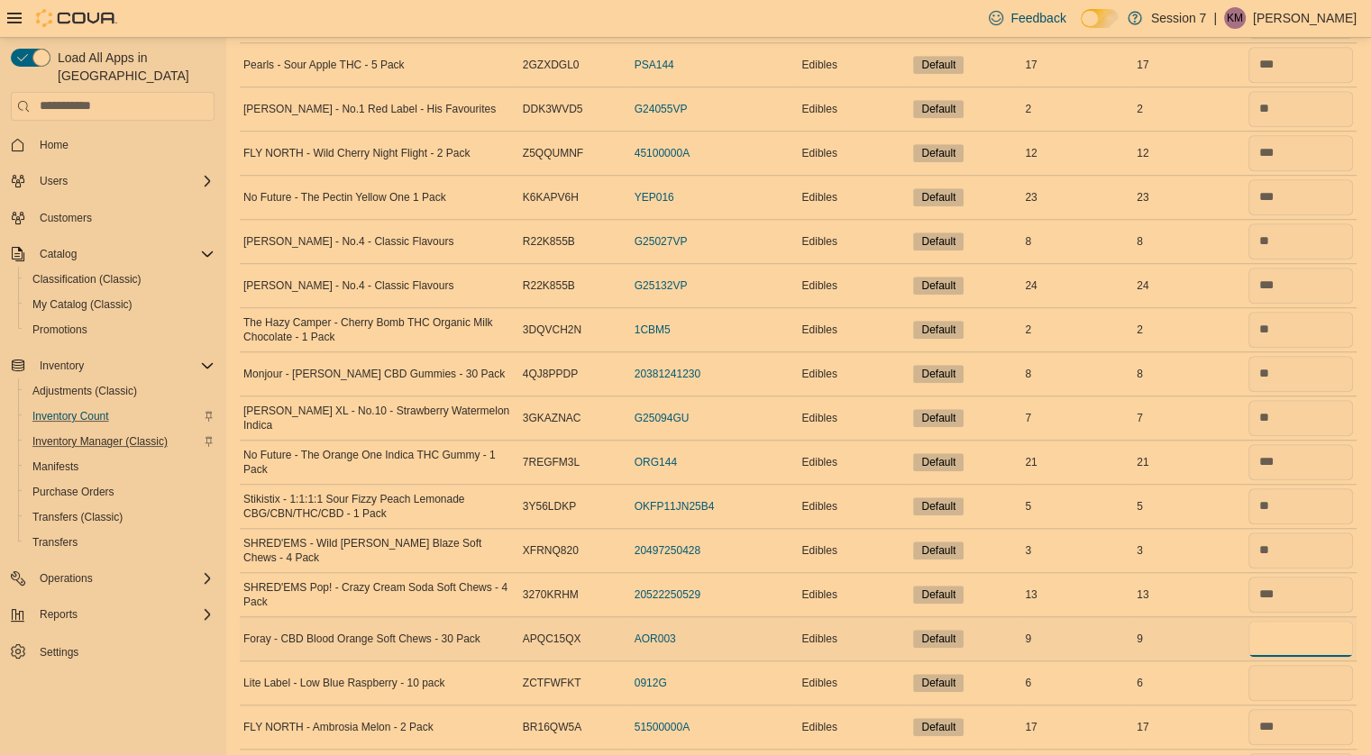
click at [1291, 635] on input "number" at bounding box center [1300, 639] width 105 height 36
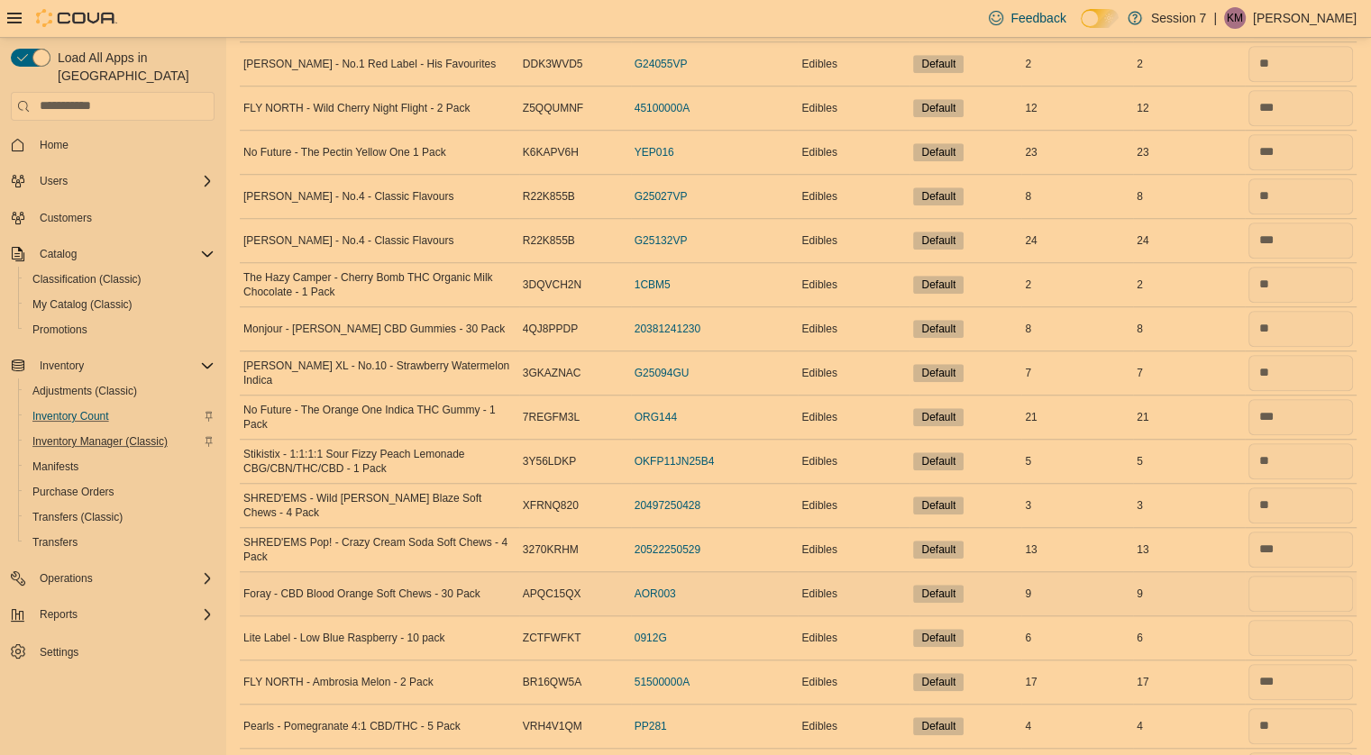
scroll to position [1286, 0]
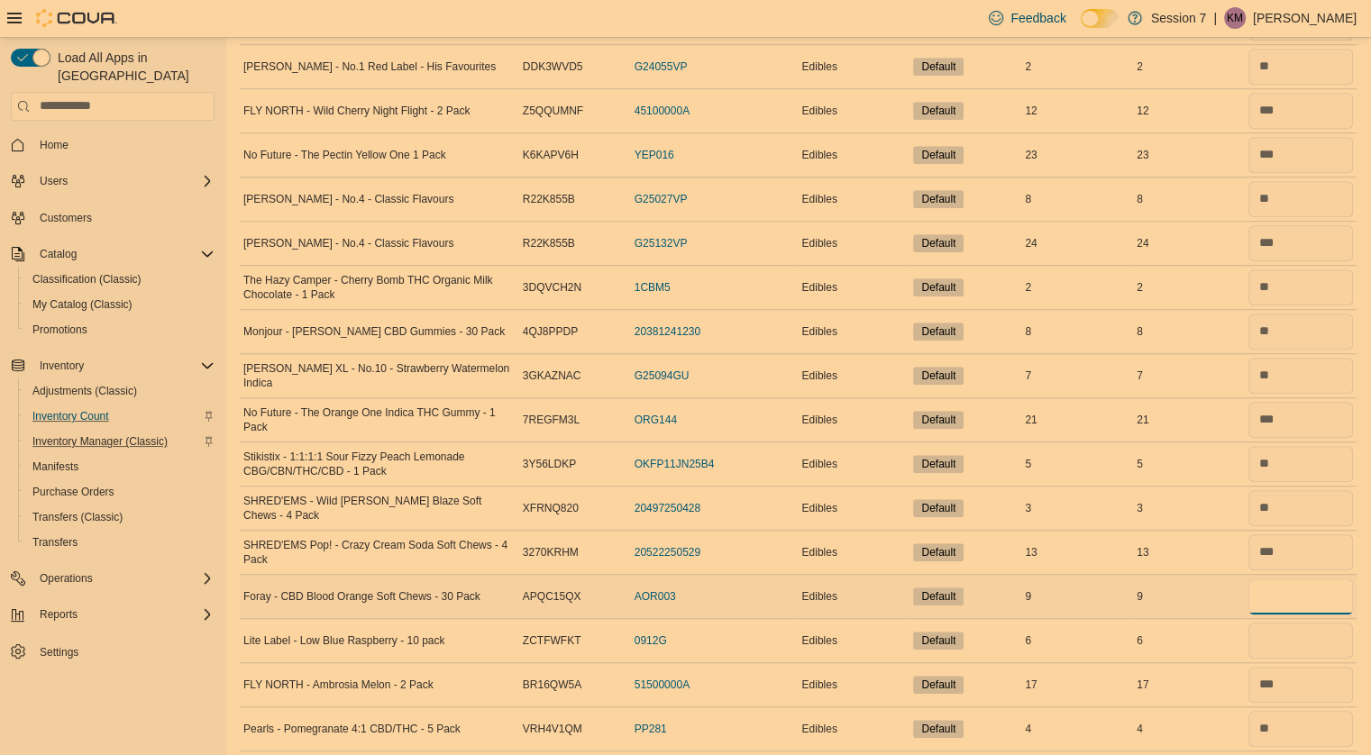
click at [1293, 587] on input "number" at bounding box center [1300, 597] width 105 height 36
click at [1291, 630] on input "number" at bounding box center [1300, 641] width 105 height 36
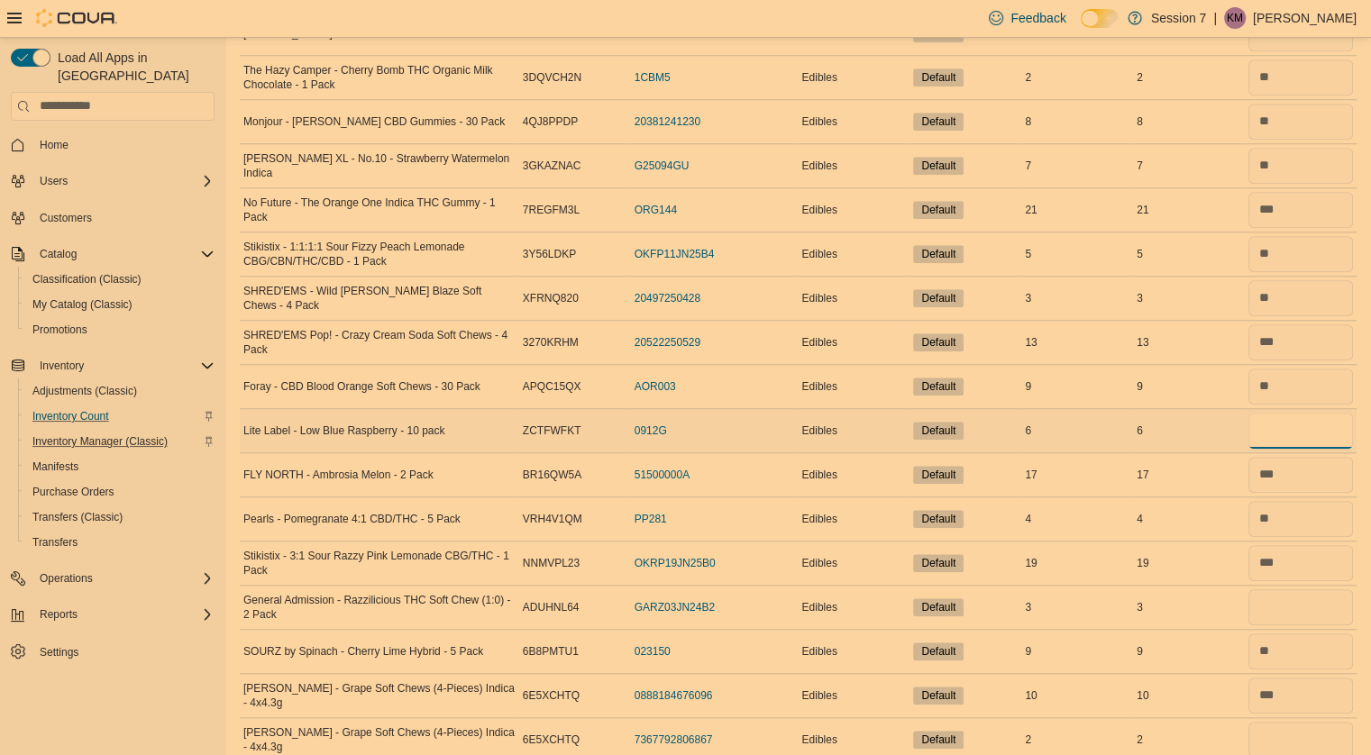
scroll to position [1498, 0]
click at [1297, 601] on input "number" at bounding box center [1300, 606] width 105 height 36
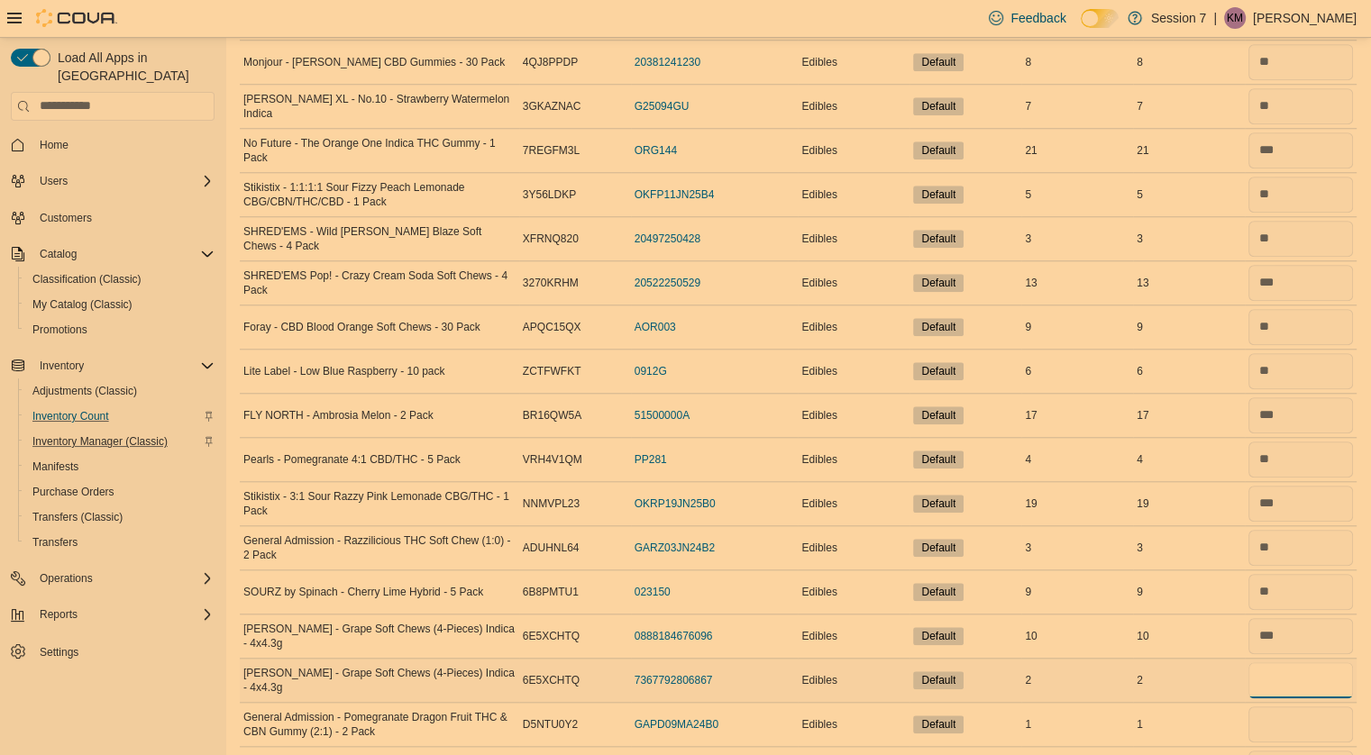
click at [1290, 677] on input "number" at bounding box center [1300, 680] width 105 height 36
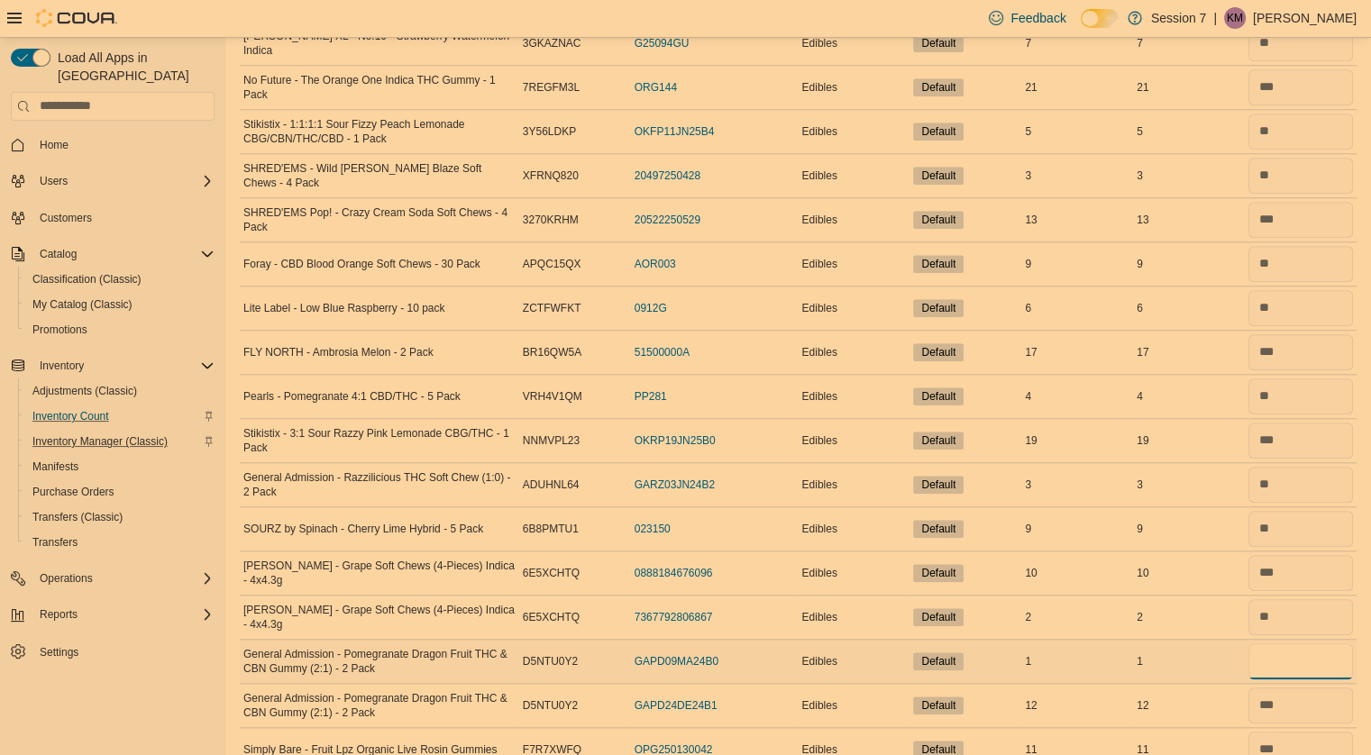
click at [1290, 660] on input "number" at bounding box center [1300, 661] width 105 height 36
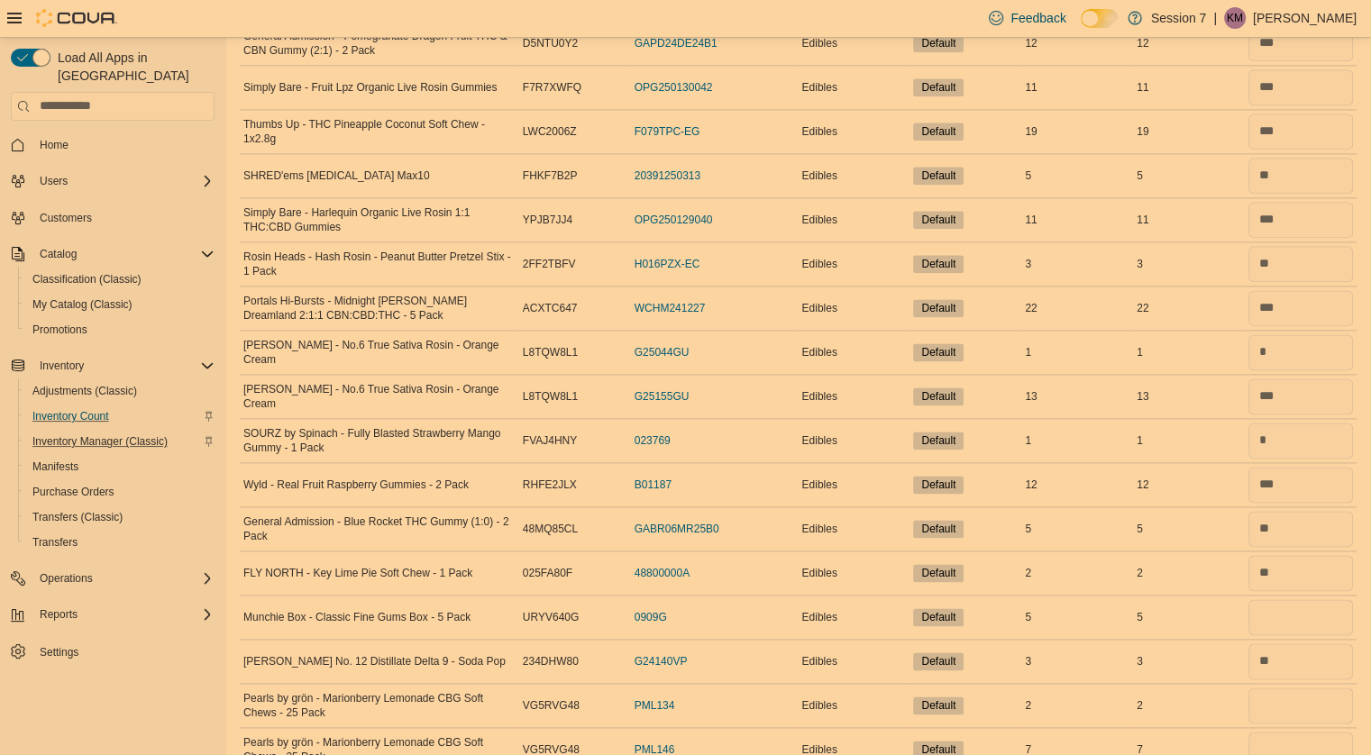
scroll to position [2282, 0]
click at [1276, 605] on input "number" at bounding box center [1300, 616] width 105 height 36
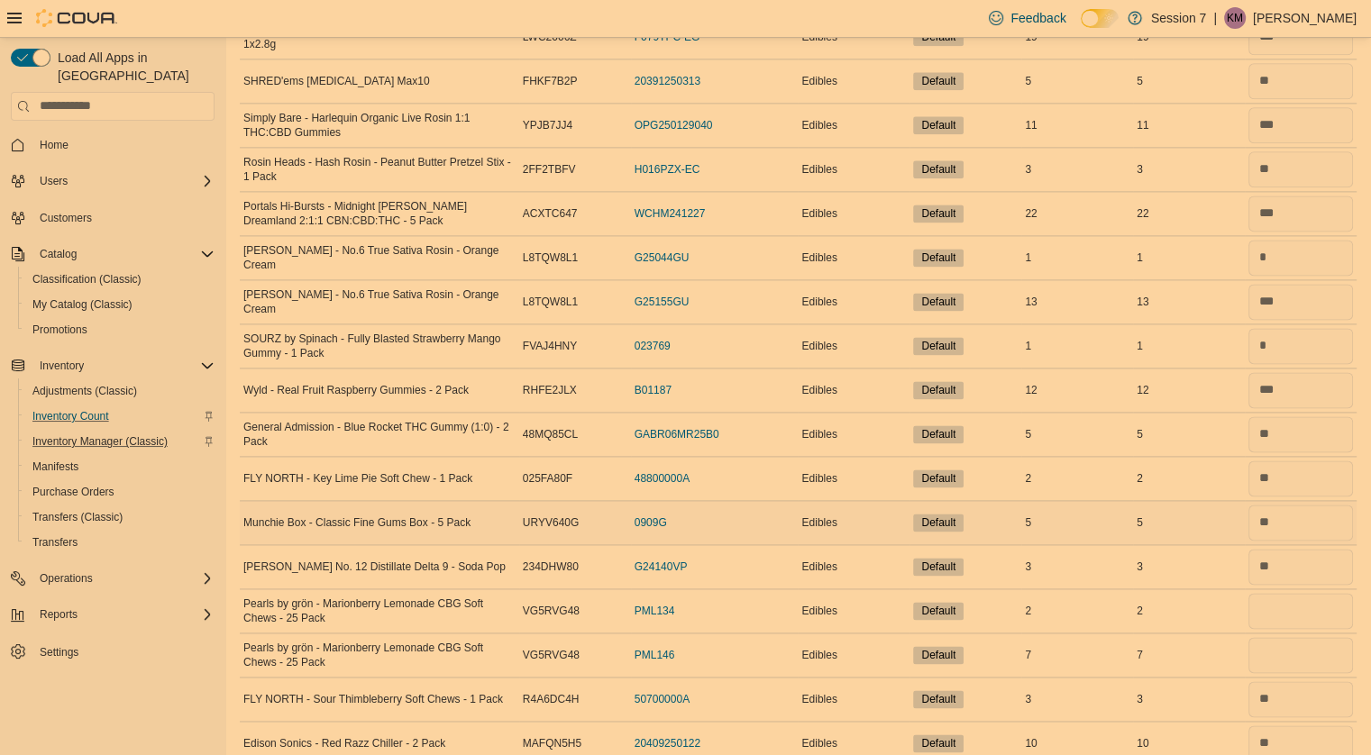
scroll to position [2386, 0]
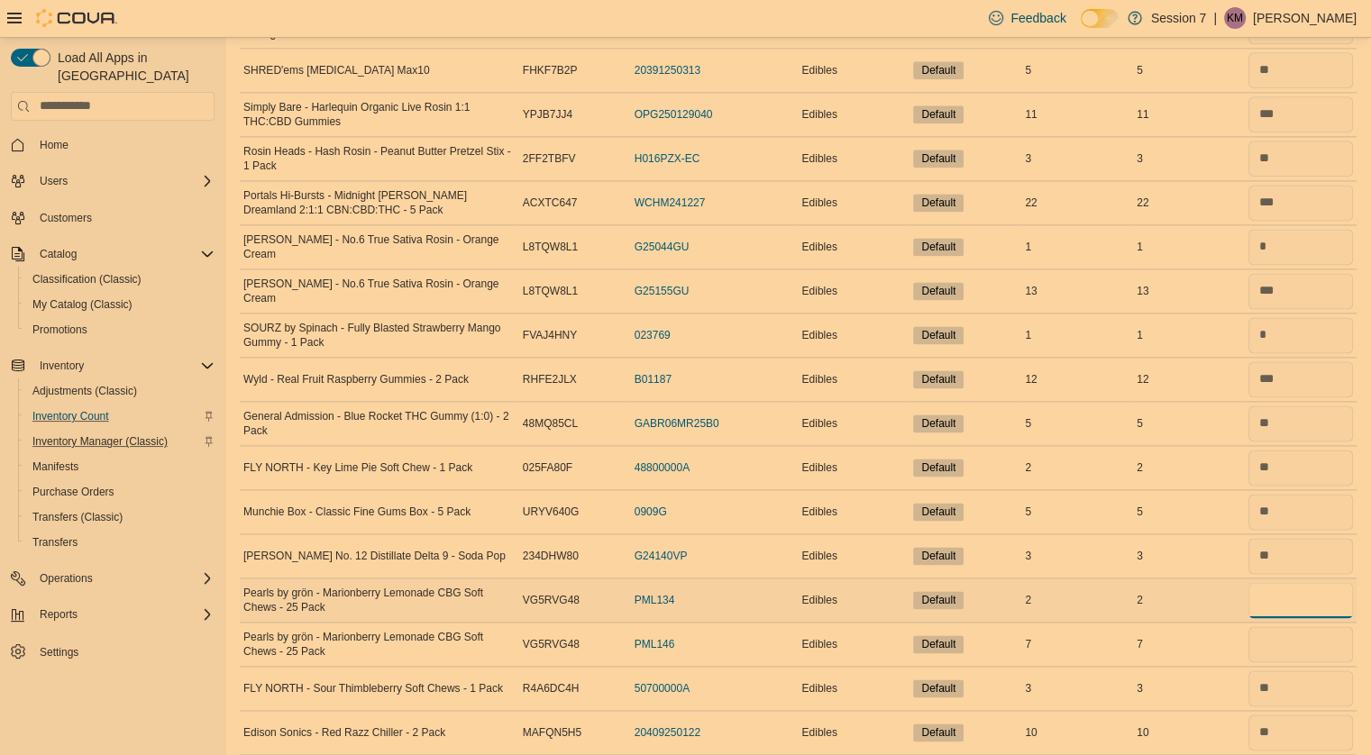
click at [1287, 595] on input "number" at bounding box center [1300, 600] width 105 height 36
click at [1287, 634] on input "number" at bounding box center [1300, 644] width 105 height 36
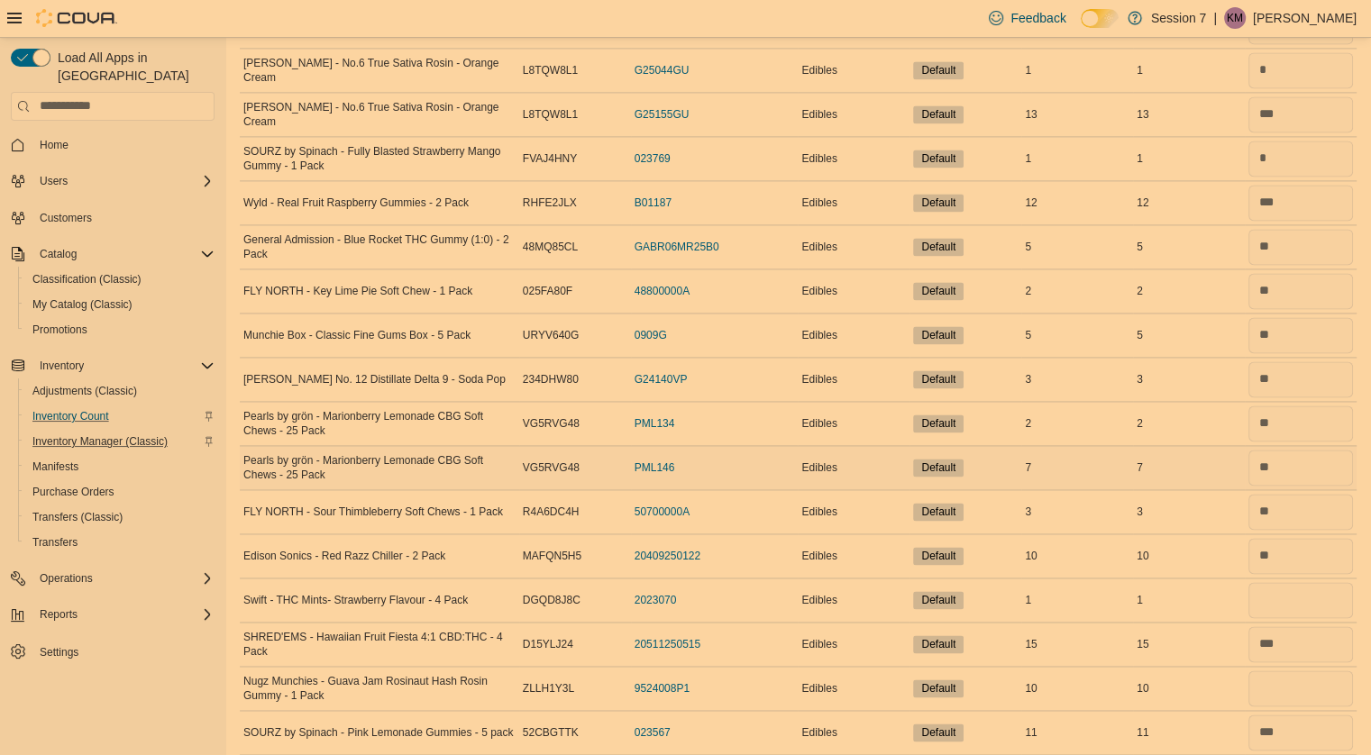
scroll to position [2606, 0]
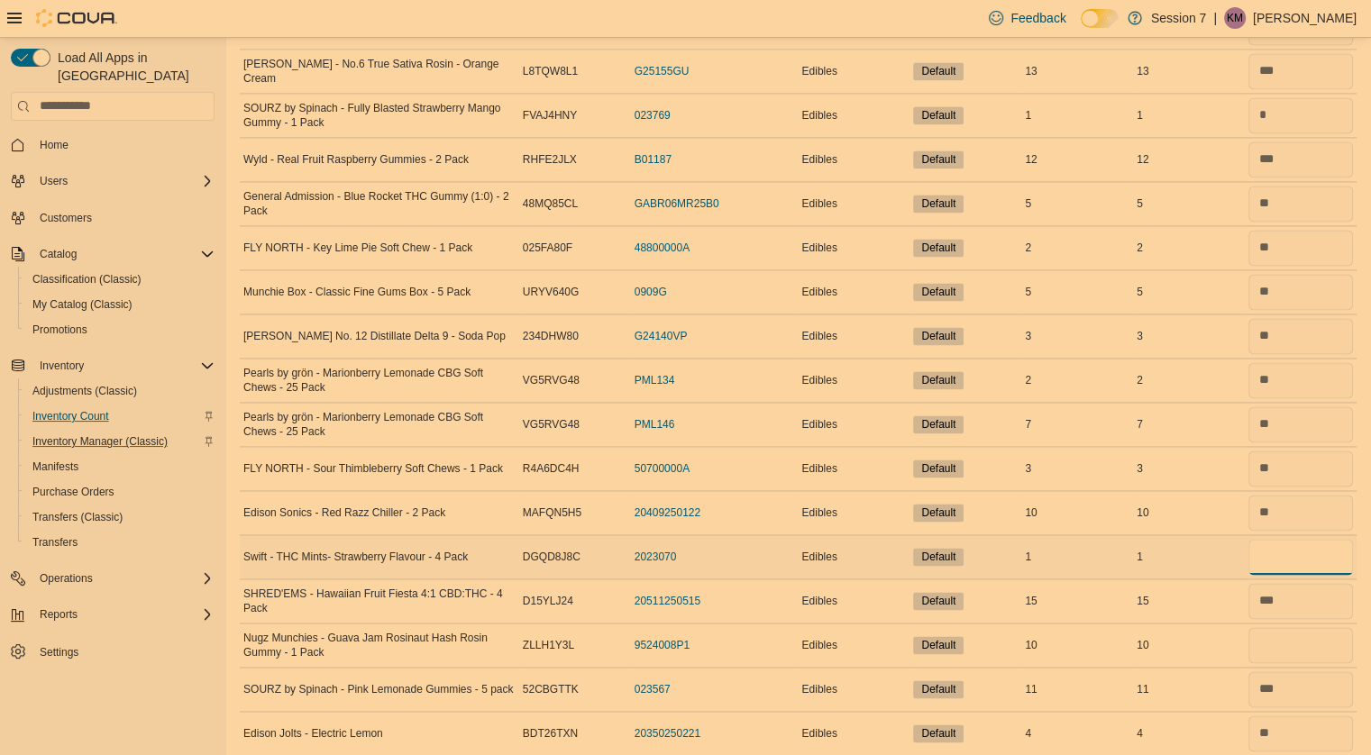
click at [1308, 540] on input "number" at bounding box center [1300, 557] width 105 height 36
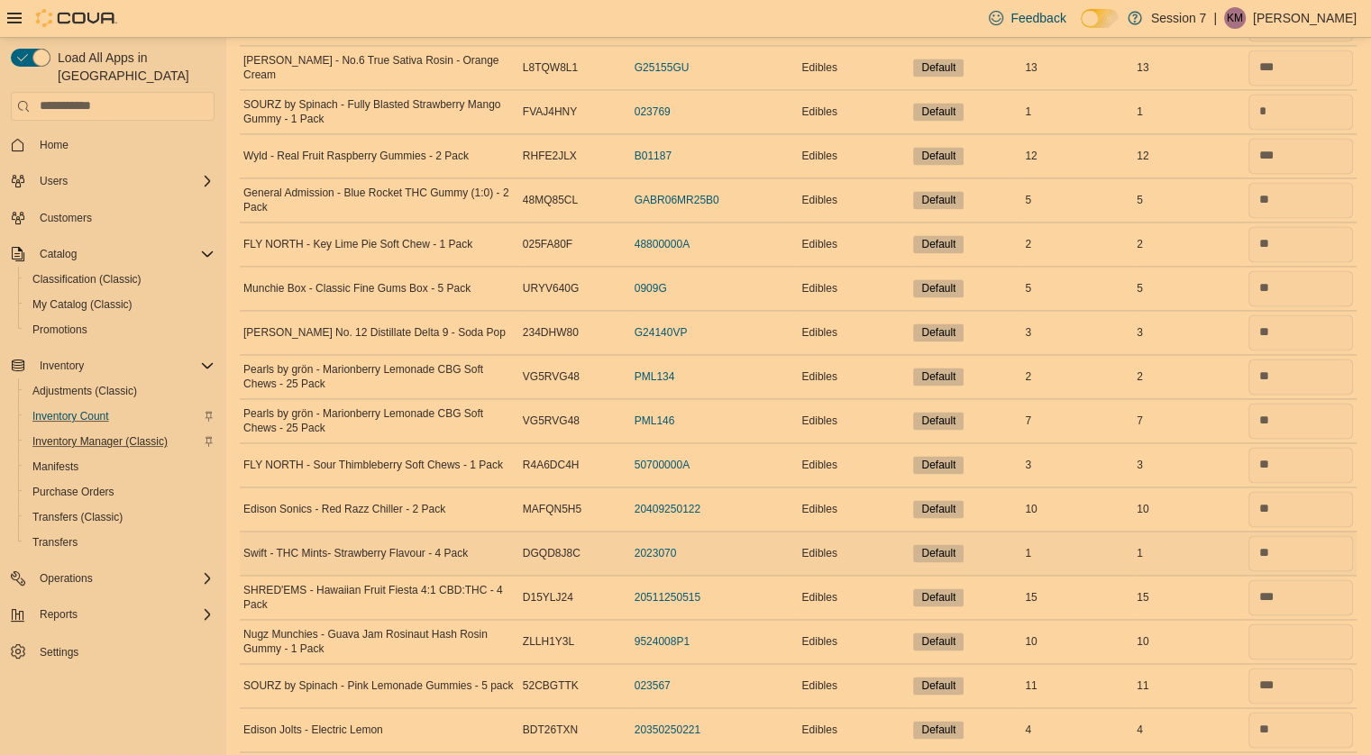
scroll to position [2659, 0]
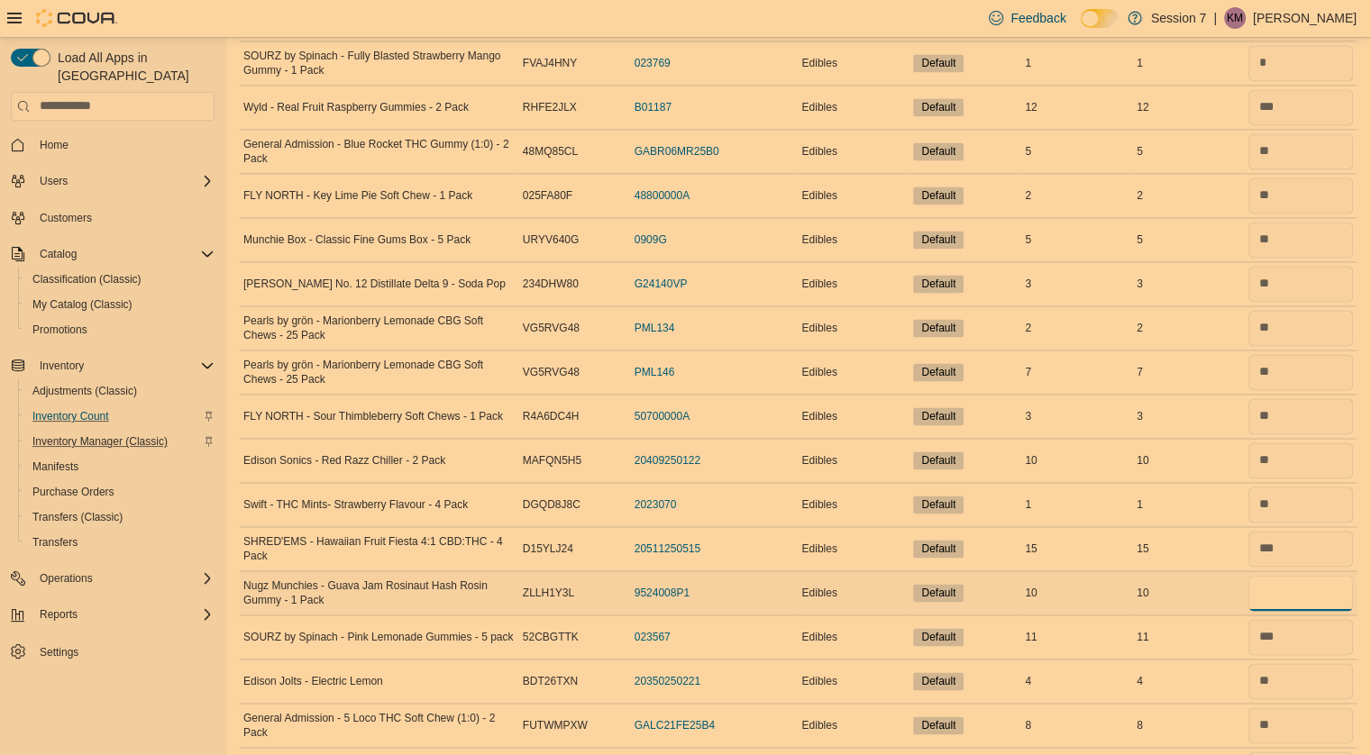
click at [1297, 579] on input "number" at bounding box center [1300, 593] width 105 height 36
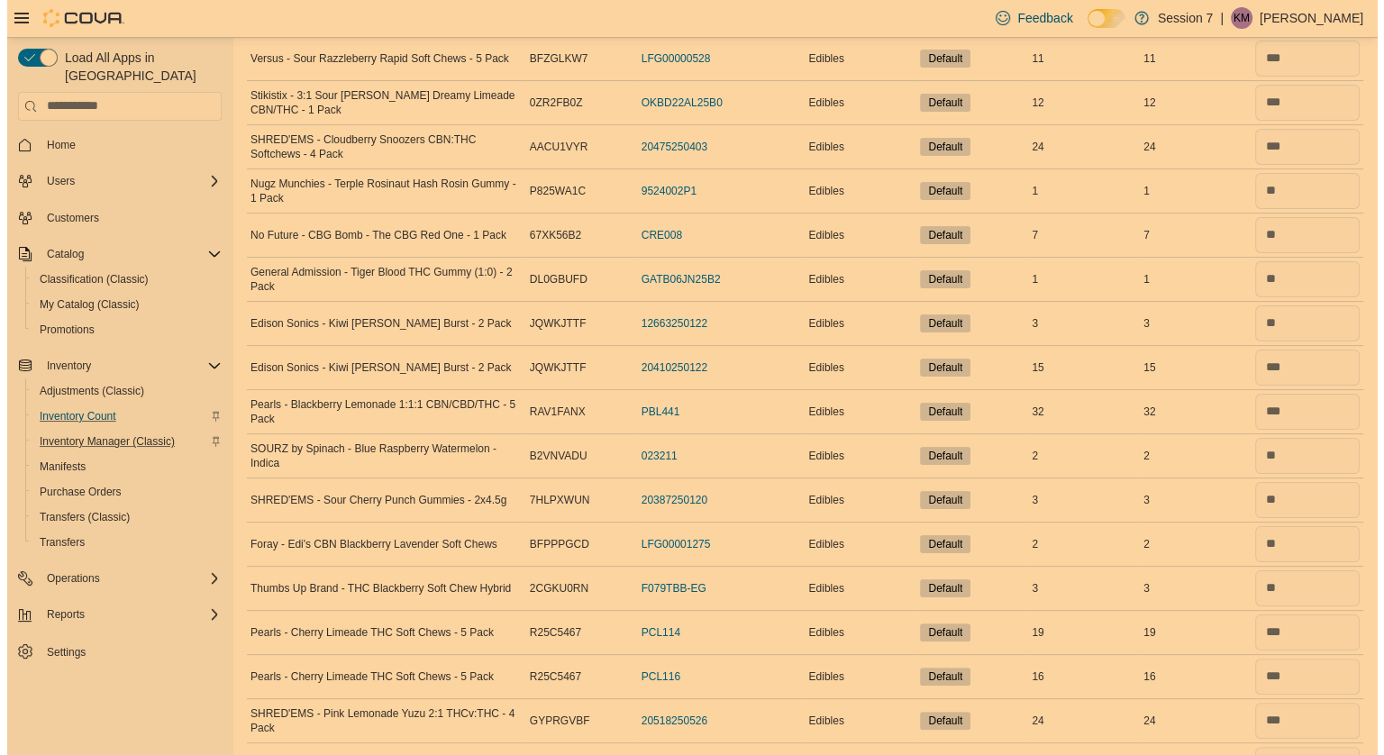
scroll to position [0, 0]
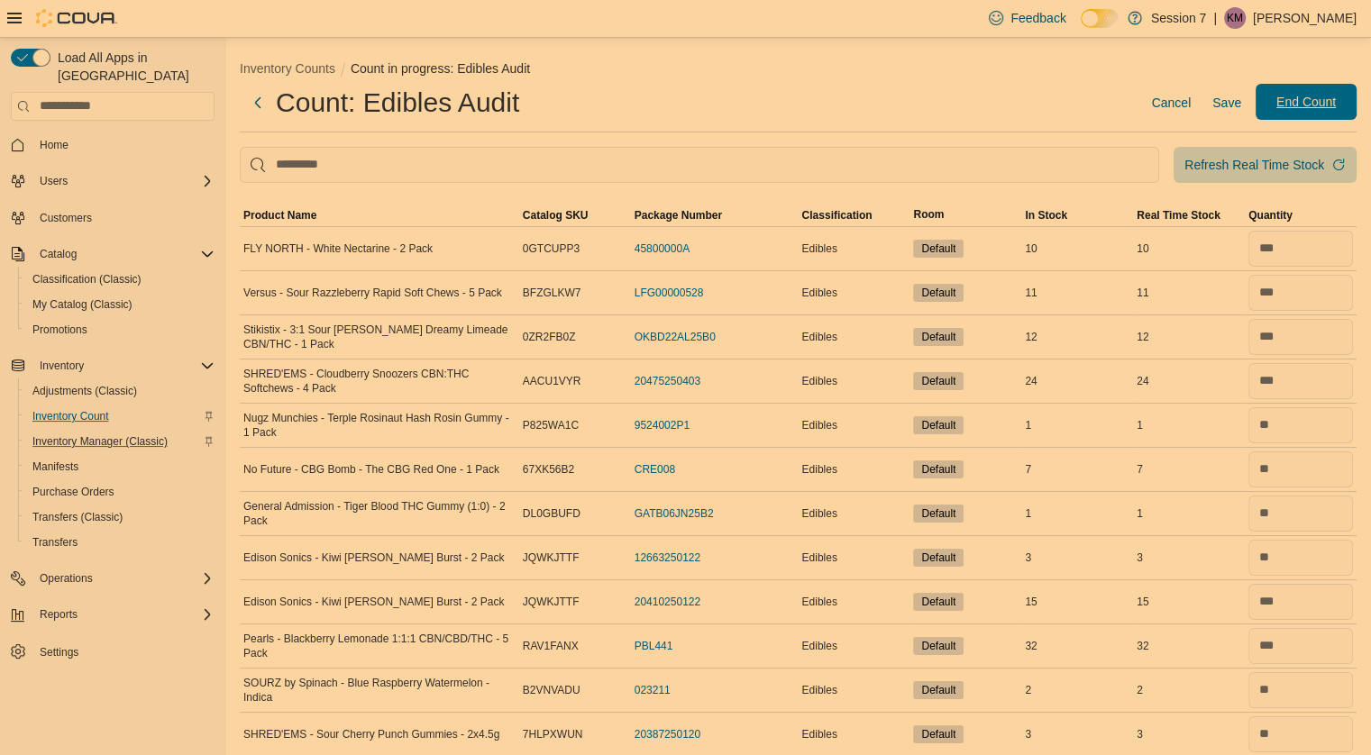
click at [1300, 104] on span "End Count" at bounding box center [1305, 102] width 59 height 18
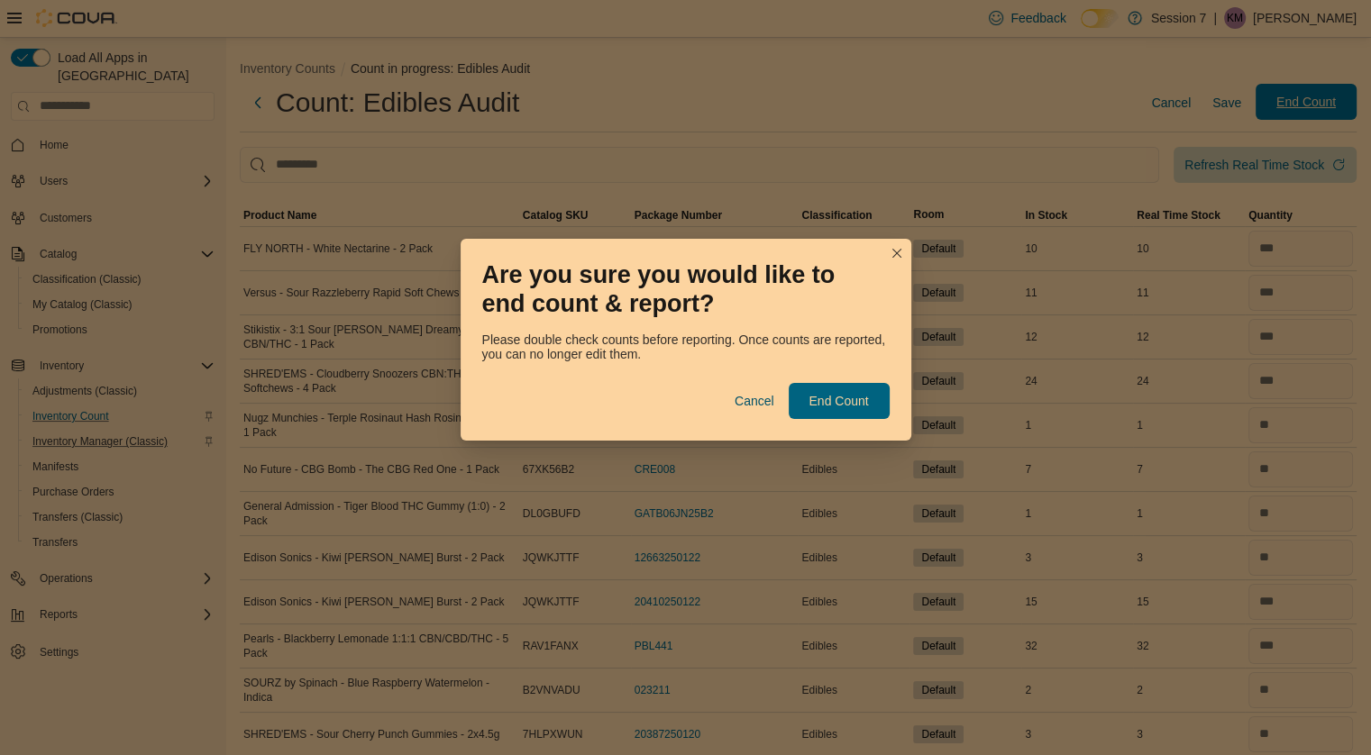
click at [1298, 106] on div "Are you sure you would like to end count & report? Please double check counts b…" at bounding box center [685, 377] width 1371 height 755
click at [822, 401] on span "End Count" at bounding box center [837, 400] width 59 height 18
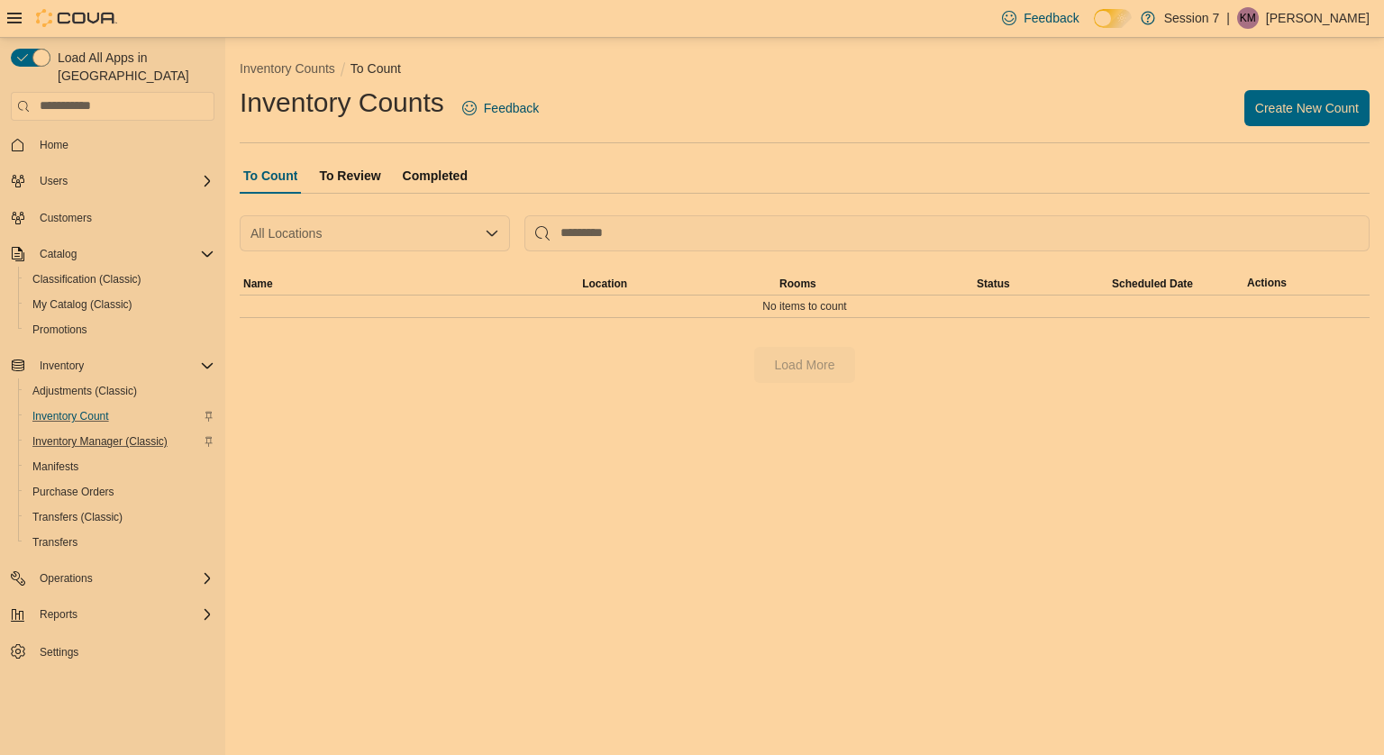
click at [344, 179] on span "To Review" at bounding box center [349, 176] width 61 height 36
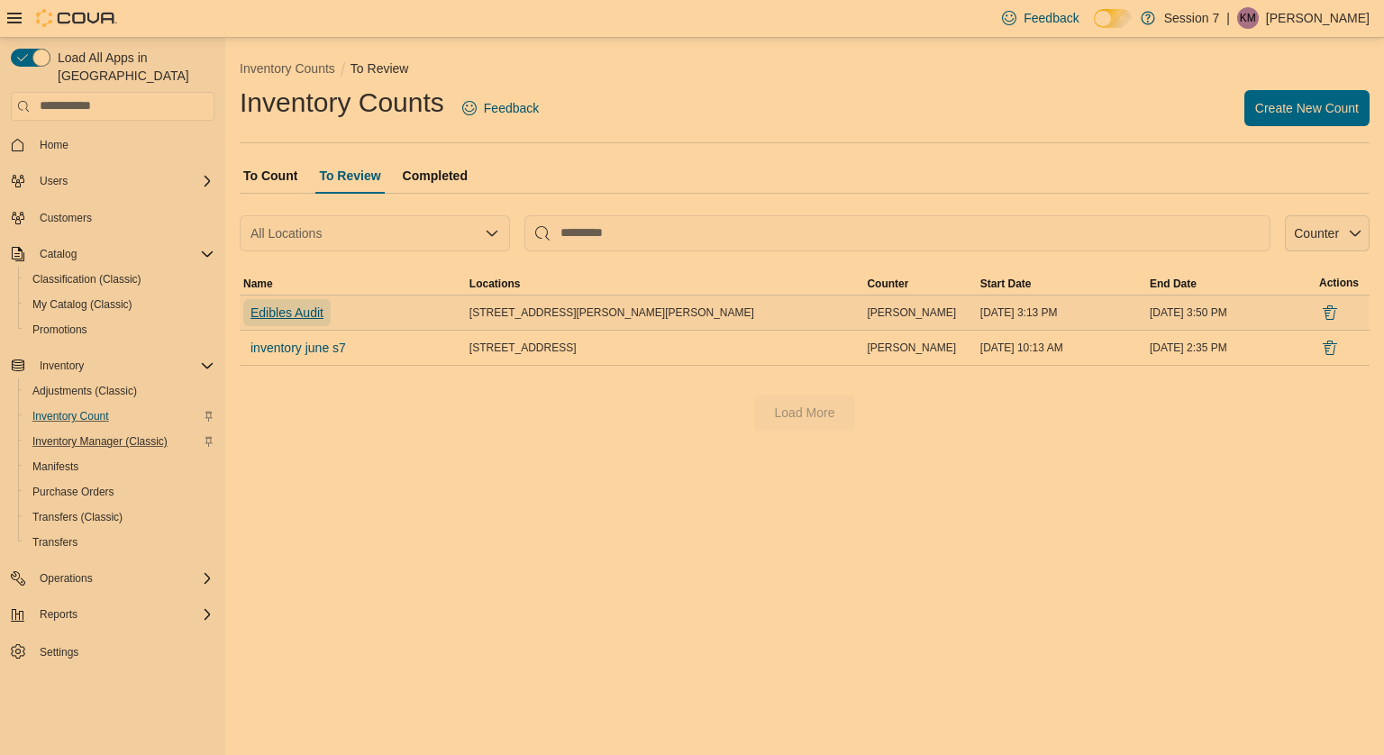
click at [314, 314] on span "Edibles Audit" at bounding box center [287, 313] width 73 height 18
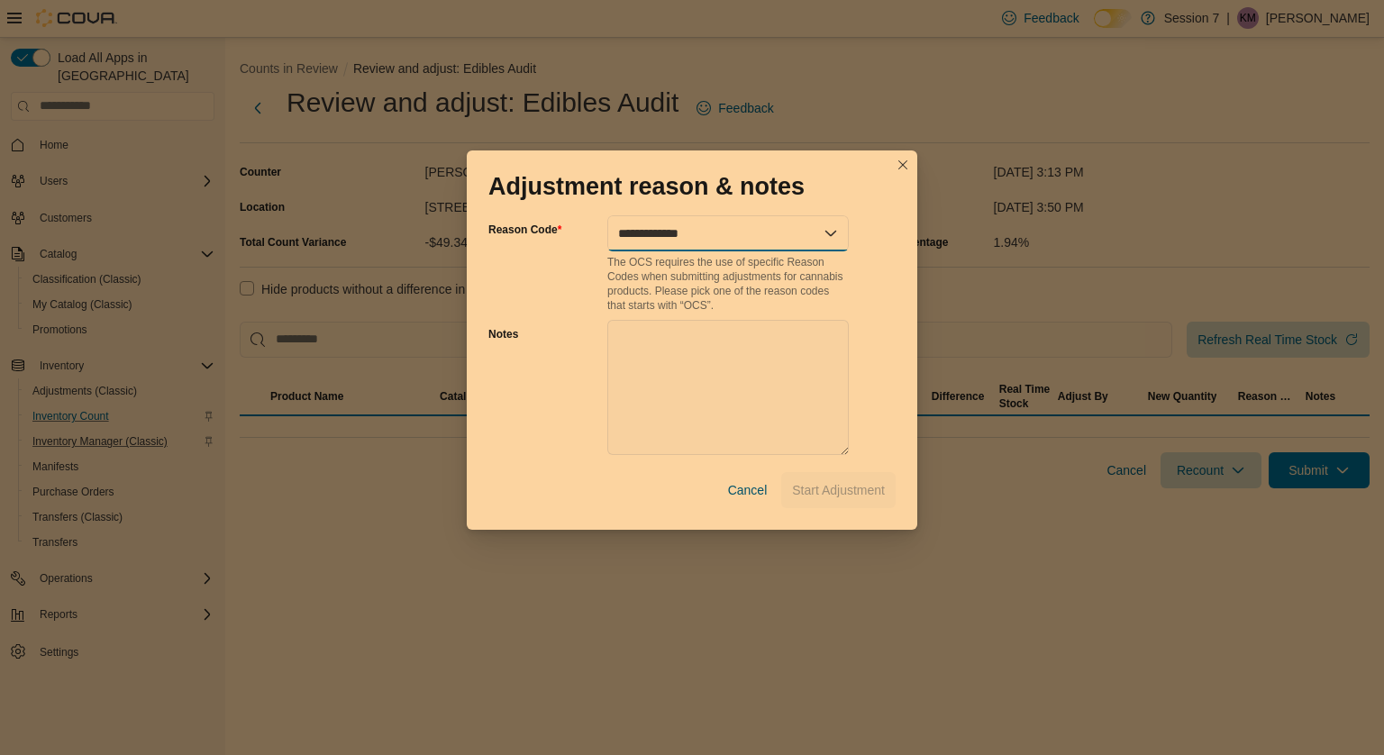
drag, startPoint x: 710, startPoint y: 241, endPoint x: 810, endPoint y: 232, distance: 100.4
click at [710, 241] on select "**********" at bounding box center [728, 233] width 242 height 36
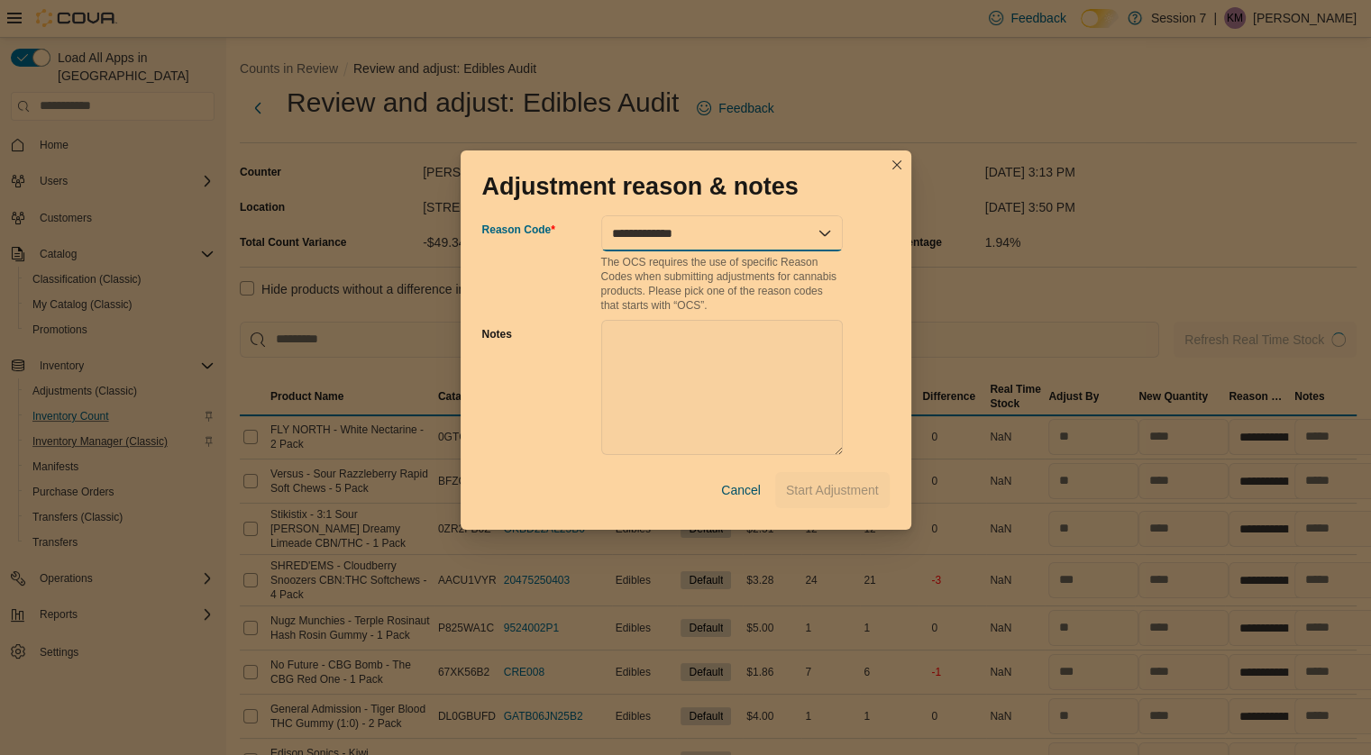
click at [811, 230] on select "**********" at bounding box center [722, 233] width 242 height 36
click at [601, 215] on select "**********" at bounding box center [722, 233] width 242 height 36
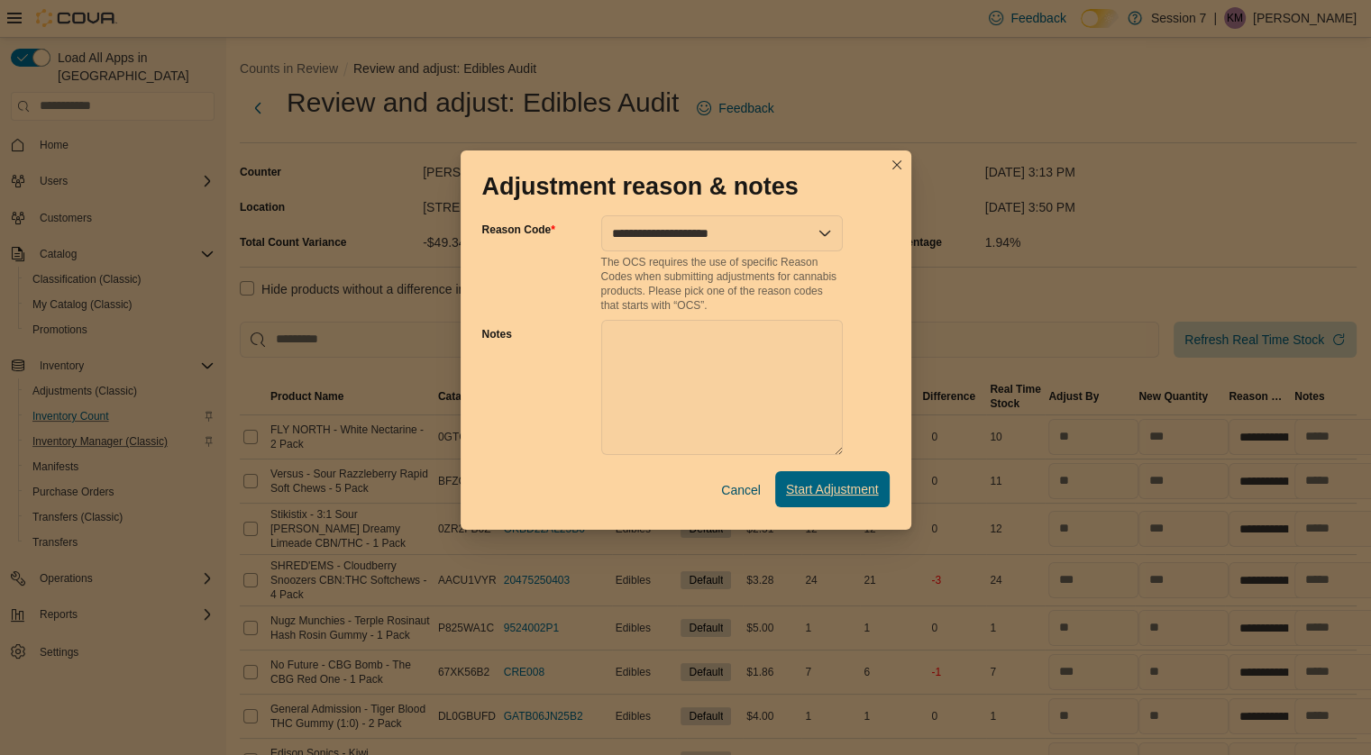
click at [815, 485] on span "Start Adjustment" at bounding box center [832, 489] width 93 height 18
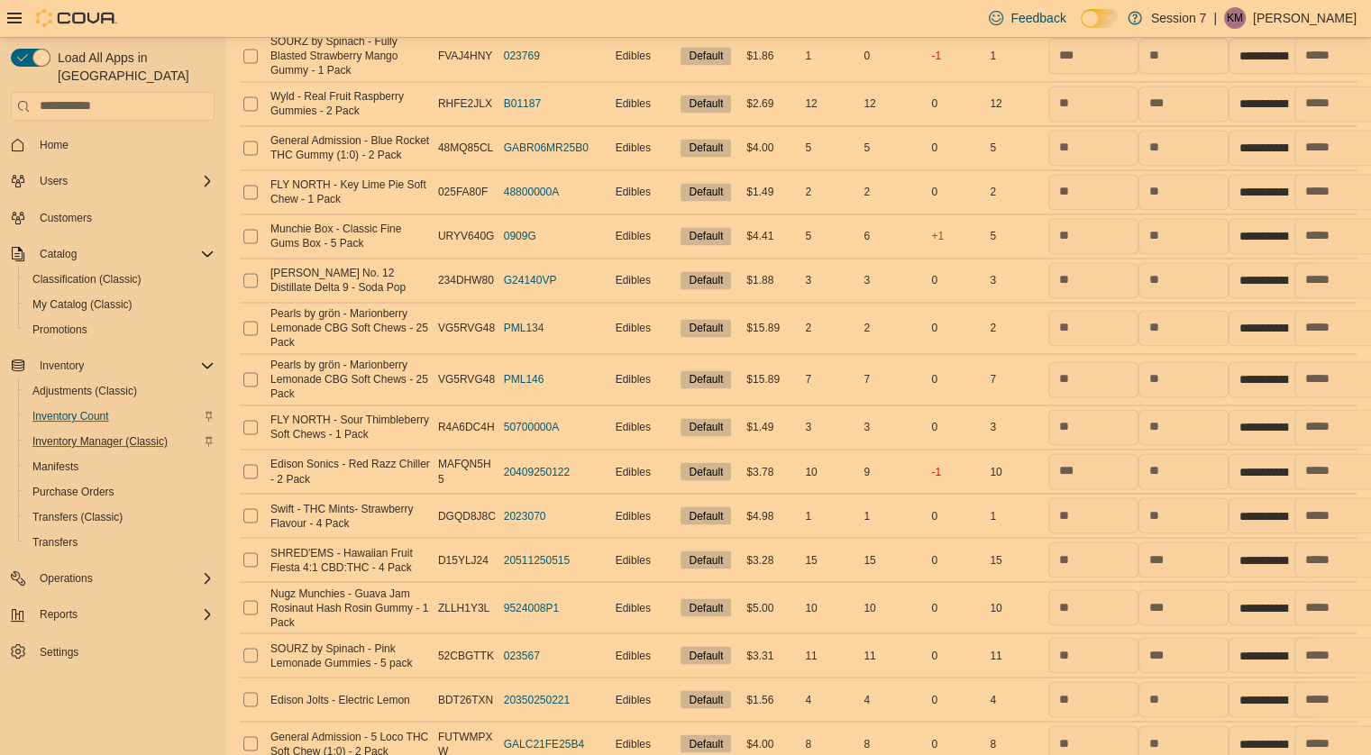
scroll to position [3181, 0]
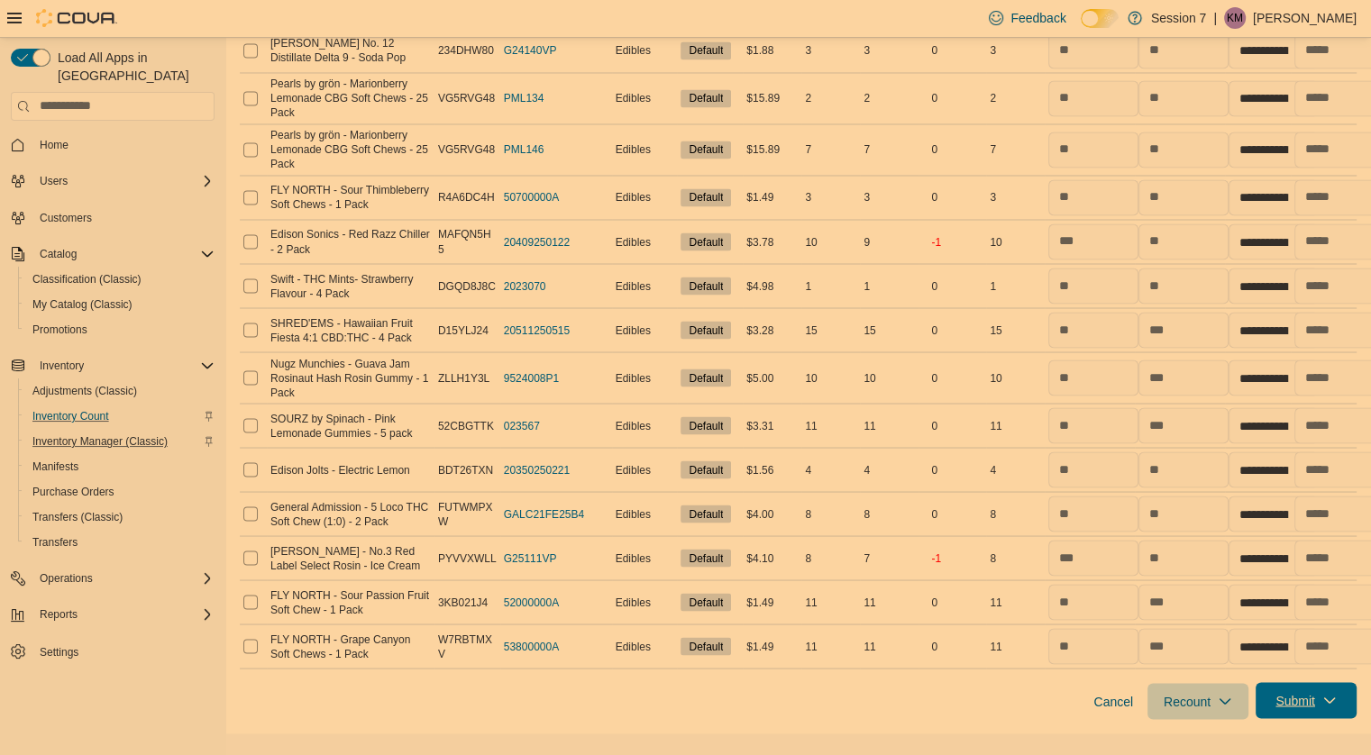
click at [1307, 718] on span "Submit" at bounding box center [1305, 700] width 79 height 36
click at [1265, 637] on span "Submit Adjustments" at bounding box center [1234, 643] width 112 height 18
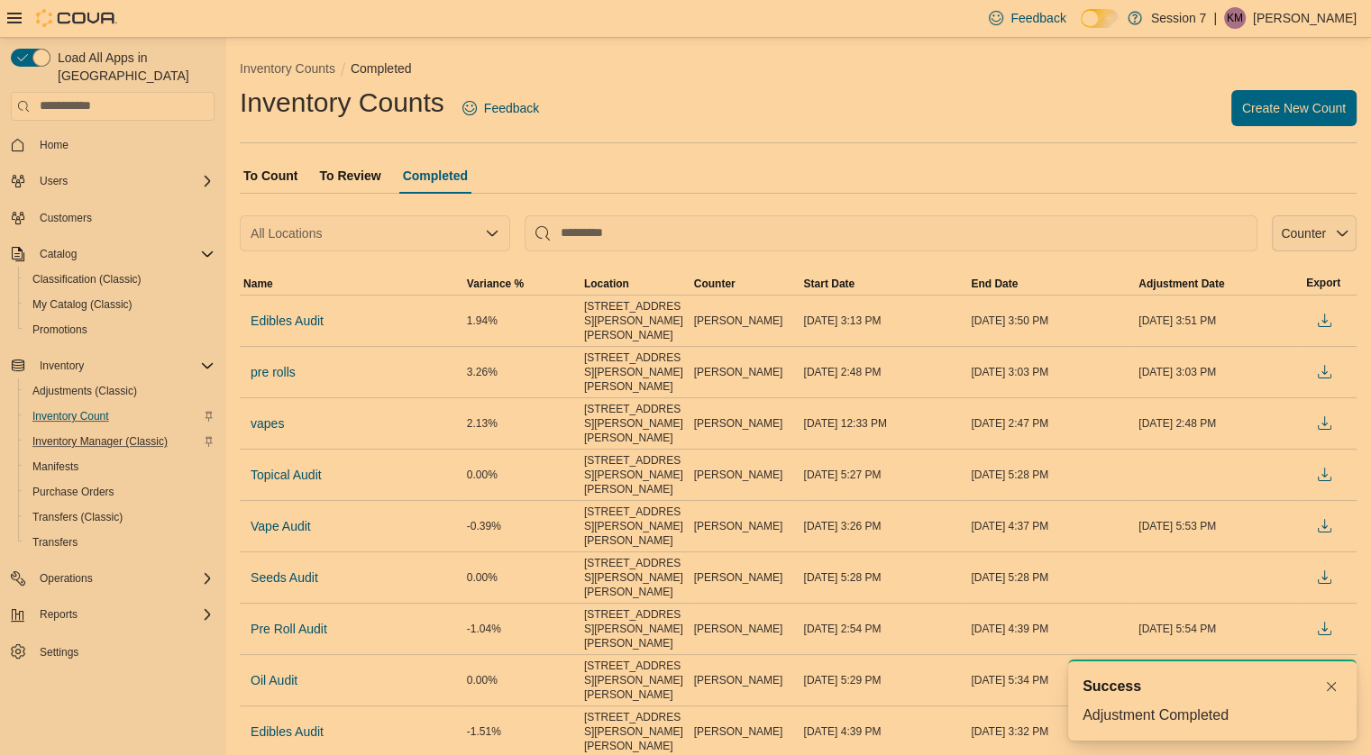
click at [264, 170] on span "To Count" at bounding box center [270, 176] width 54 height 36
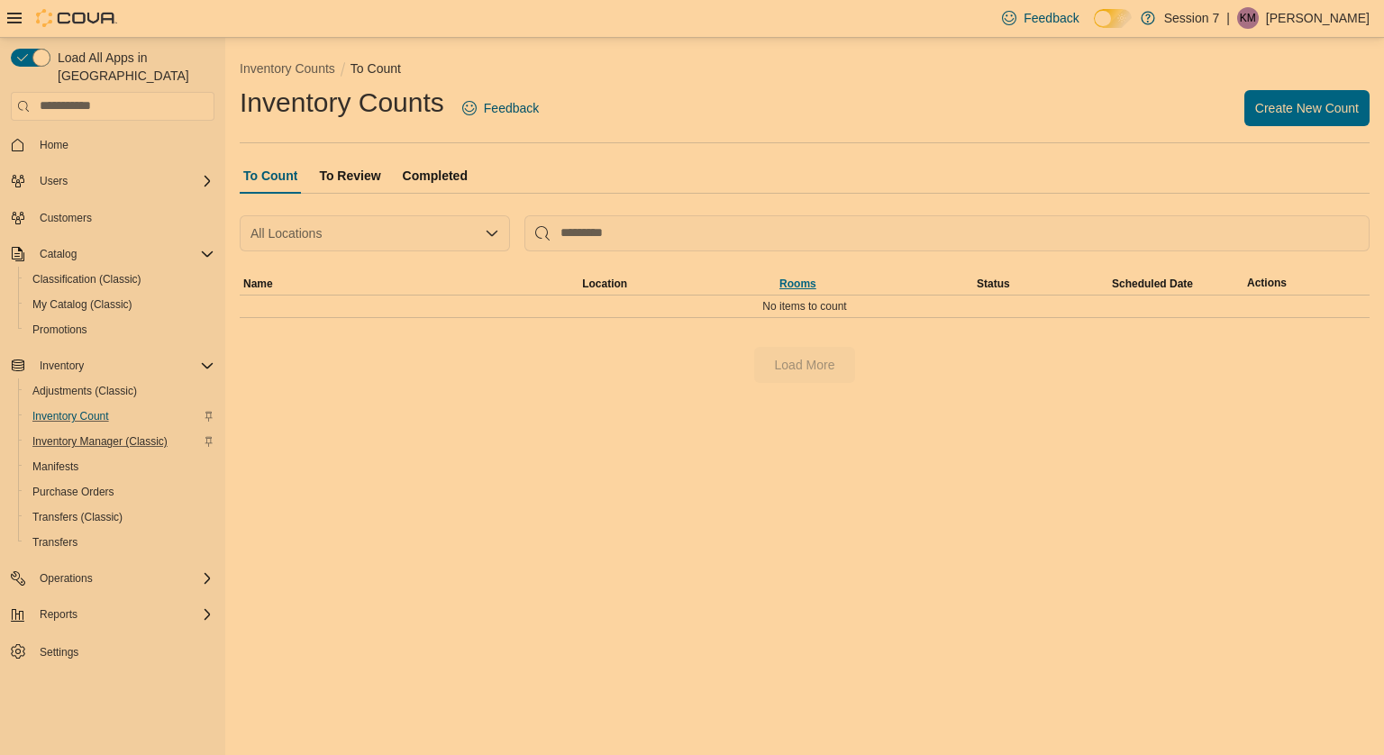
click at [776, 273] on button "Rooms" at bounding box center [874, 284] width 197 height 22
